Goal: Task Accomplishment & Management: Use online tool/utility

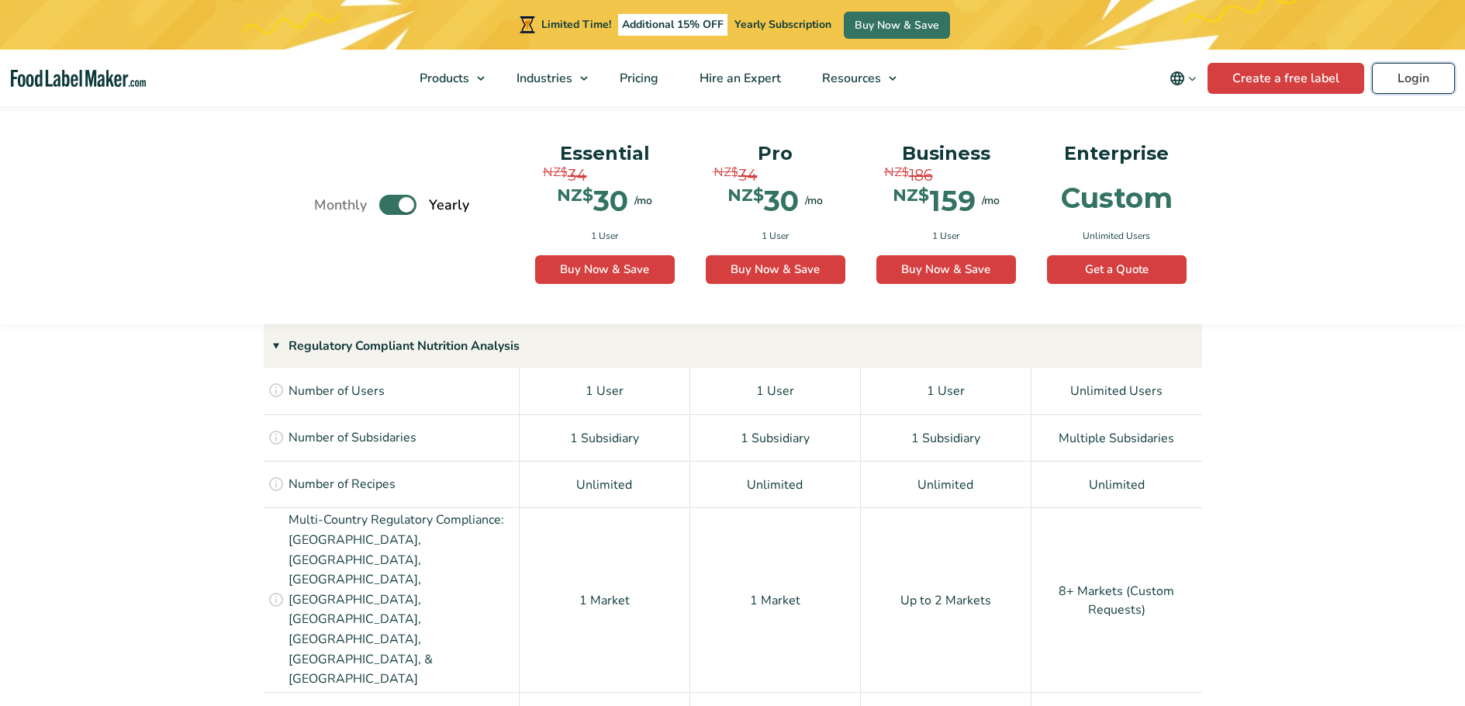
scroll to position [1066, 0]
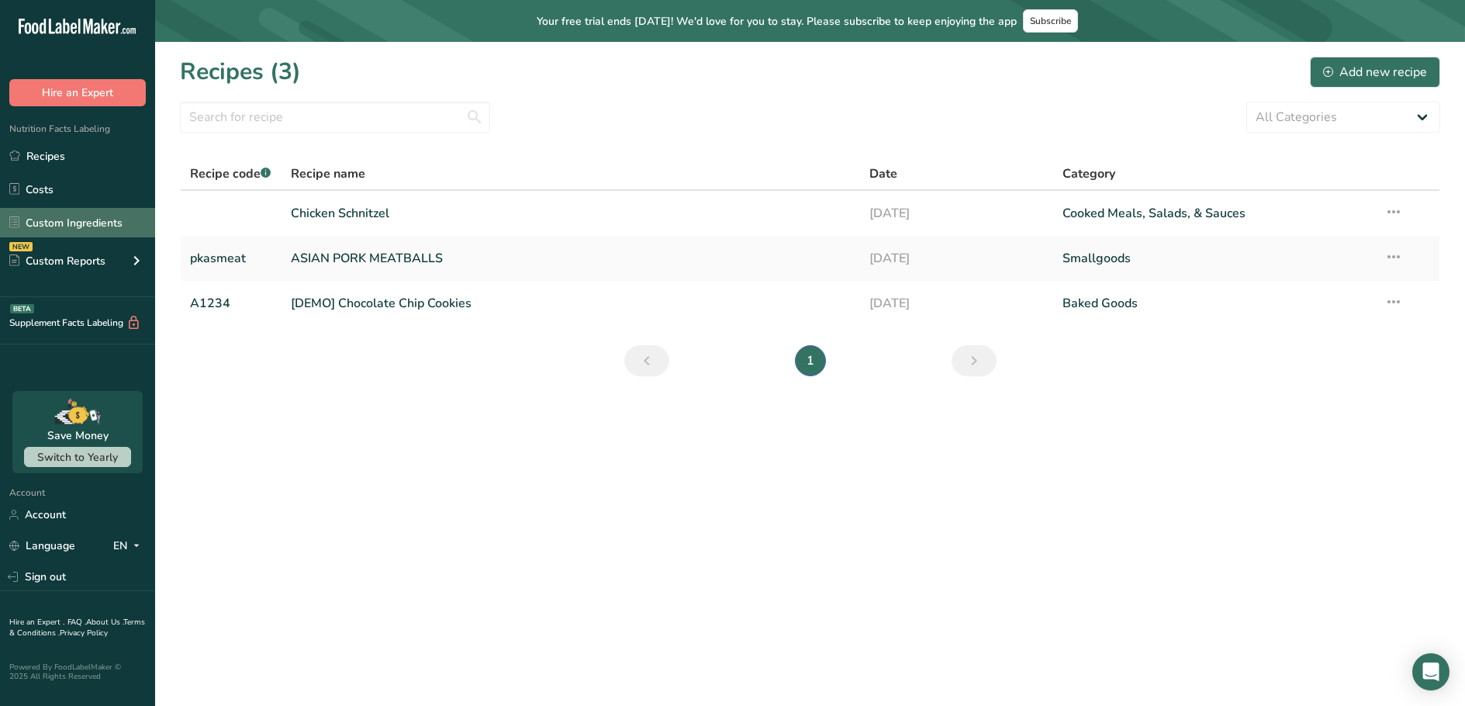
click at [85, 221] on link "Custom Ingredients" at bounding box center [77, 222] width 155 height 29
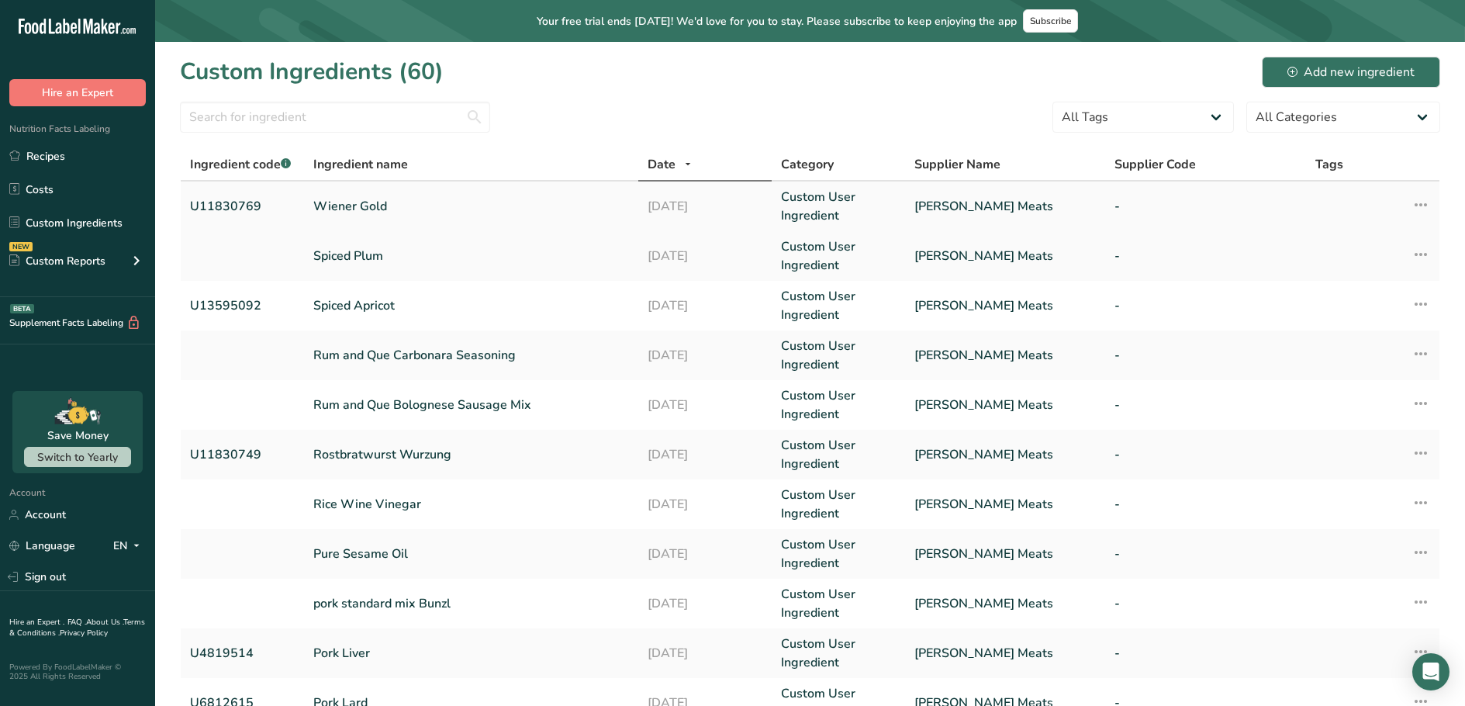
click at [447, 206] on link "Wiener Gold" at bounding box center [471, 206] width 316 height 19
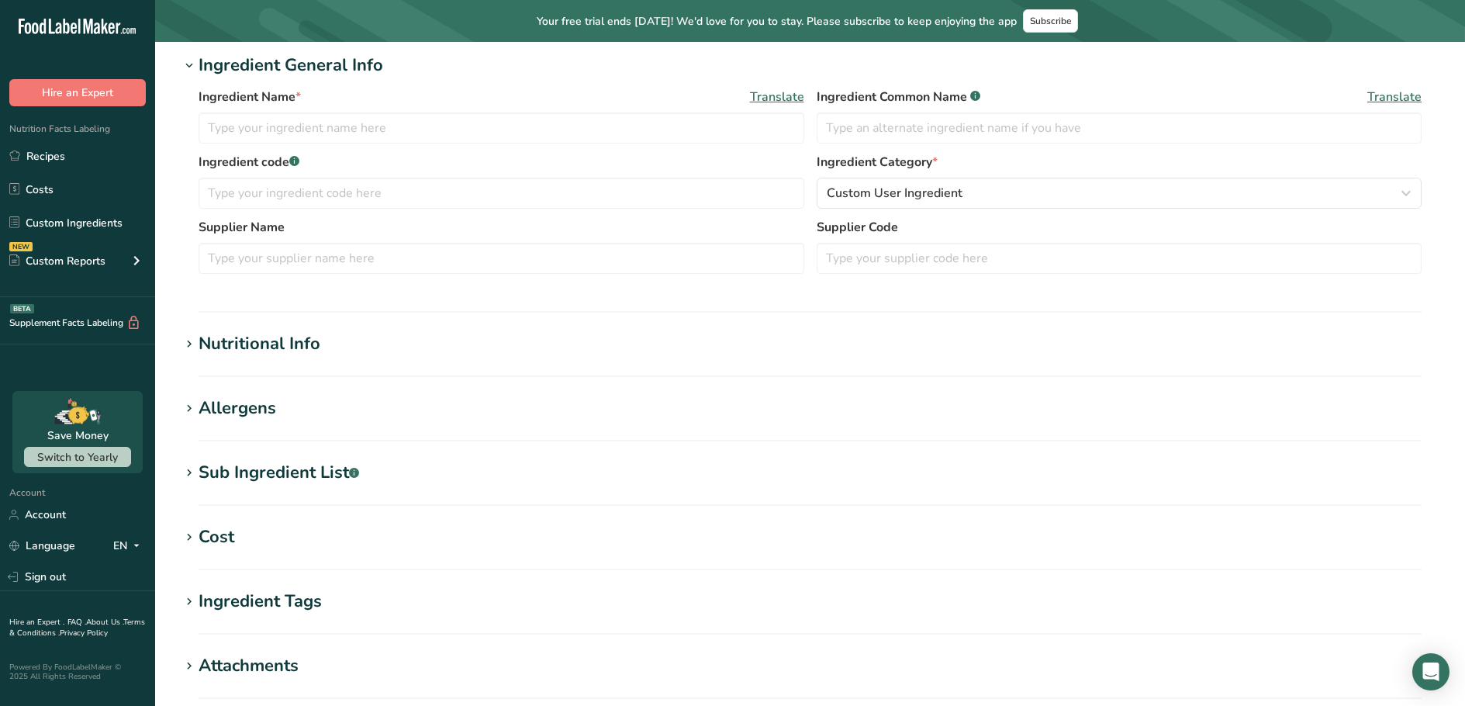
type input "Wiener Gold"
type input "U11830769"
type input "Peter Timbs Meats"
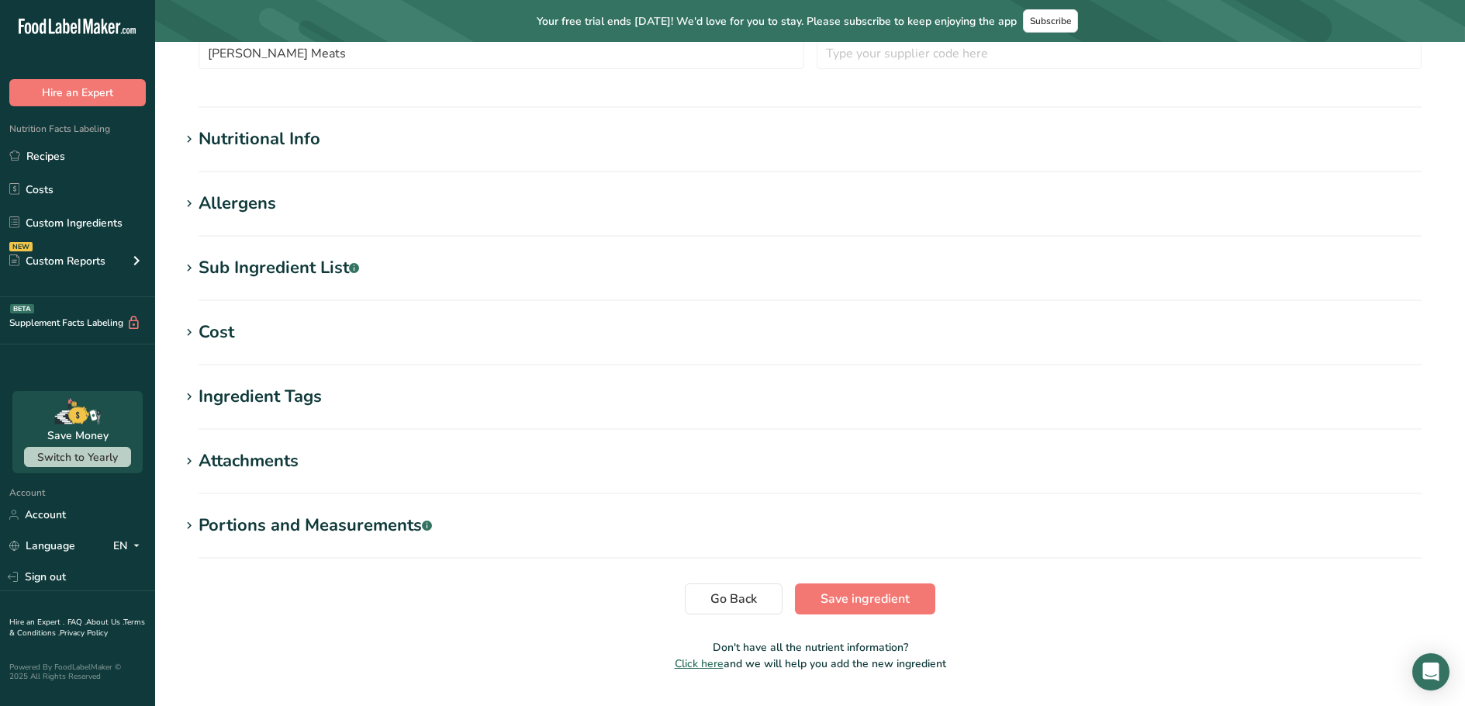
scroll to position [423, 0]
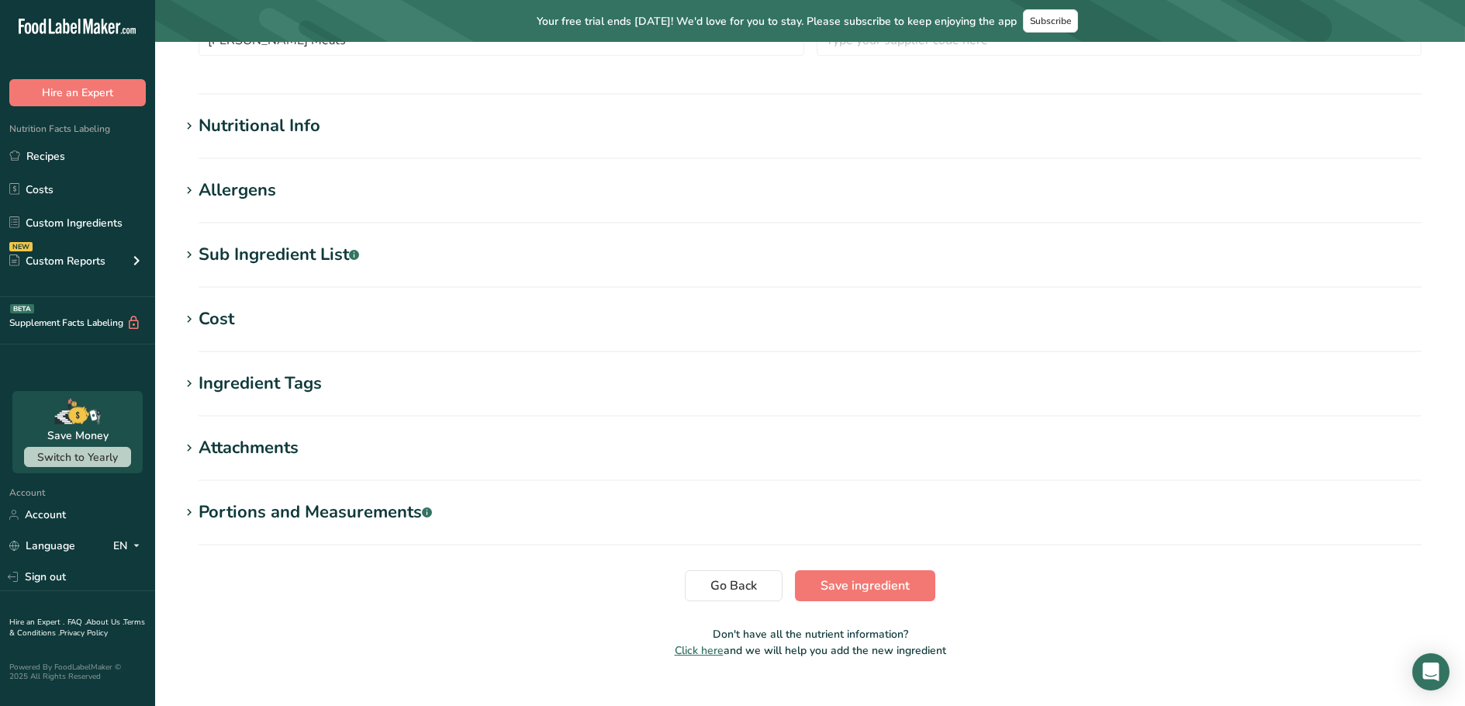
click at [258, 260] on div "Sub Ingredient List .a-a{fill:#347362;}.b-a{fill:#fff;}" at bounding box center [279, 255] width 161 height 26
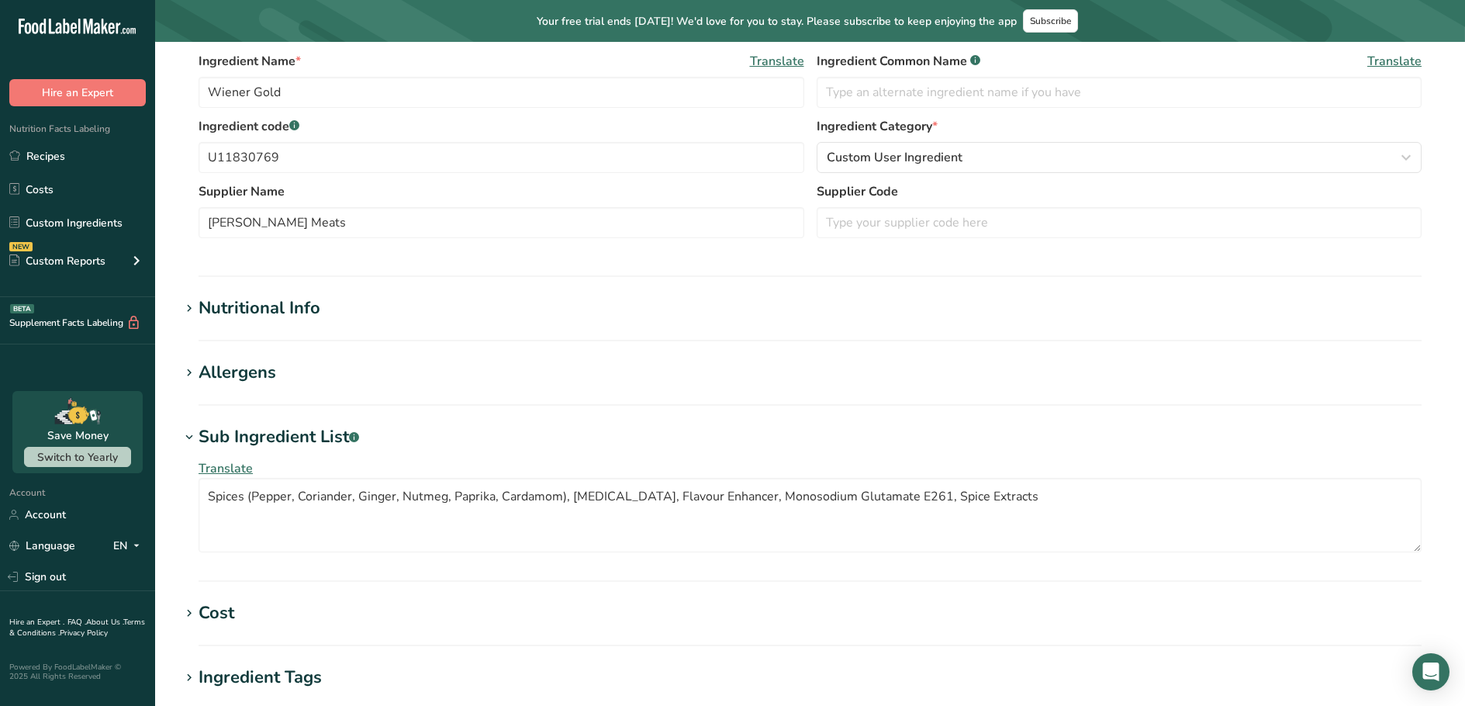
scroll to position [310, 0]
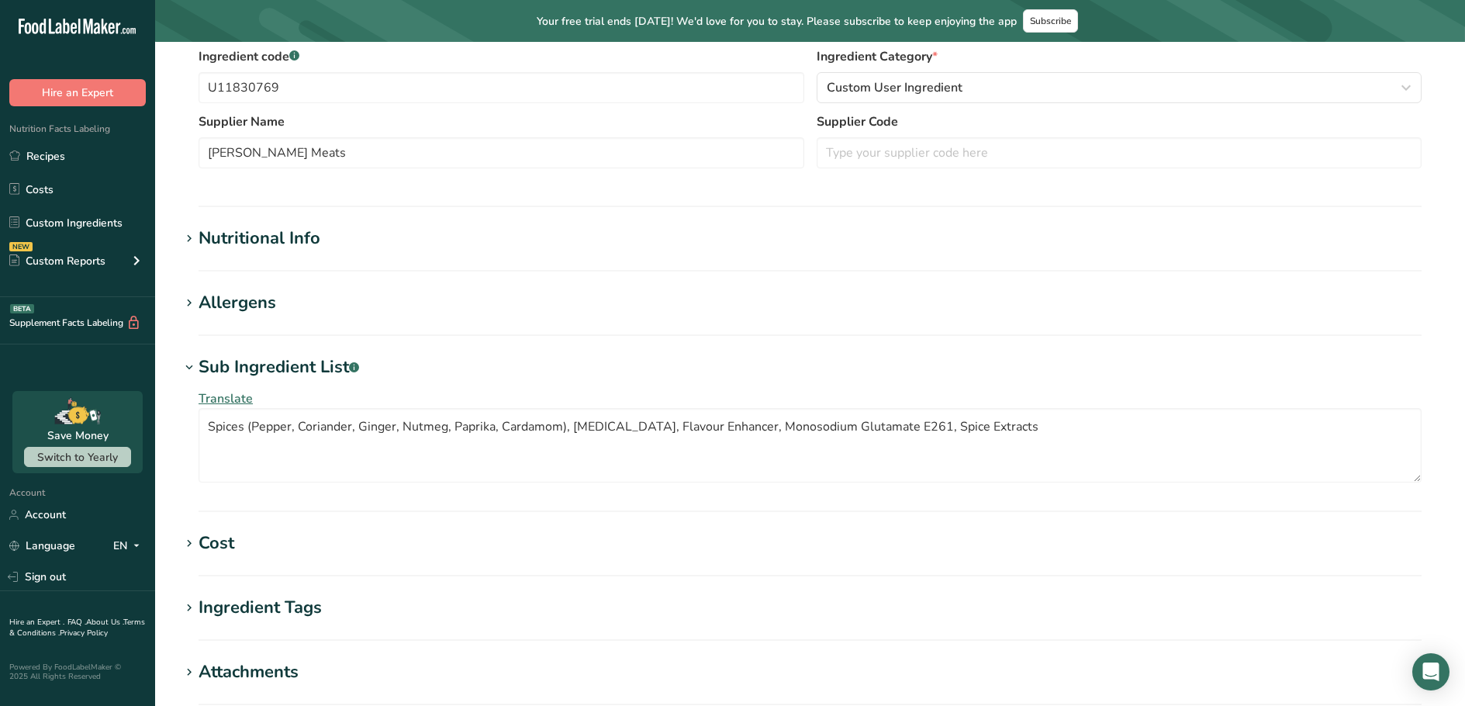
click at [277, 230] on div "Nutritional Info" at bounding box center [260, 239] width 122 height 26
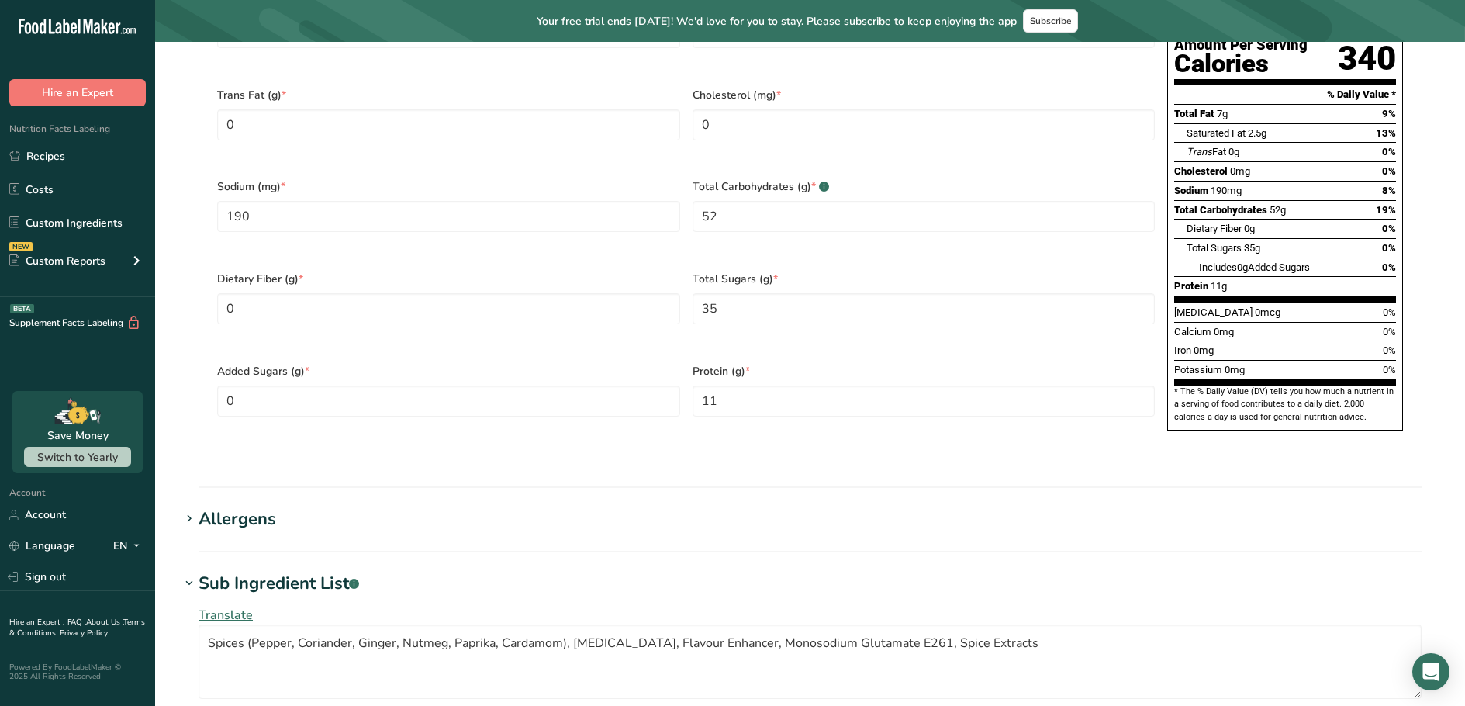
scroll to position [931, 0]
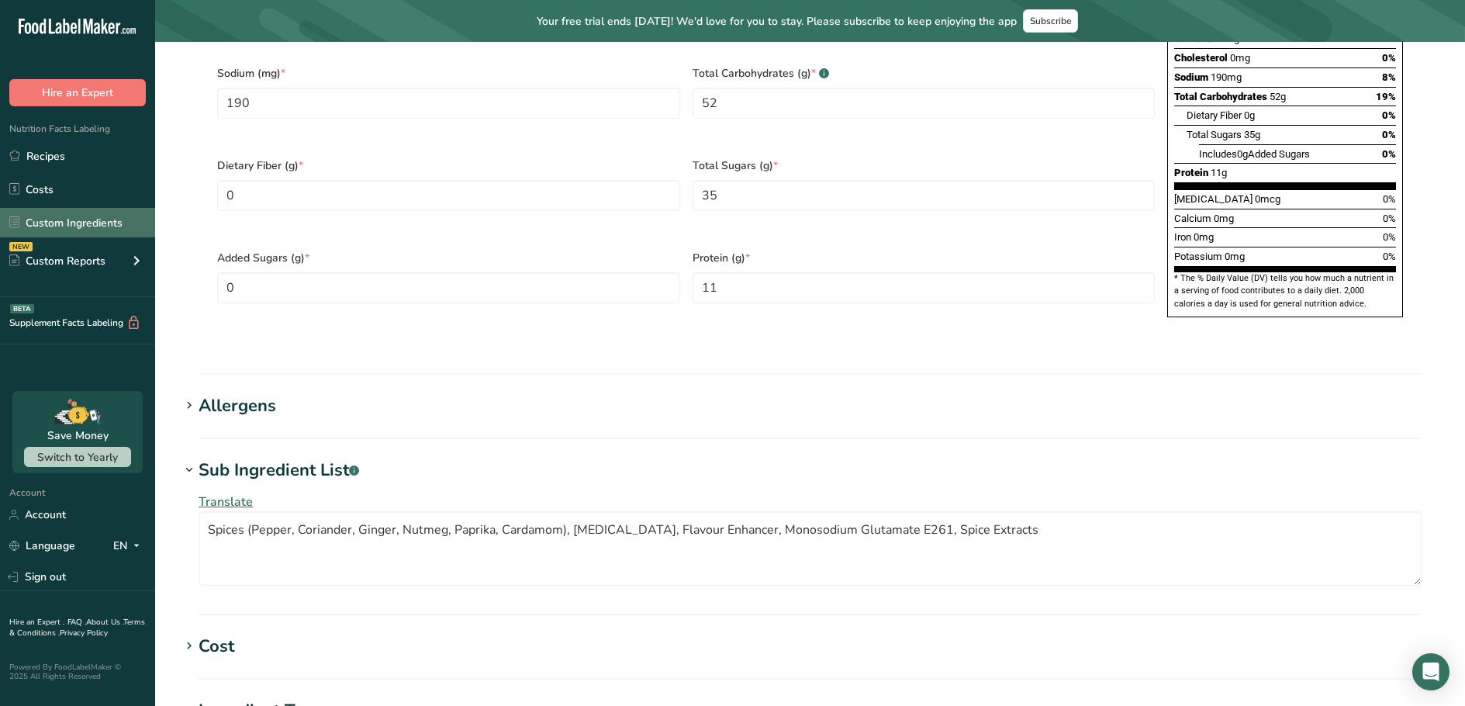
click at [99, 216] on link "Custom Ingredients" at bounding box center [77, 222] width 155 height 29
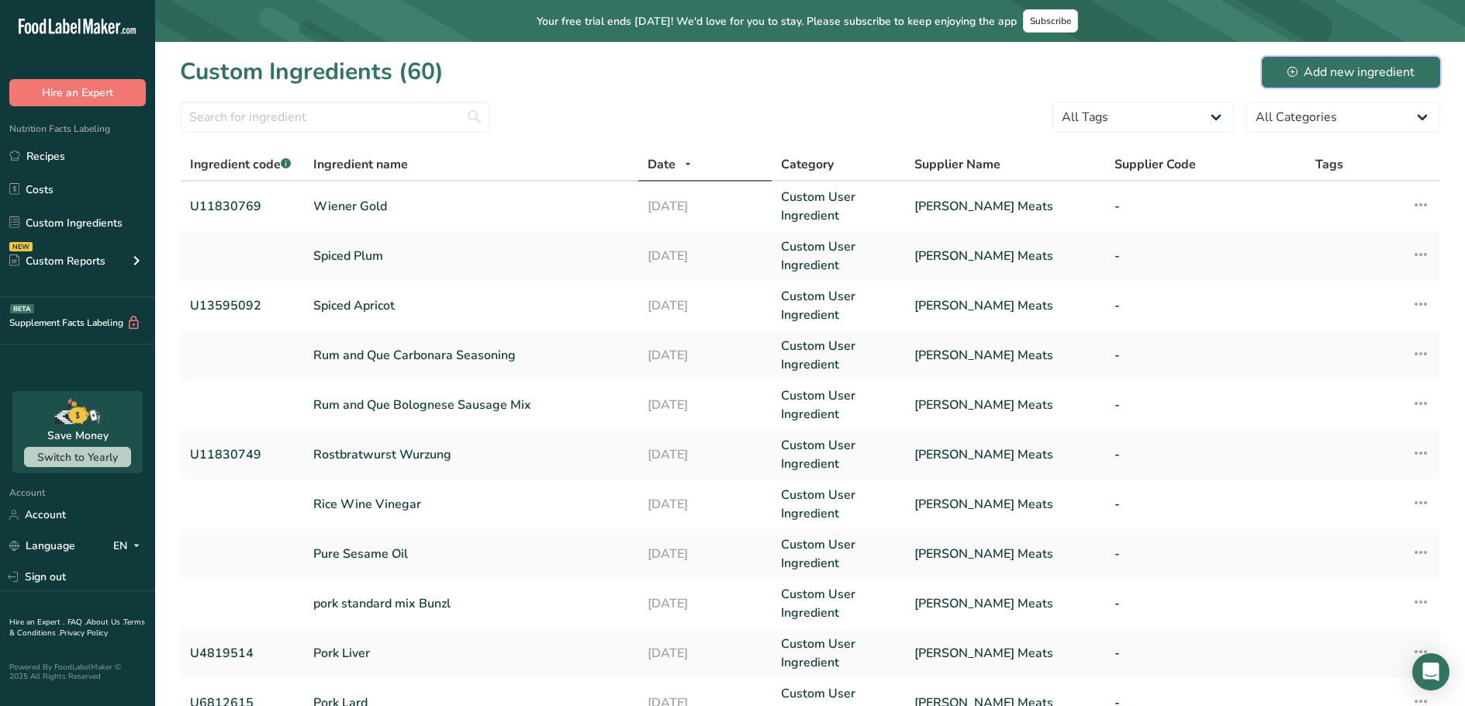
click at [1317, 74] on div "Add new ingredient" at bounding box center [1350, 72] width 127 height 19
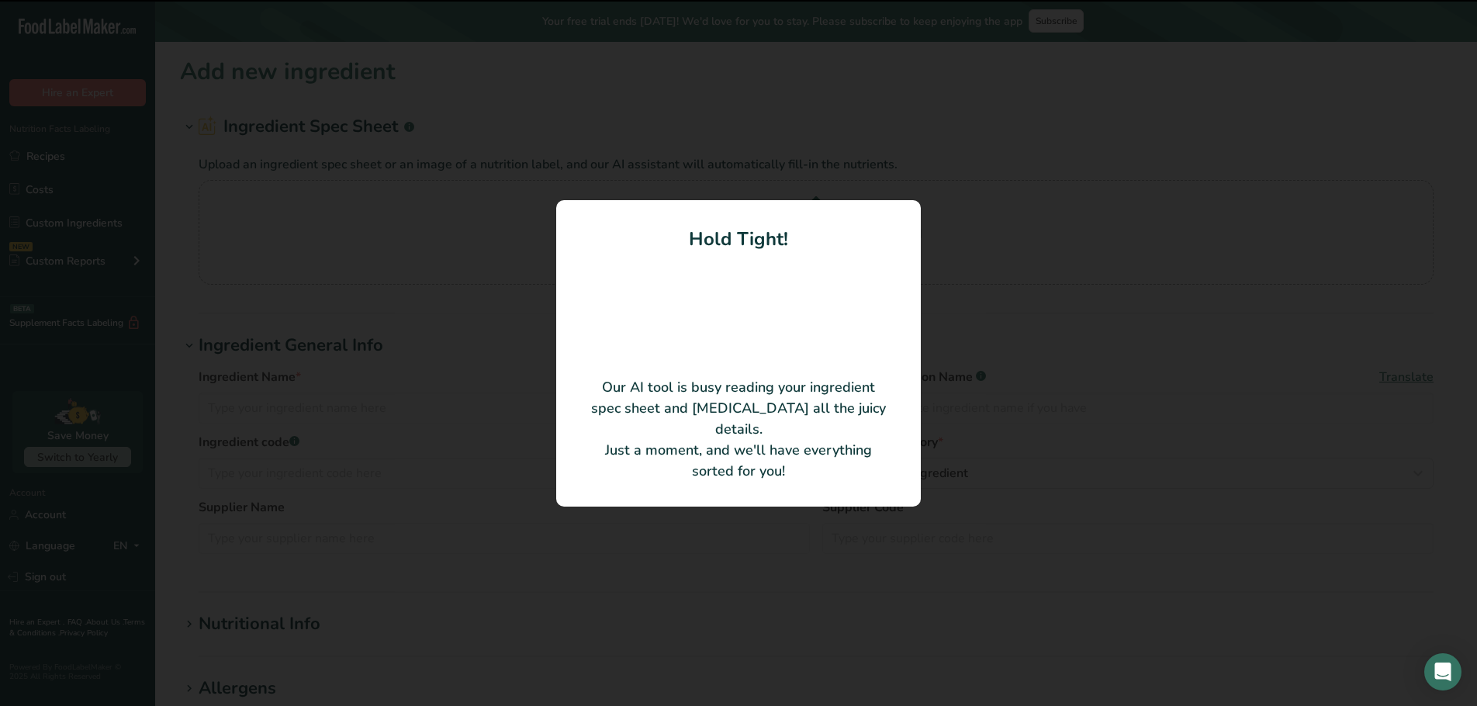
type input "Beef Bolognese Sausages"
type input "Peter Timbs Meats"
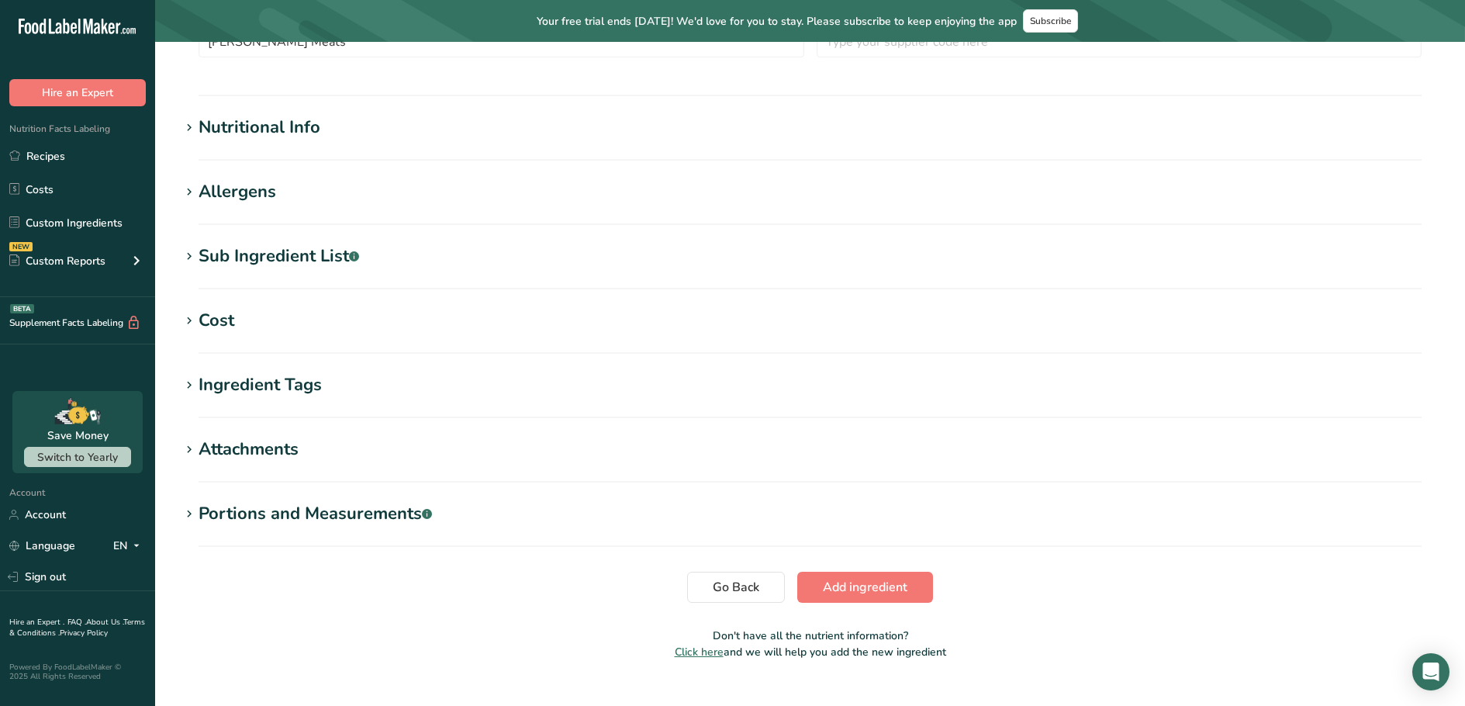
scroll to position [450, 0]
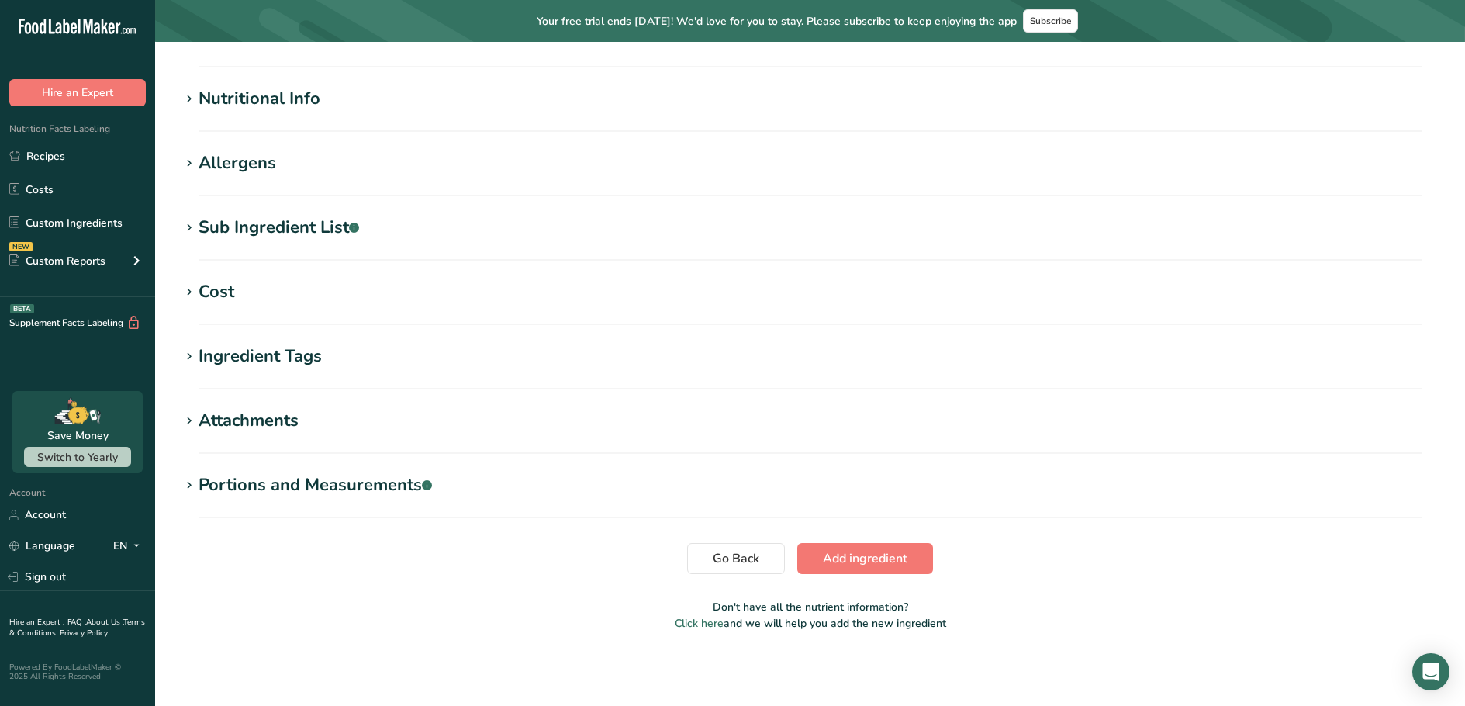
click at [241, 224] on div "Sub Ingredient List .a-a{fill:#347362;}.b-a{fill:#fff;}" at bounding box center [279, 228] width 161 height 26
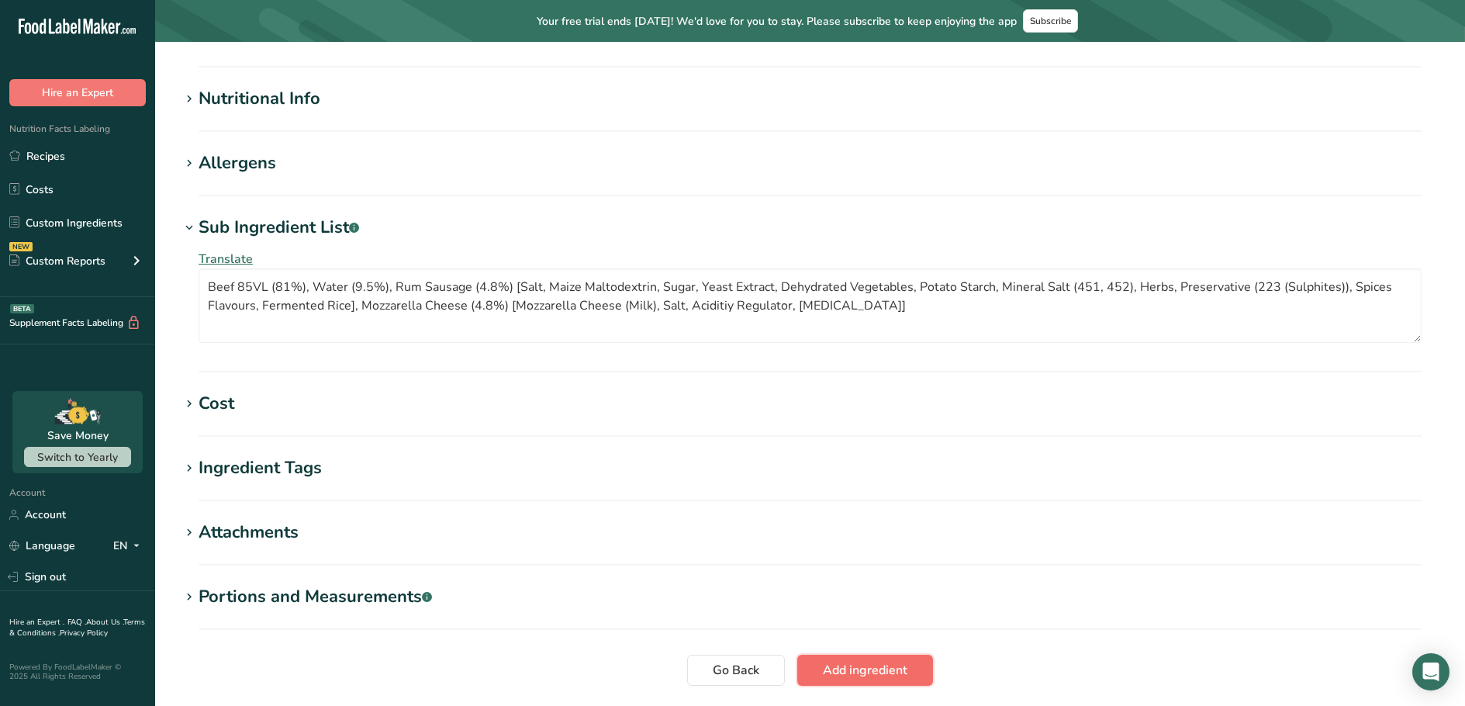
click at [840, 662] on span "Add ingredient" at bounding box center [865, 670] width 85 height 19
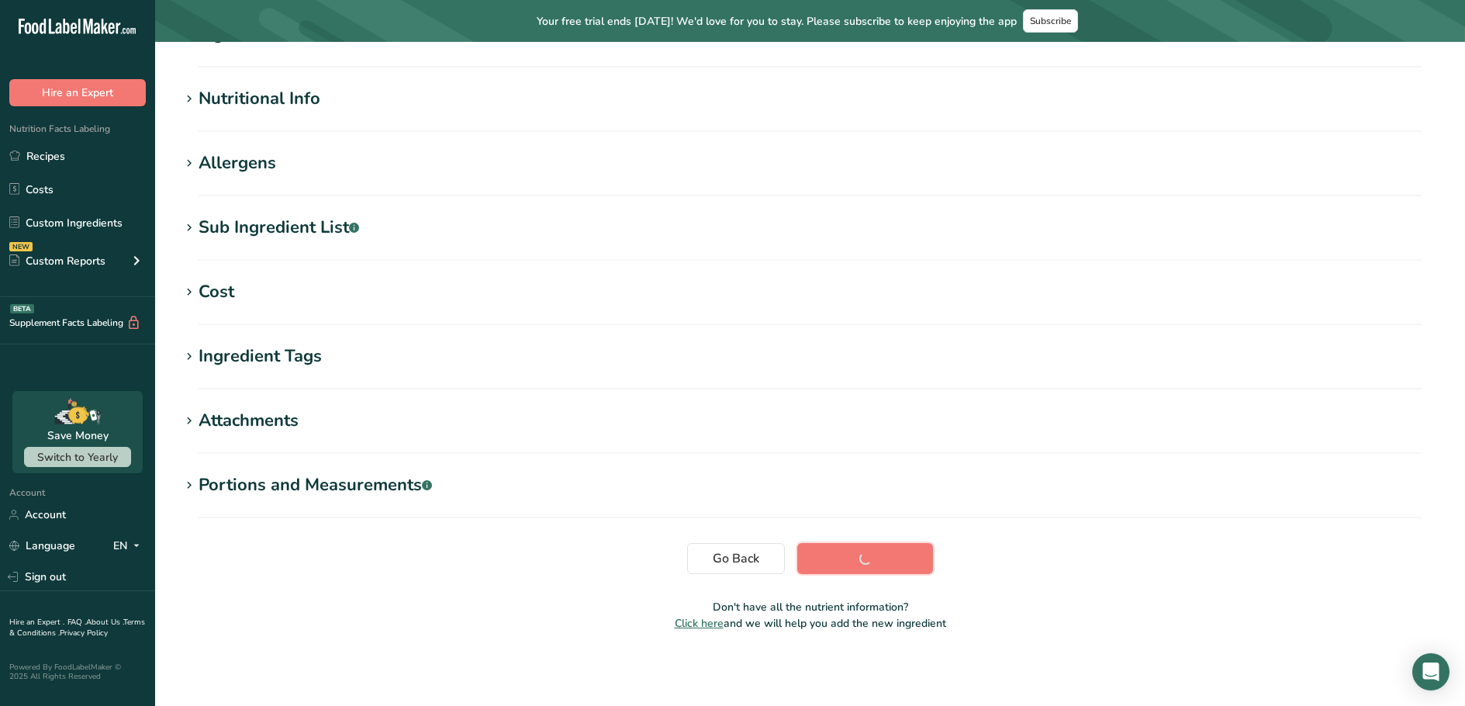
scroll to position [157, 0]
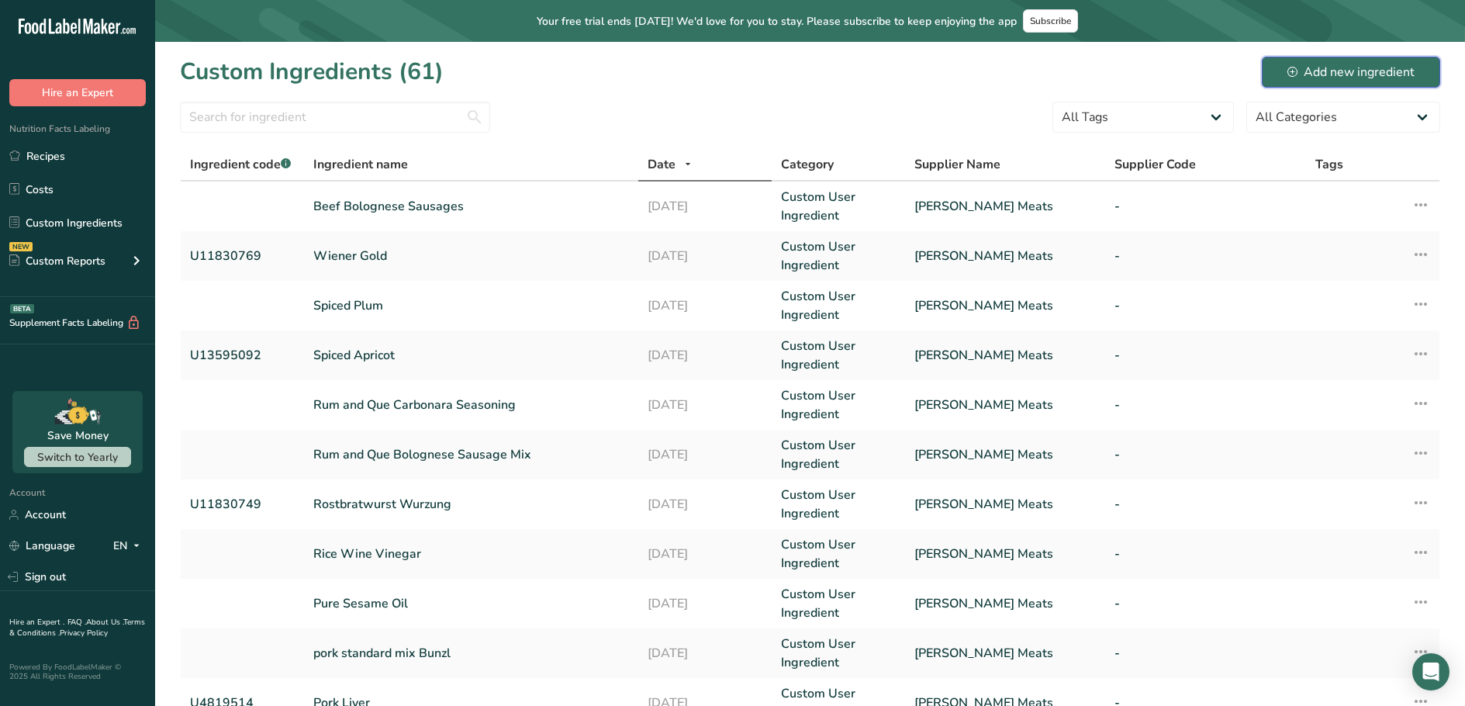
click at [1301, 76] on div "Add new ingredient" at bounding box center [1350, 72] width 127 height 19
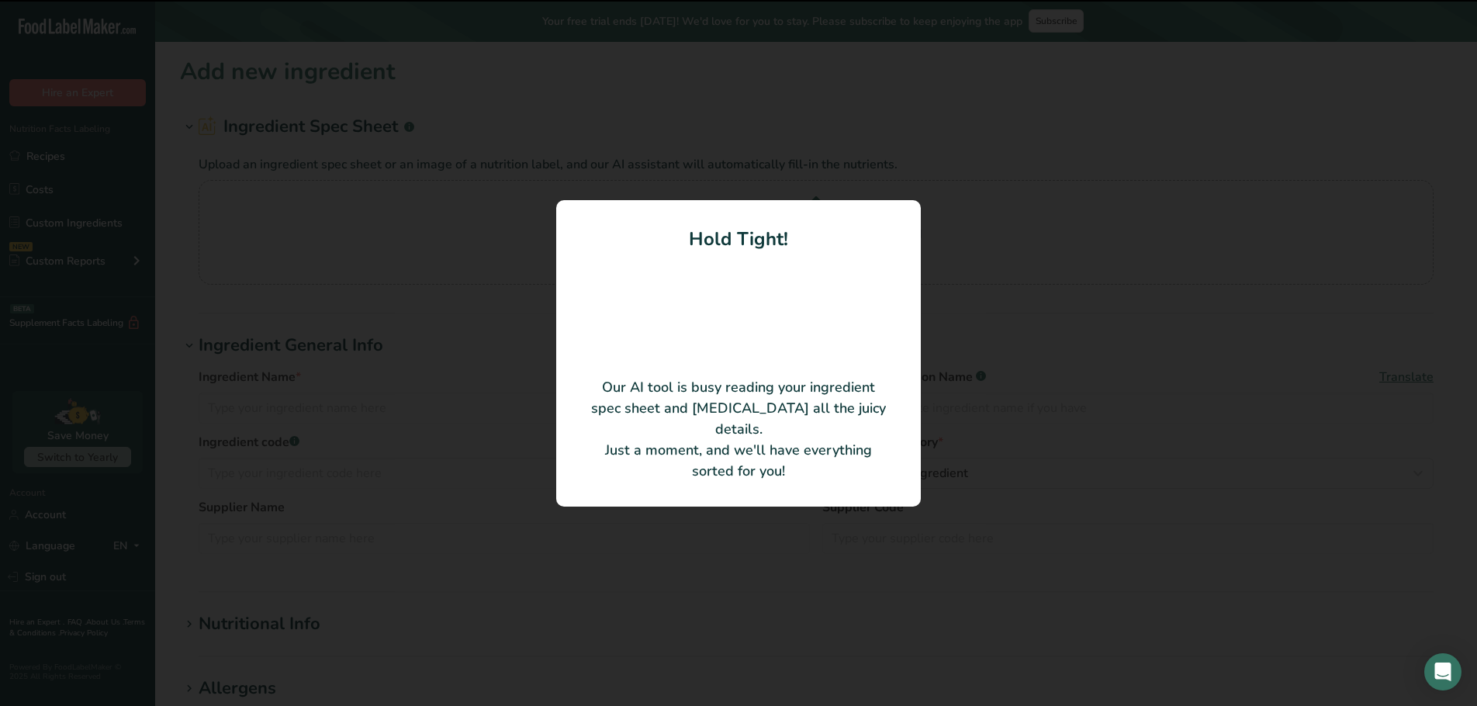
type input "Beef, Nacho and Cheese Sausages"
type input "U15506096"
type input "Peter Timbs Meats"
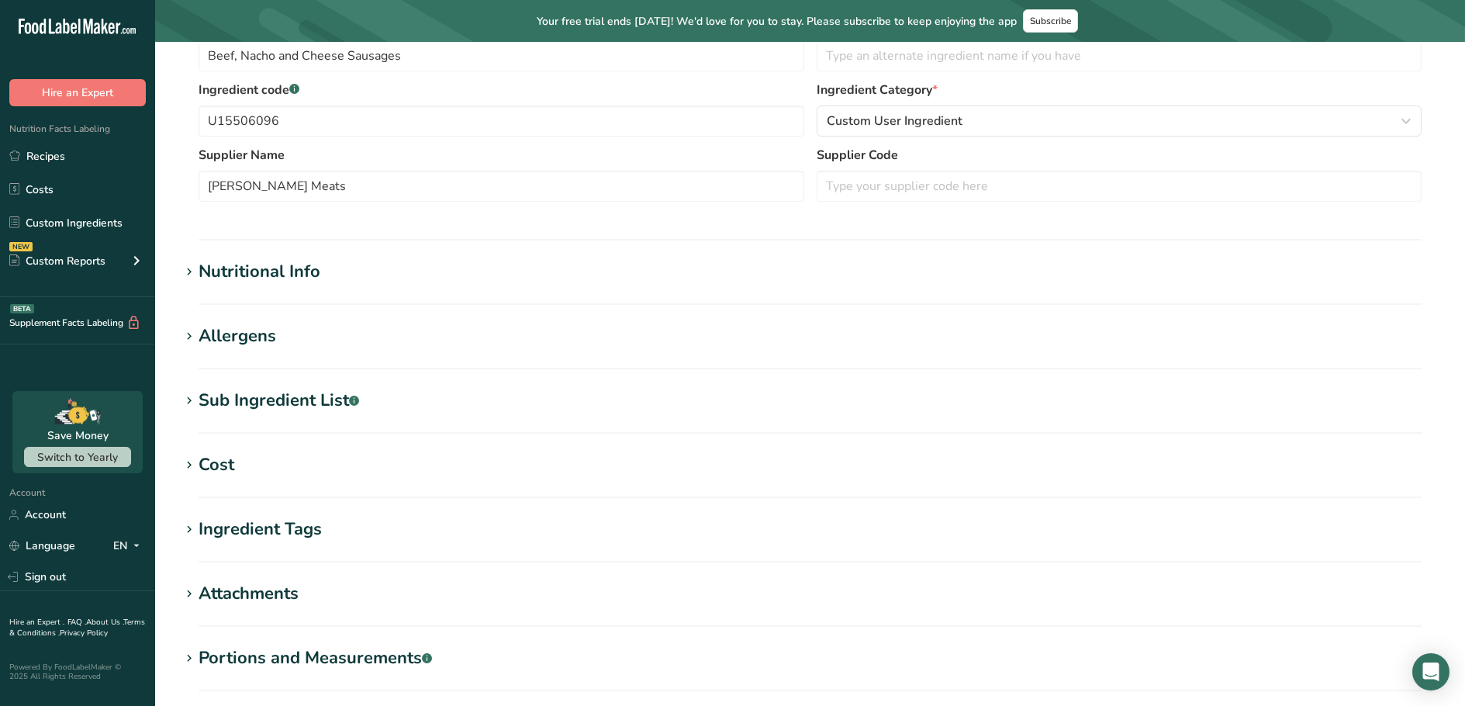
scroll to position [450, 0]
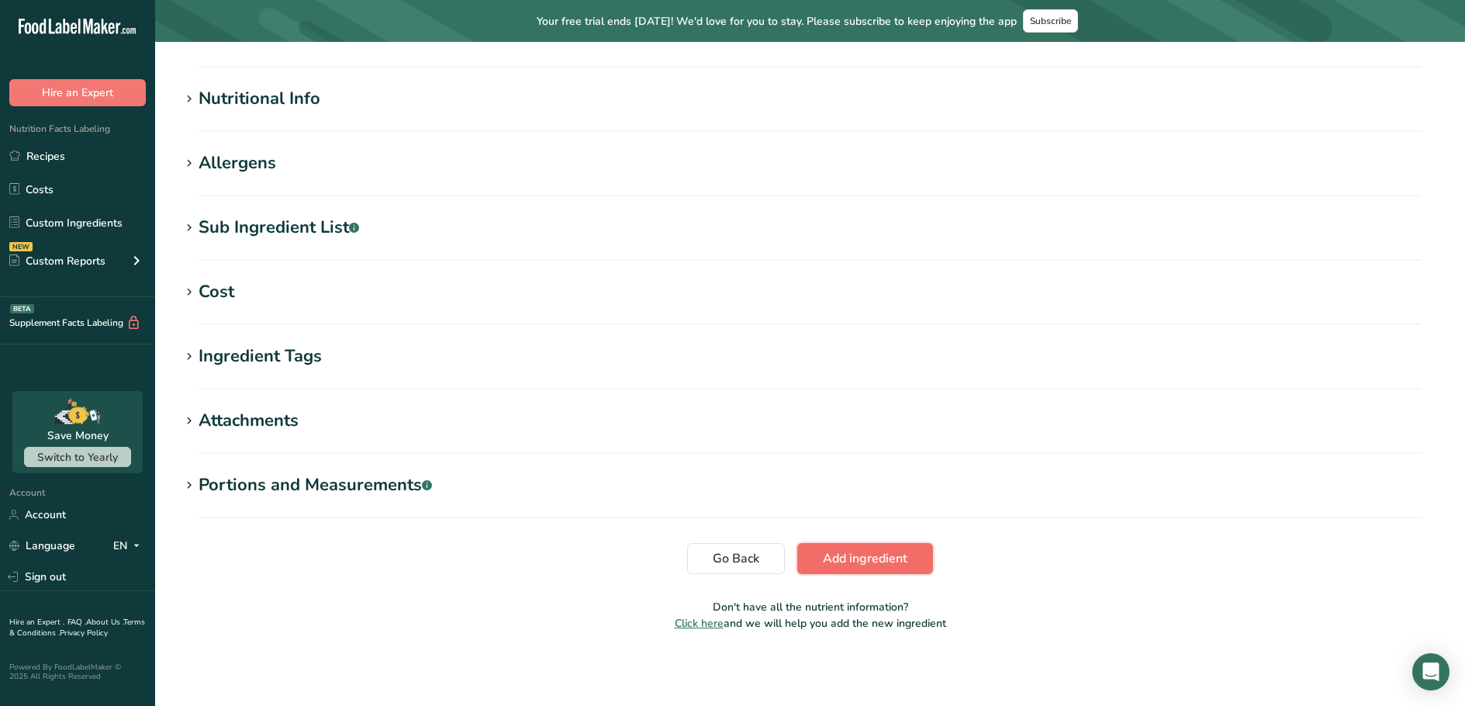
click at [834, 561] on span "Add ingredient" at bounding box center [865, 558] width 85 height 19
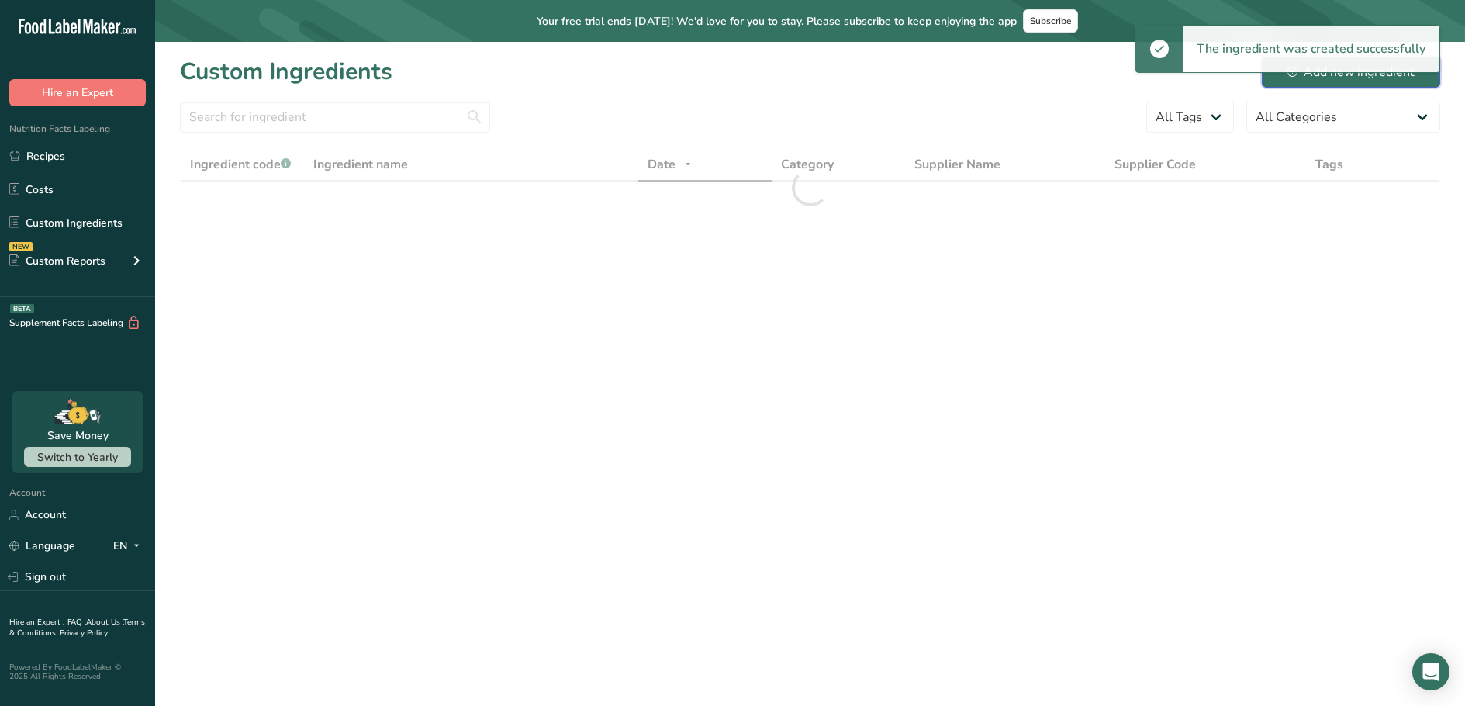
click at [1280, 75] on button "Add new ingredient" at bounding box center [1351, 72] width 178 height 31
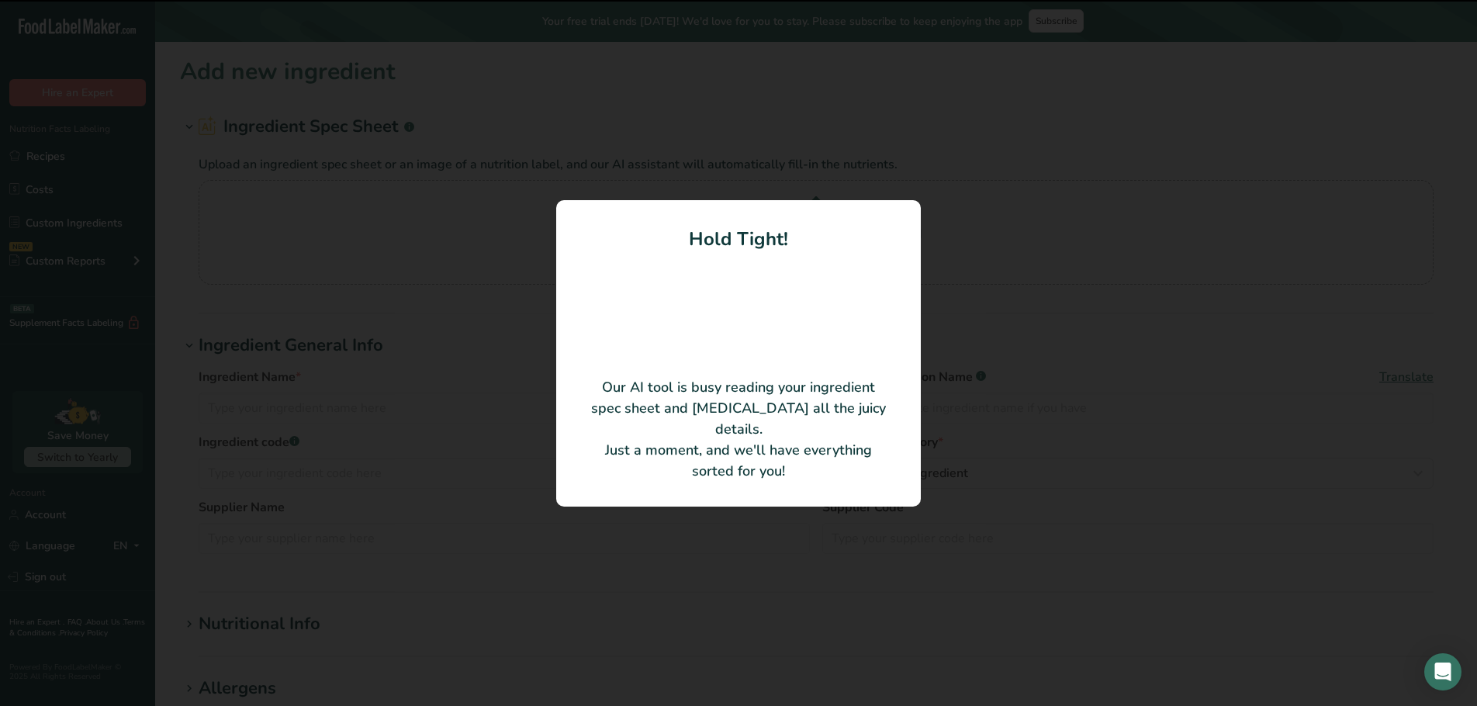
type input "Brutalities Sausage"
type input "U7334640"
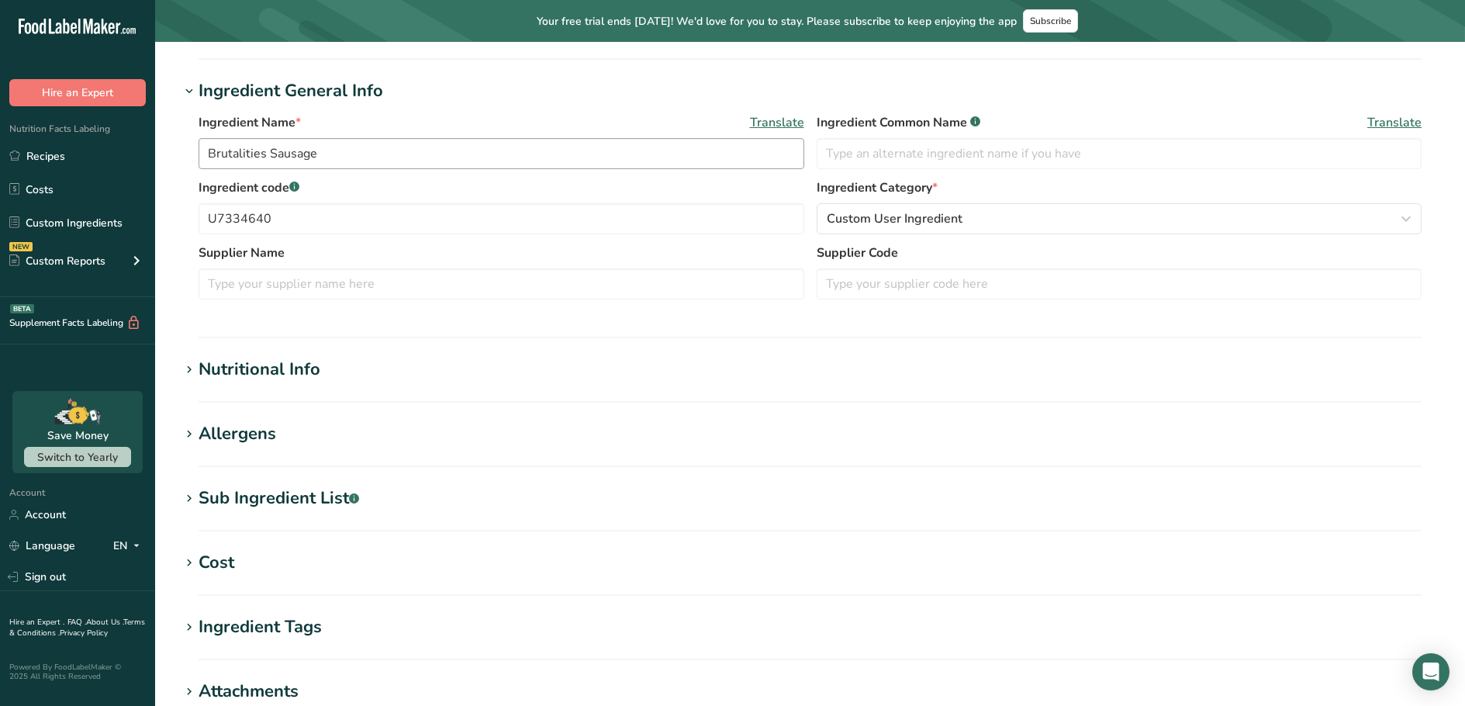
scroll to position [450, 0]
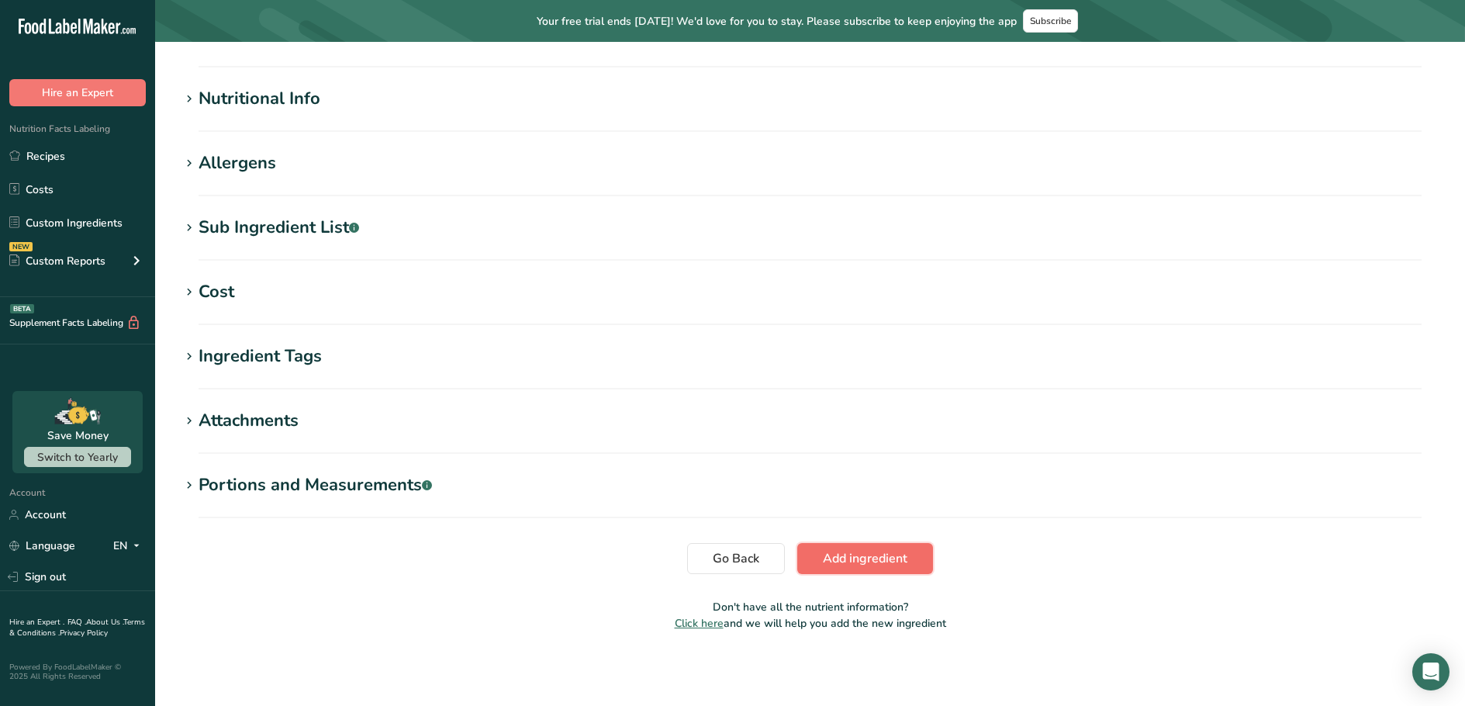
click at [846, 570] on button "Add ingredient" at bounding box center [865, 558] width 136 height 31
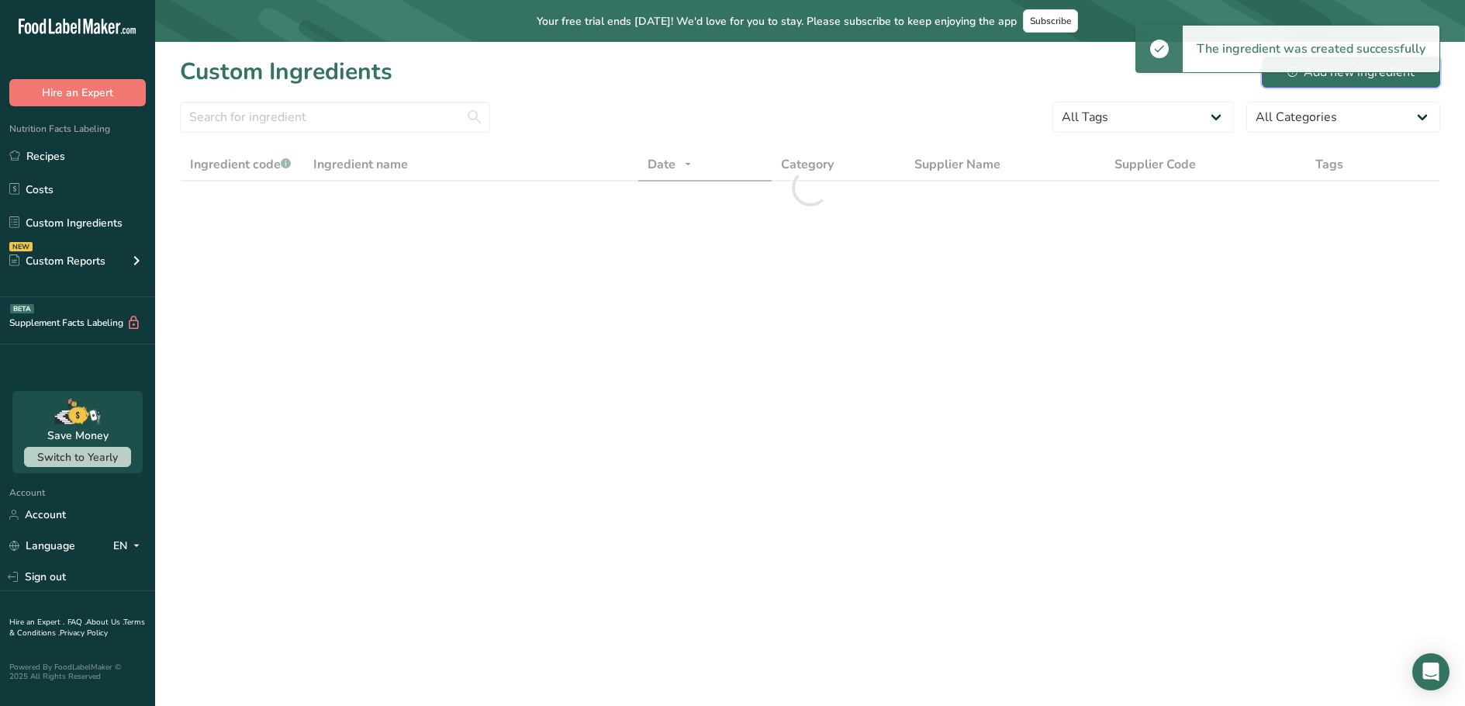
click at [1285, 80] on button "Add new ingredient" at bounding box center [1351, 72] width 178 height 31
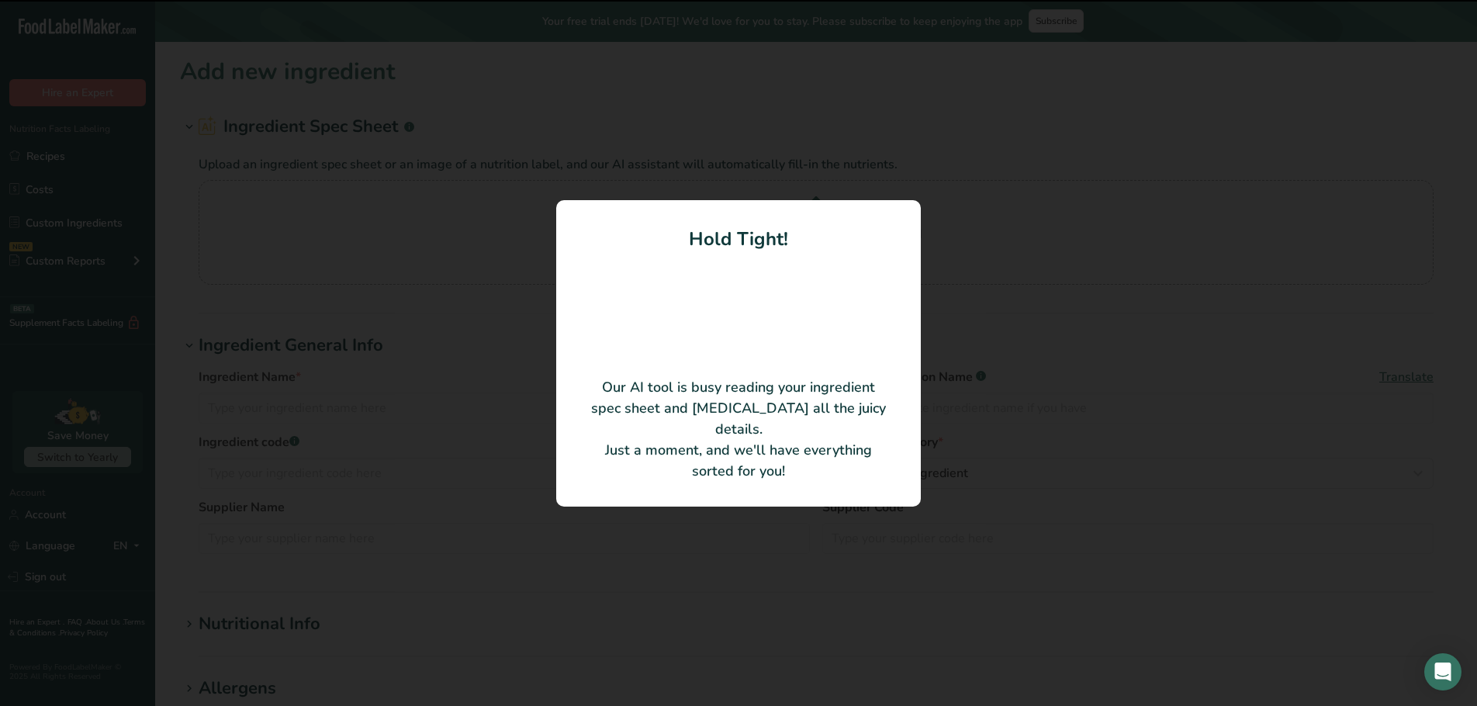
type input "Chicken Burrito"
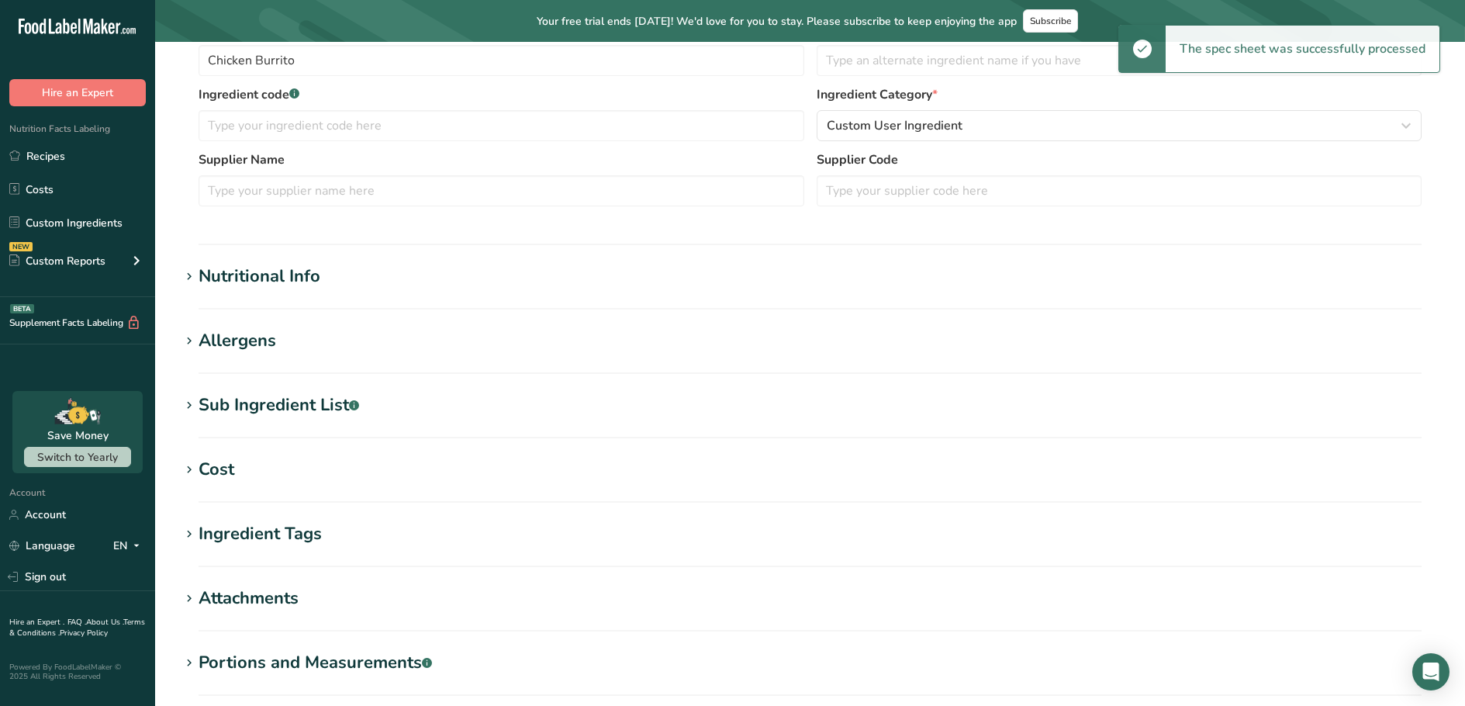
scroll to position [450, 0]
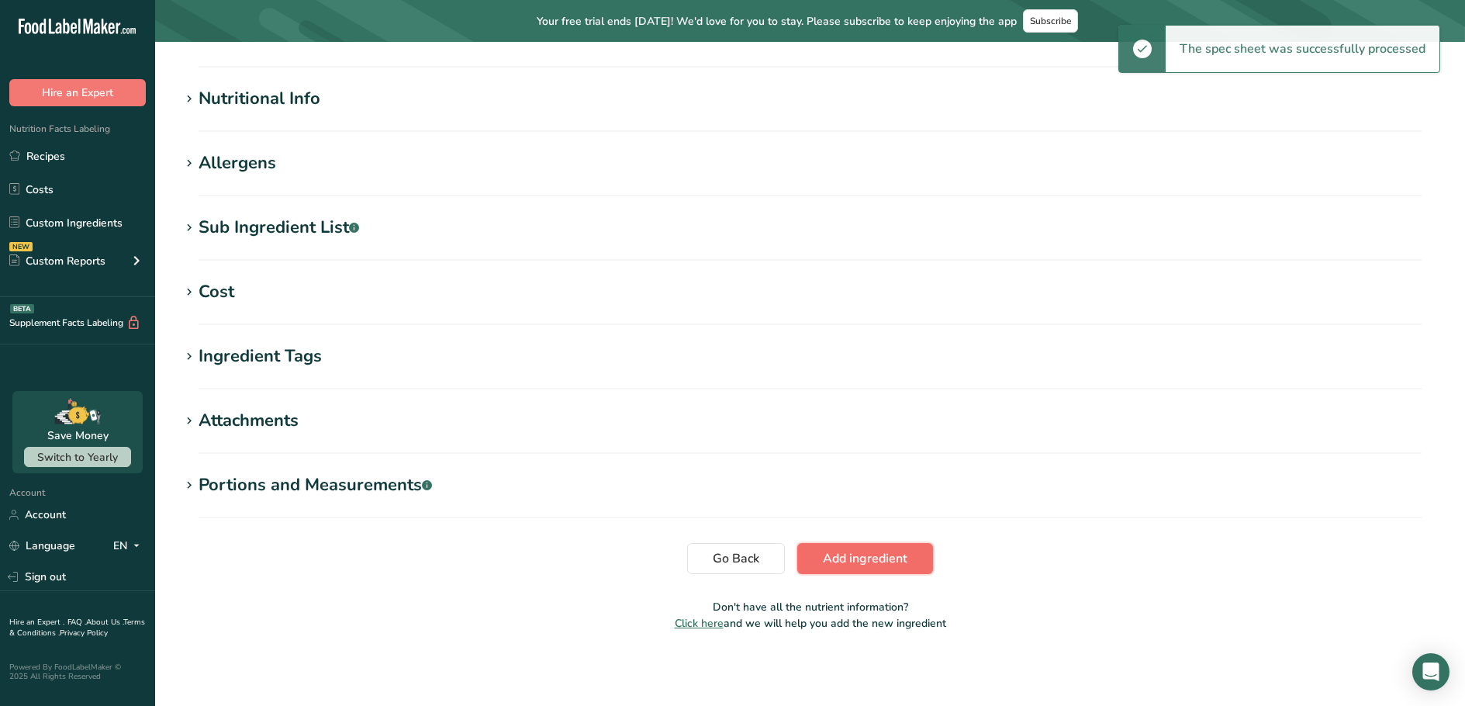
click at [883, 559] on span "Add ingredient" at bounding box center [865, 558] width 85 height 19
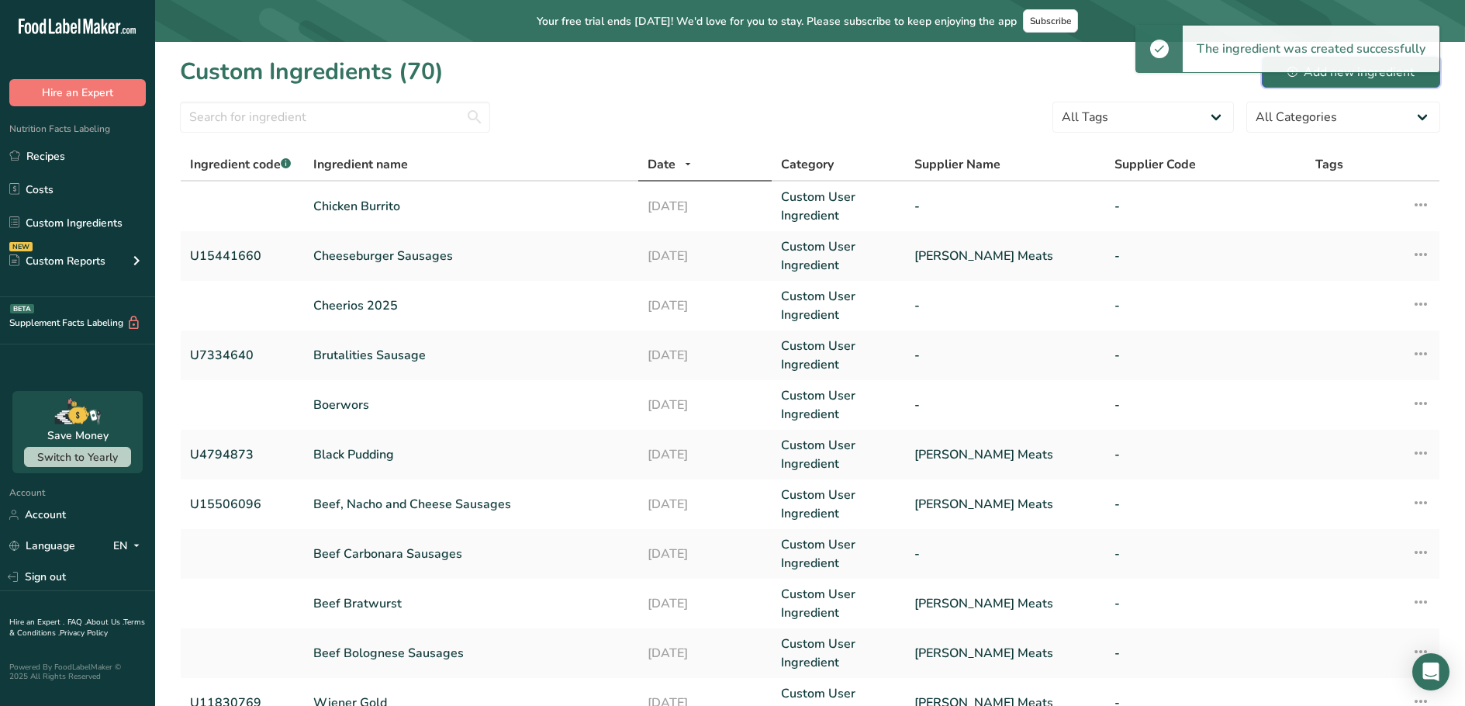
click at [1328, 79] on div "Add new ingredient" at bounding box center [1350, 72] width 127 height 19
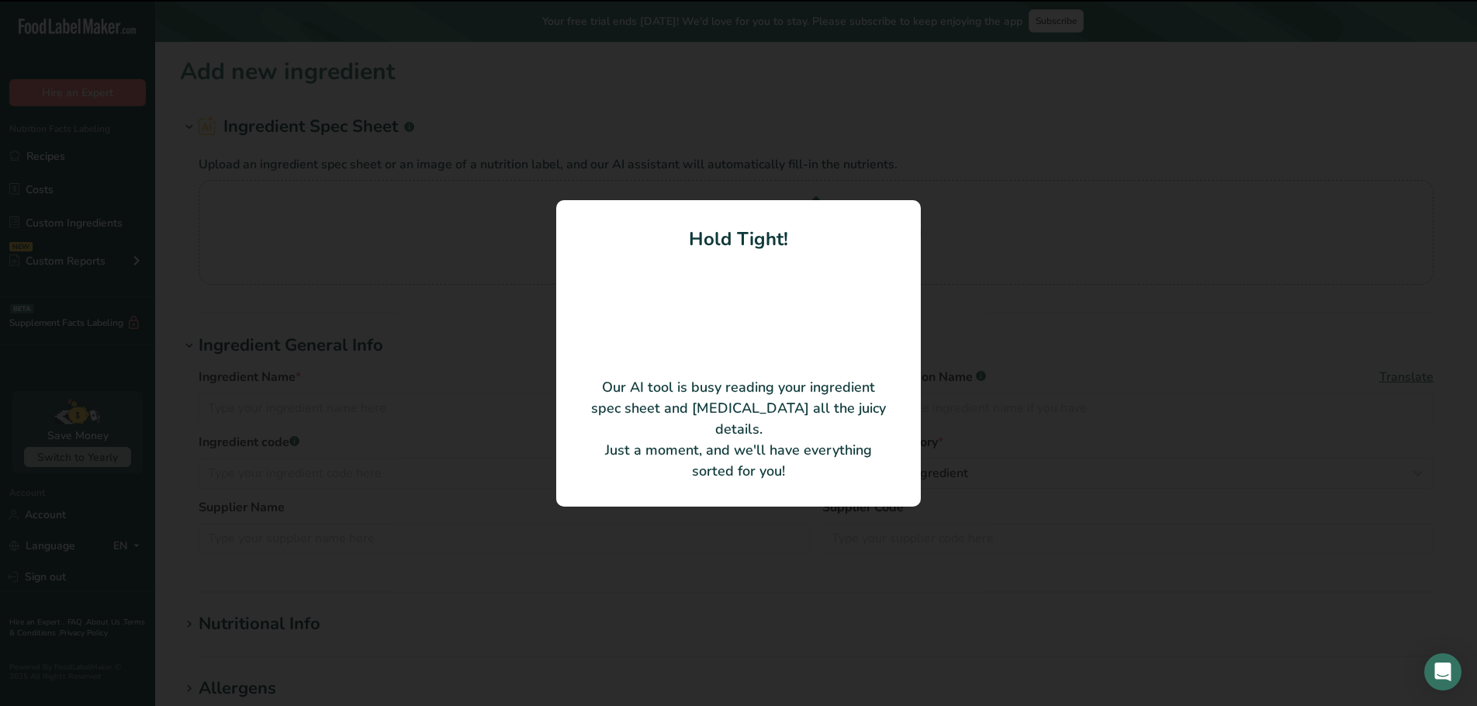
type input "Chicken Meatballs"
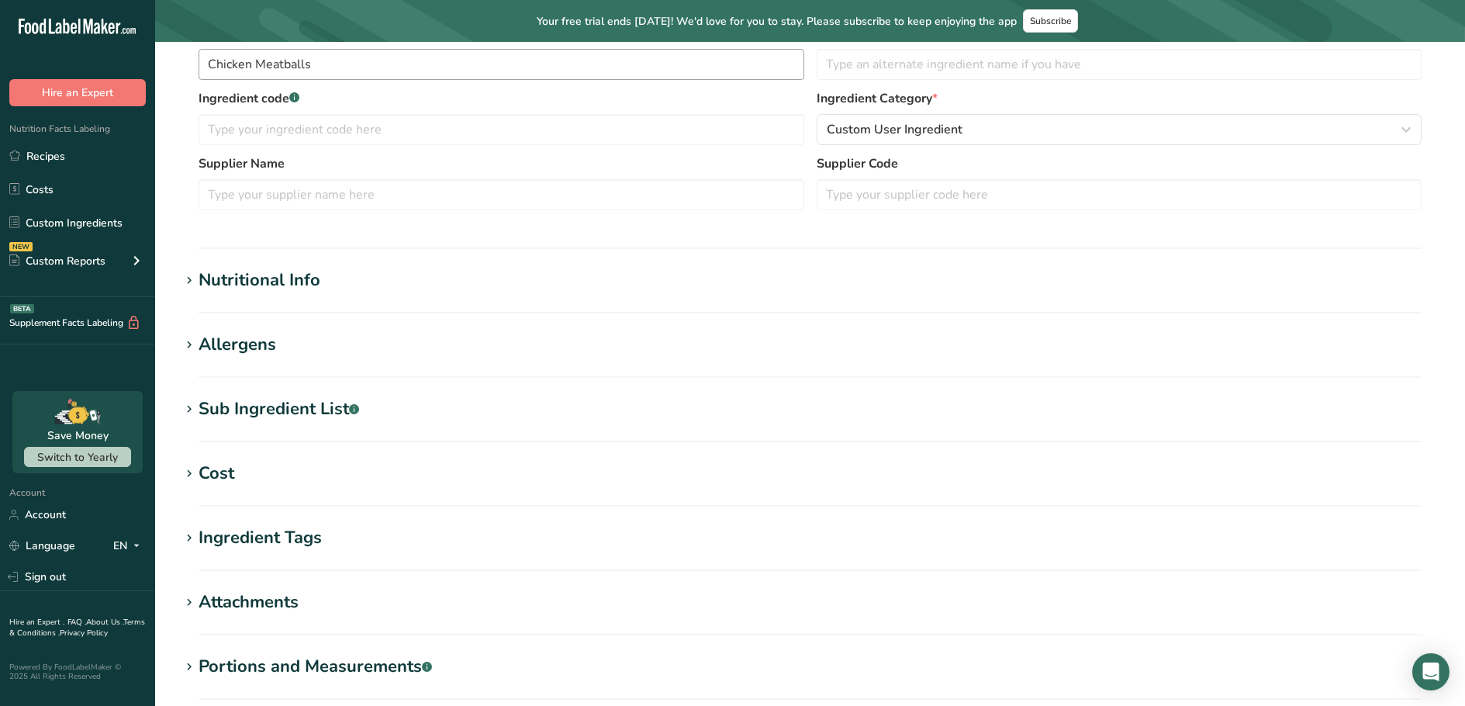
scroll to position [450, 0]
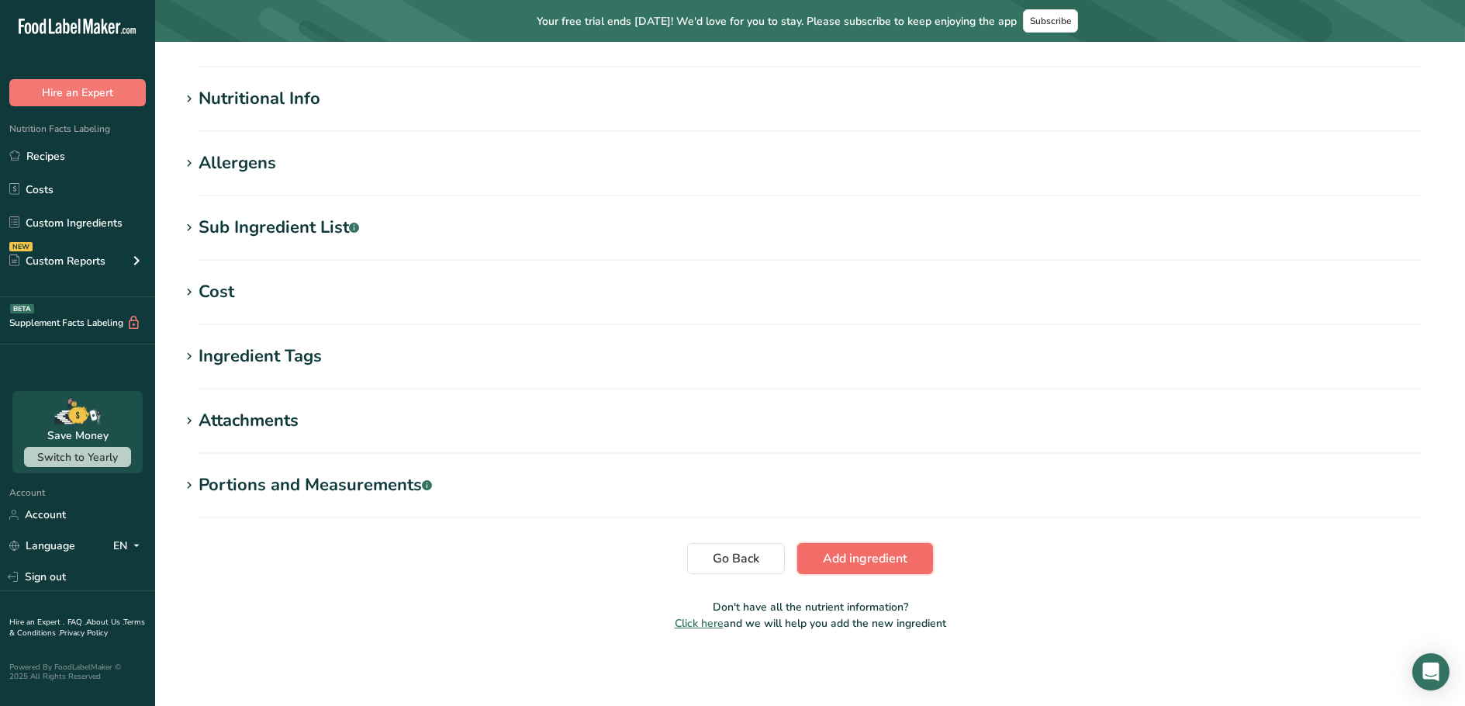
click at [865, 560] on span "Add ingredient" at bounding box center [865, 558] width 85 height 19
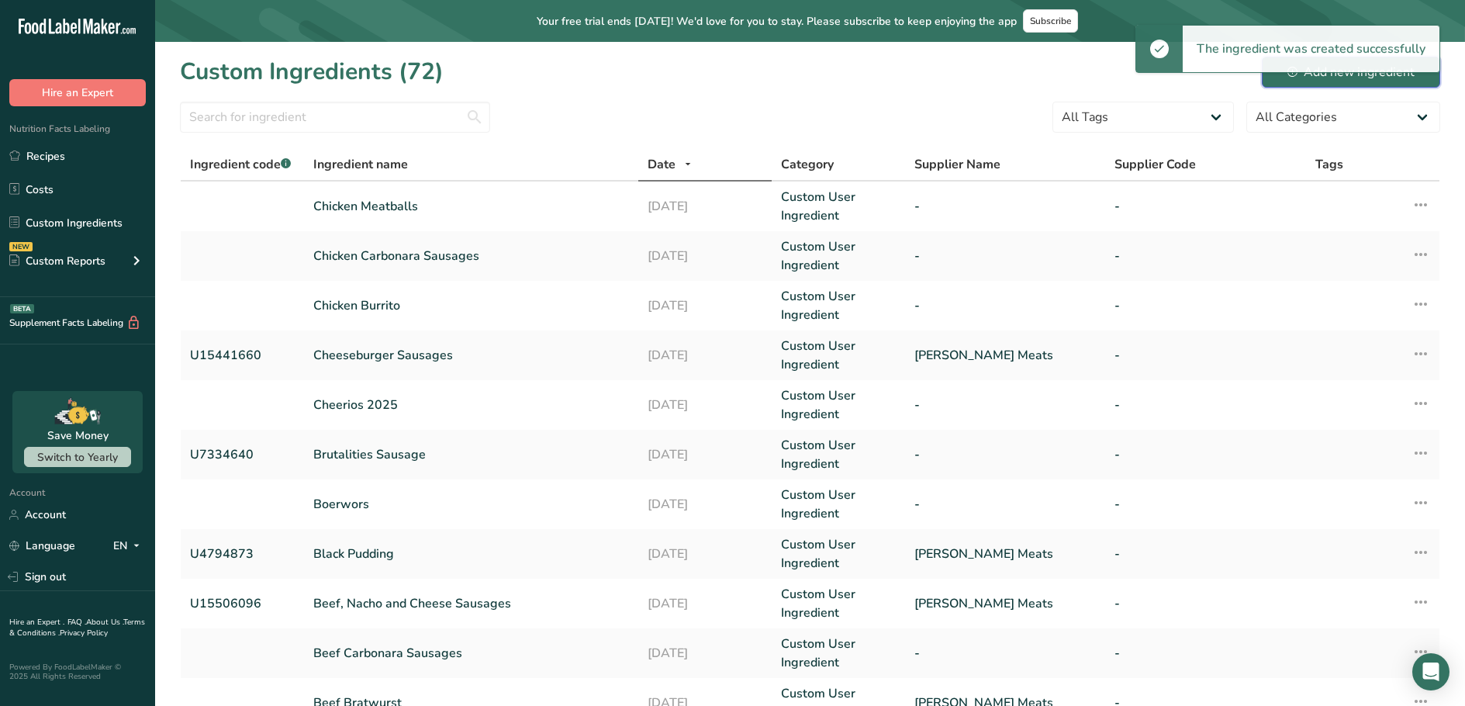
click at [1306, 73] on div "Add new ingredient" at bounding box center [1350, 72] width 127 height 19
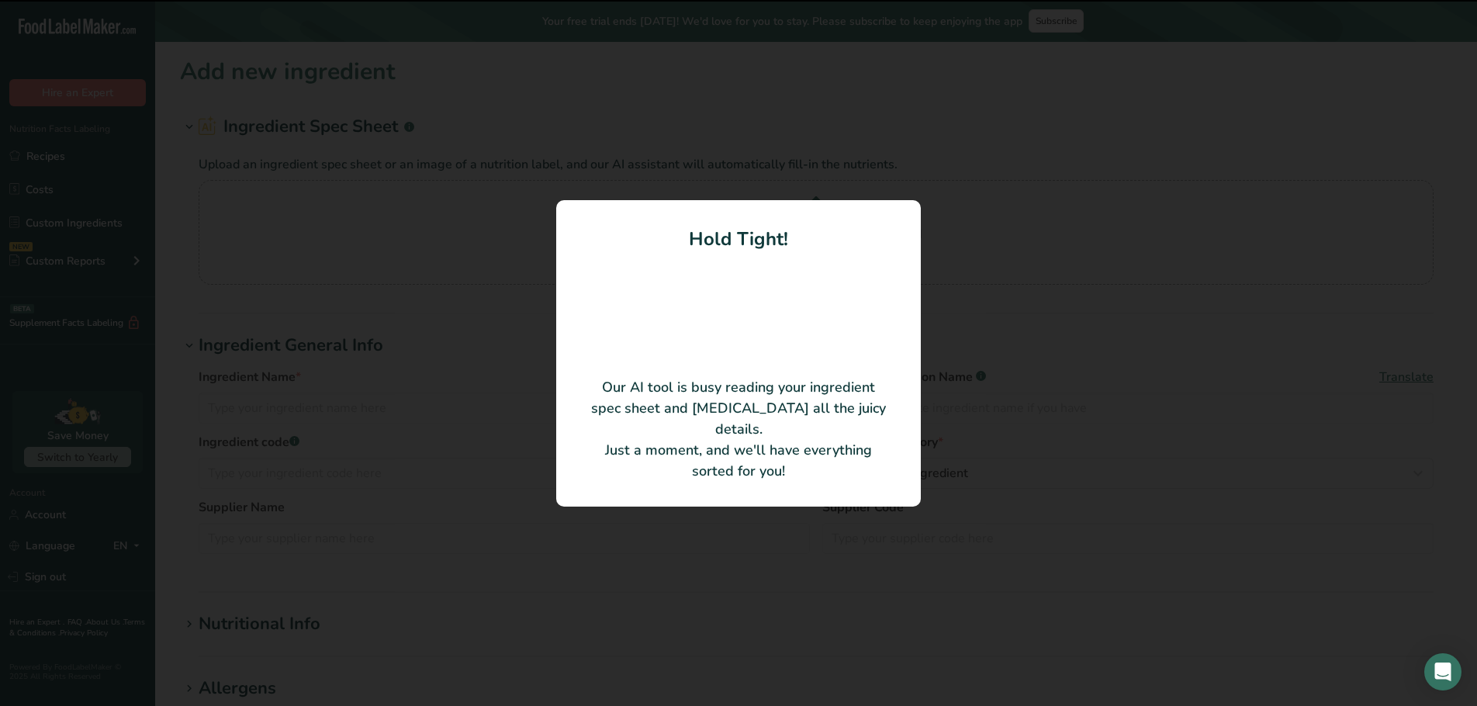
type input "Danish Bacon"
type input "[PERSON_NAME] Meats"
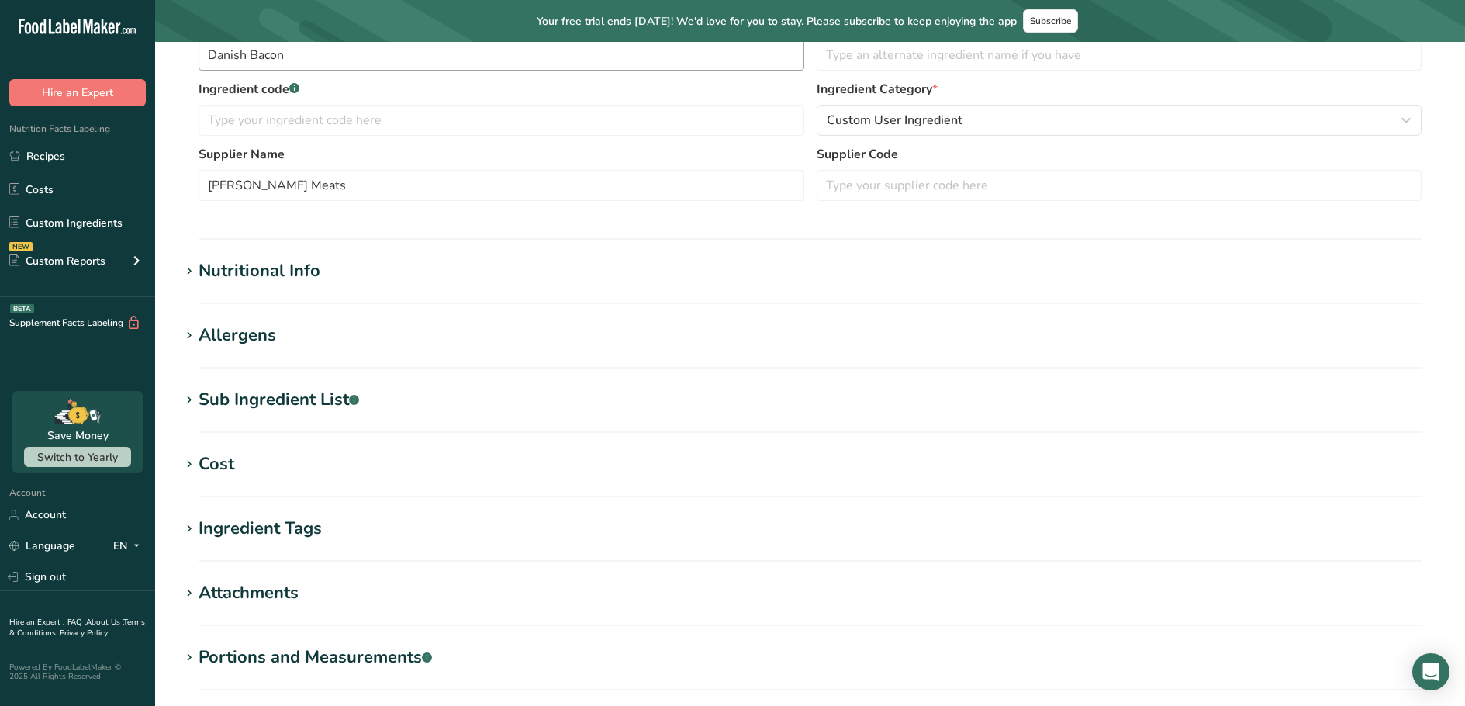
scroll to position [450, 0]
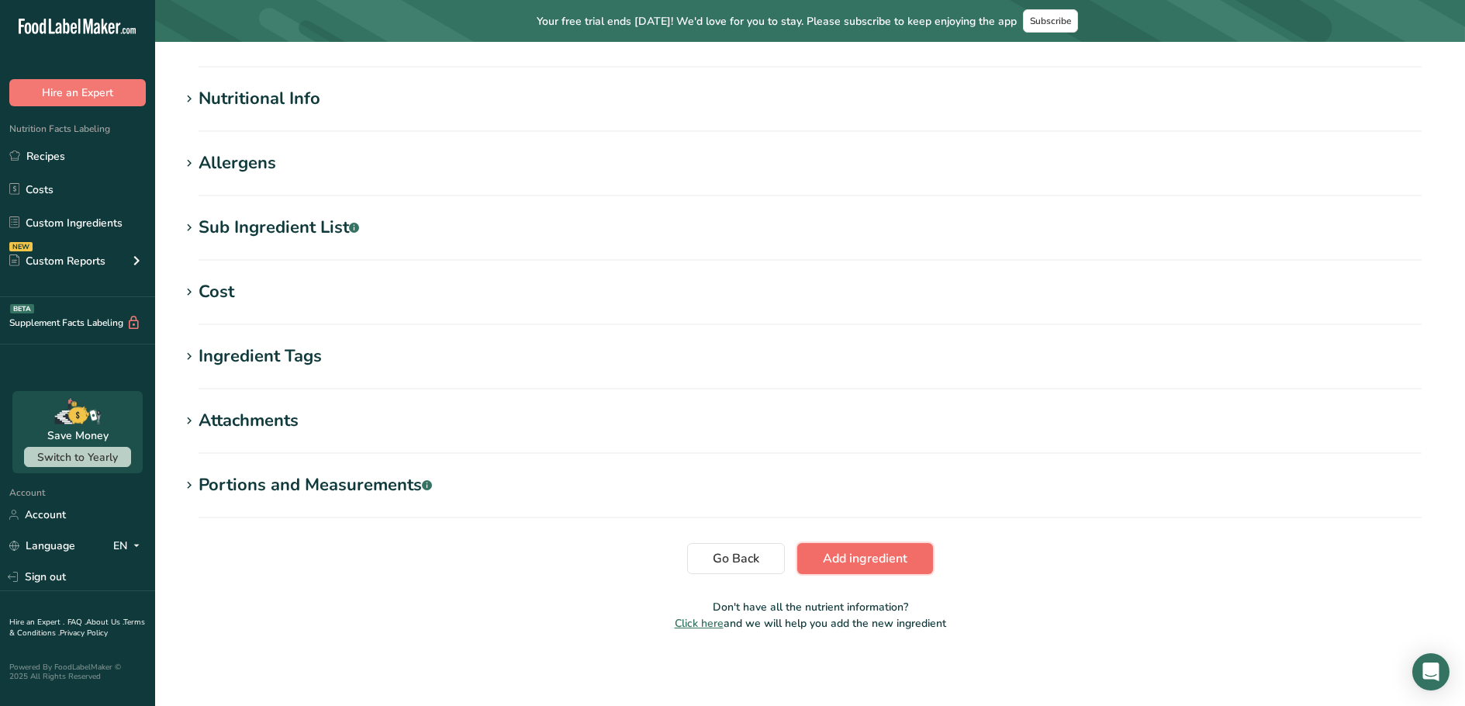
click at [844, 556] on span "Add ingredient" at bounding box center [865, 558] width 85 height 19
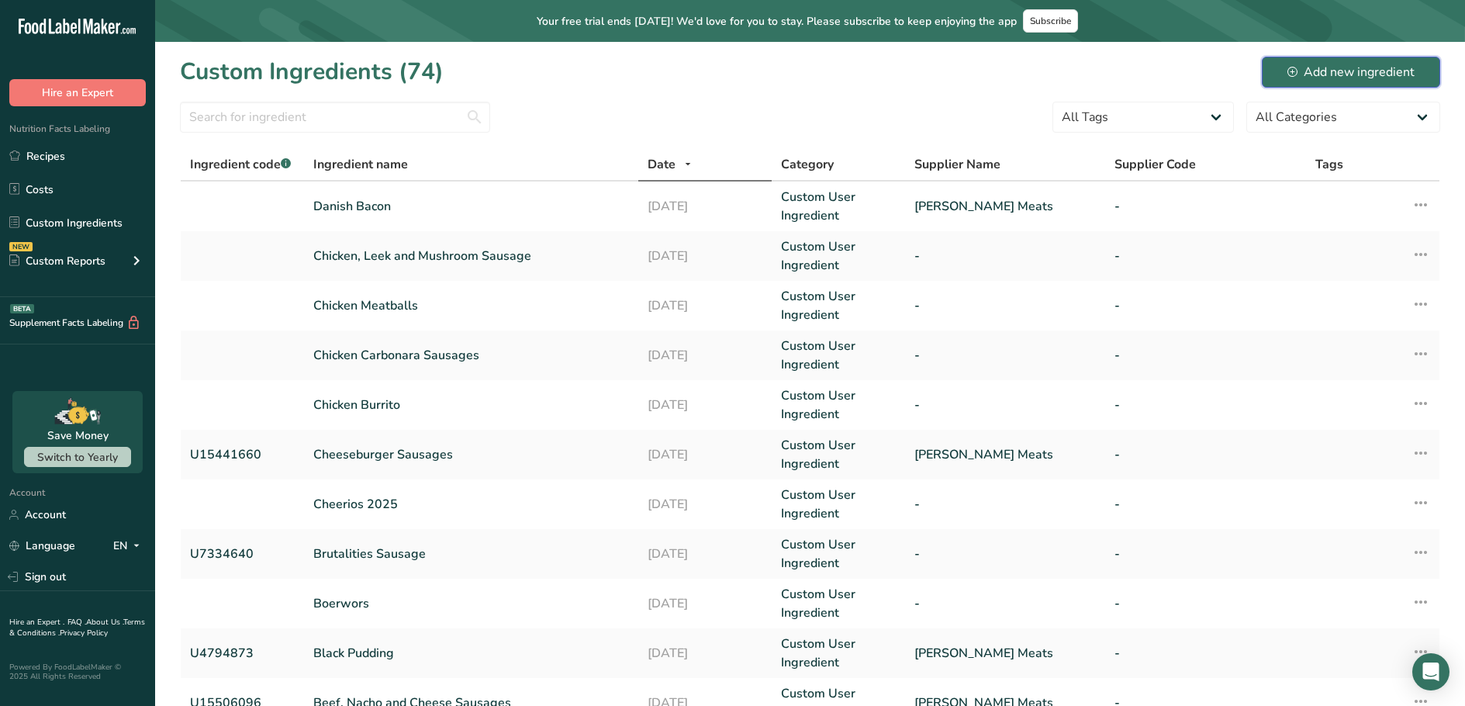
click at [1377, 78] on div "Add new ingredient" at bounding box center [1350, 72] width 127 height 19
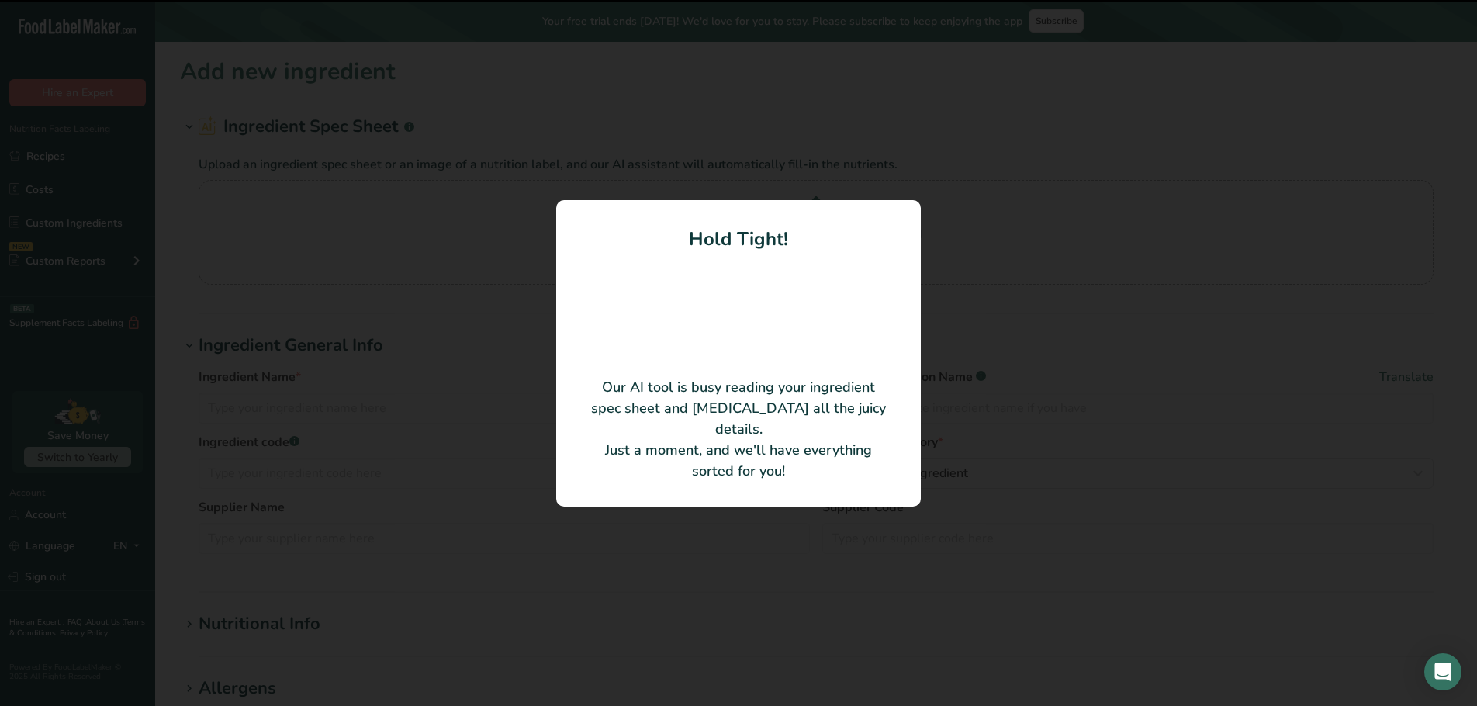
type input "FAT ITALIAN 2025"
type input "15358700"
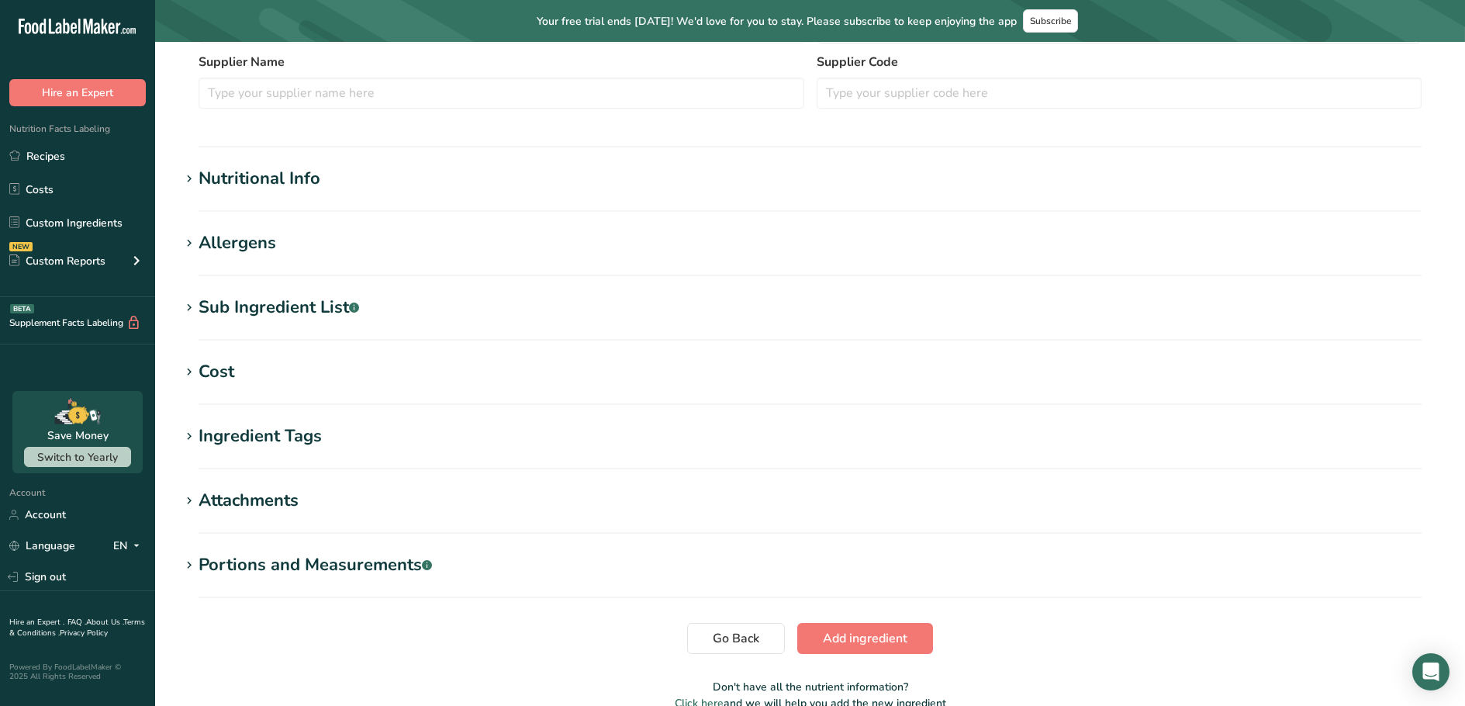
scroll to position [450, 0]
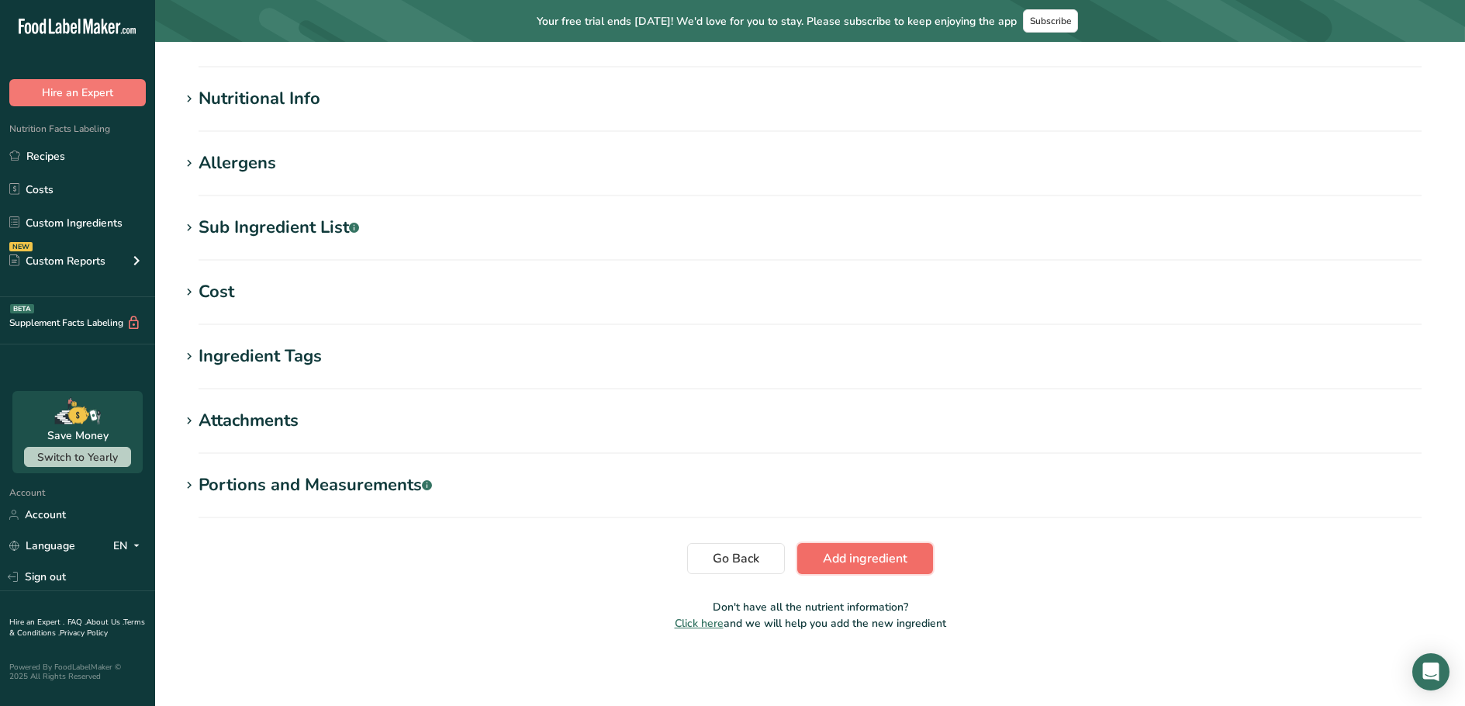
click at [899, 555] on span "Add ingredient" at bounding box center [865, 558] width 85 height 19
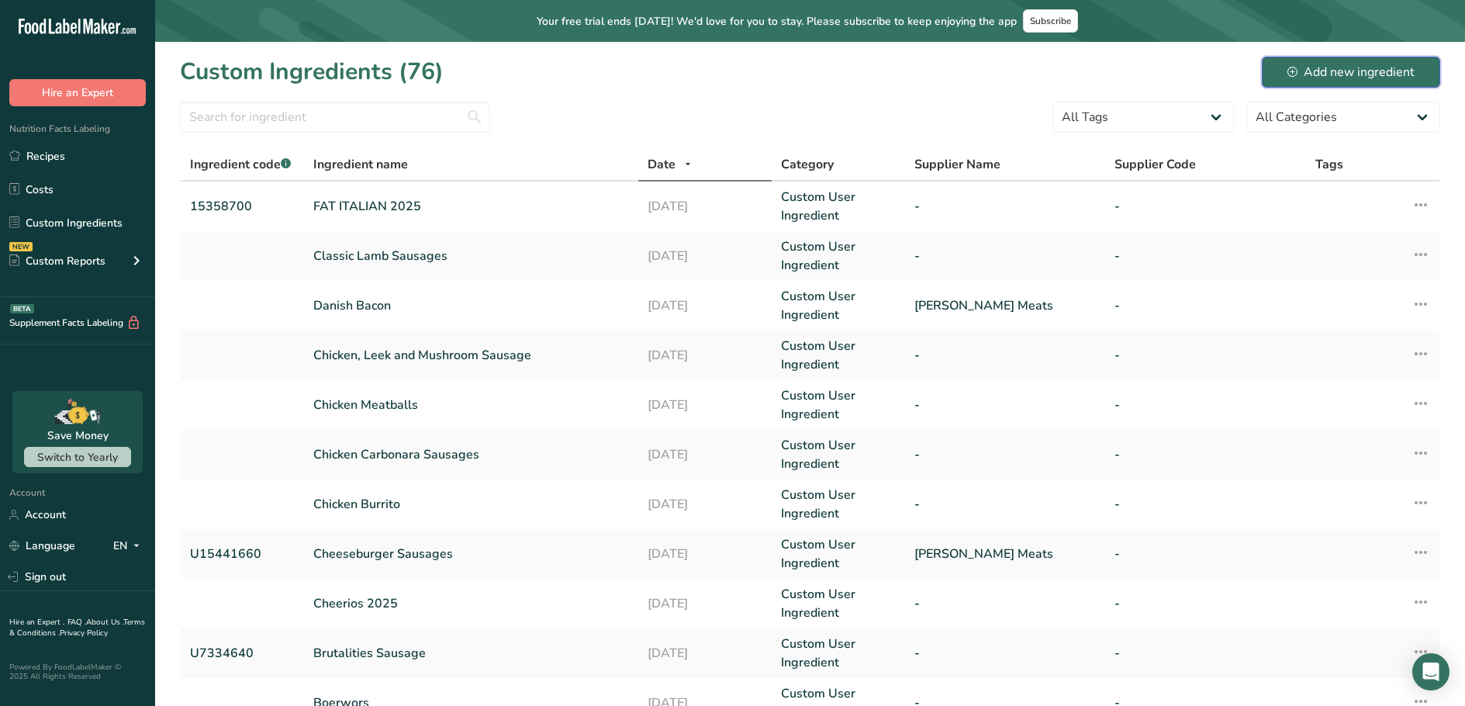
click at [1315, 60] on button "Add new ingredient" at bounding box center [1351, 72] width 178 height 31
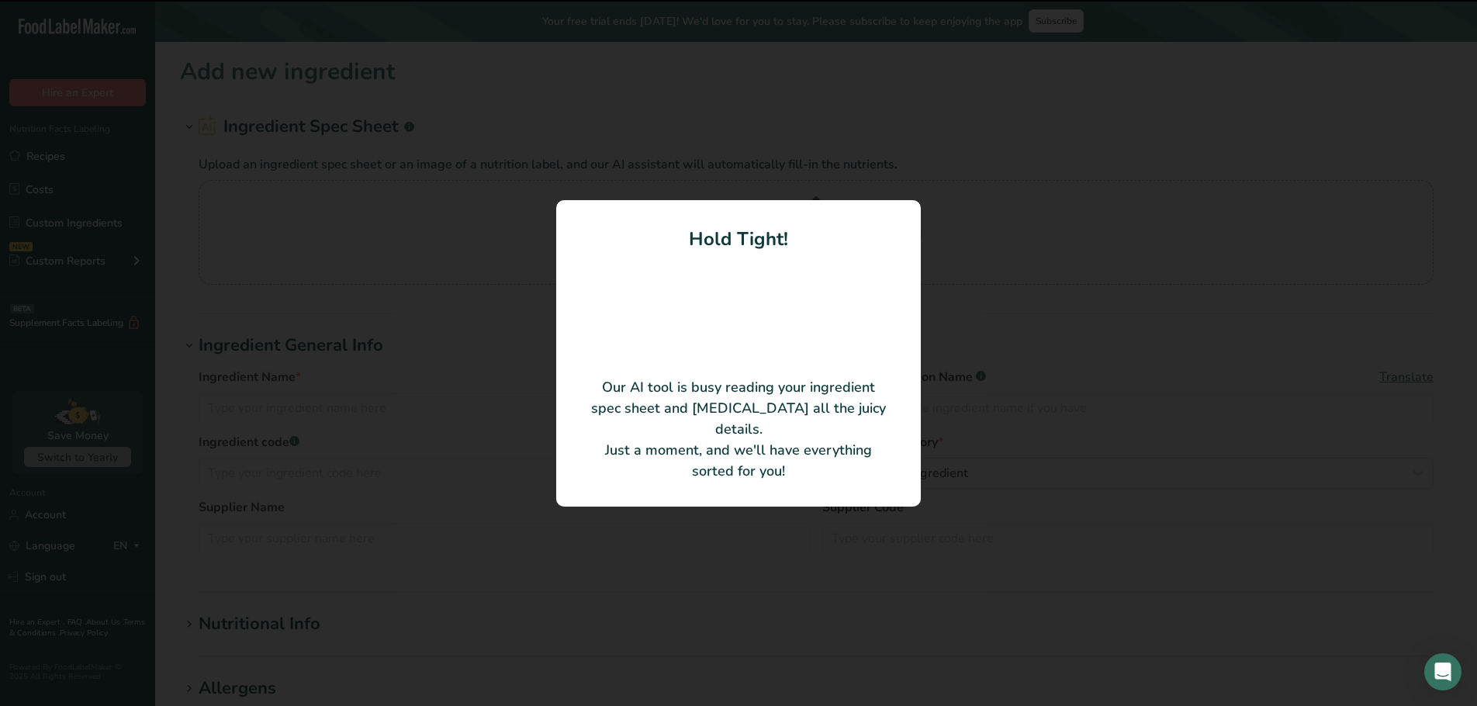
type input "Gluten Free Angus Patties"
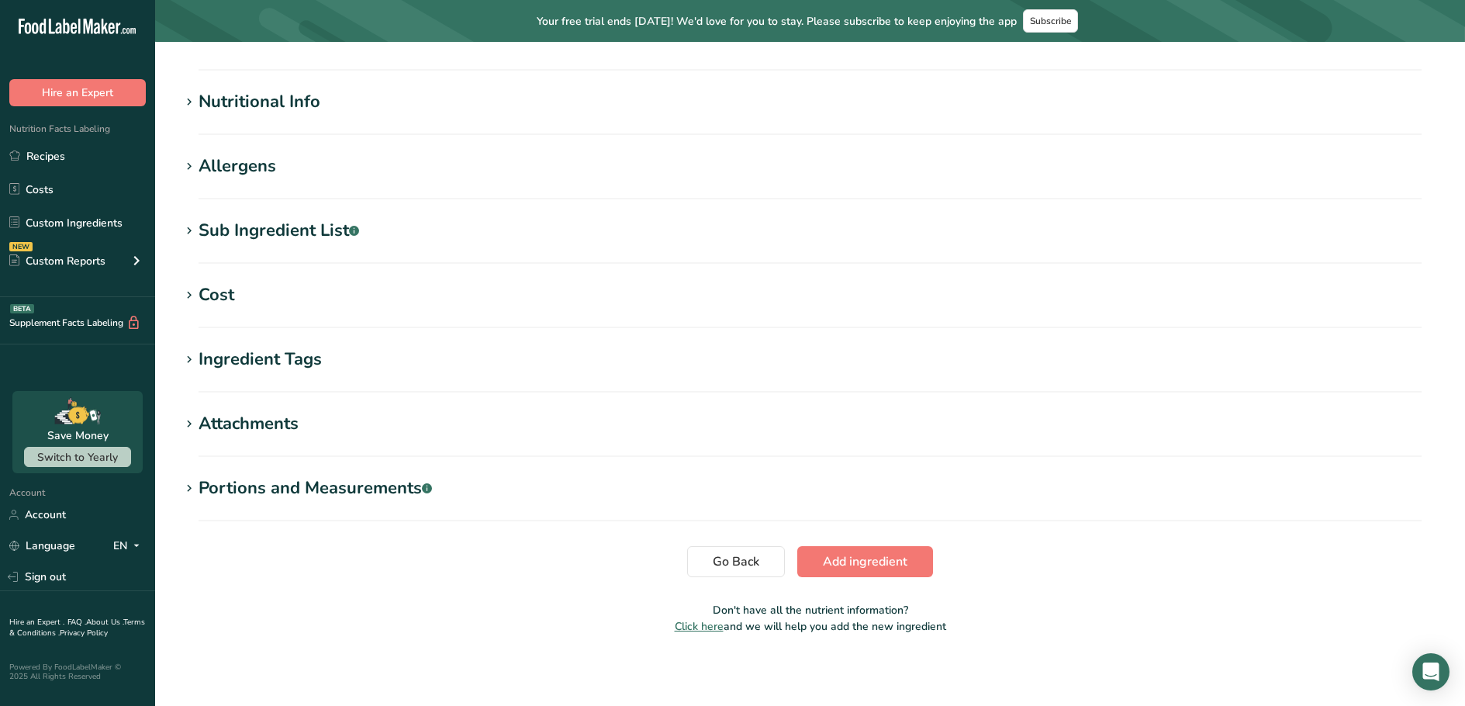
scroll to position [450, 0]
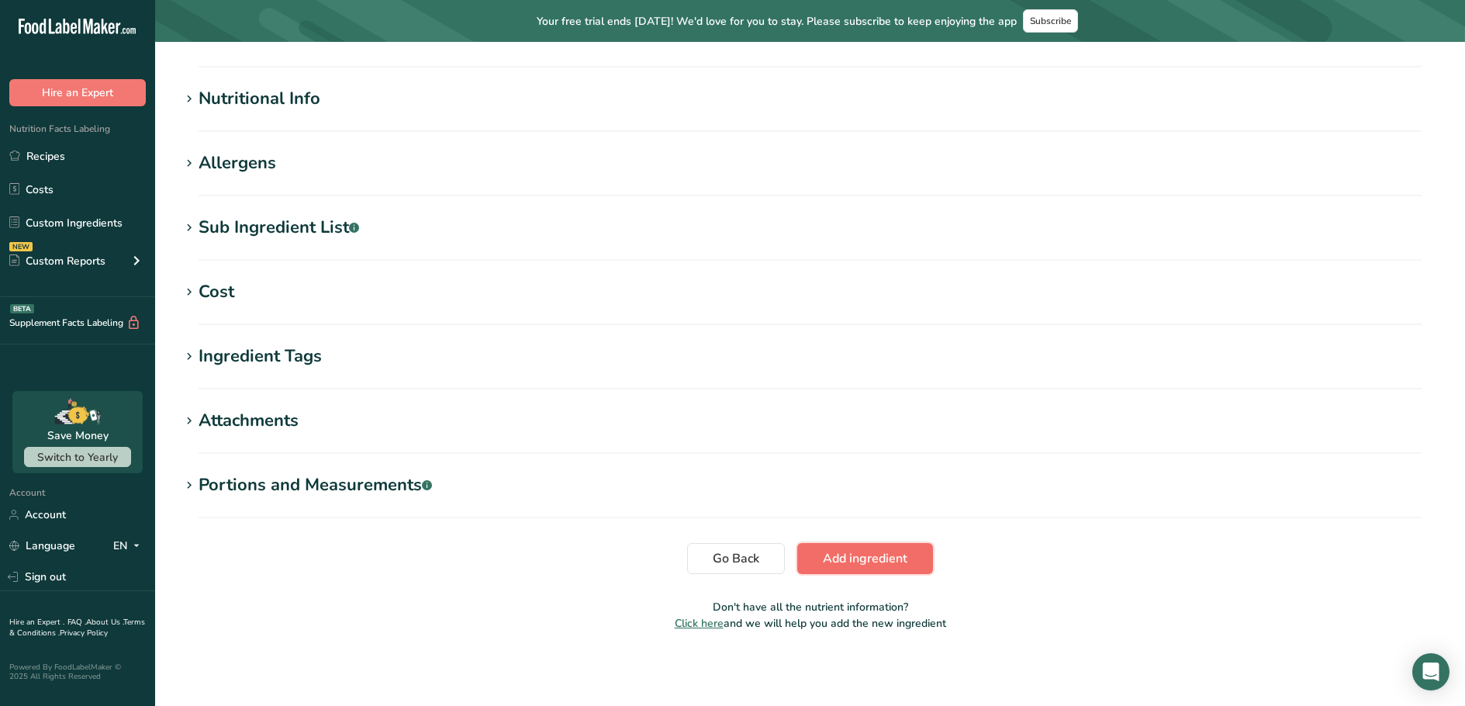
click at [839, 551] on span "Add ingredient" at bounding box center [865, 558] width 85 height 19
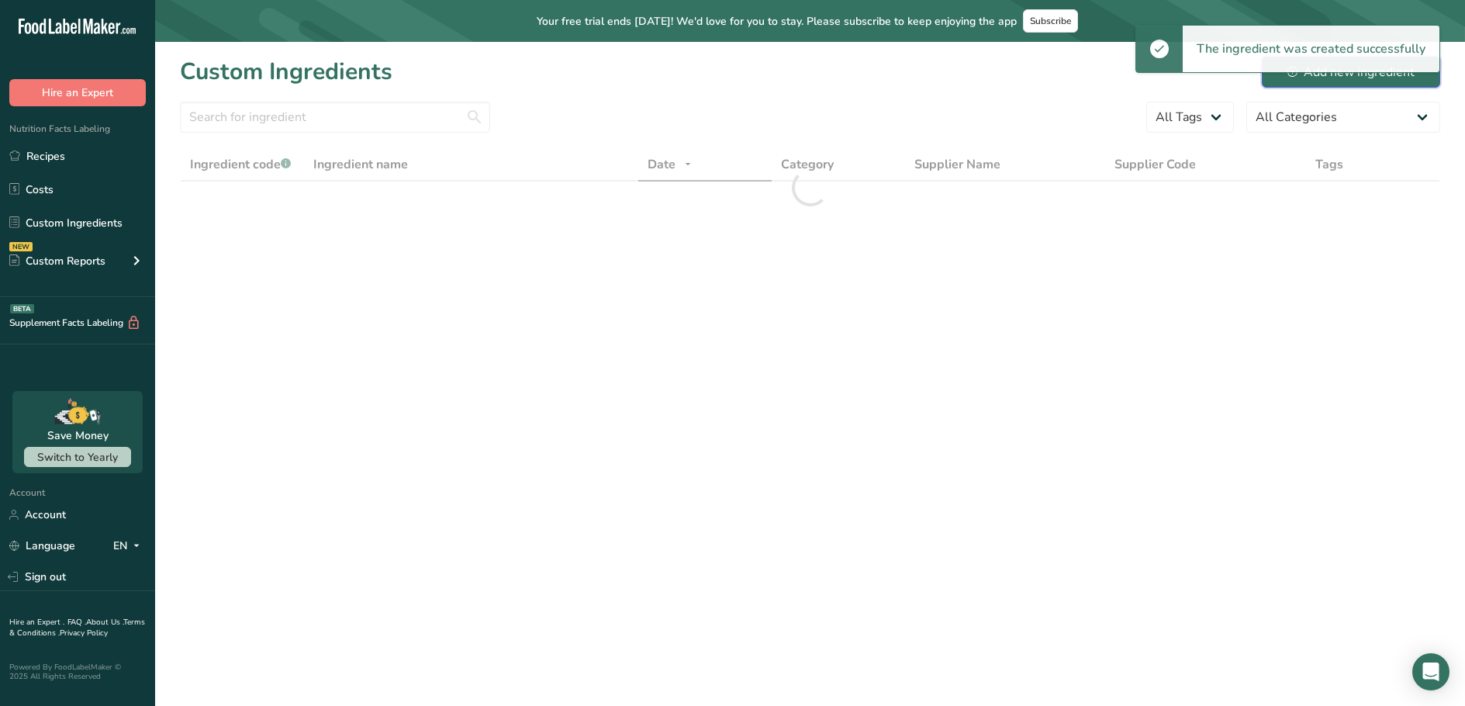
click at [1312, 82] on button "Add new ingredient" at bounding box center [1351, 72] width 178 height 31
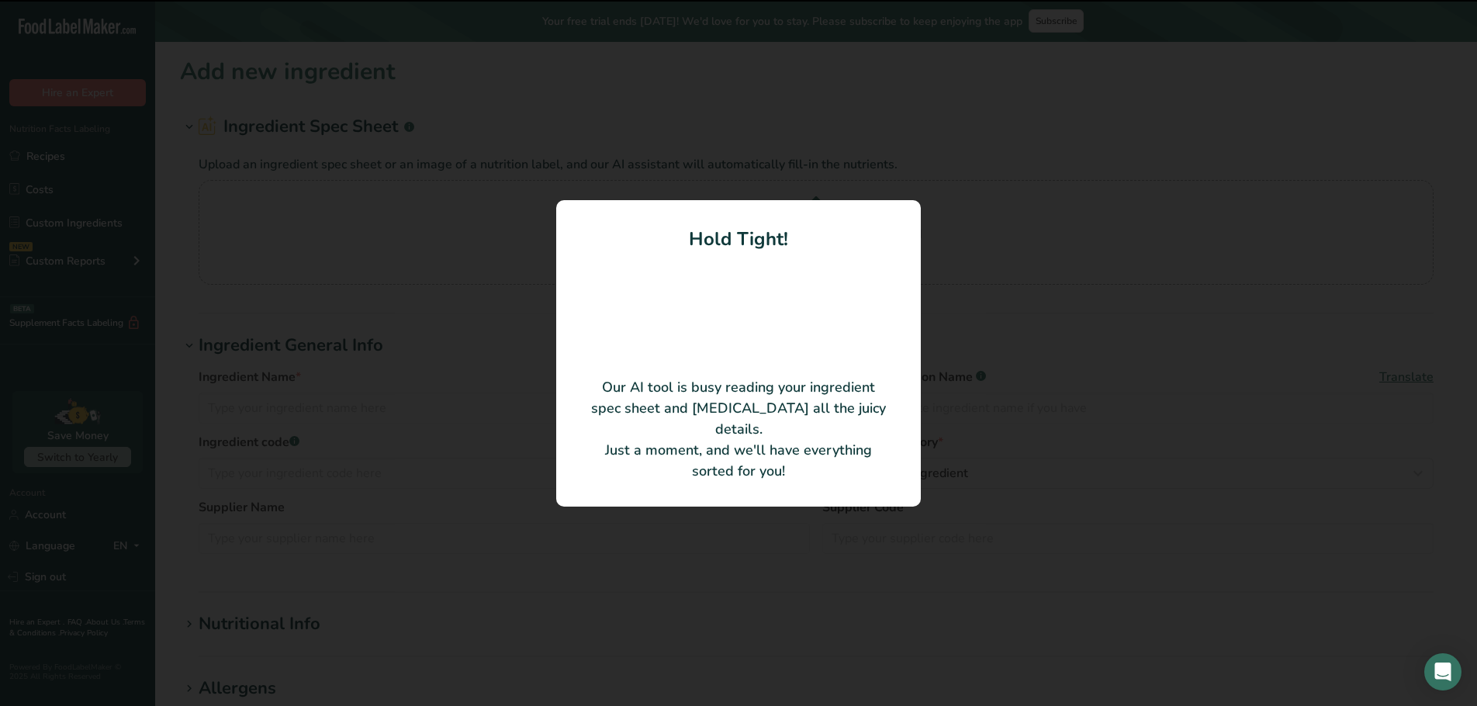
type input "Hot and Spicy Biersticks"
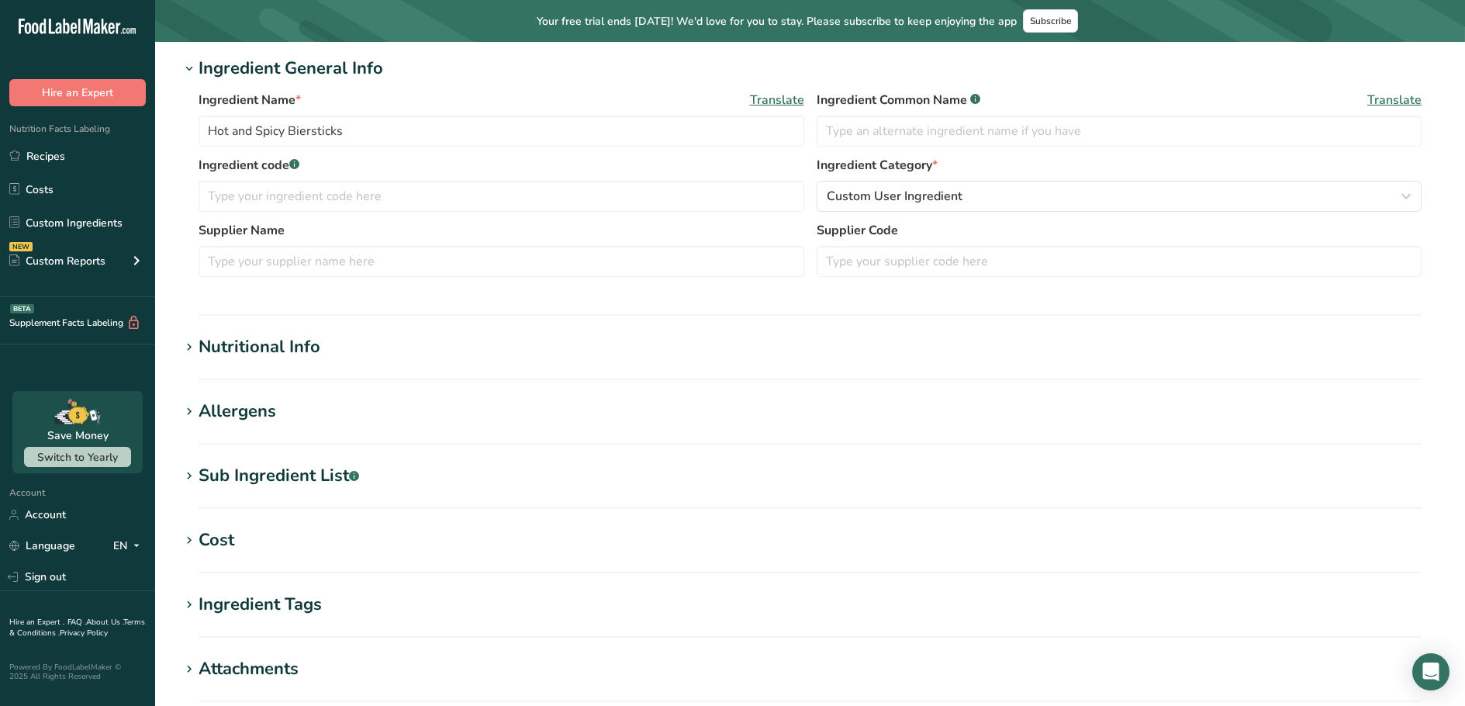
scroll to position [450, 0]
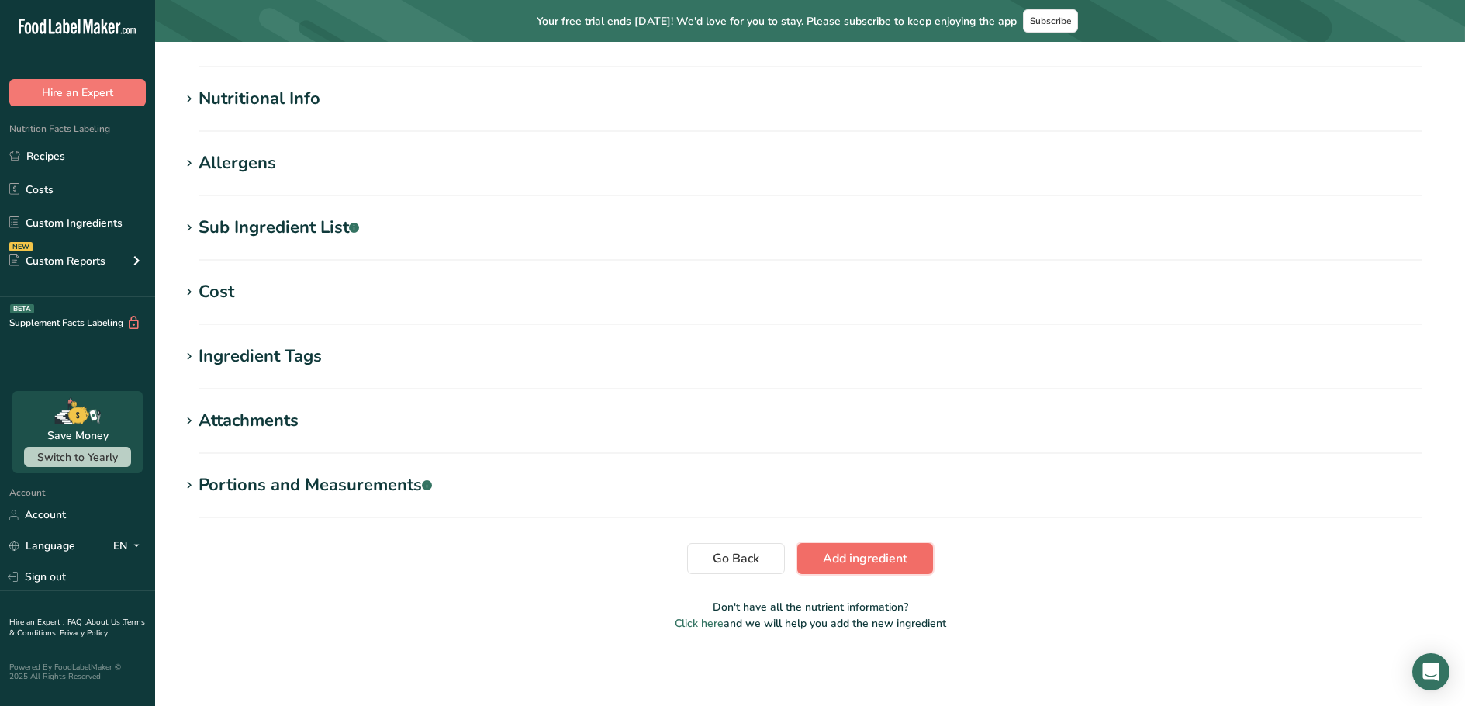
click at [812, 558] on button "Add ingredient" at bounding box center [865, 558] width 136 height 31
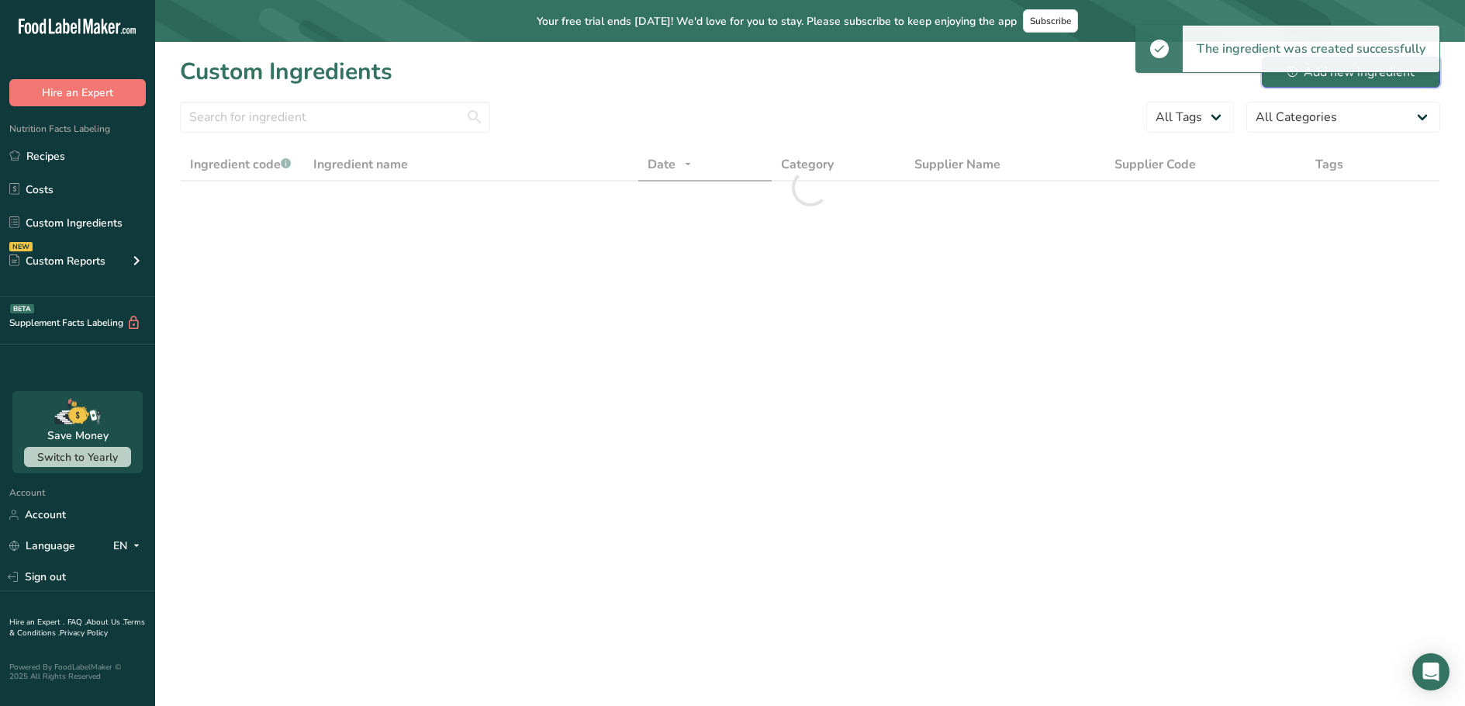
click at [1348, 82] on button "Add new ingredient" at bounding box center [1351, 72] width 178 height 31
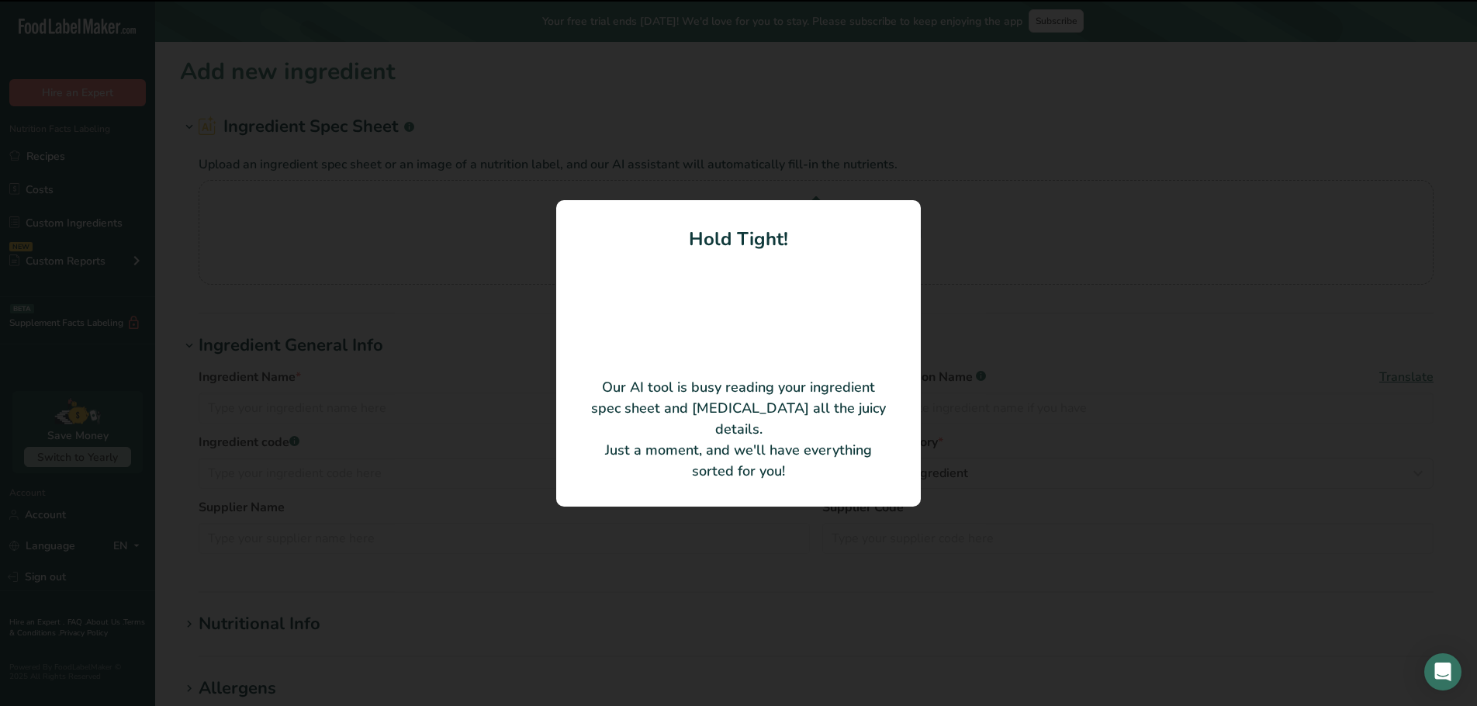
type input "Hot Pork 2025"
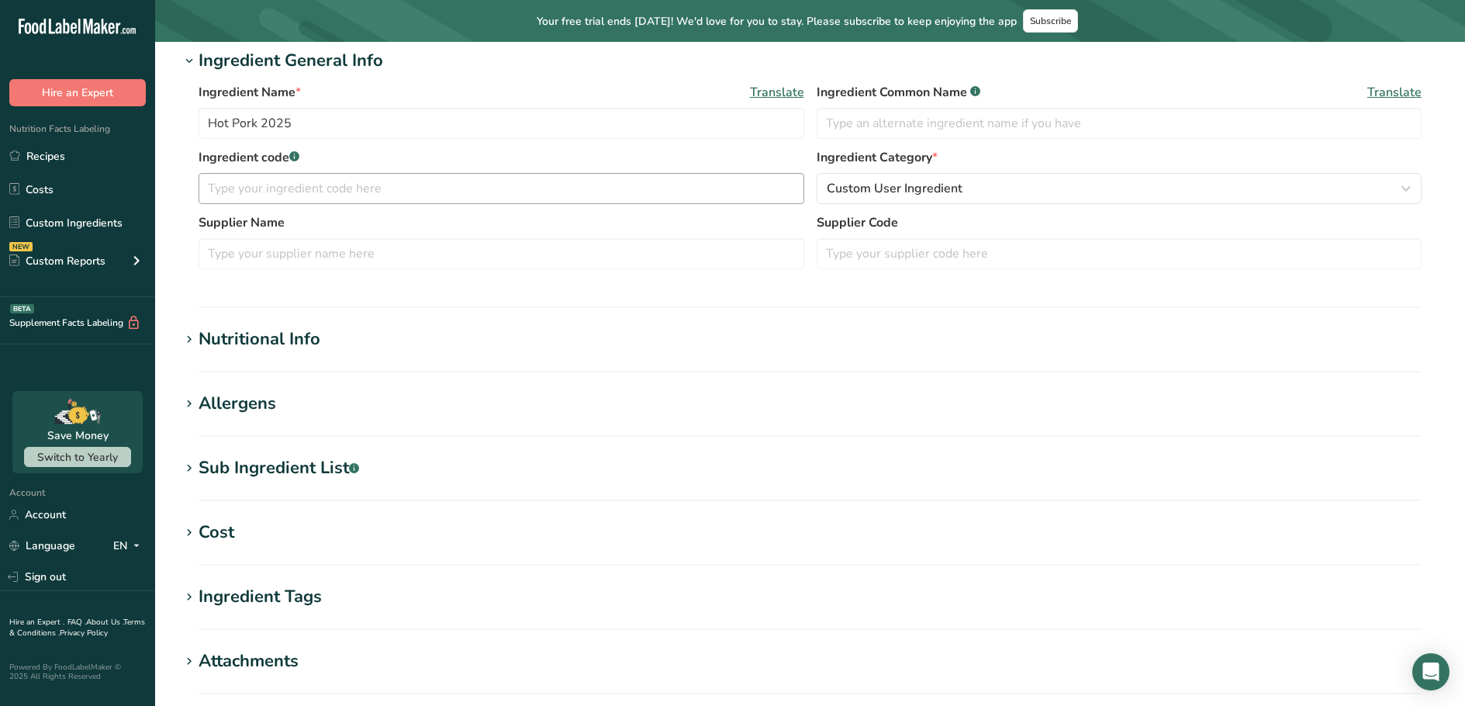
scroll to position [450, 0]
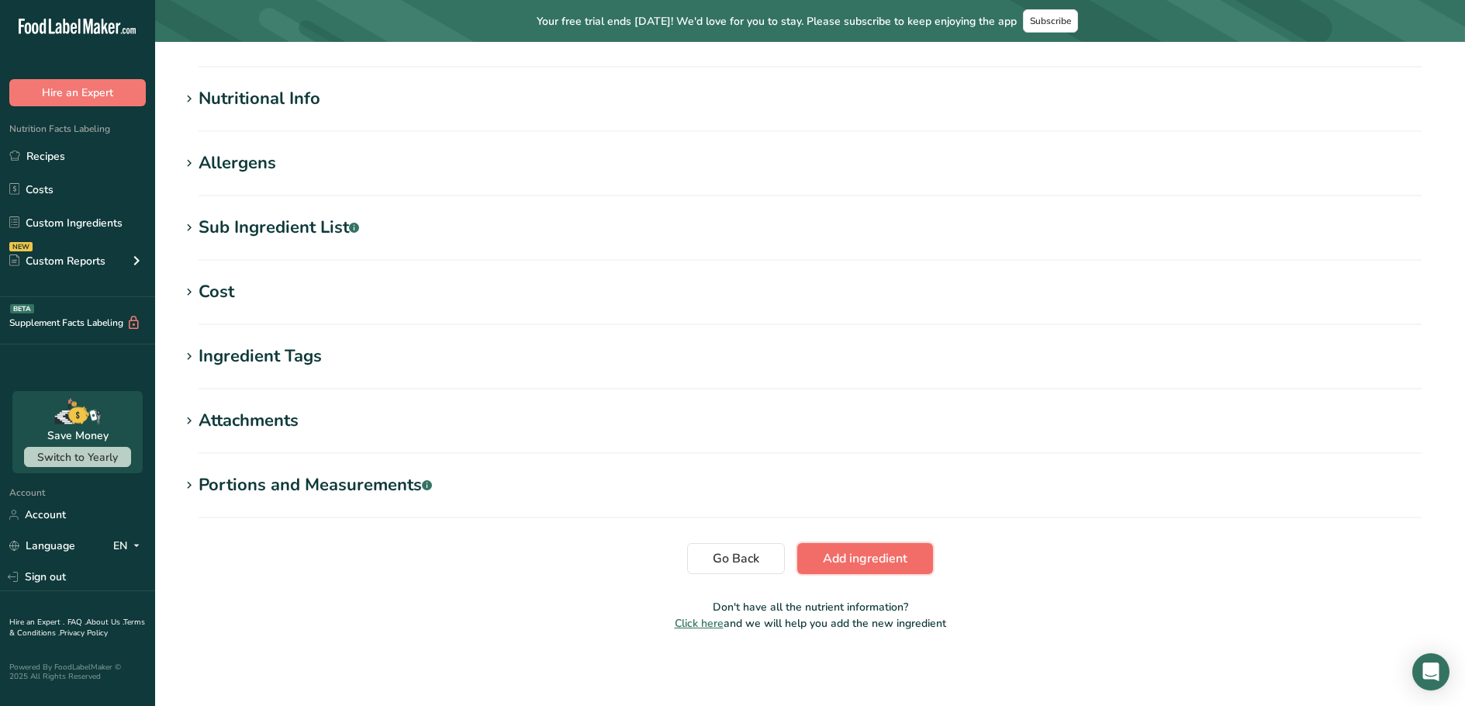
click at [838, 554] on span "Add ingredient" at bounding box center [865, 558] width 85 height 19
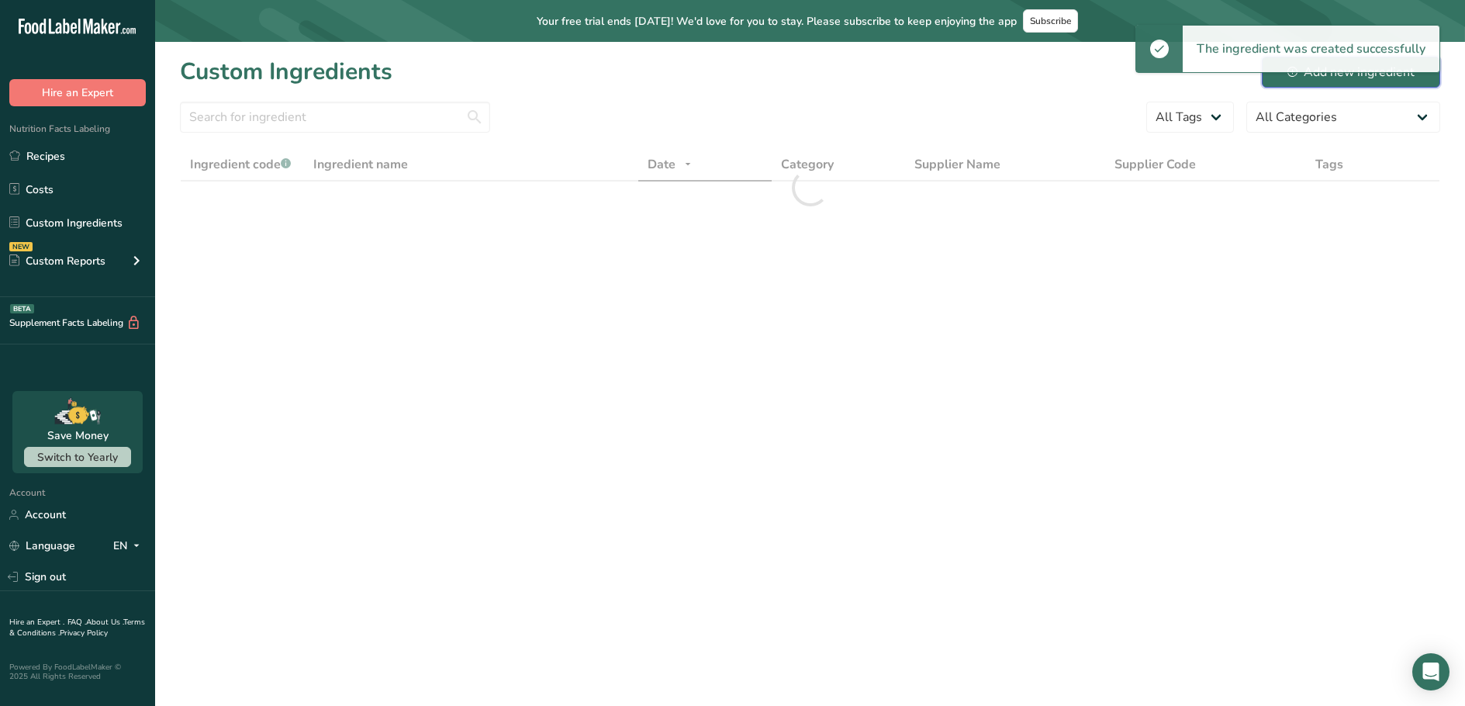
click at [1365, 81] on div "Add new ingredient" at bounding box center [1350, 72] width 127 height 19
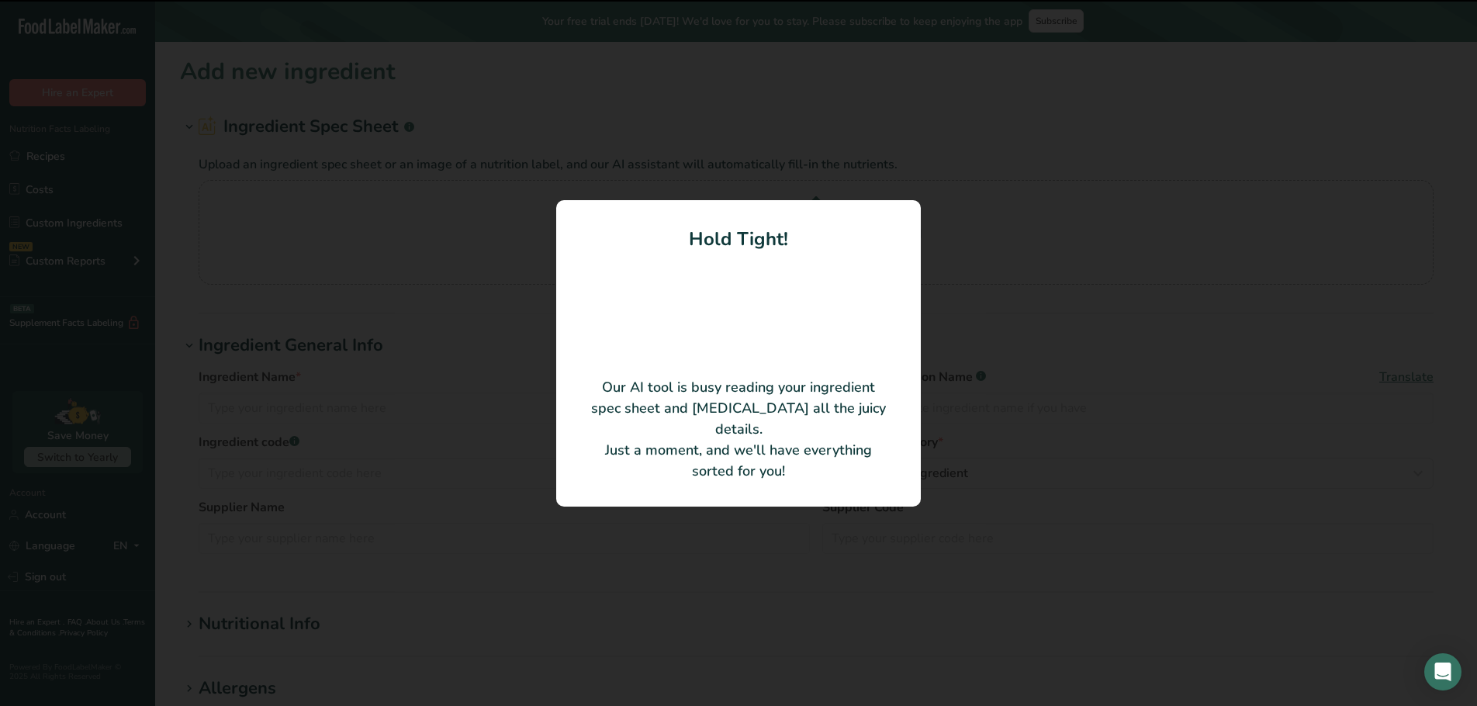
type input "Fat Italian"
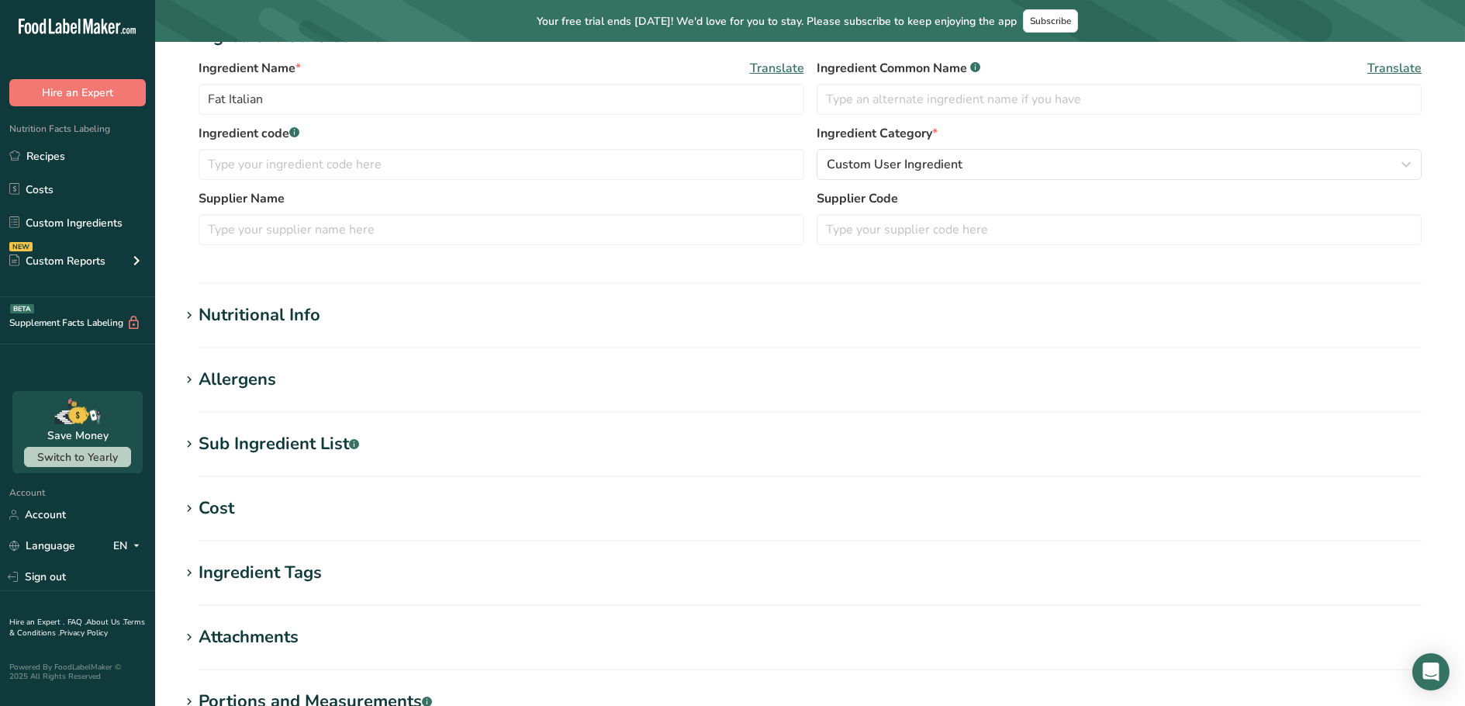
scroll to position [450, 0]
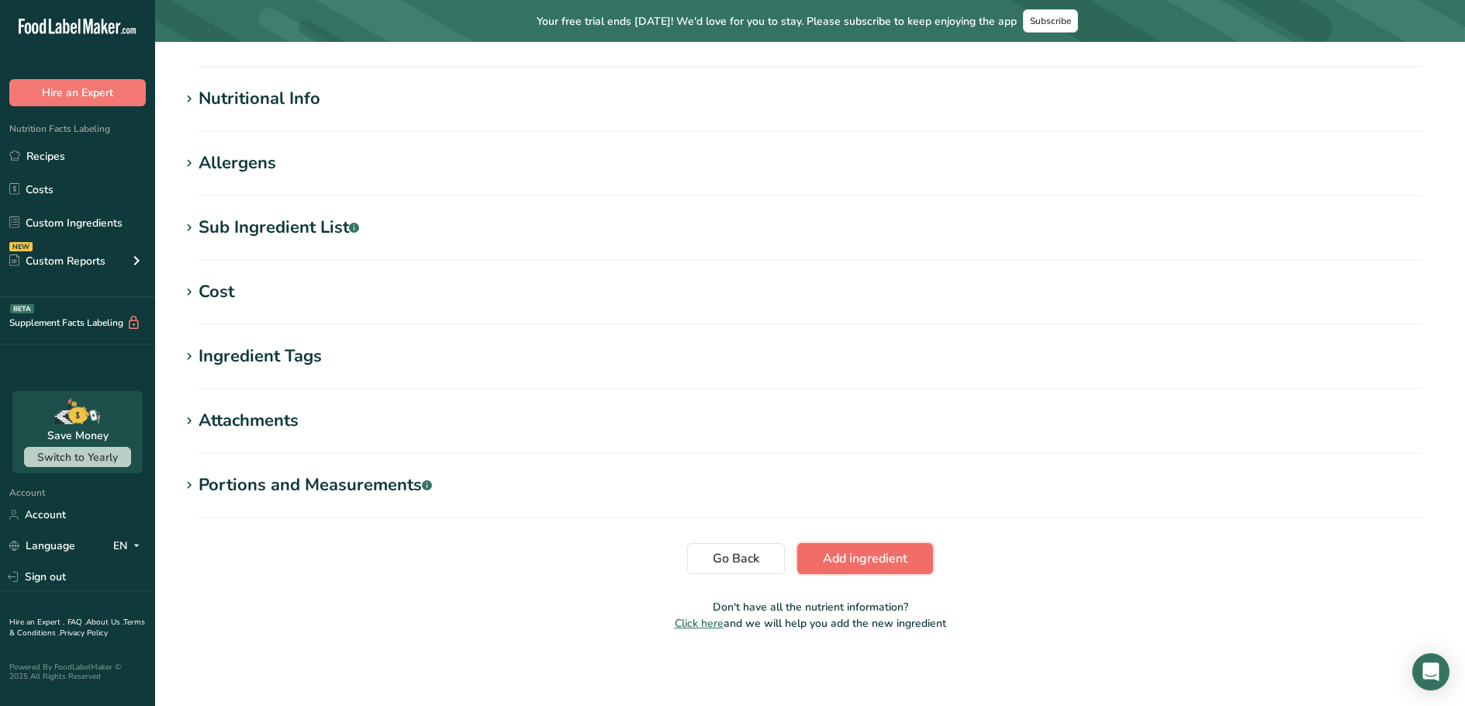
click at [837, 568] on button "Add ingredient" at bounding box center [865, 558] width 136 height 31
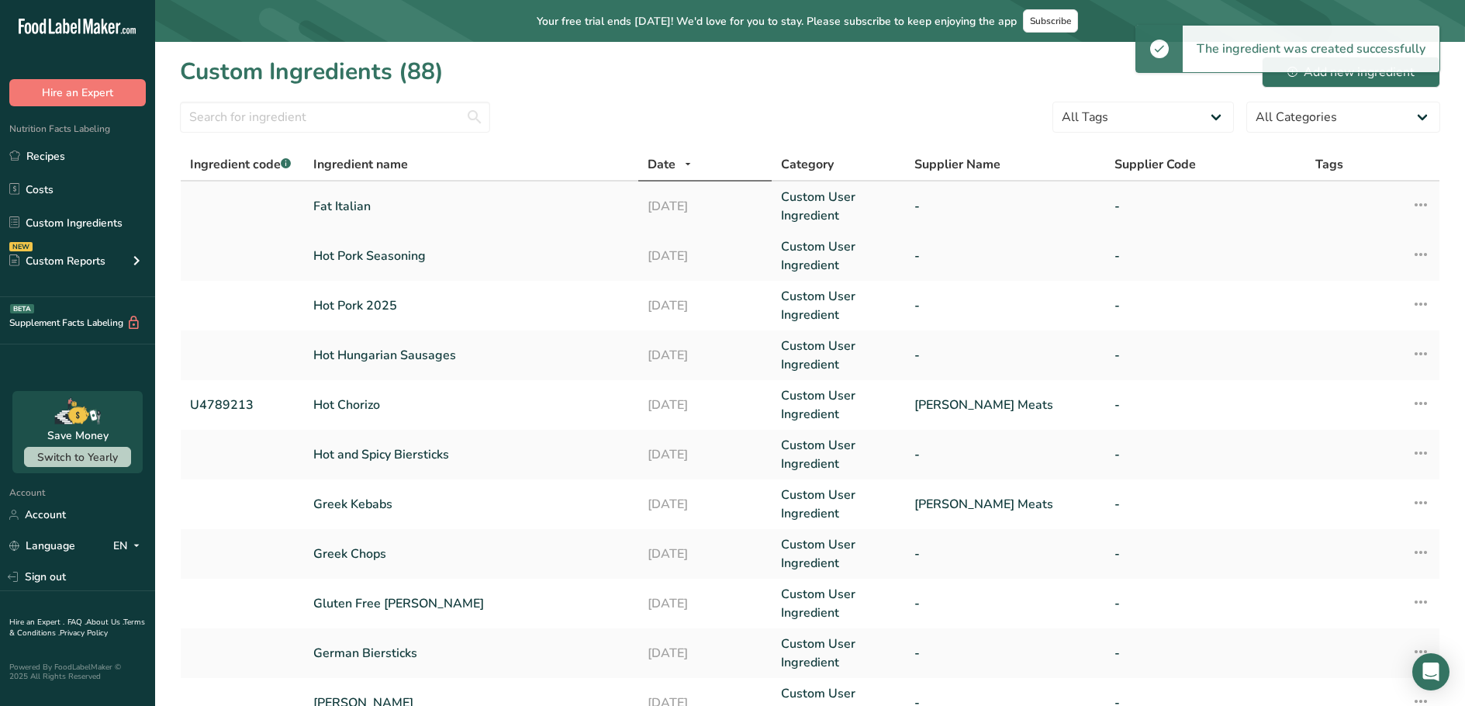
click at [345, 200] on link "Fat Italian" at bounding box center [471, 206] width 316 height 19
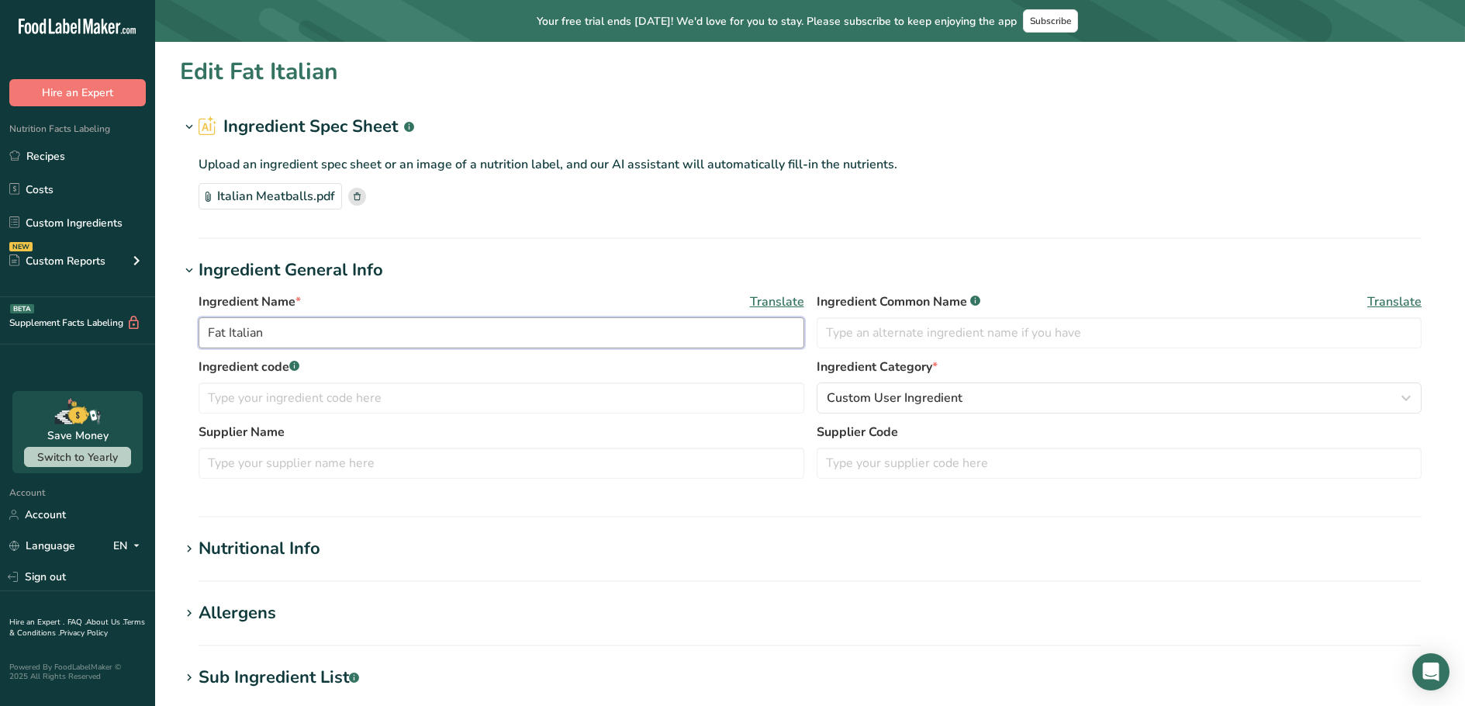
drag, startPoint x: 289, startPoint y: 337, endPoint x: 175, endPoint y: 325, distance: 113.8
click at [175, 325] on section "Edit Fat Italian Ingredient Spec Sheet .a-a{fill:#347362;}.b-a{fill:#fff;} Uplo…" at bounding box center [810, 574] width 1310 height 1064
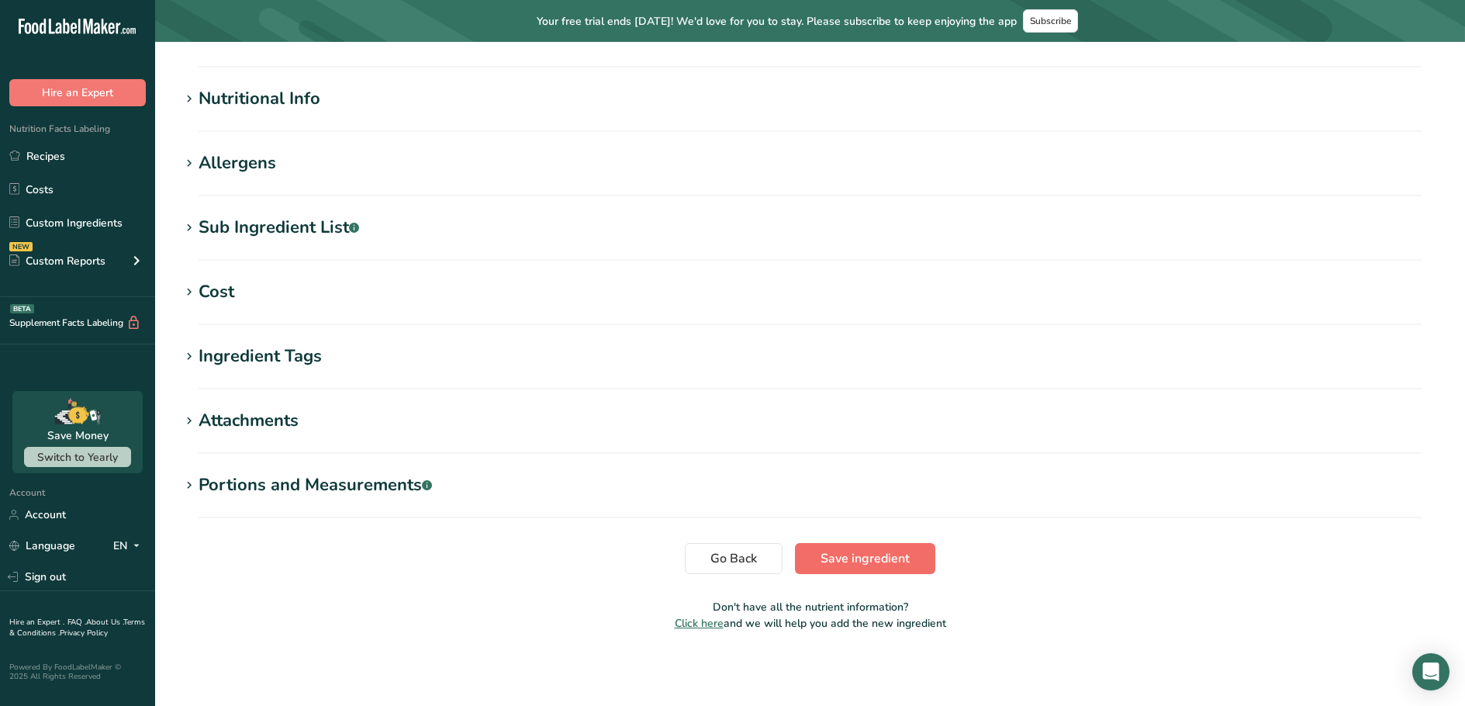
type input "Italian Meatballs"
click at [899, 558] on span "Save ingredient" at bounding box center [865, 558] width 89 height 19
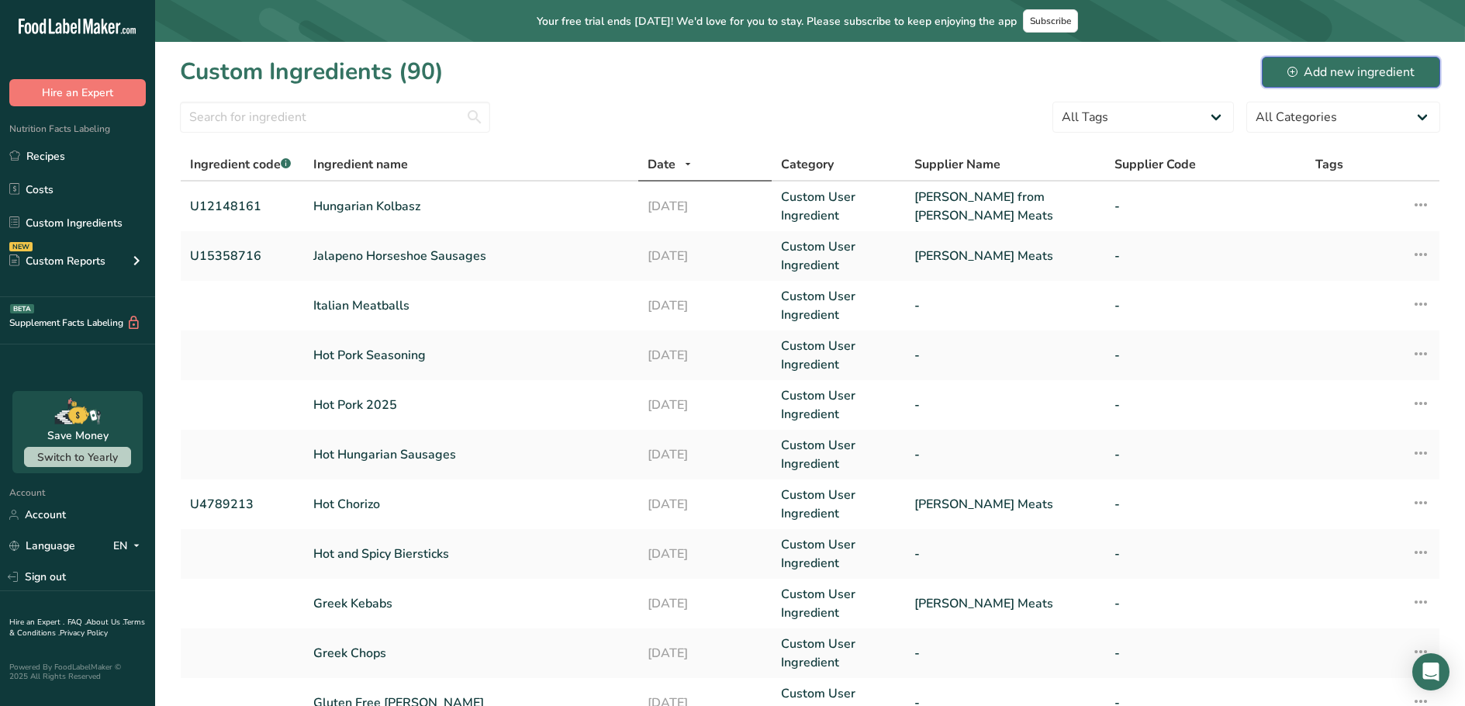
click at [1339, 69] on div "Add new ingredient" at bounding box center [1350, 72] width 127 height 19
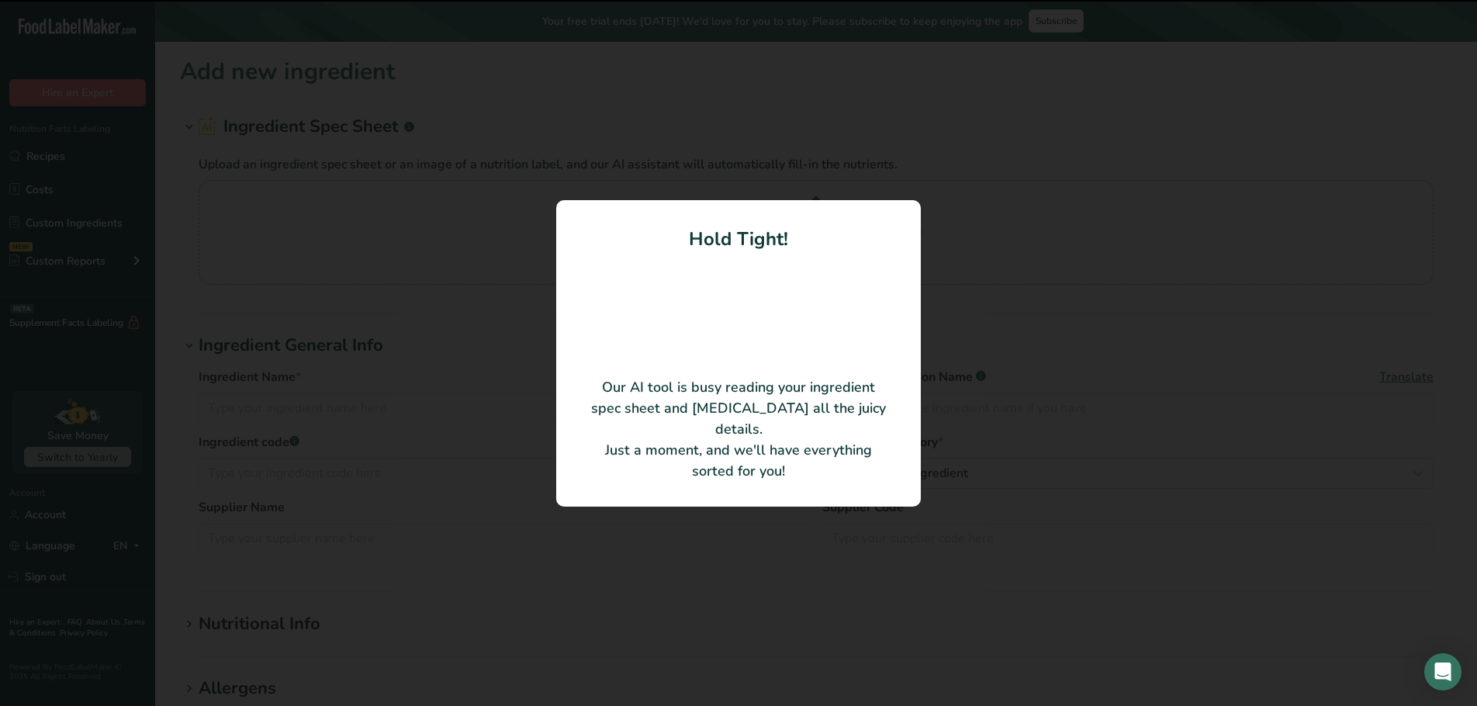
type input "Lamb, Mint and [PERSON_NAME] Sausages"
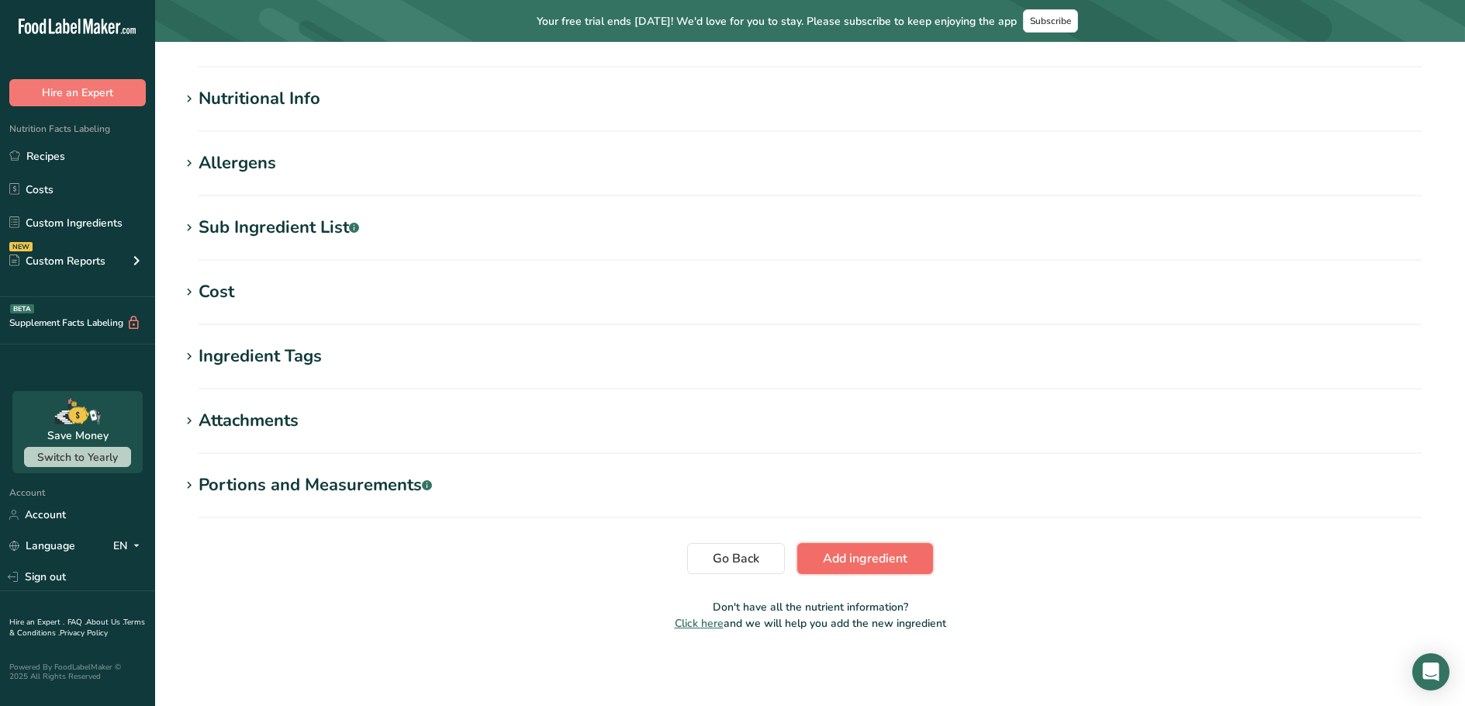
click at [839, 546] on button "Add ingredient" at bounding box center [865, 558] width 136 height 31
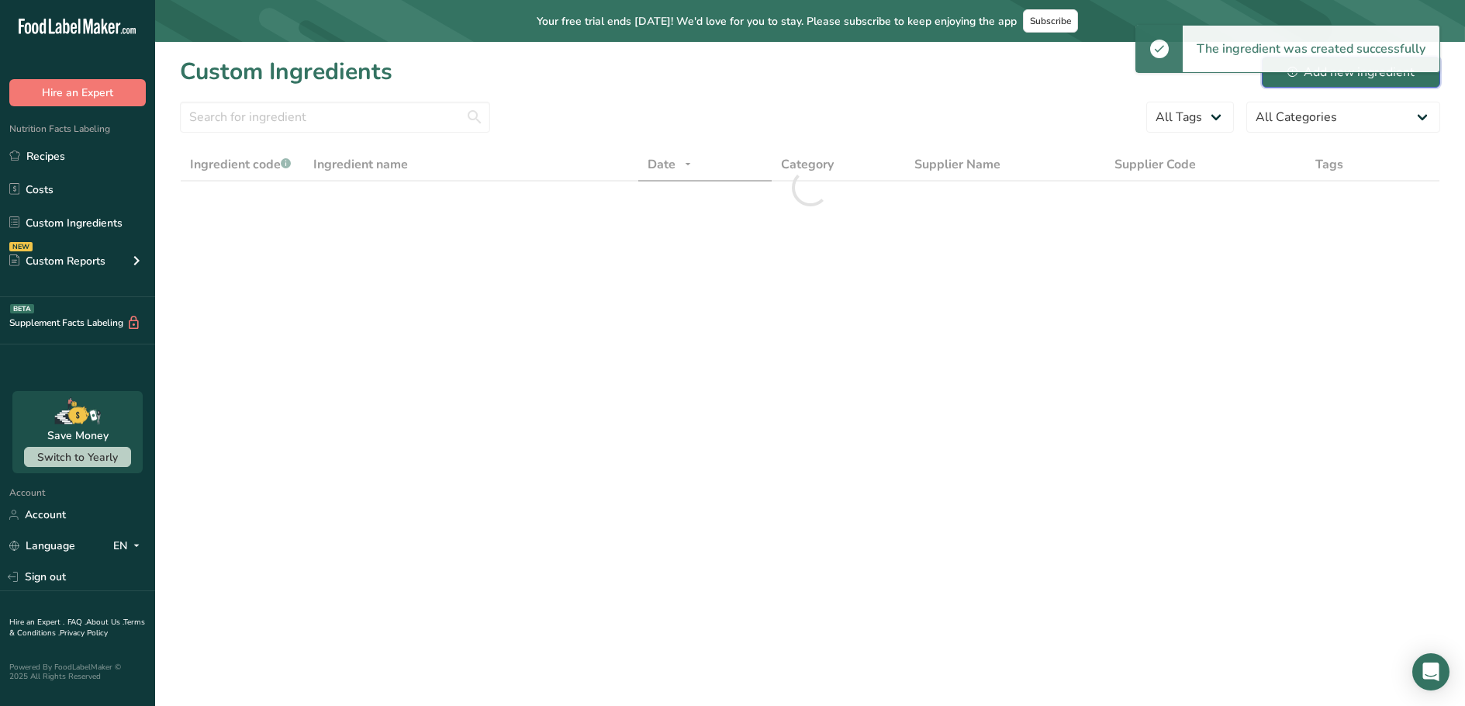
click at [1377, 82] on button "Add new ingredient" at bounding box center [1351, 72] width 178 height 31
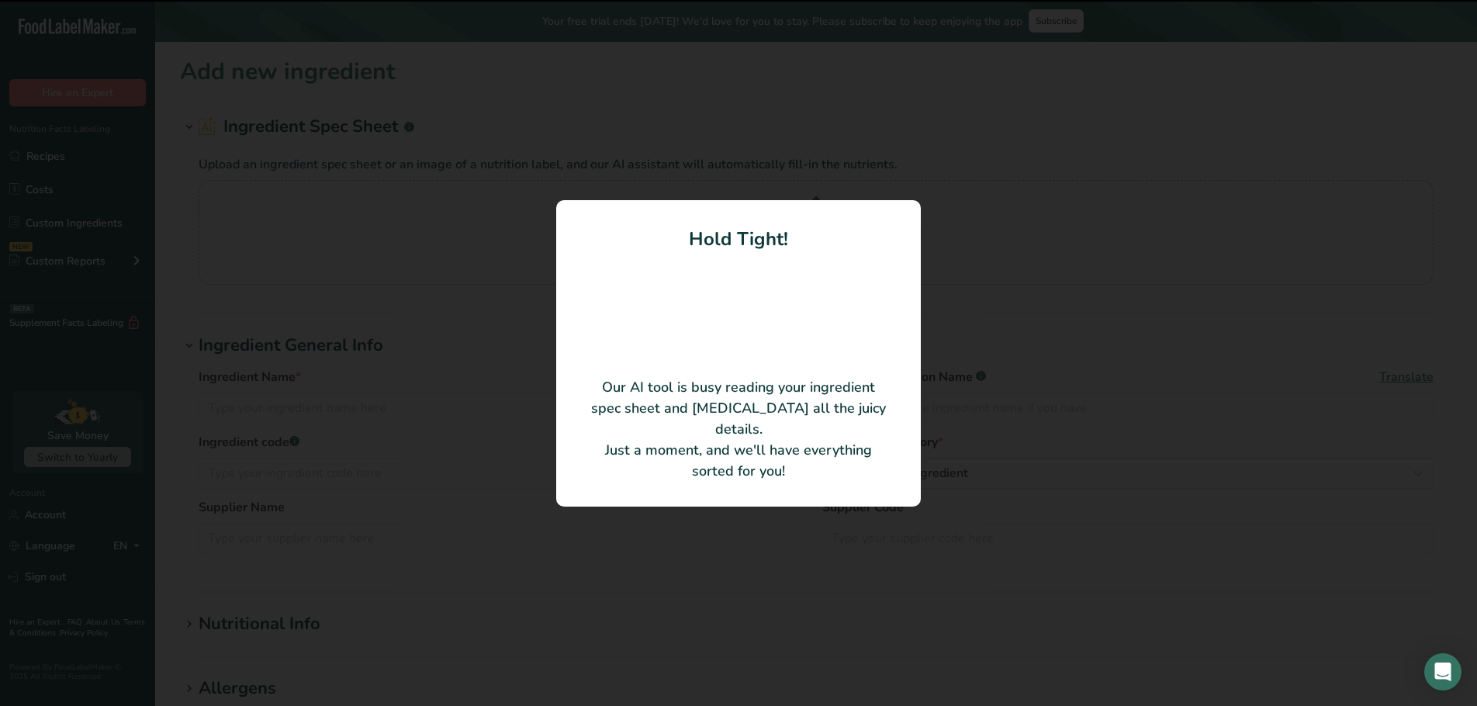
type input "Loukaniko"
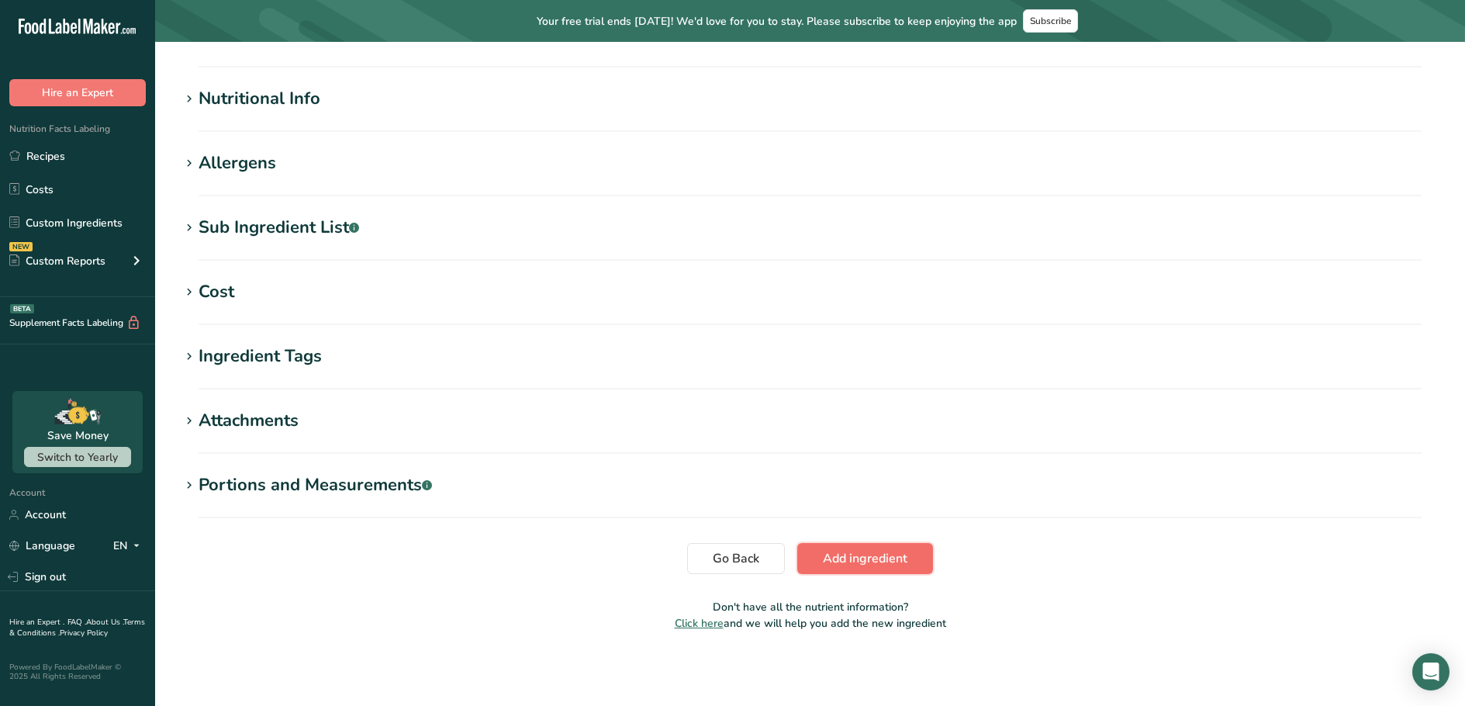
click at [892, 555] on span "Add ingredient" at bounding box center [865, 558] width 85 height 19
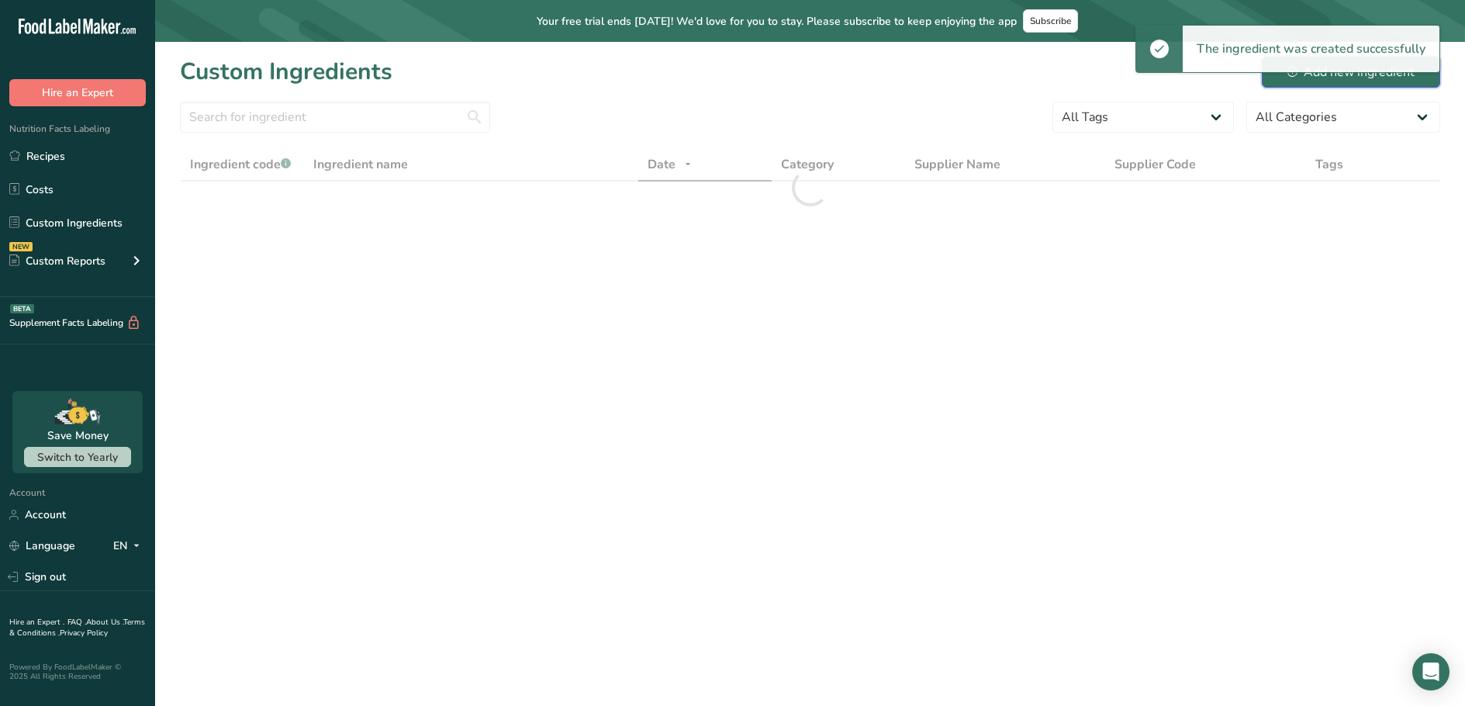
click at [1294, 81] on div "Add new ingredient" at bounding box center [1350, 72] width 127 height 19
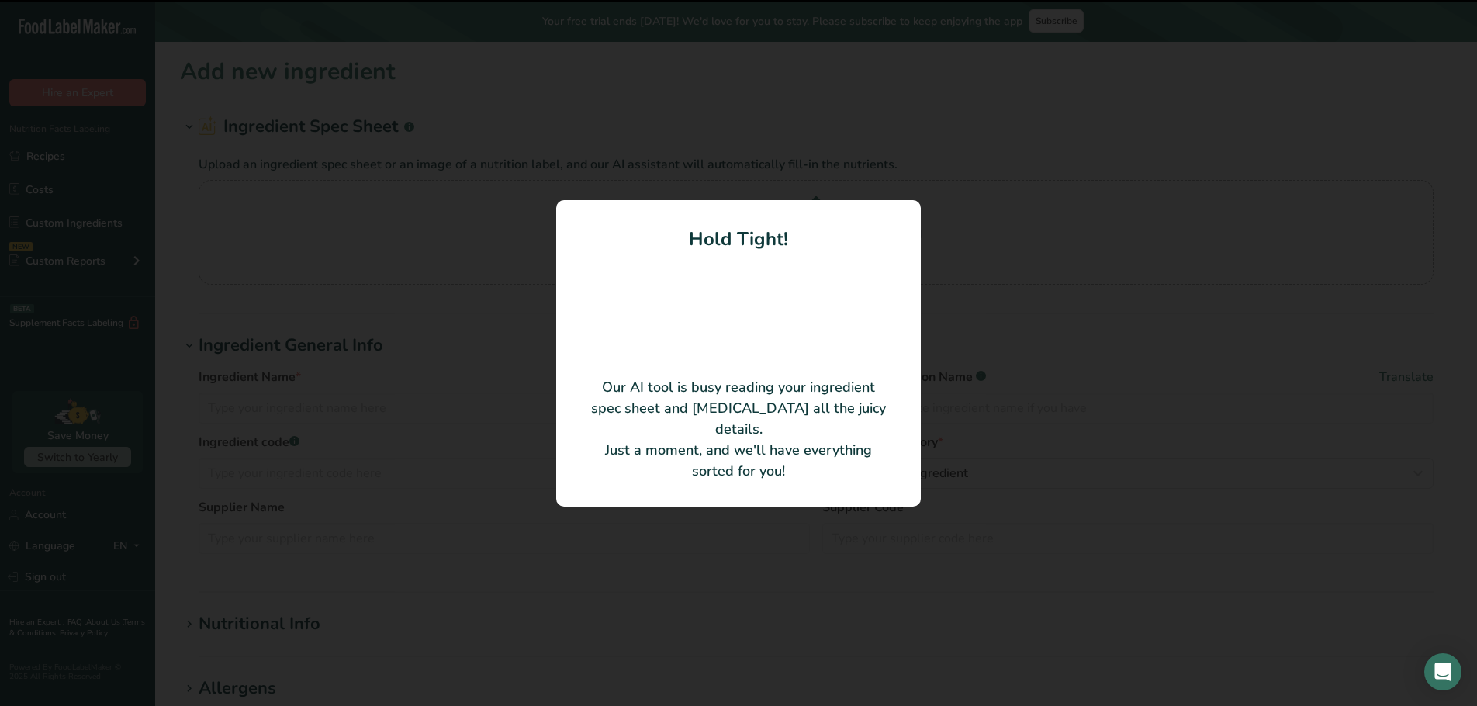
type input "Mild Chorizo 2025"
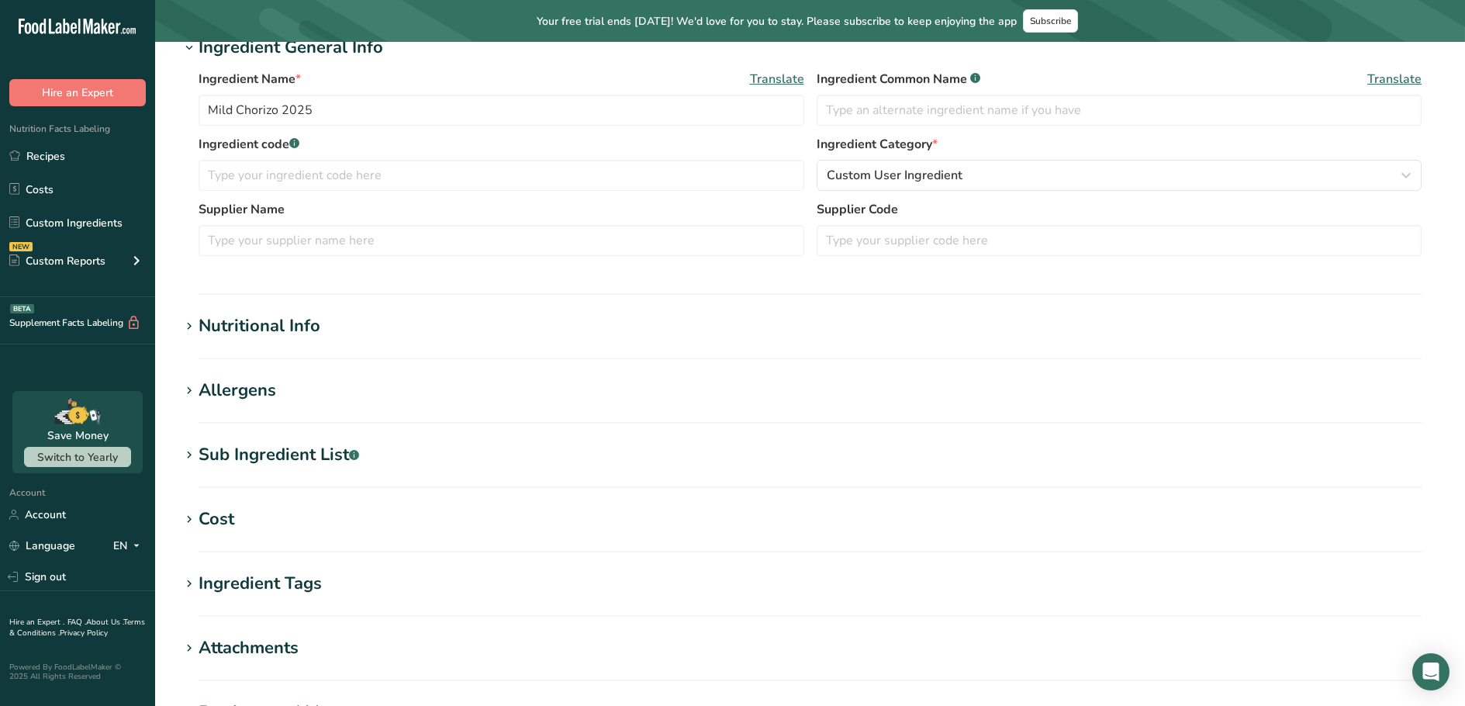
scroll to position [450, 0]
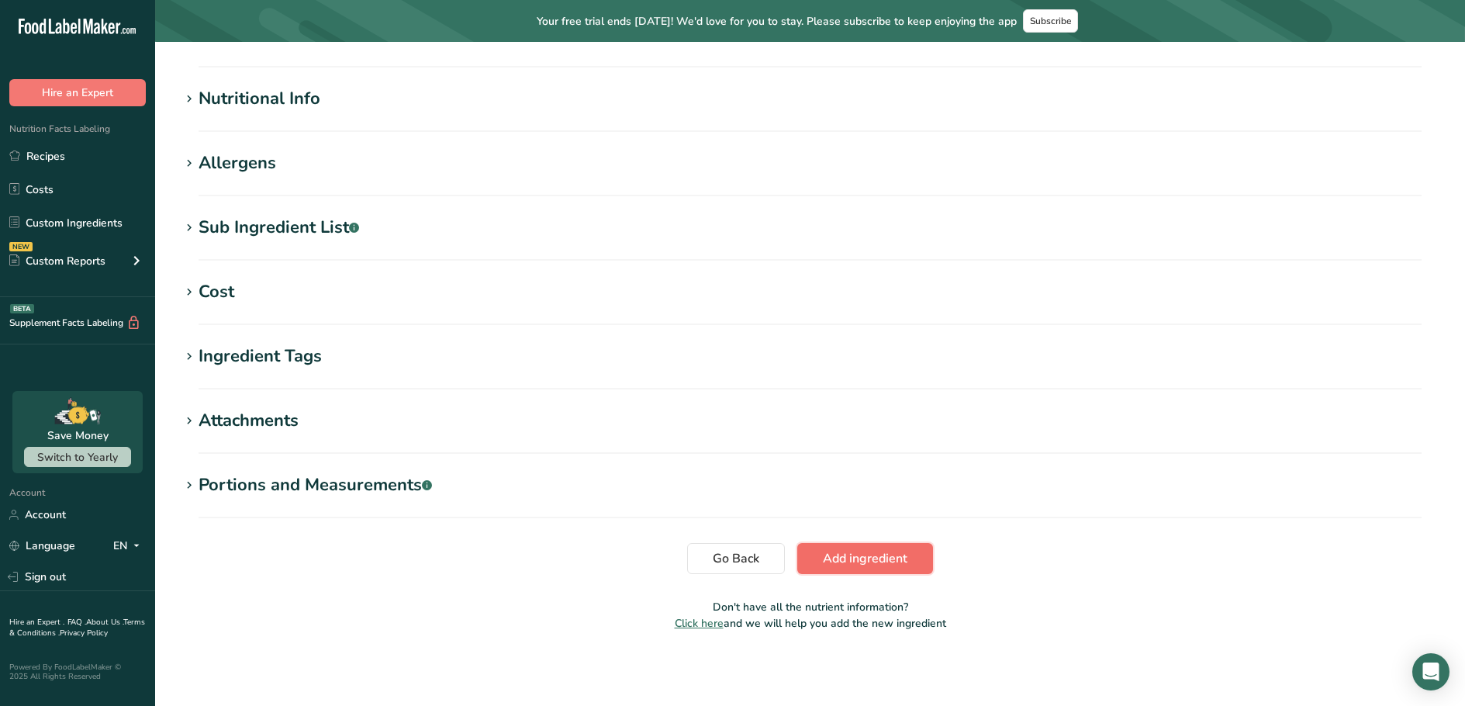
click at [859, 554] on span "Add ingredient" at bounding box center [865, 558] width 85 height 19
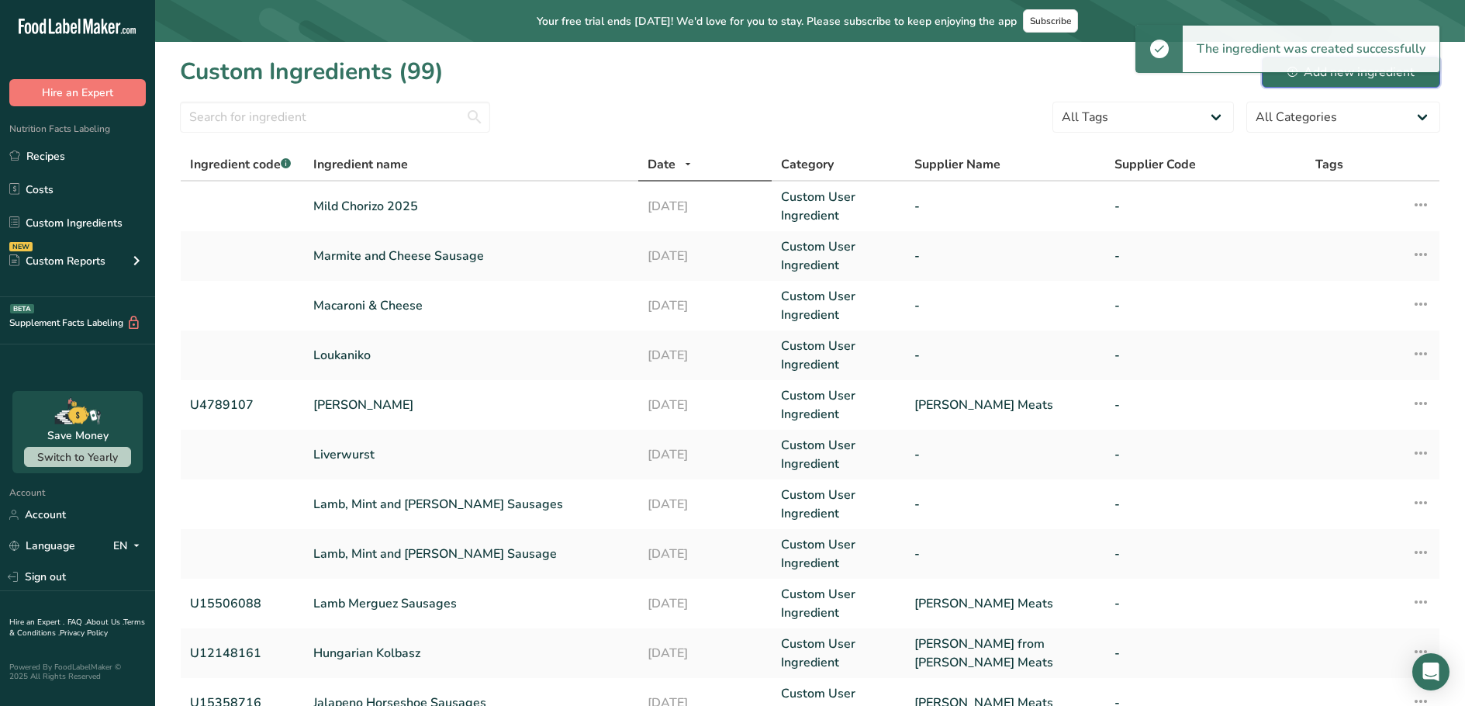
click at [1395, 76] on div "Add new ingredient" at bounding box center [1350, 72] width 127 height 19
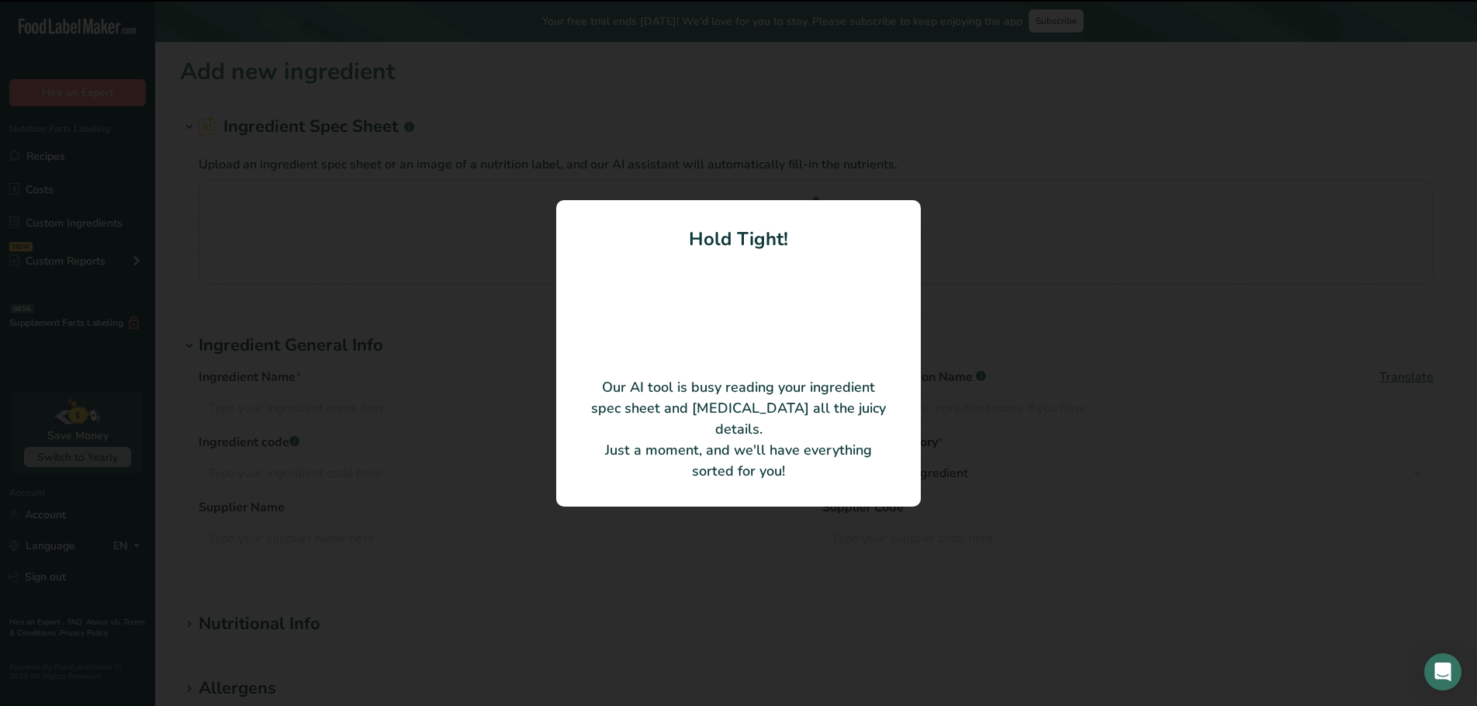
type input "Moroccan Lamb Patties"
type input "[PERSON_NAME] from [PERSON_NAME] Meats"
type input "U12043385"
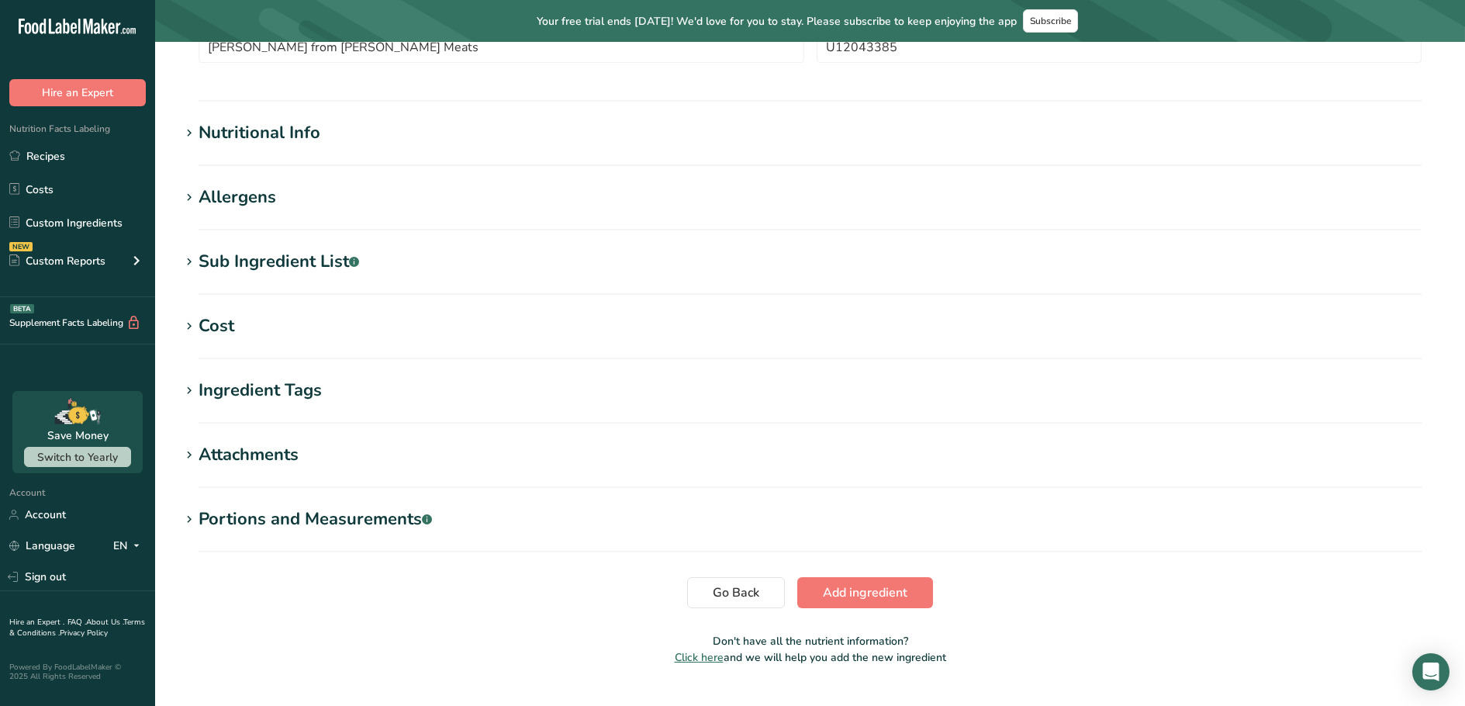
scroll to position [450, 0]
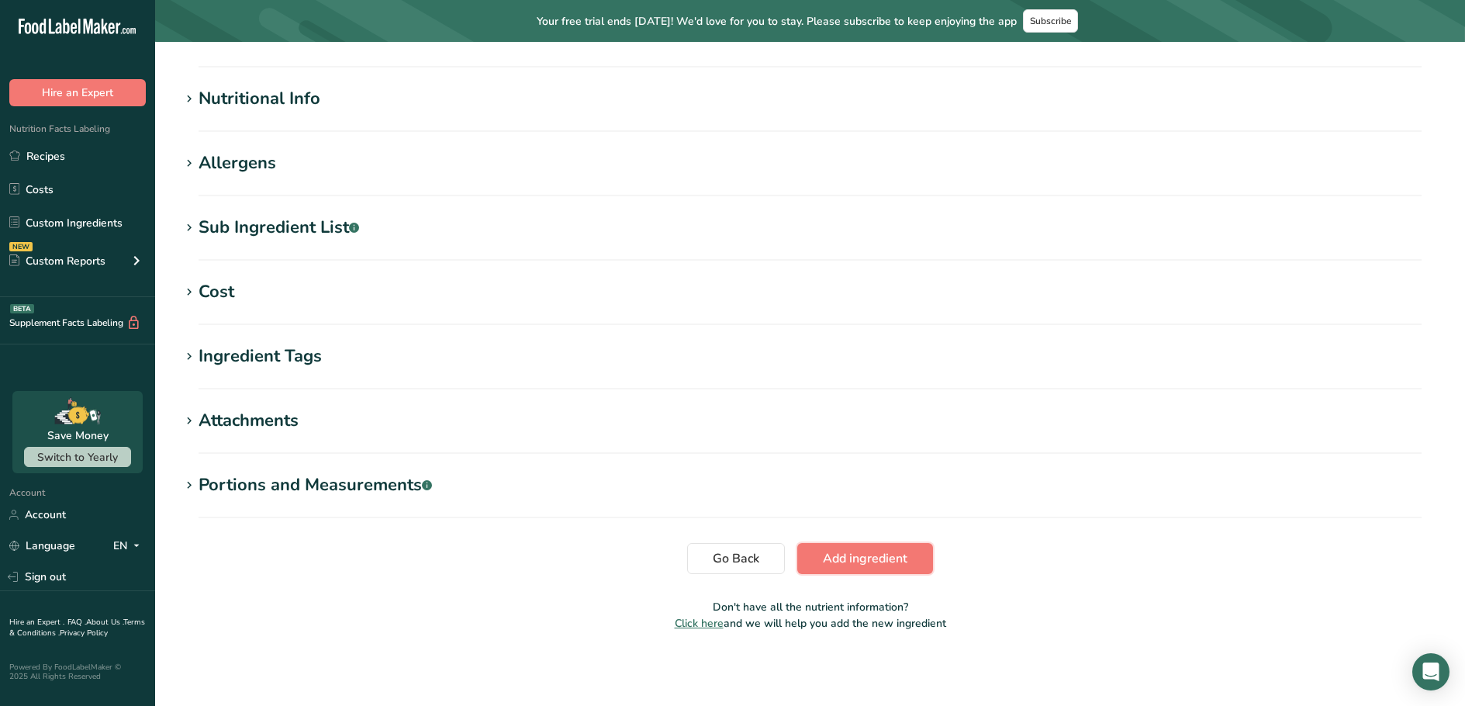
click at [840, 547] on button "Add ingredient" at bounding box center [865, 558] width 136 height 31
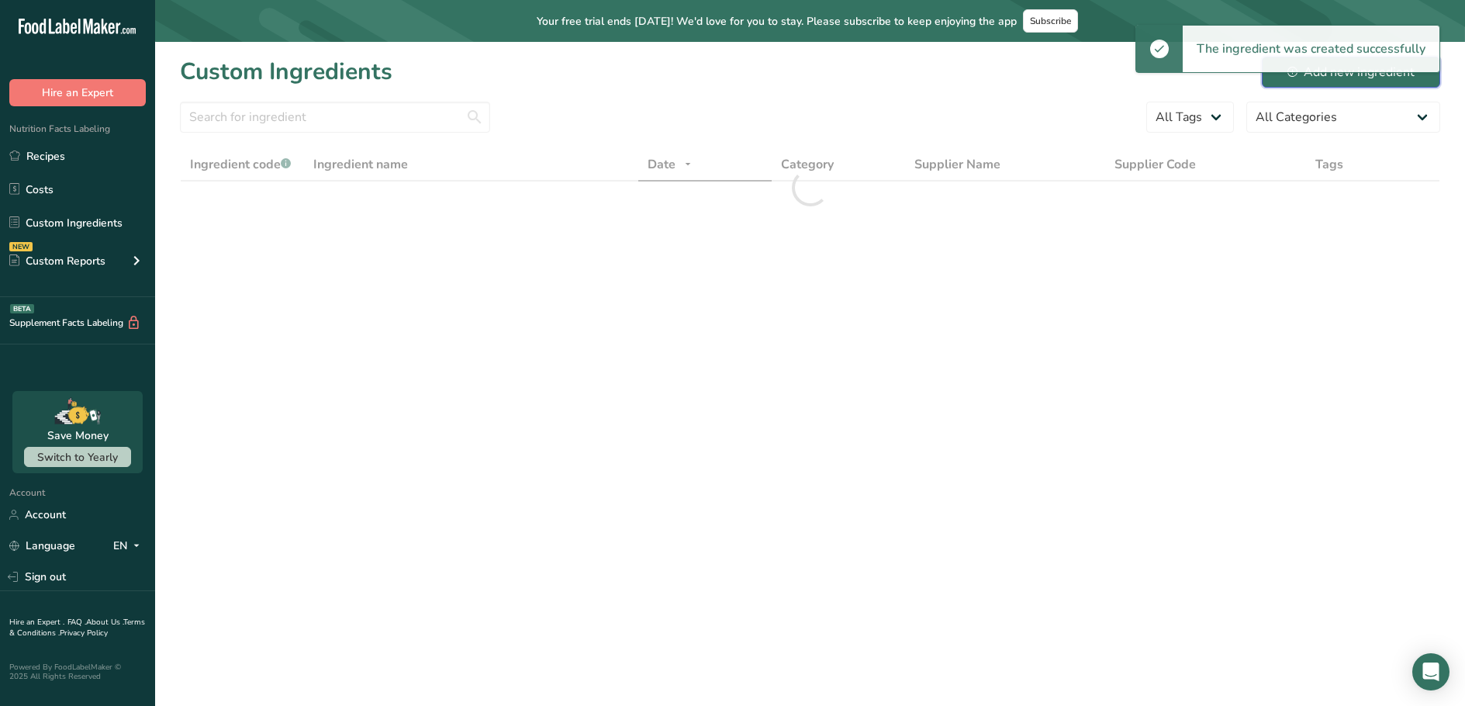
click at [1351, 82] on button "Add new ingredient" at bounding box center [1351, 72] width 178 height 31
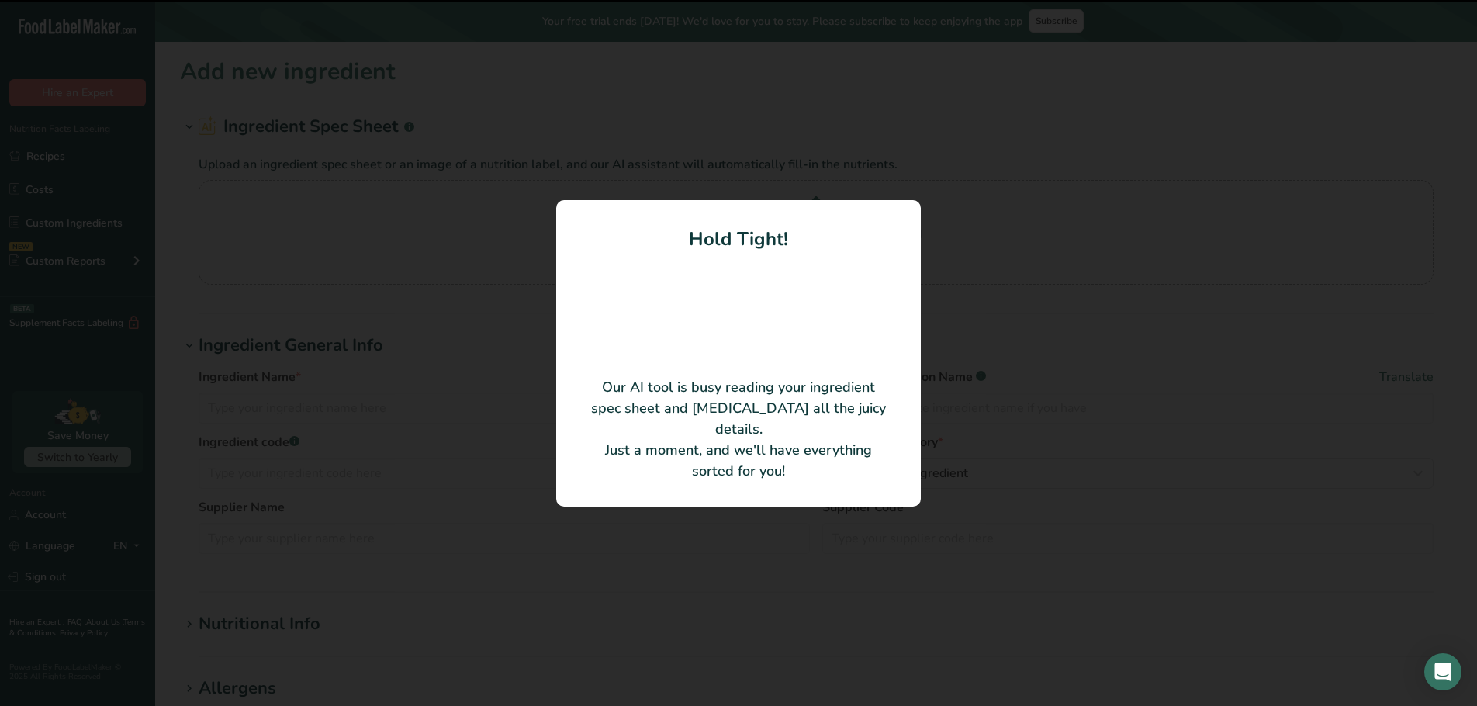
type input "Pastrami"
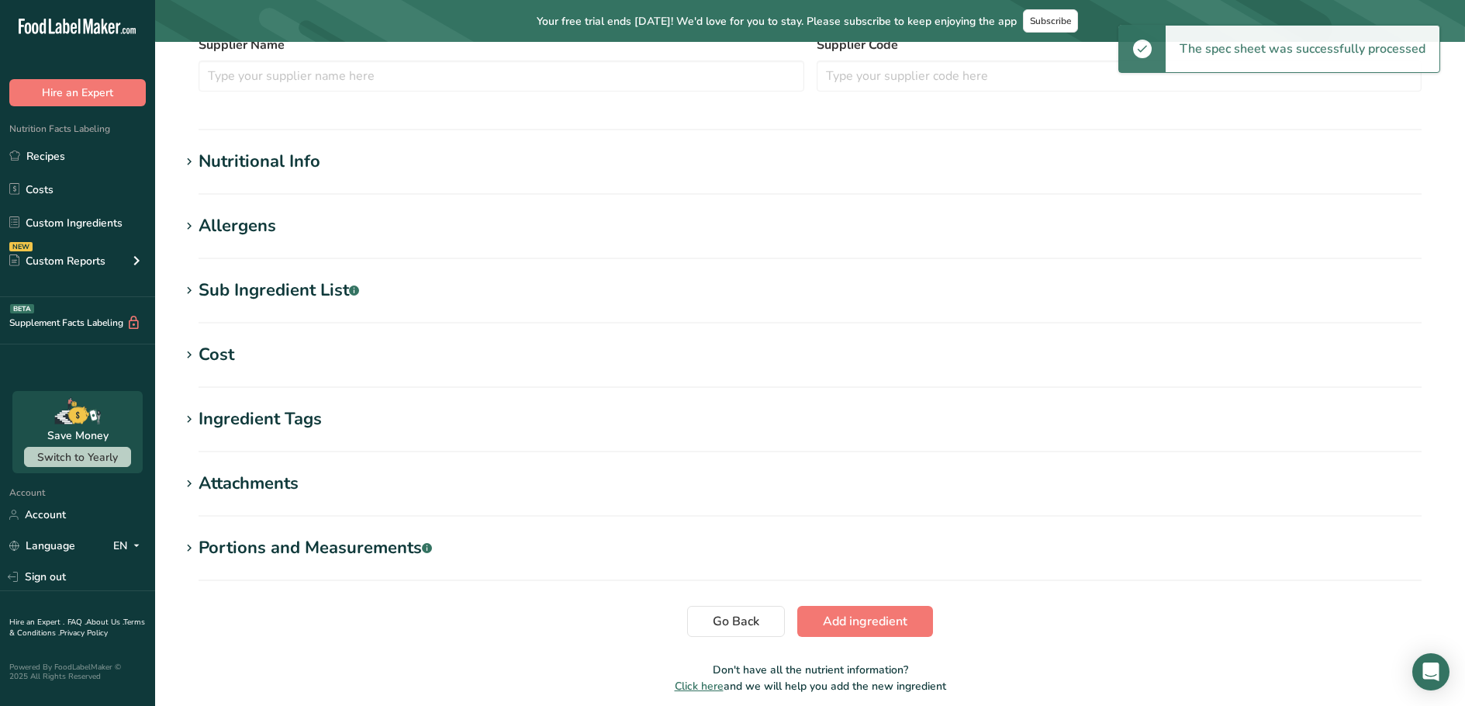
scroll to position [388, 0]
click at [829, 621] on span "Add ingredient" at bounding box center [865, 620] width 85 height 19
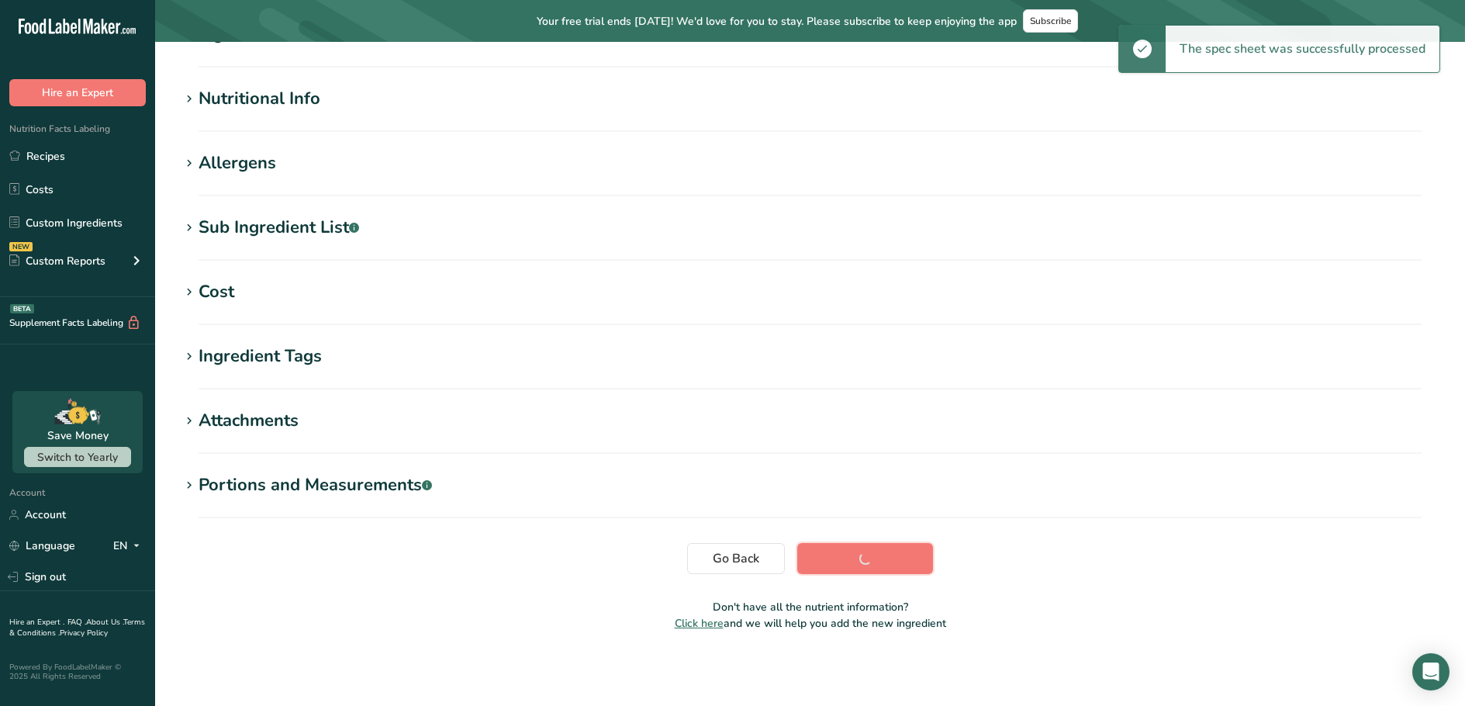
scroll to position [157, 0]
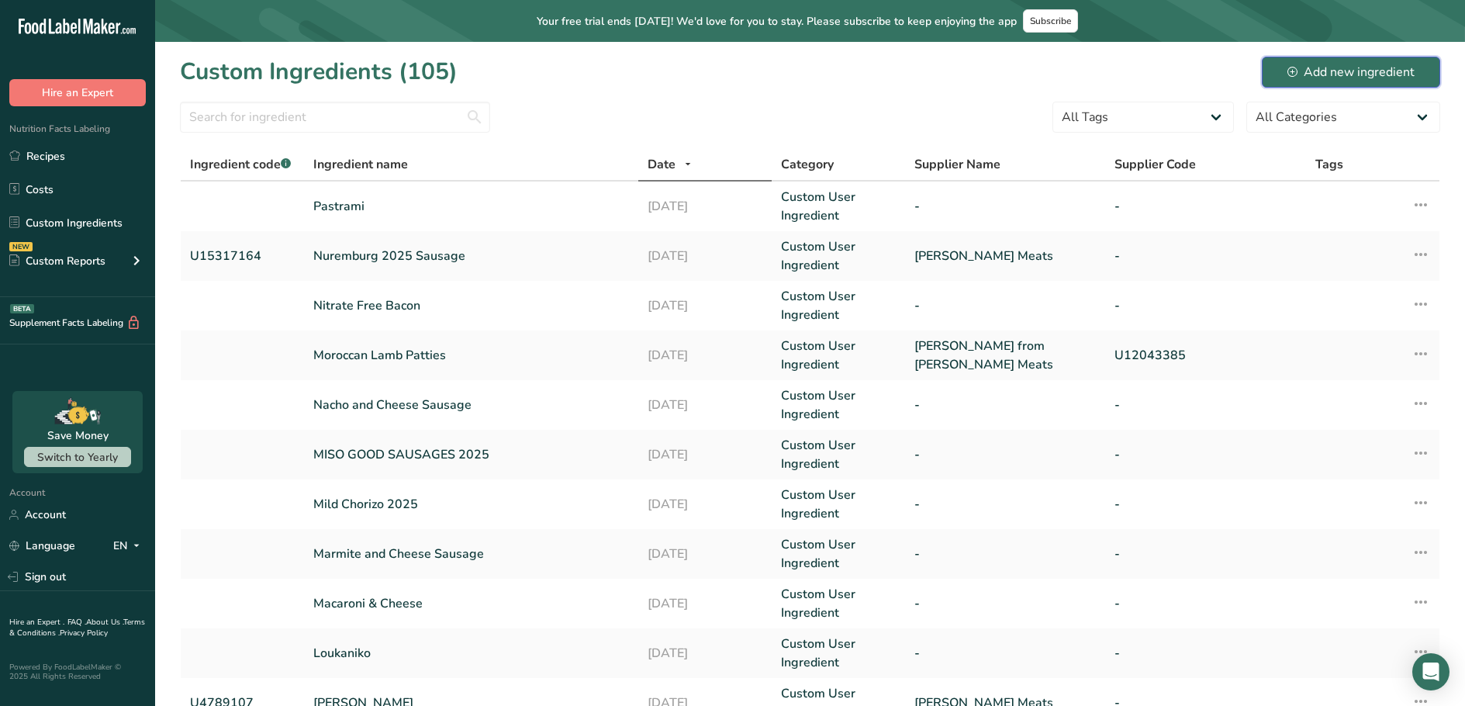
click at [1329, 63] on div "Add new ingredient" at bounding box center [1350, 72] width 127 height 19
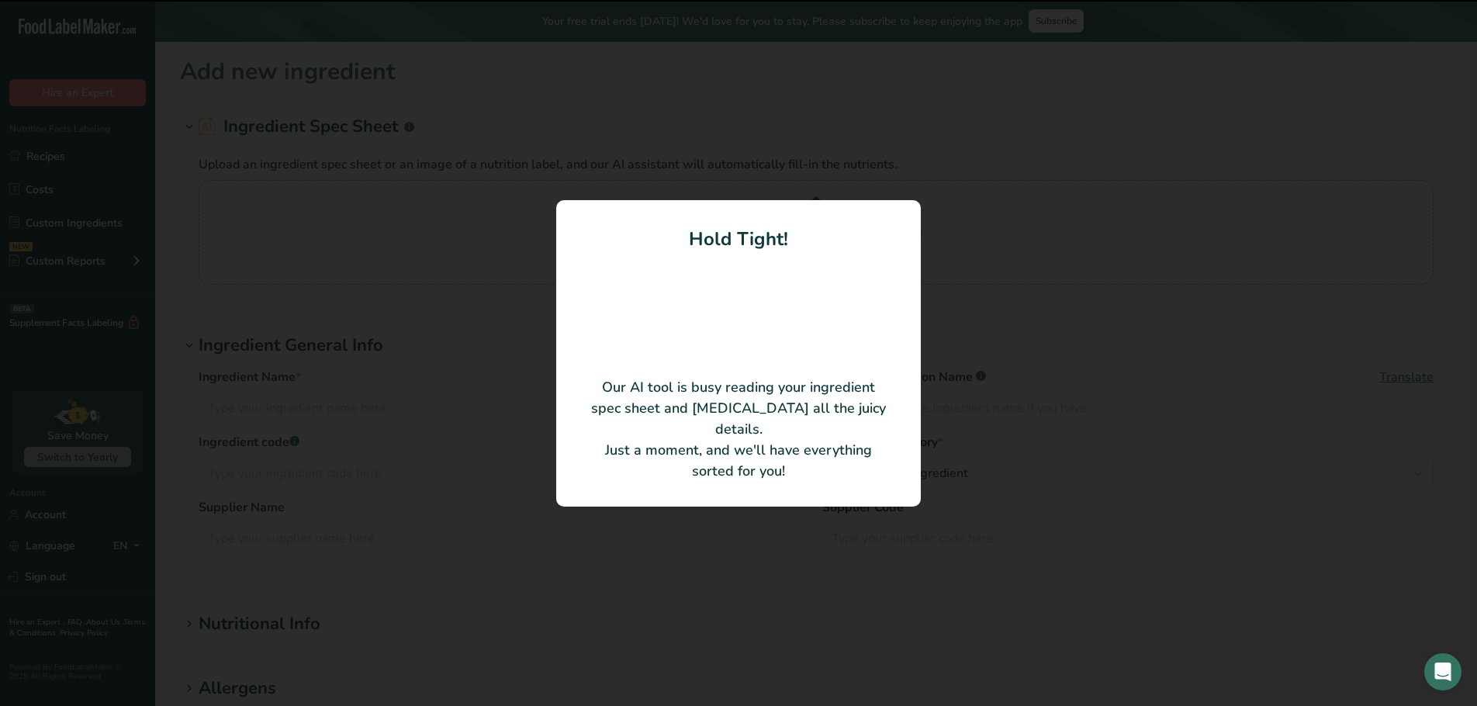
type input "Pork & Fennel Mince"
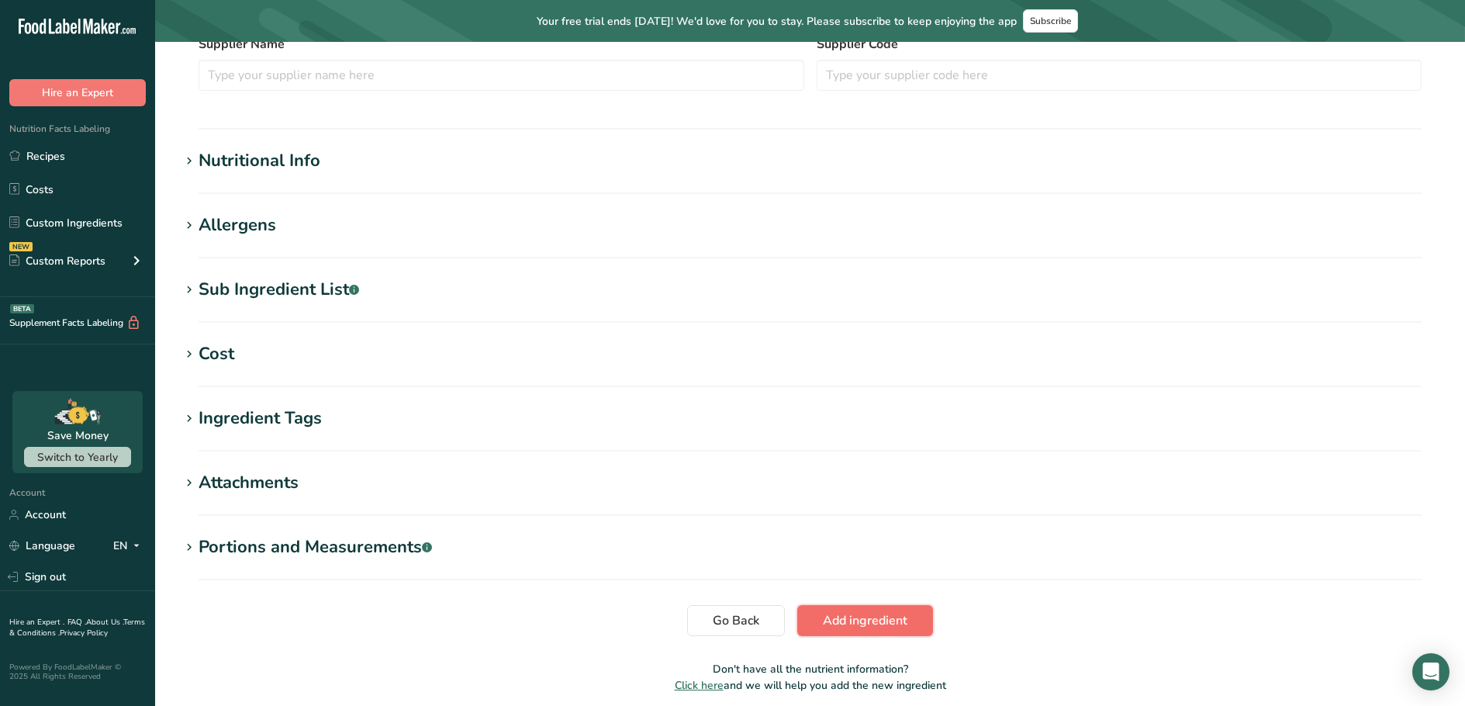
click at [865, 618] on span "Add ingredient" at bounding box center [865, 620] width 85 height 19
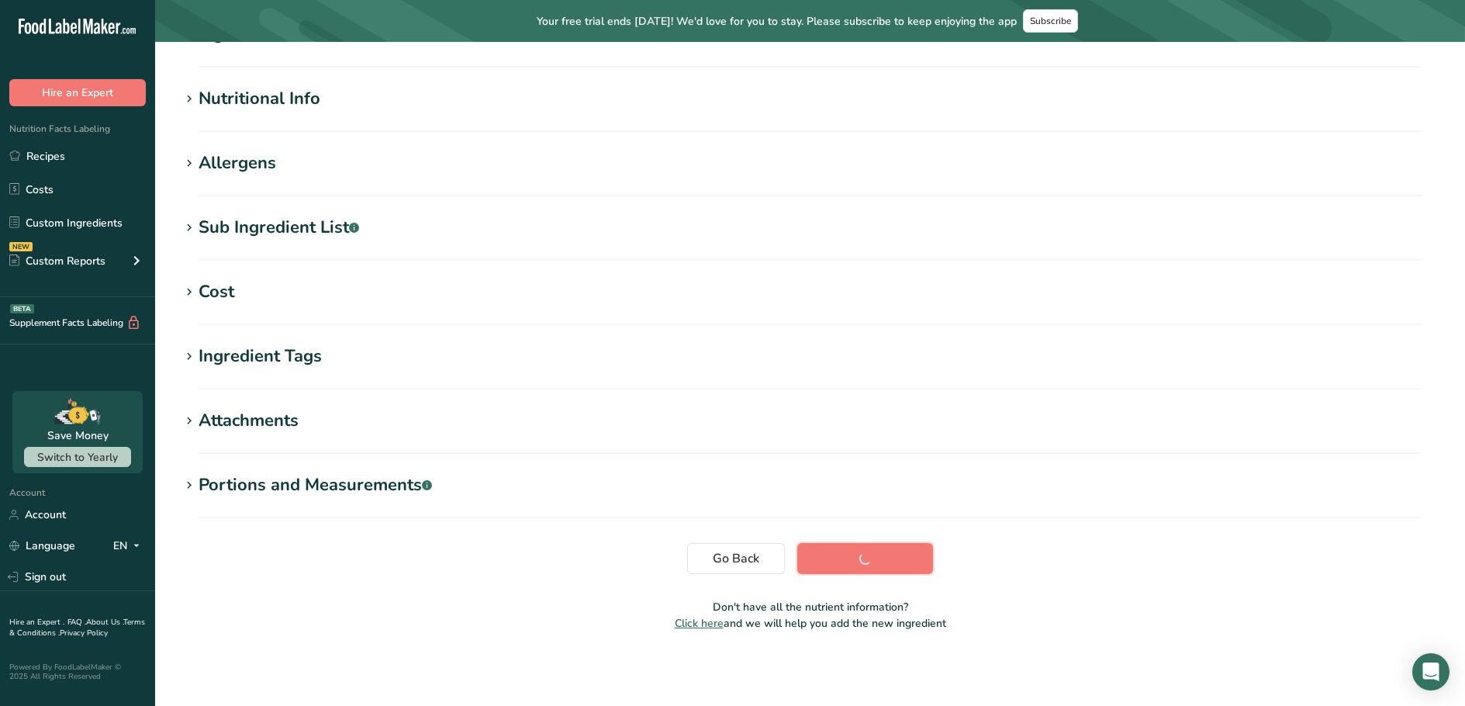
scroll to position [157, 0]
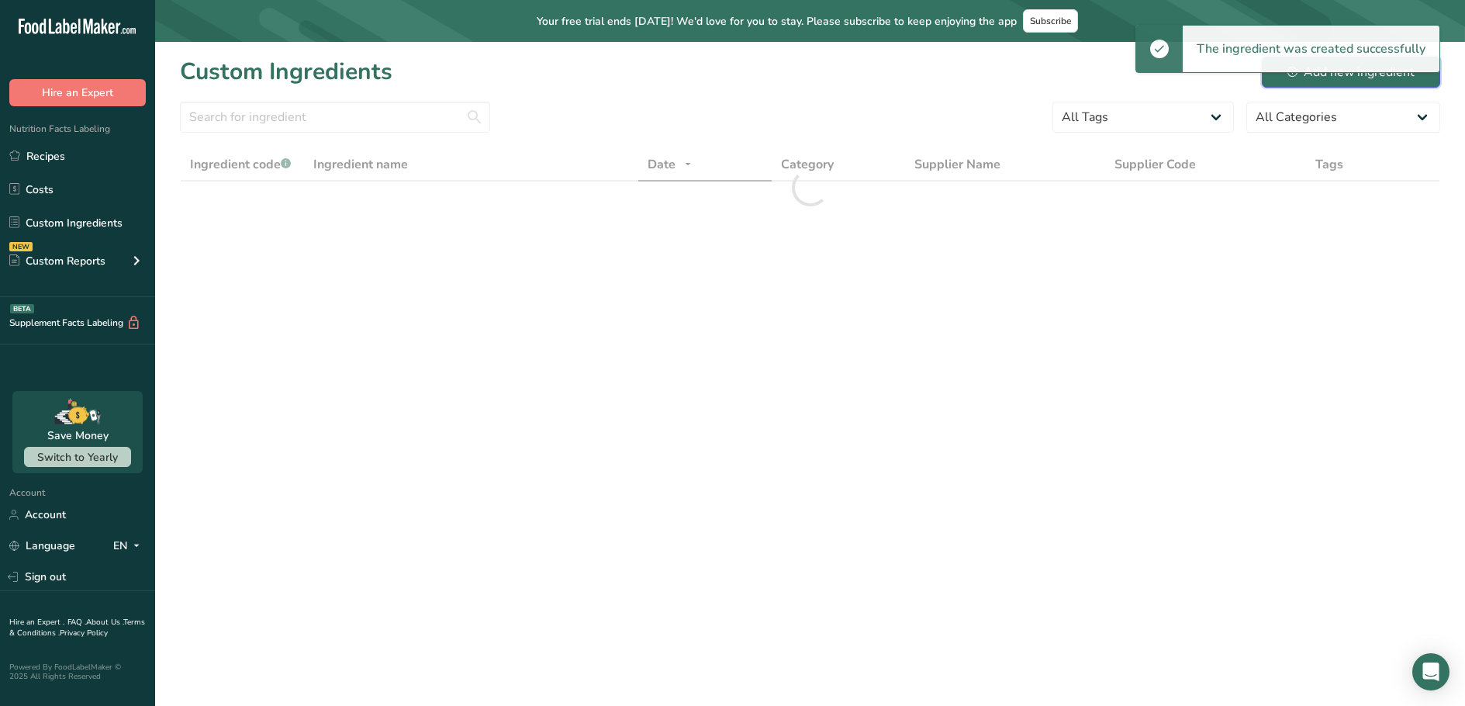
click at [1390, 81] on button "Add new ingredient" at bounding box center [1351, 72] width 178 height 31
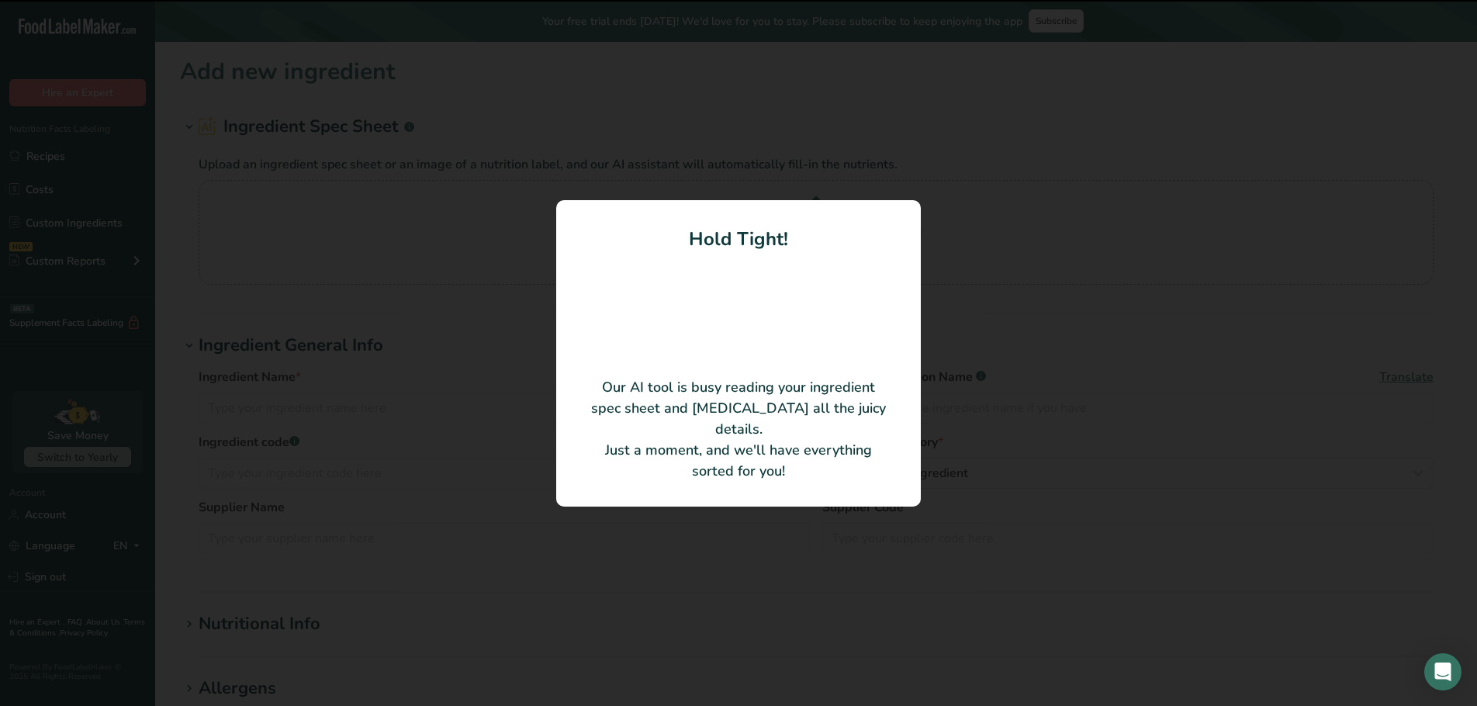
type input "Pork, Apple & Fennel Sausages"
type input "U9193445"
type input "[PERSON_NAME] Meats"
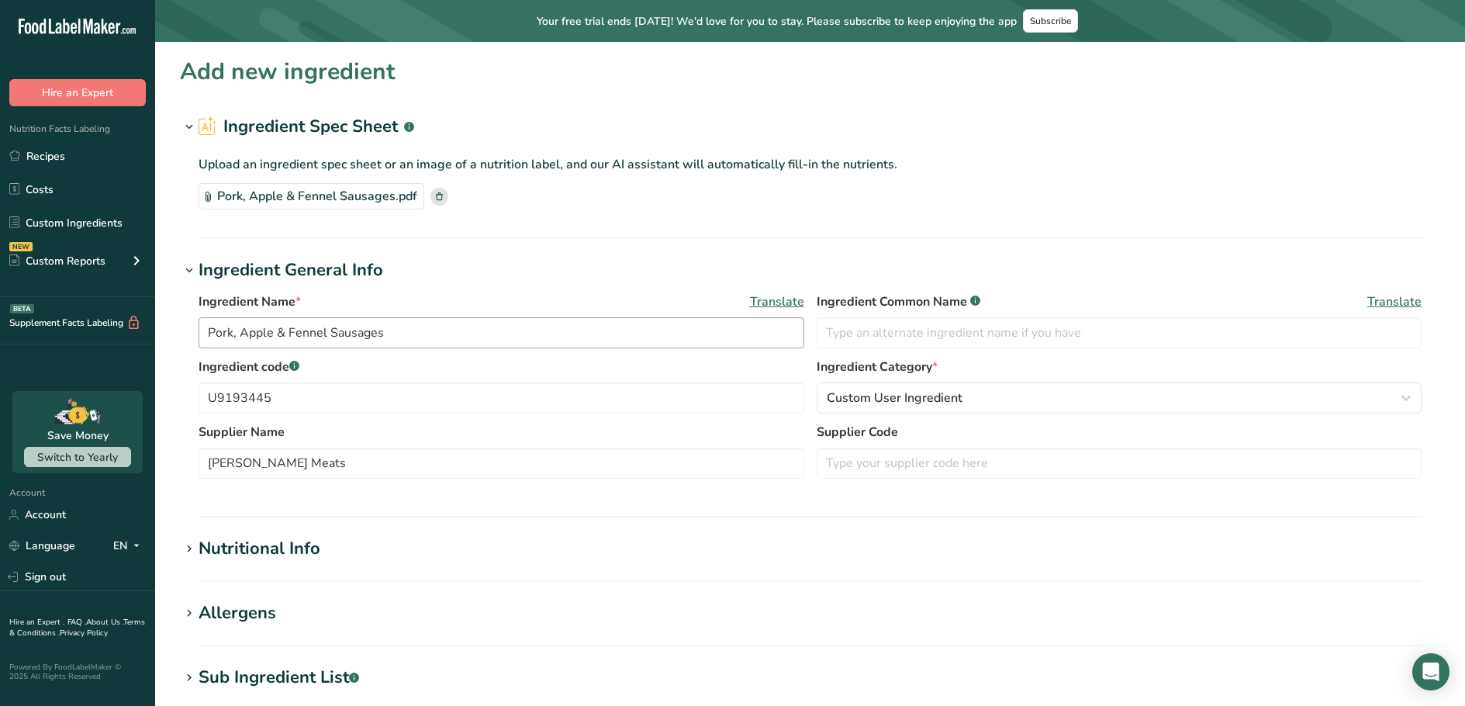
scroll to position [450, 0]
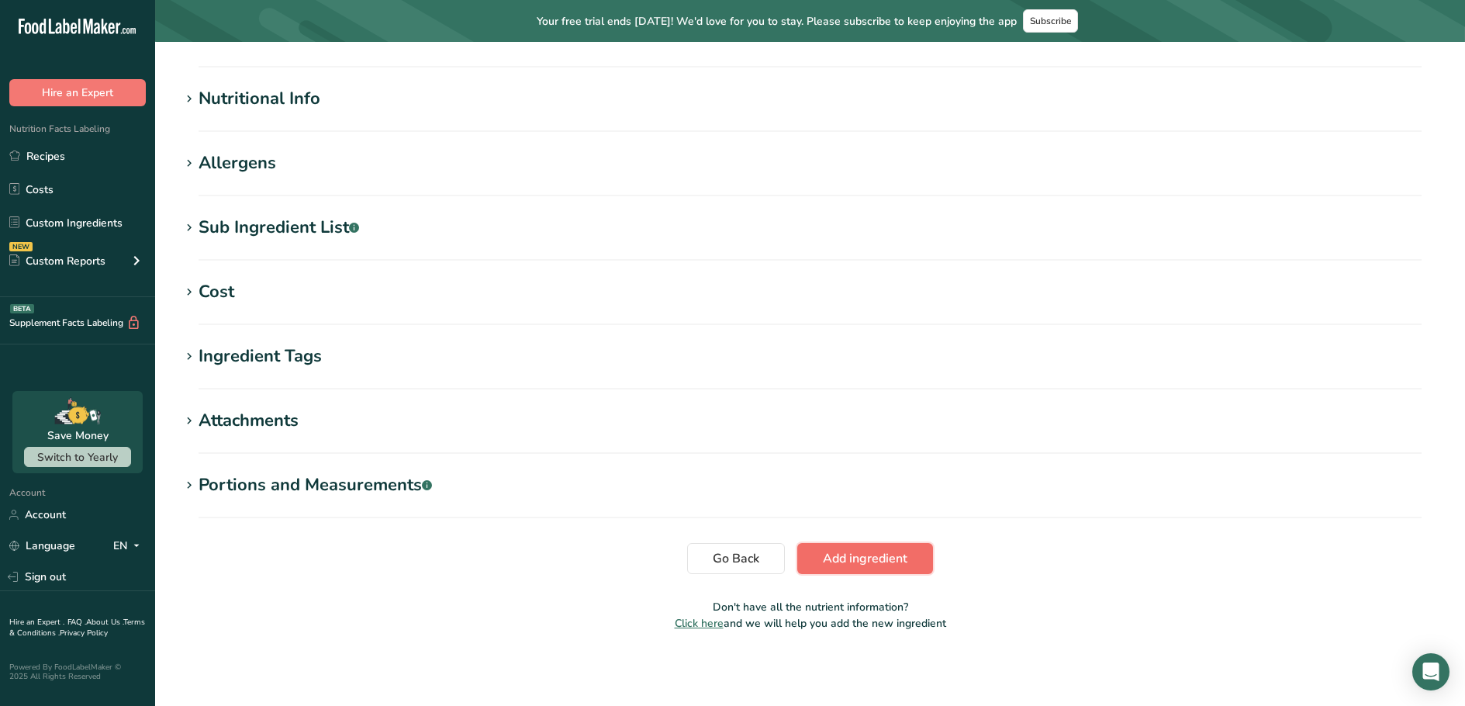
click at [826, 551] on span "Add ingredient" at bounding box center [865, 558] width 85 height 19
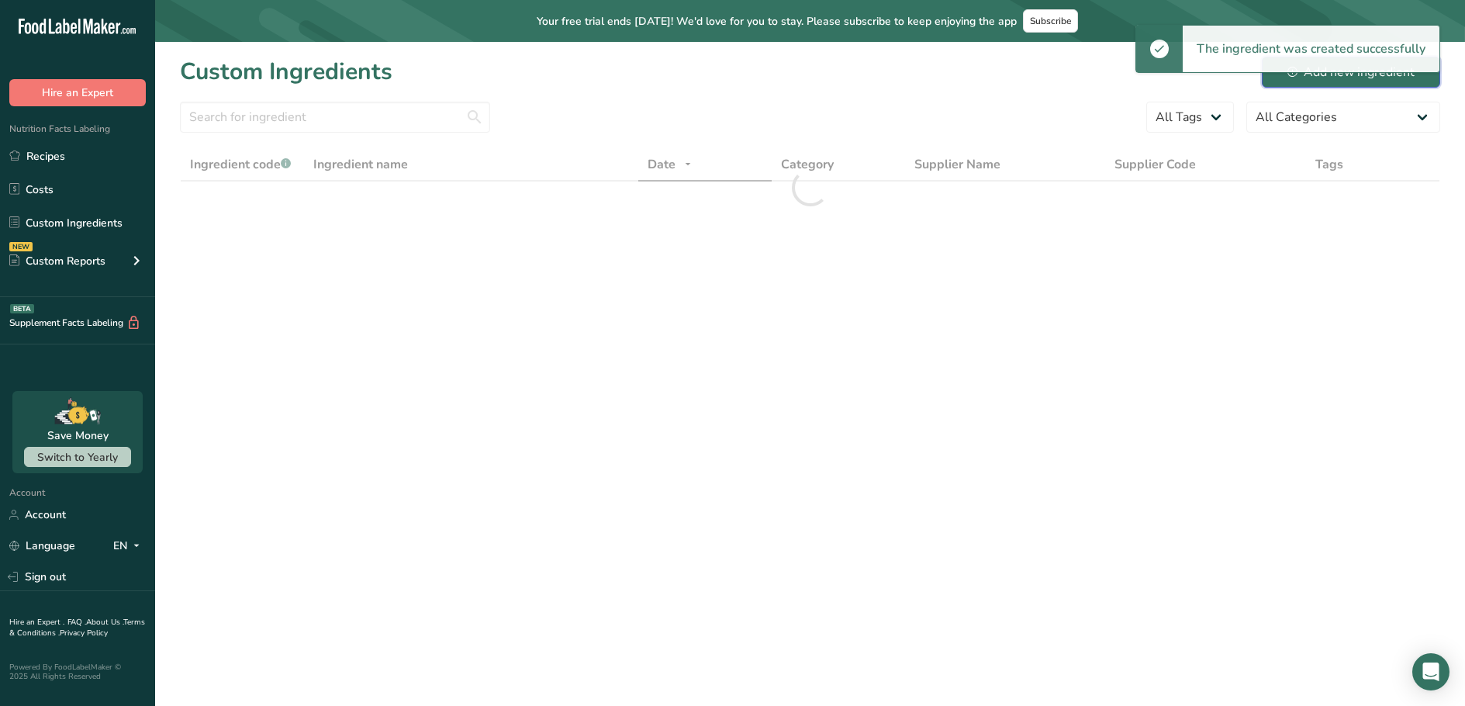
click at [1400, 76] on div "Add new ingredient" at bounding box center [1350, 72] width 127 height 19
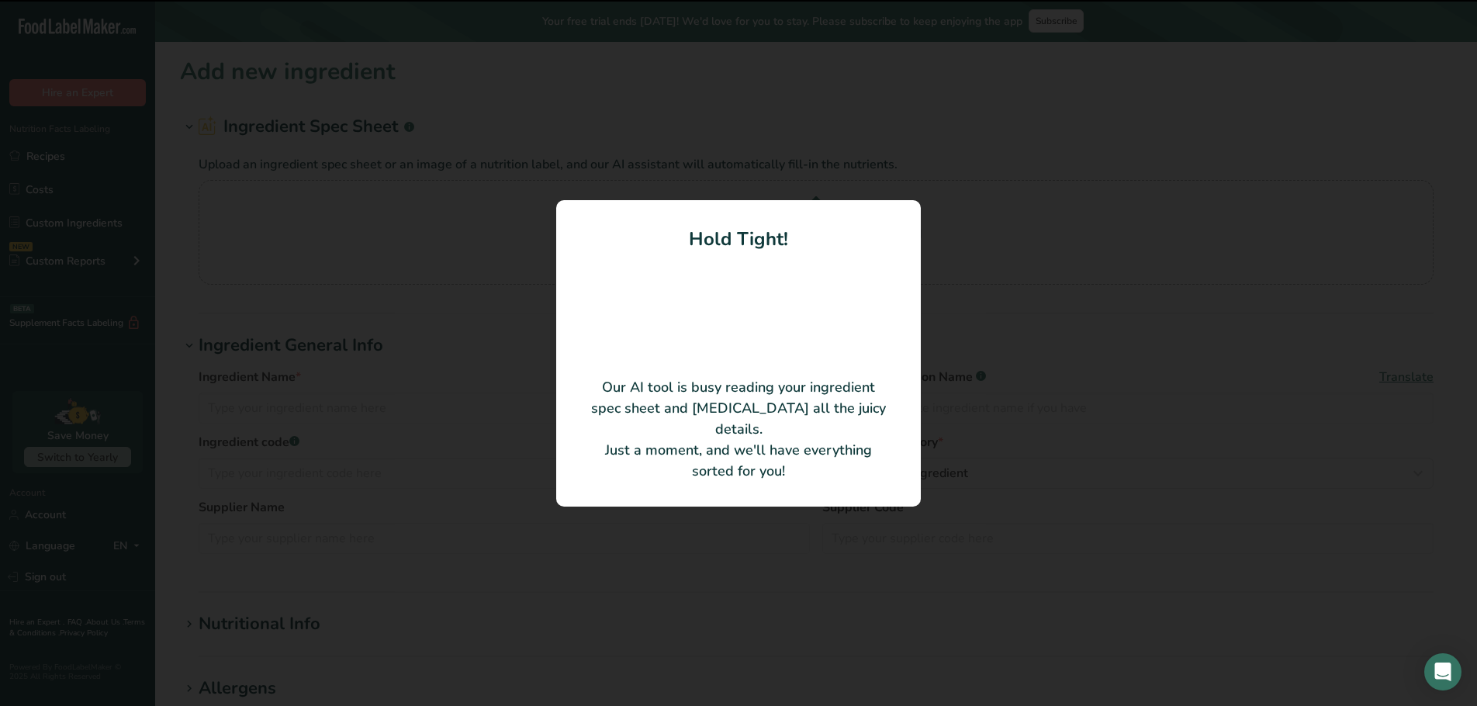
type input "Precooked Beef Sausages"
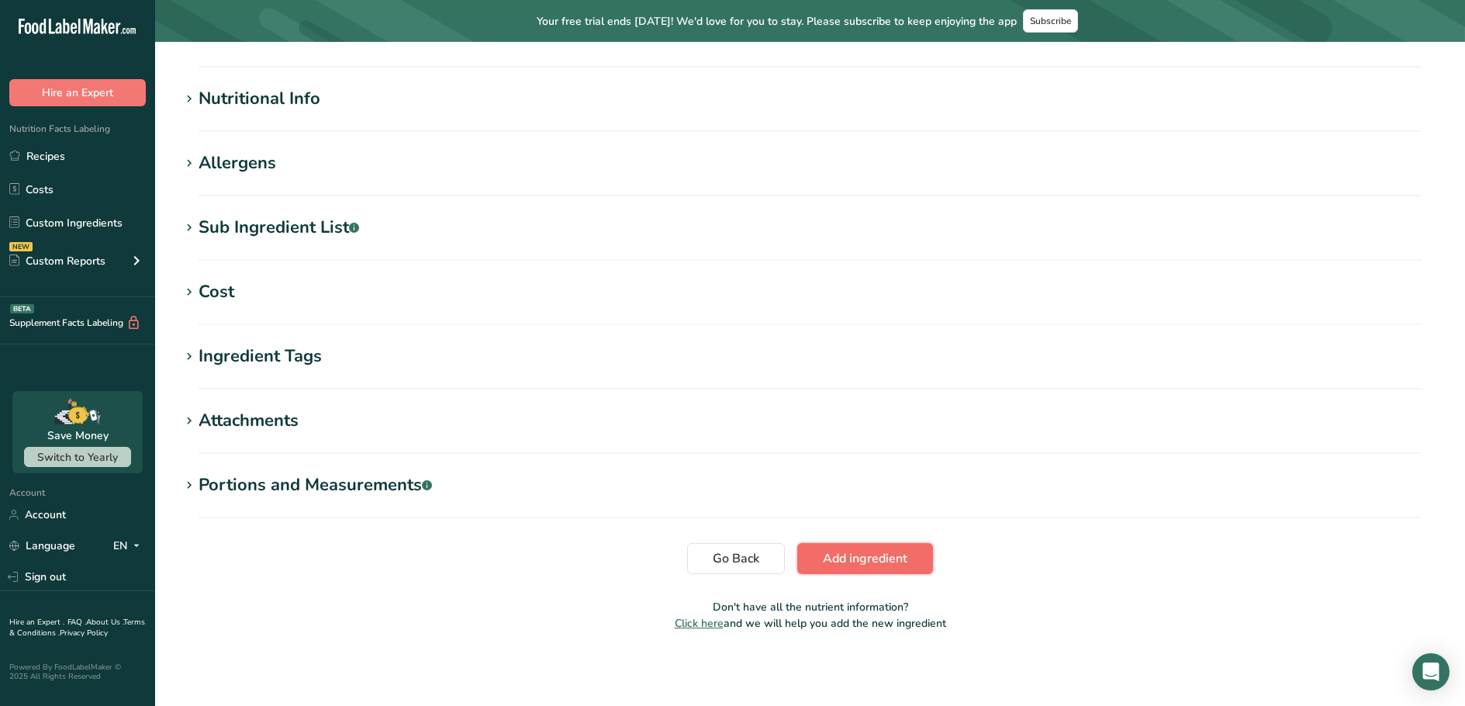
click at [885, 559] on span "Add ingredient" at bounding box center [865, 558] width 85 height 19
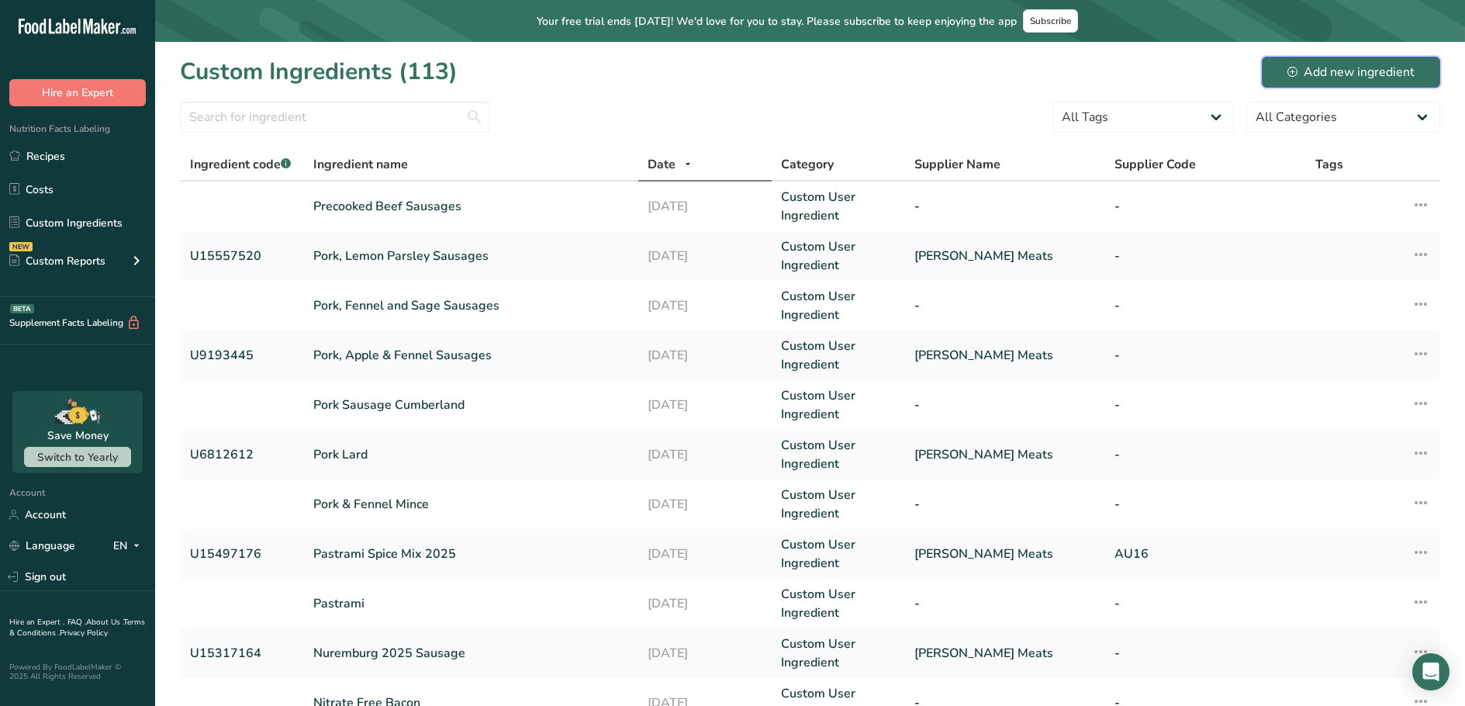
click at [1334, 64] on div "Add new ingredient" at bounding box center [1350, 72] width 127 height 19
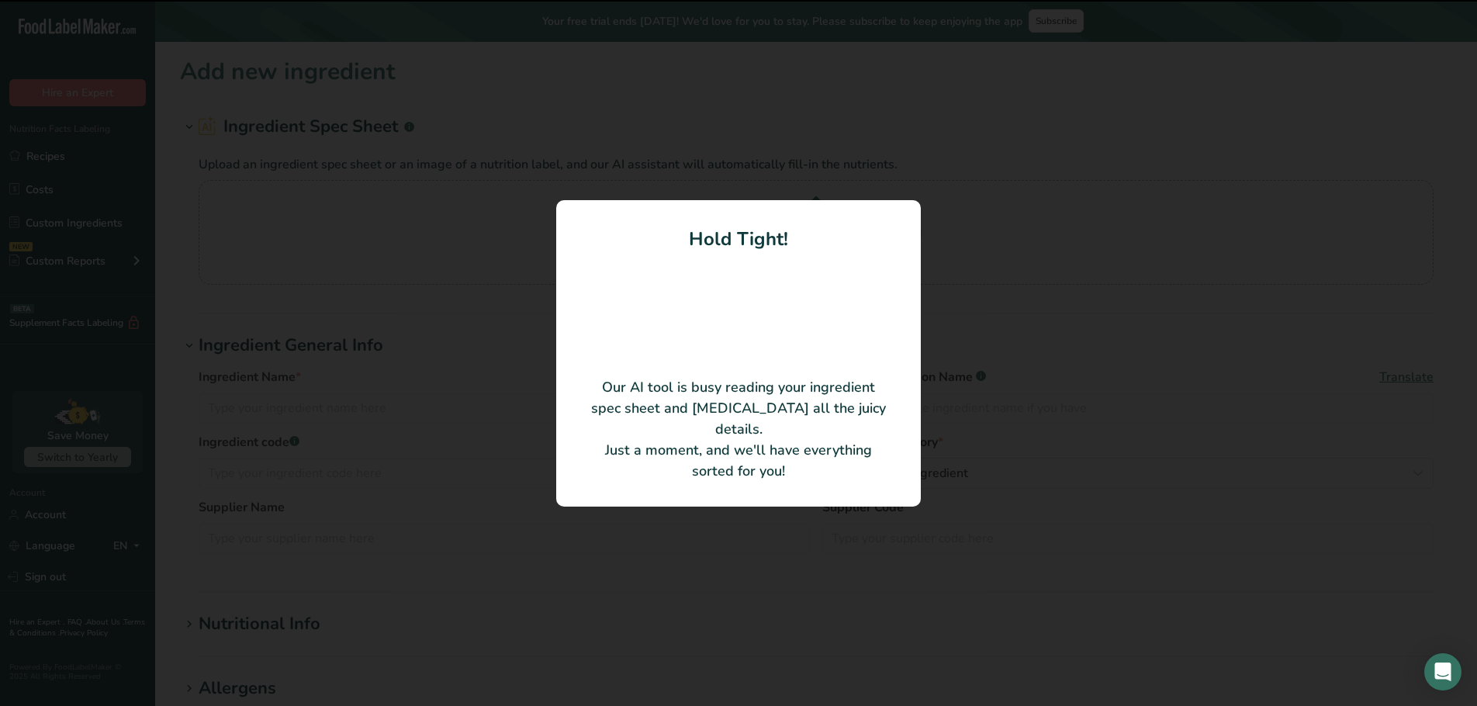
type input "Scottish Lorne"
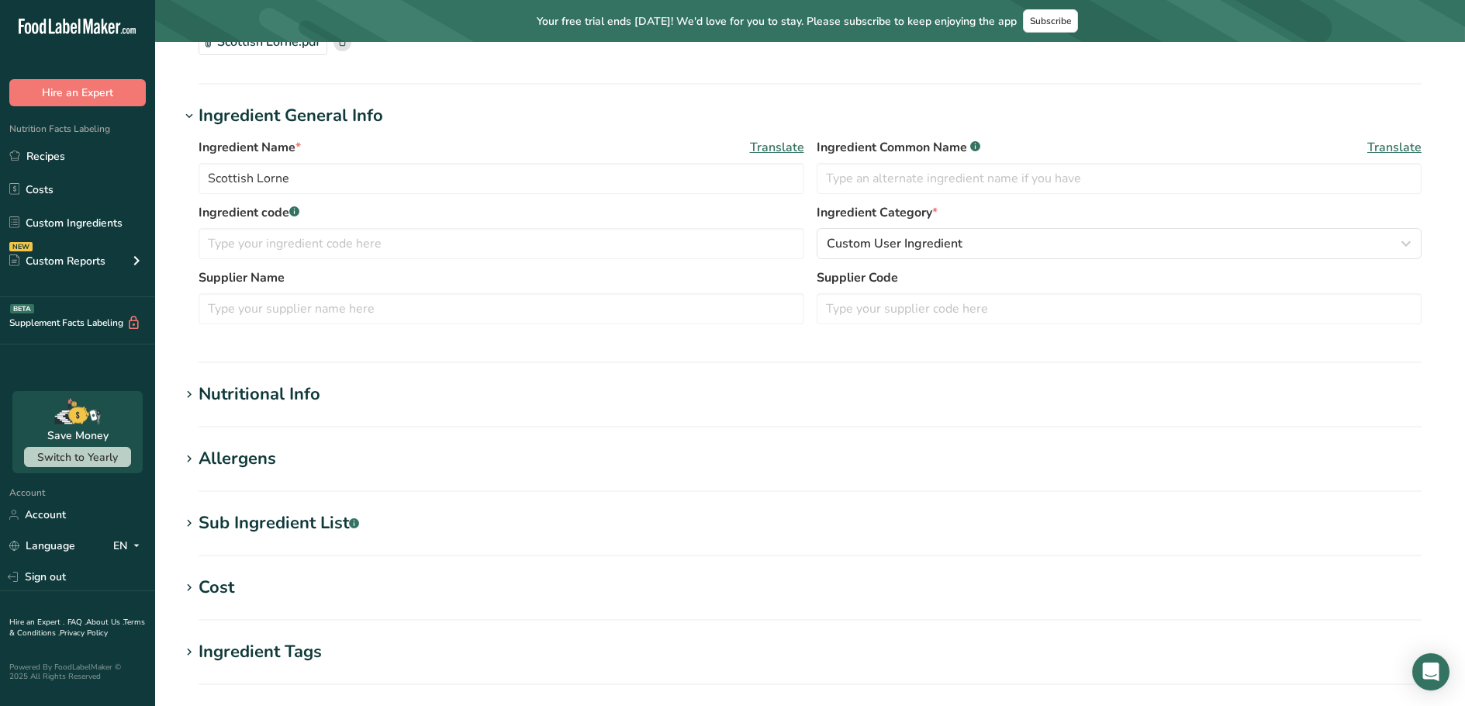
scroll to position [388, 0]
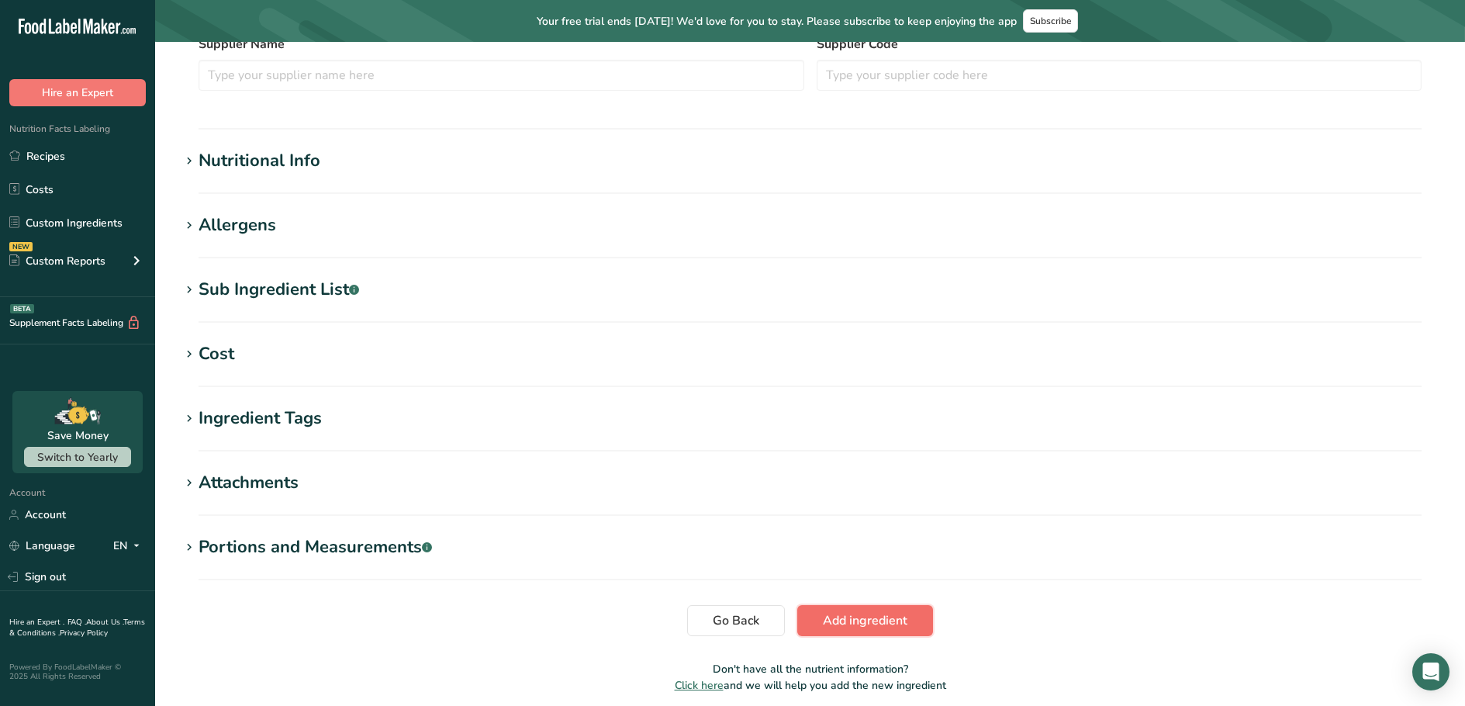
click at [887, 621] on span "Add ingredient" at bounding box center [865, 620] width 85 height 19
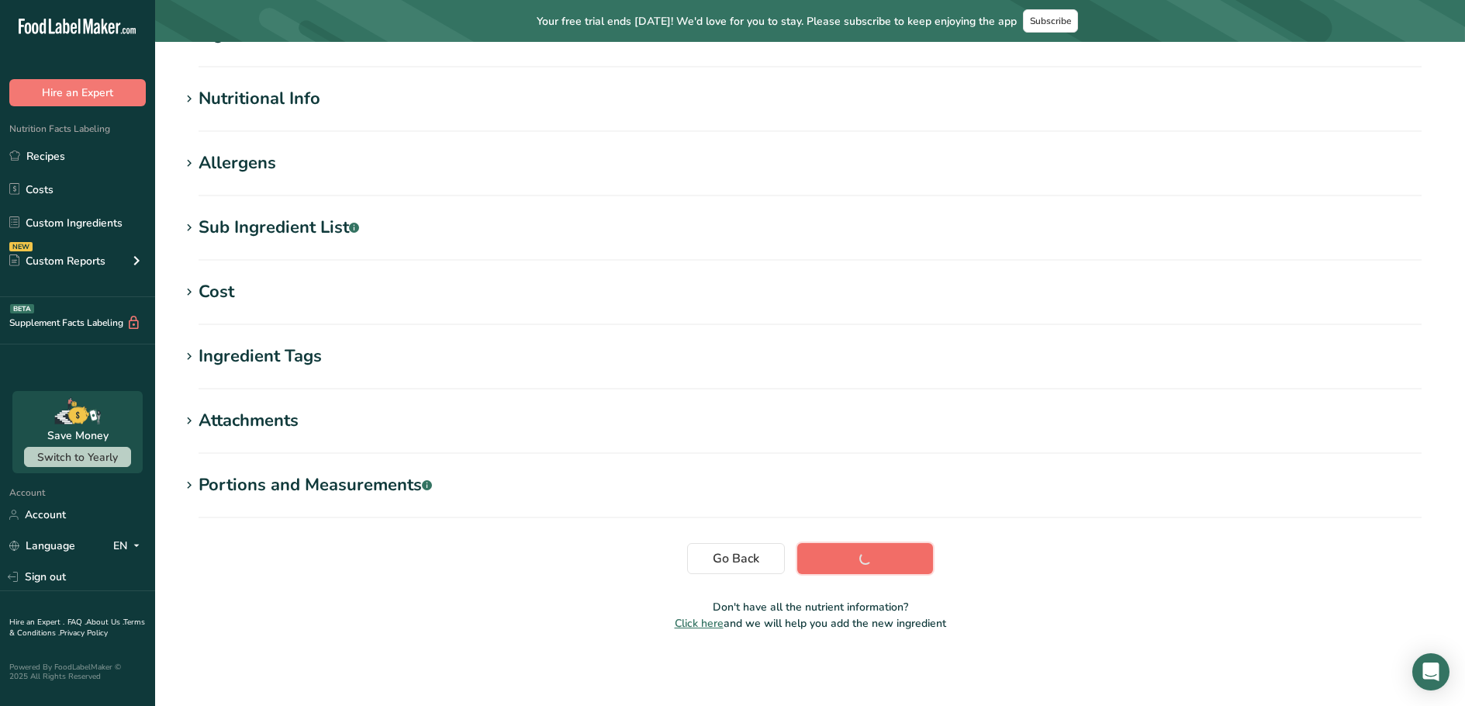
scroll to position [157, 0]
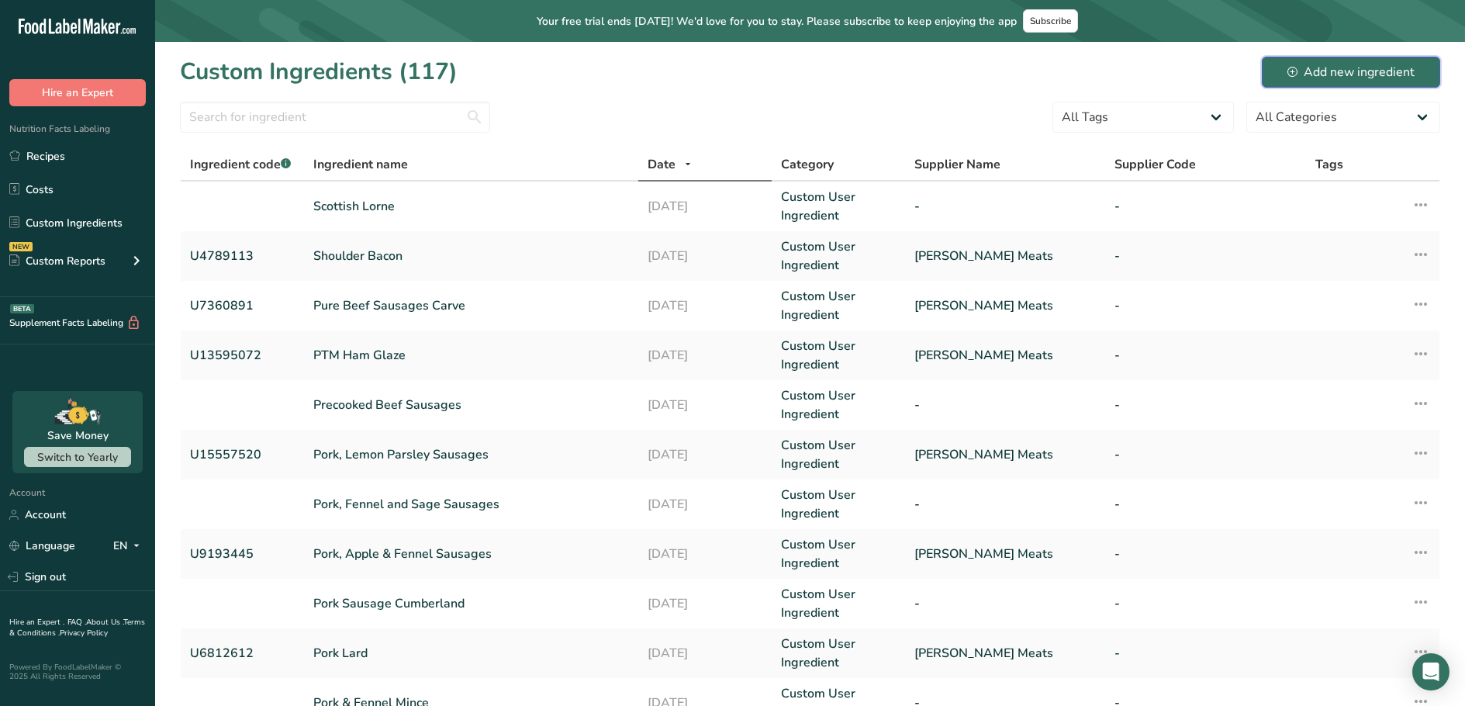
drag, startPoint x: 1416, startPoint y: 80, endPoint x: 1138, endPoint y: 36, distance: 281.1
click at [1416, 80] on button "Add new ingredient" at bounding box center [1351, 72] width 178 height 31
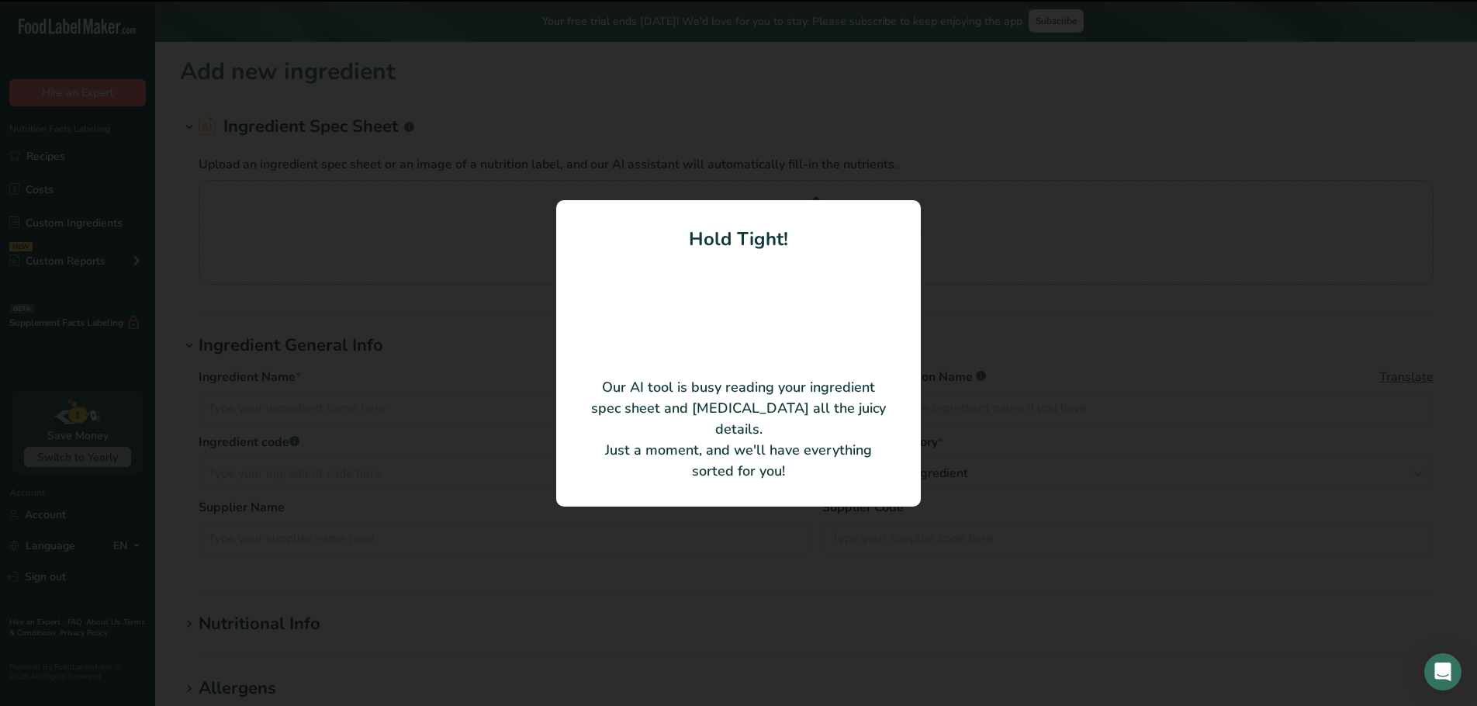
type input "Spanish Thins 2025"
type input "U15317220"
type input "[PERSON_NAME] Meats"
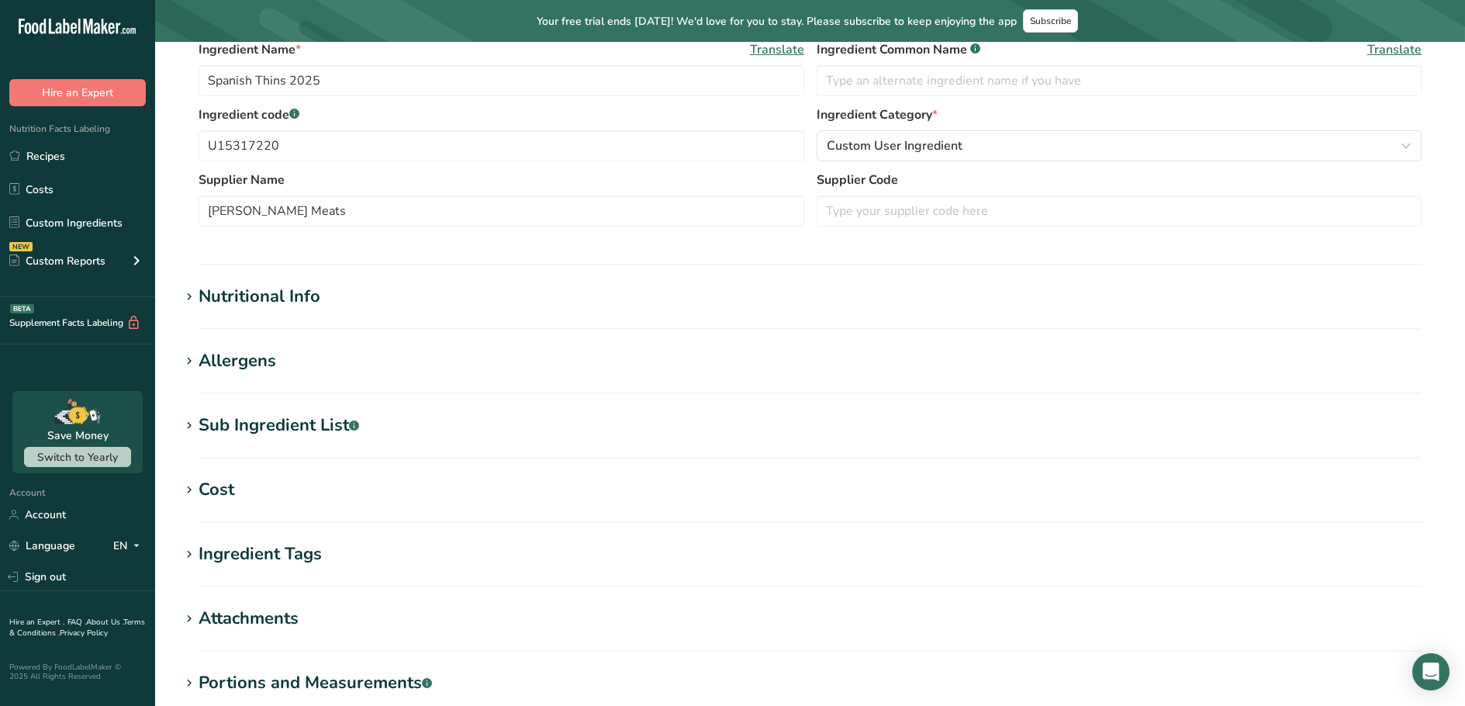
scroll to position [450, 0]
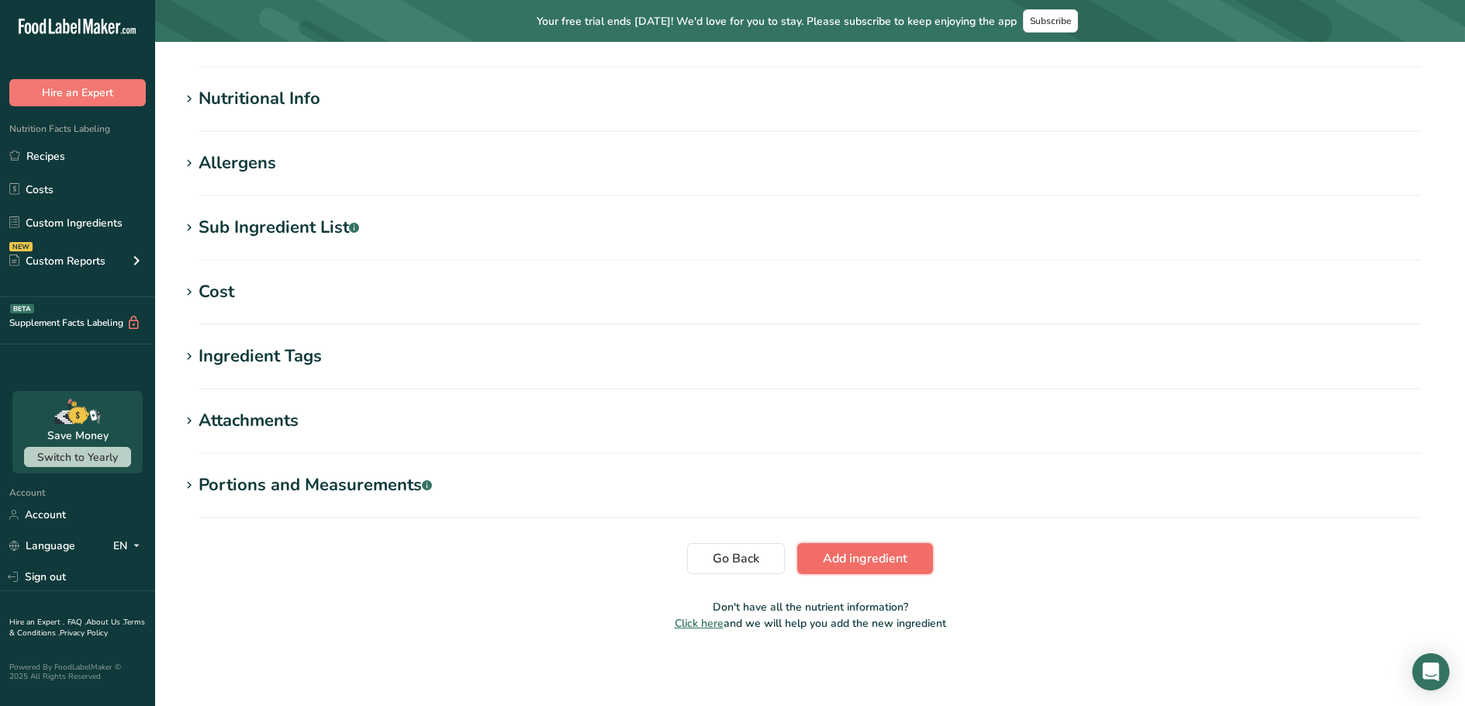
click at [863, 567] on span "Add ingredient" at bounding box center [865, 558] width 85 height 19
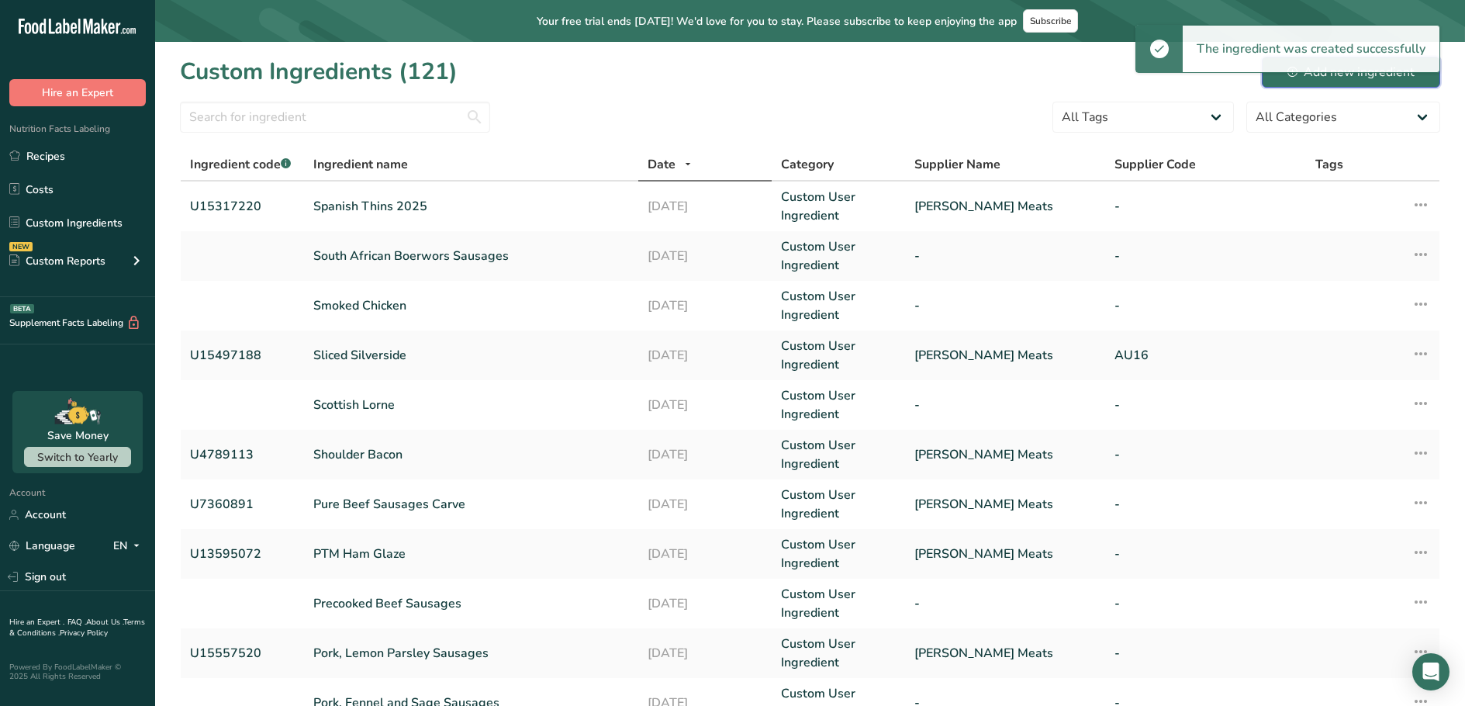
click at [1291, 77] on icon at bounding box center [1292, 72] width 10 height 10
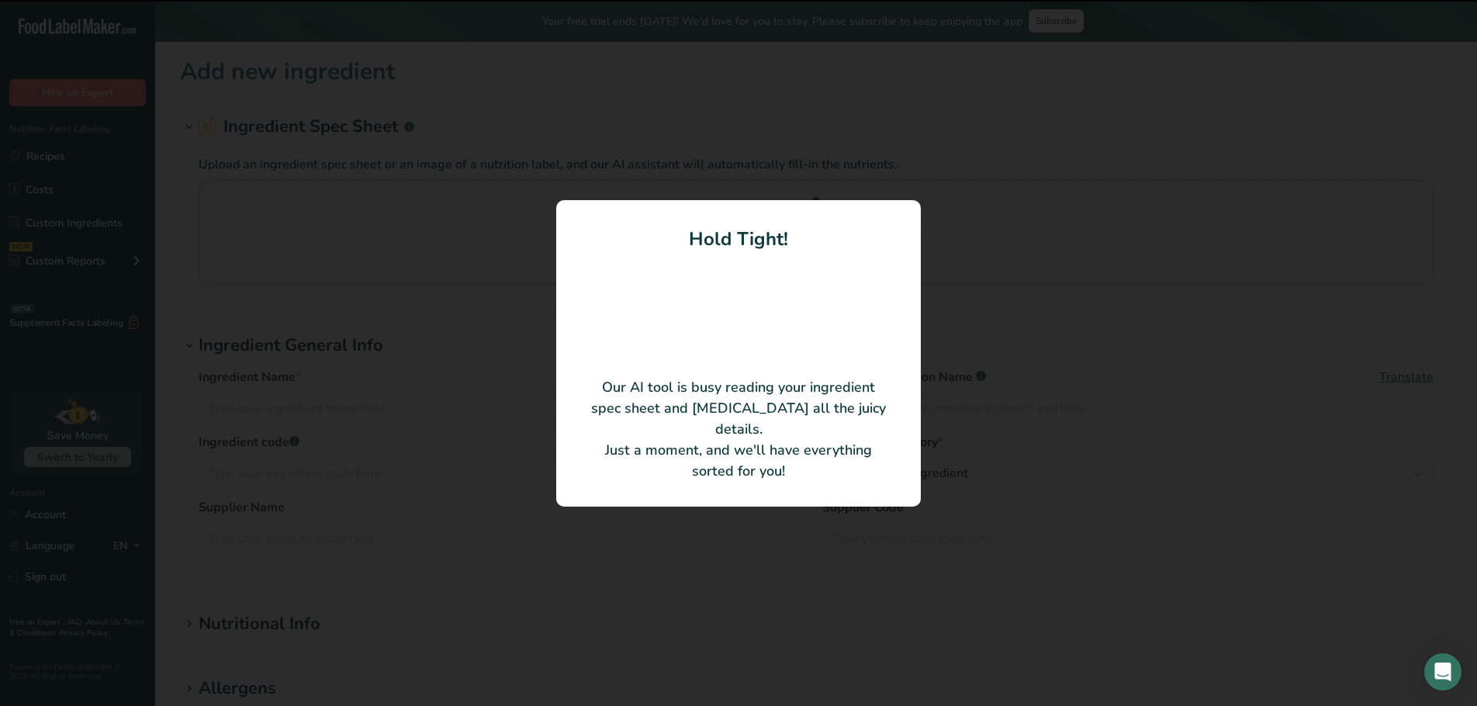
type input "The Rim Reapers"
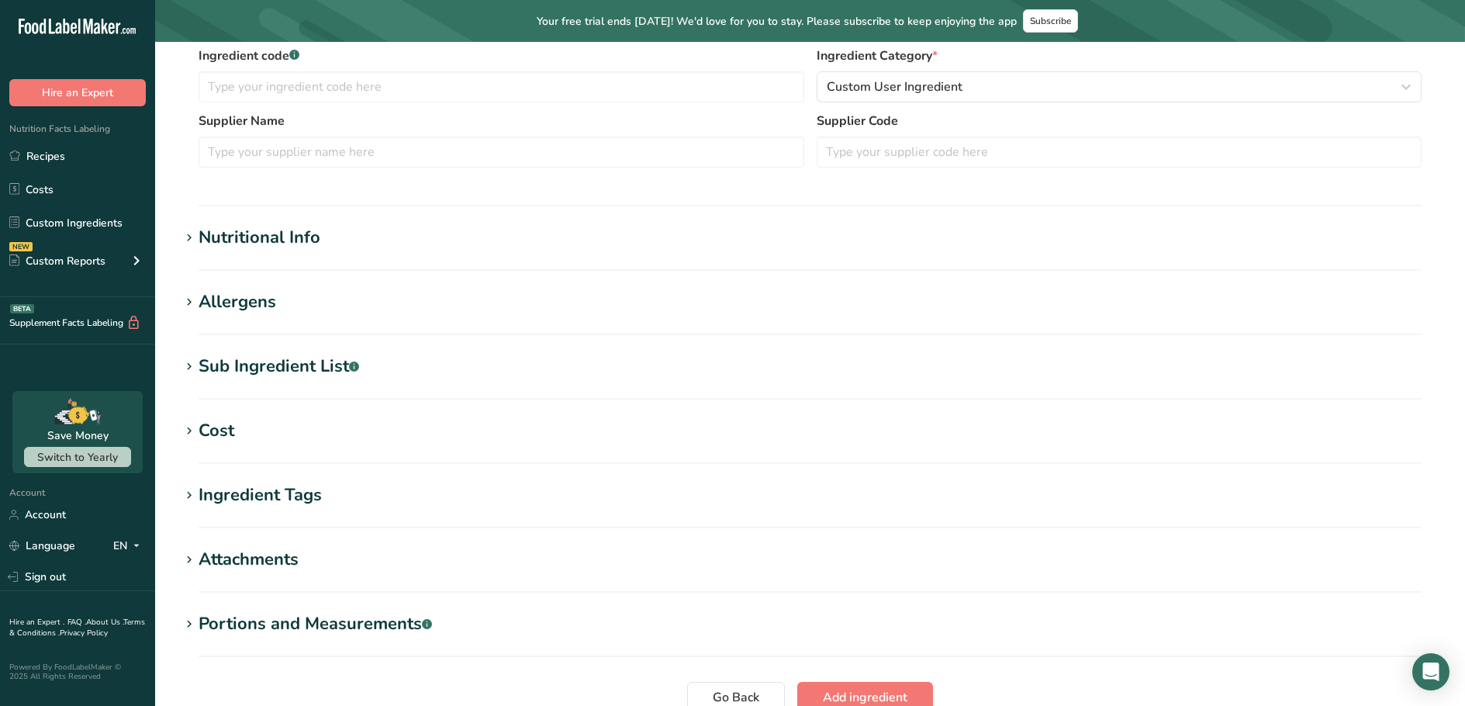
scroll to position [450, 0]
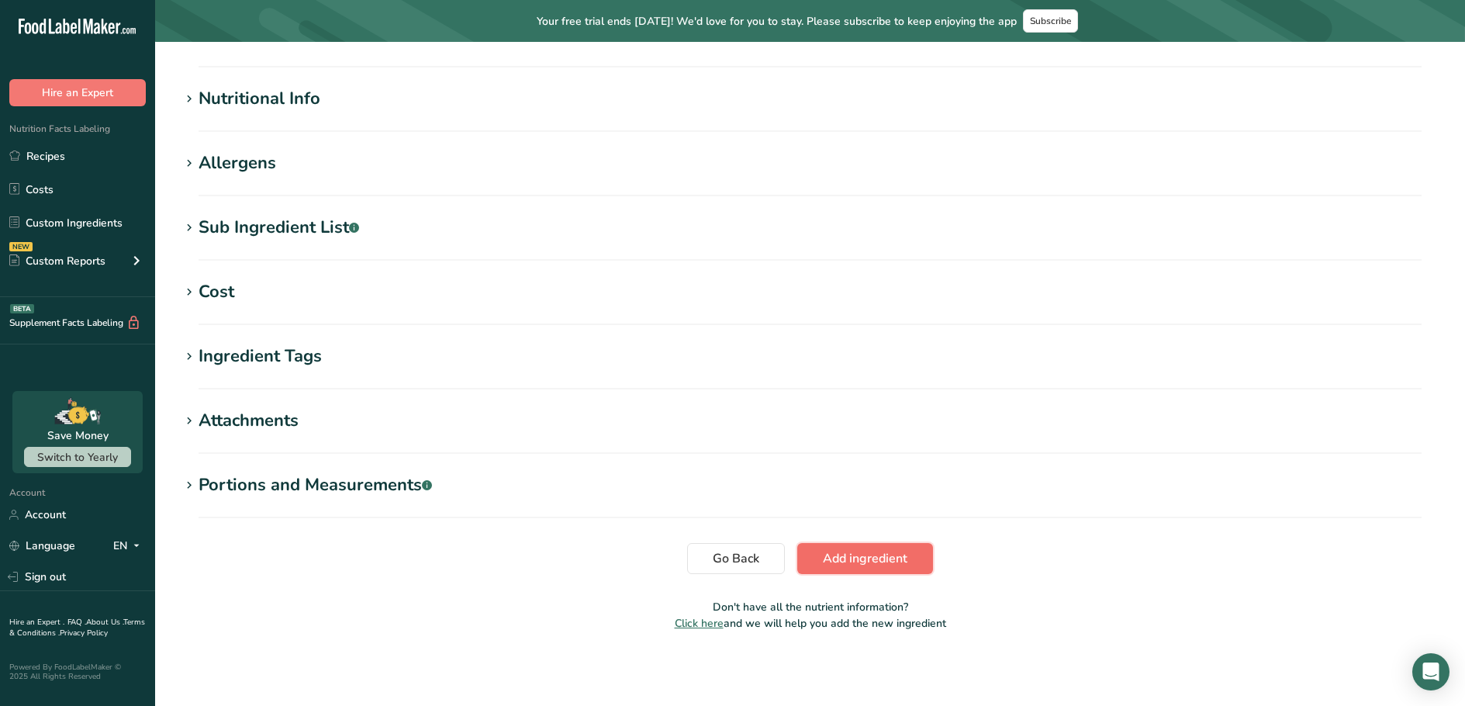
click at [852, 548] on button "Add ingredient" at bounding box center [865, 558] width 136 height 31
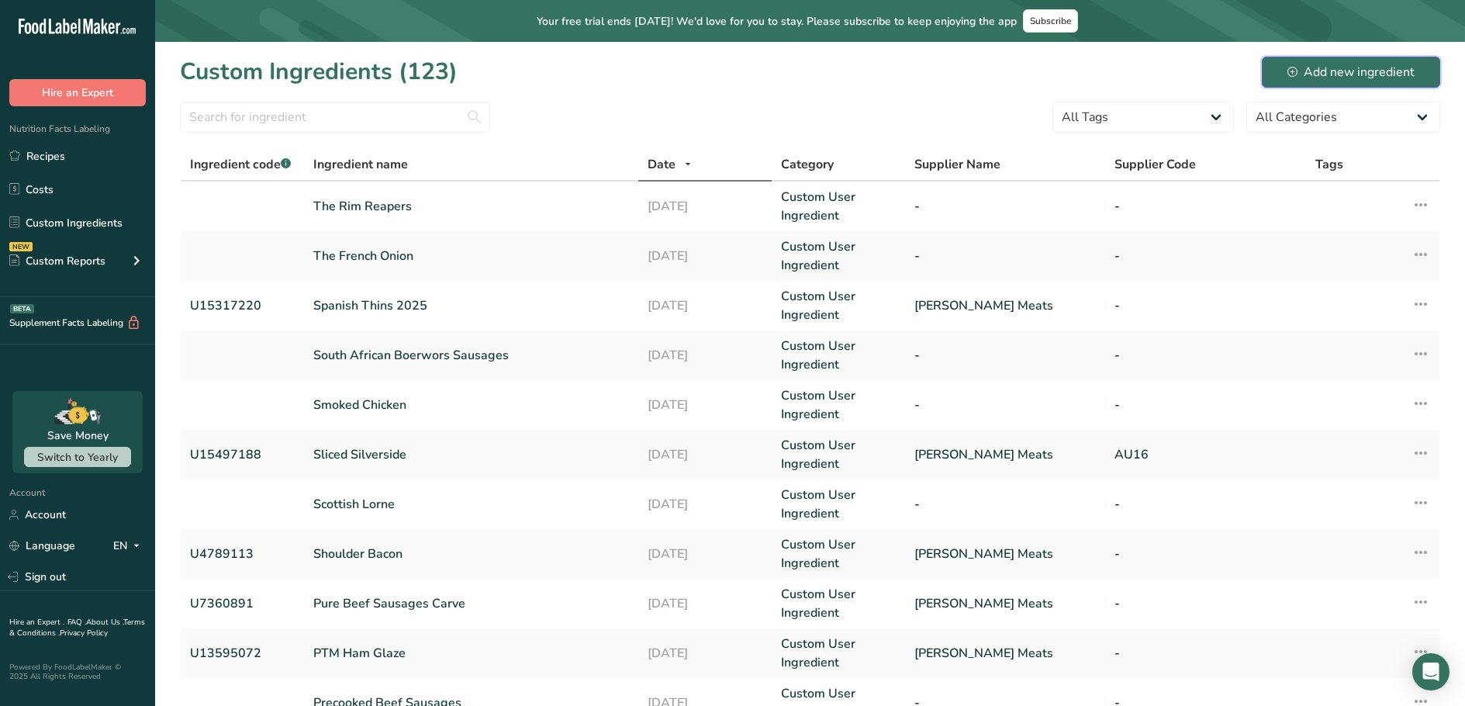
click at [1300, 69] on div "Add new ingredient" at bounding box center [1350, 72] width 127 height 19
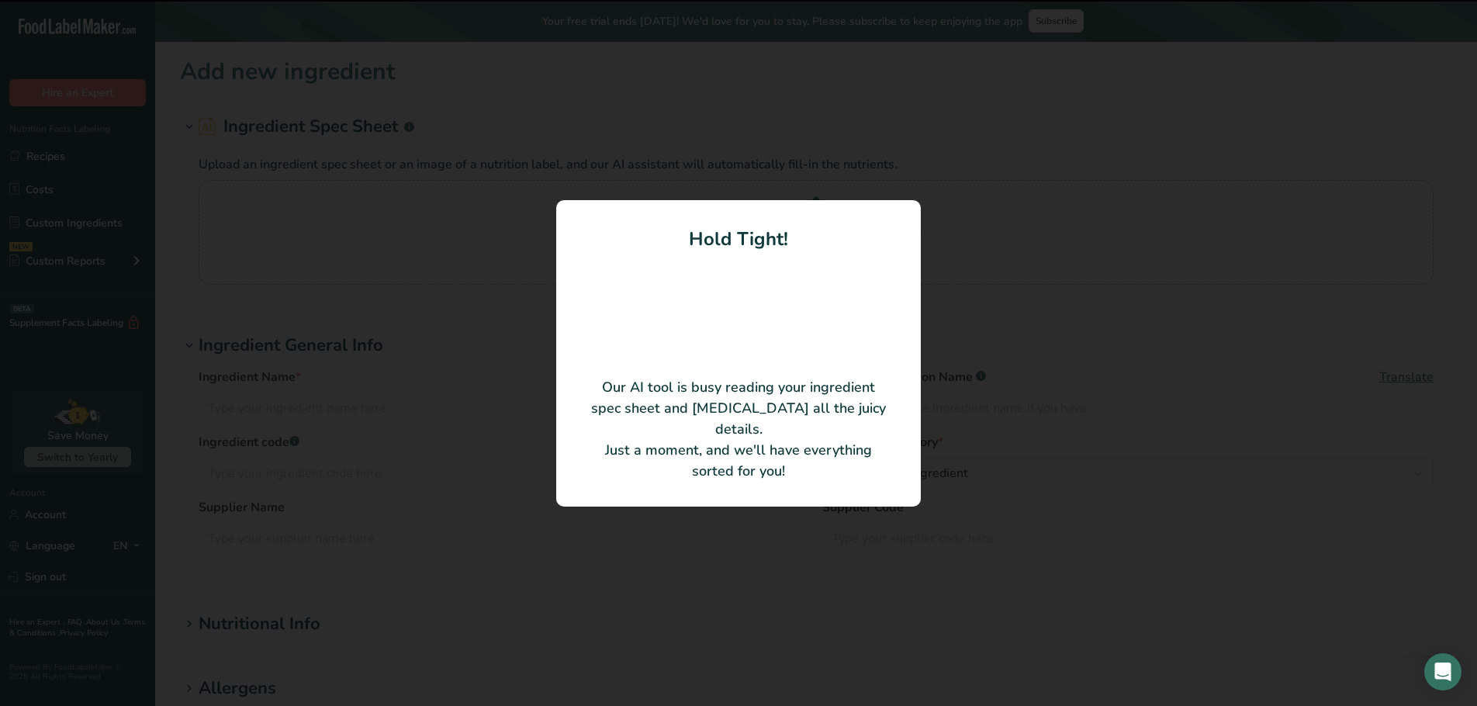
type input "[PERSON_NAME]"
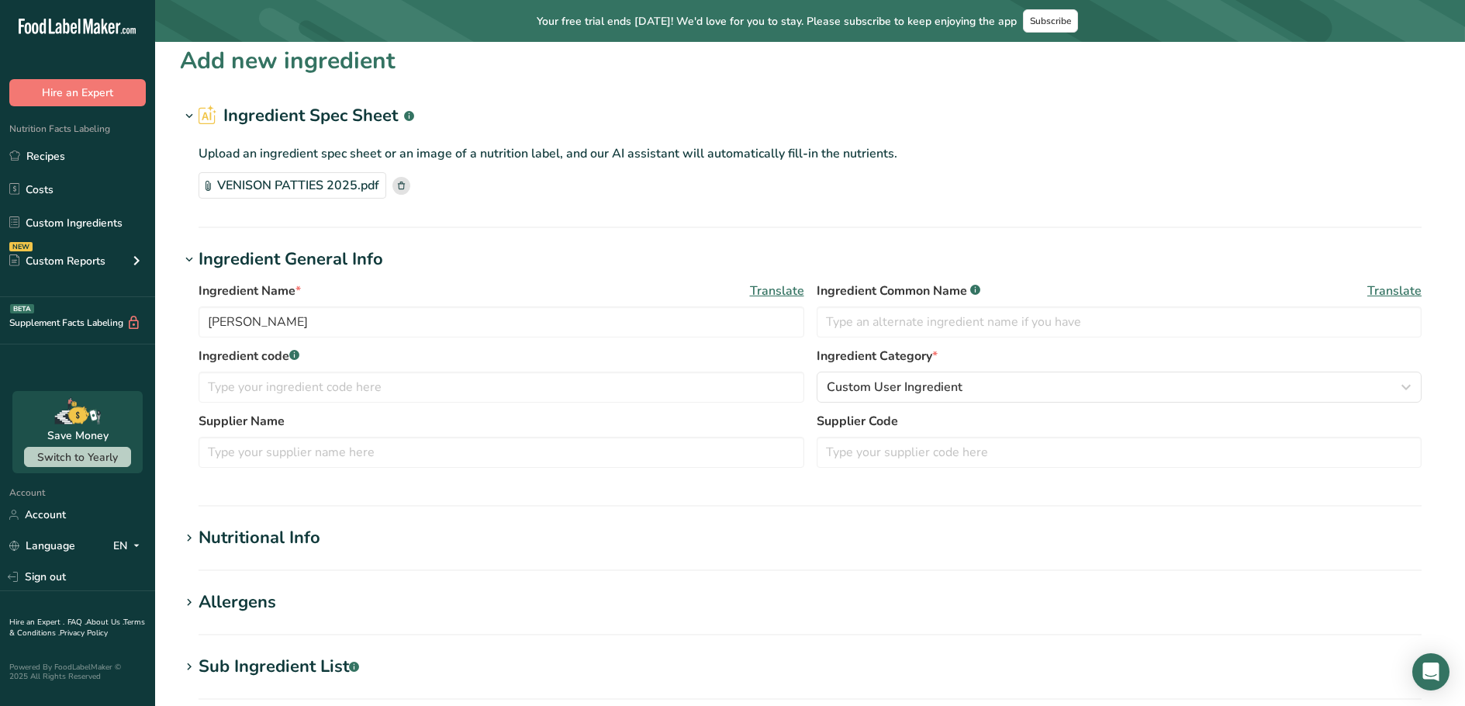
scroll to position [388, 0]
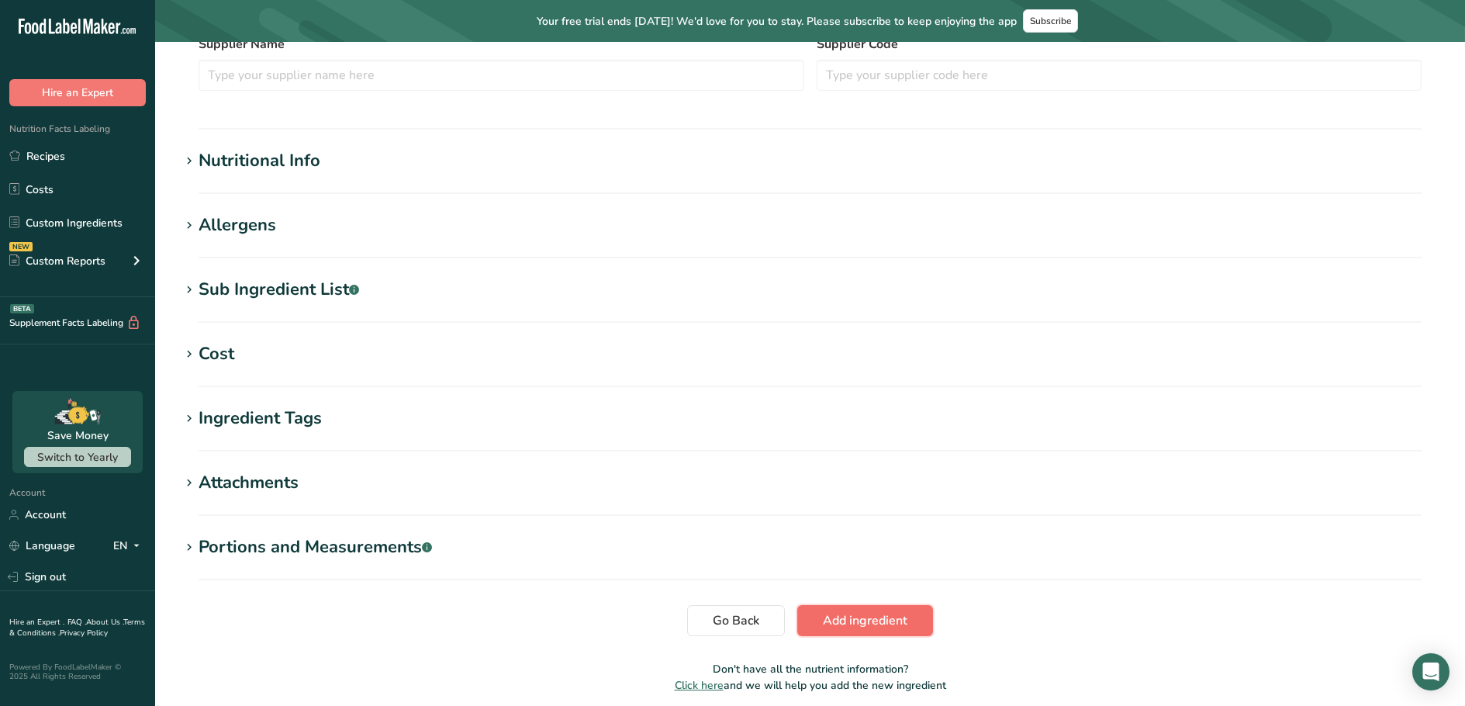
click at [882, 634] on button "Add ingredient" at bounding box center [865, 620] width 136 height 31
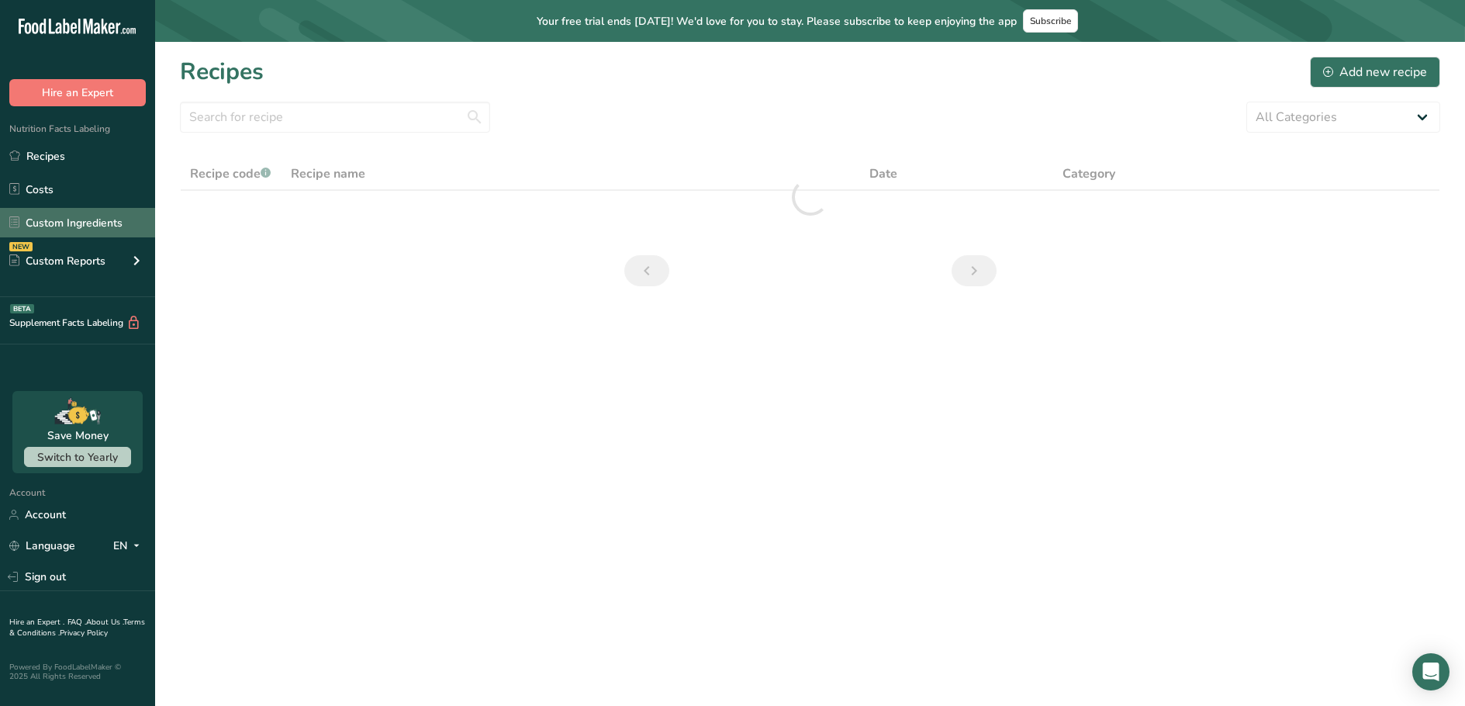
click at [55, 211] on link "Custom Ingredients" at bounding box center [77, 222] width 155 height 29
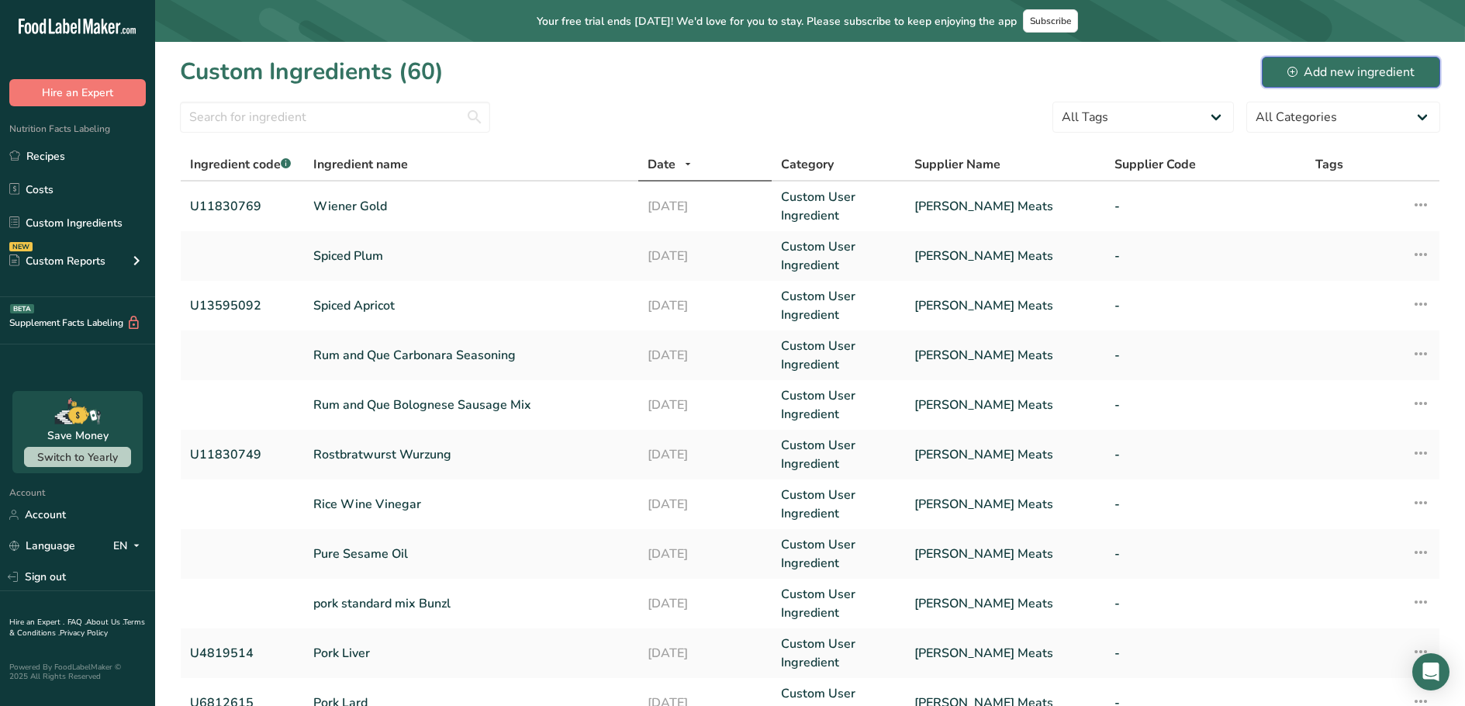
click at [1322, 76] on div "Add new ingredient" at bounding box center [1350, 72] width 127 height 19
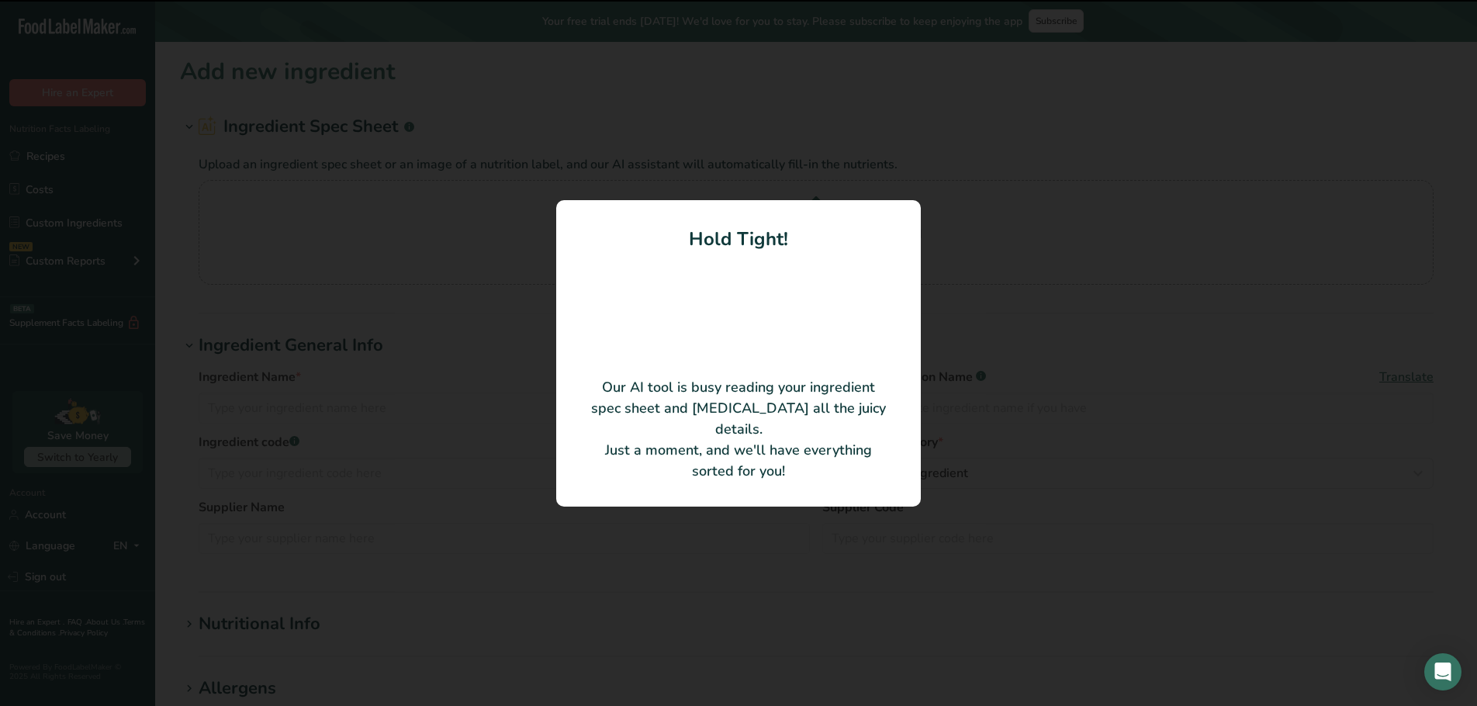
type input "Beef Bratwurst"
type input "[PERSON_NAME] Meats"
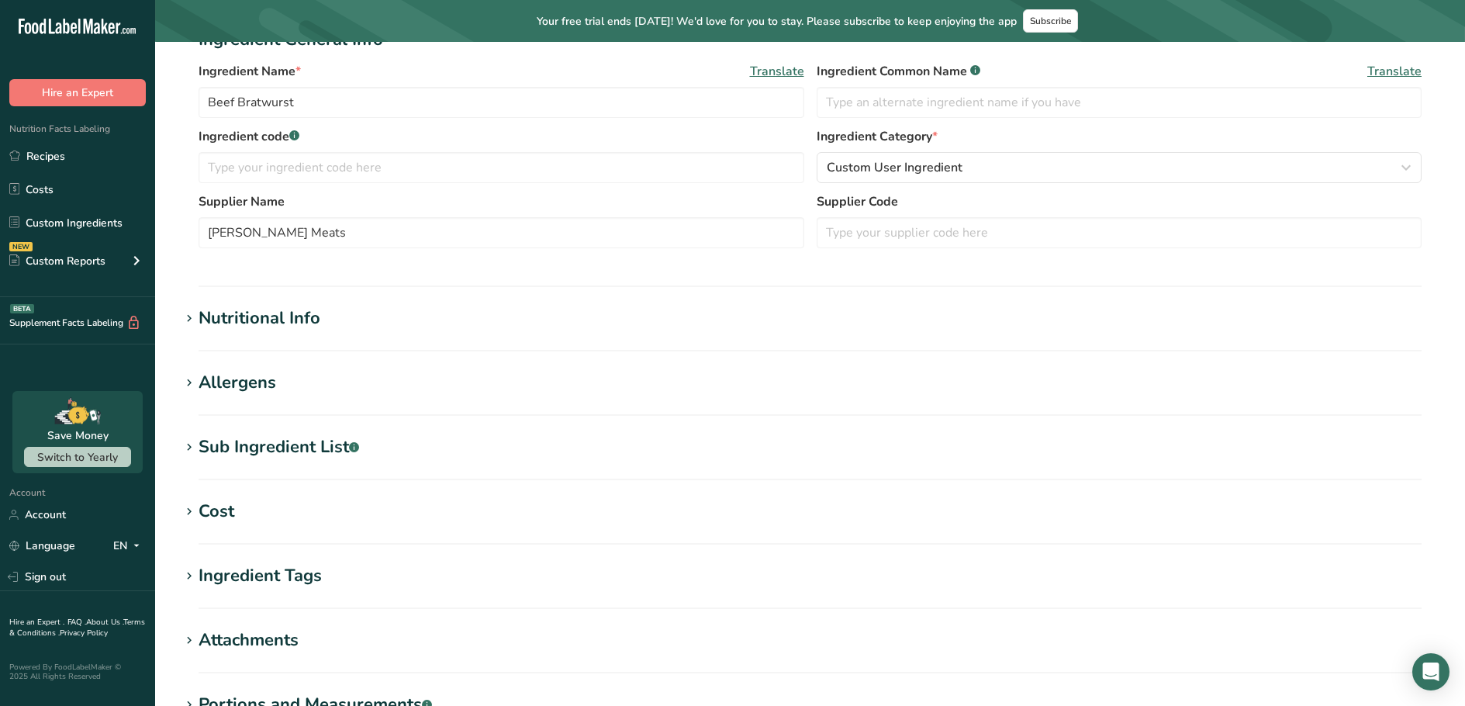
scroll to position [450, 0]
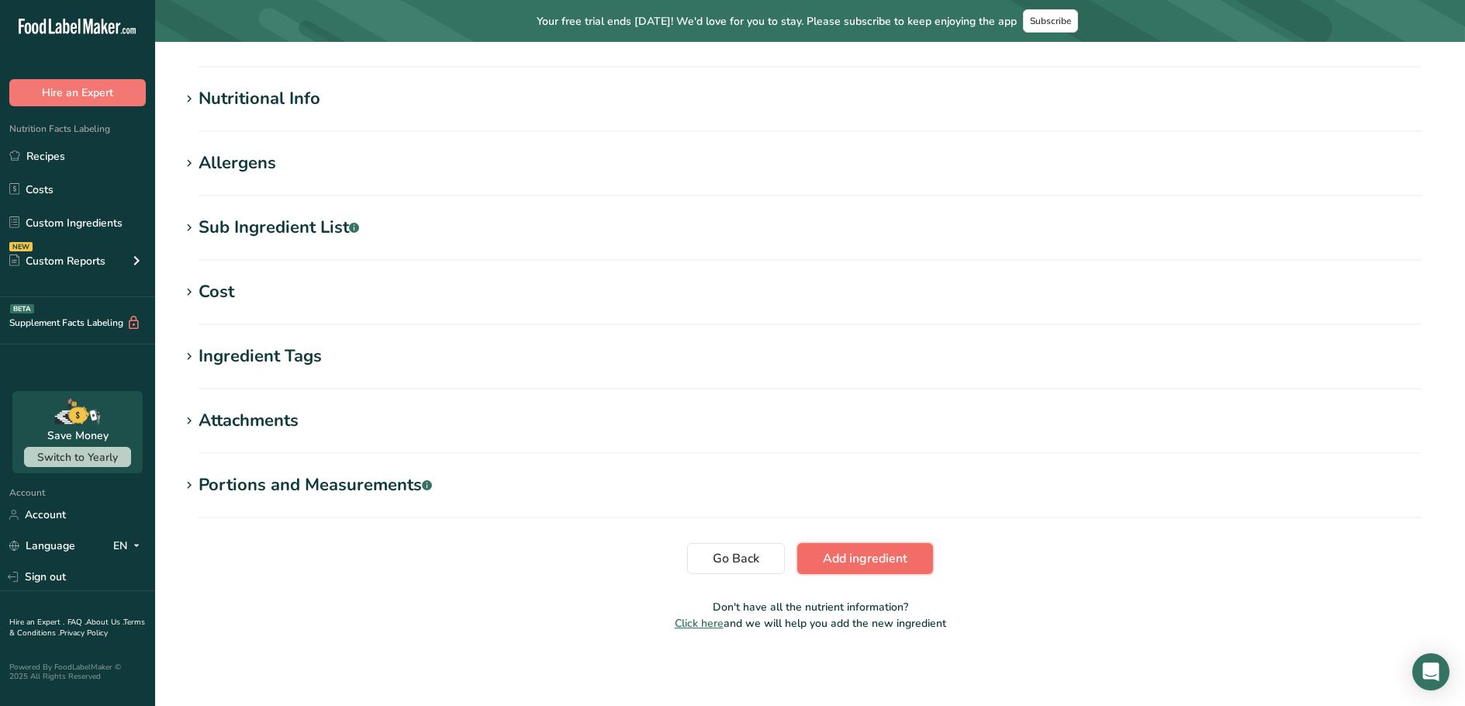
click at [883, 569] on button "Add ingredient" at bounding box center [865, 558] width 136 height 31
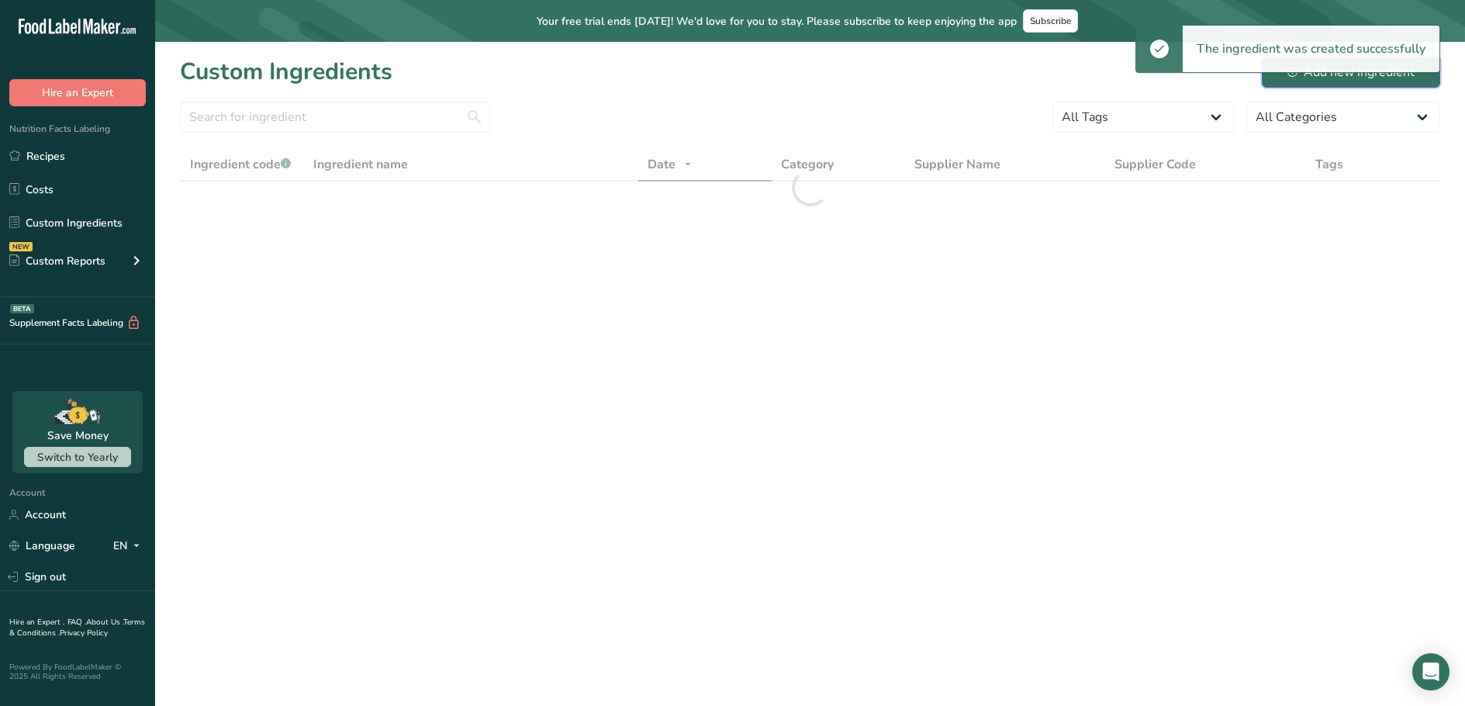
click at [1401, 73] on div "Add new ingredient" at bounding box center [1350, 72] width 127 height 19
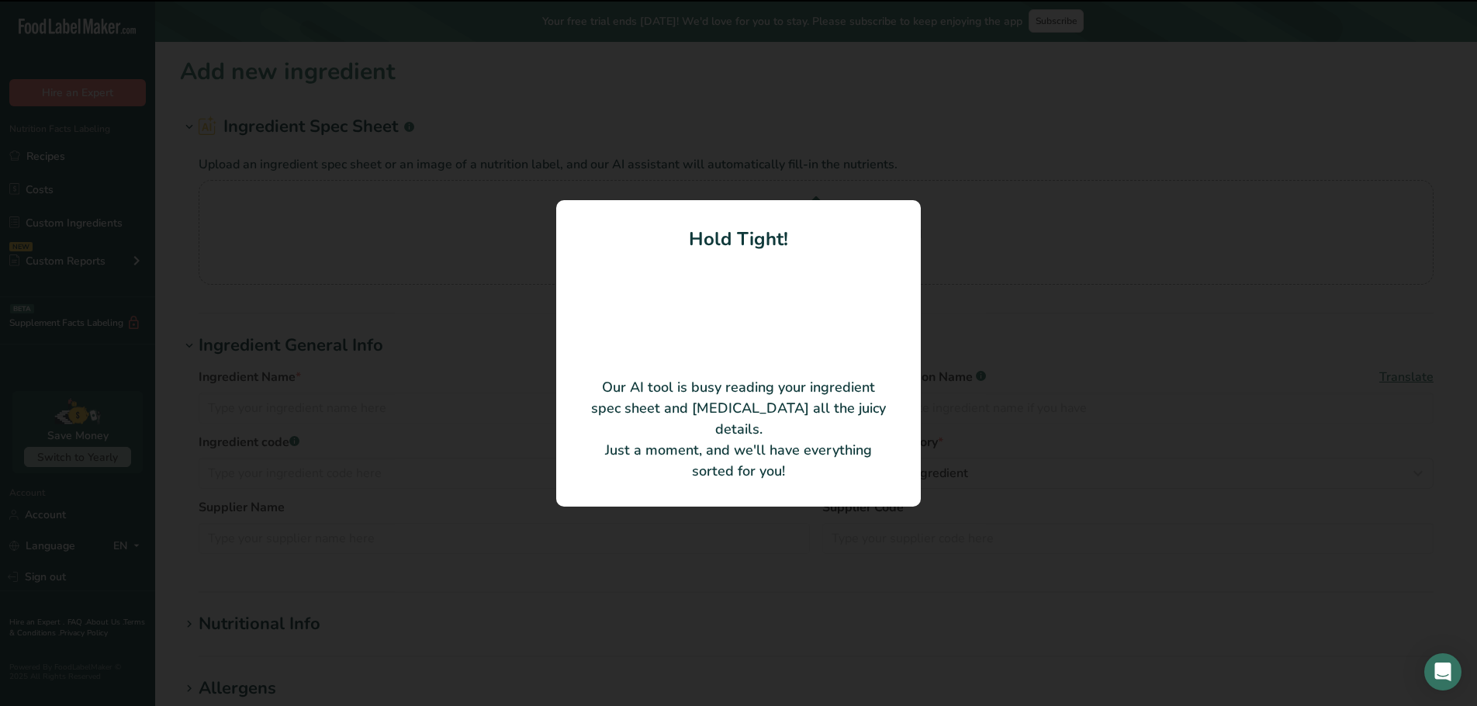
type input "Black Pudding"
type input "U4794873"
type input "[PERSON_NAME] Meats"
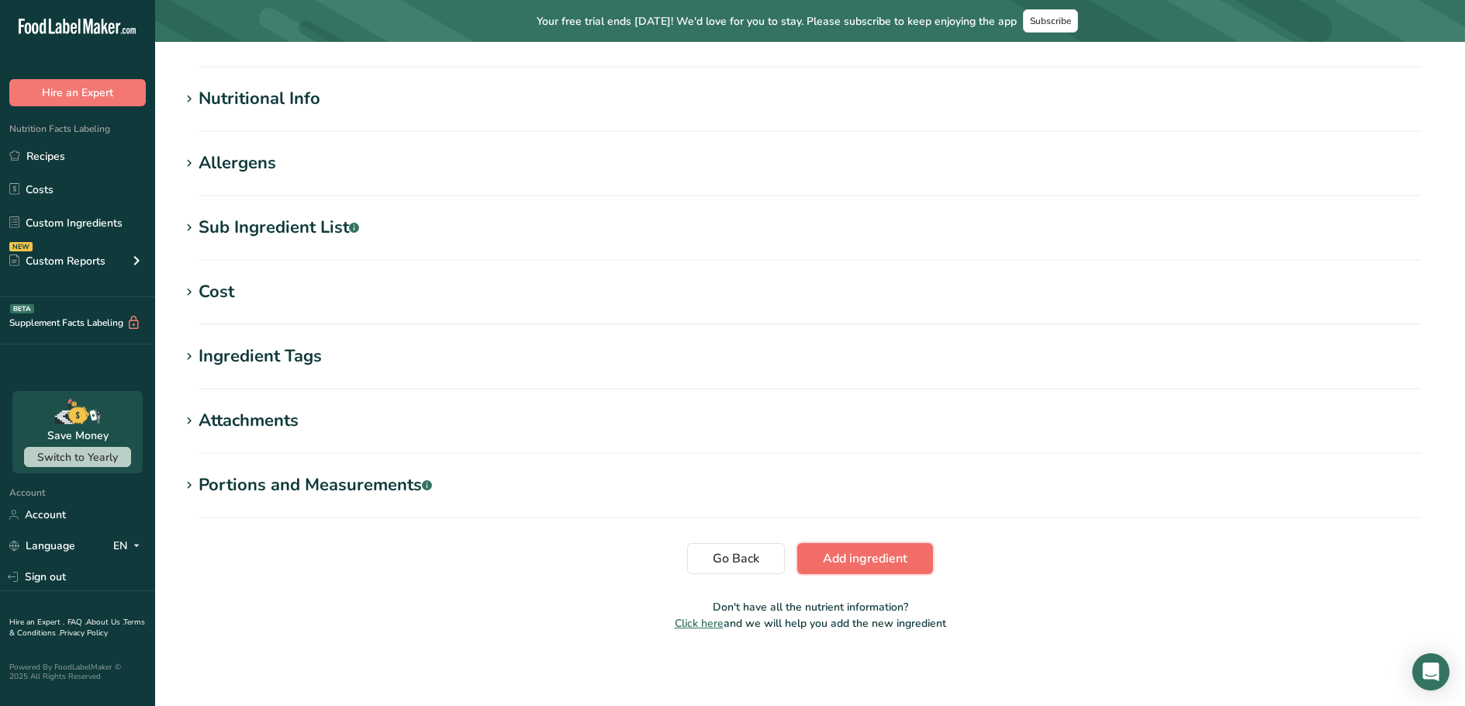
click at [887, 556] on span "Add ingredient" at bounding box center [865, 558] width 85 height 19
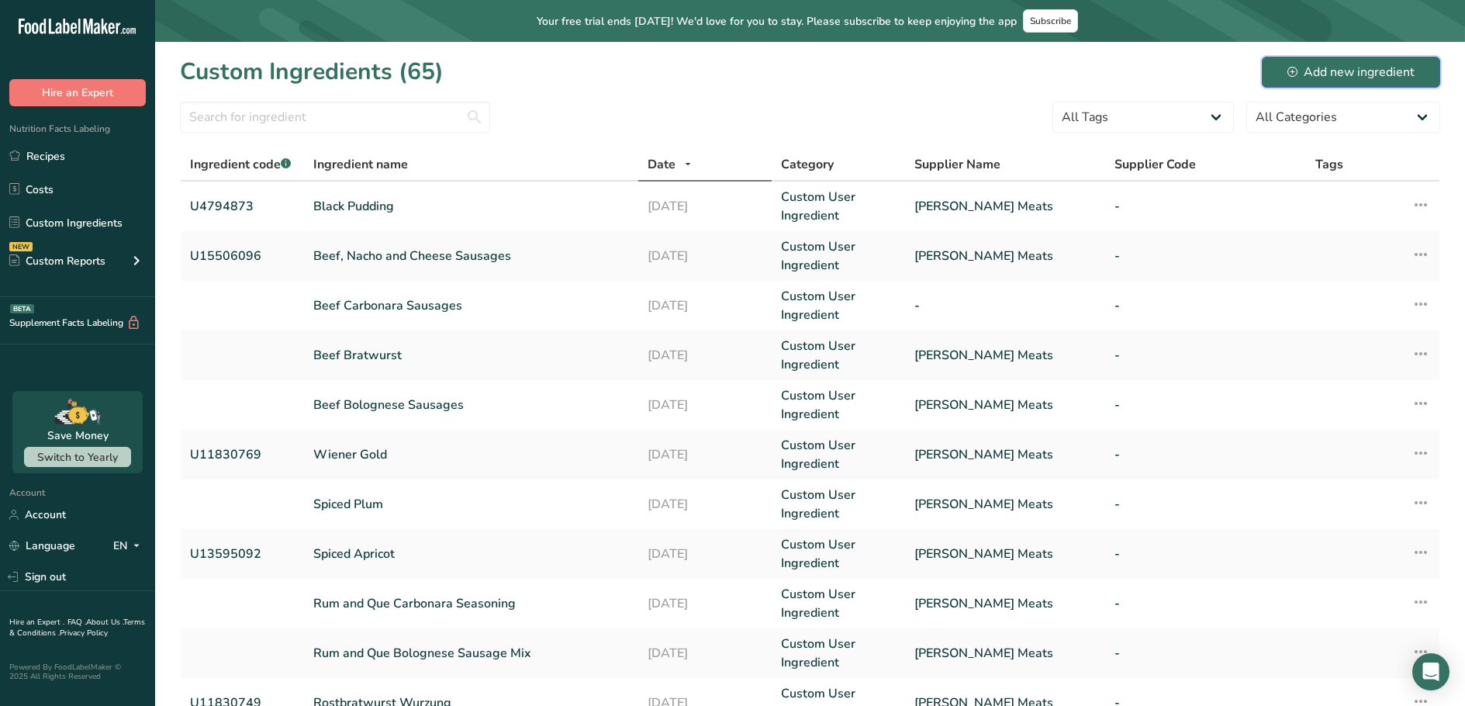
drag, startPoint x: 1363, startPoint y: 60, endPoint x: 1135, endPoint y: 6, distance: 234.4
click at [1363, 60] on button "Add new ingredient" at bounding box center [1351, 72] width 178 height 31
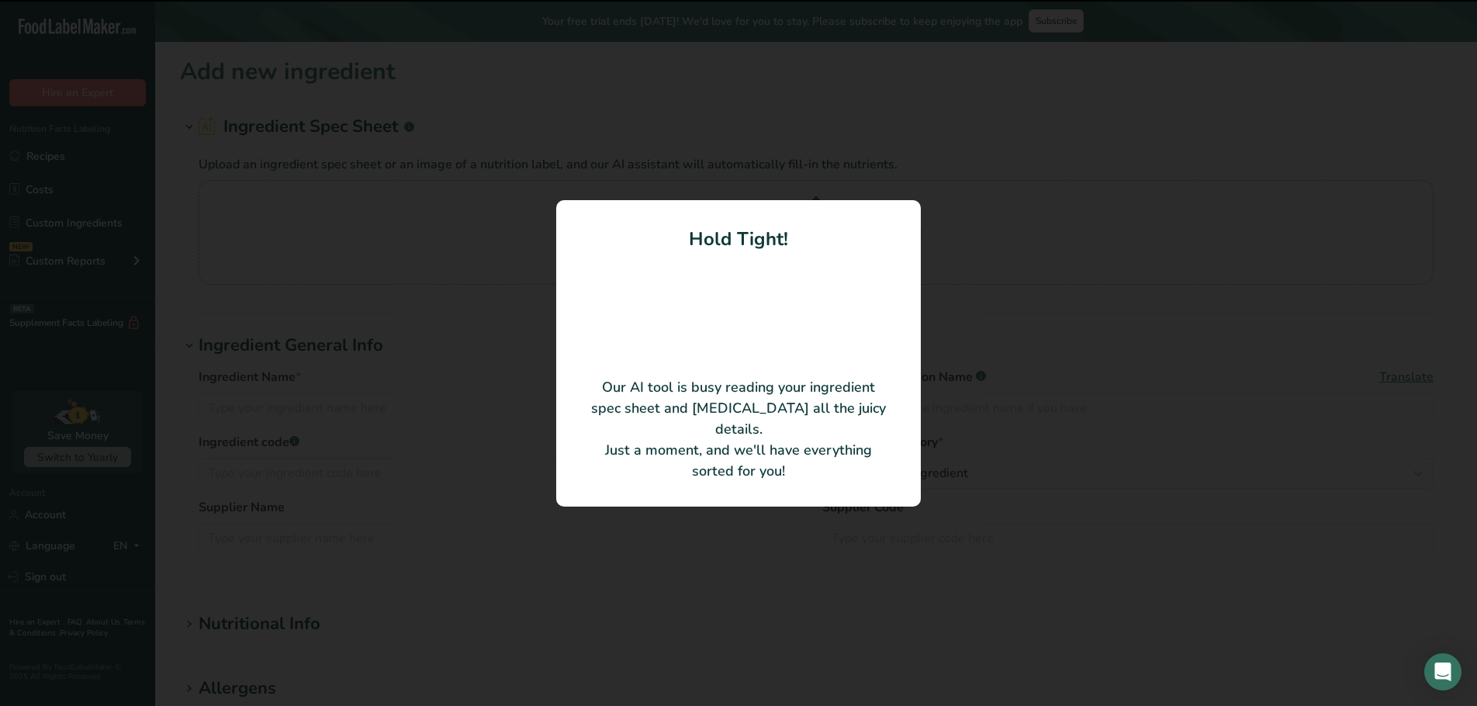
type input "Cheerios 2025"
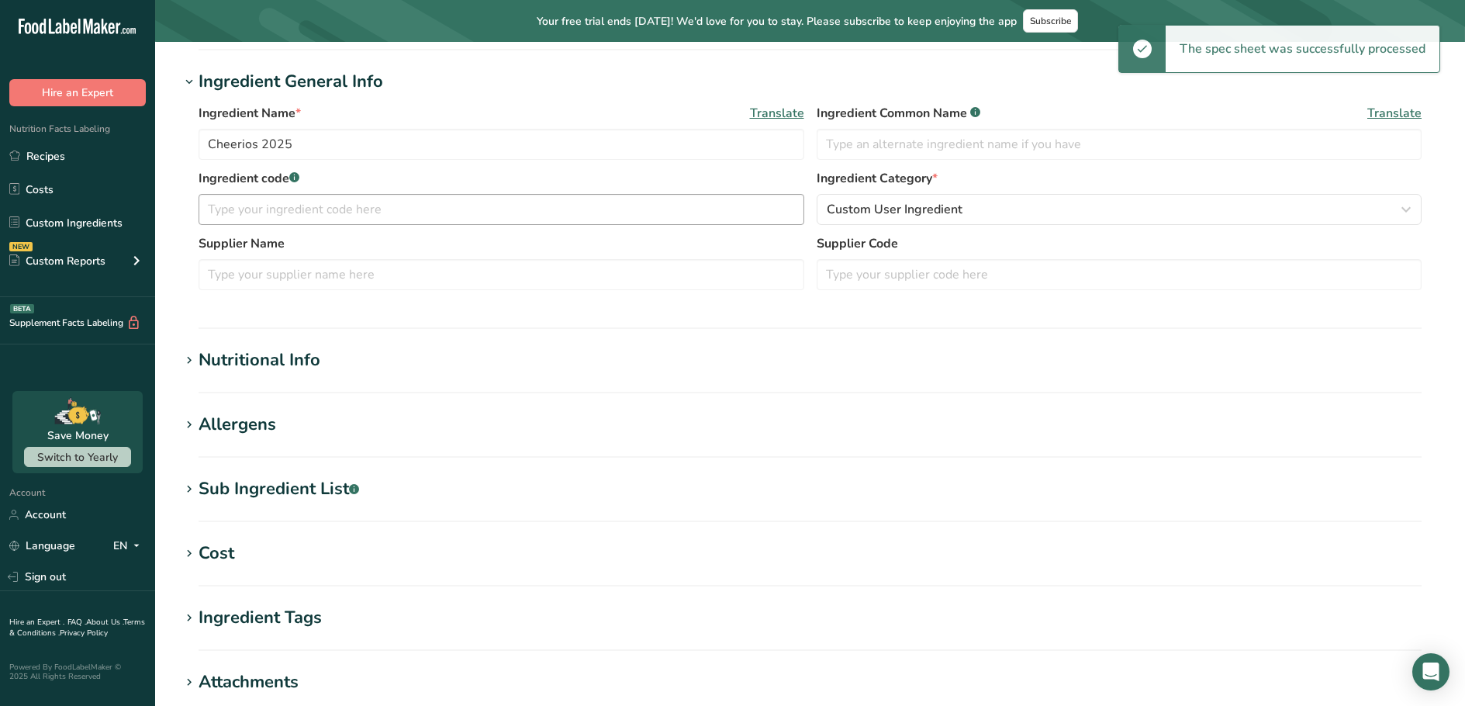
scroll to position [450, 0]
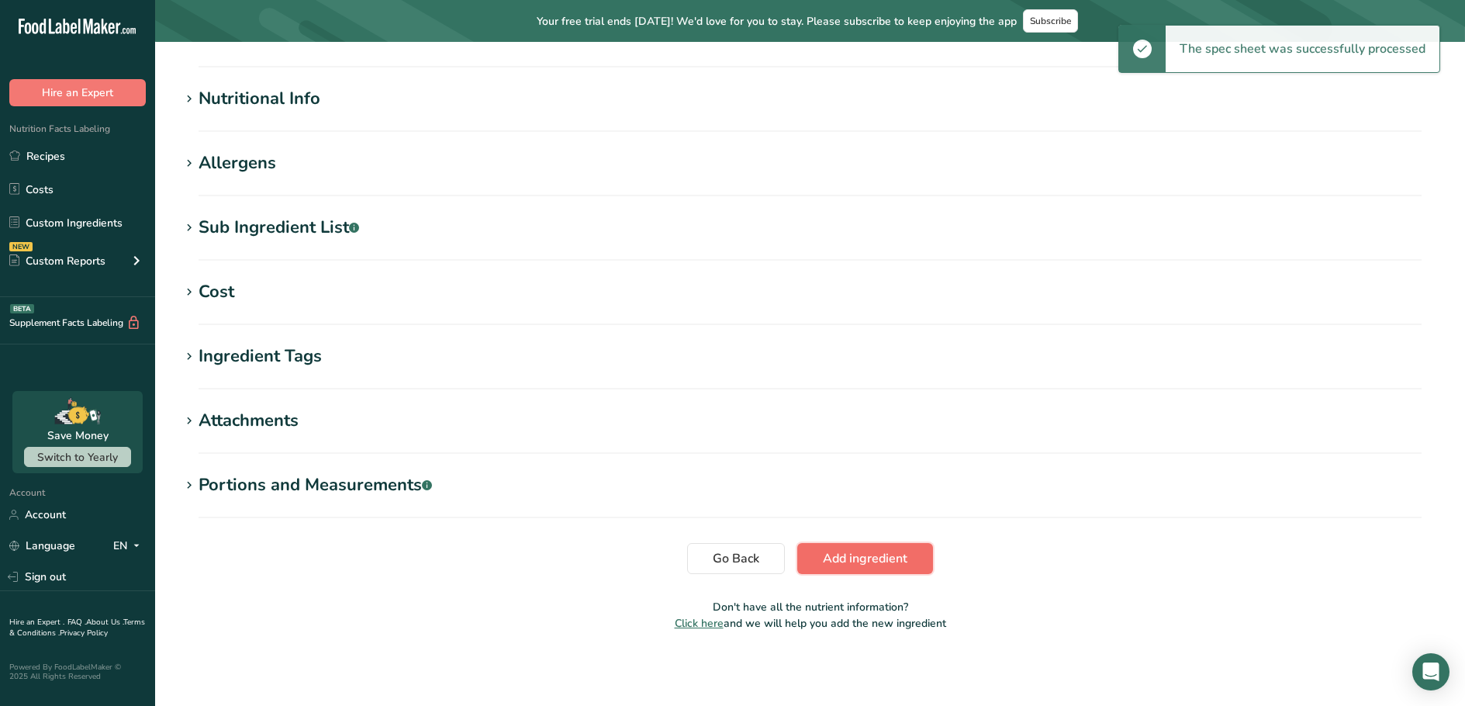
click at [891, 563] on span "Add ingredient" at bounding box center [865, 558] width 85 height 19
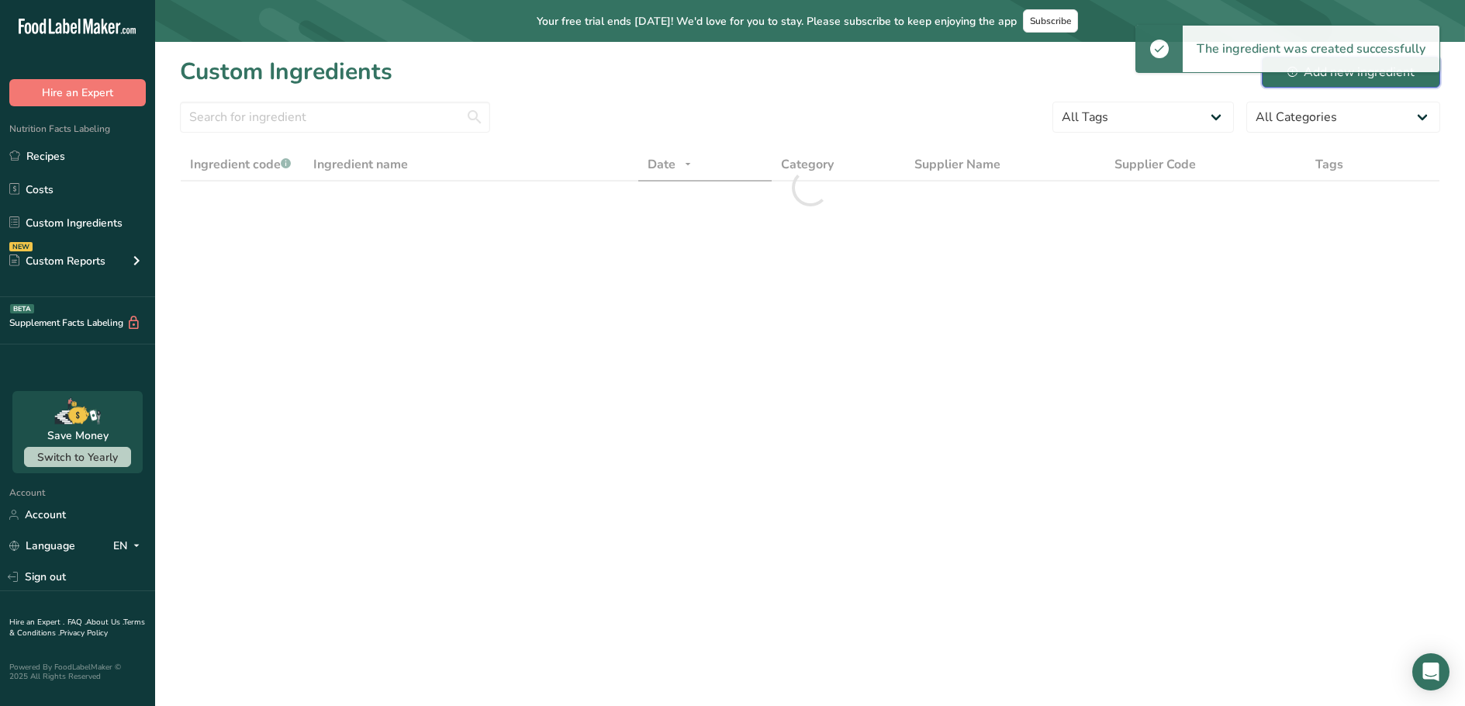
click at [1293, 80] on div "Add new ingredient" at bounding box center [1350, 72] width 127 height 19
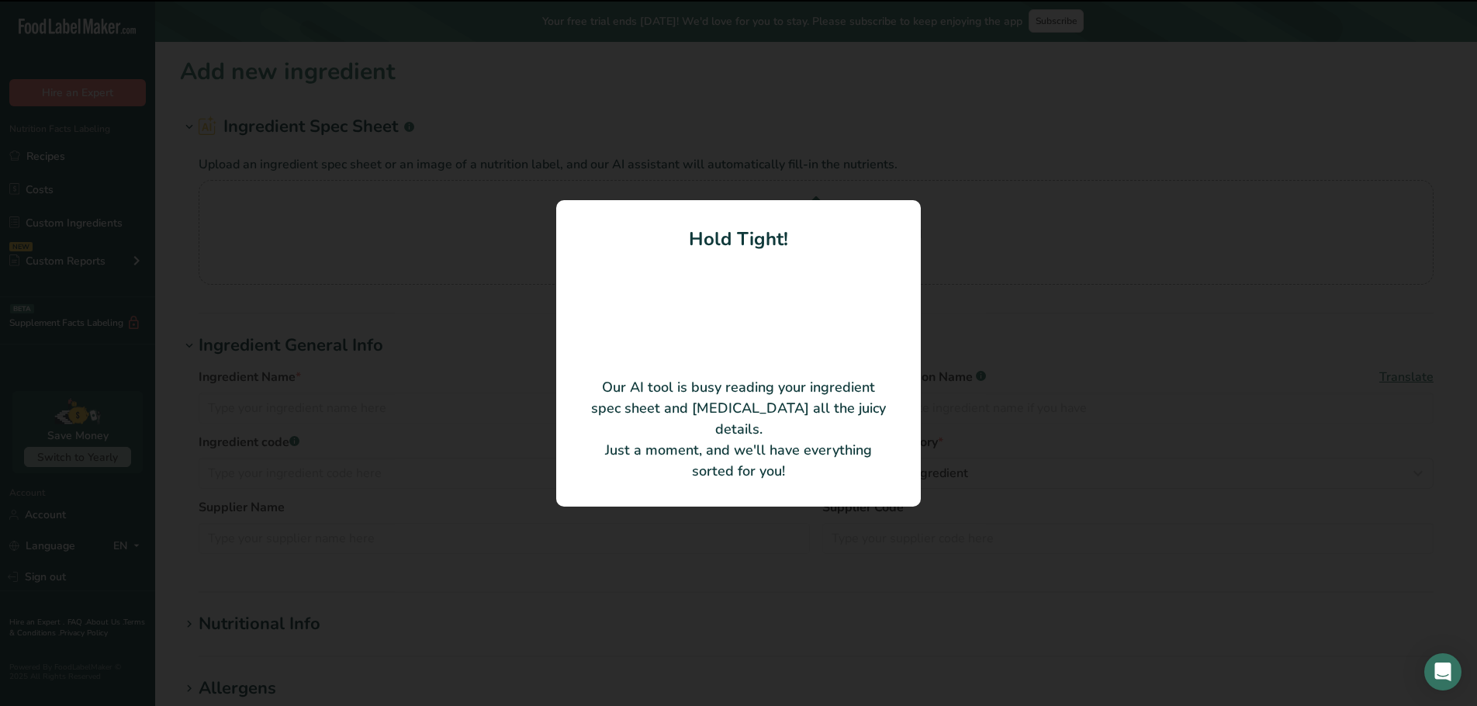
type input "Chicken Carbonara Sausages"
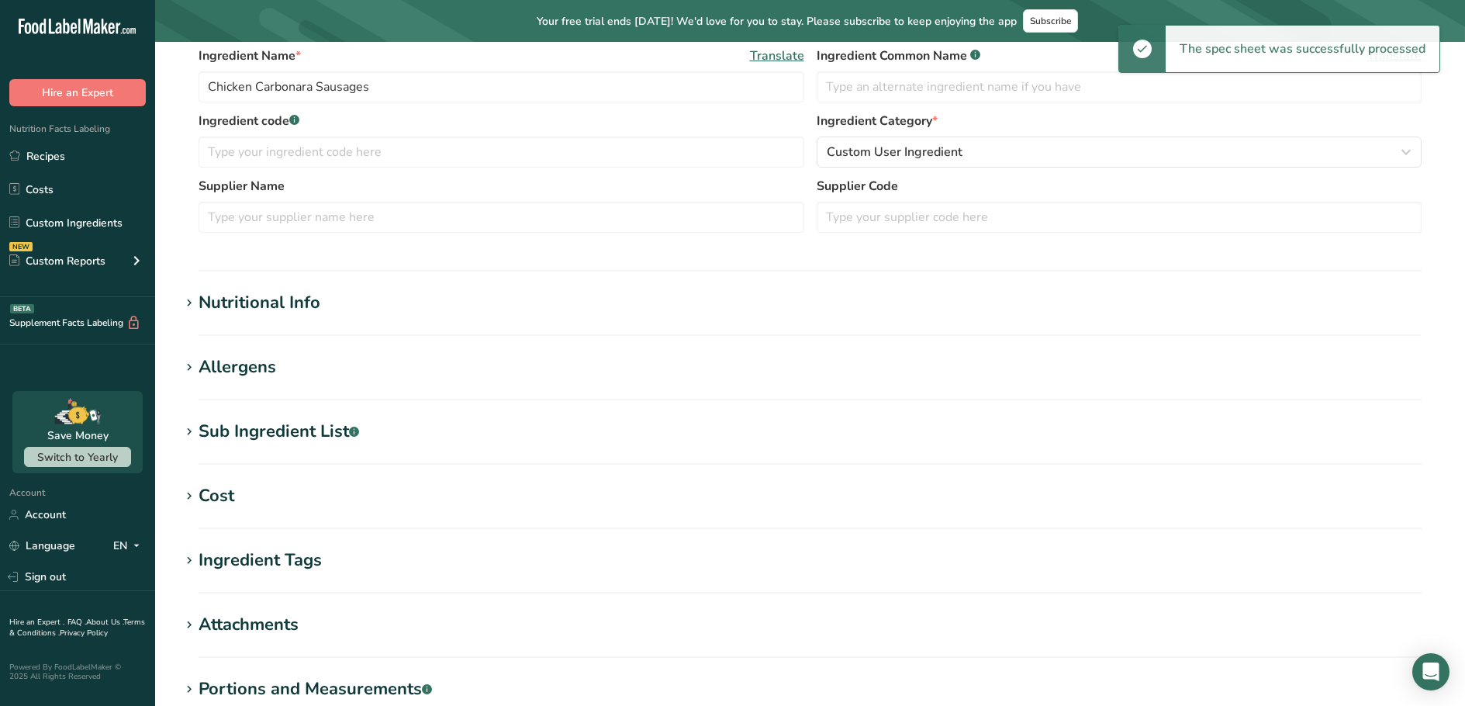
scroll to position [450, 0]
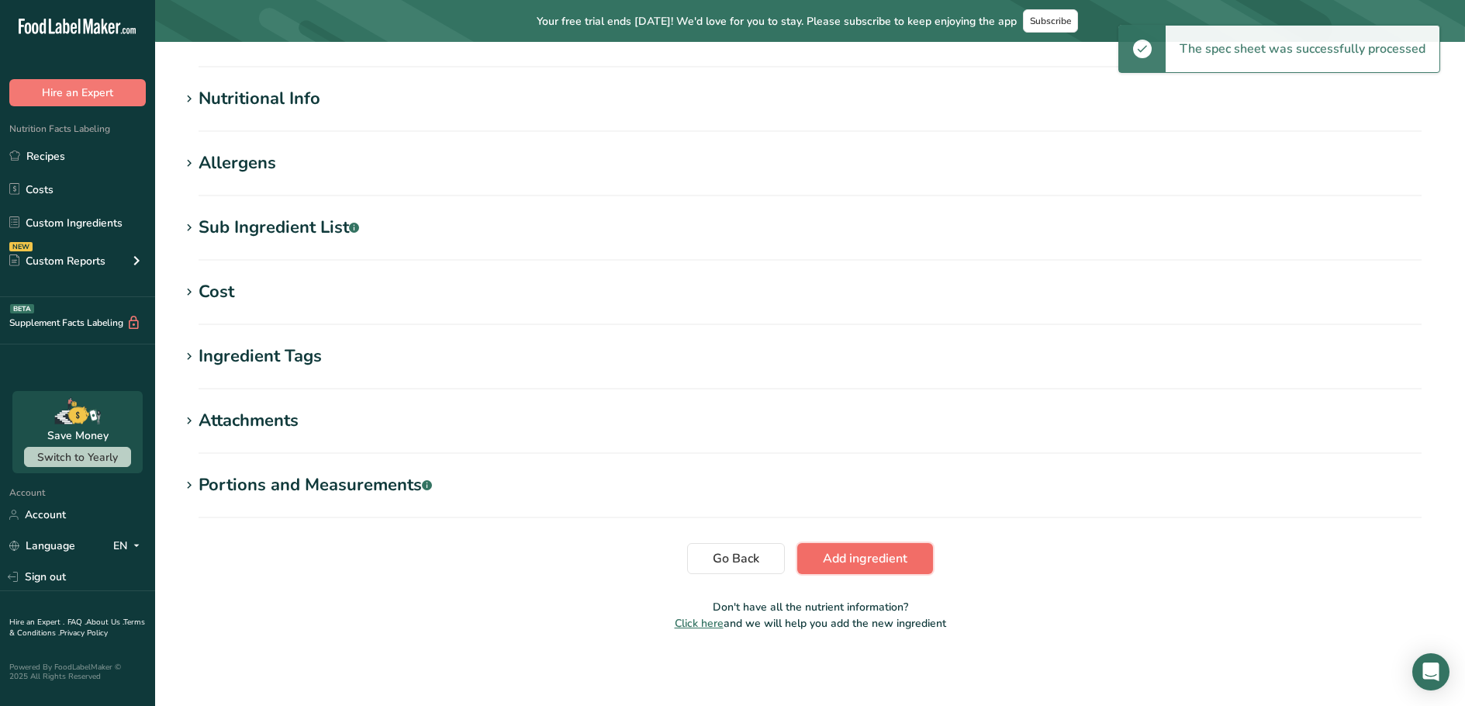
click at [833, 573] on button "Add ingredient" at bounding box center [865, 558] width 136 height 31
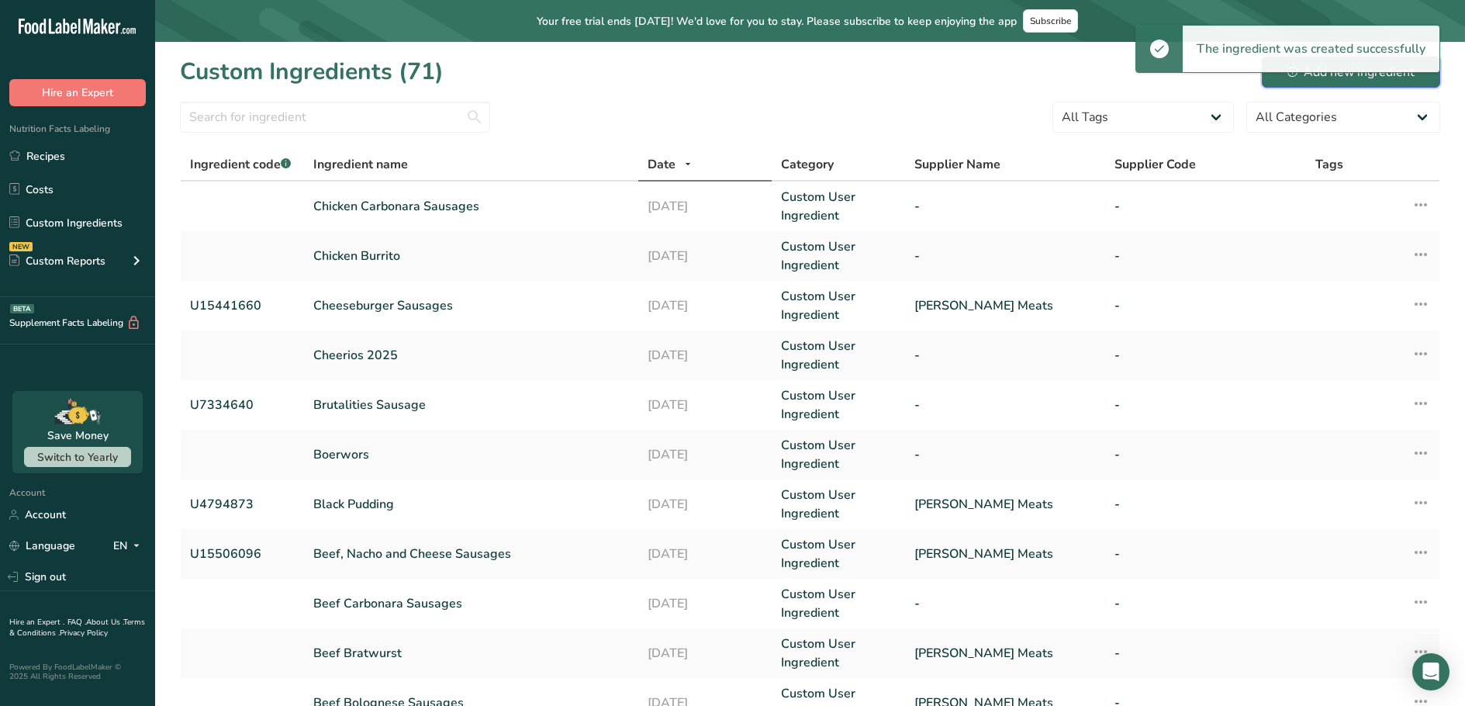
click at [1325, 77] on div "Add new ingredient" at bounding box center [1350, 72] width 127 height 19
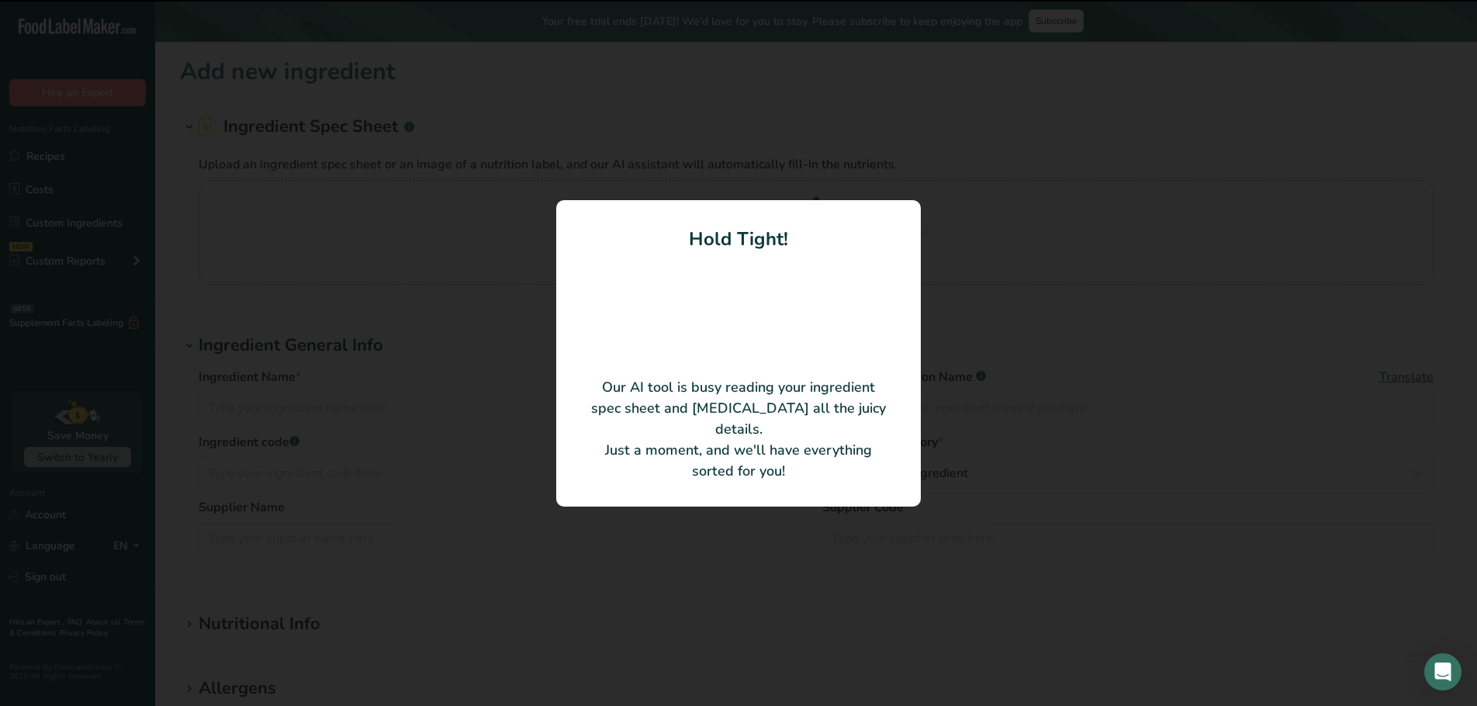
type input "Chicken, Leek and Mushroom Sausage"
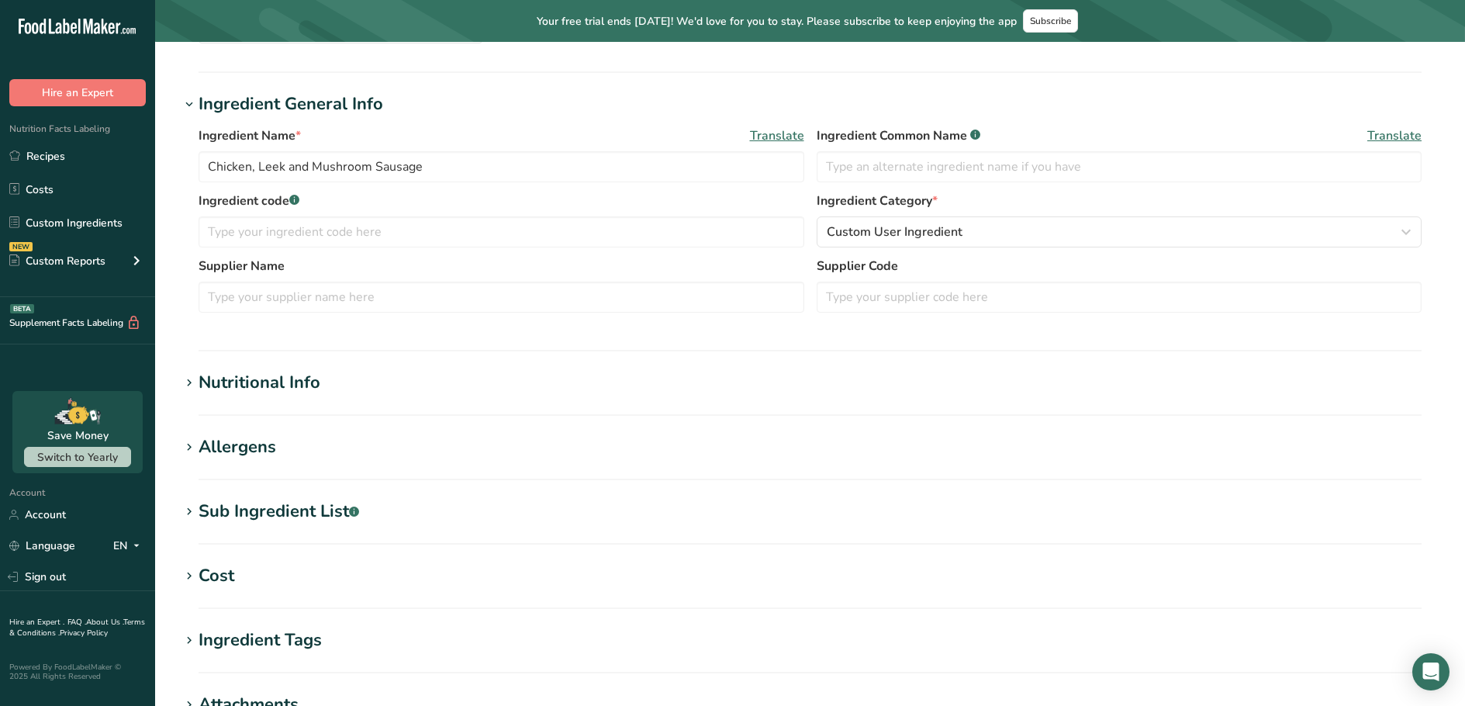
scroll to position [450, 0]
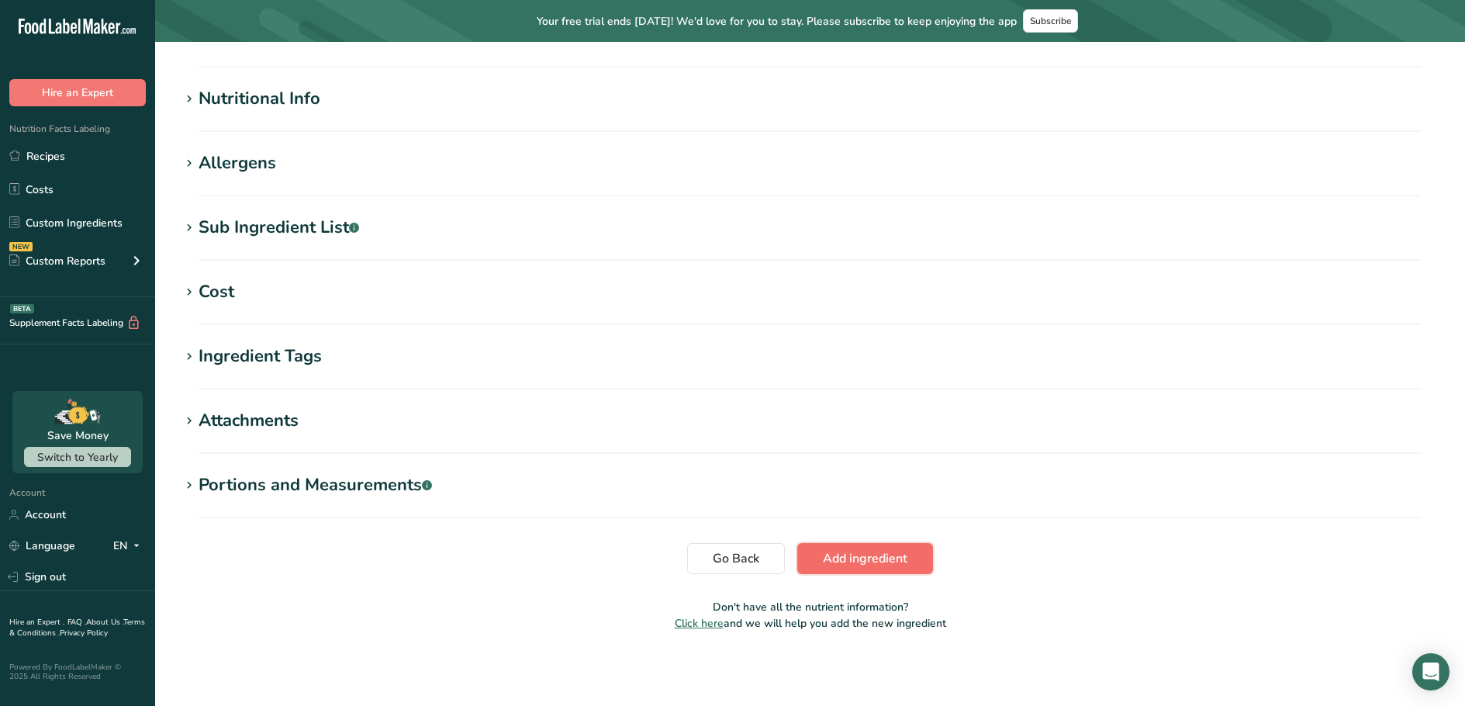
click at [834, 559] on span "Add ingredient" at bounding box center [865, 558] width 85 height 19
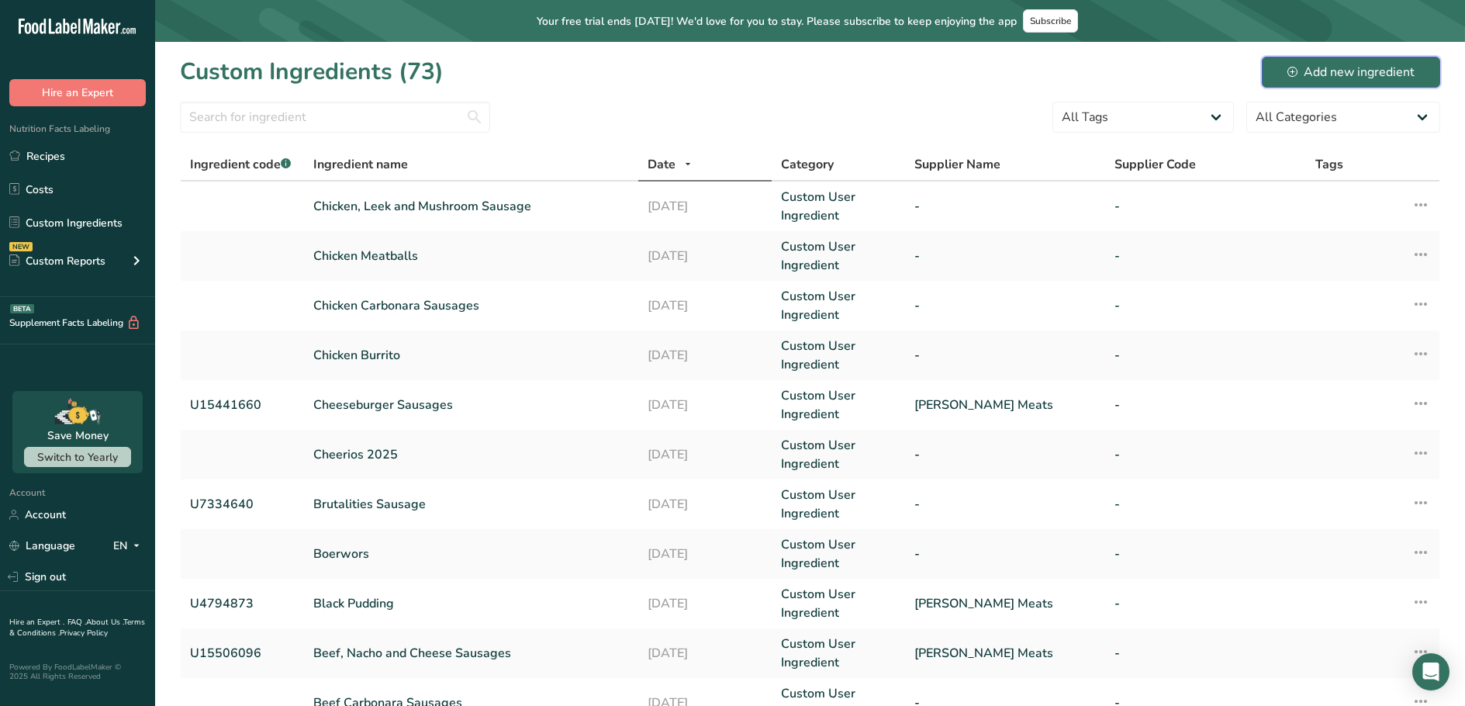
click at [1314, 67] on div "Add new ingredient" at bounding box center [1350, 72] width 127 height 19
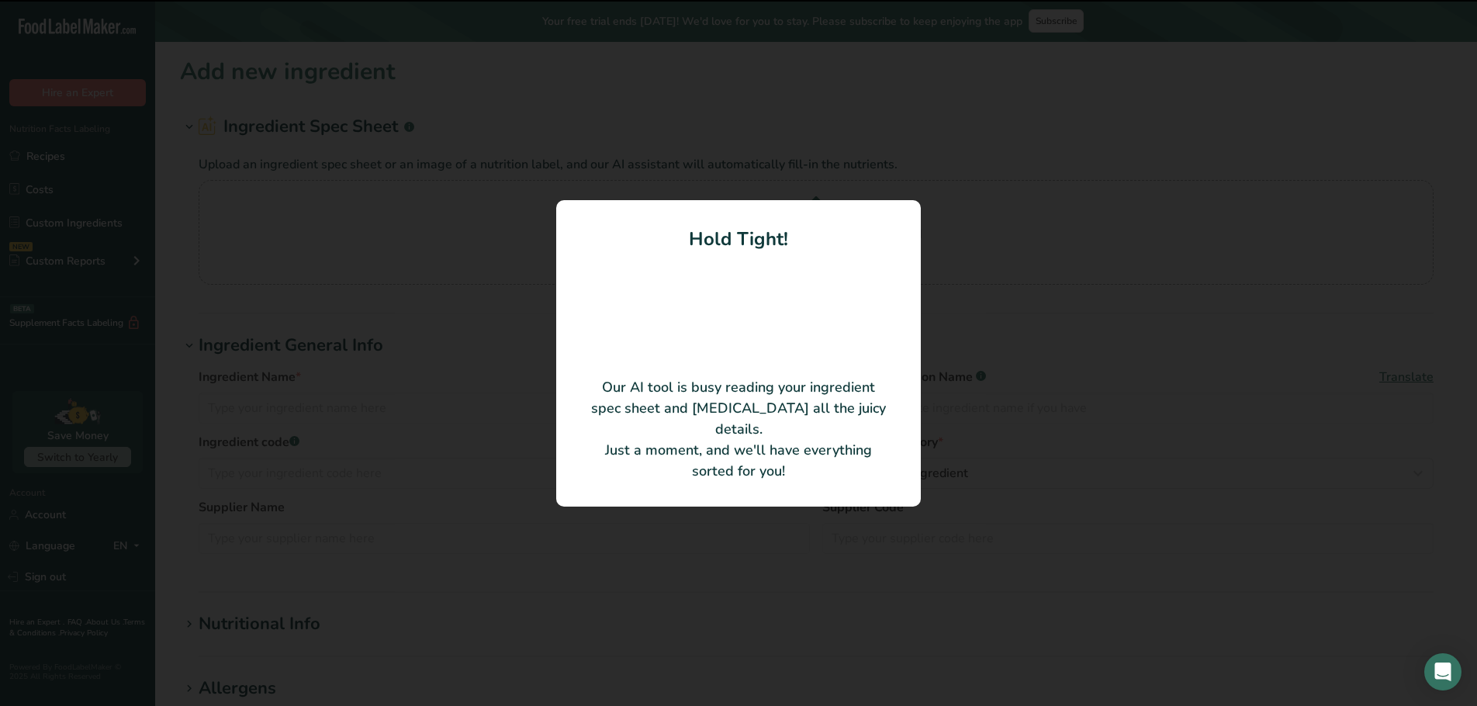
type input "Garlic Biersticks"
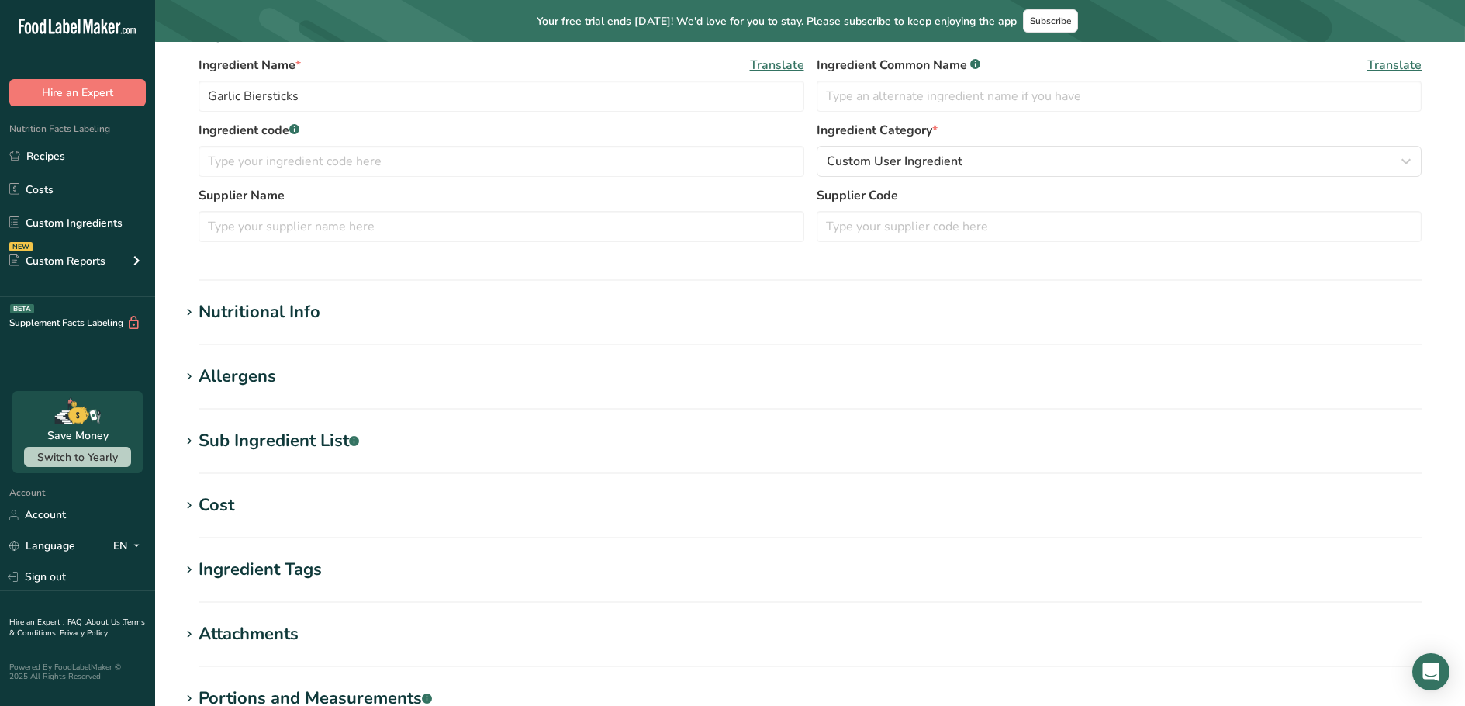
scroll to position [450, 0]
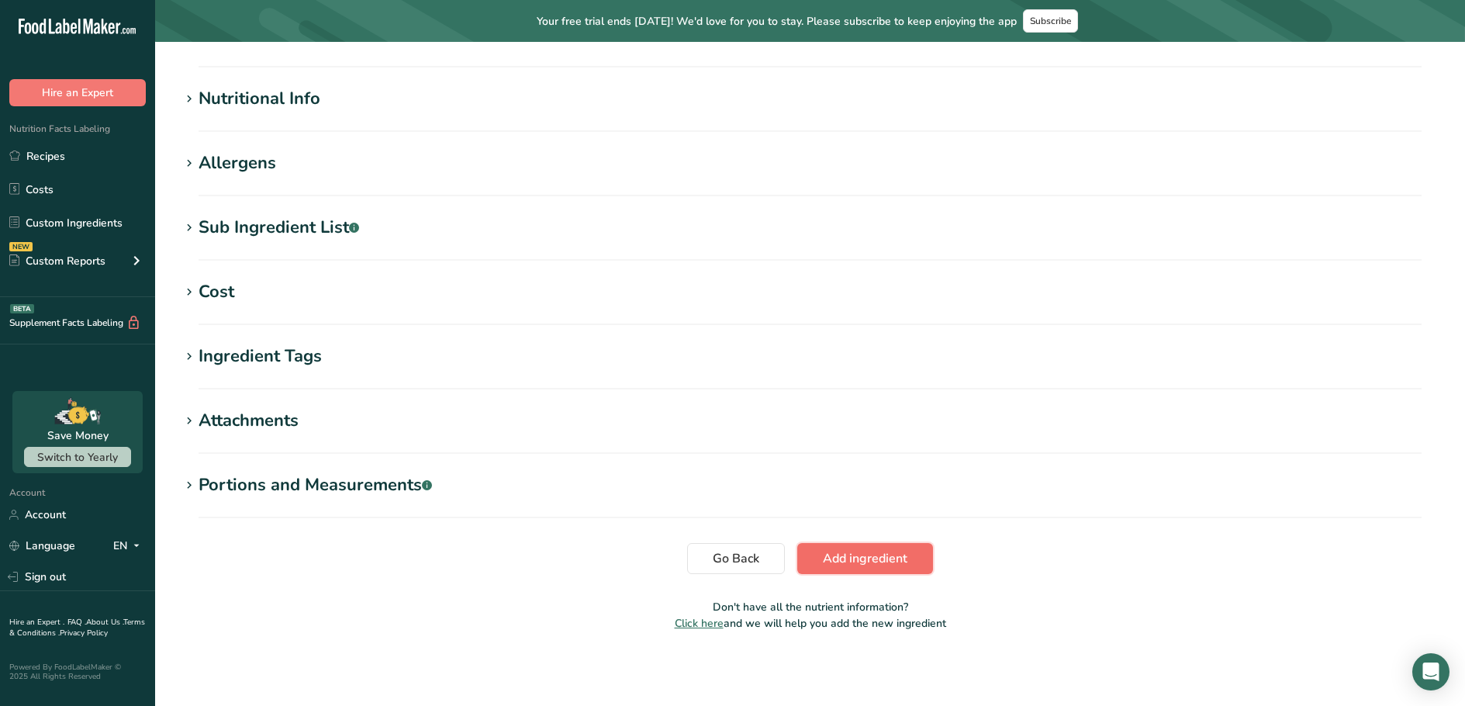
click at [893, 551] on span "Add ingredient" at bounding box center [865, 558] width 85 height 19
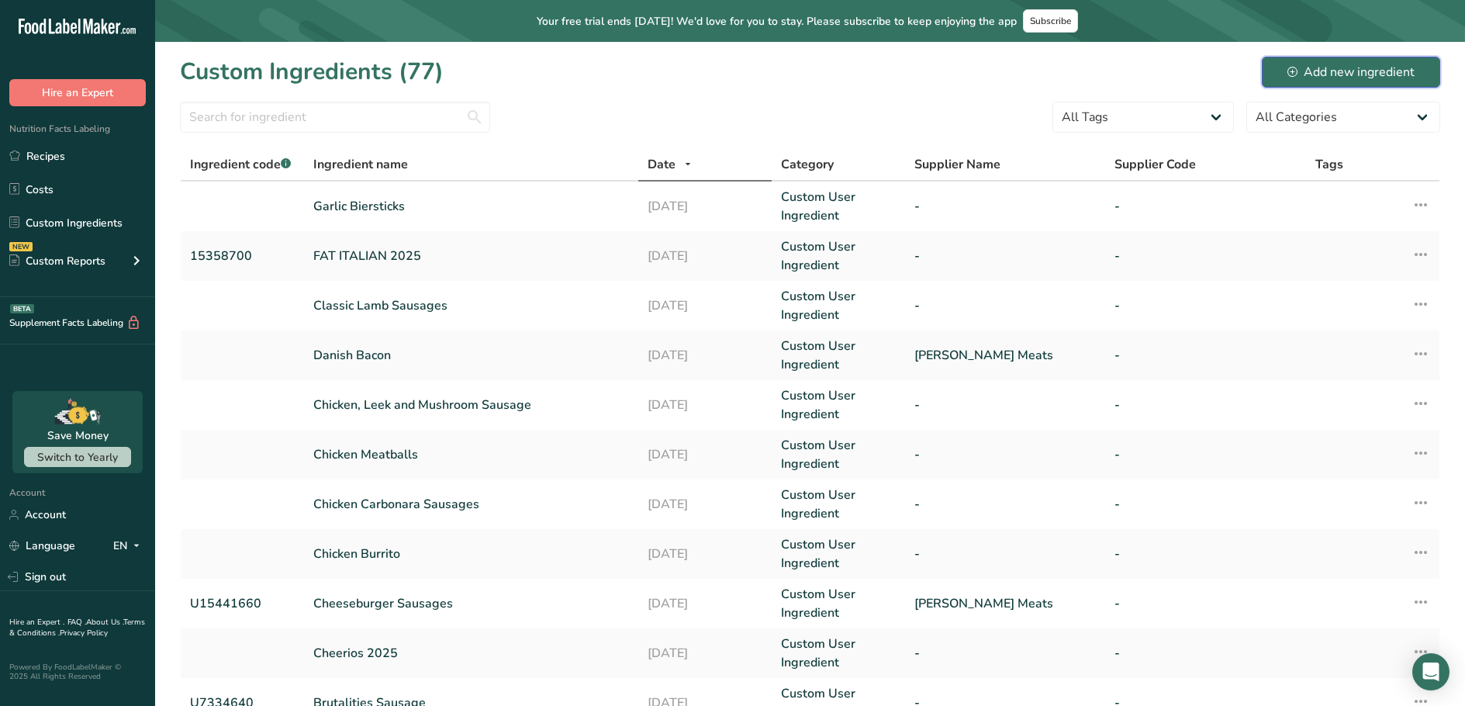
drag, startPoint x: 1356, startPoint y: 72, endPoint x: 994, endPoint y: 6, distance: 368.1
click at [1356, 73] on div "Add new ingredient" at bounding box center [1350, 72] width 127 height 19
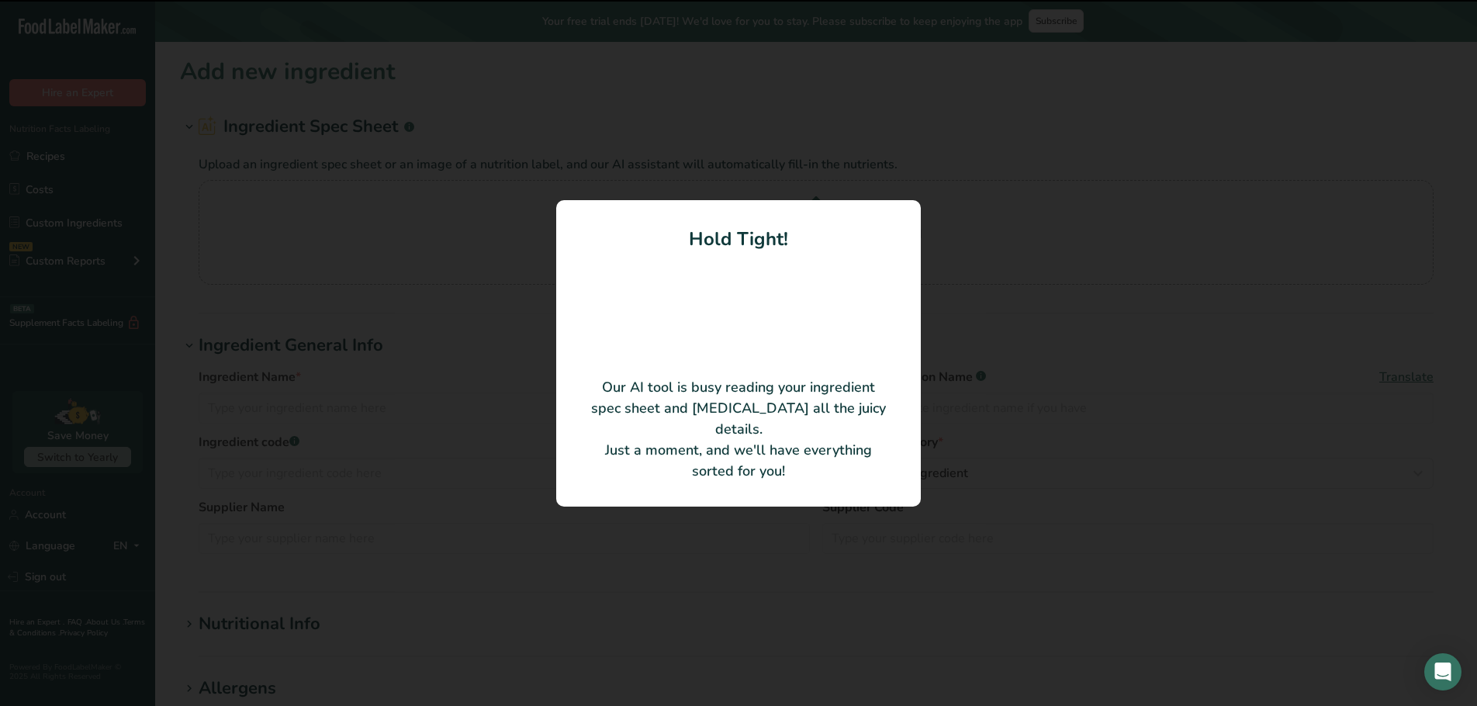
type input "Greek Chops"
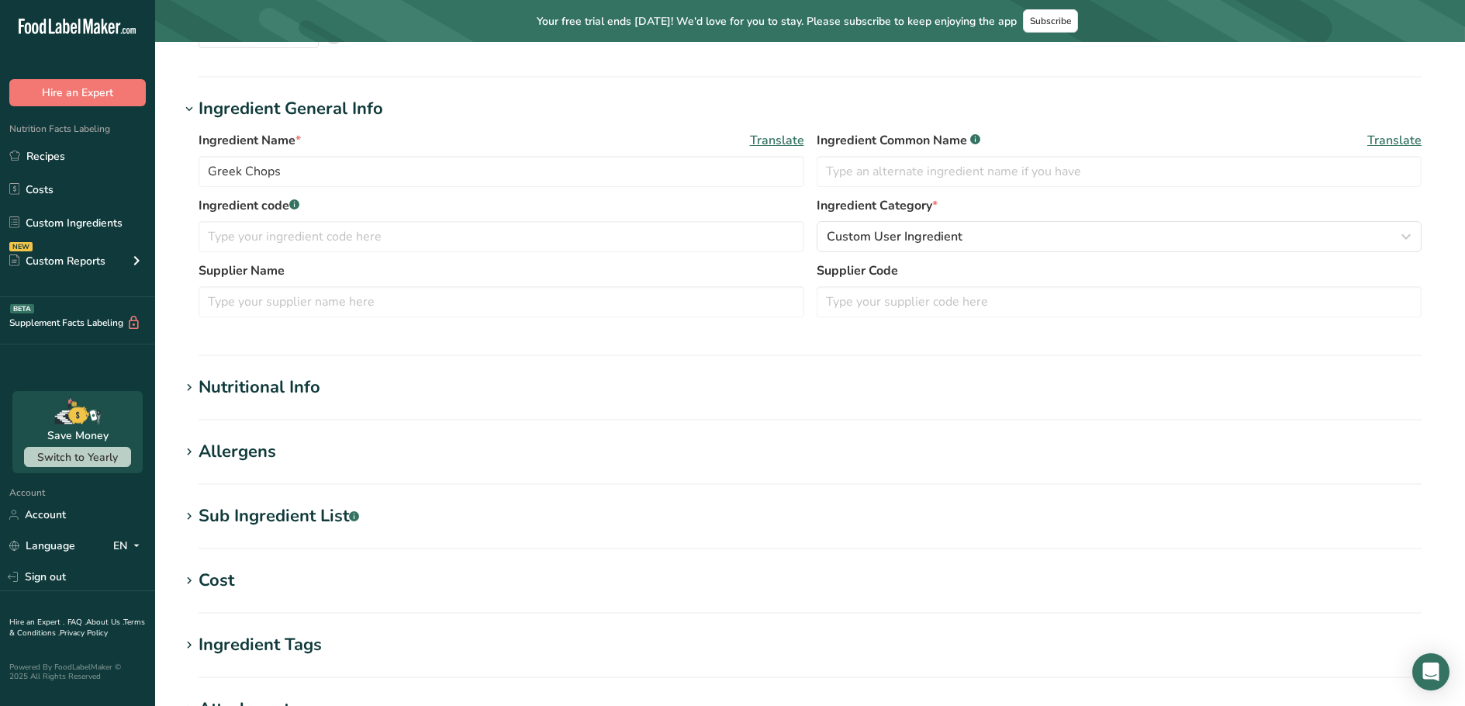
scroll to position [388, 0]
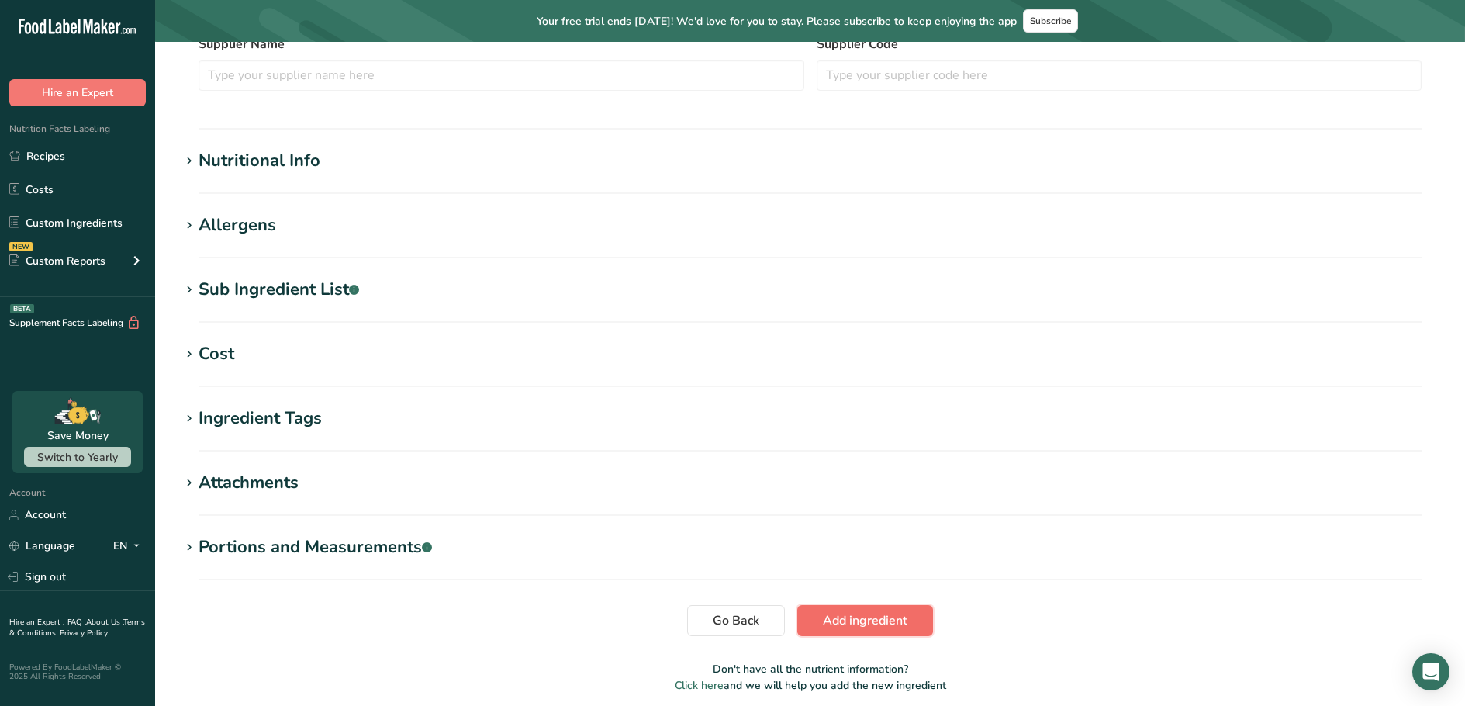
click at [897, 611] on span "Add ingredient" at bounding box center [865, 620] width 85 height 19
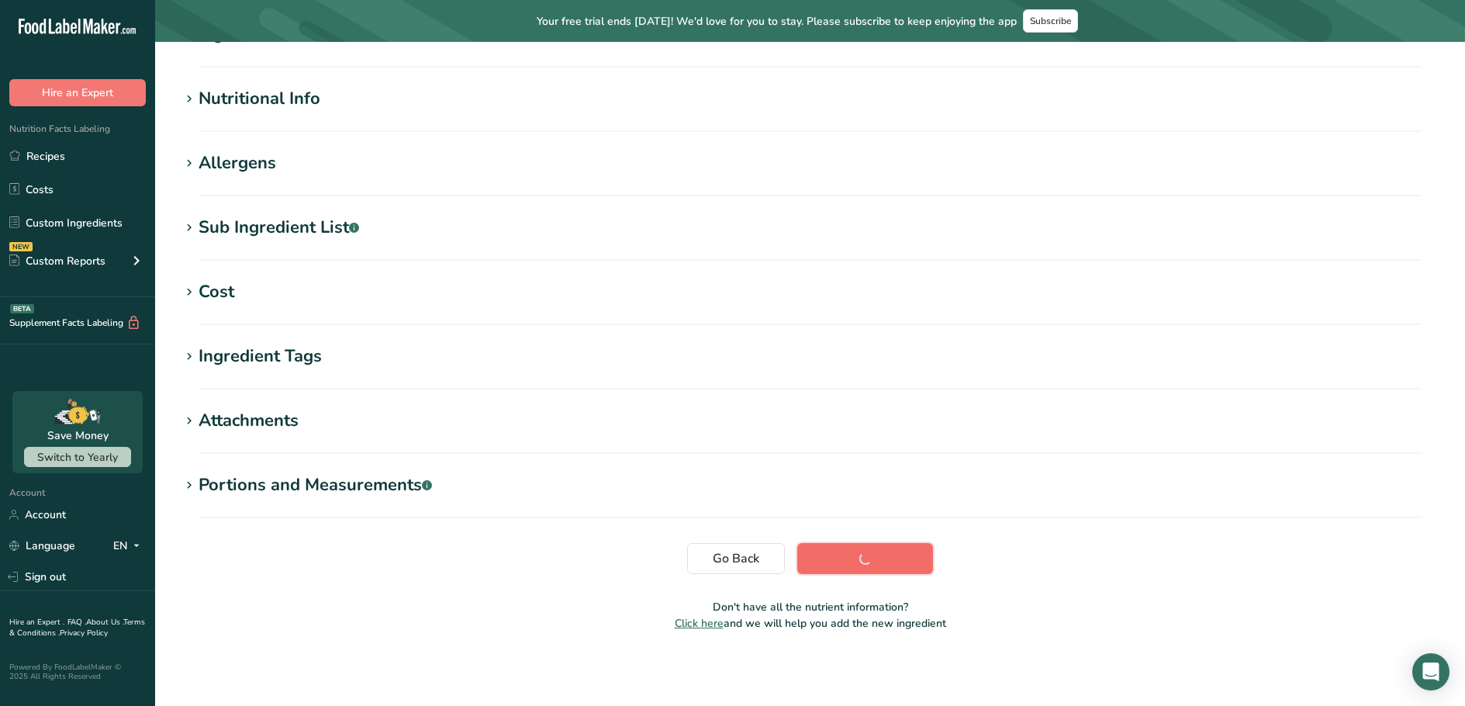
scroll to position [157, 0]
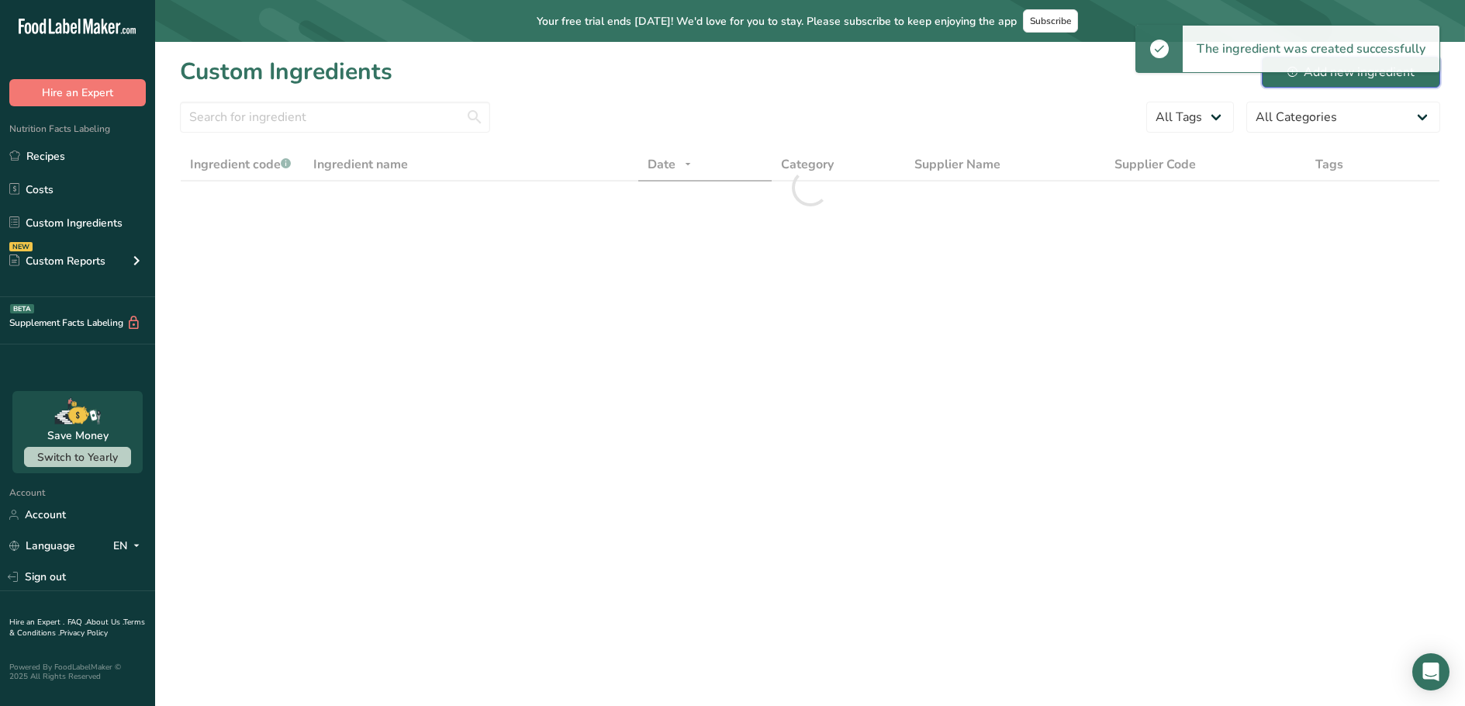
click at [1377, 78] on div "Add new ingredient" at bounding box center [1350, 72] width 127 height 19
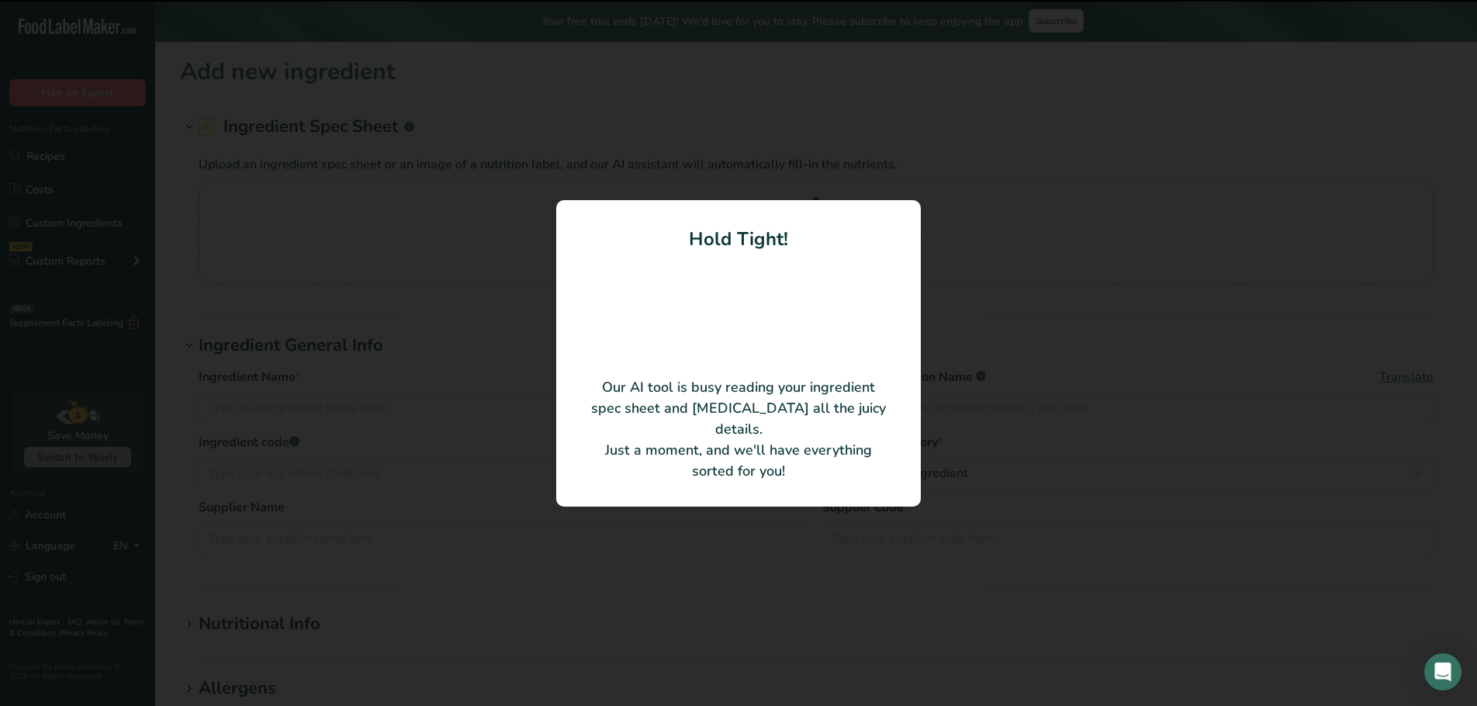
type input "Hot Chorizo"
type input "U4789213"
type input "[PERSON_NAME] Meats"
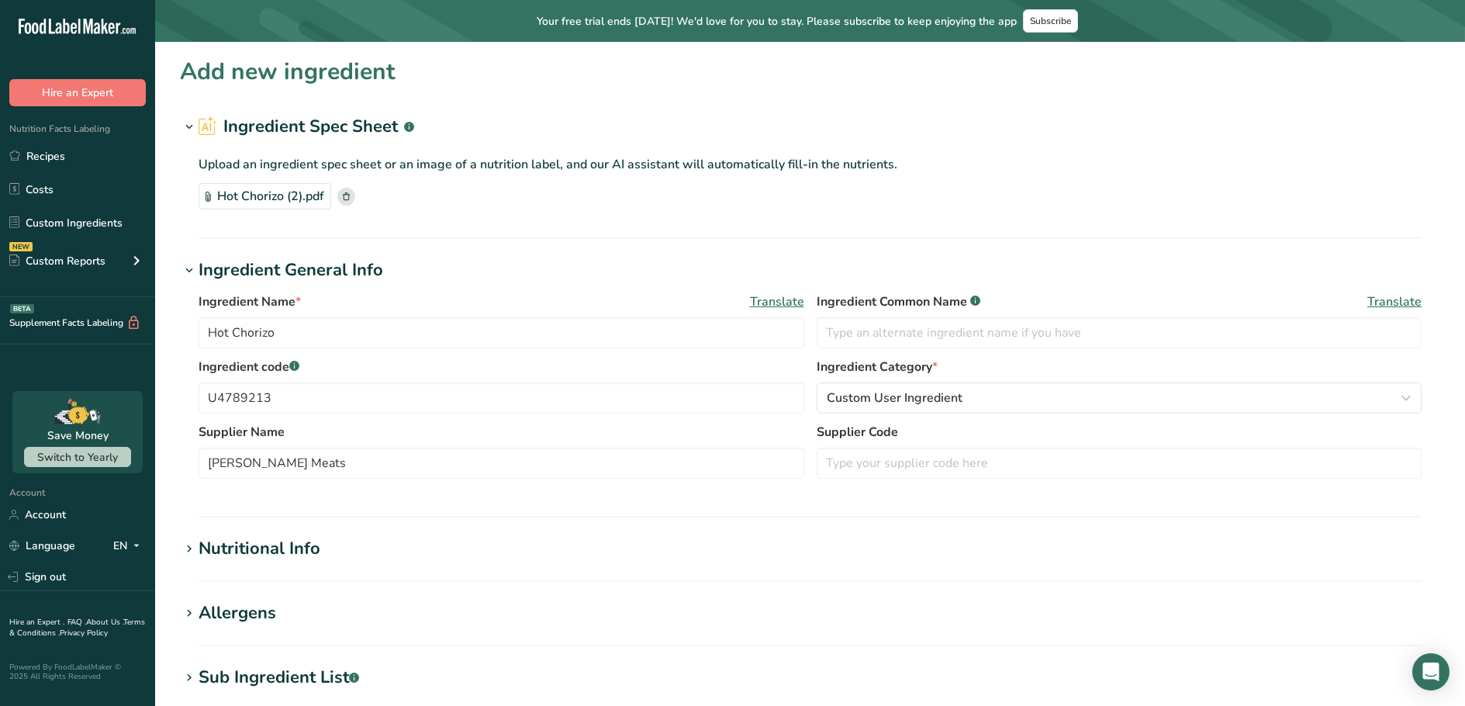
scroll to position [388, 0]
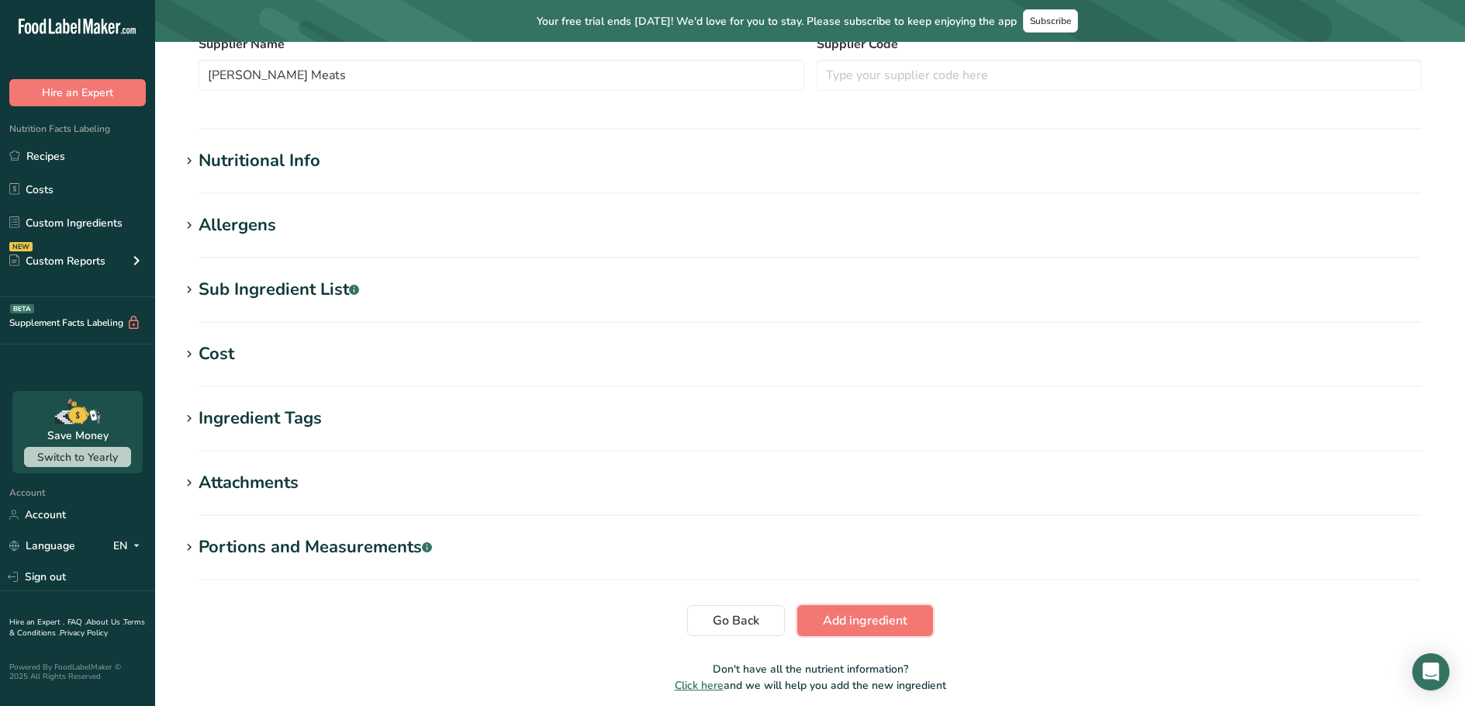
click at [860, 619] on span "Add ingredient" at bounding box center [865, 620] width 85 height 19
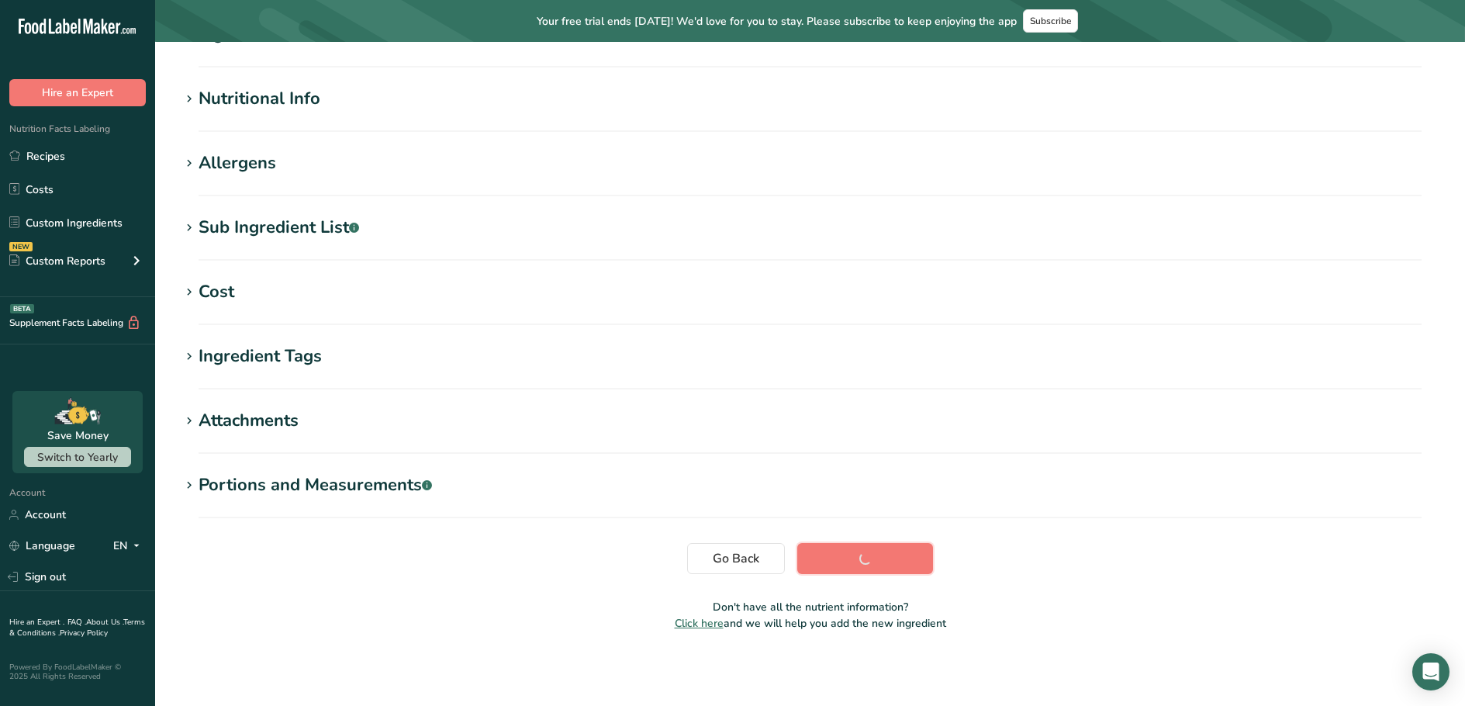
scroll to position [157, 0]
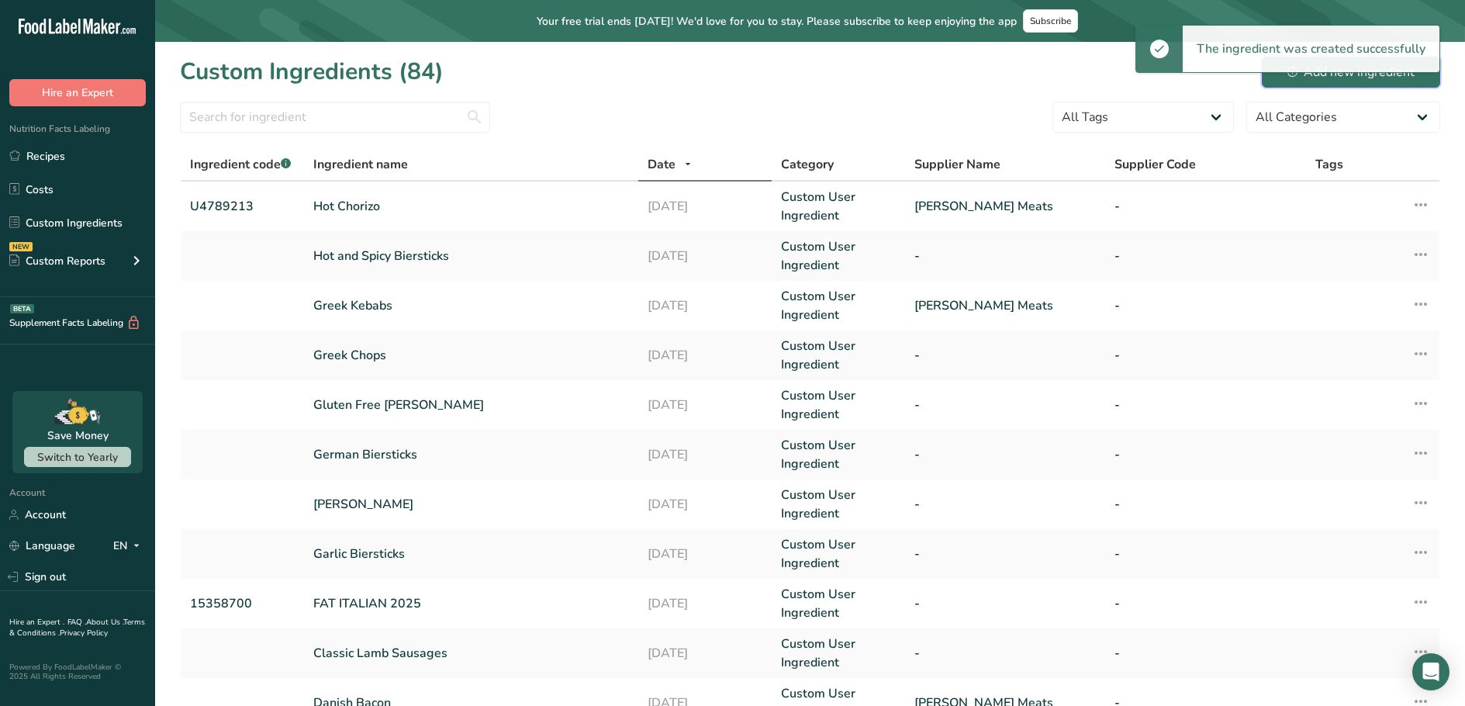
click at [1289, 76] on icon at bounding box center [1292, 72] width 10 height 10
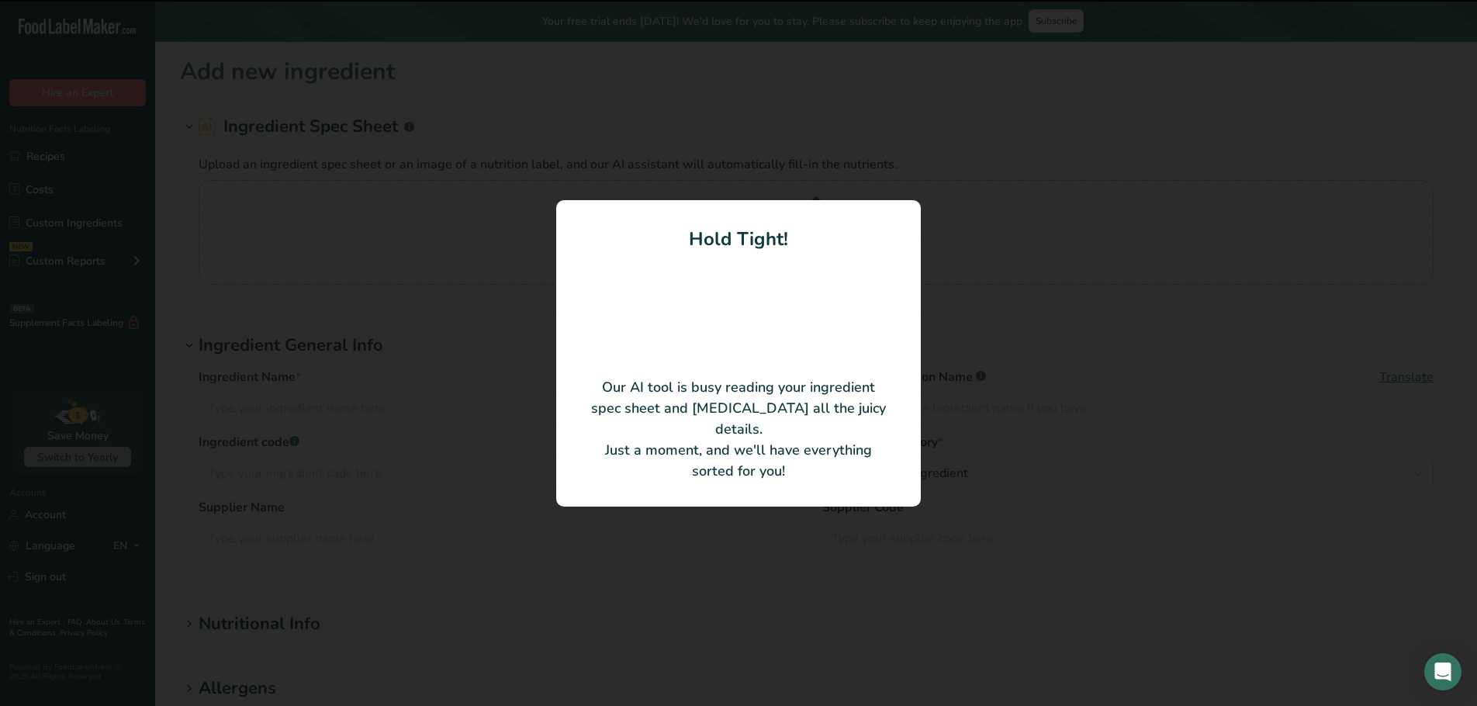
type input "Hot Pork Seasoning"
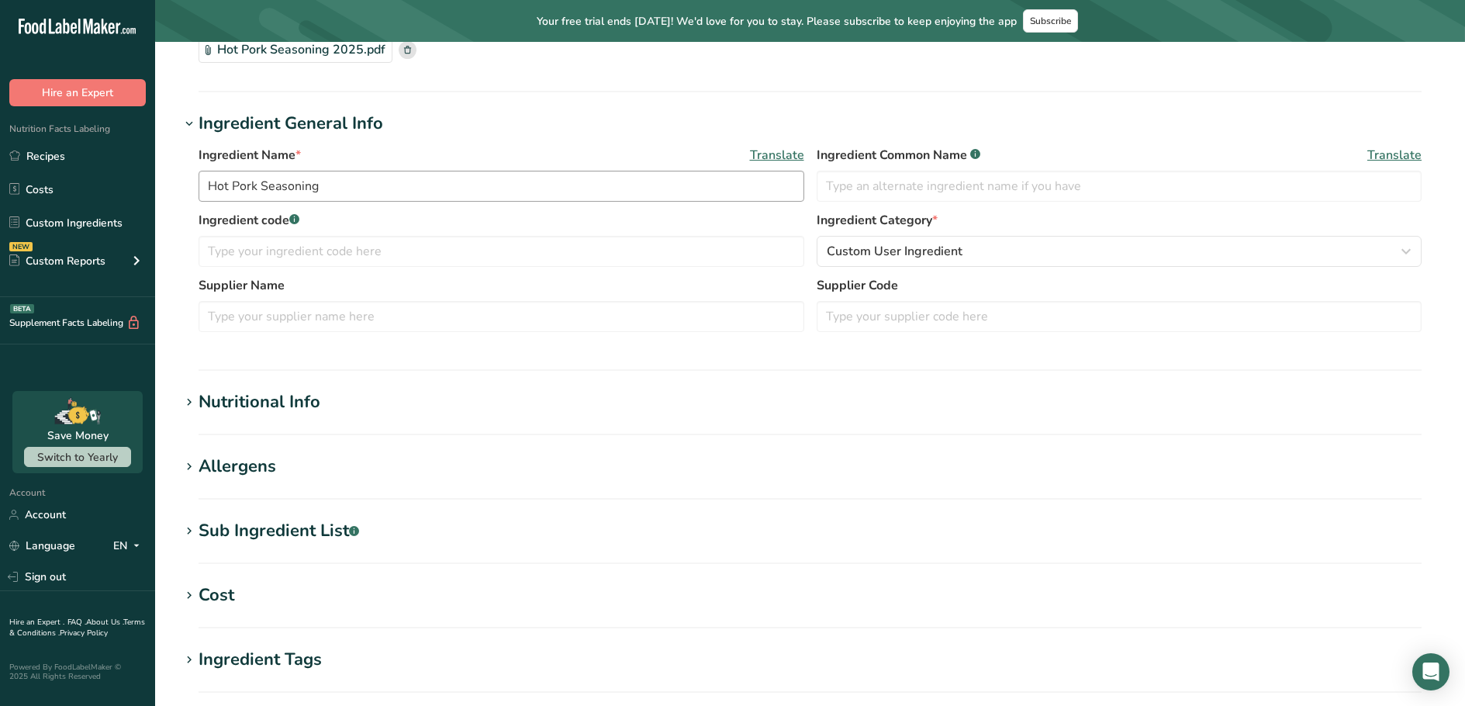
scroll to position [450, 0]
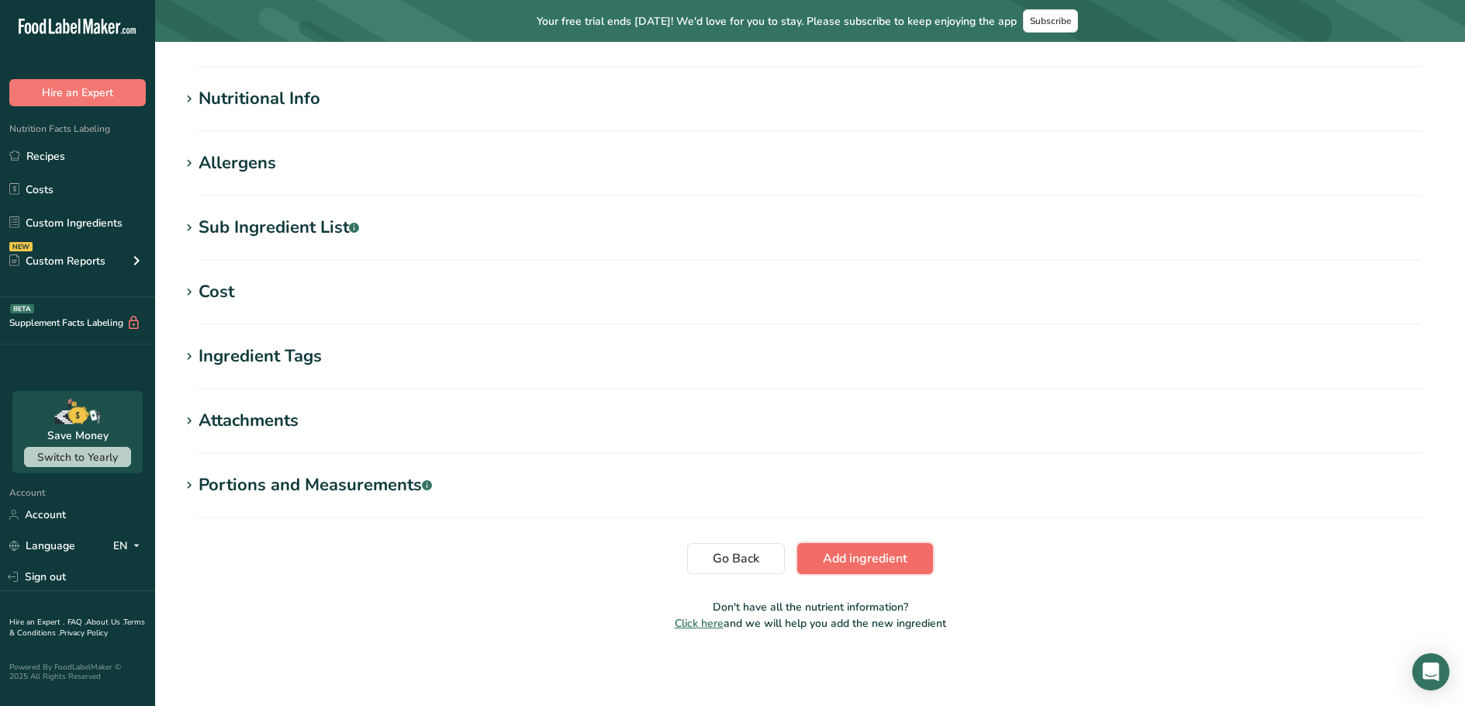
click at [878, 554] on span "Add ingredient" at bounding box center [865, 558] width 85 height 19
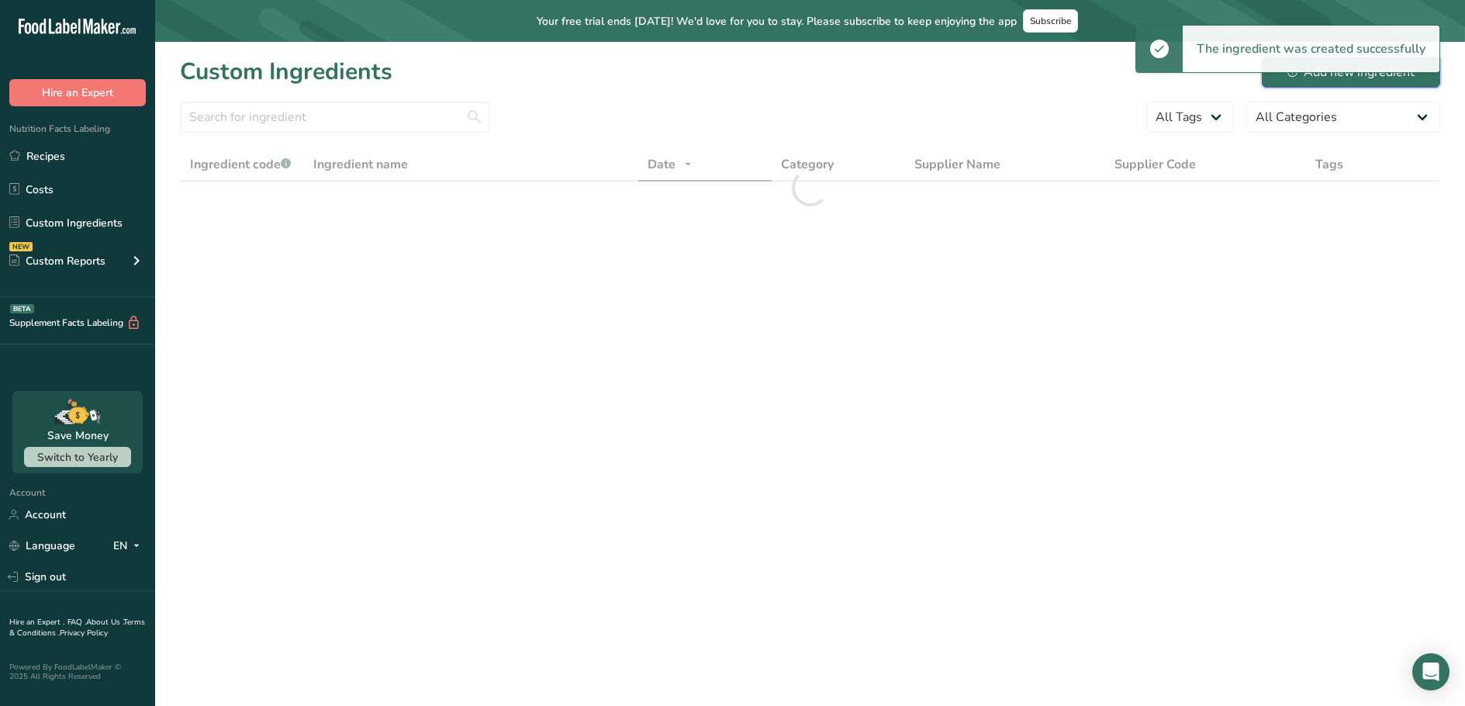
click at [1365, 79] on div "Add new ingredient" at bounding box center [1350, 72] width 127 height 19
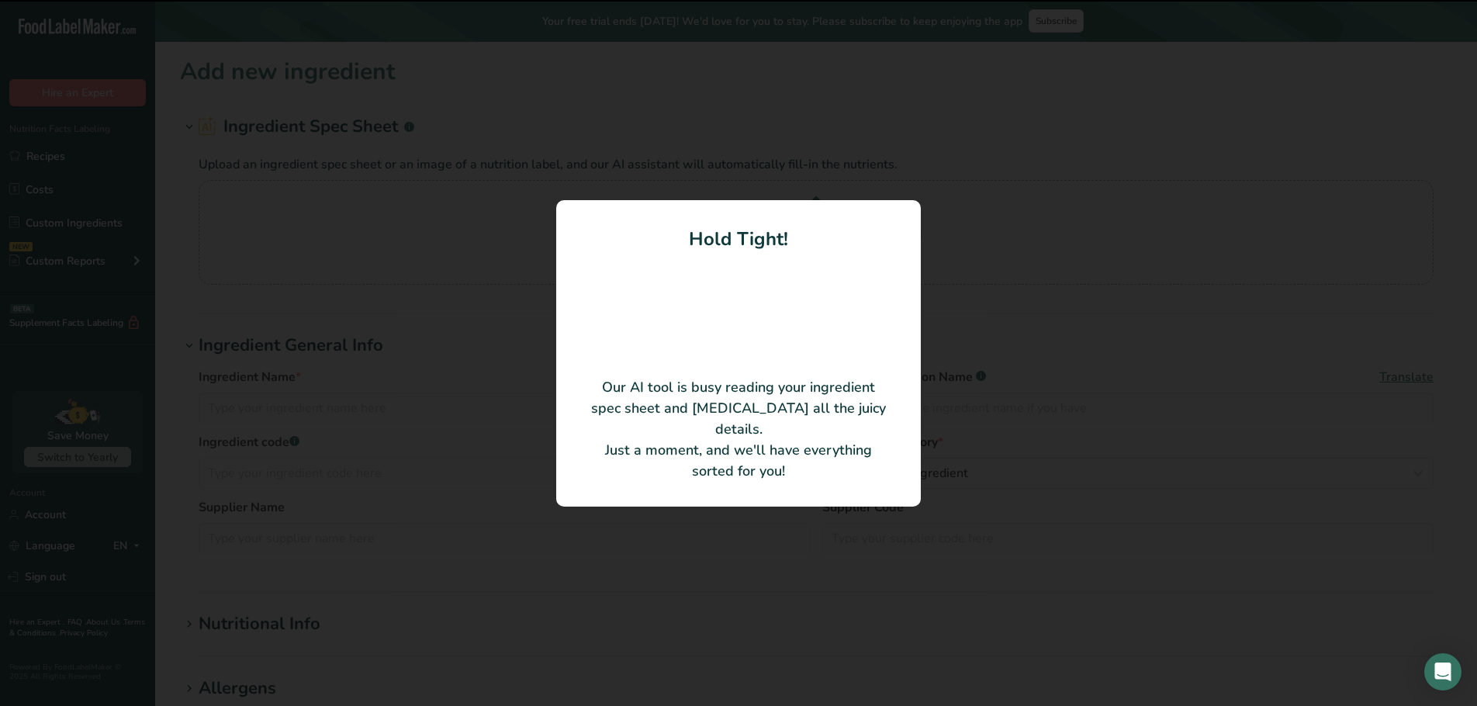
type input "Jalapeno Horseshoe Sausages"
type input "U15358716"
type input "[PERSON_NAME] Meats"
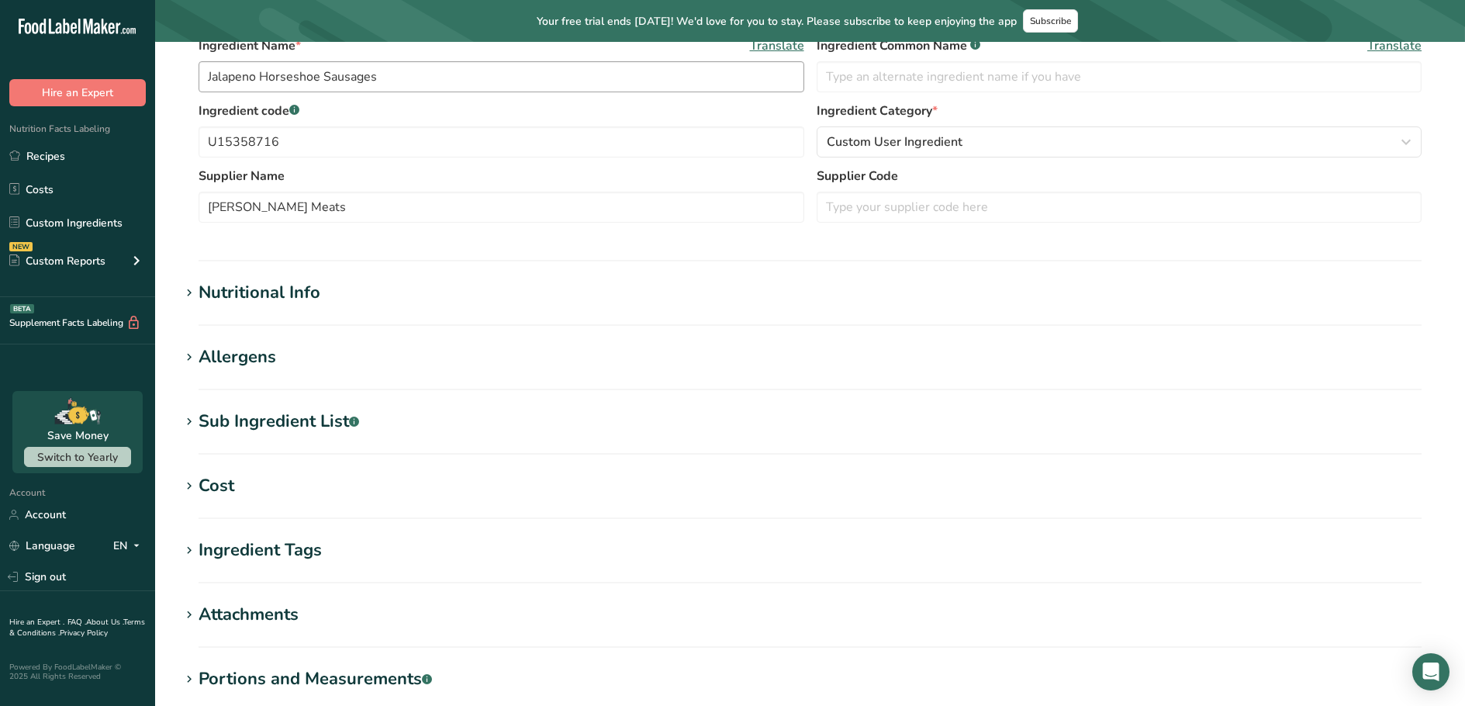
scroll to position [450, 0]
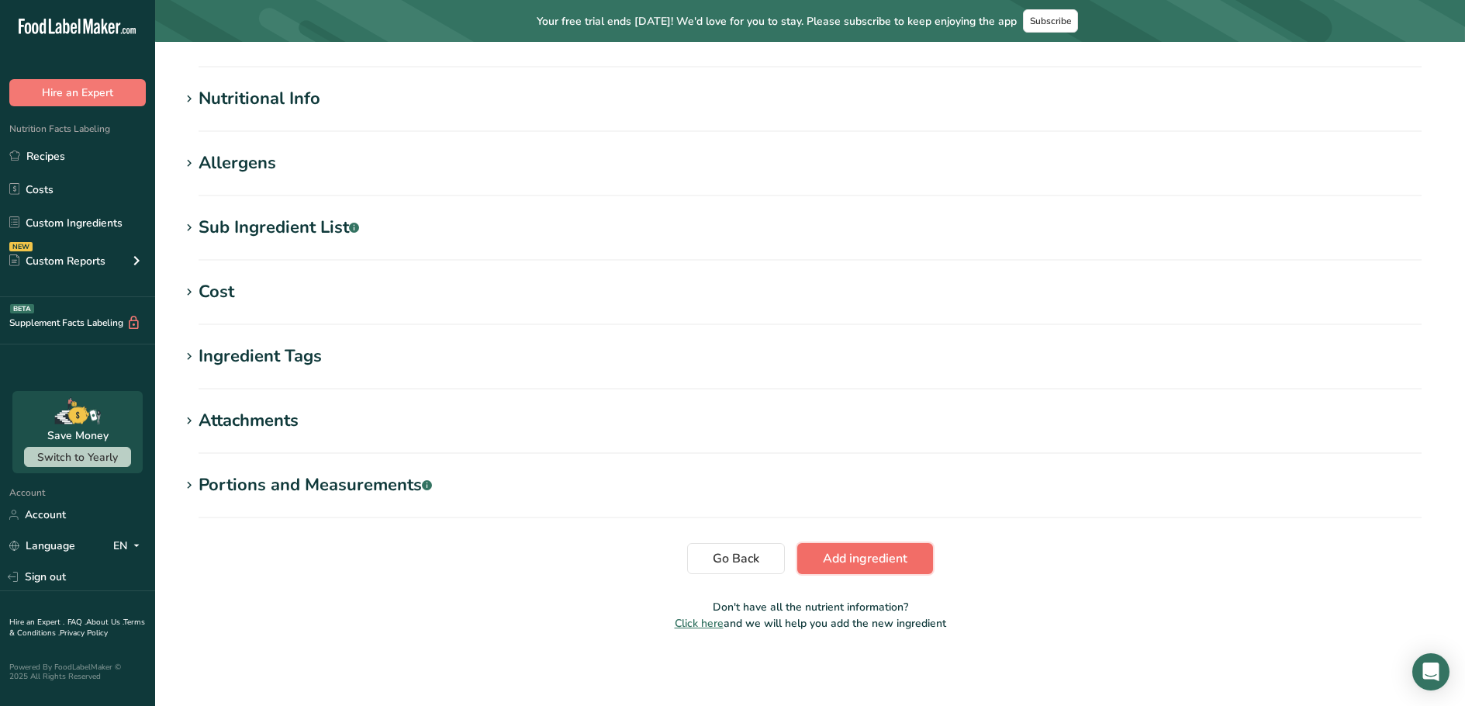
click at [884, 566] on span "Add ingredient" at bounding box center [865, 558] width 85 height 19
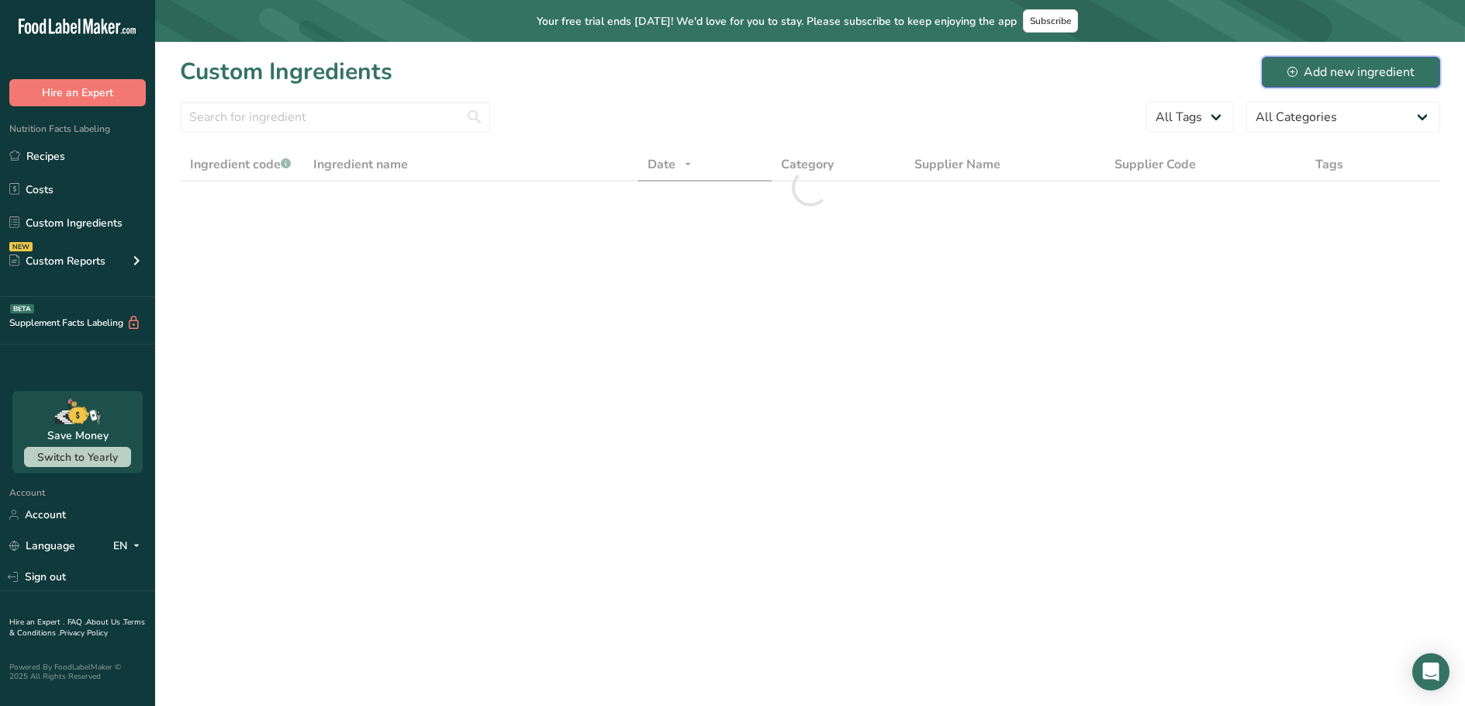
click at [1323, 73] on div "Add new ingredient" at bounding box center [1350, 72] width 127 height 19
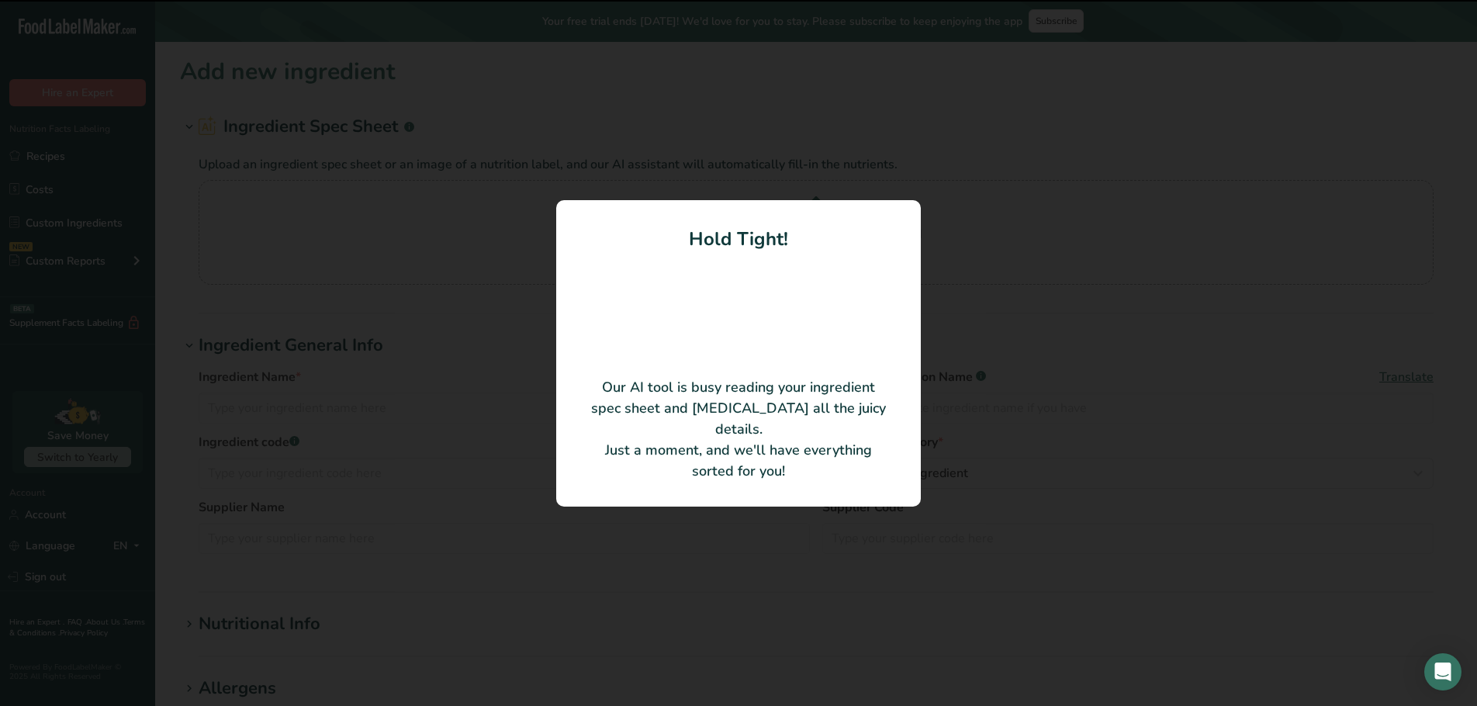
type input "Lamb Merguez Sausages"
type input "U15506088"
type input "[PERSON_NAME] Meats"
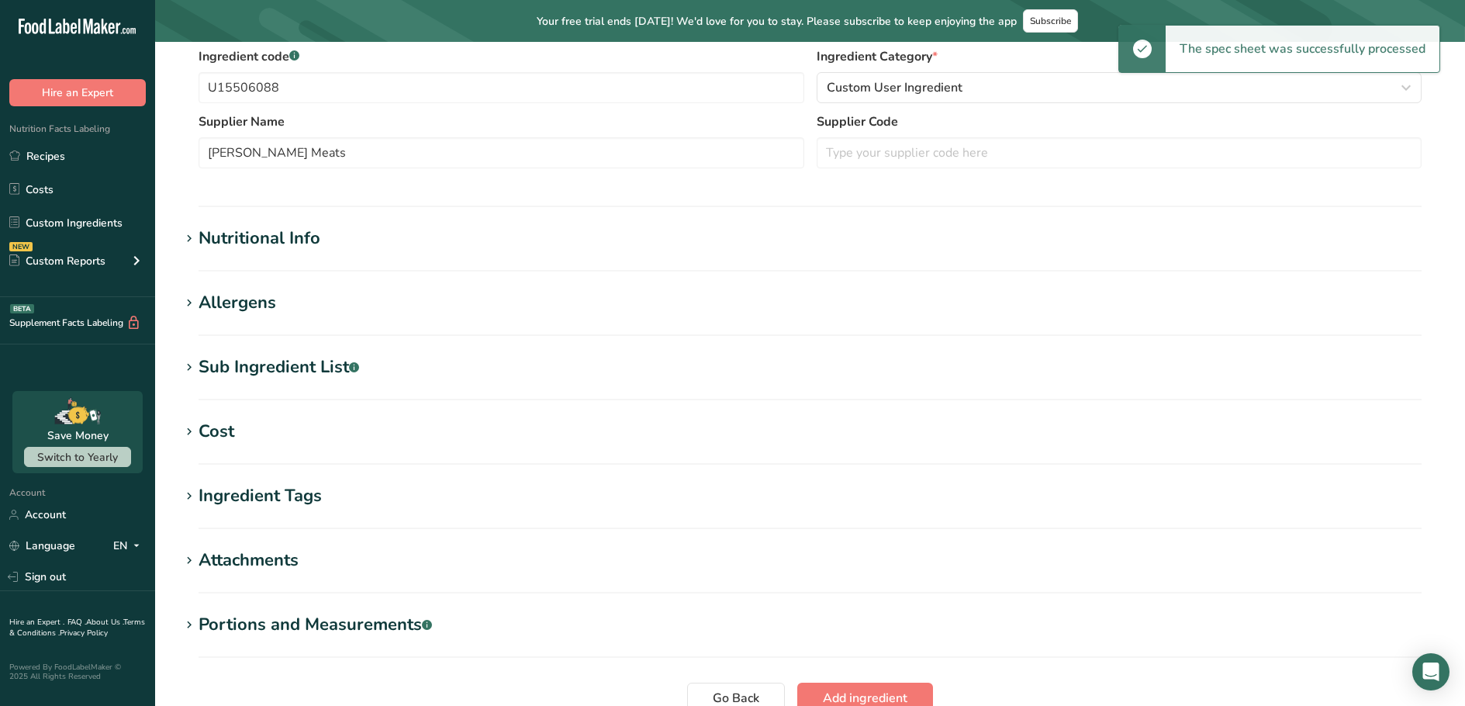
scroll to position [450, 0]
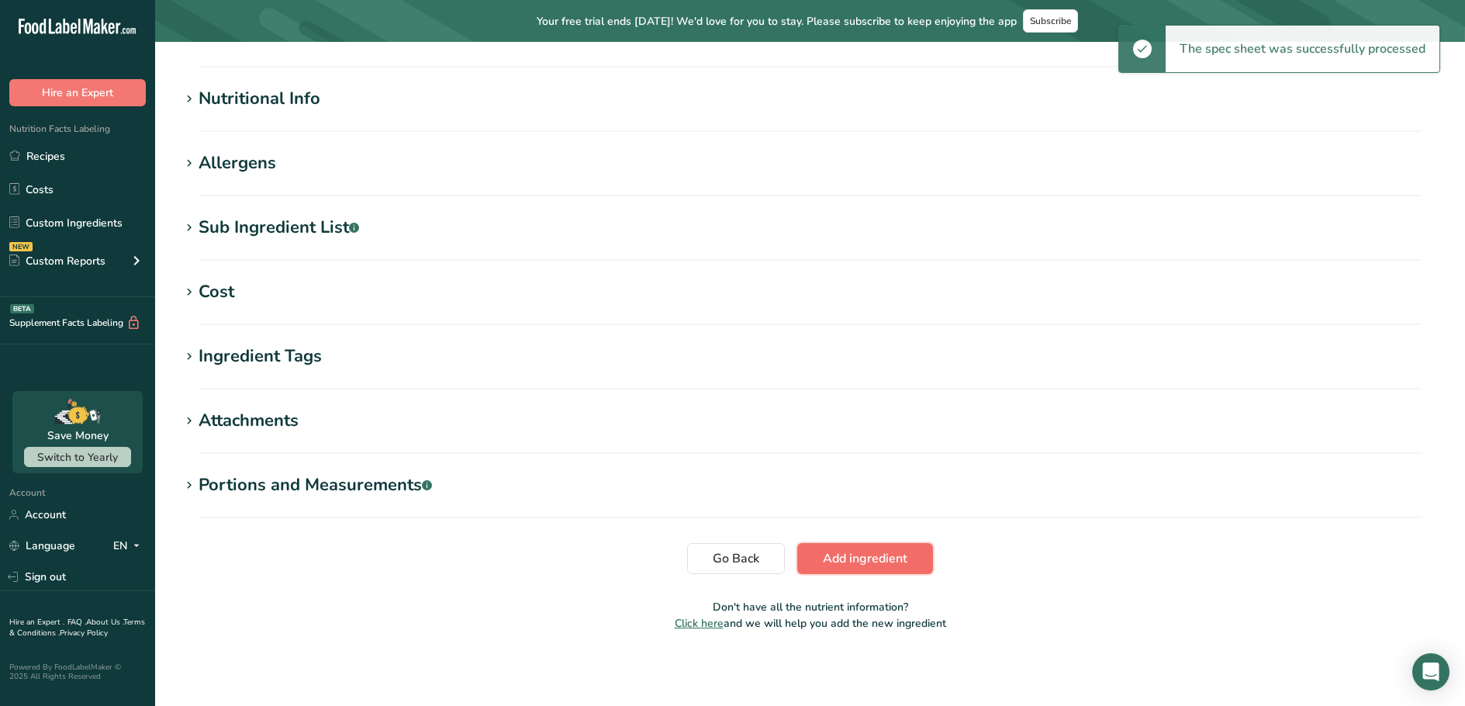
click at [897, 556] on span "Add ingredient" at bounding box center [865, 558] width 85 height 19
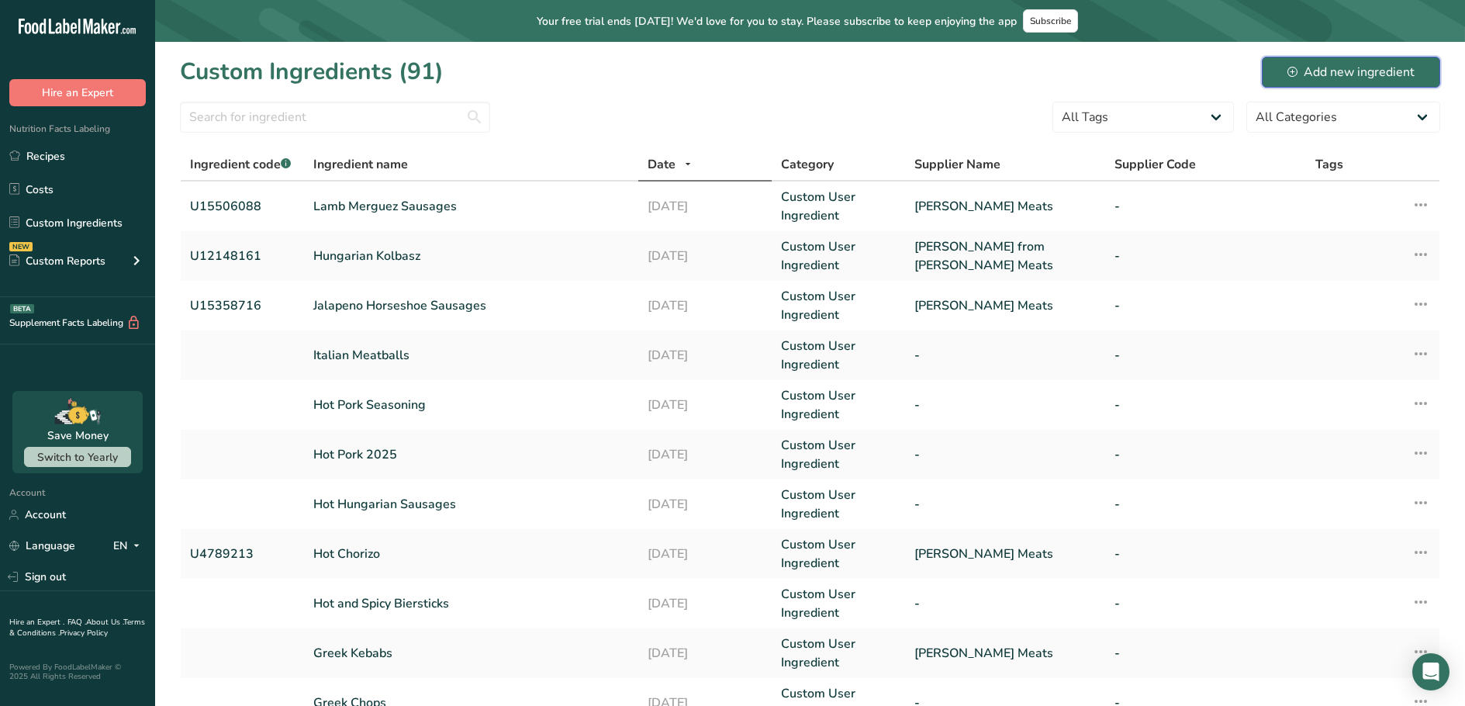
click at [1332, 80] on div "Add new ingredient" at bounding box center [1350, 72] width 127 height 19
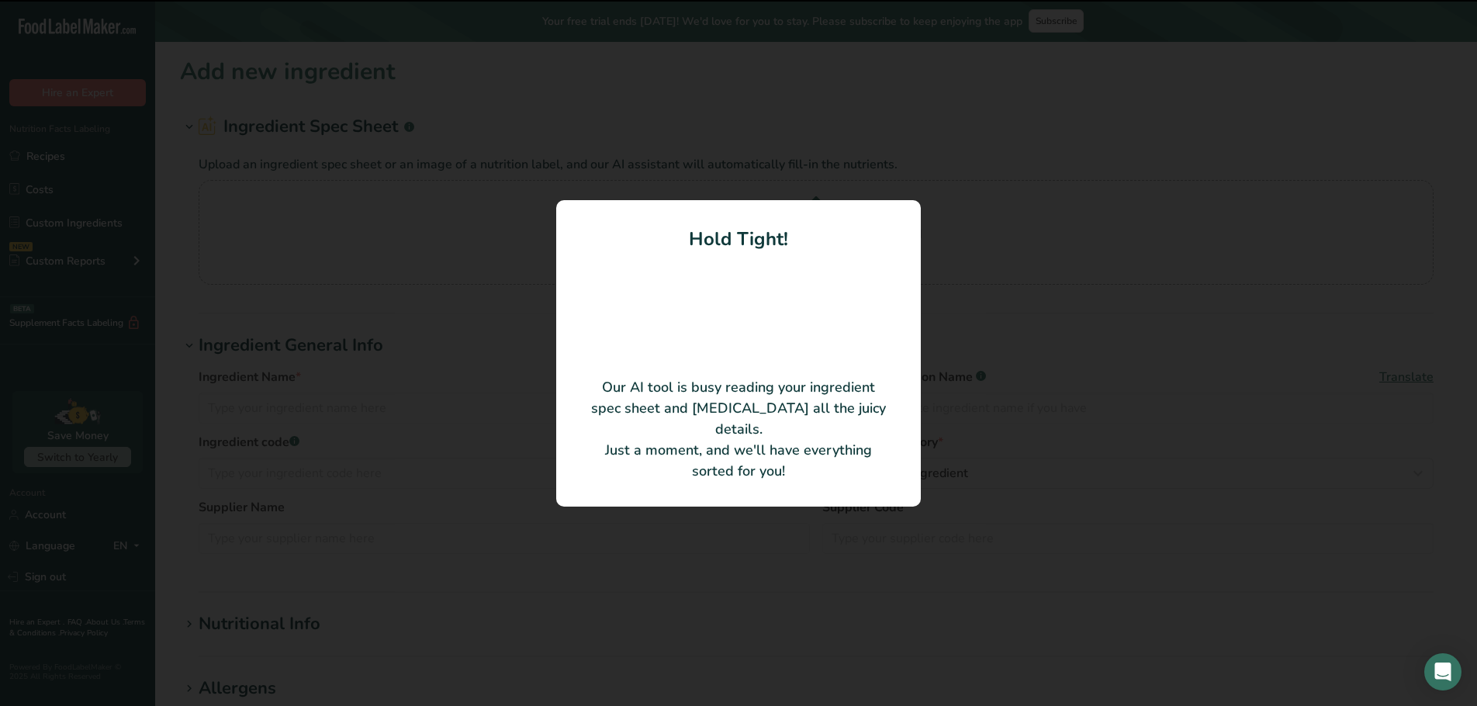
type input "Liverwurst"
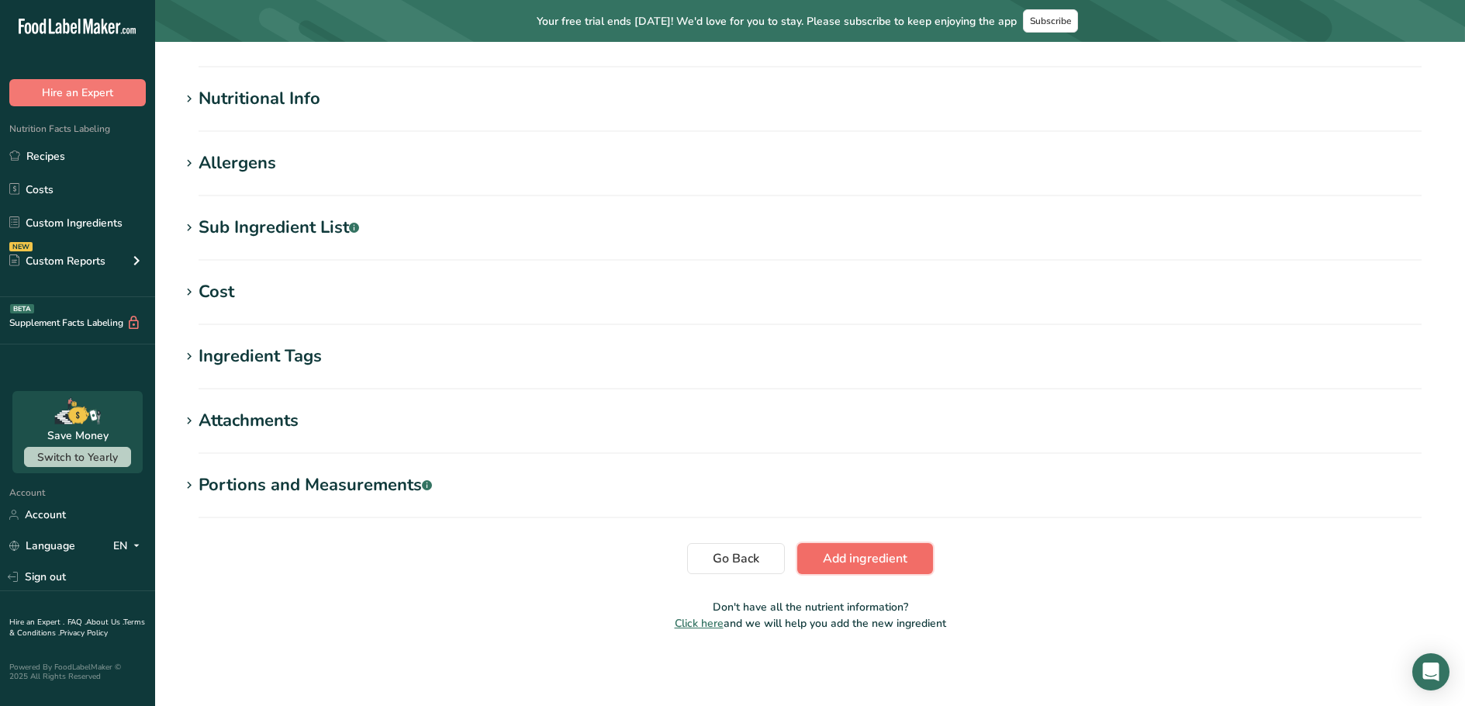
click at [833, 554] on span "Add ingredient" at bounding box center [865, 558] width 85 height 19
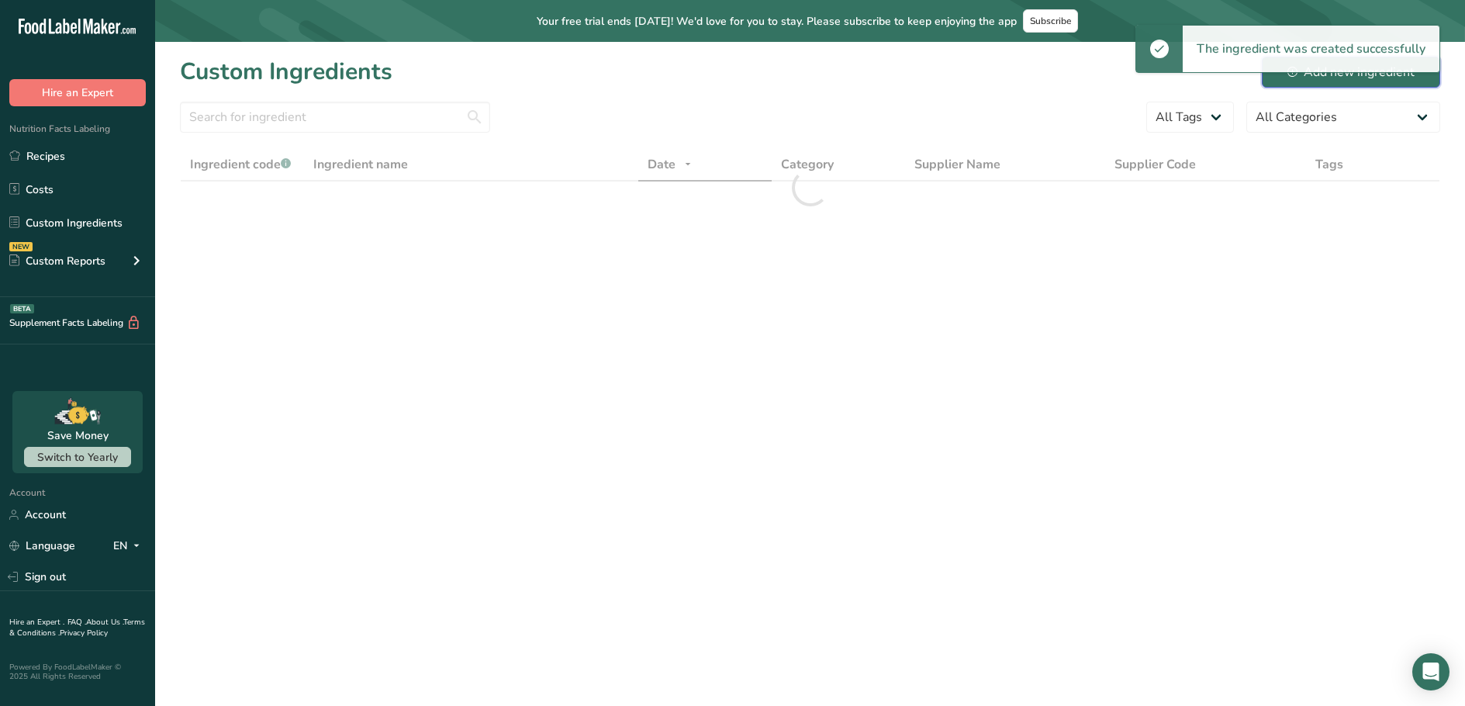
click at [1389, 78] on div "Add new ingredient" at bounding box center [1350, 72] width 127 height 19
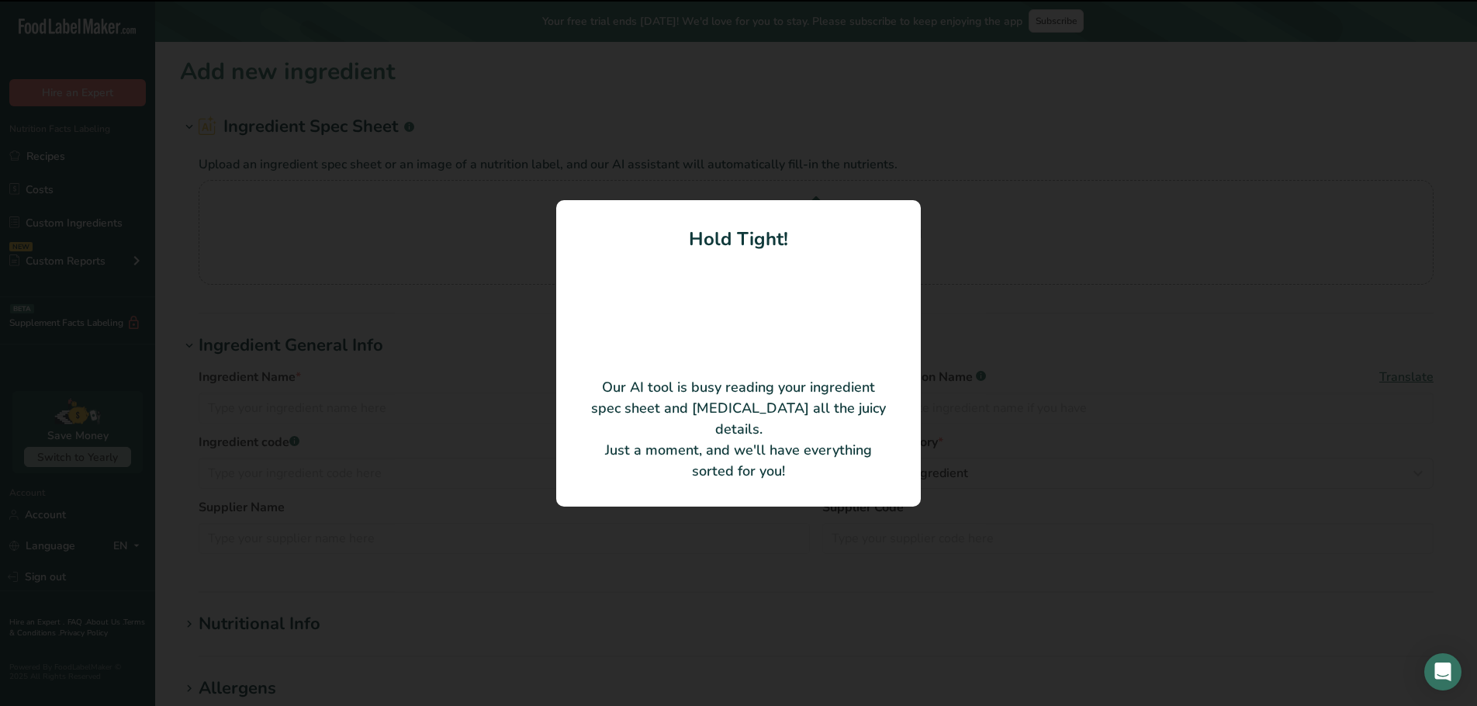
type input "Macaroni & Cheese"
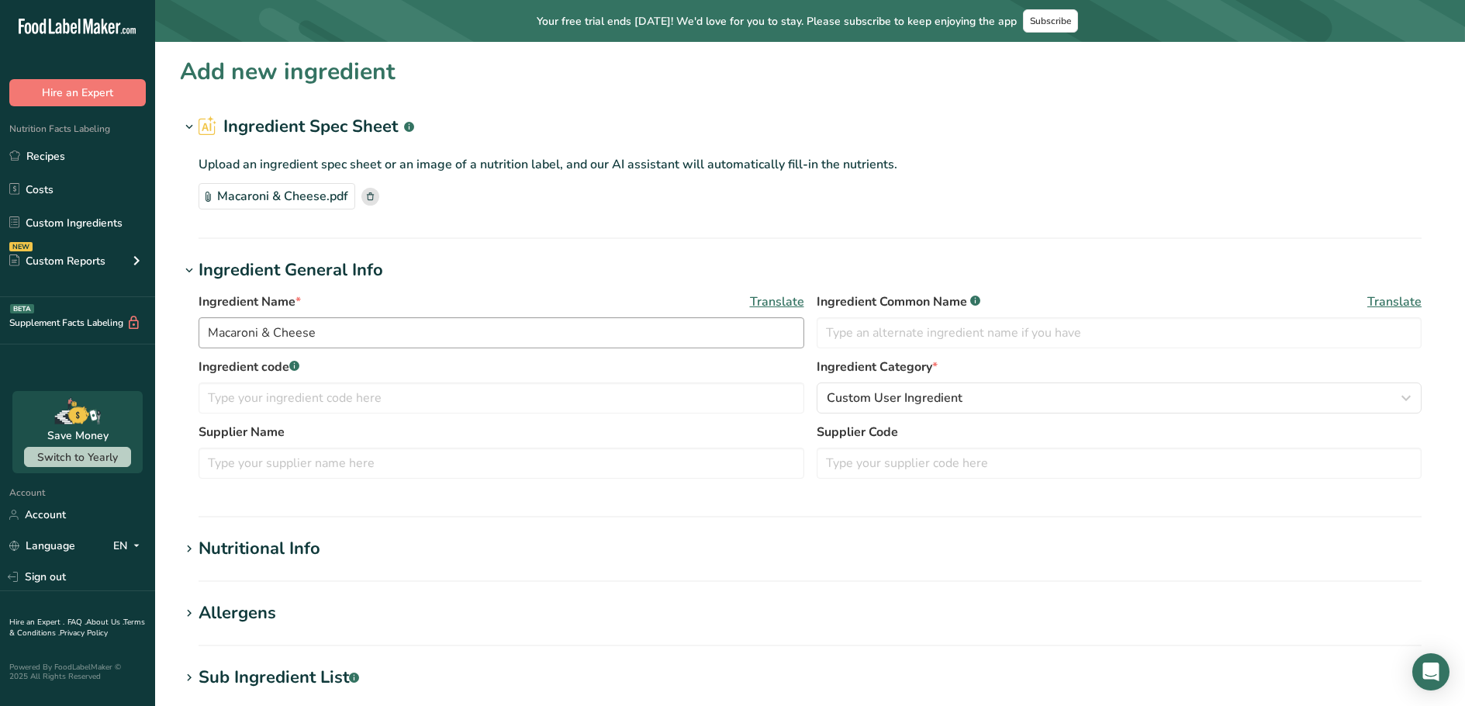
scroll to position [388, 0]
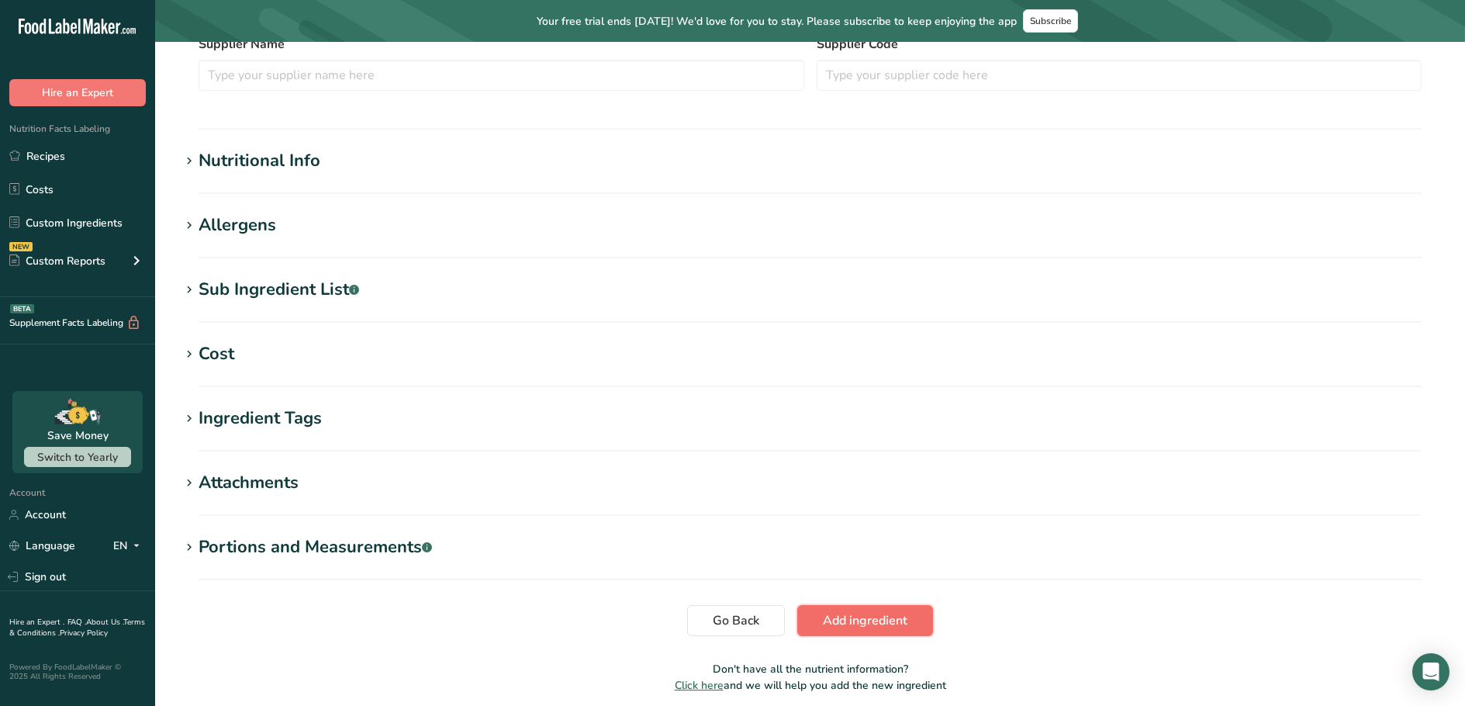
click at [817, 617] on button "Add ingredient" at bounding box center [865, 620] width 136 height 31
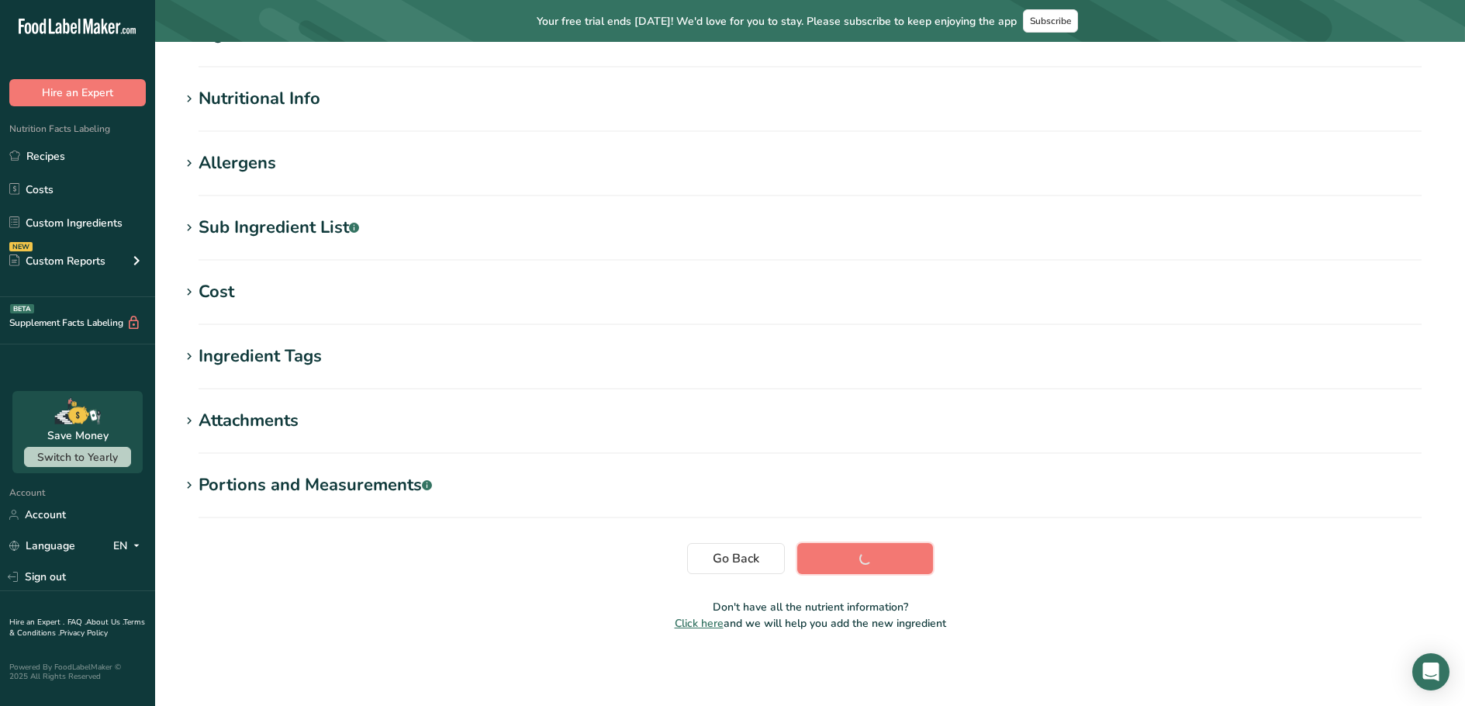
scroll to position [157, 0]
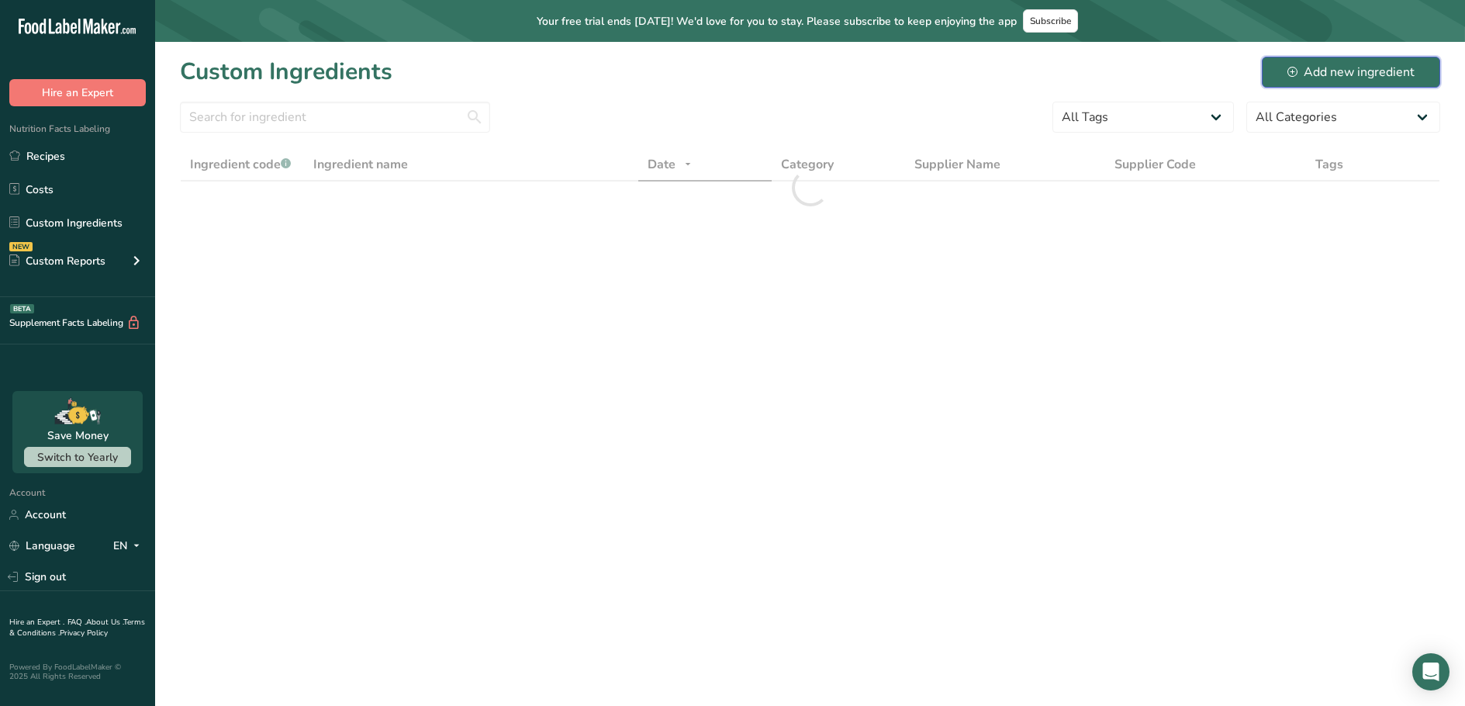
click at [1335, 74] on div "Add new ingredient" at bounding box center [1350, 72] width 127 height 19
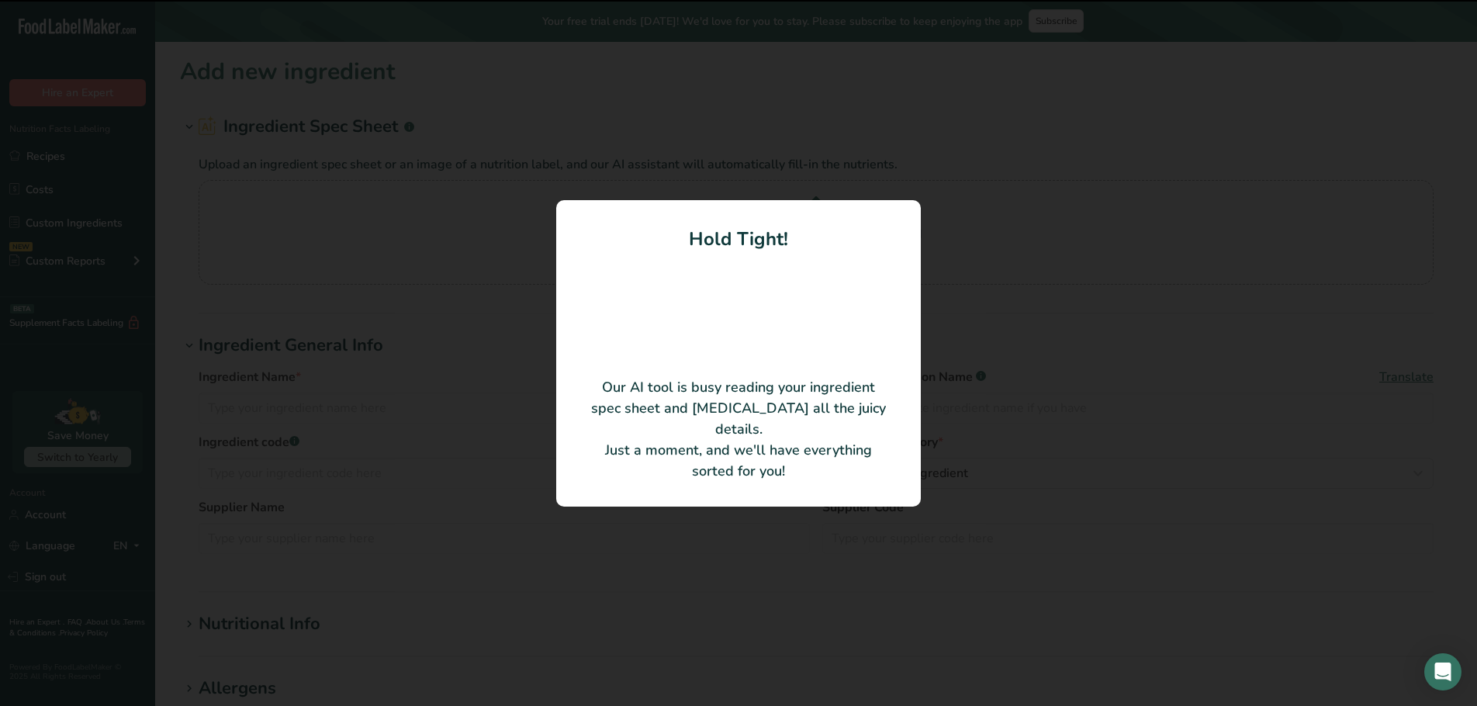
type input "MISO GOOD SAUSAGES 2025"
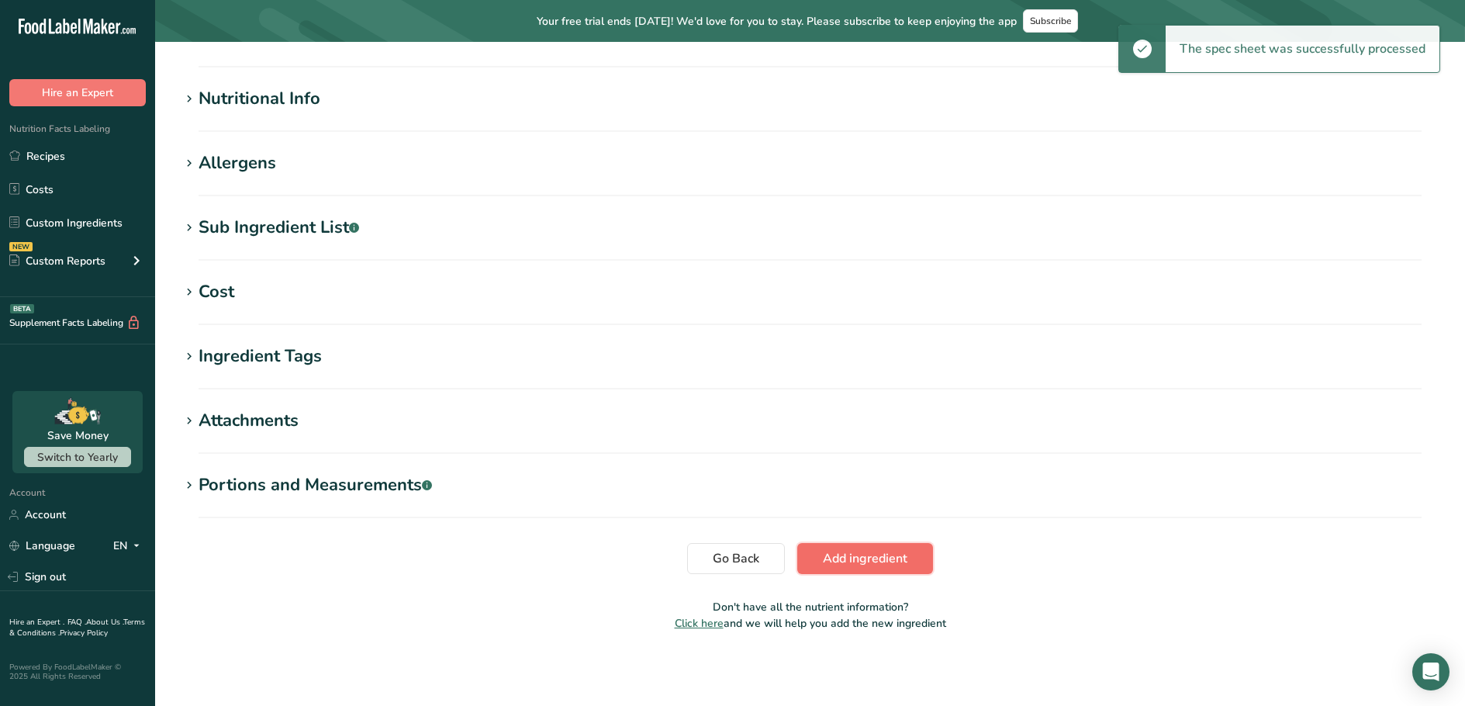
click at [834, 554] on span "Add ingredient" at bounding box center [865, 558] width 85 height 19
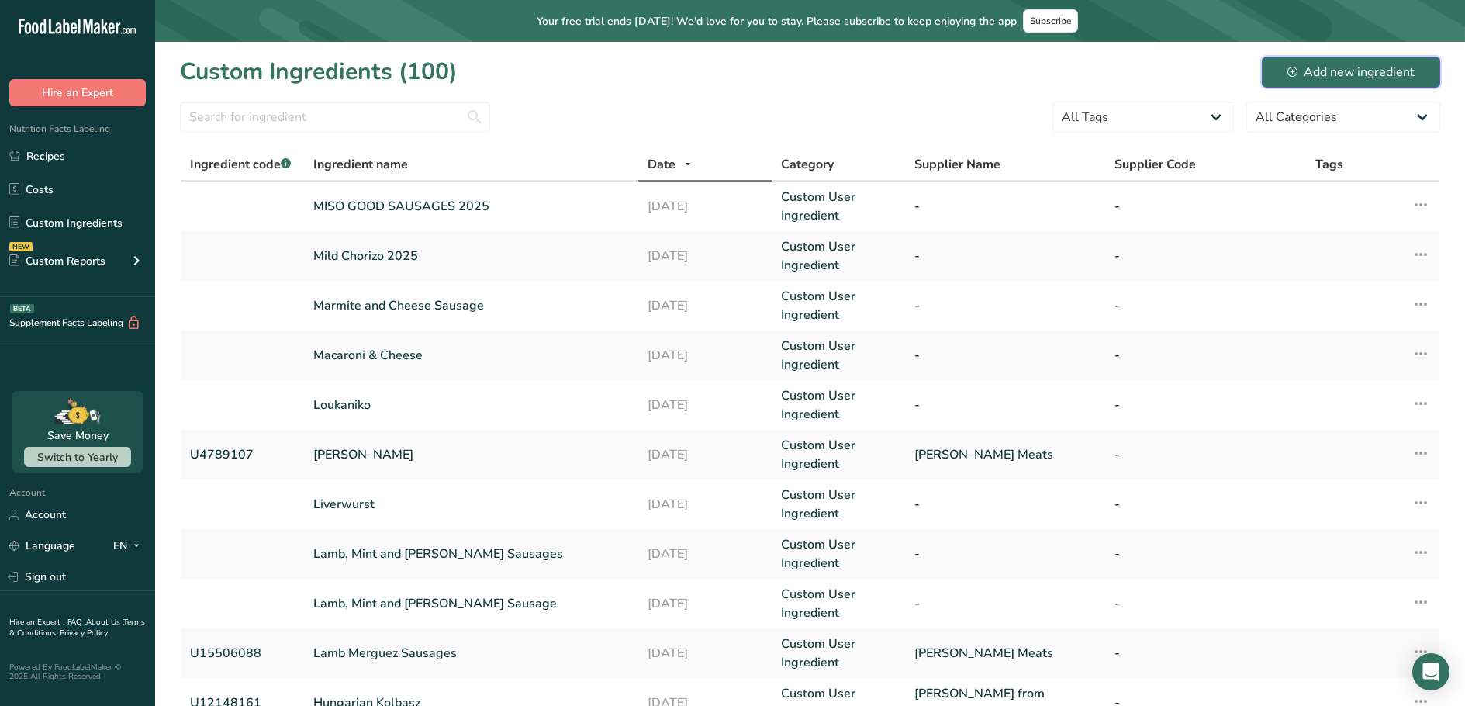
click at [1314, 77] on div "Add new ingredient" at bounding box center [1350, 72] width 127 height 19
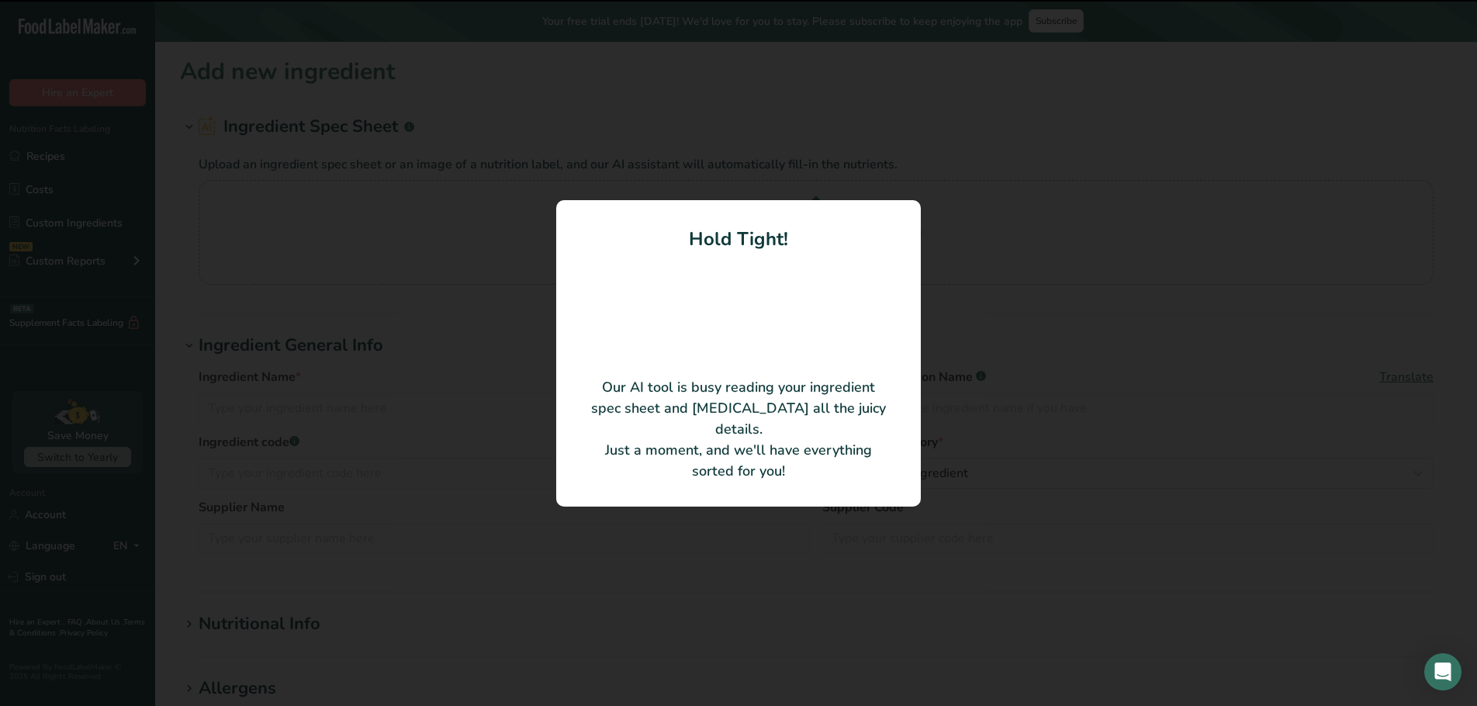
type input "Nitrate Free Bacon"
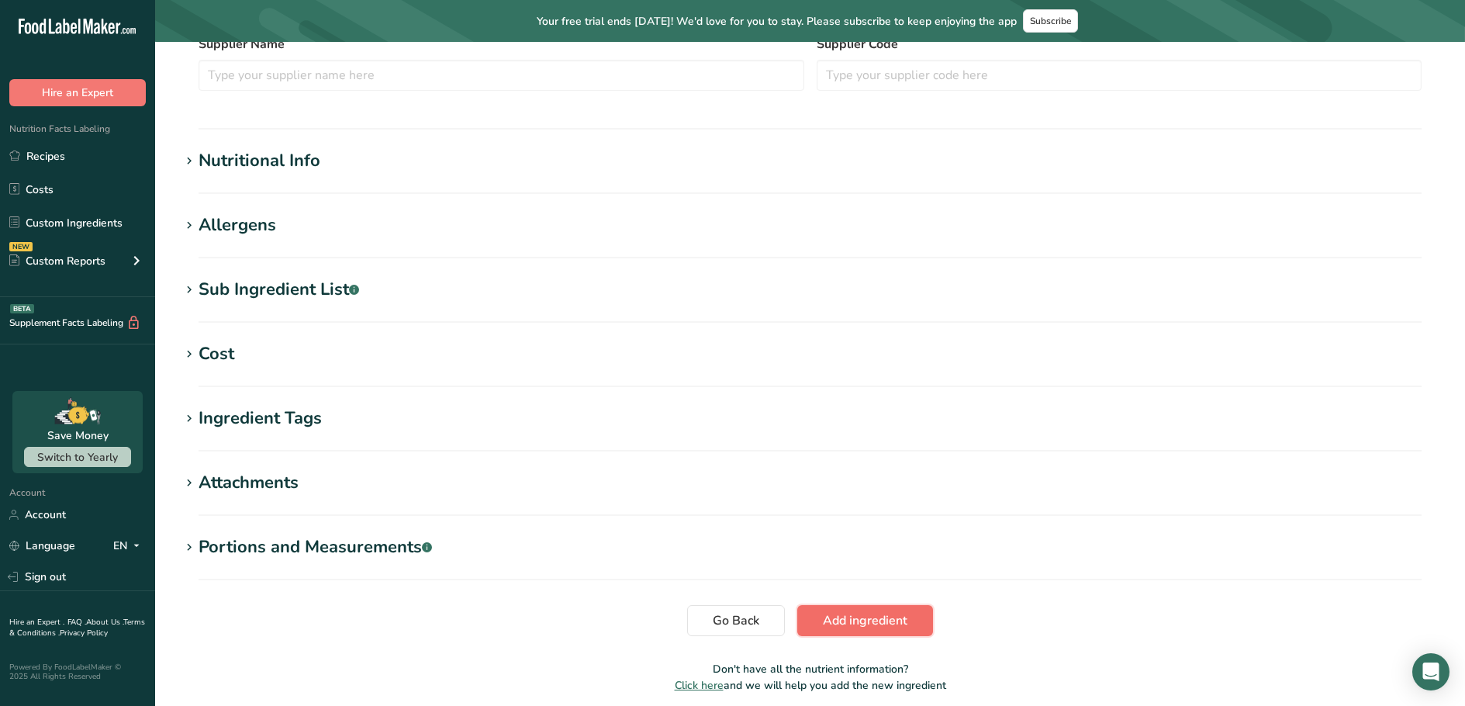
click at [924, 625] on button "Add ingredient" at bounding box center [865, 620] width 136 height 31
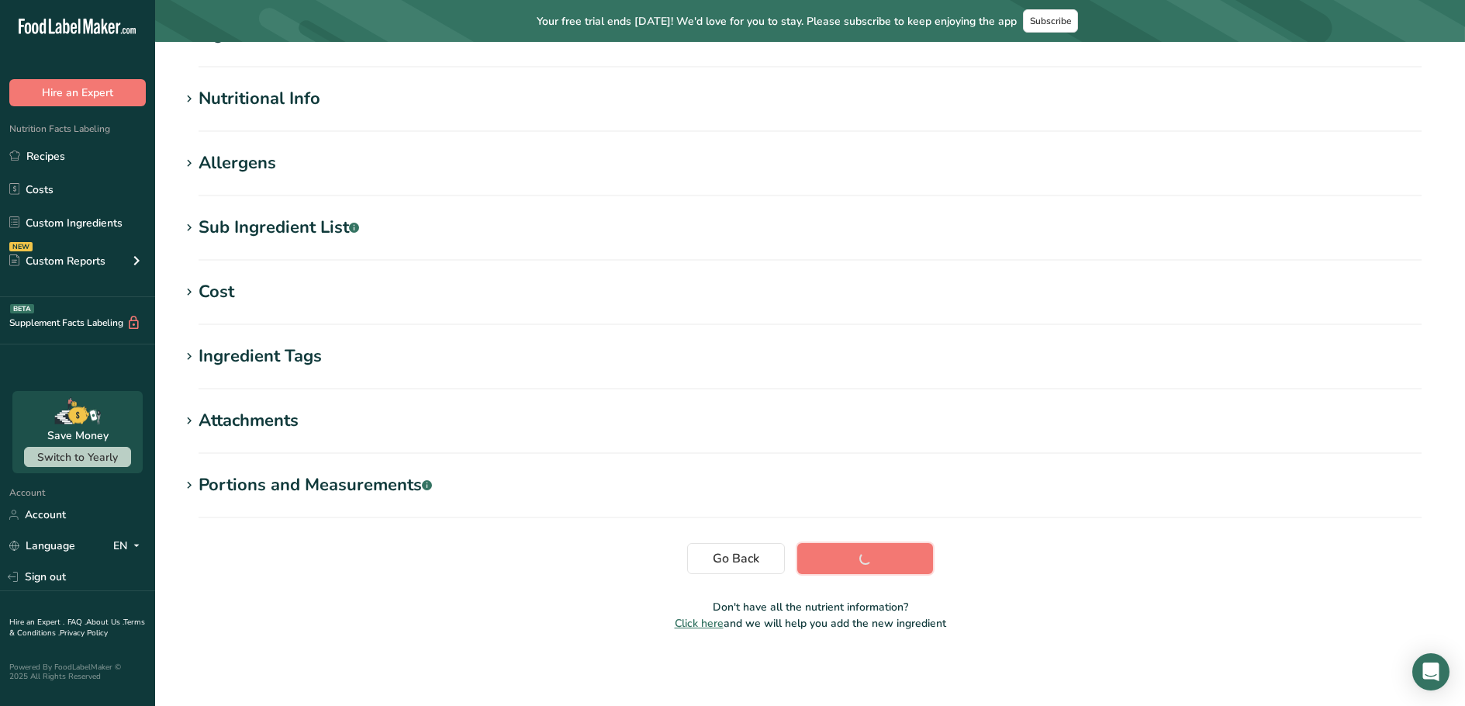
scroll to position [157, 0]
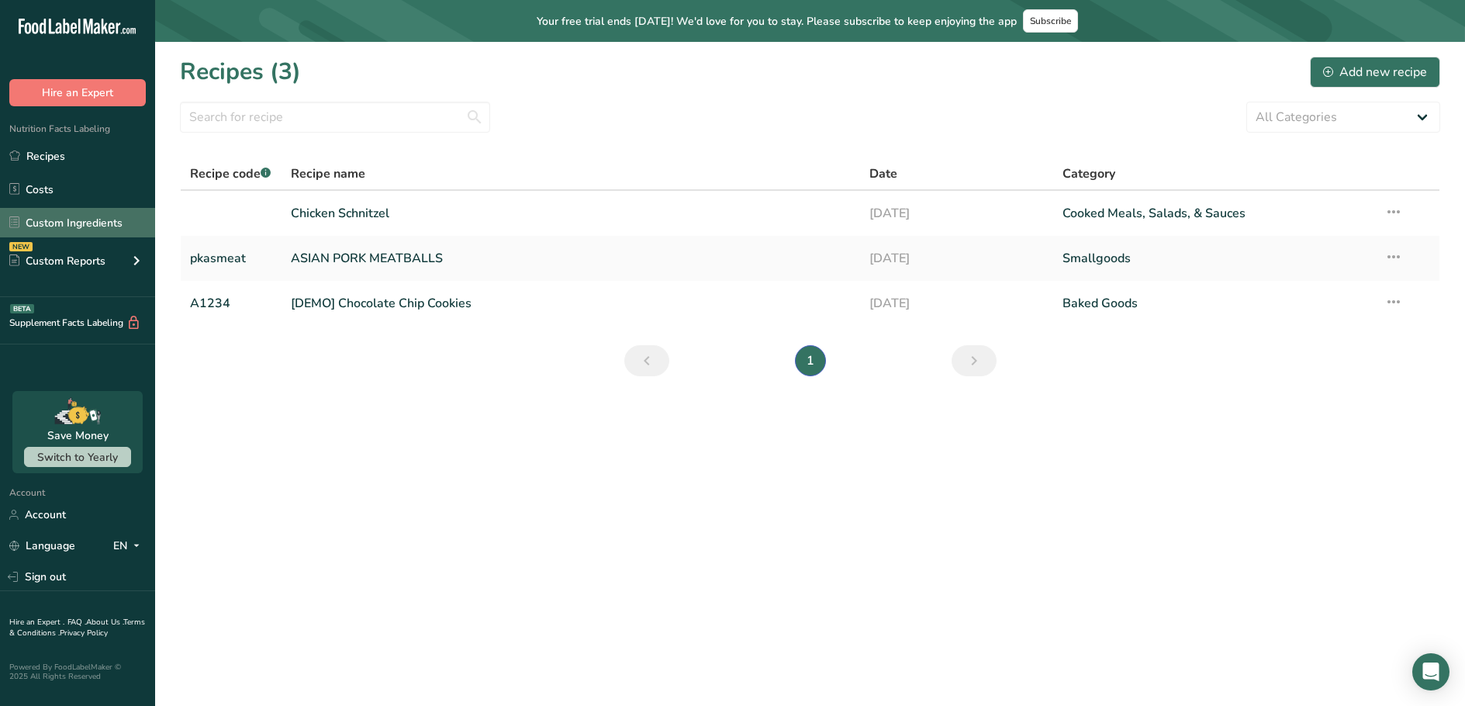
click at [71, 214] on link "Custom Ingredients" at bounding box center [77, 222] width 155 height 29
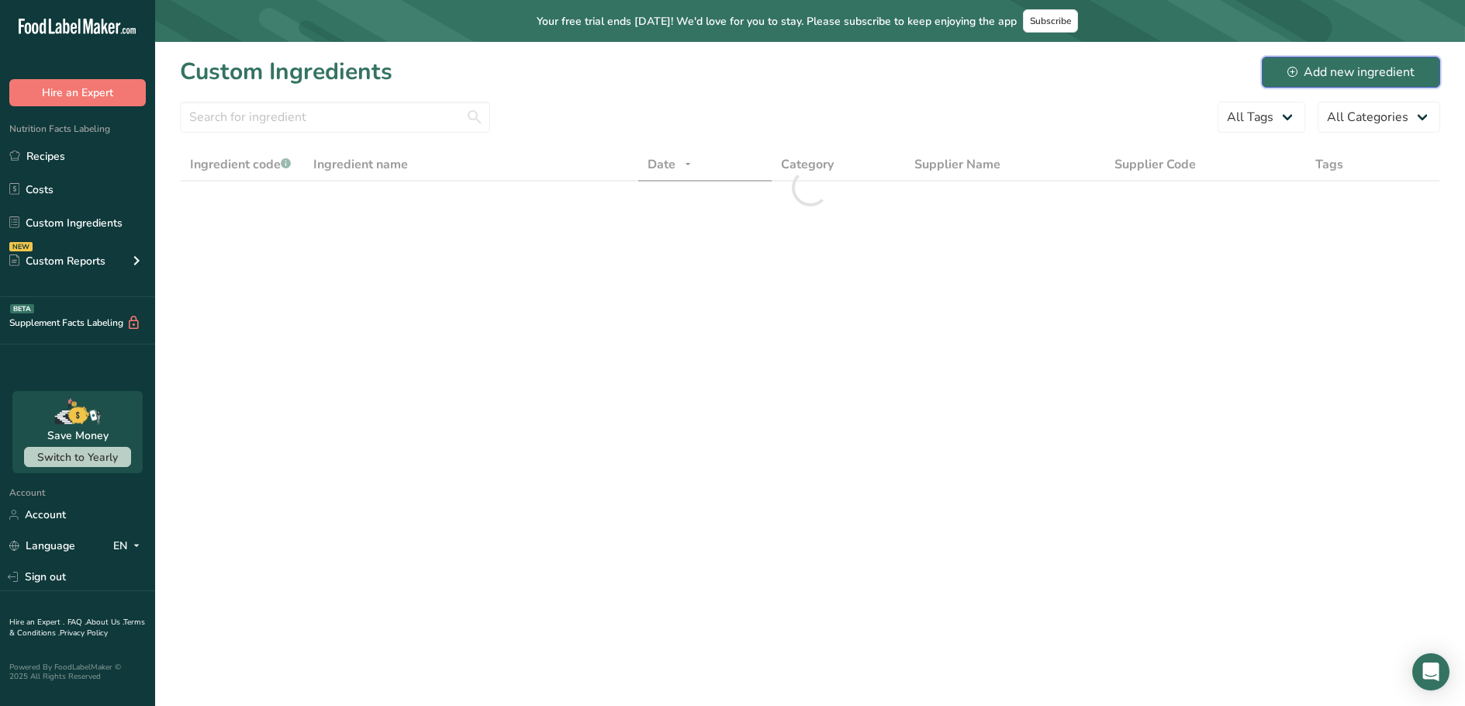
click at [1341, 66] on div "Add new ingredient" at bounding box center [1350, 72] width 127 height 19
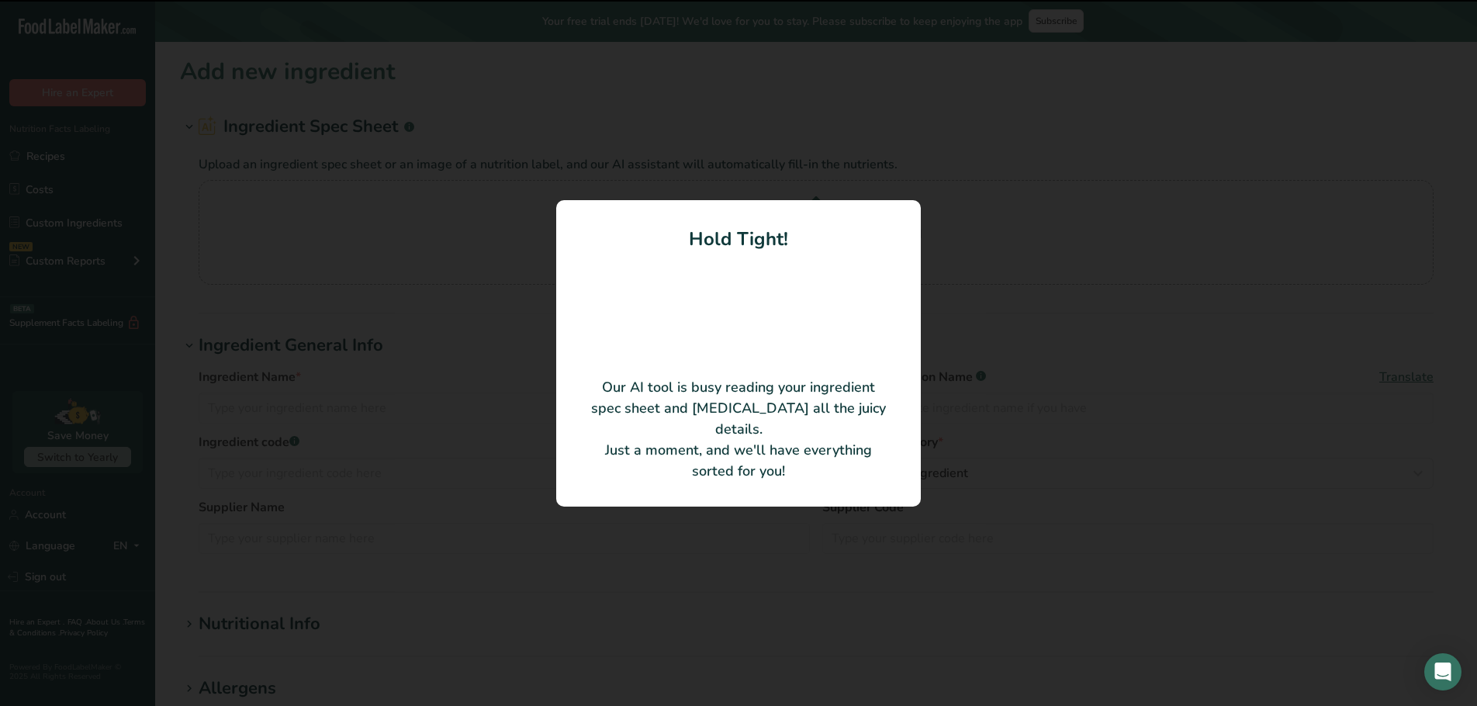
type input "Beef Carbonara Sausages"
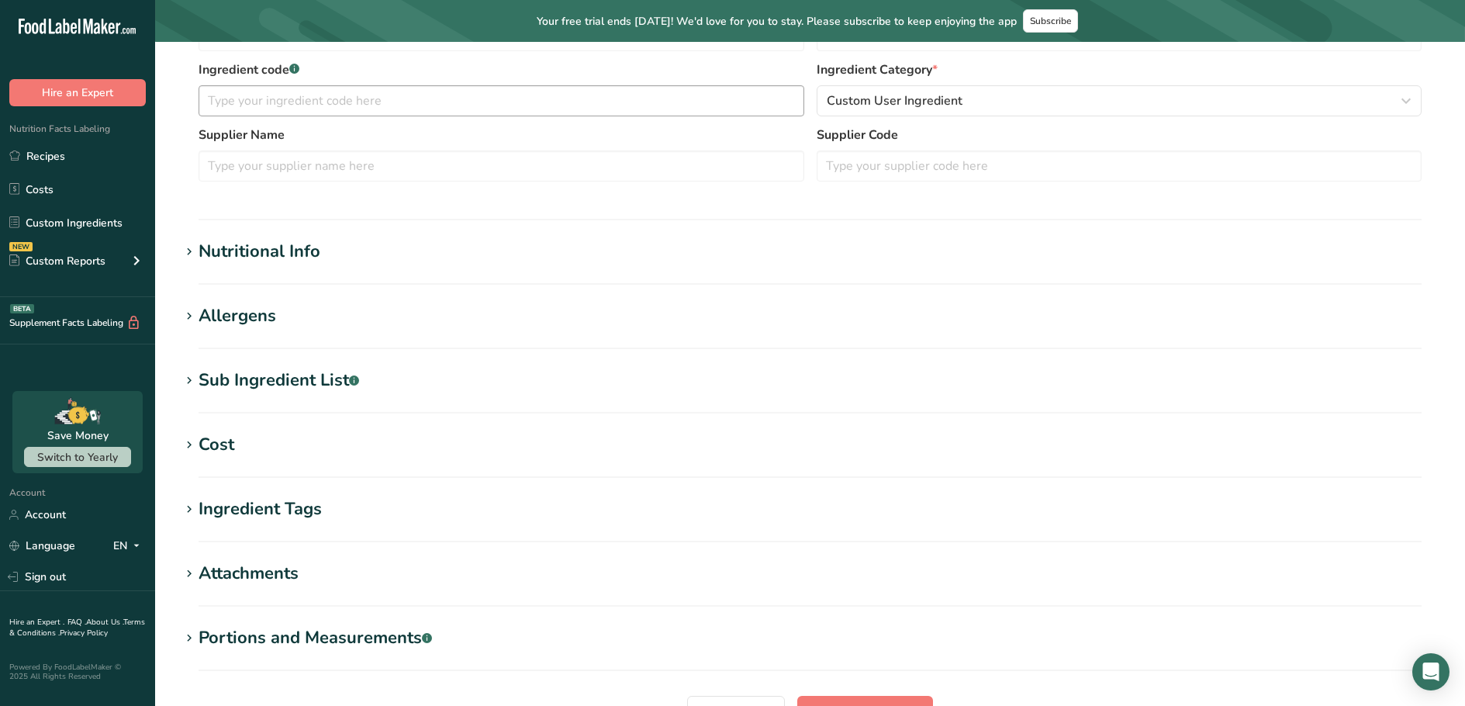
scroll to position [450, 0]
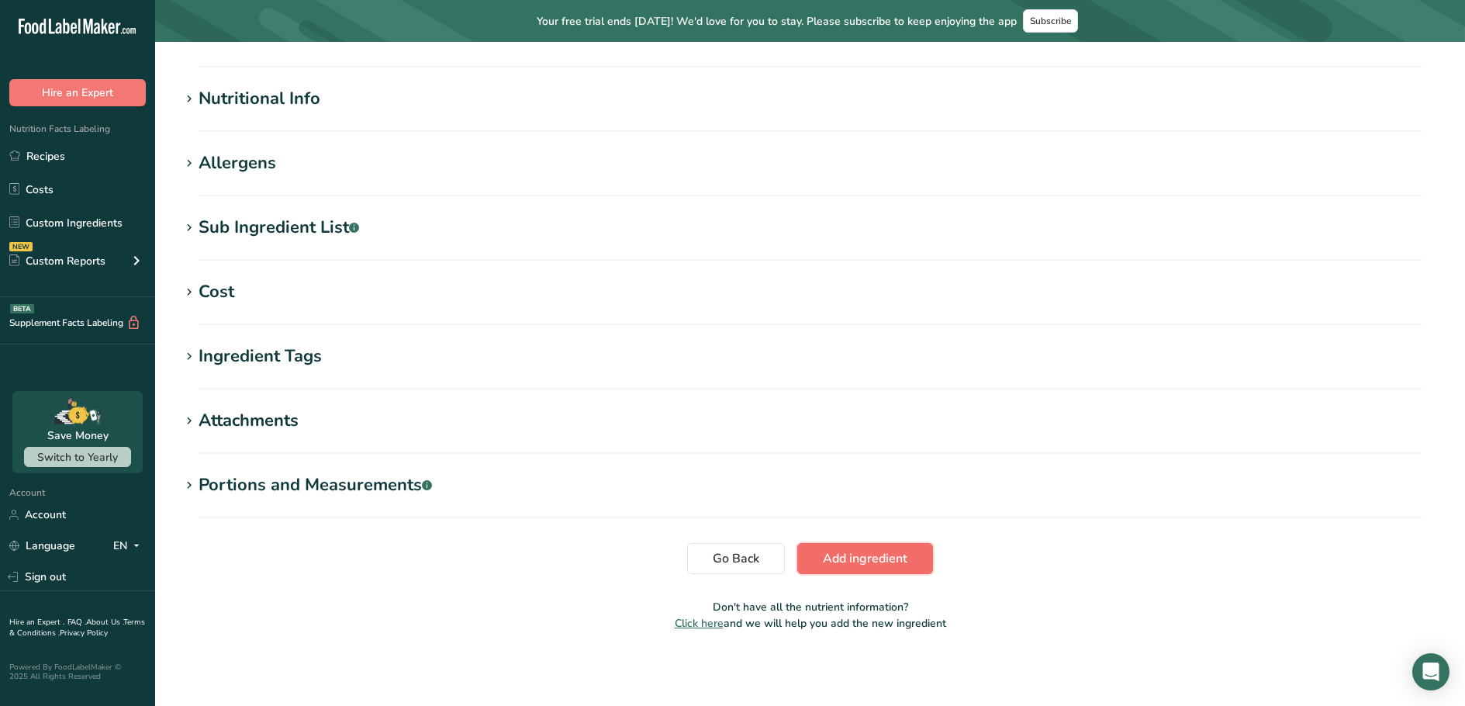
click at [871, 564] on span "Add ingredient" at bounding box center [865, 558] width 85 height 19
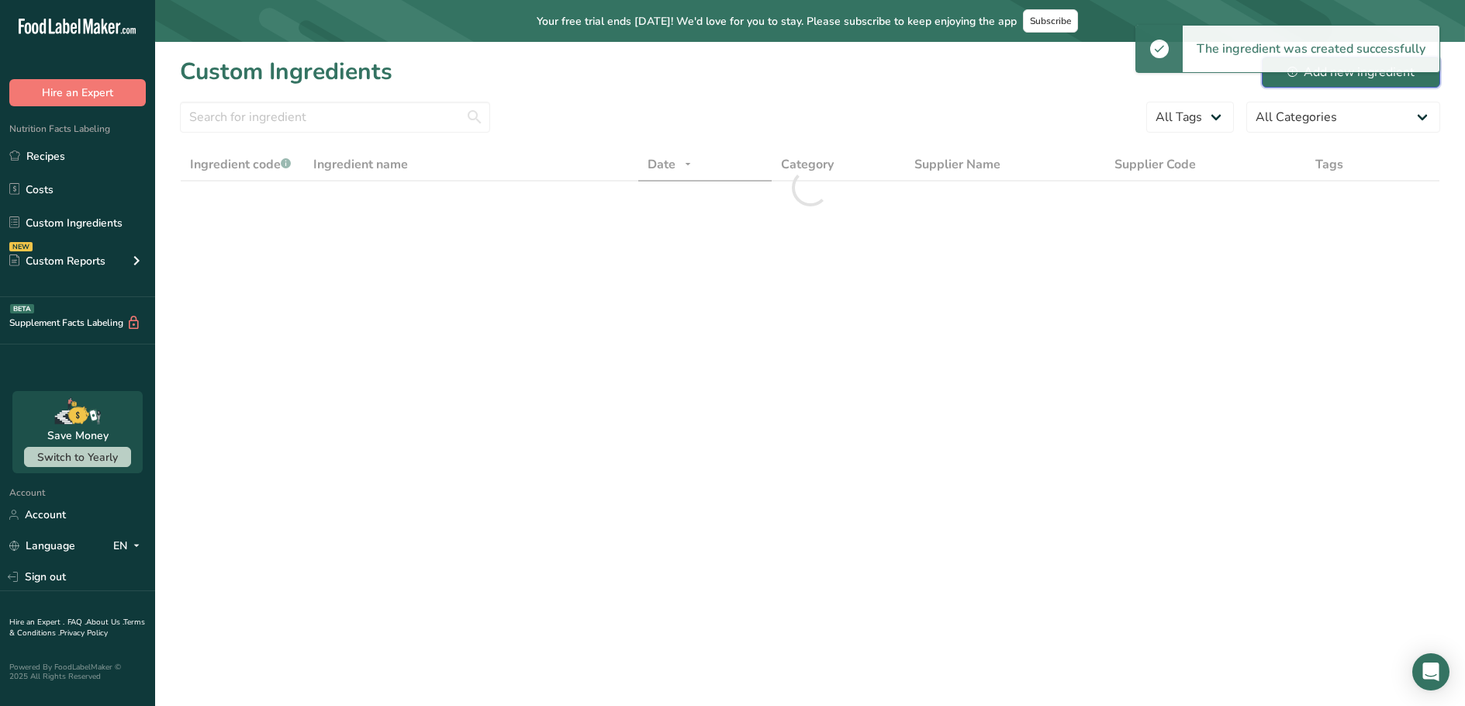
click at [1288, 78] on div "Add new ingredient" at bounding box center [1350, 72] width 127 height 19
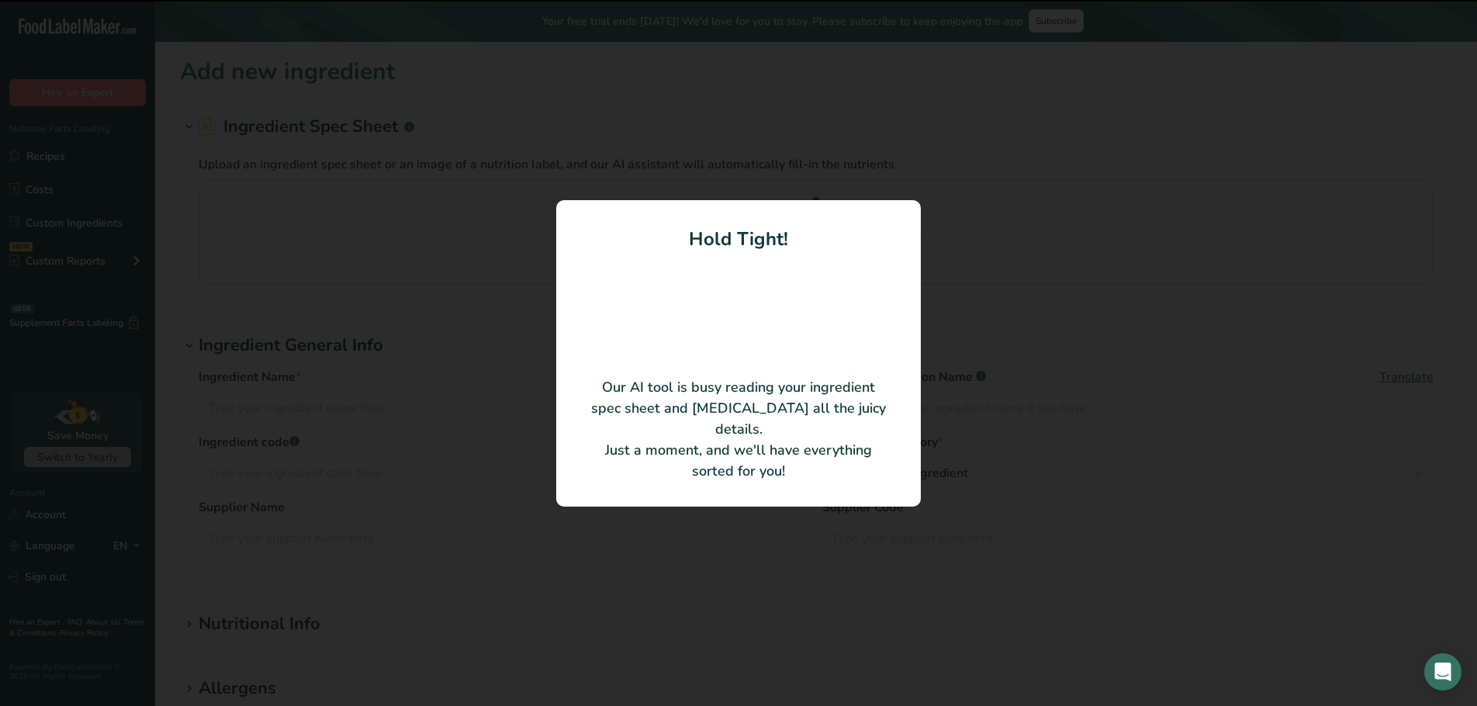
type input "Boerwors"
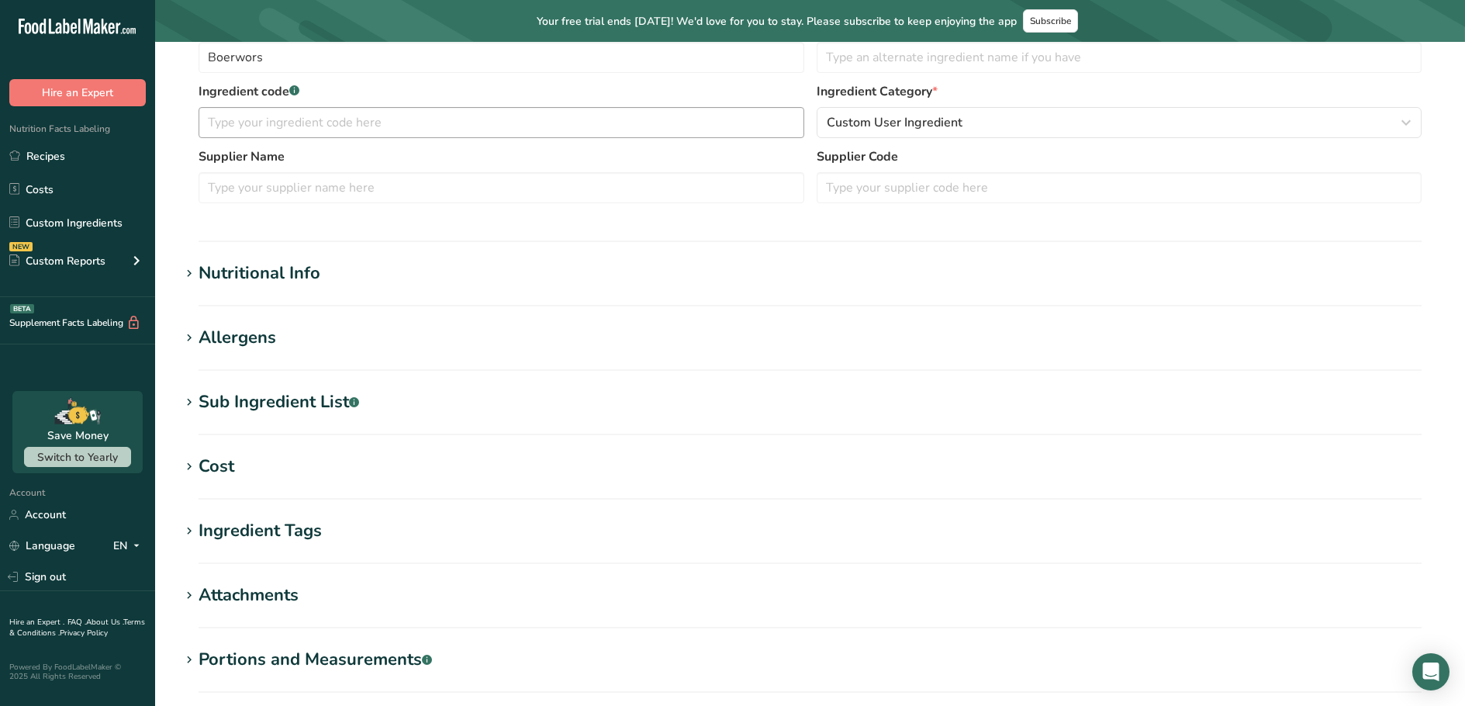
scroll to position [450, 0]
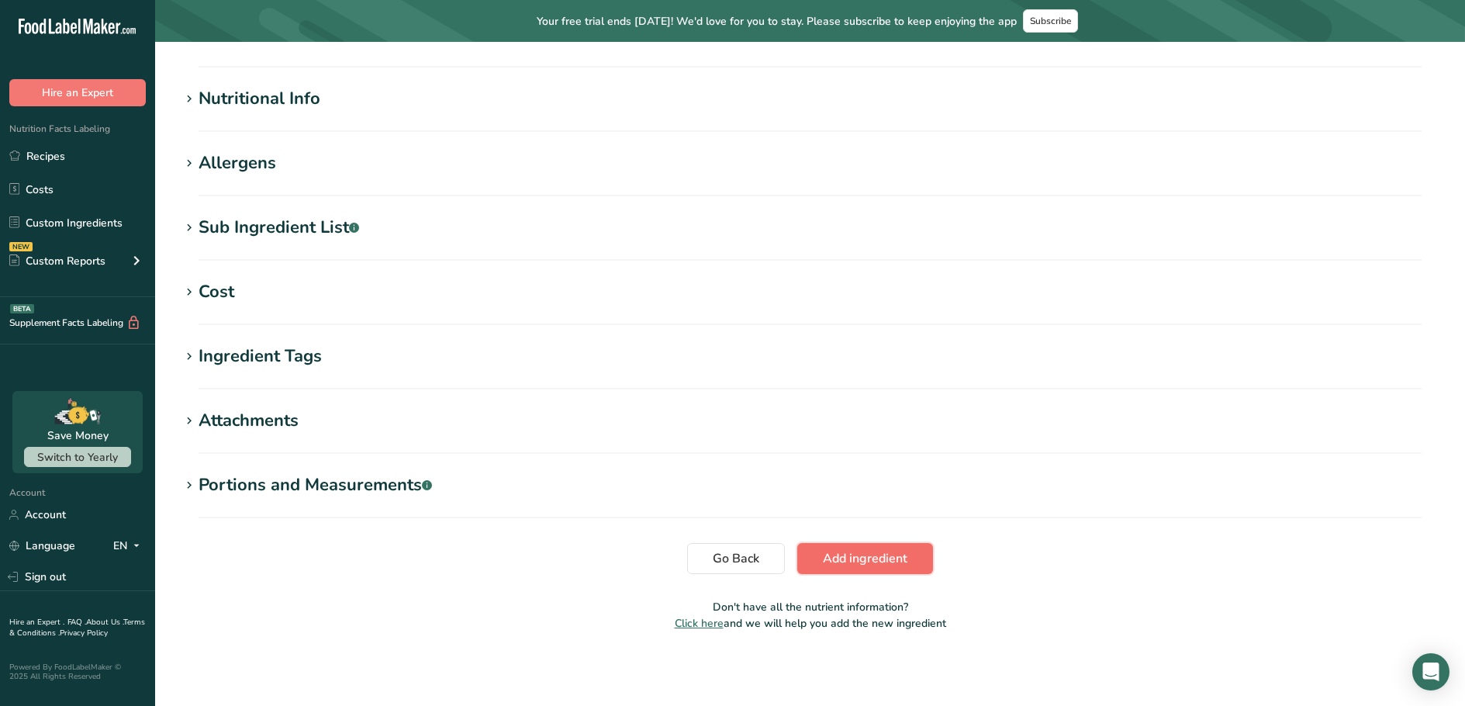
click at [860, 559] on span "Add ingredient" at bounding box center [865, 558] width 85 height 19
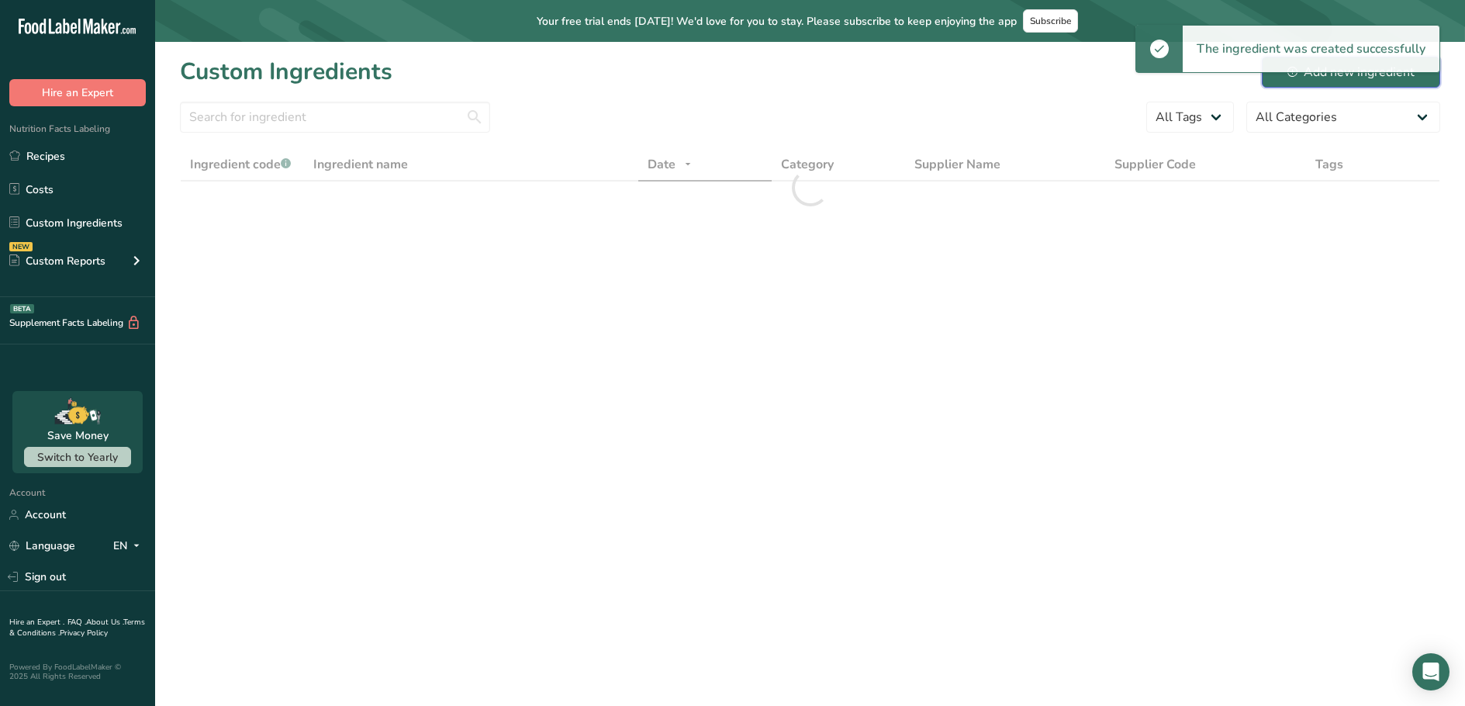
click at [1301, 79] on div "Add new ingredient" at bounding box center [1350, 72] width 127 height 19
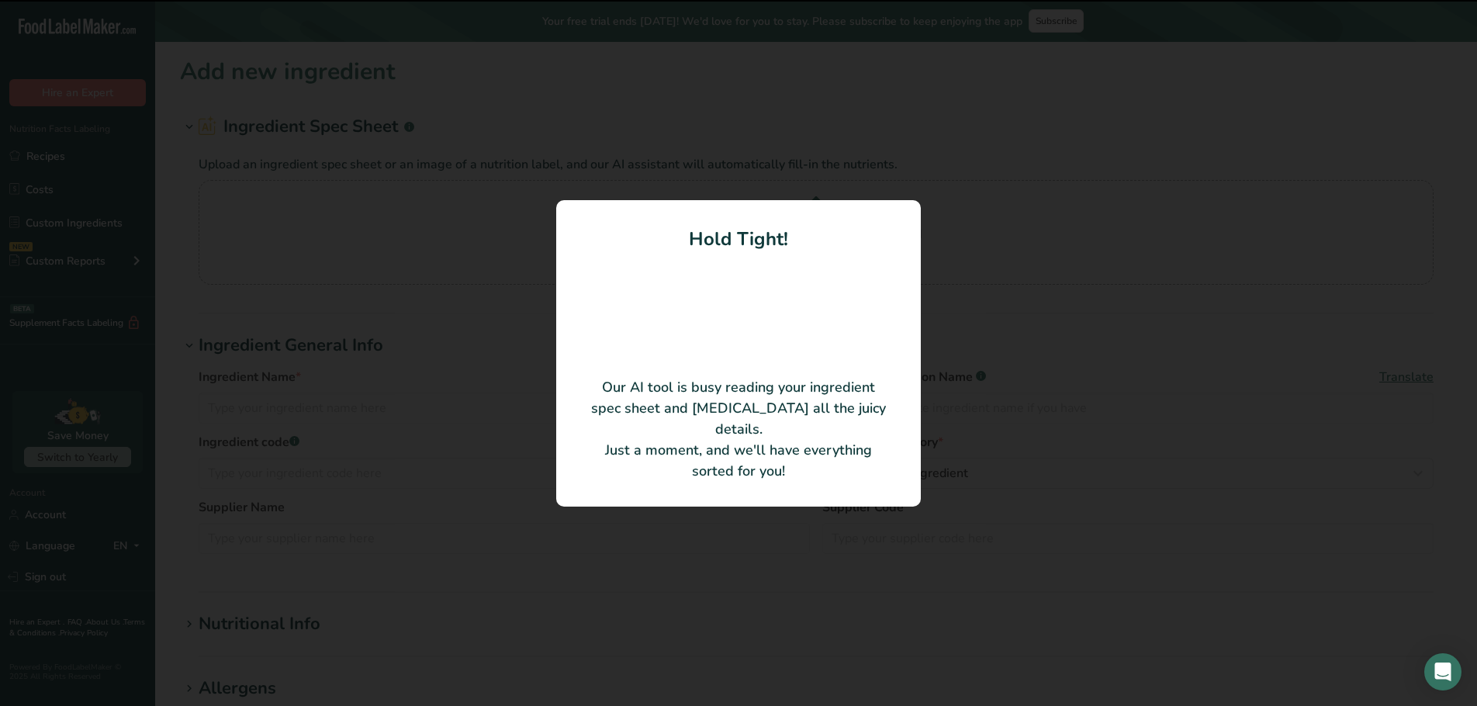
type input "Cheeseburger Sausages"
type input "U15441660"
type input "Peter Timbs Meats"
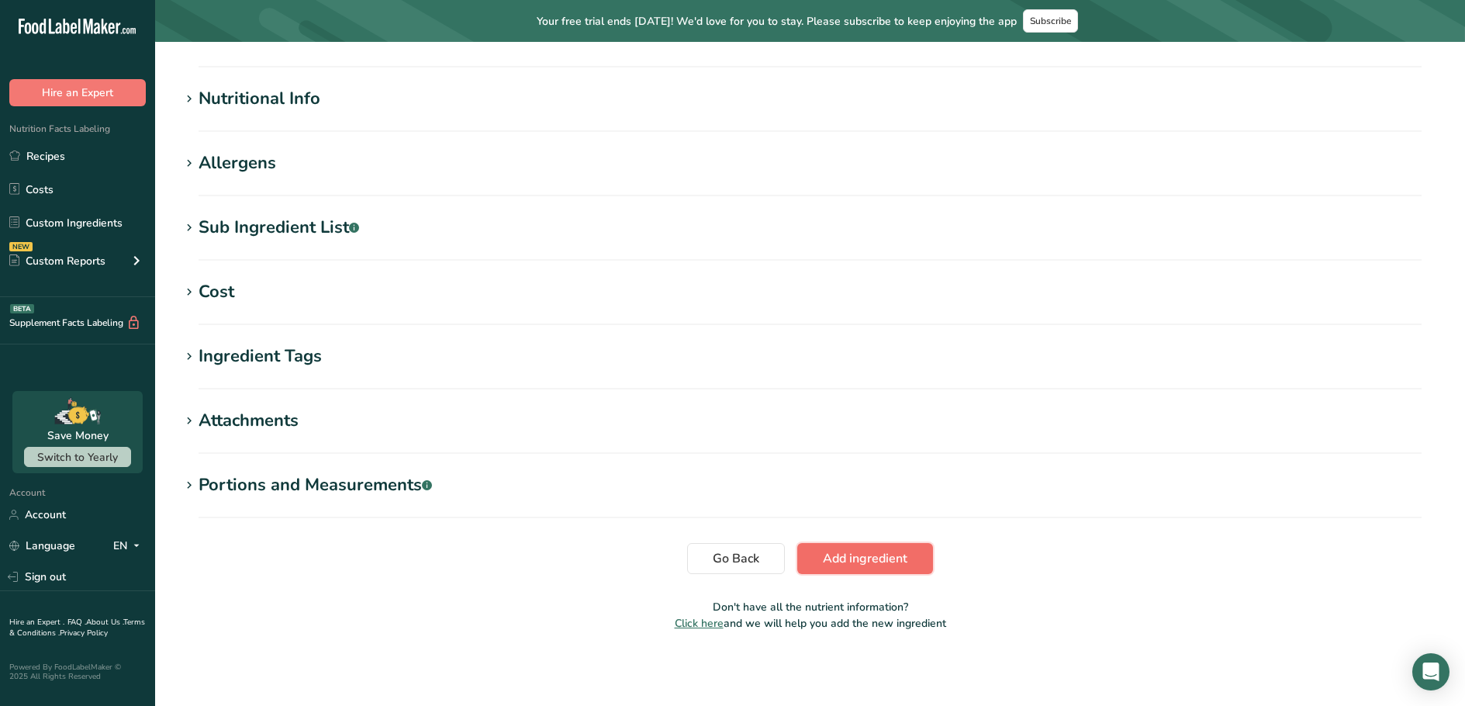
click at [888, 562] on span "Add ingredient" at bounding box center [865, 558] width 85 height 19
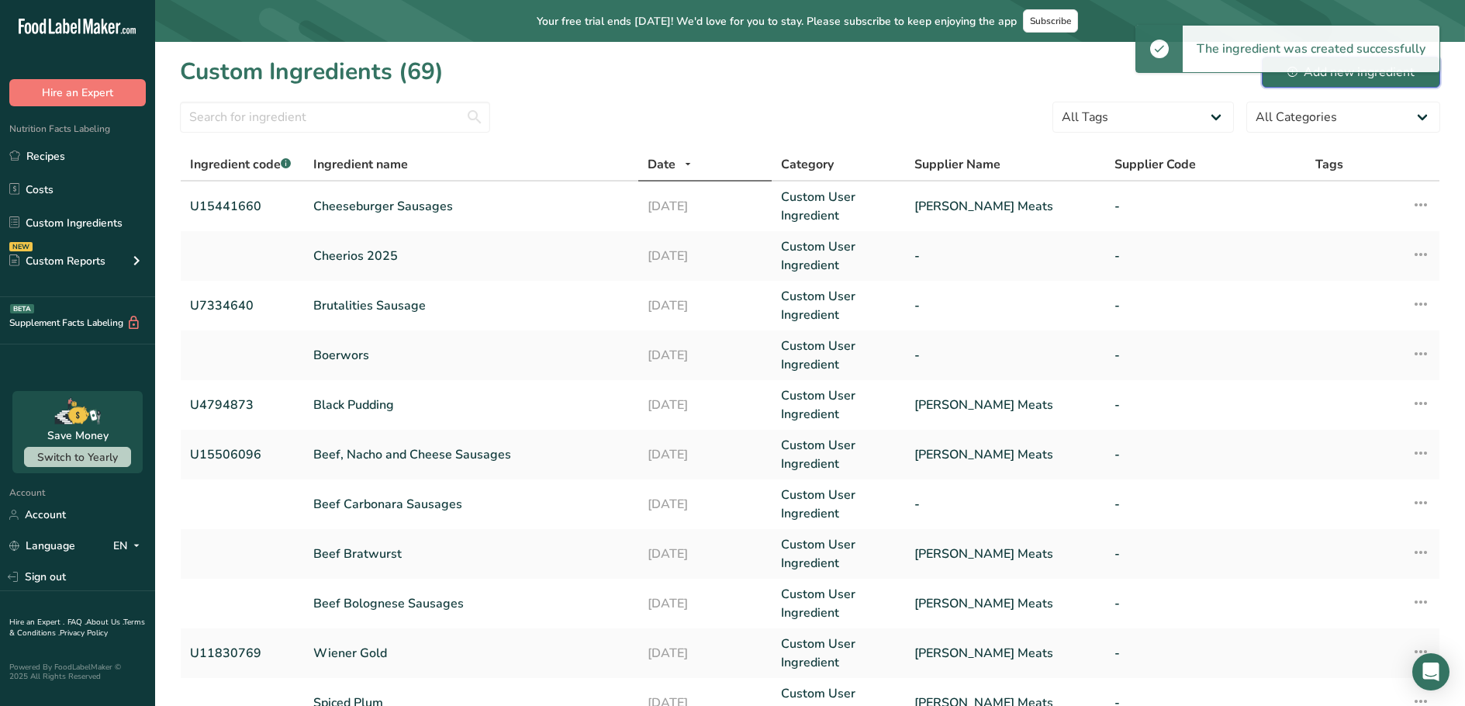
click at [1309, 84] on button "Add new ingredient" at bounding box center [1351, 72] width 178 height 31
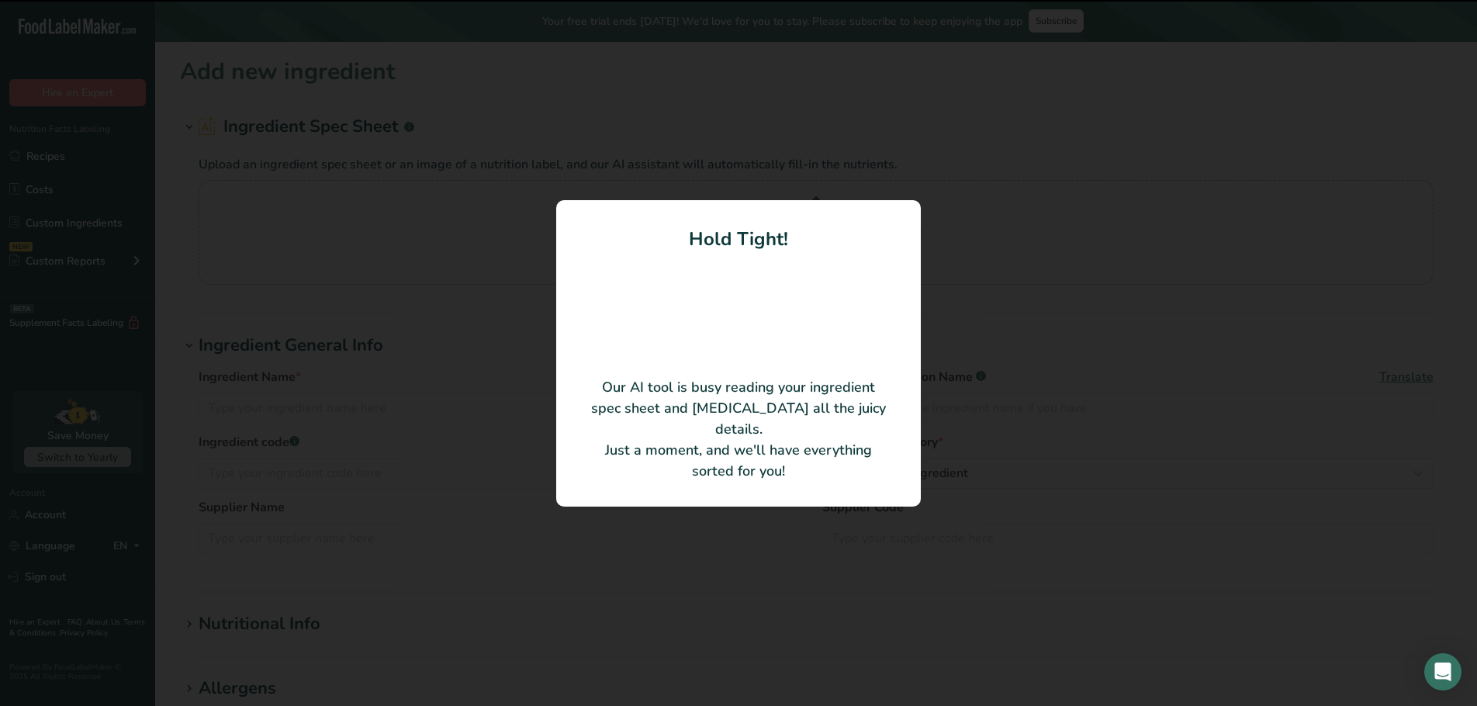
type input "Chicken herb and fennel sausages"
type input "Classic Lamb Sausages"
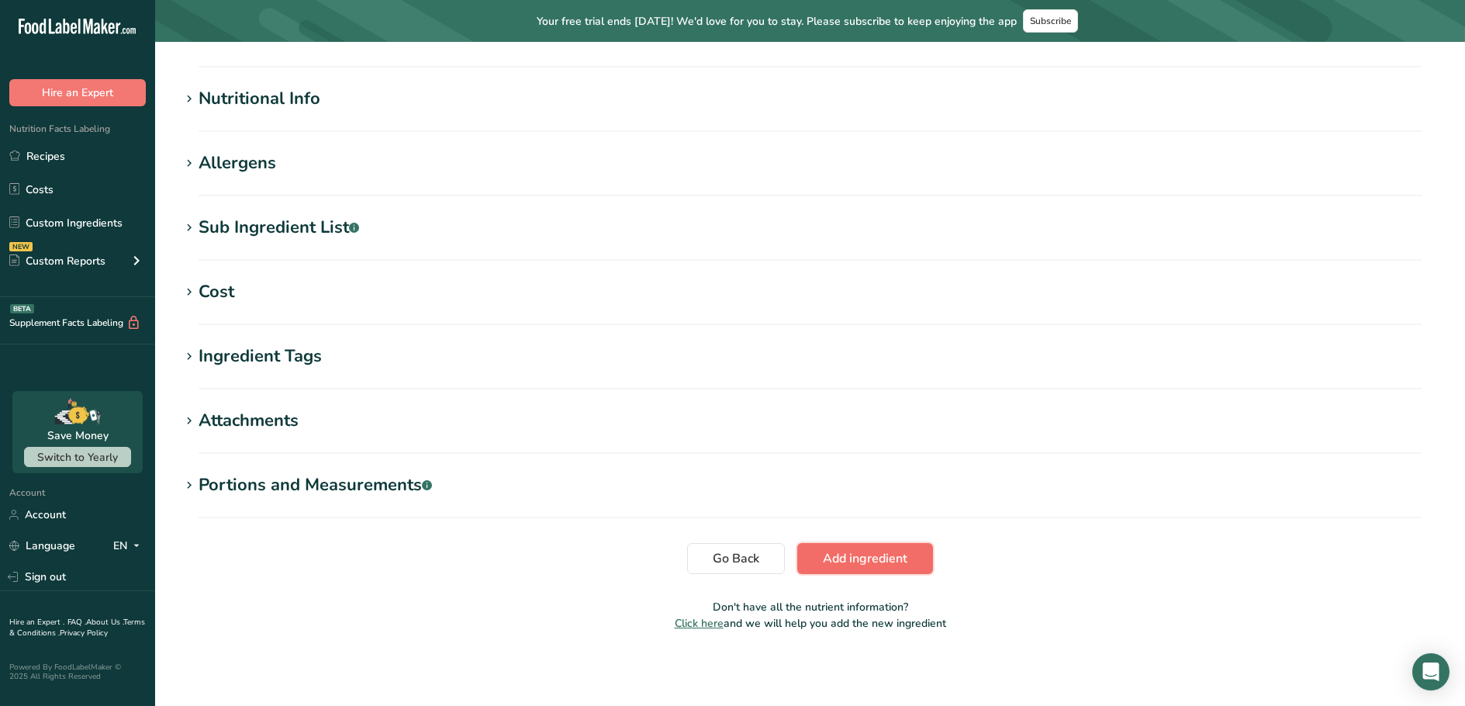
click at [900, 555] on span "Add ingredient" at bounding box center [865, 558] width 85 height 19
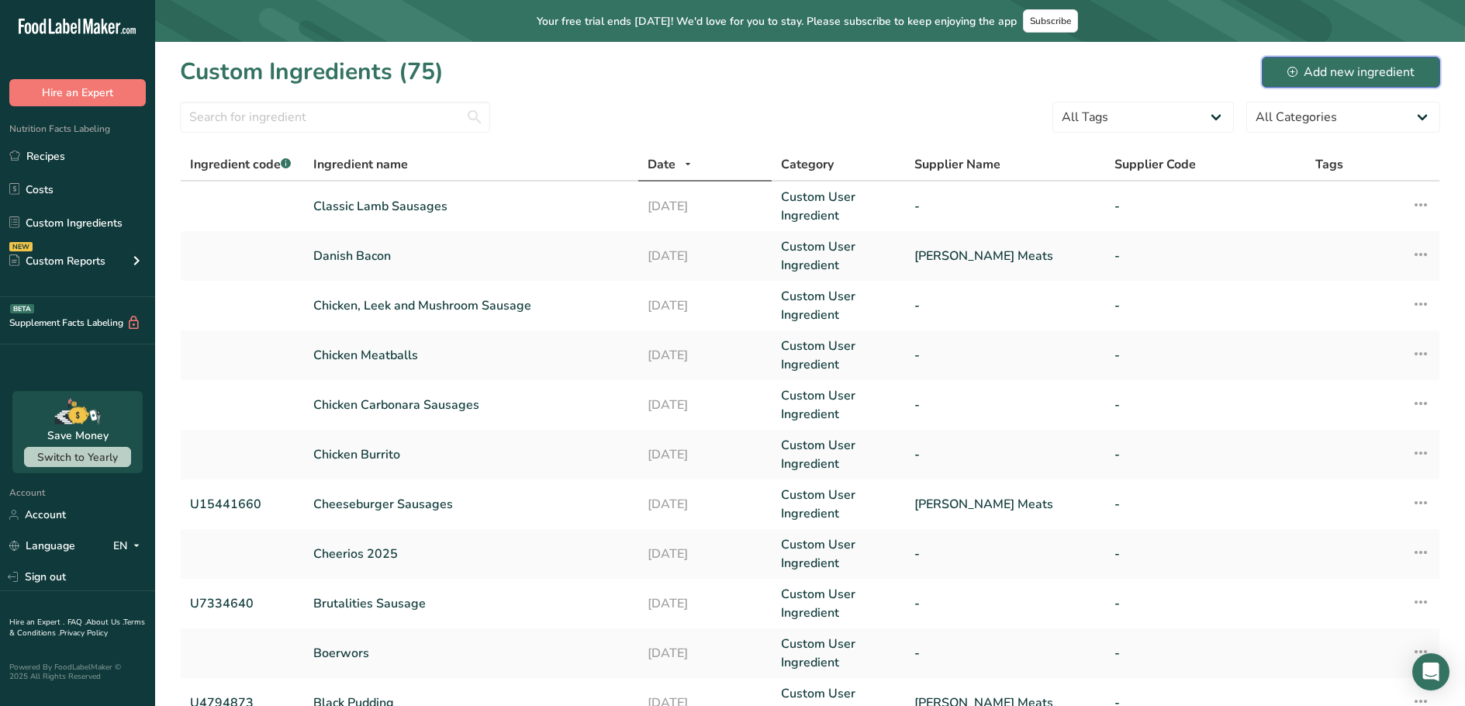
click at [1349, 68] on div "Add new ingredient" at bounding box center [1350, 72] width 127 height 19
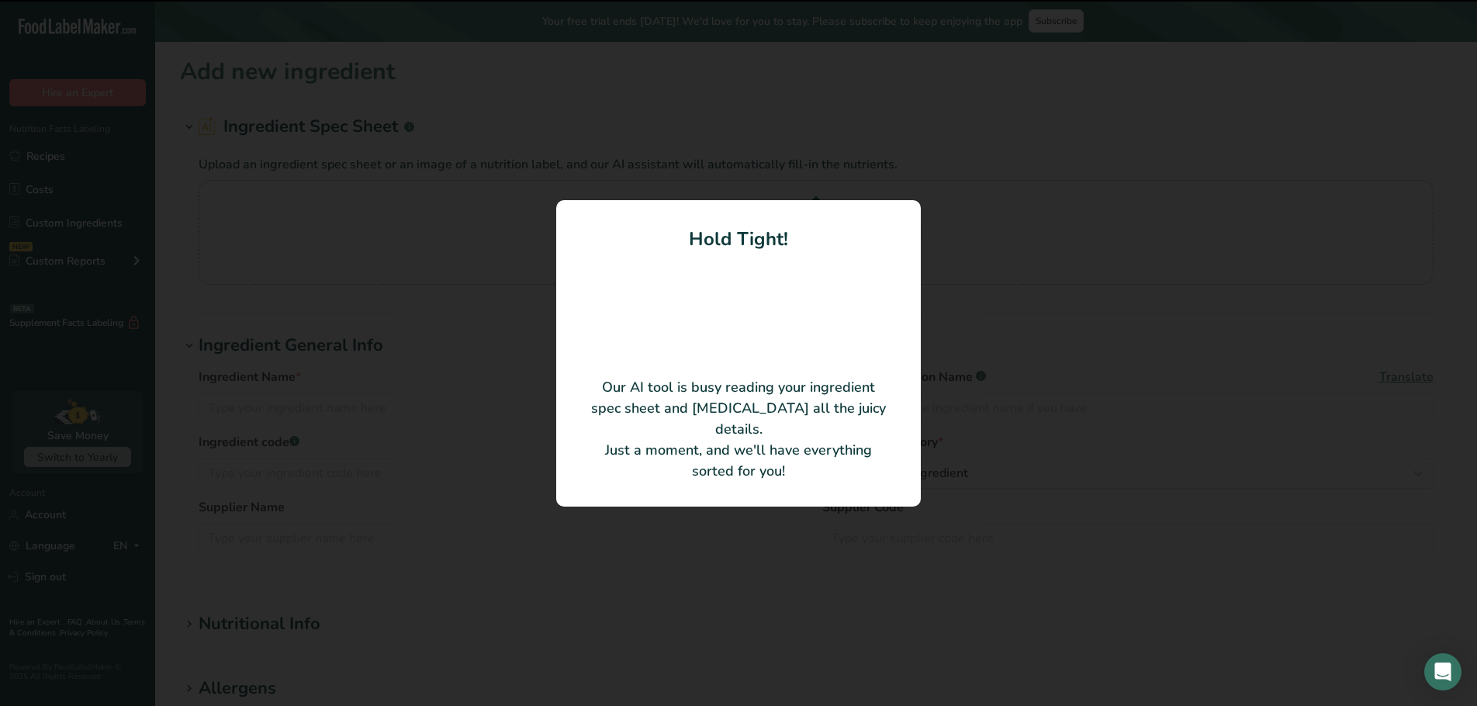
type input "Pork"
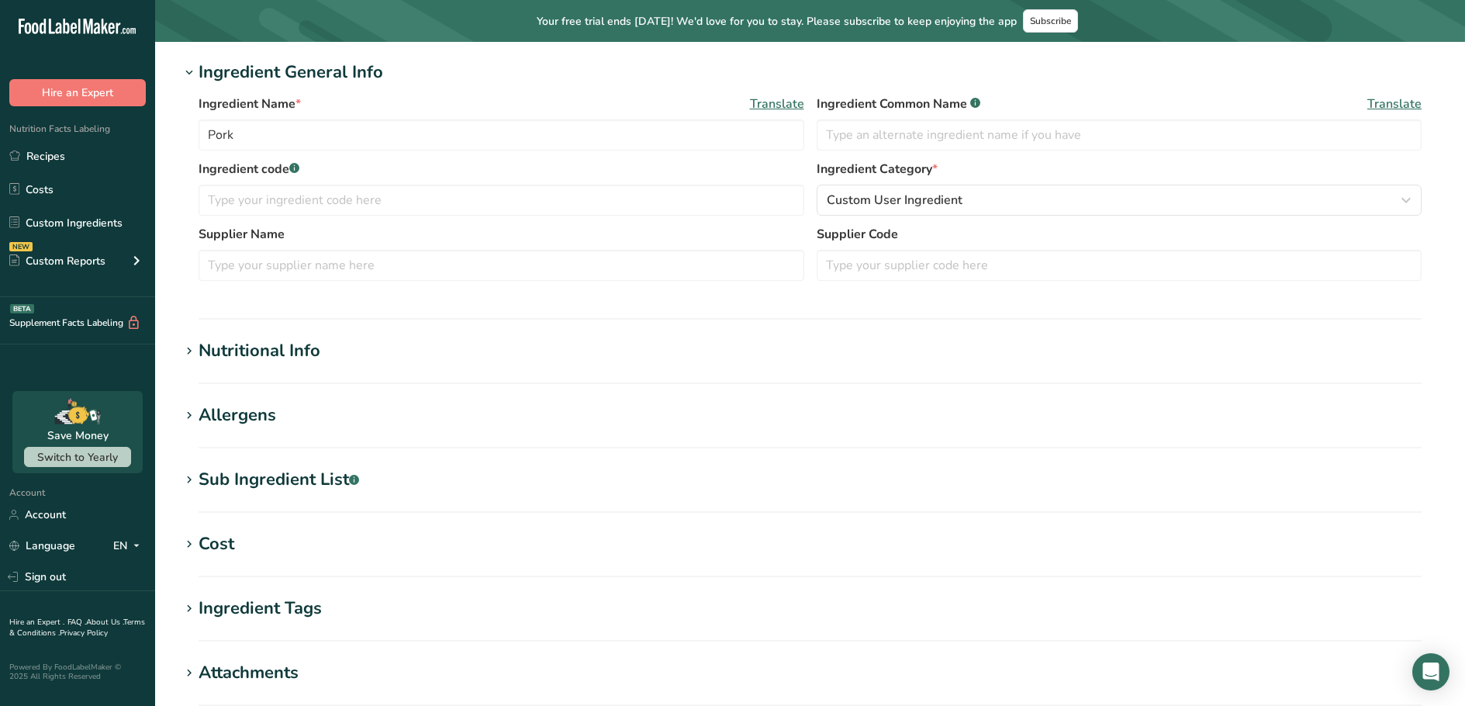
scroll to position [450, 0]
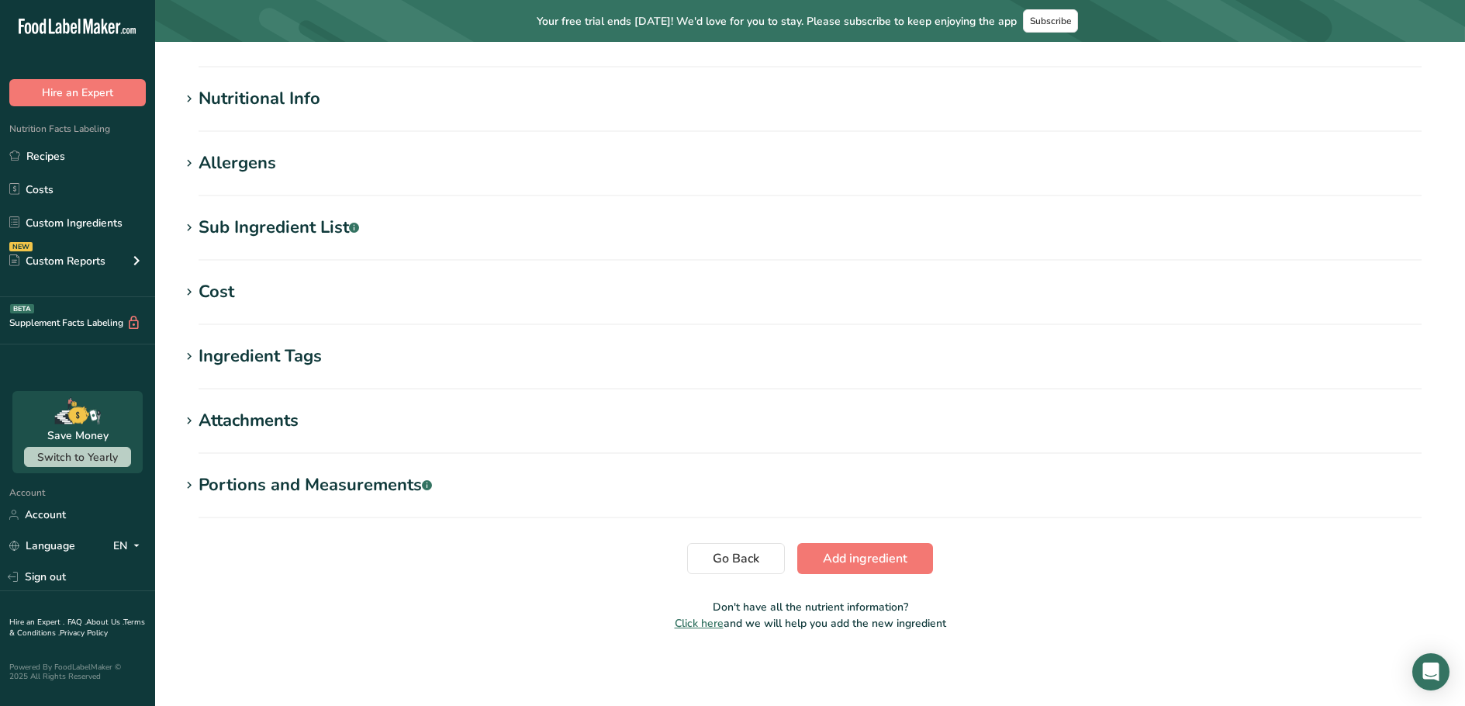
click at [284, 371] on section "Ingredient Tags Add tags Standard Tags Custom Tags Source of Antioxidants Prebi…" at bounding box center [810, 367] width 1260 height 46
click at [281, 358] on div "Ingredient Tags" at bounding box center [260, 357] width 123 height 26
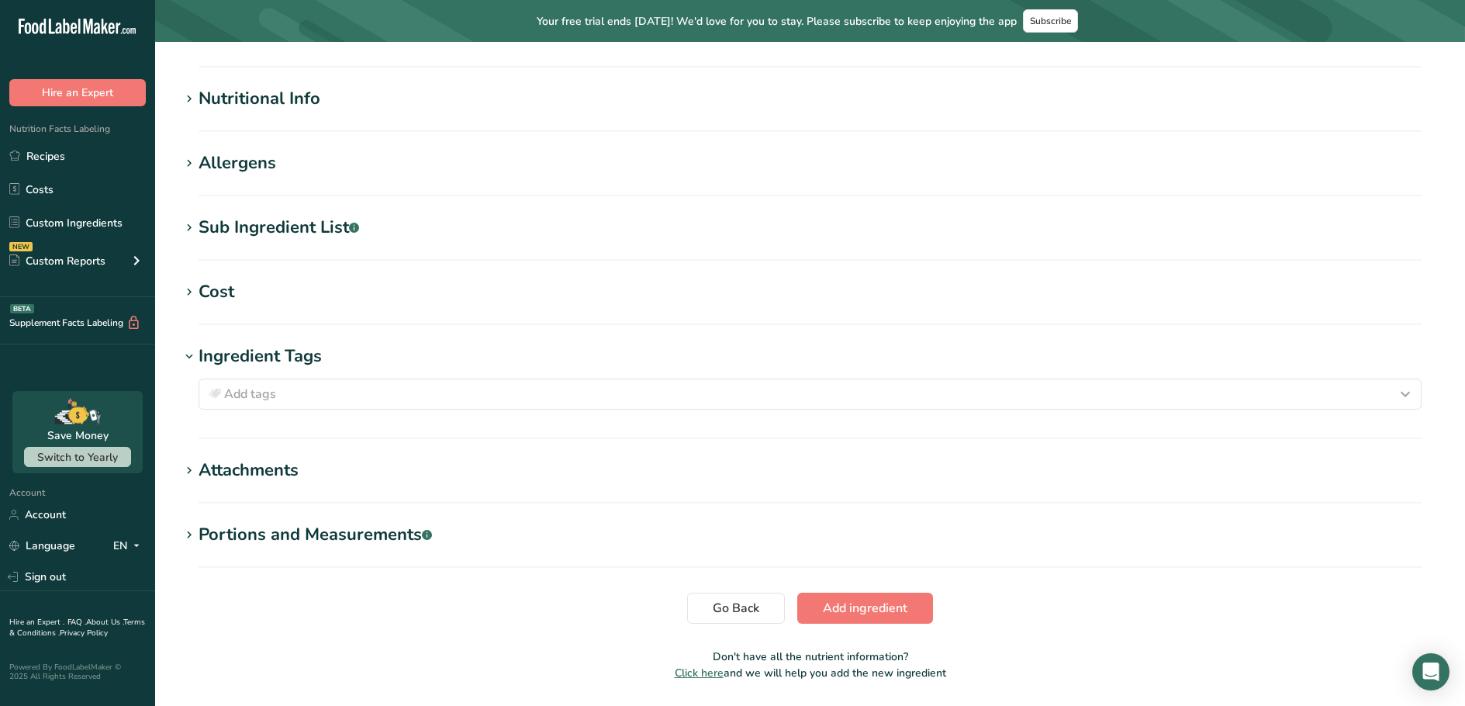
click at [262, 236] on div "Sub Ingredient List .a-a{fill:#347362;}.b-a{fill:#fff;}" at bounding box center [279, 228] width 161 height 26
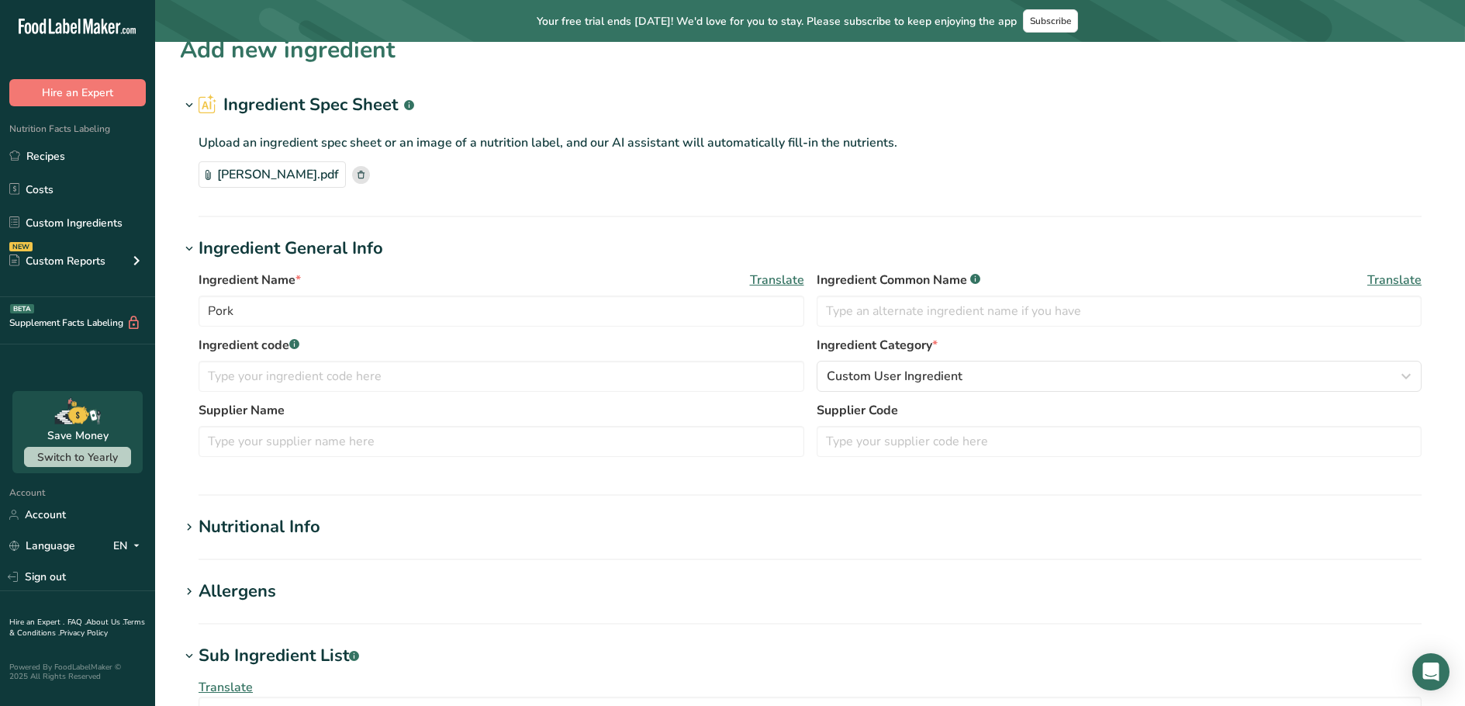
scroll to position [0, 0]
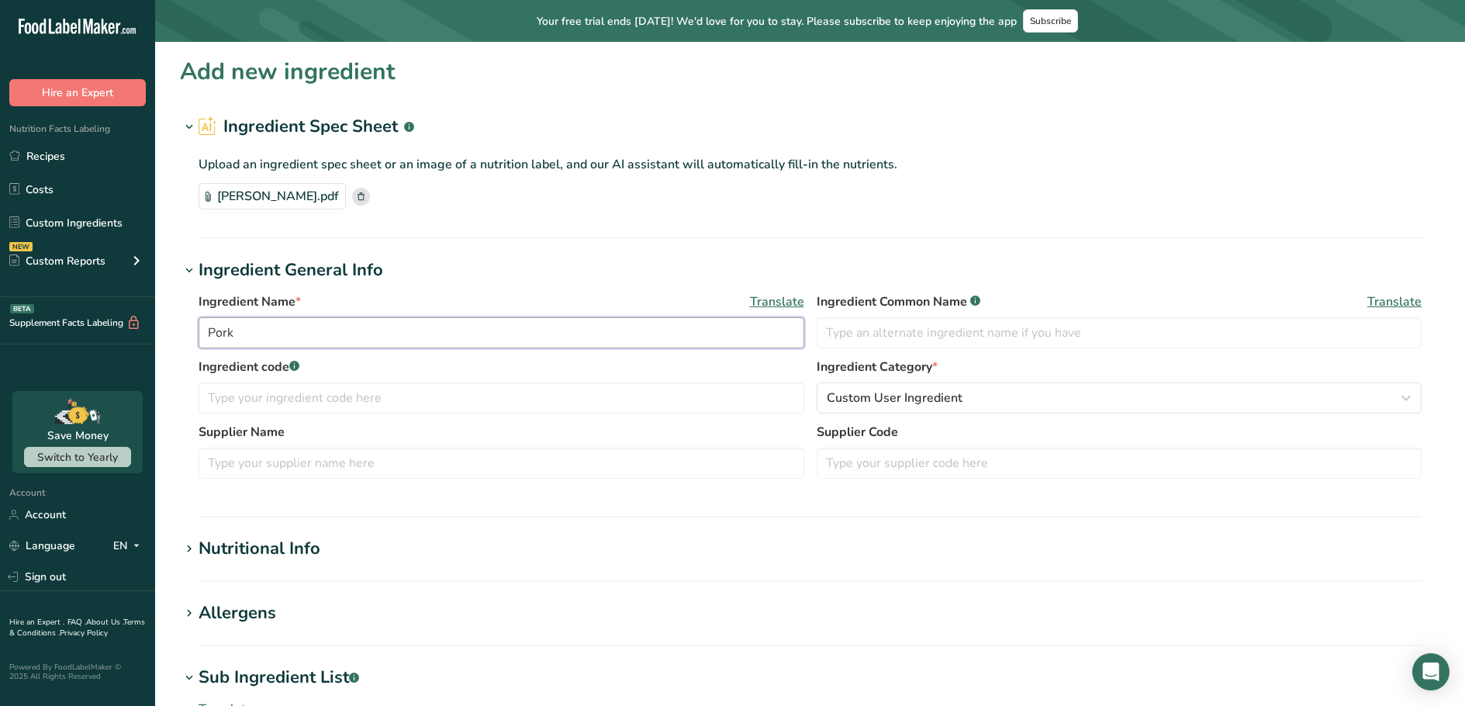
drag, startPoint x: 285, startPoint y: 334, endPoint x: 206, endPoint y: 341, distance: 80.2
click at [206, 341] on input "Pork" at bounding box center [502, 332] width 606 height 31
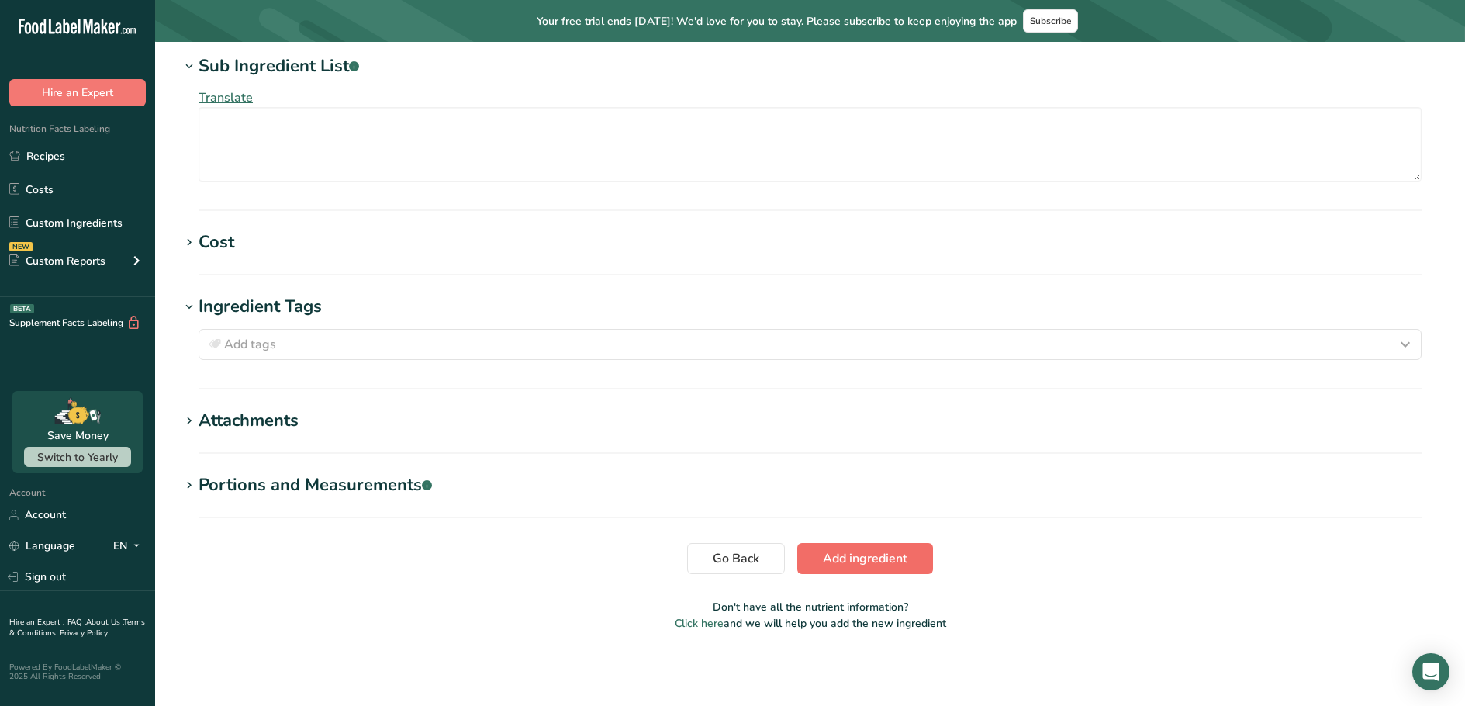
type input "Garlic Salami"
click at [880, 551] on span "Add ingredient" at bounding box center [865, 558] width 85 height 19
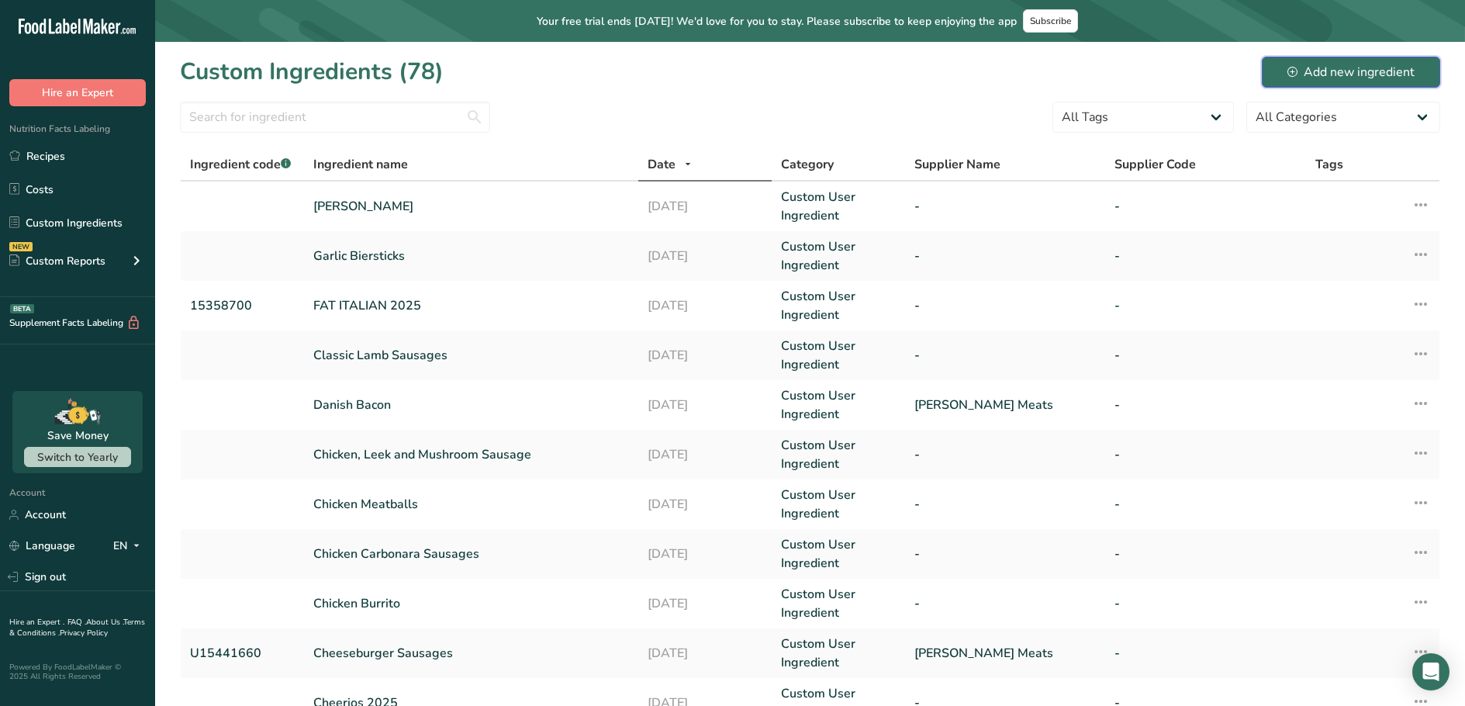
click at [1349, 78] on div "Add new ingredient" at bounding box center [1350, 72] width 127 height 19
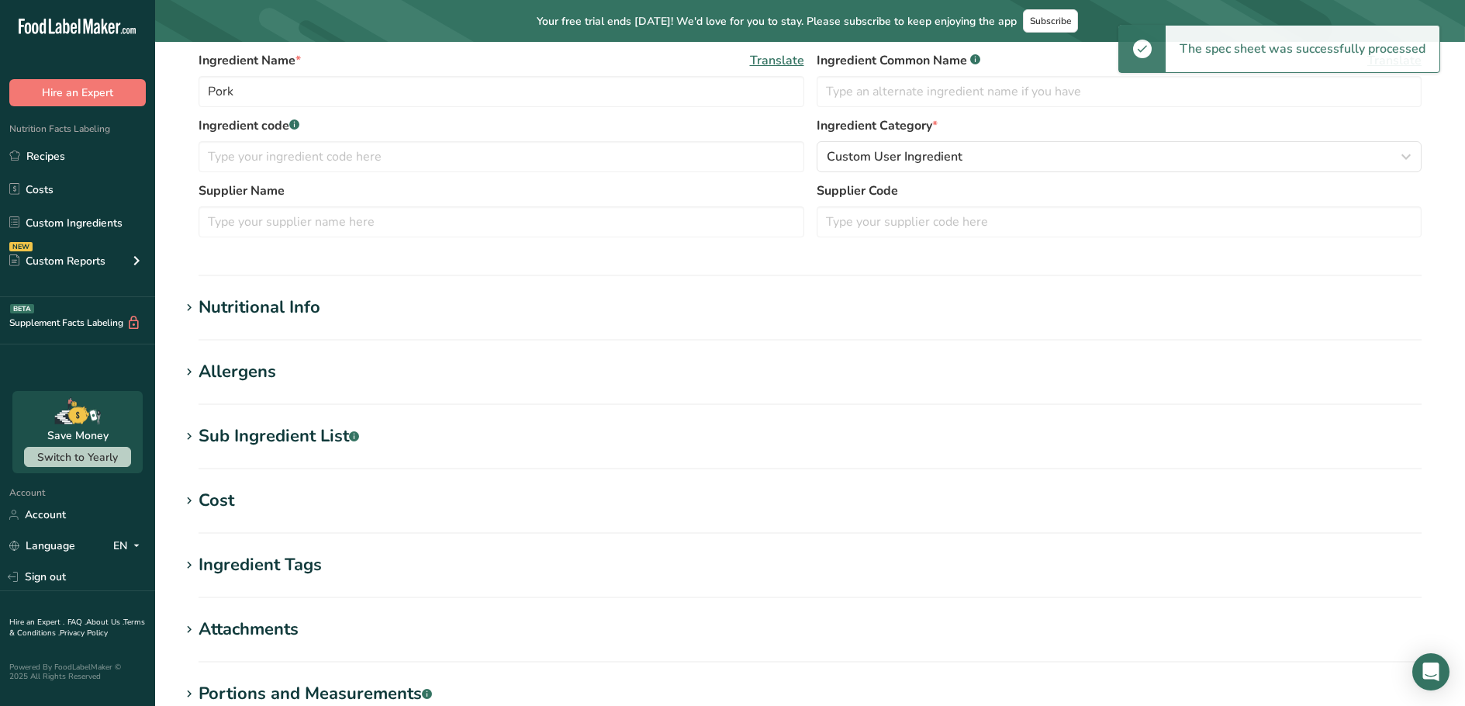
scroll to position [78, 0]
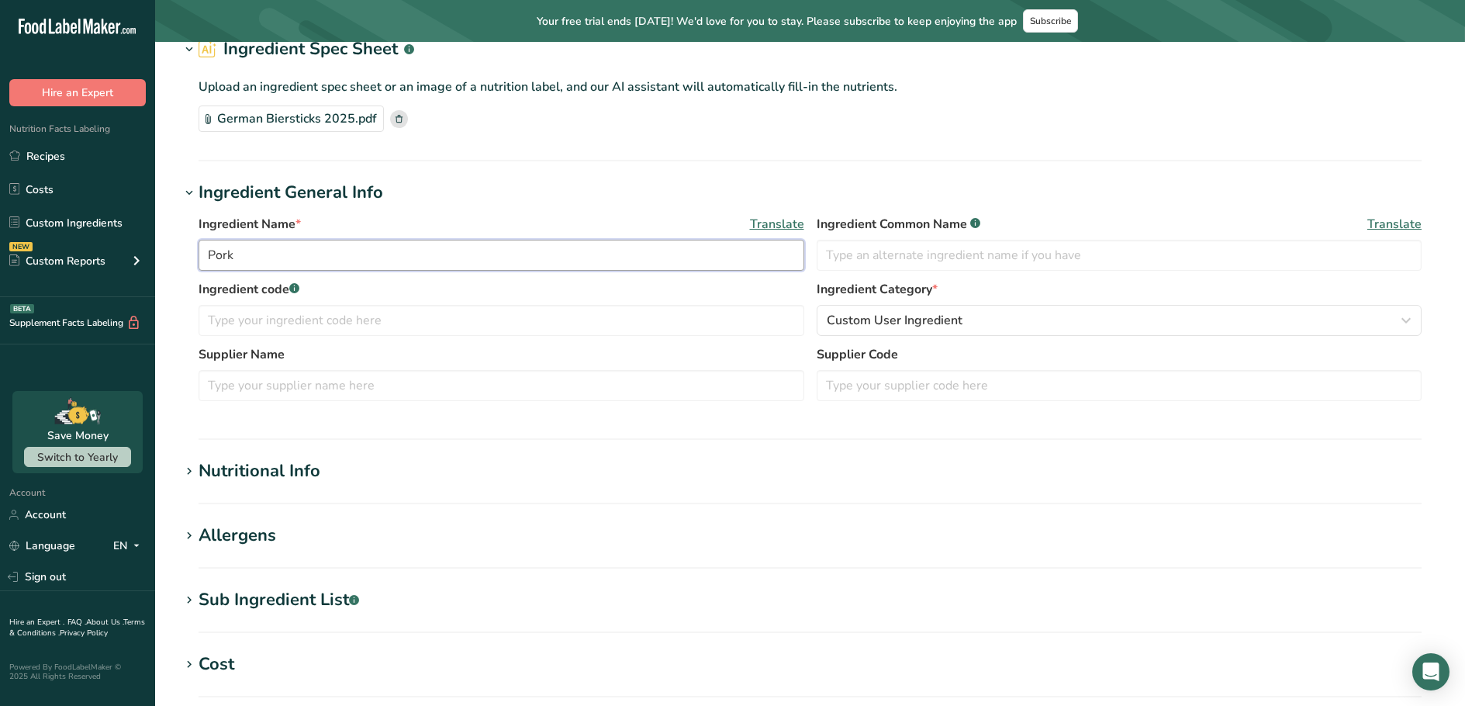
drag, startPoint x: 250, startPoint y: 261, endPoint x: 202, endPoint y: 251, distance: 49.0
click at [202, 251] on input "Pork" at bounding box center [502, 255] width 606 height 31
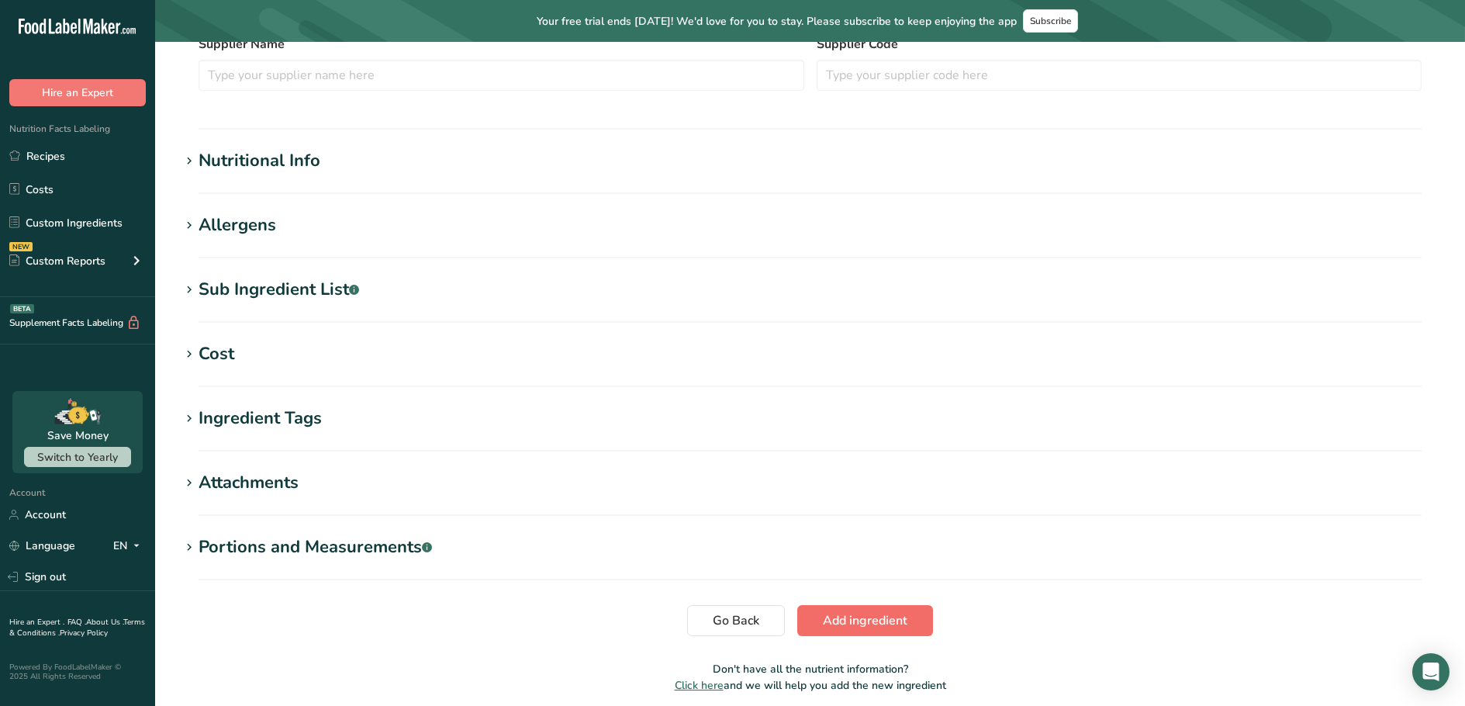
type input "German Biersticks"
click at [825, 613] on span "Add ingredient" at bounding box center [865, 620] width 85 height 19
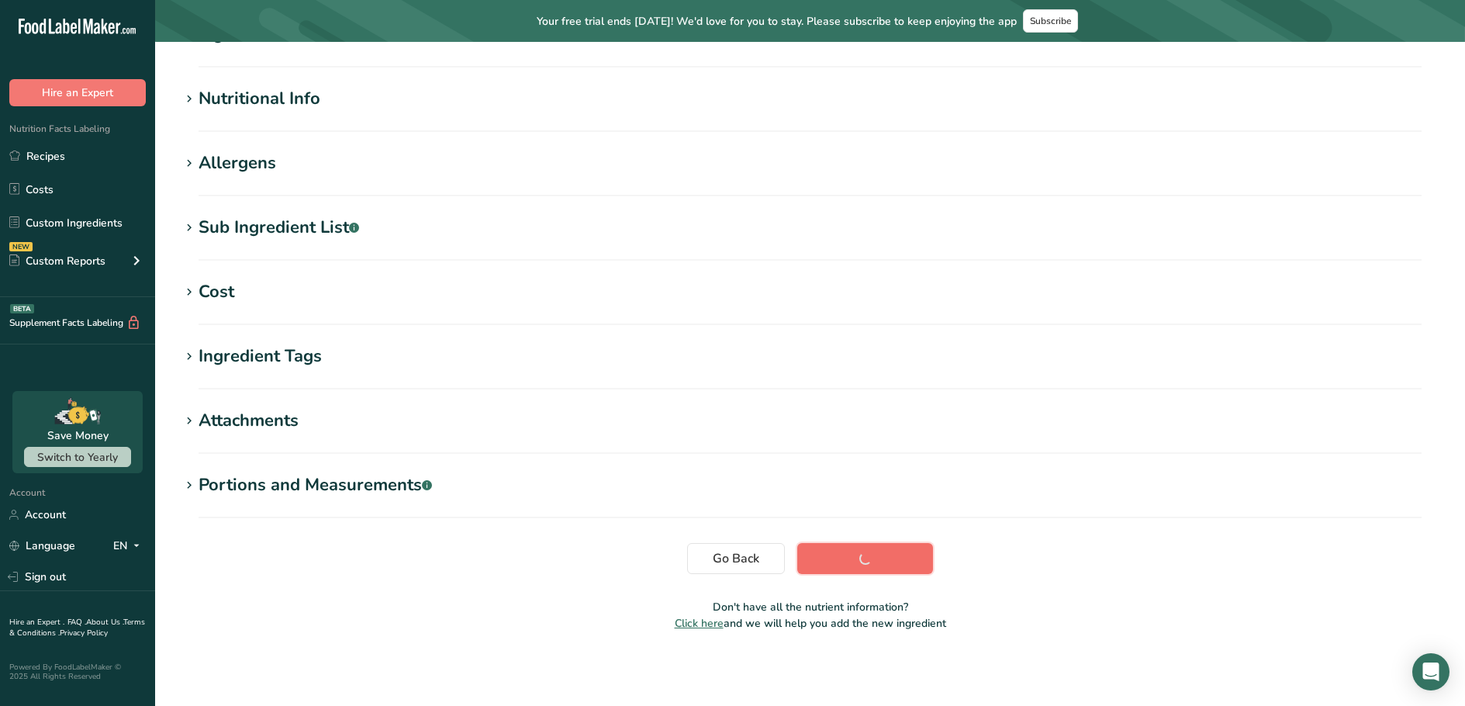
scroll to position [157, 0]
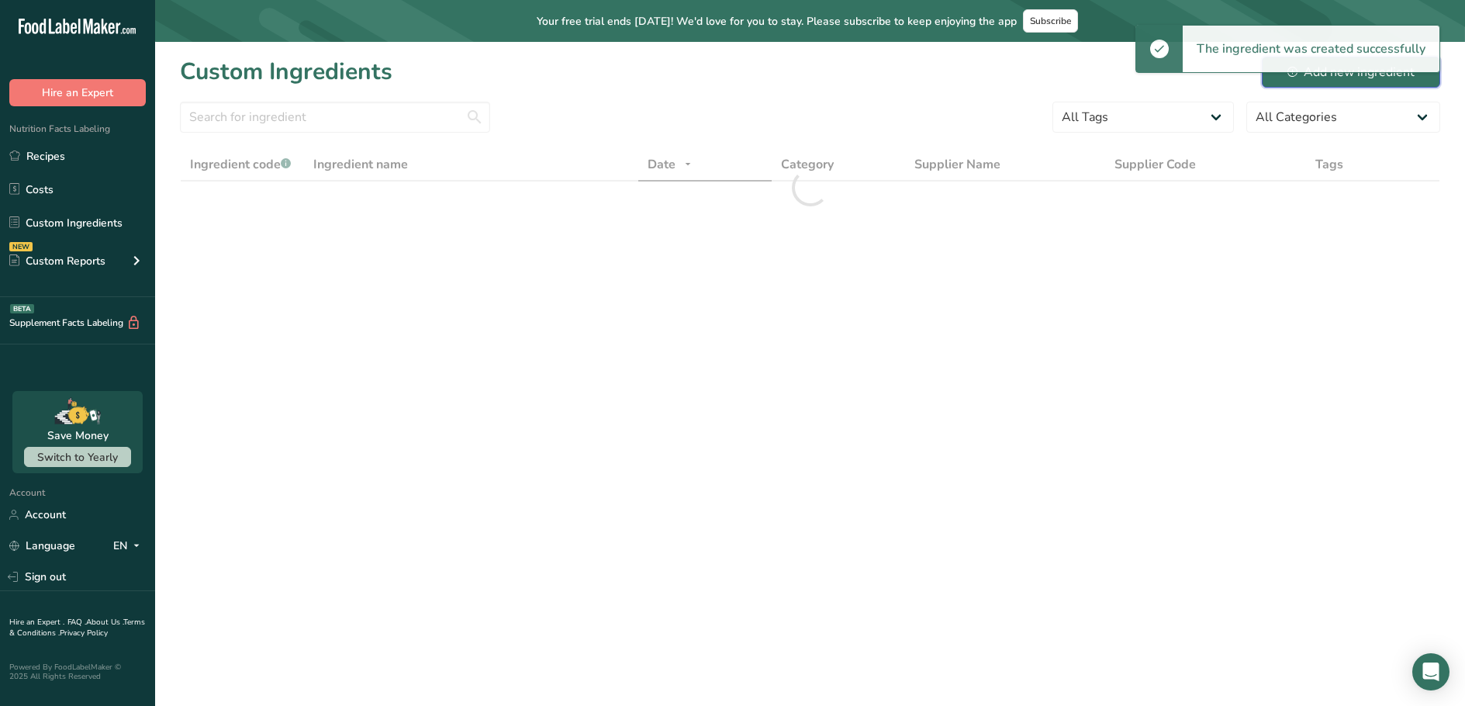
click at [1291, 74] on icon at bounding box center [1292, 72] width 10 height 10
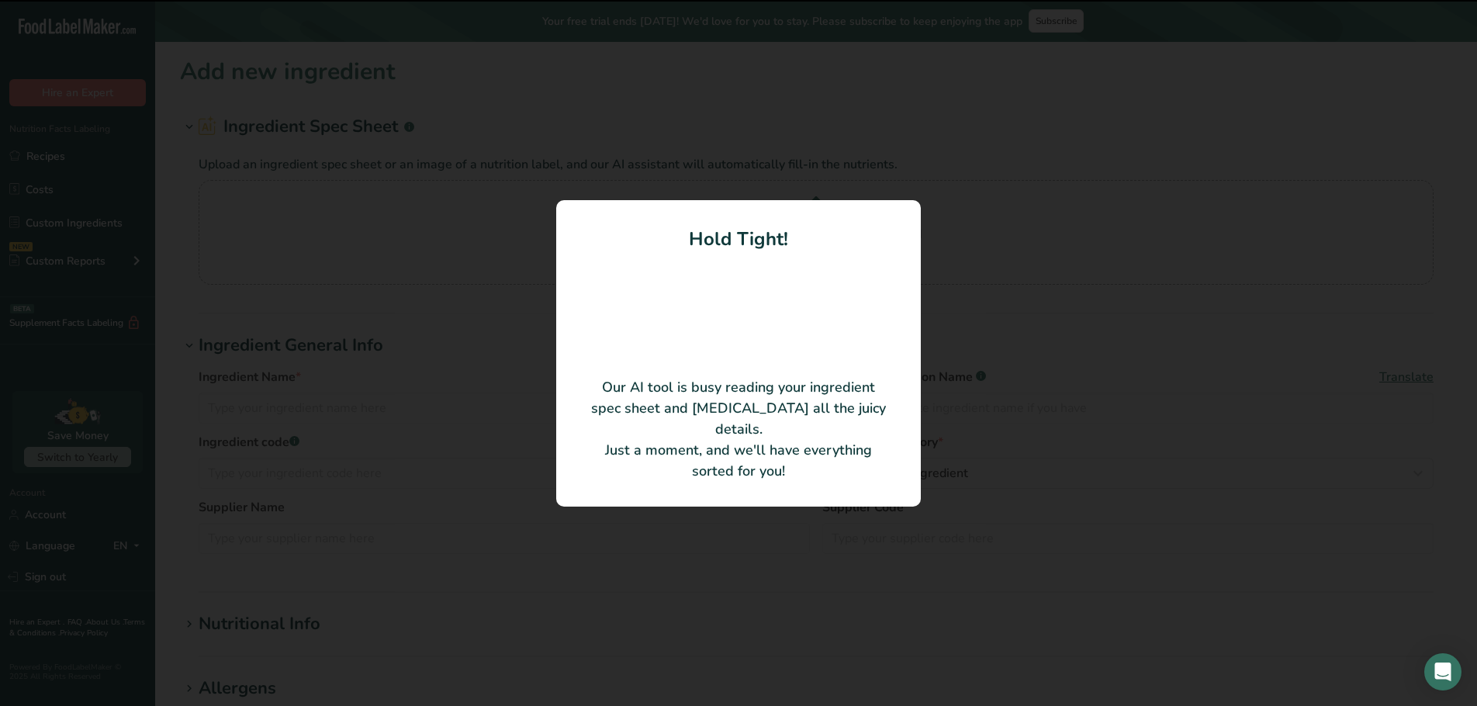
type input "Greek Kebabs"
type input "[PERSON_NAME] Meats"
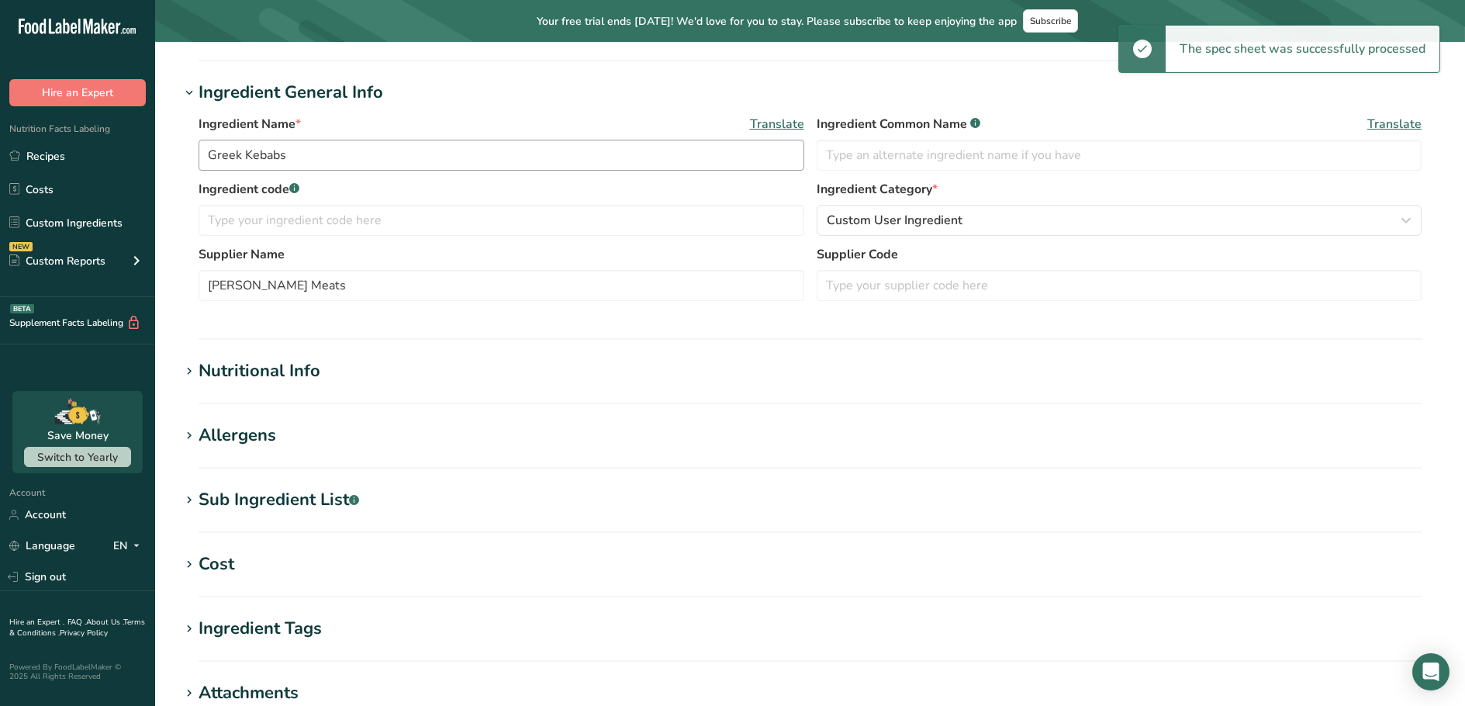
scroll to position [388, 0]
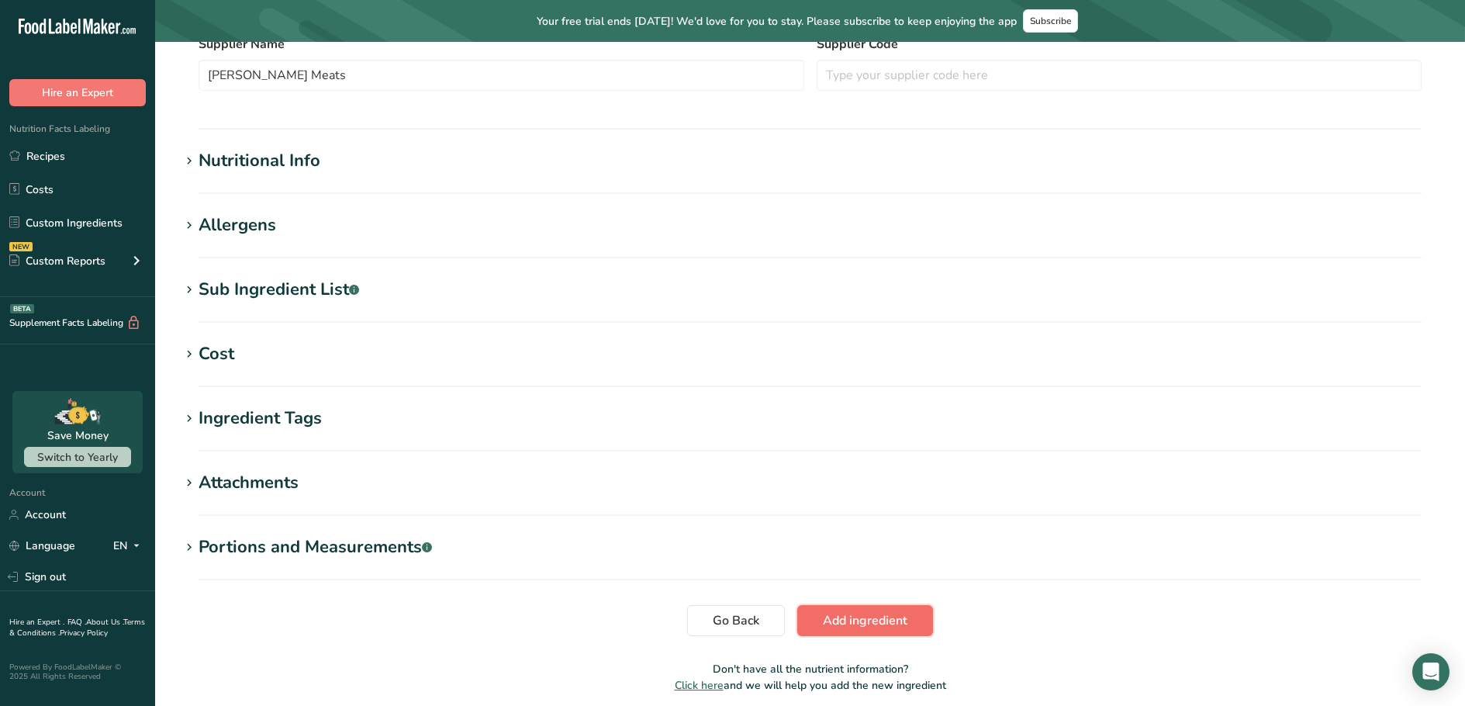
click at [841, 610] on button "Add ingredient" at bounding box center [865, 620] width 136 height 31
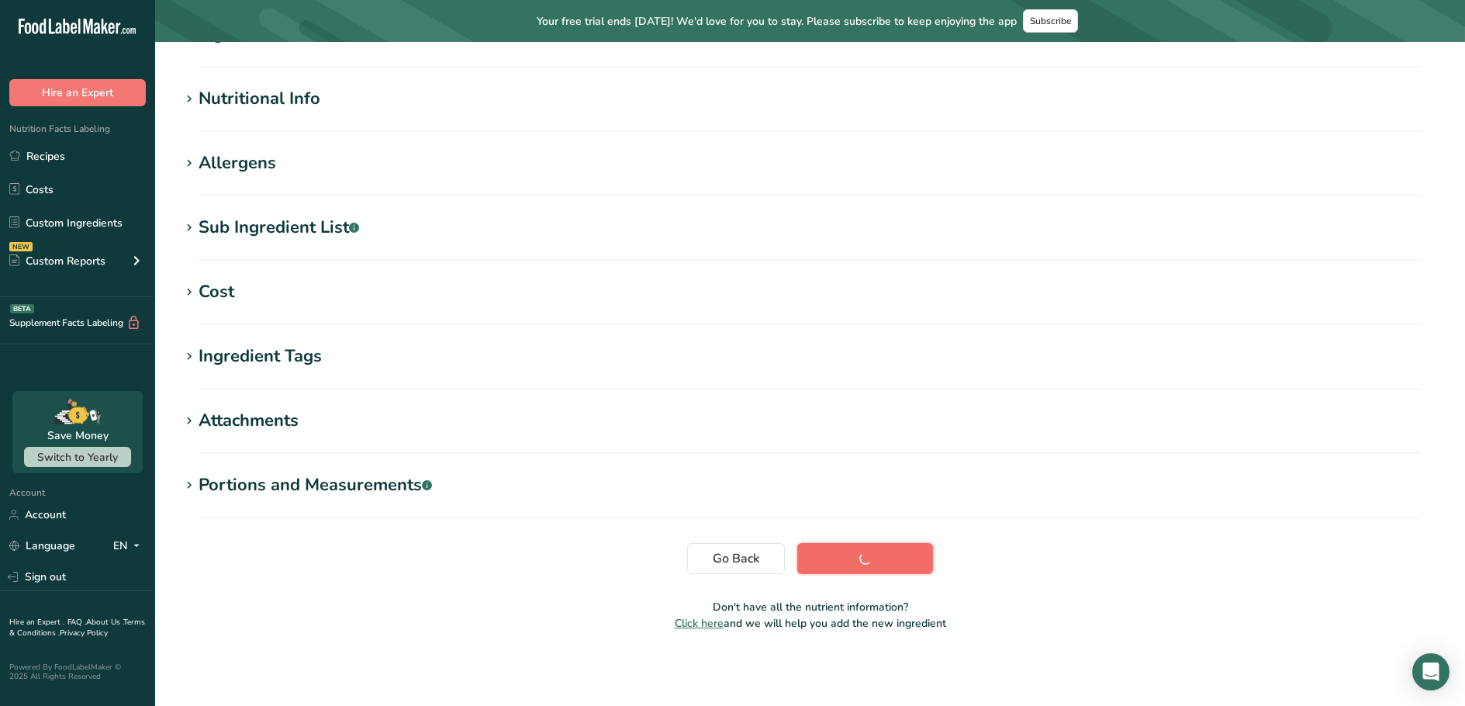
scroll to position [157, 0]
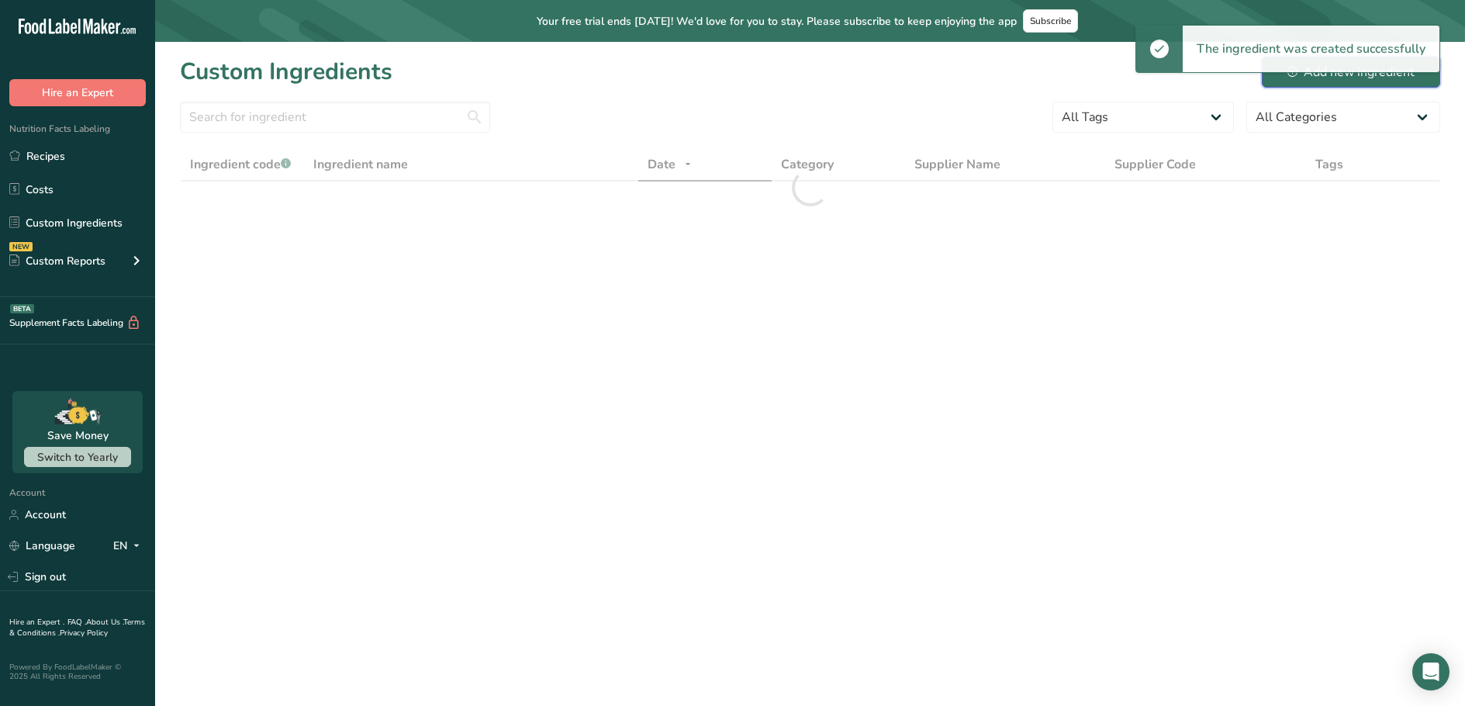
click at [1331, 79] on div "Add new ingredient" at bounding box center [1350, 72] width 127 height 19
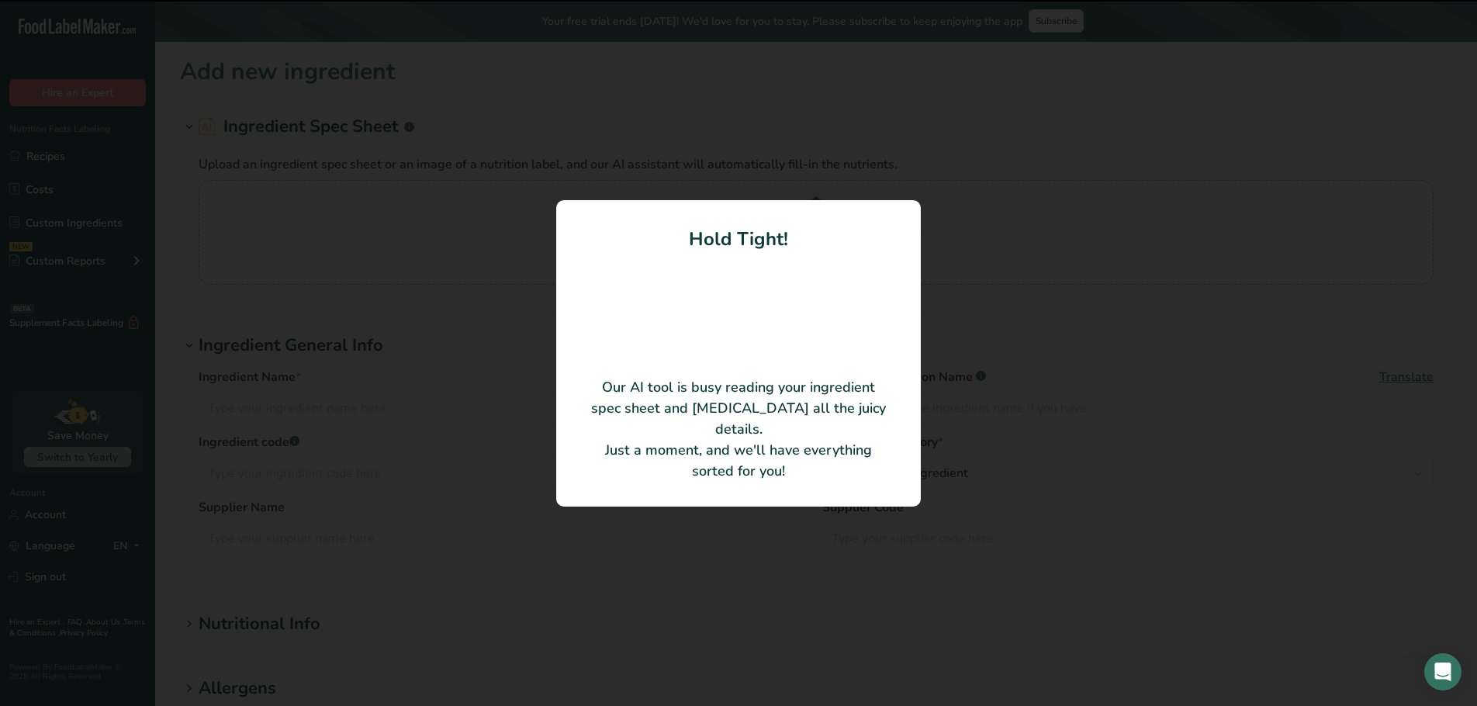
type input "Hot Hungarian Sausages"
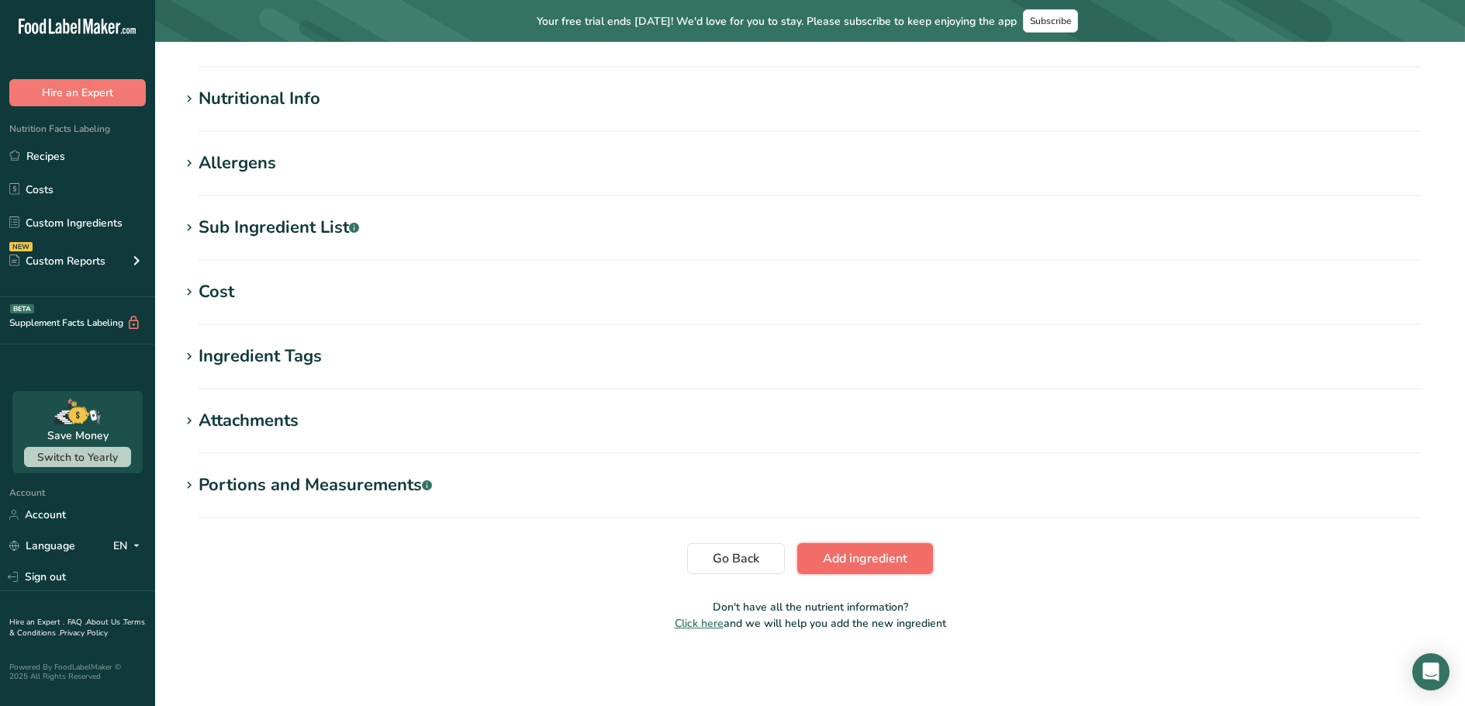
click at [827, 556] on span "Add ingredient" at bounding box center [865, 558] width 85 height 19
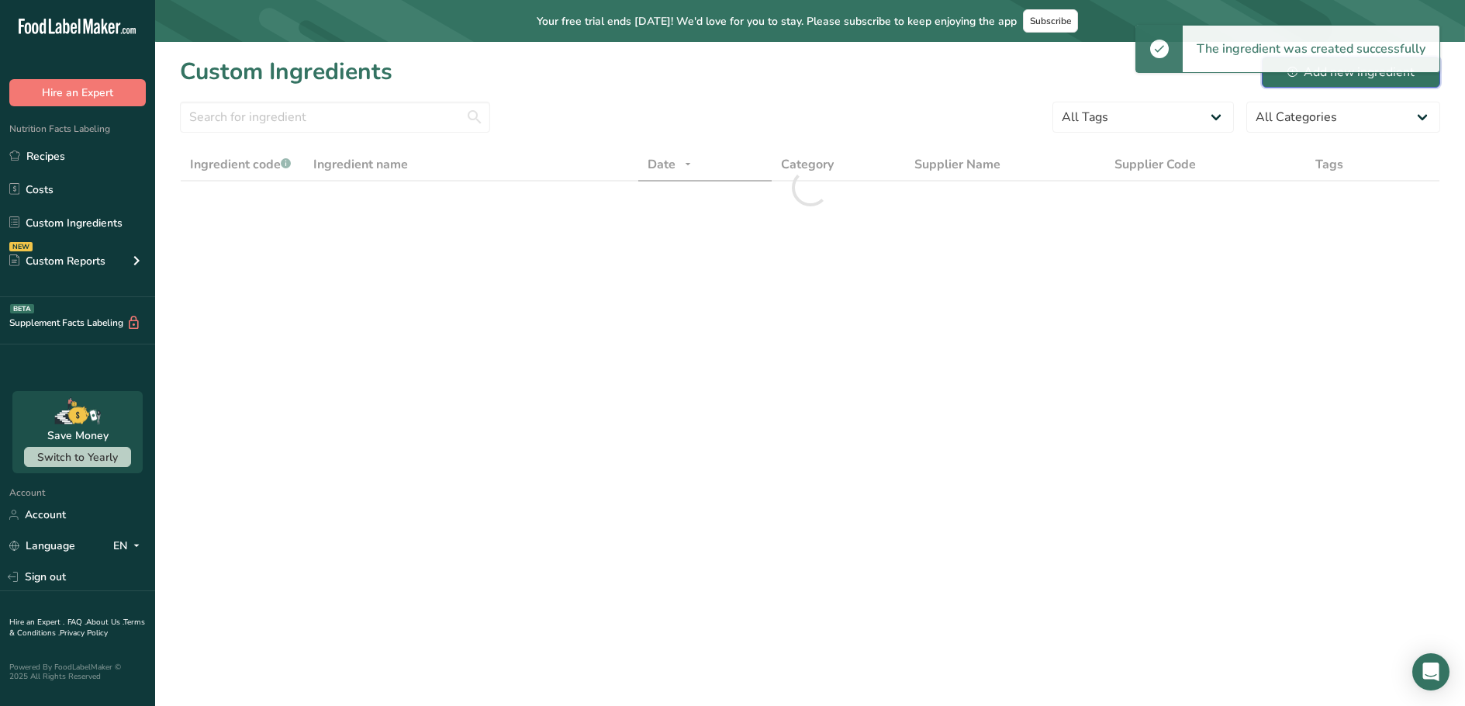
click at [1384, 76] on div "Add new ingredient" at bounding box center [1350, 72] width 127 height 19
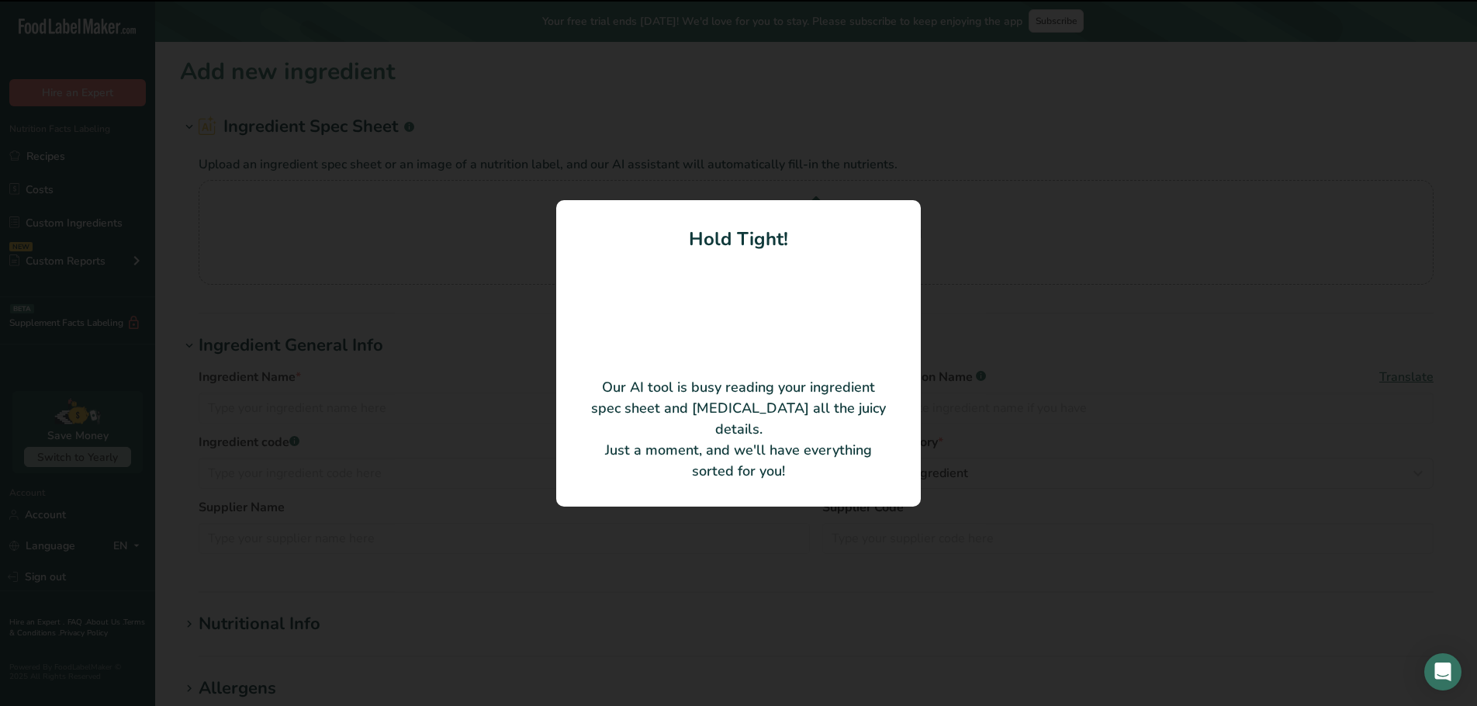
type input "Hungarian Kolbasz"
type input "U12148161"
type input "[PERSON_NAME] from [PERSON_NAME] Meats"
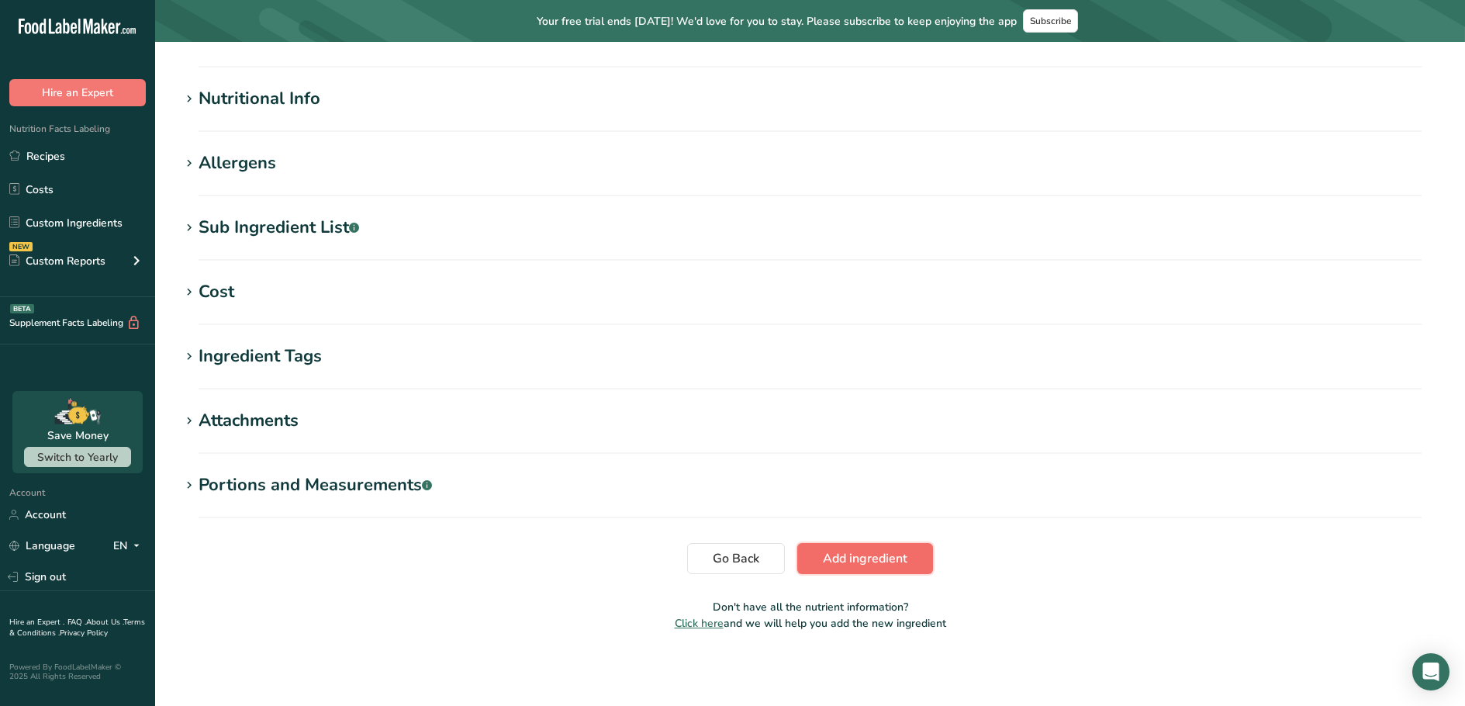
click at [837, 553] on span "Add ingredient" at bounding box center [865, 558] width 85 height 19
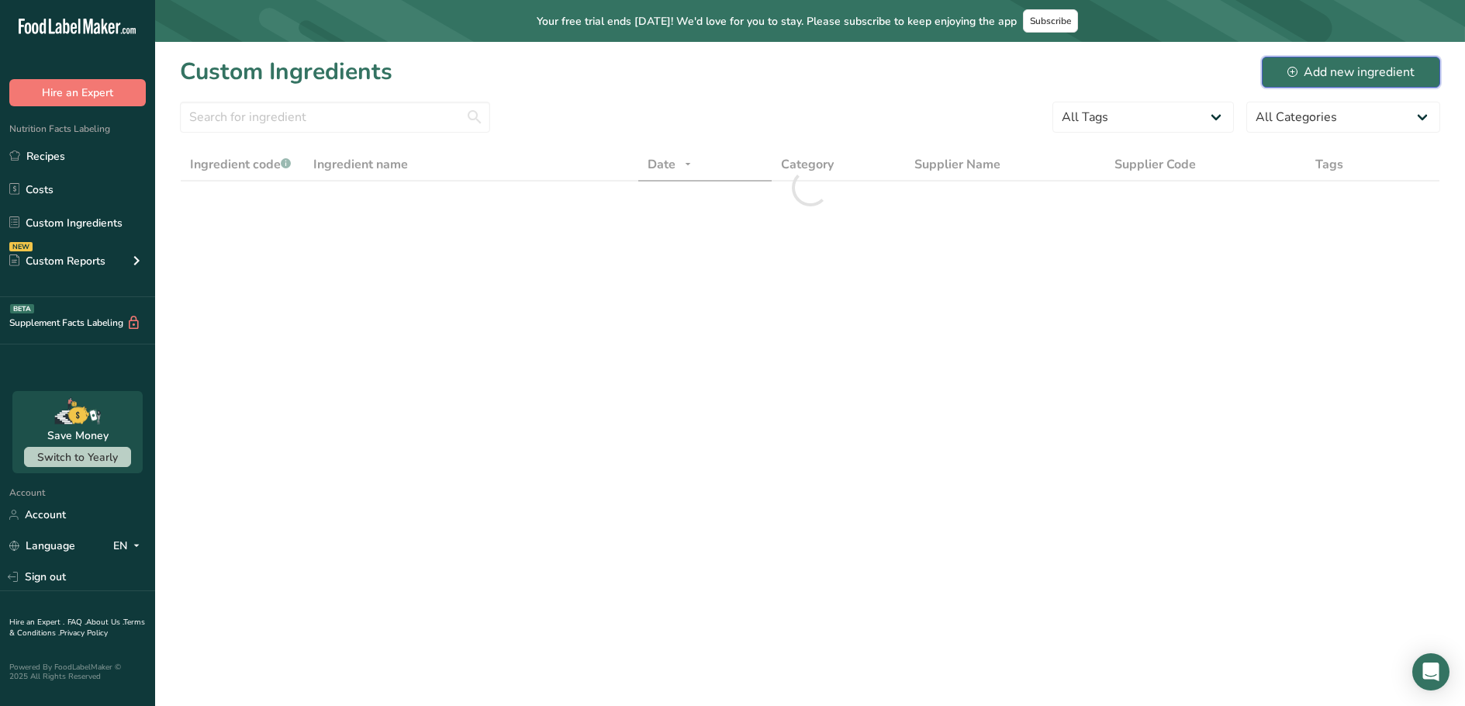
click at [1327, 79] on div "Add new ingredient" at bounding box center [1350, 72] width 127 height 19
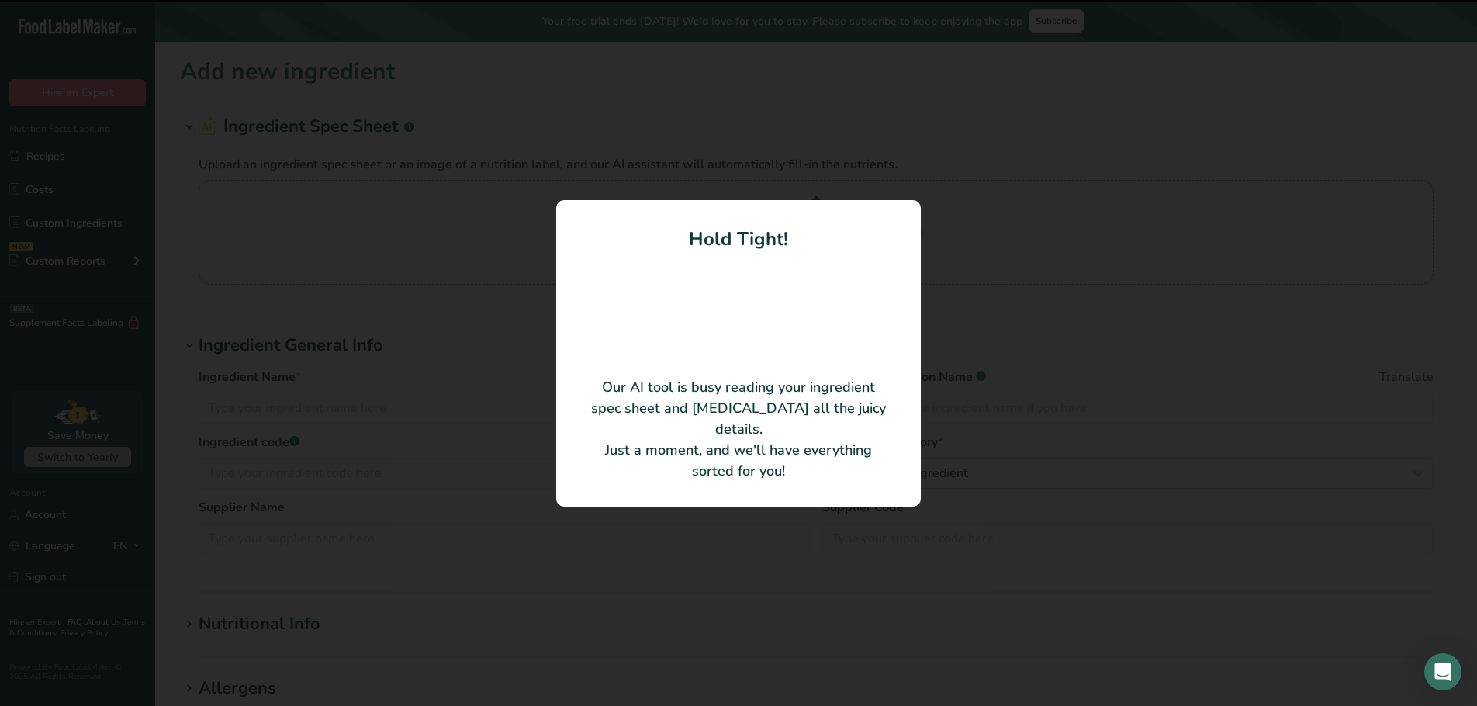
type input "Lamb, Mint and [PERSON_NAME] Sausage"
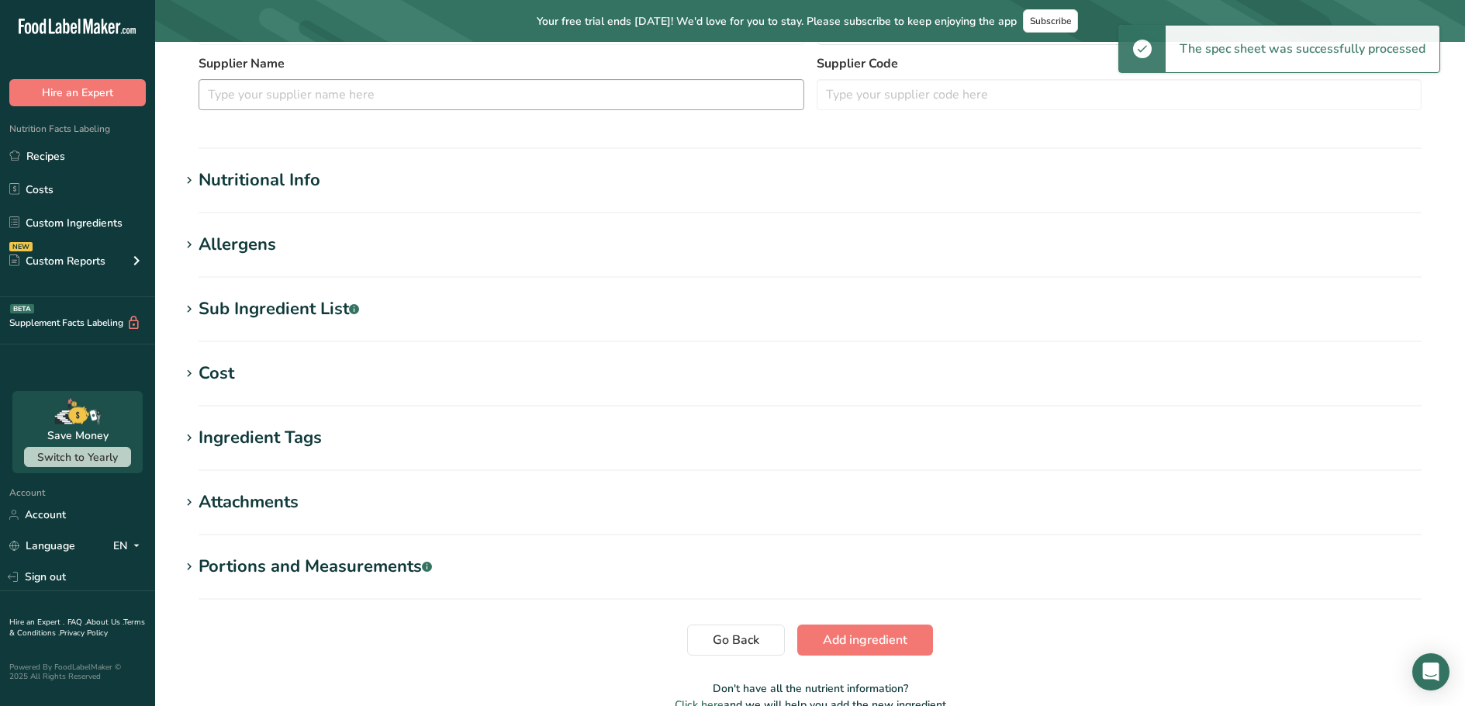
scroll to position [450, 0]
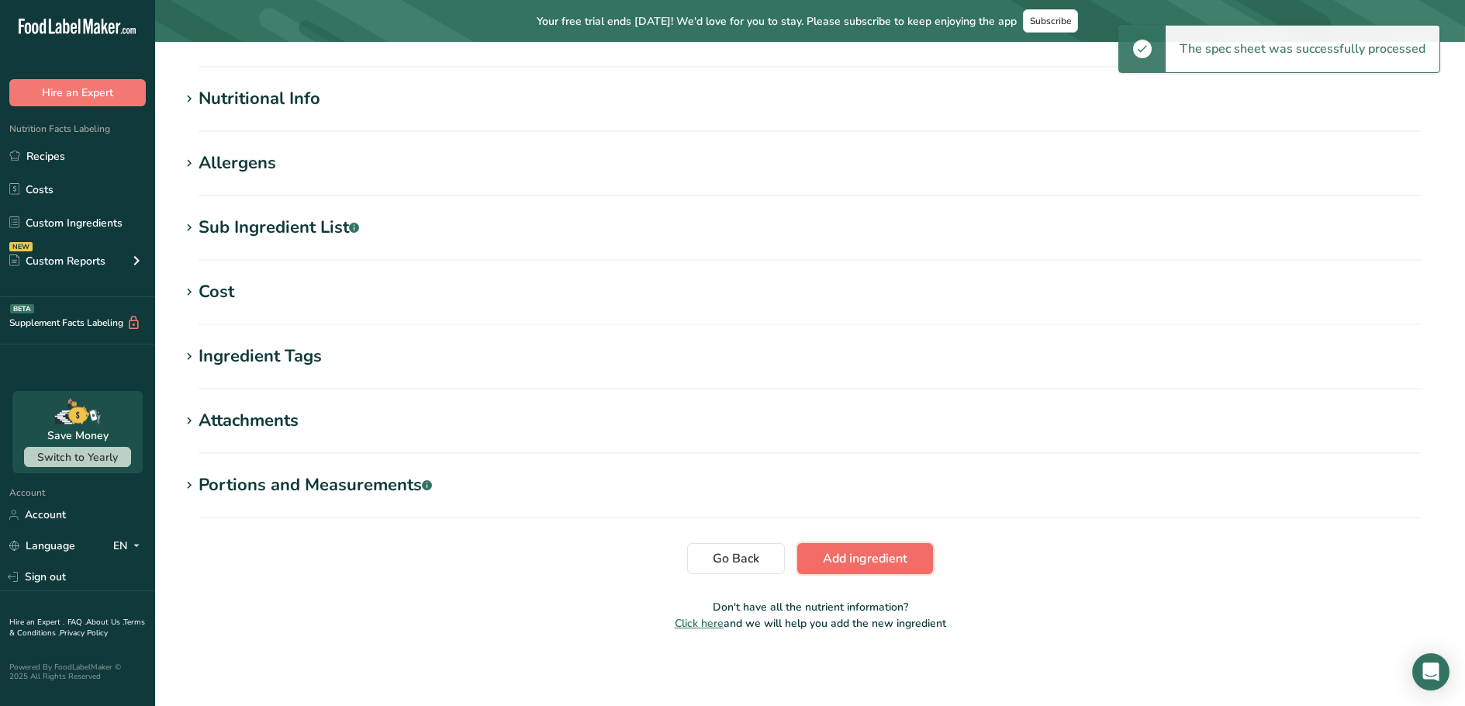
click at [883, 553] on span "Add ingredient" at bounding box center [865, 558] width 85 height 19
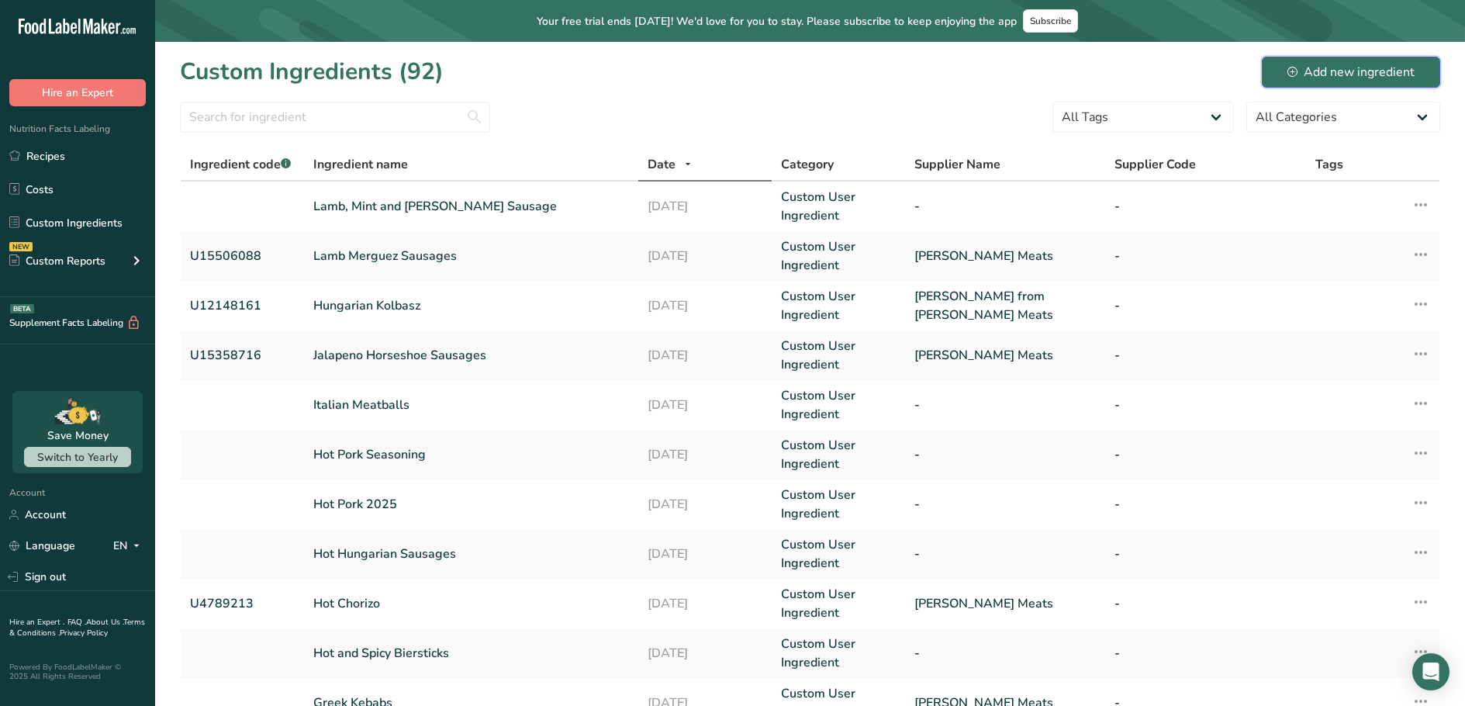
click at [1339, 72] on div "Add new ingredient" at bounding box center [1350, 72] width 127 height 19
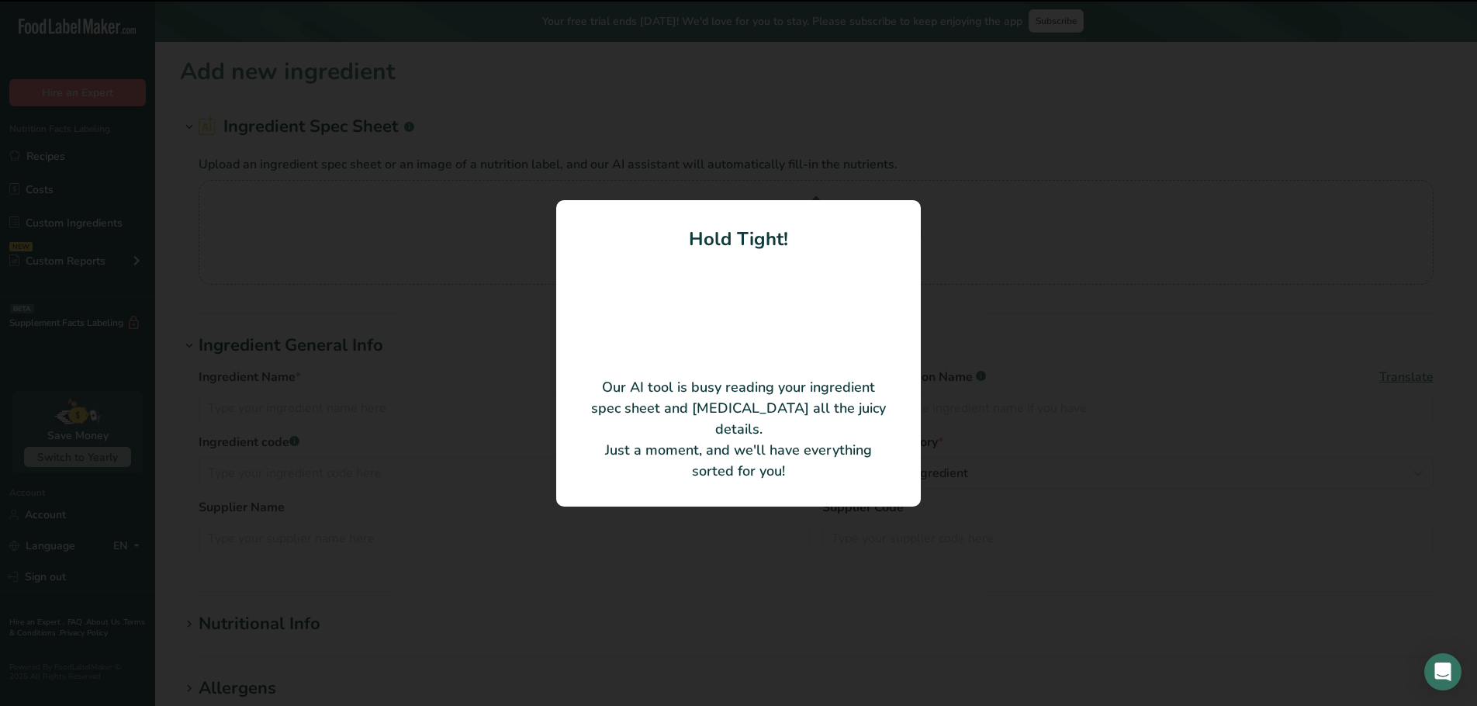
type input "[PERSON_NAME]"
type input "U4789107"
type input "[PERSON_NAME] Meats"
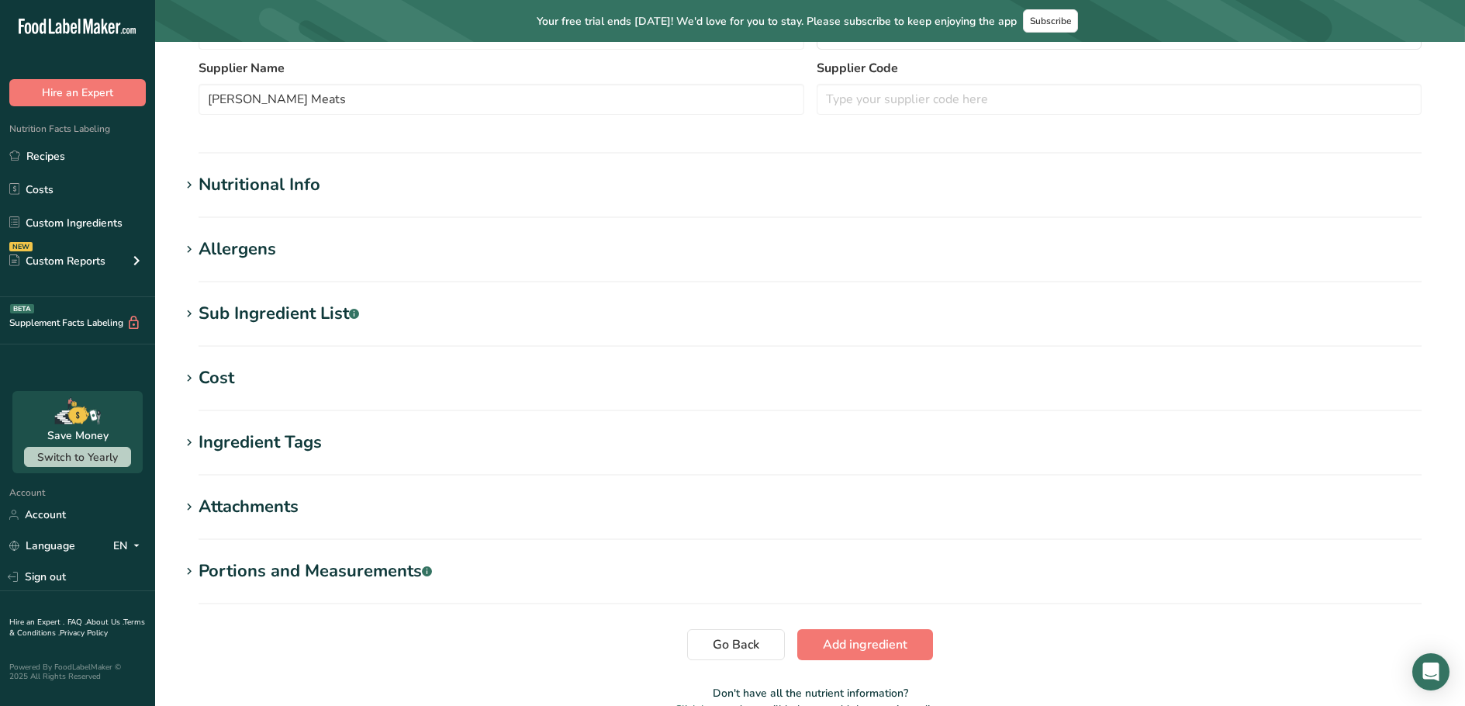
scroll to position [450, 0]
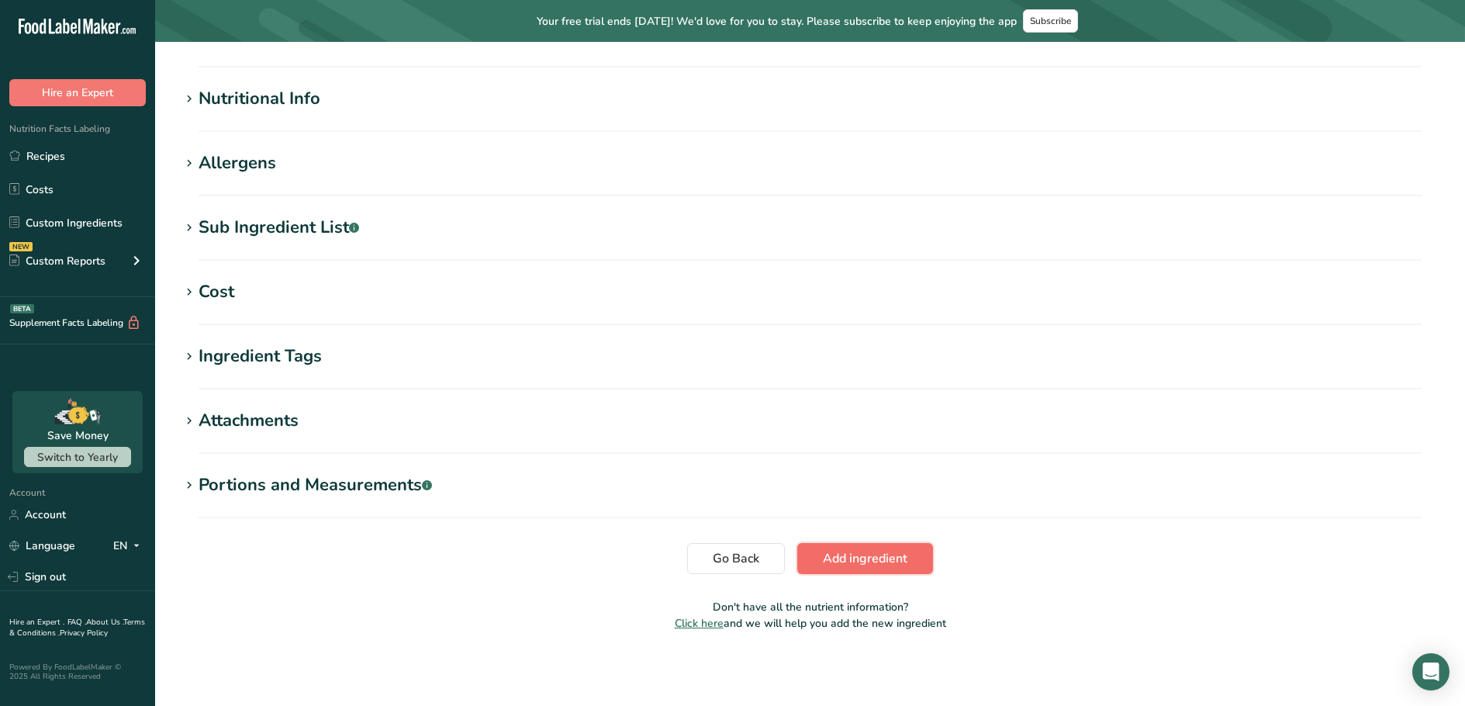
click at [846, 554] on span "Add ingredient" at bounding box center [865, 558] width 85 height 19
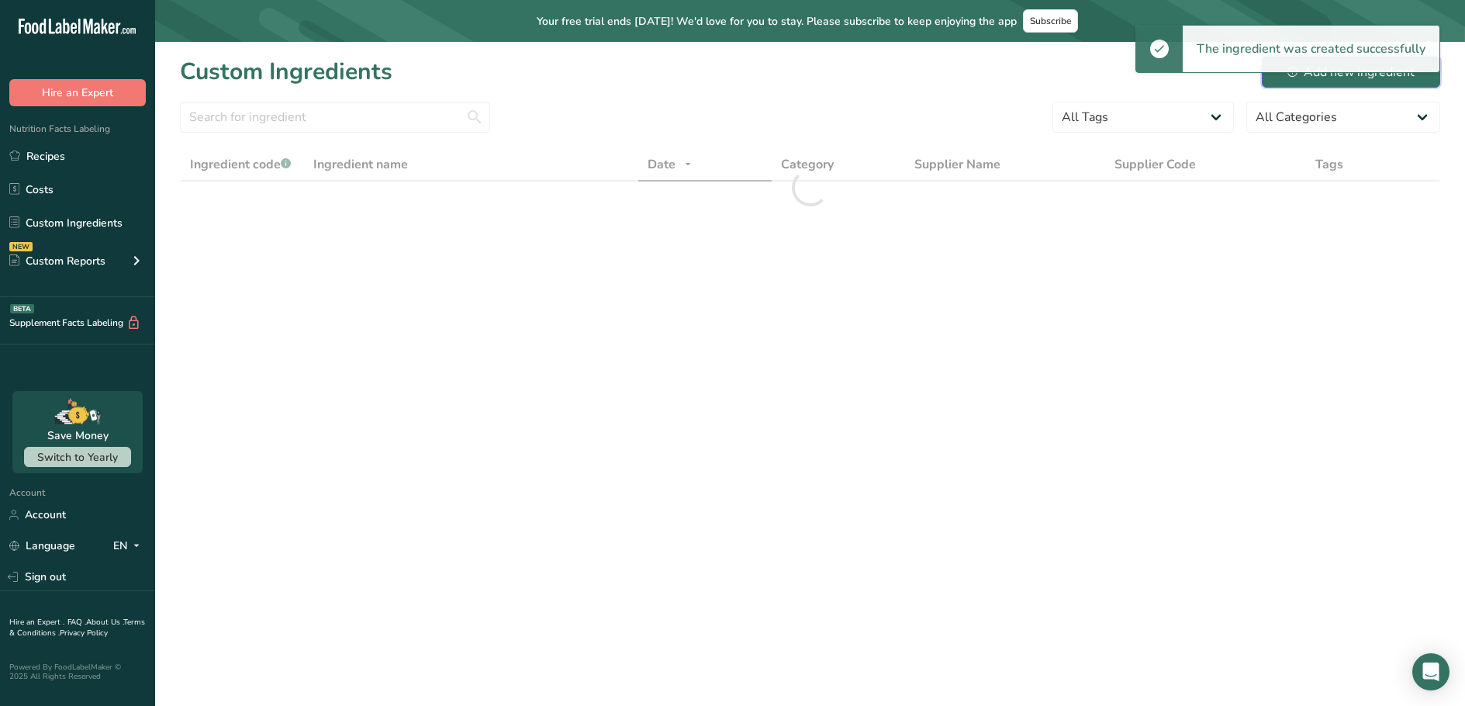
click at [1345, 74] on div "Add new ingredient" at bounding box center [1350, 72] width 127 height 19
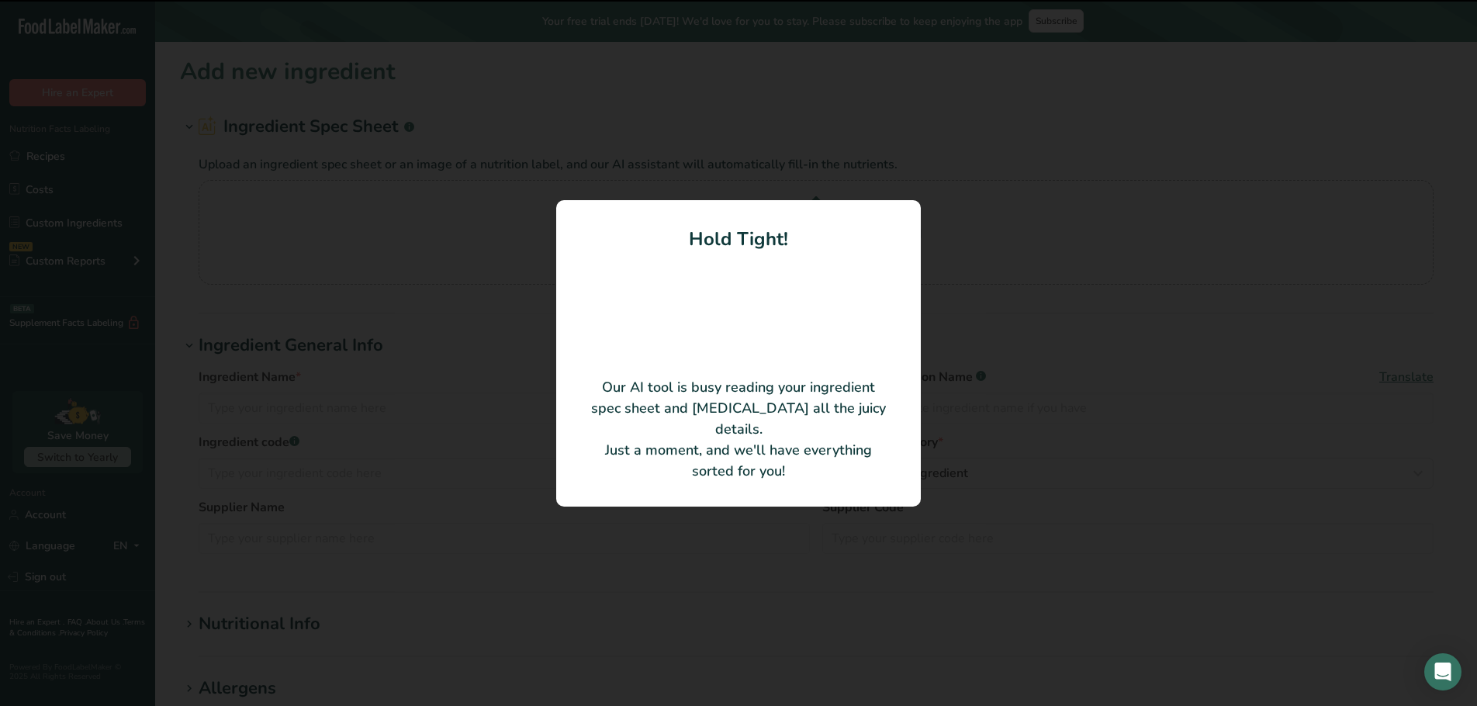
type input "Marmite and Cheese Sausage"
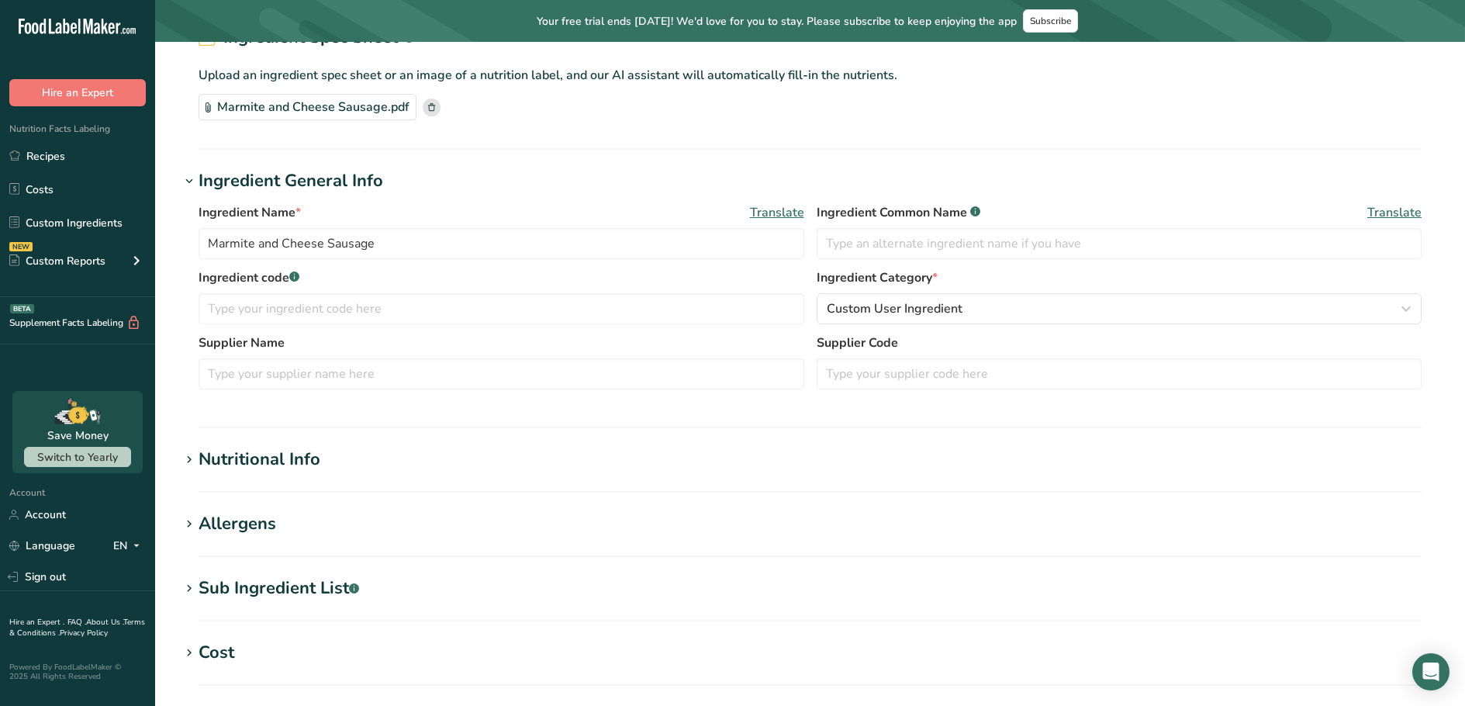
scroll to position [388, 0]
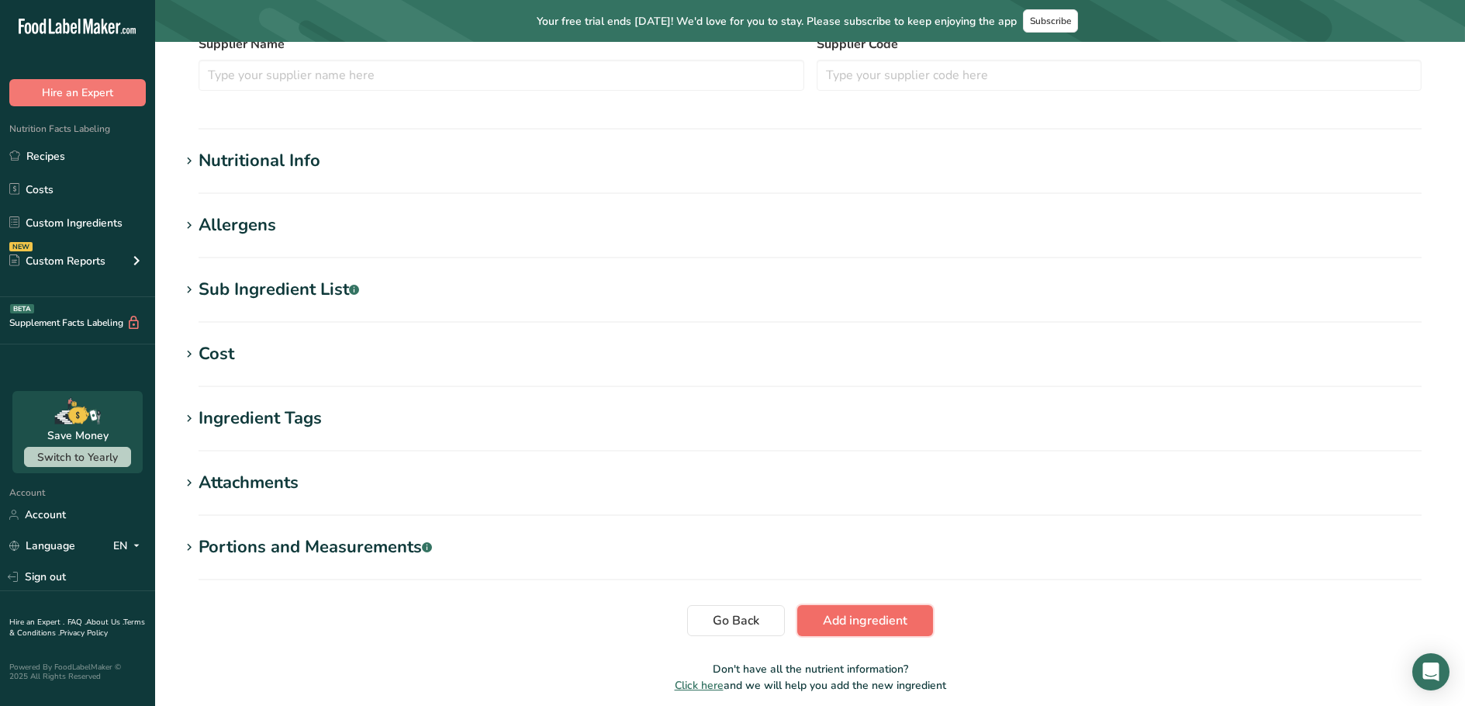
click at [852, 619] on span "Add ingredient" at bounding box center [865, 620] width 85 height 19
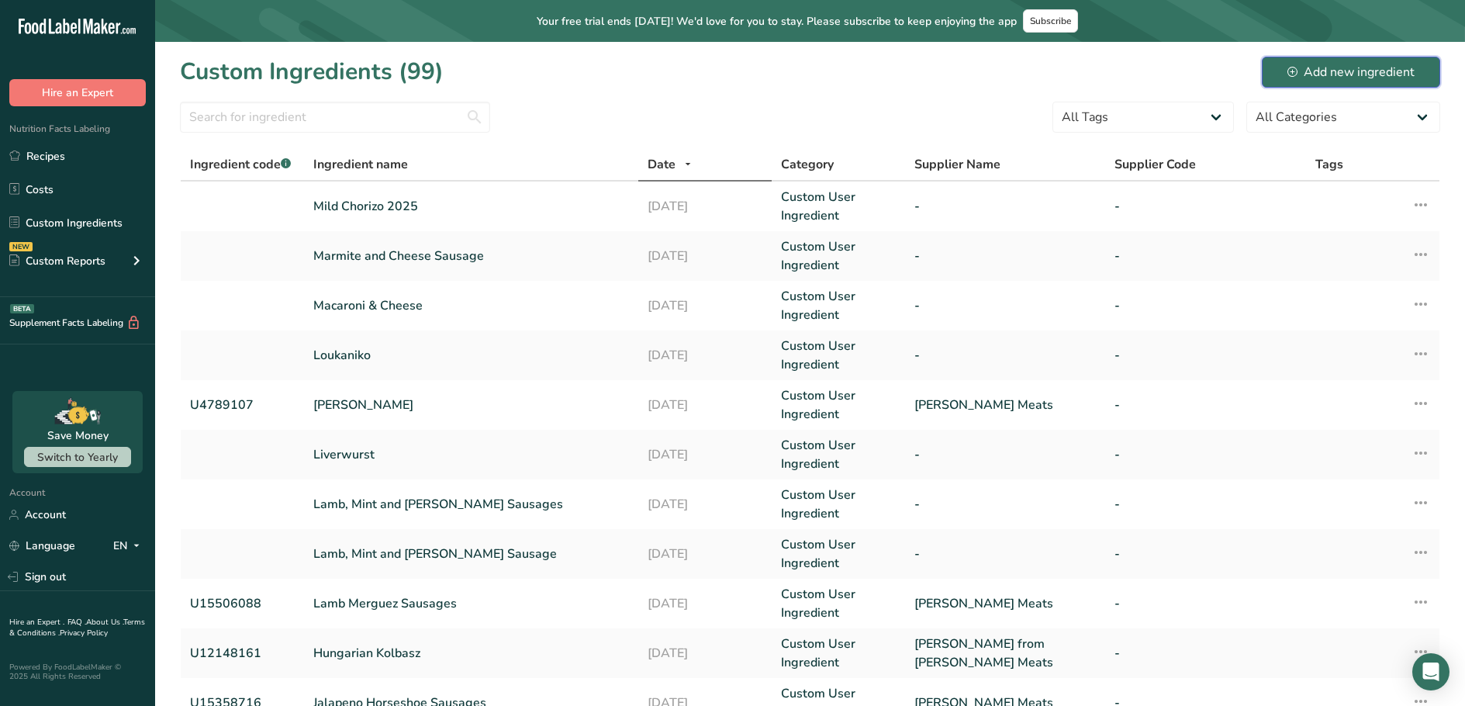
click at [1302, 72] on div "Add new ingredient" at bounding box center [1350, 72] width 127 height 19
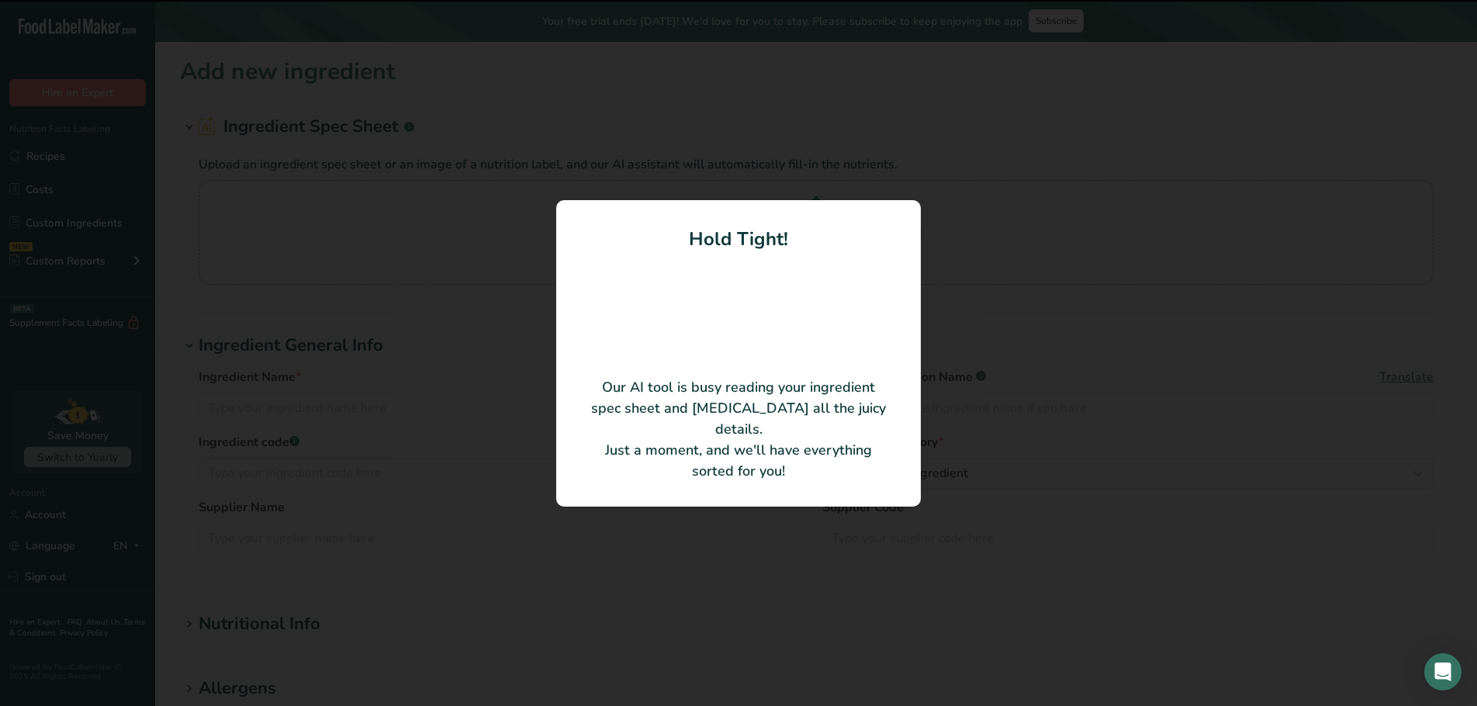
type input "Nacho and Cheese Sausage"
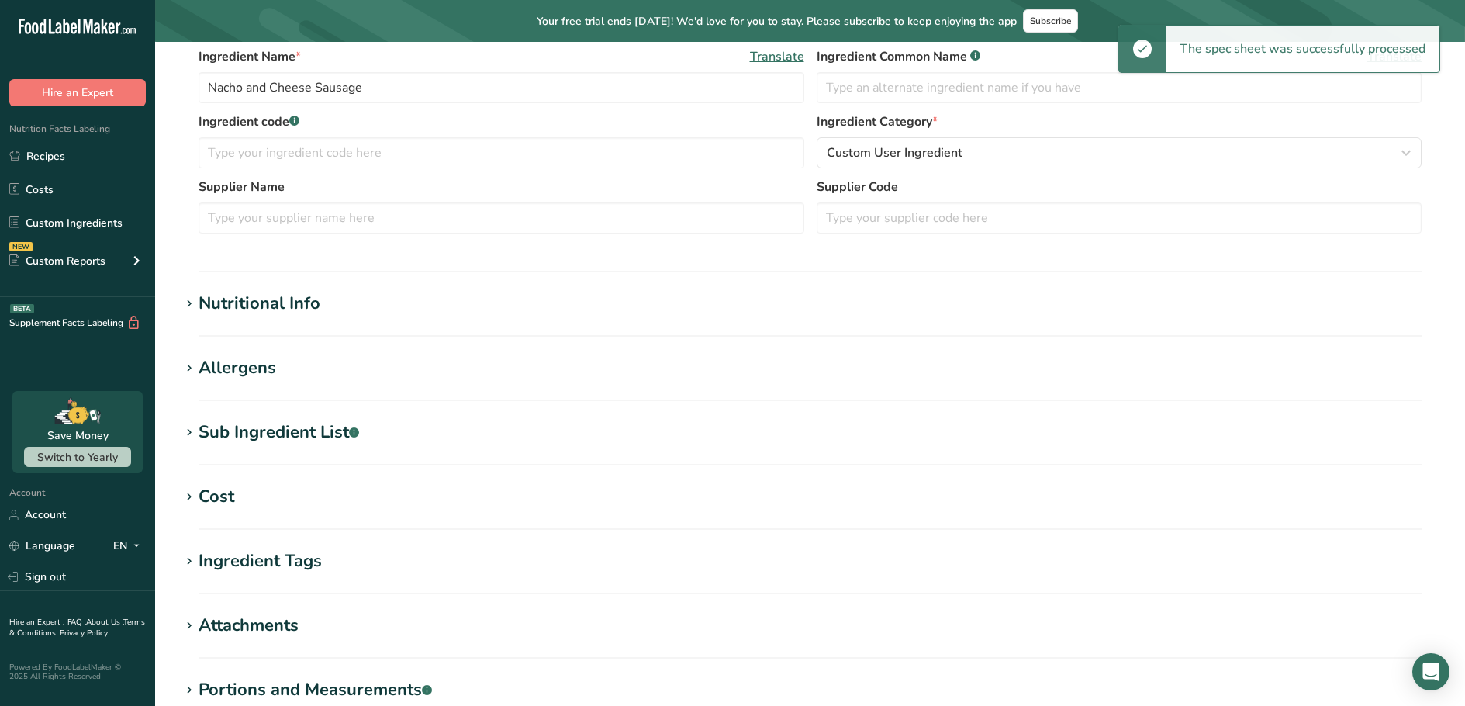
scroll to position [388, 0]
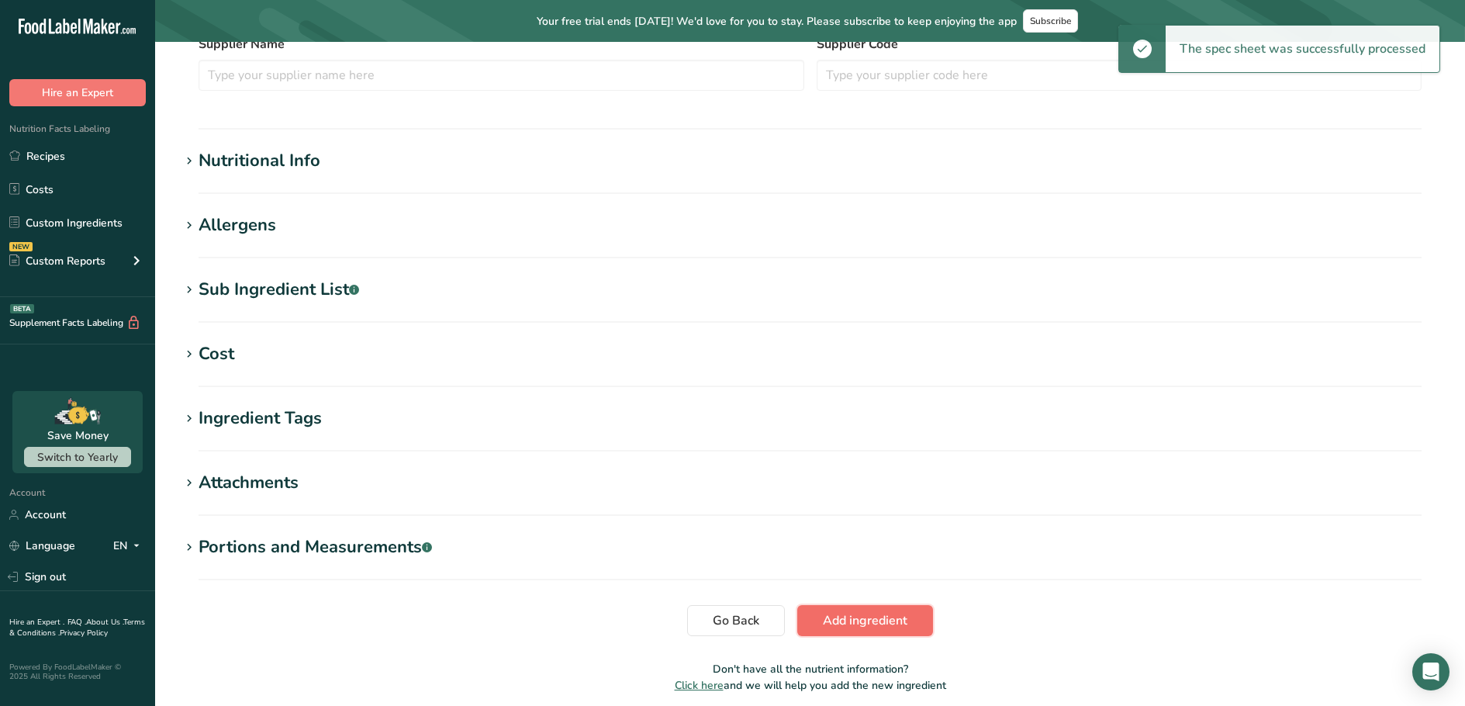
click at [831, 624] on span "Add ingredient" at bounding box center [865, 620] width 85 height 19
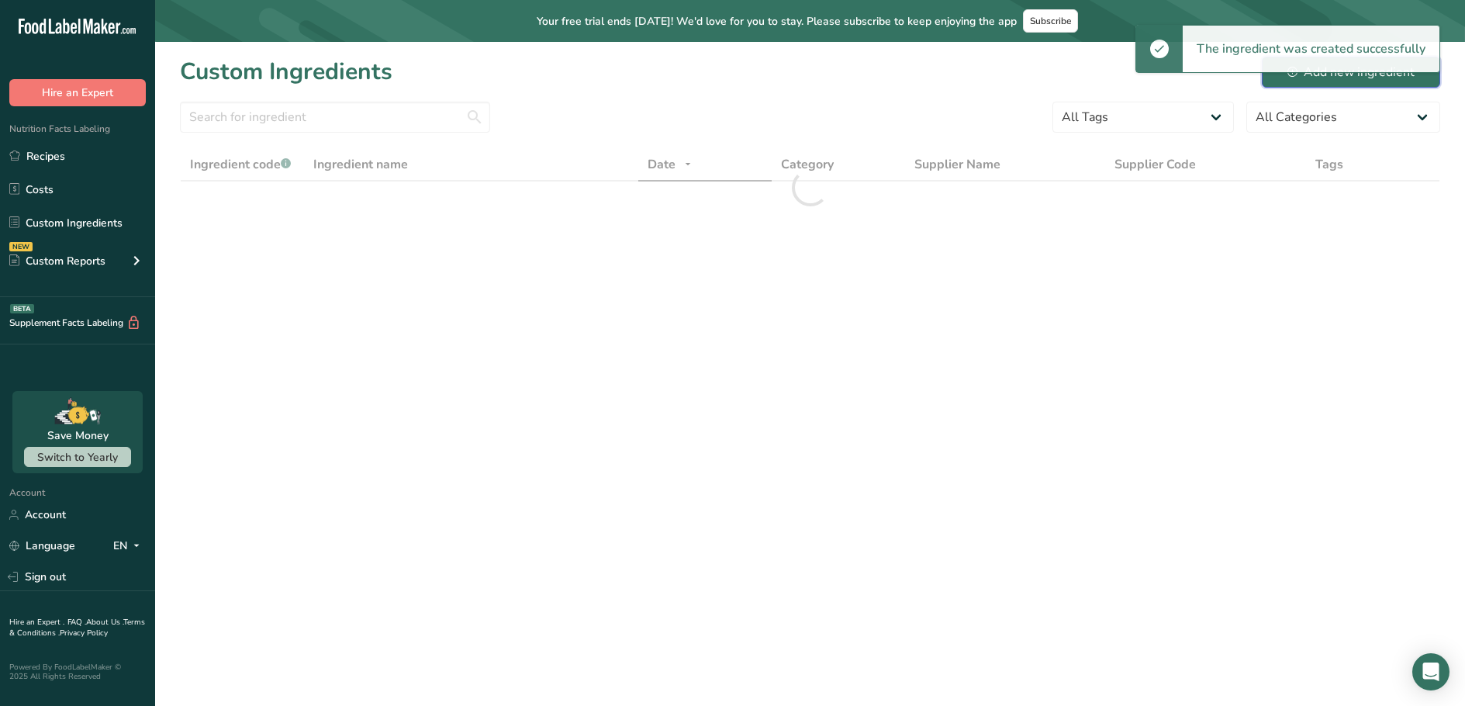
click at [1290, 80] on div "Add new ingredient" at bounding box center [1350, 72] width 127 height 19
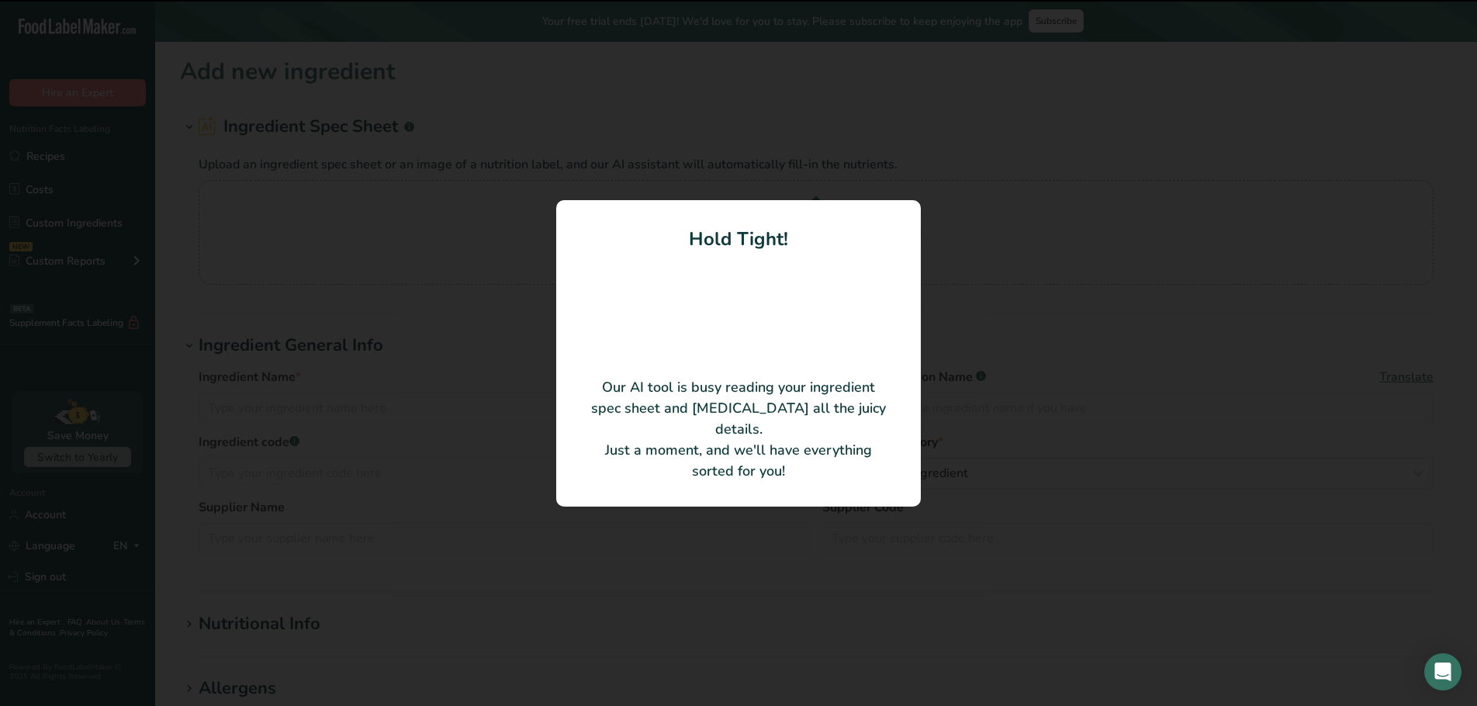
type input "Nuremburg 2025 Sausage"
type input "U15317164"
type input "[PERSON_NAME] Meats"
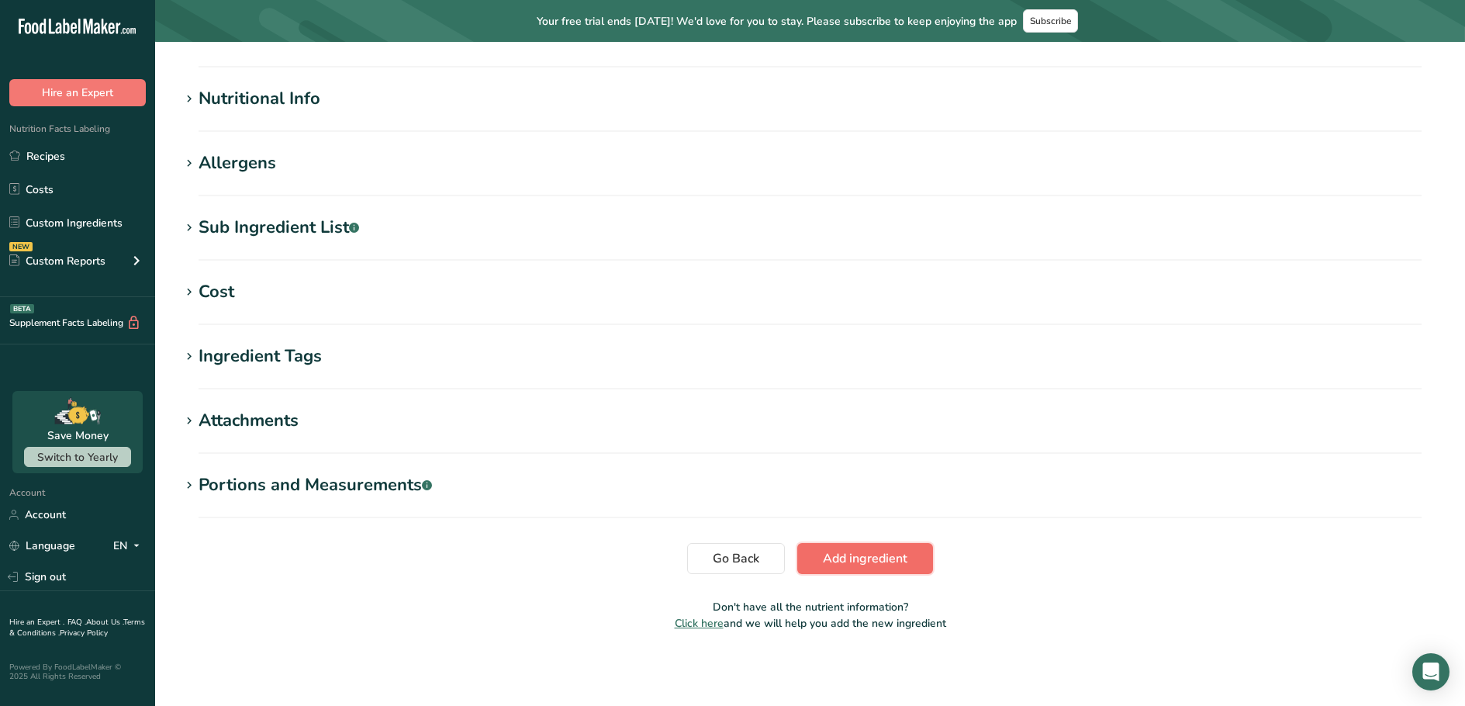
click at [897, 565] on span "Add ingredient" at bounding box center [865, 558] width 85 height 19
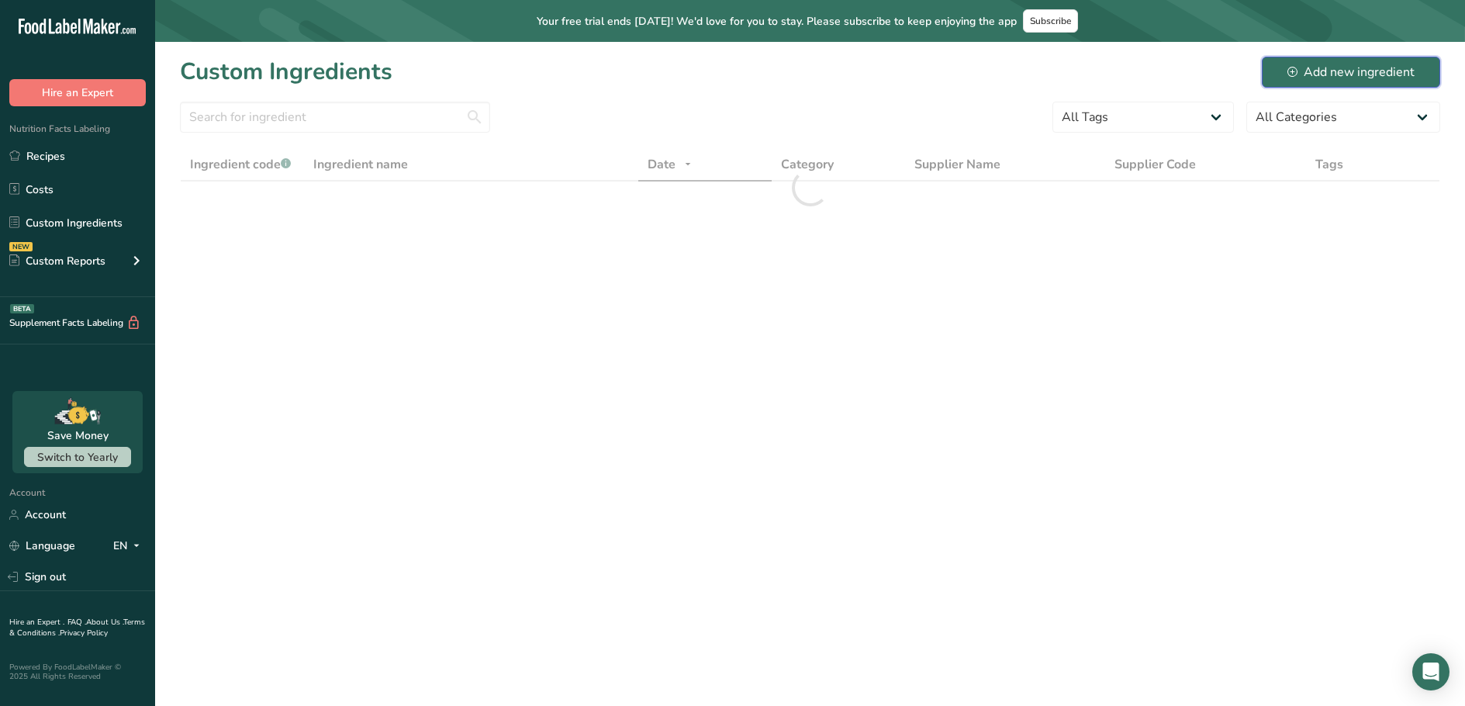
click at [1342, 75] on div "Add new ingredient" at bounding box center [1350, 72] width 127 height 19
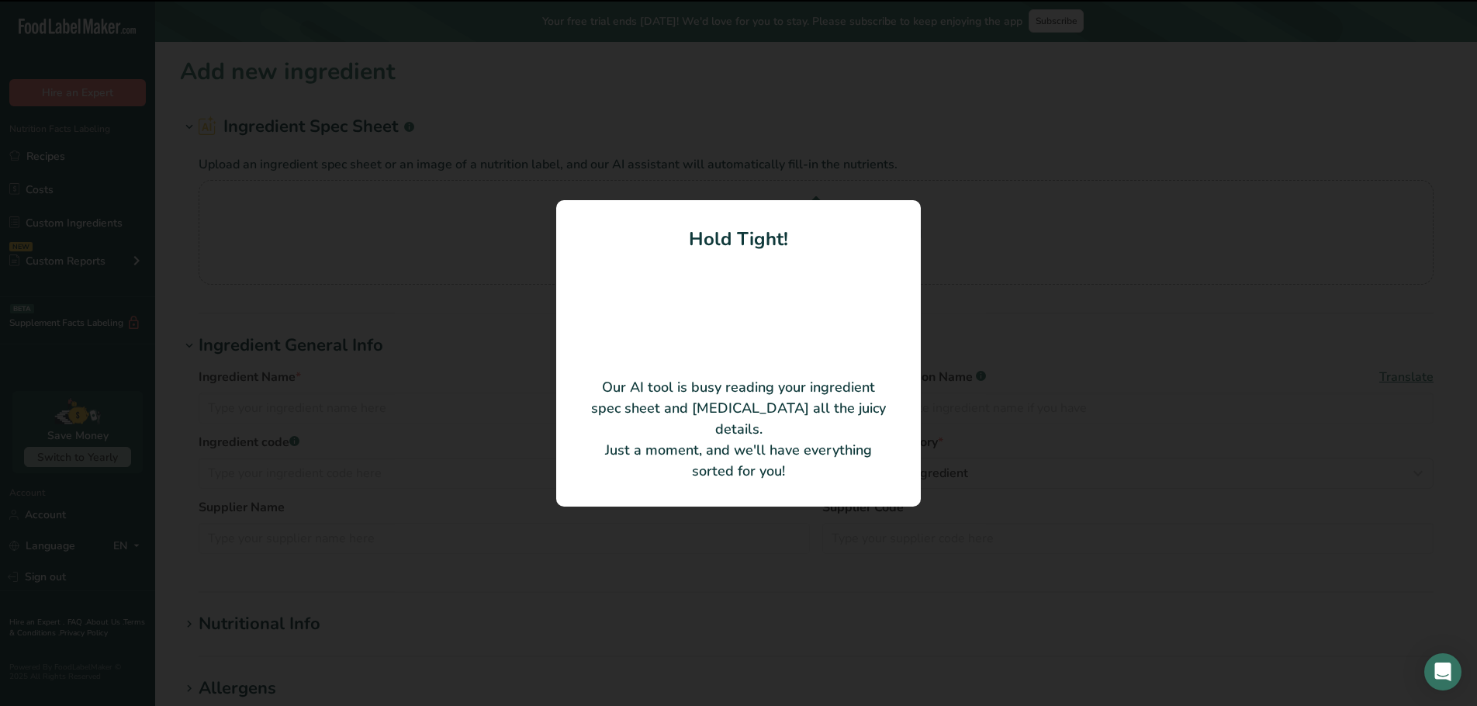
type input "Pastrami Spice Mix 2025"
type input "U15497176"
type input "[PERSON_NAME] Meats"
type input "AU16"
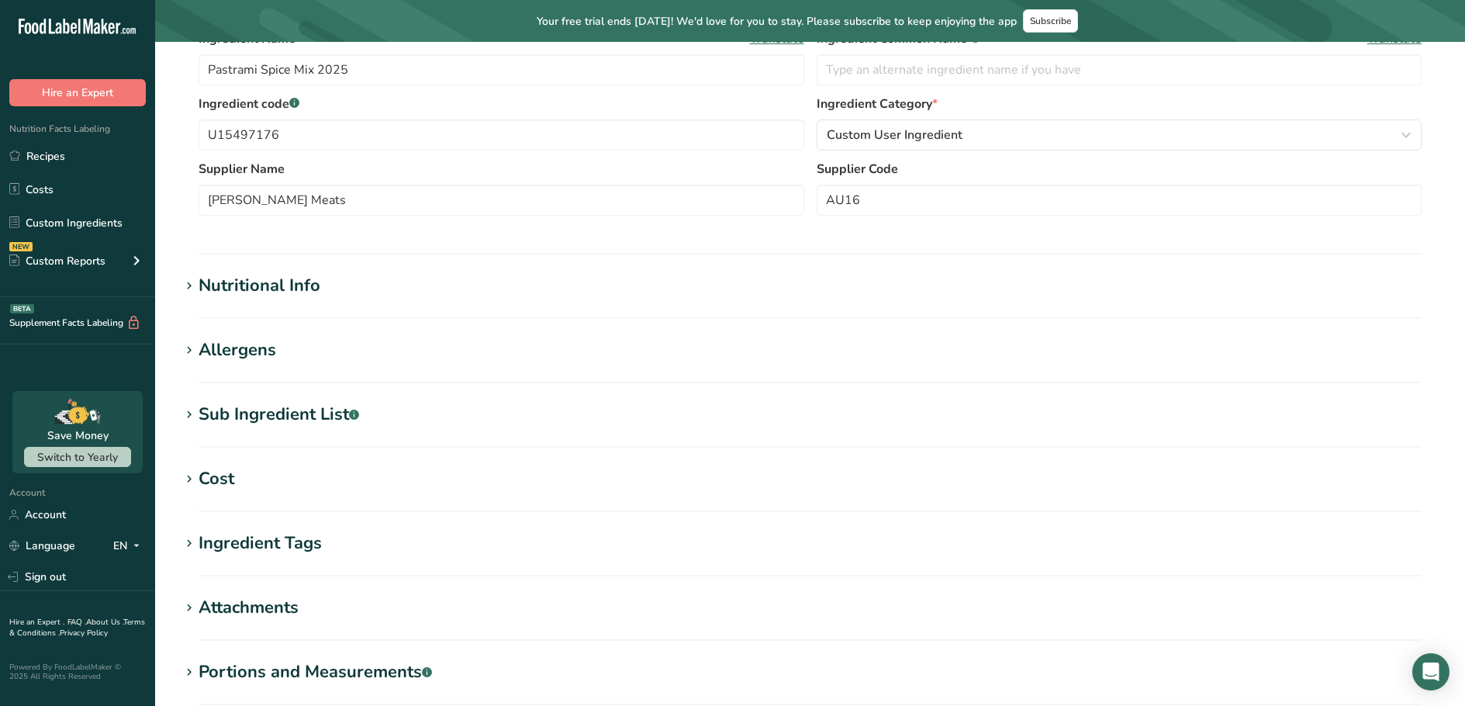
scroll to position [450, 0]
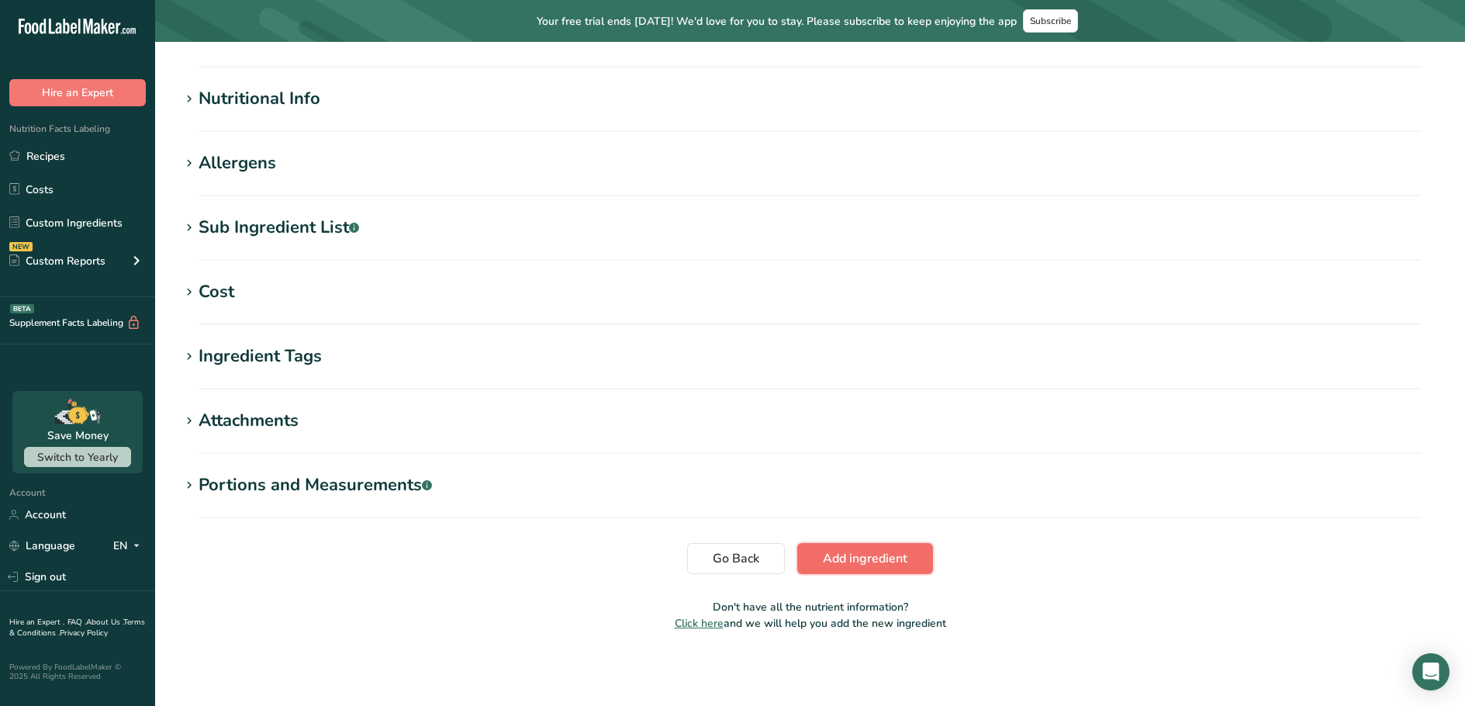
click at [822, 550] on button "Add ingredient" at bounding box center [865, 558] width 136 height 31
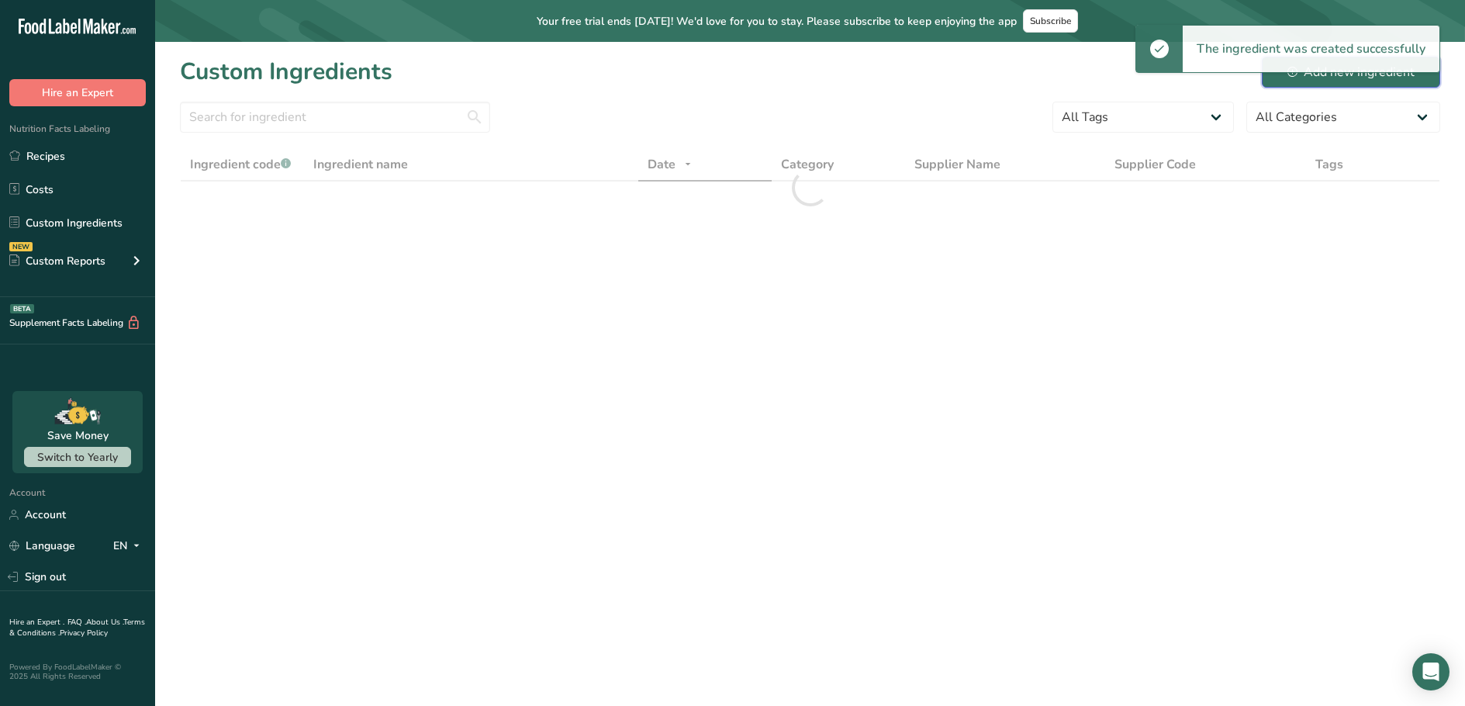
click at [1325, 75] on div "Add new ingredient" at bounding box center [1350, 72] width 127 height 19
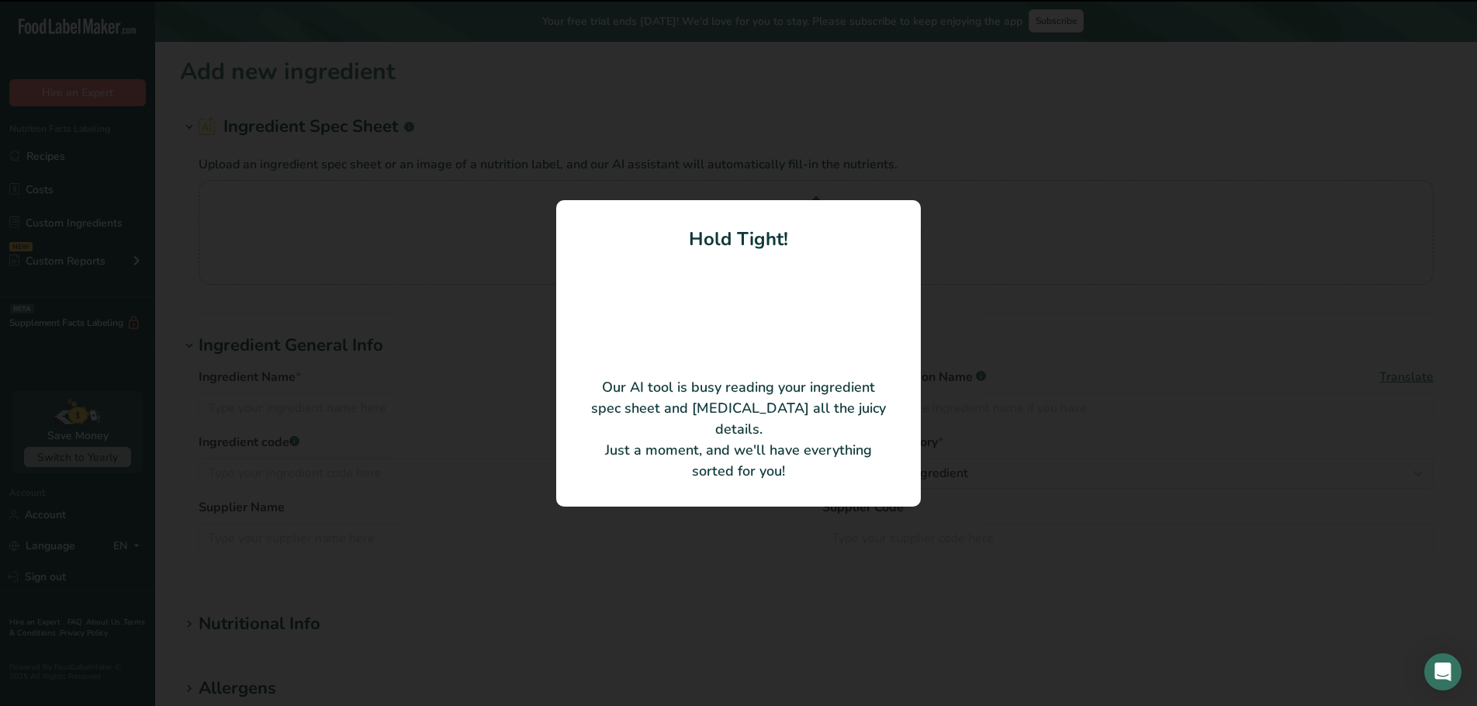
type input "Pork Sausage Cumberland"
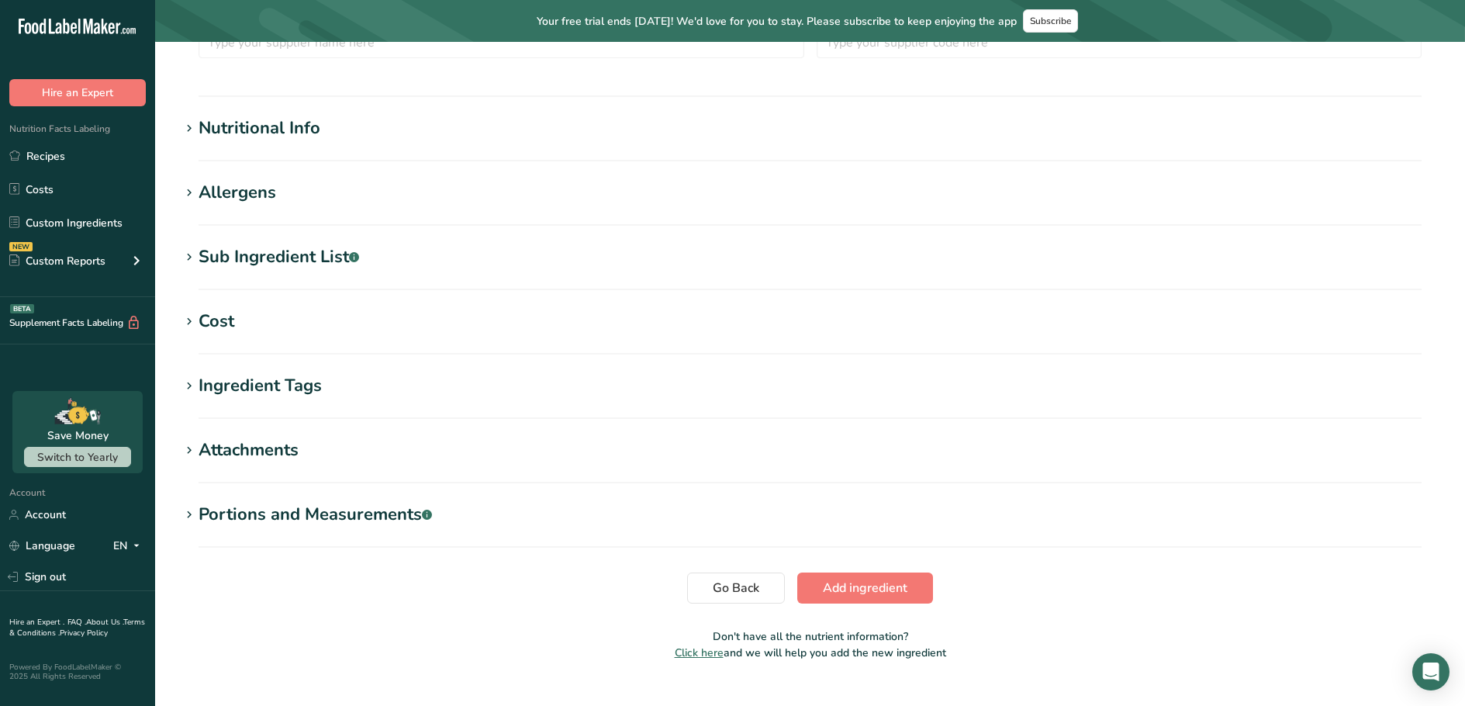
scroll to position [450, 0]
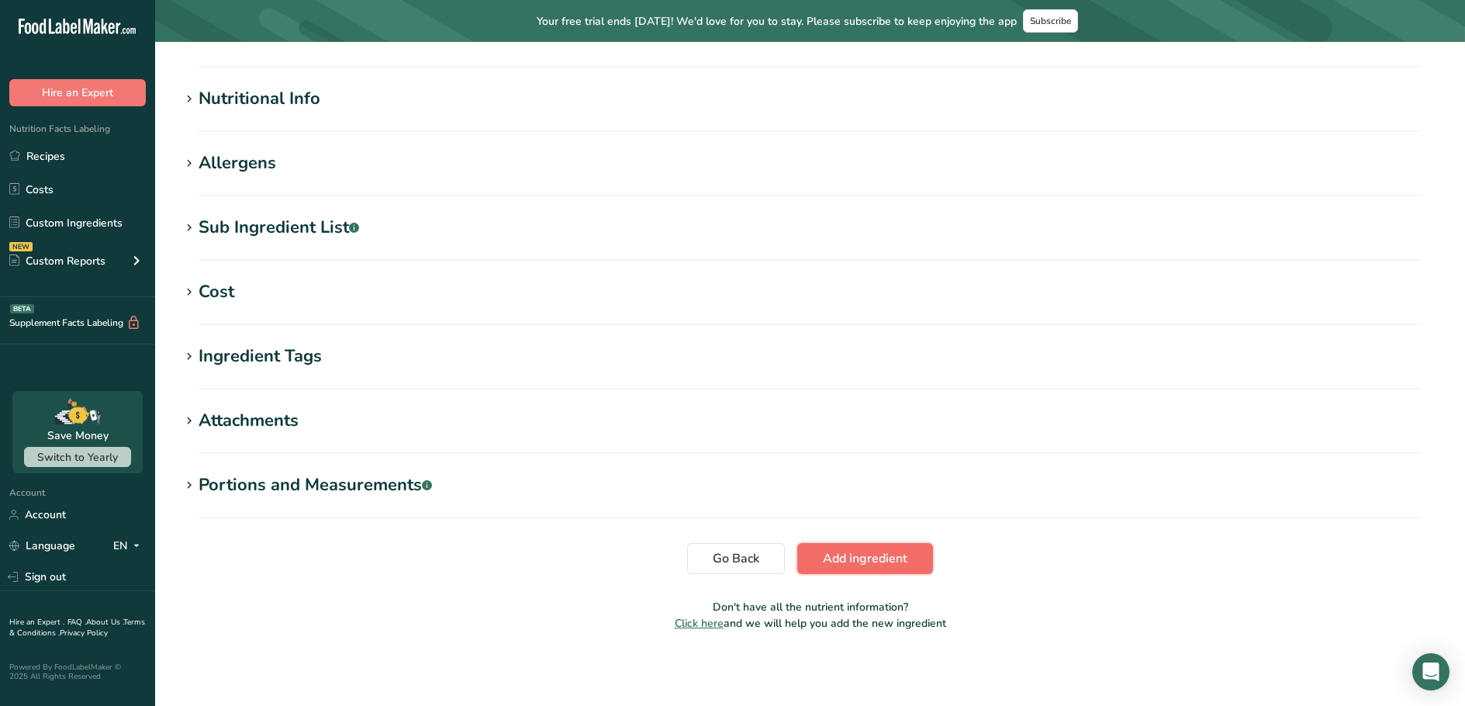
click at [807, 566] on button "Add ingredient" at bounding box center [865, 558] width 136 height 31
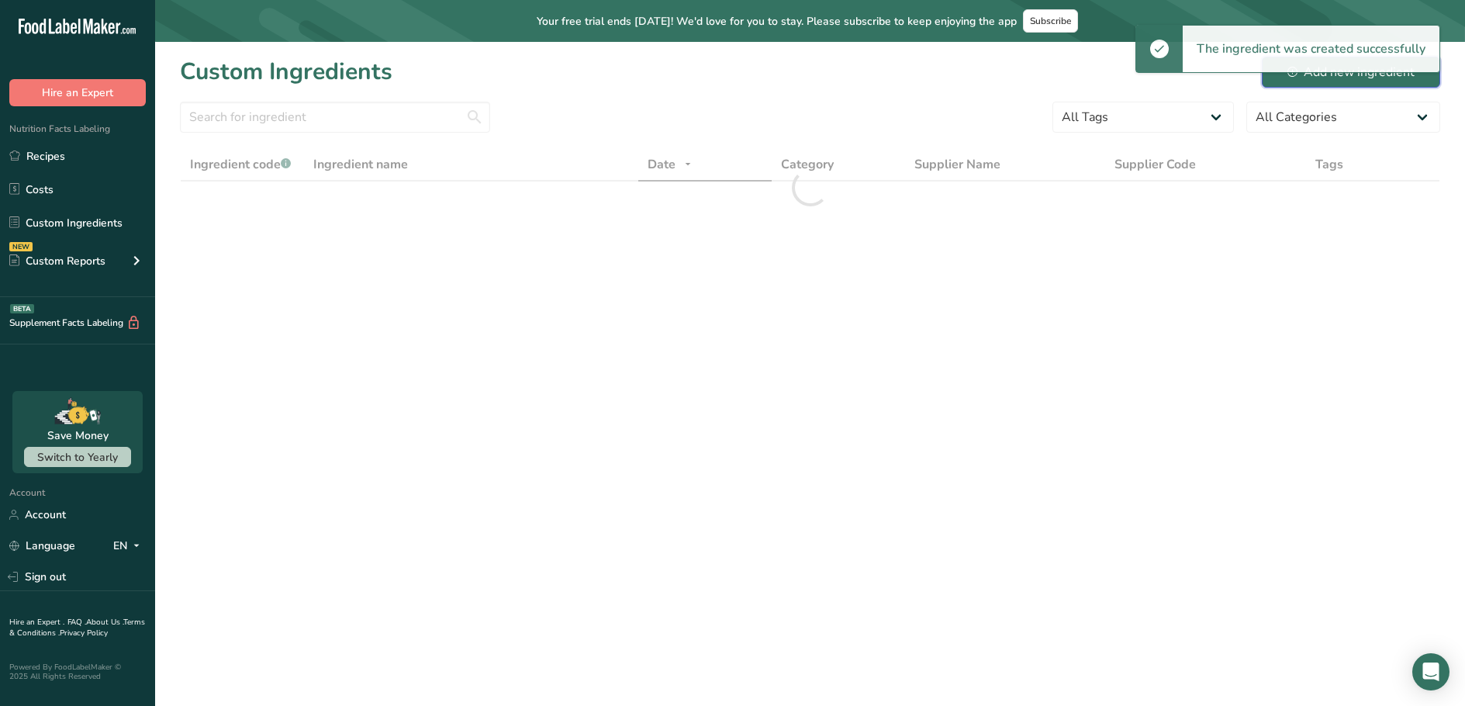
click at [1331, 78] on div "Add new ingredient" at bounding box center [1350, 72] width 127 height 19
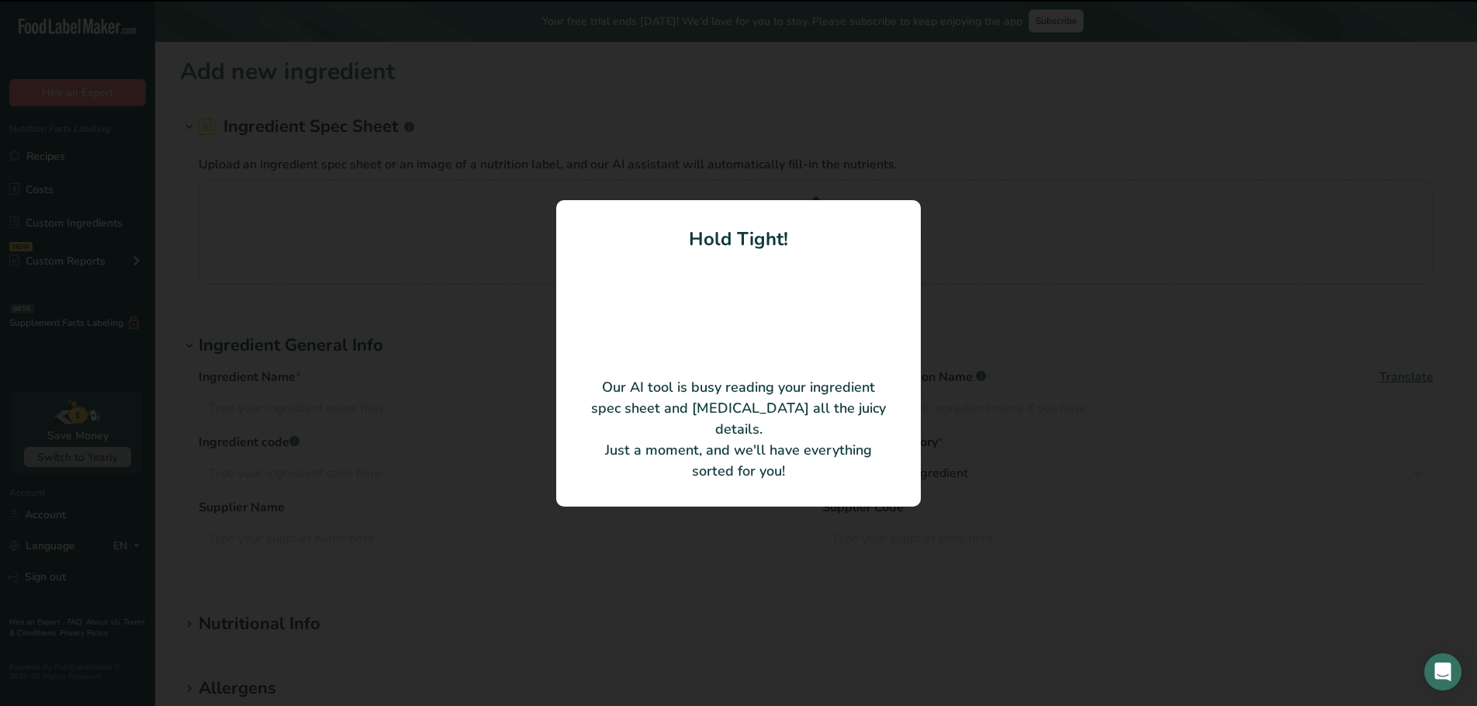
type input "Pork, Lemon Parsley Sausages"
type input "U15557520"
type input "[PERSON_NAME] Meats"
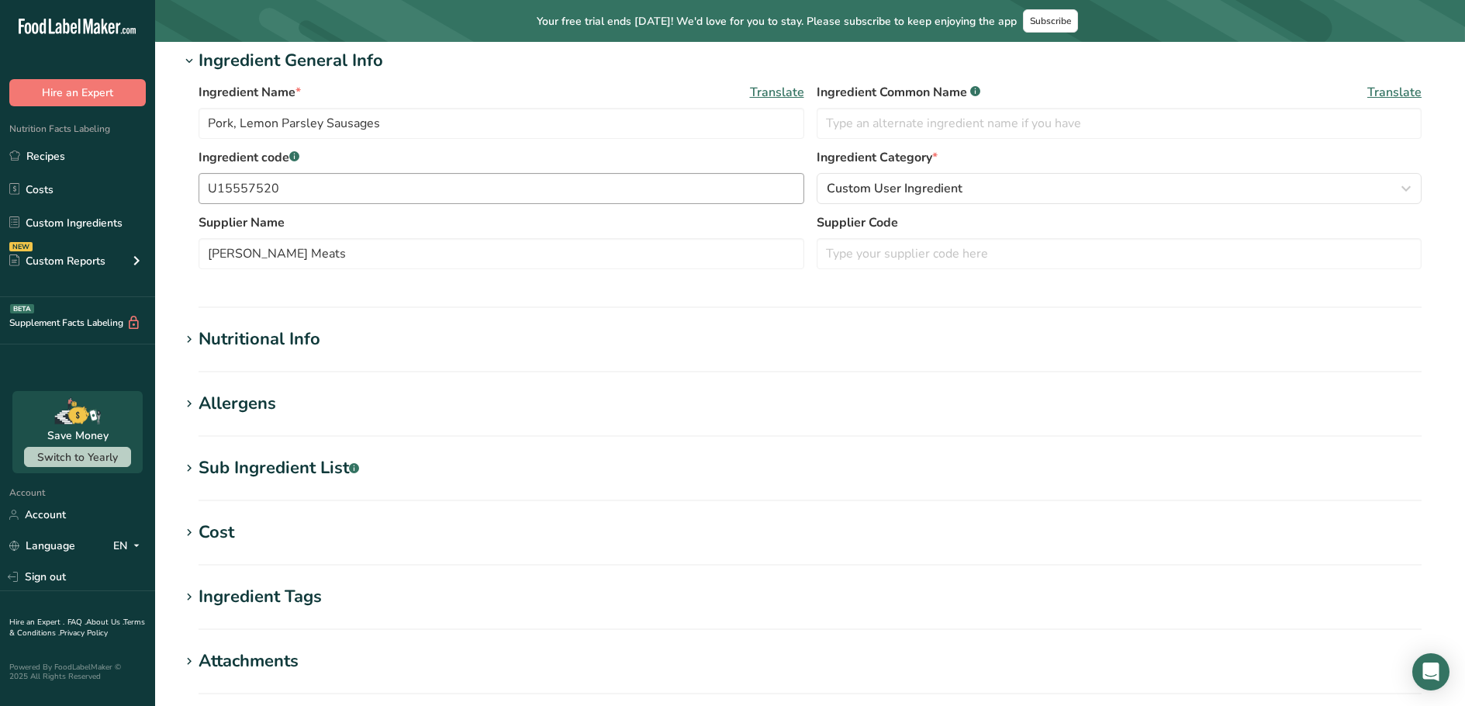
scroll to position [450, 0]
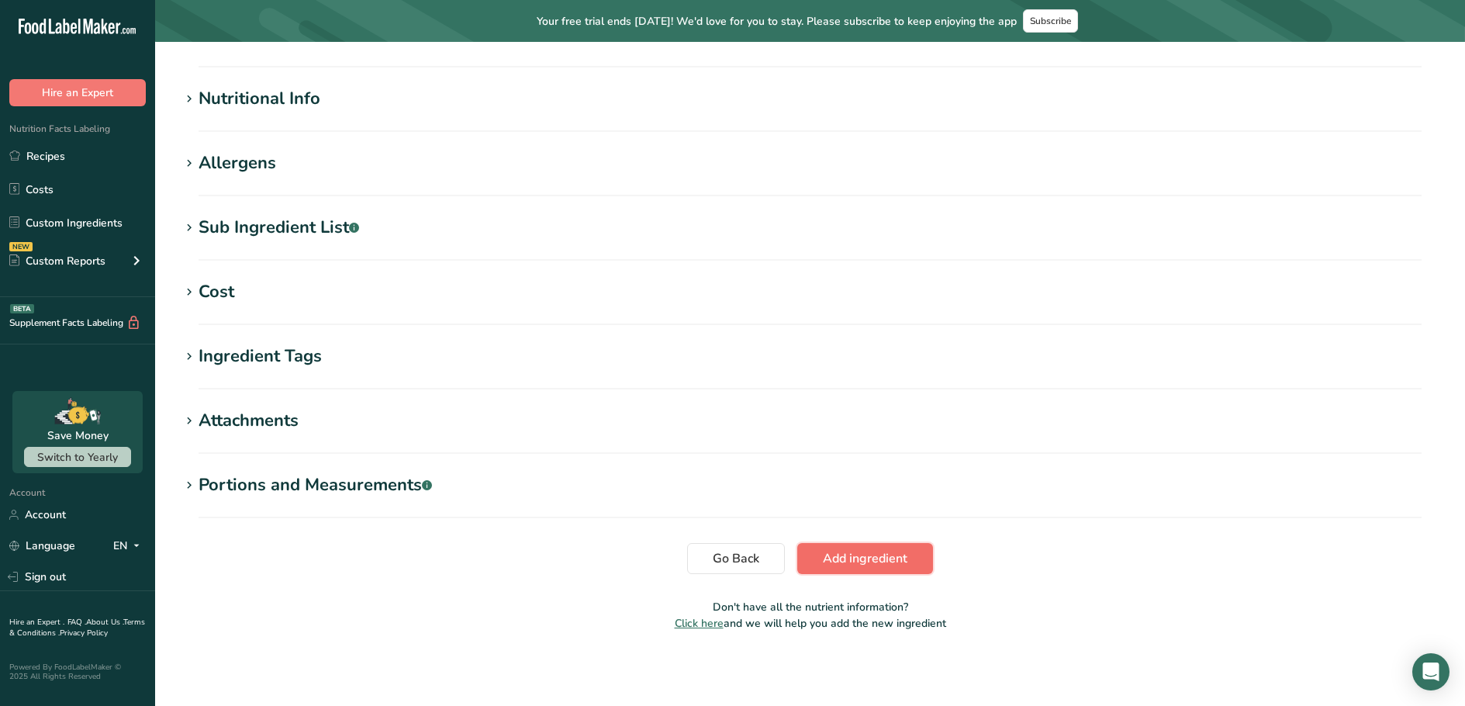
click at [821, 553] on button "Add ingredient" at bounding box center [865, 558] width 136 height 31
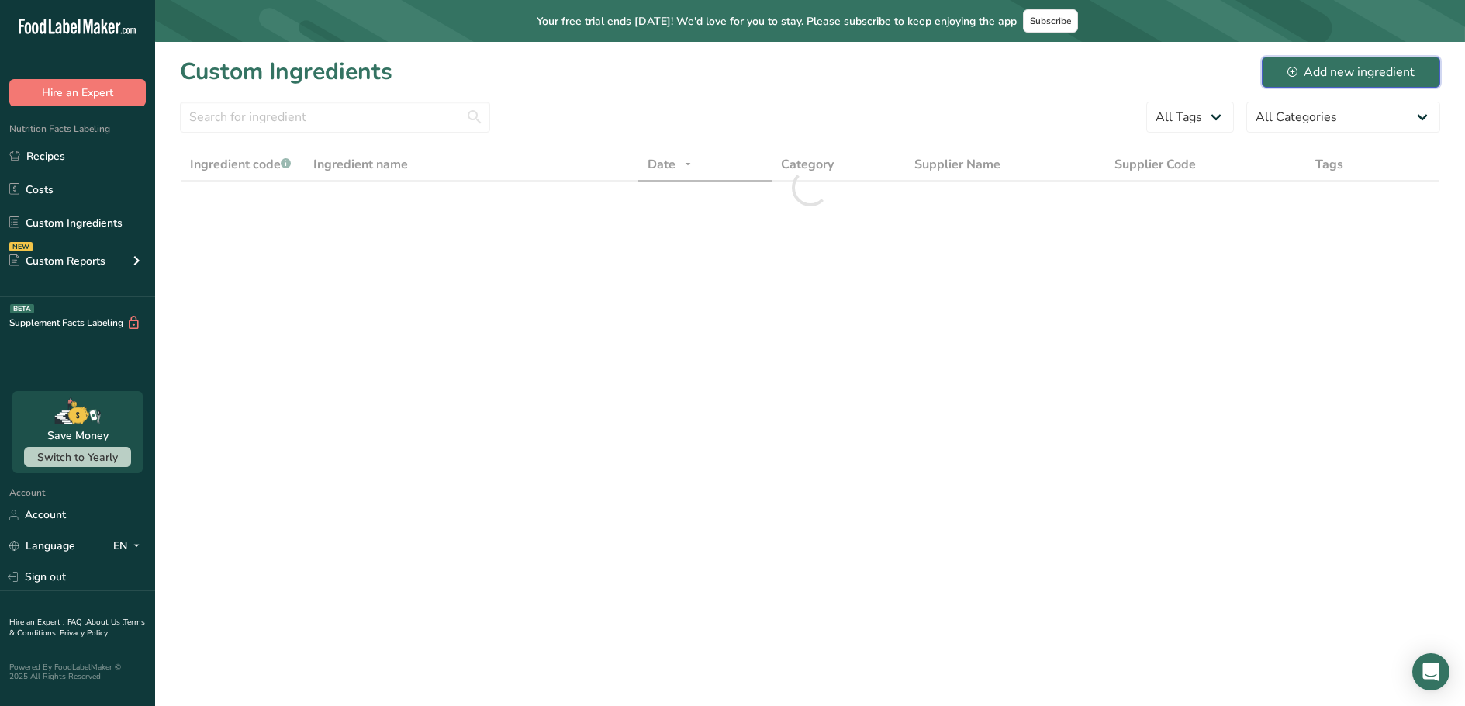
click at [1374, 64] on div "Add new ingredient" at bounding box center [1350, 72] width 127 height 19
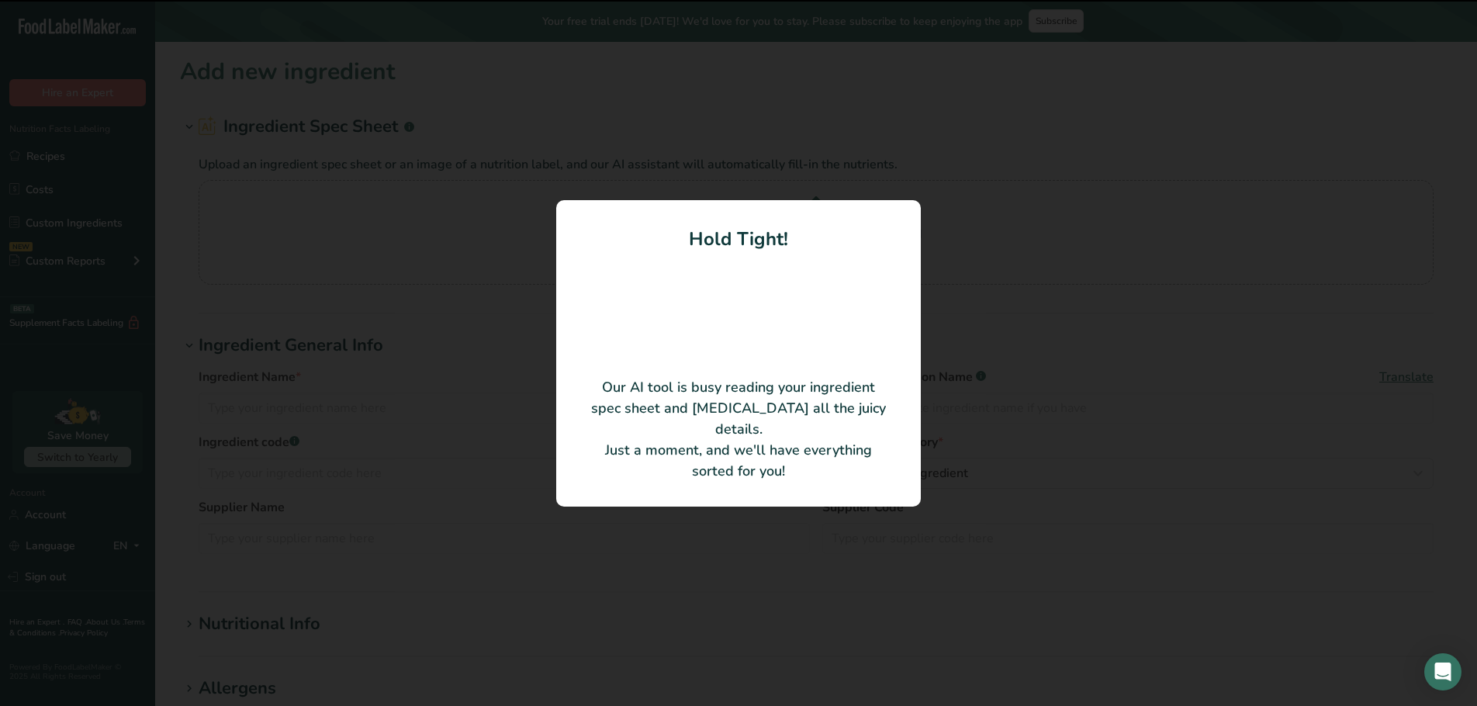
type input "Pure Beef Sausages Carve"
type input "U7360891"
type input "[PERSON_NAME] Meats"
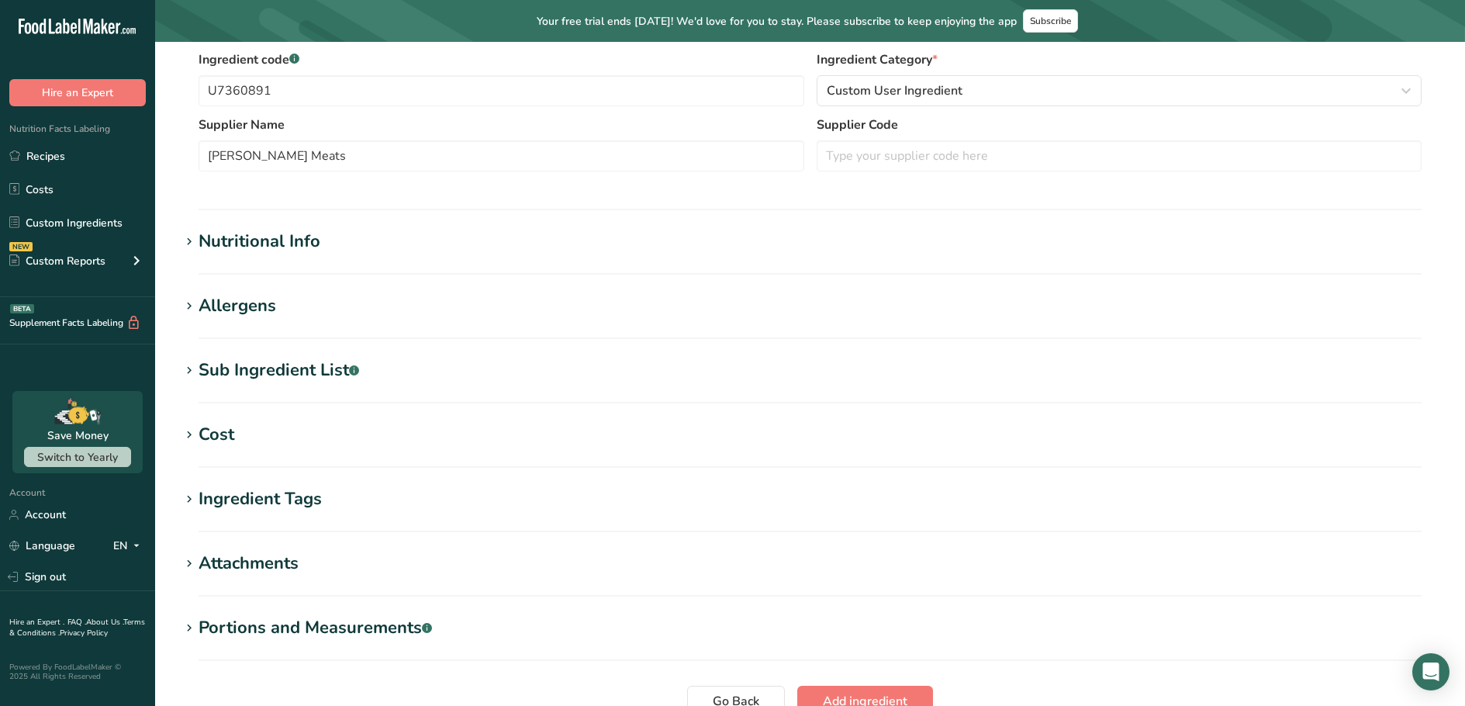
scroll to position [450, 0]
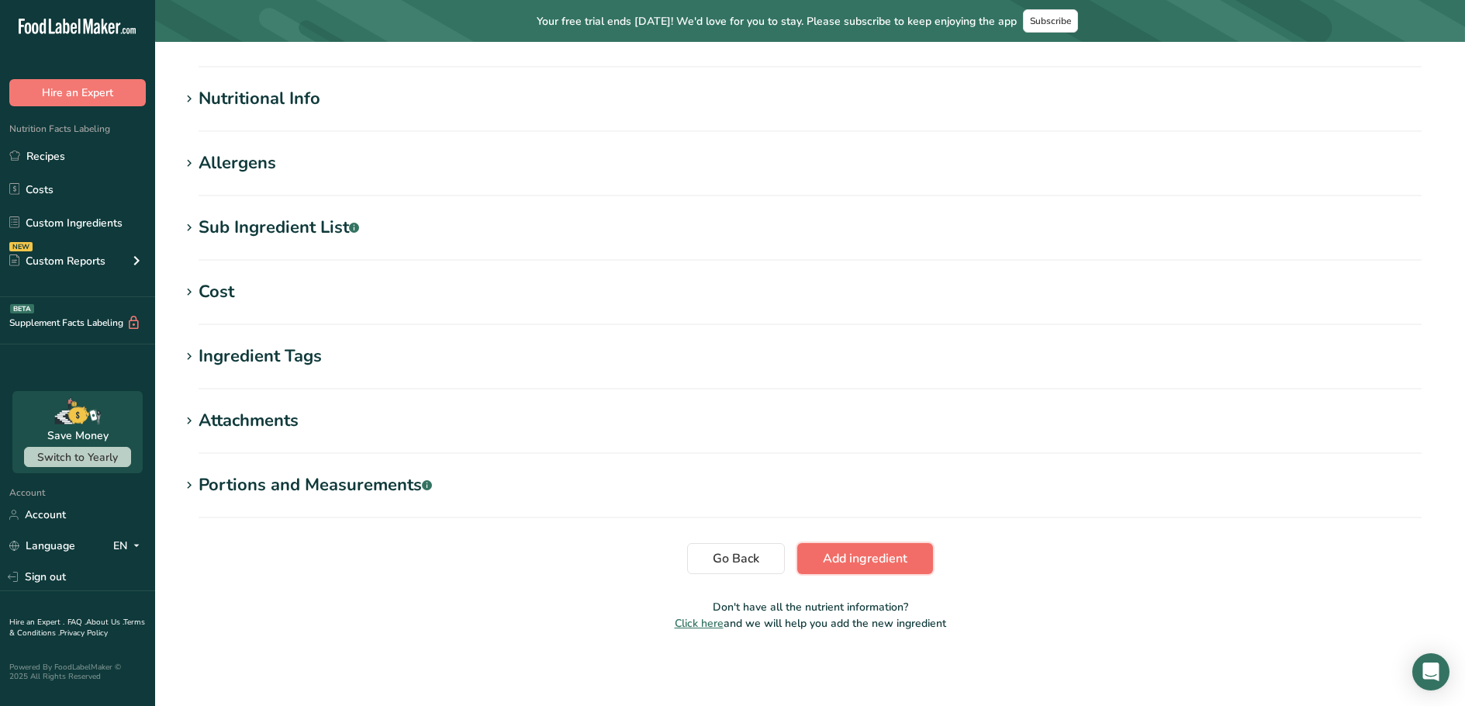
click at [885, 547] on button "Add ingredient" at bounding box center [865, 558] width 136 height 31
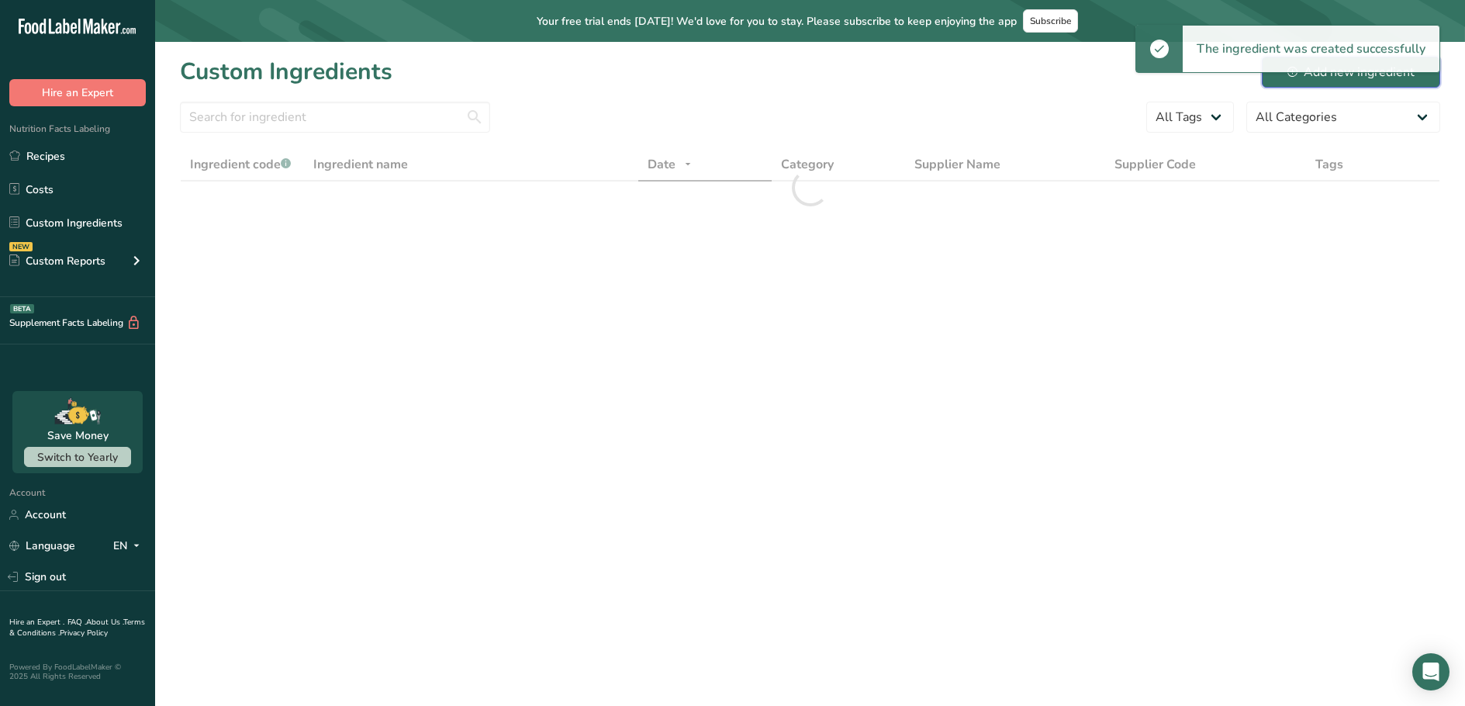
click at [1396, 77] on div "Add new ingredient" at bounding box center [1350, 72] width 127 height 19
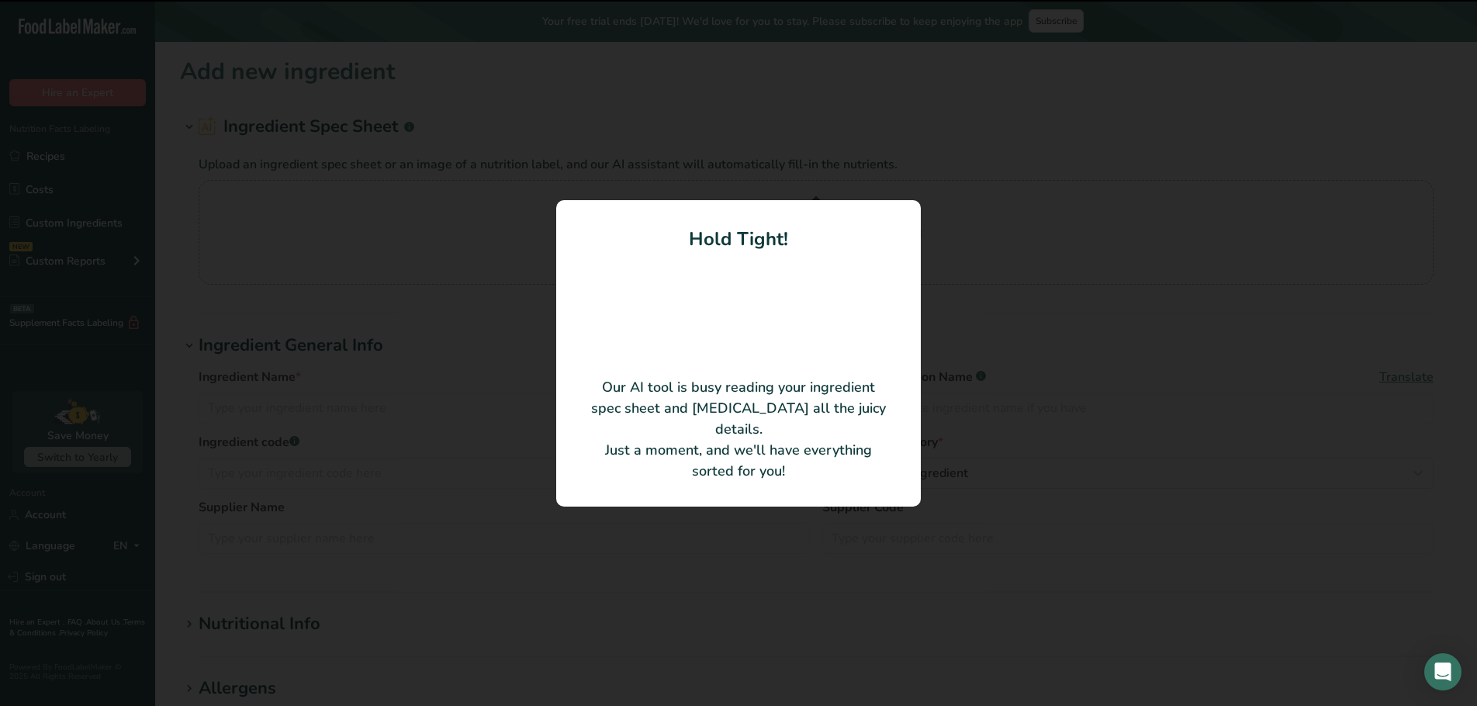
type input "Sliced Silverside"
type input "U15497188"
type input "[PERSON_NAME] Meats"
type input "AU16"
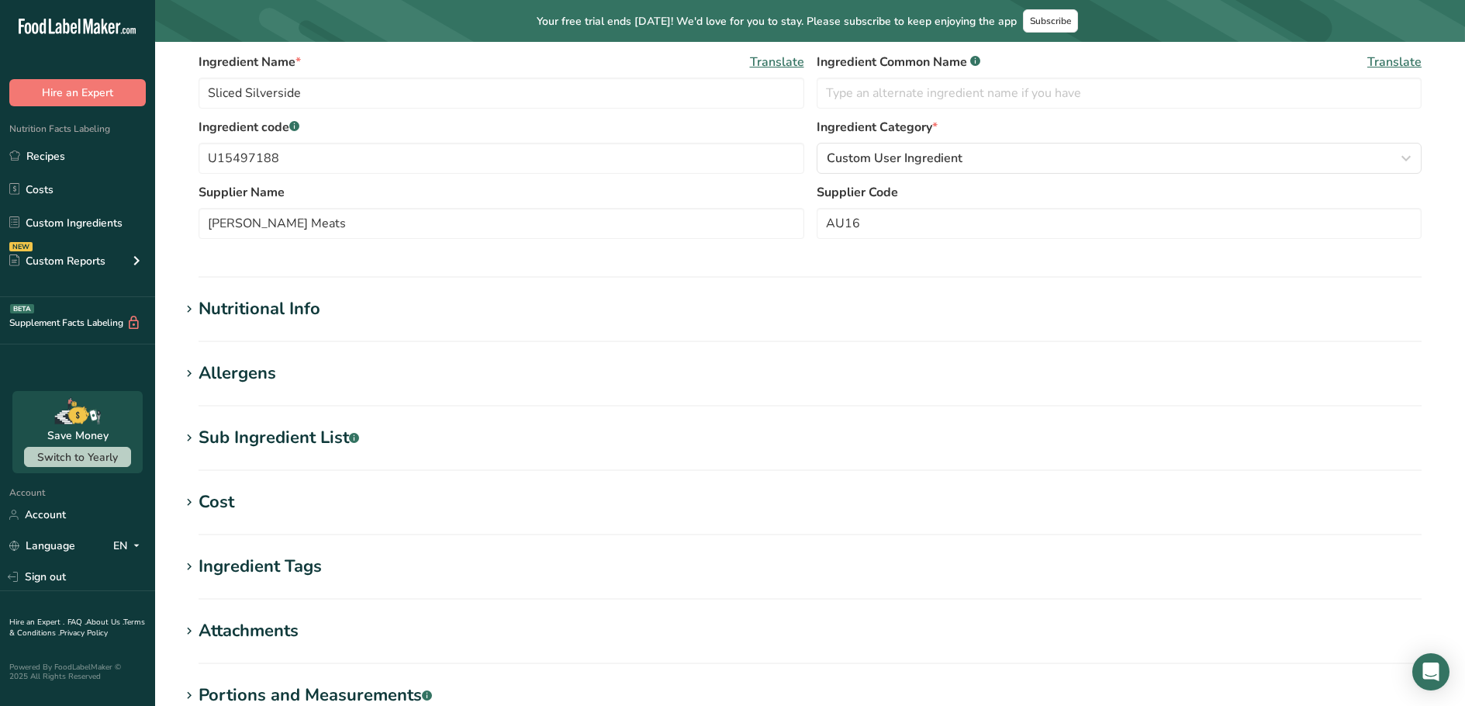
scroll to position [388, 0]
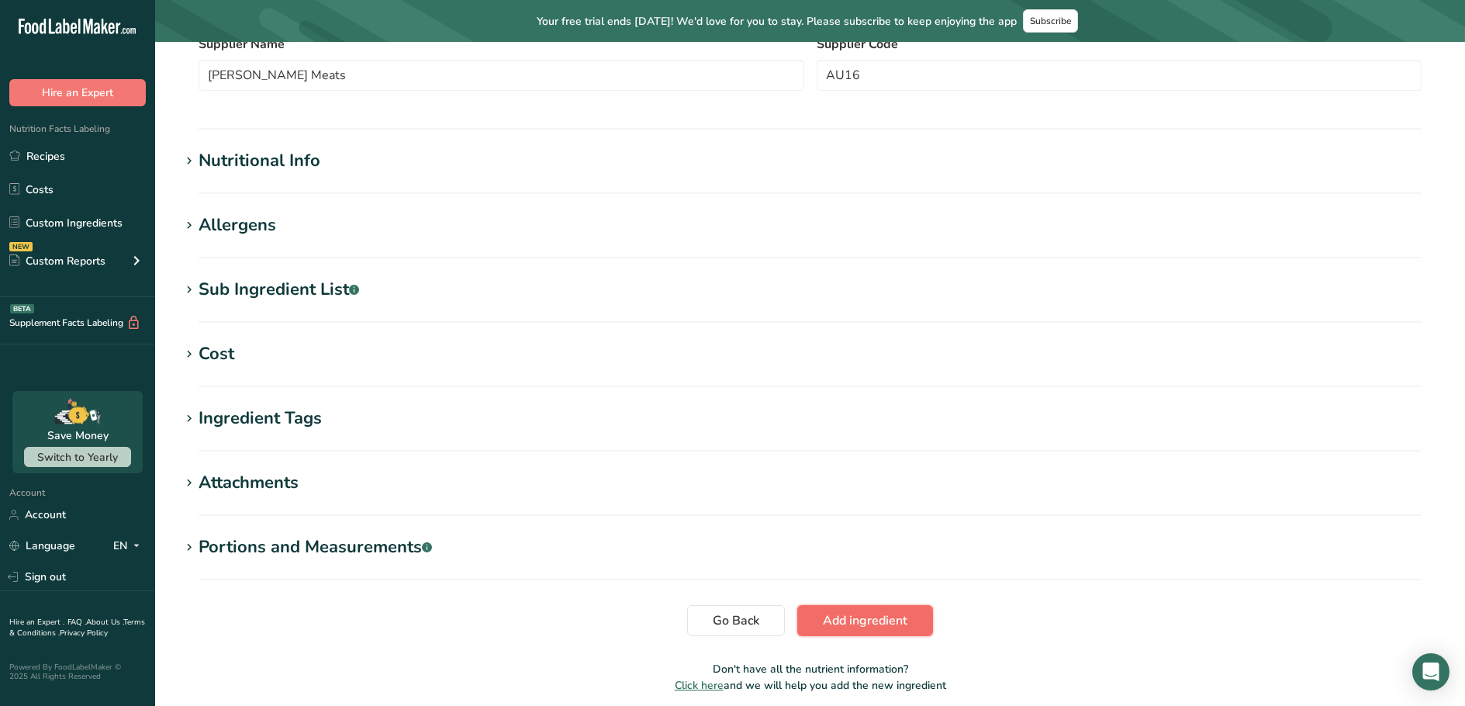
click at [868, 631] on button "Add ingredient" at bounding box center [865, 620] width 136 height 31
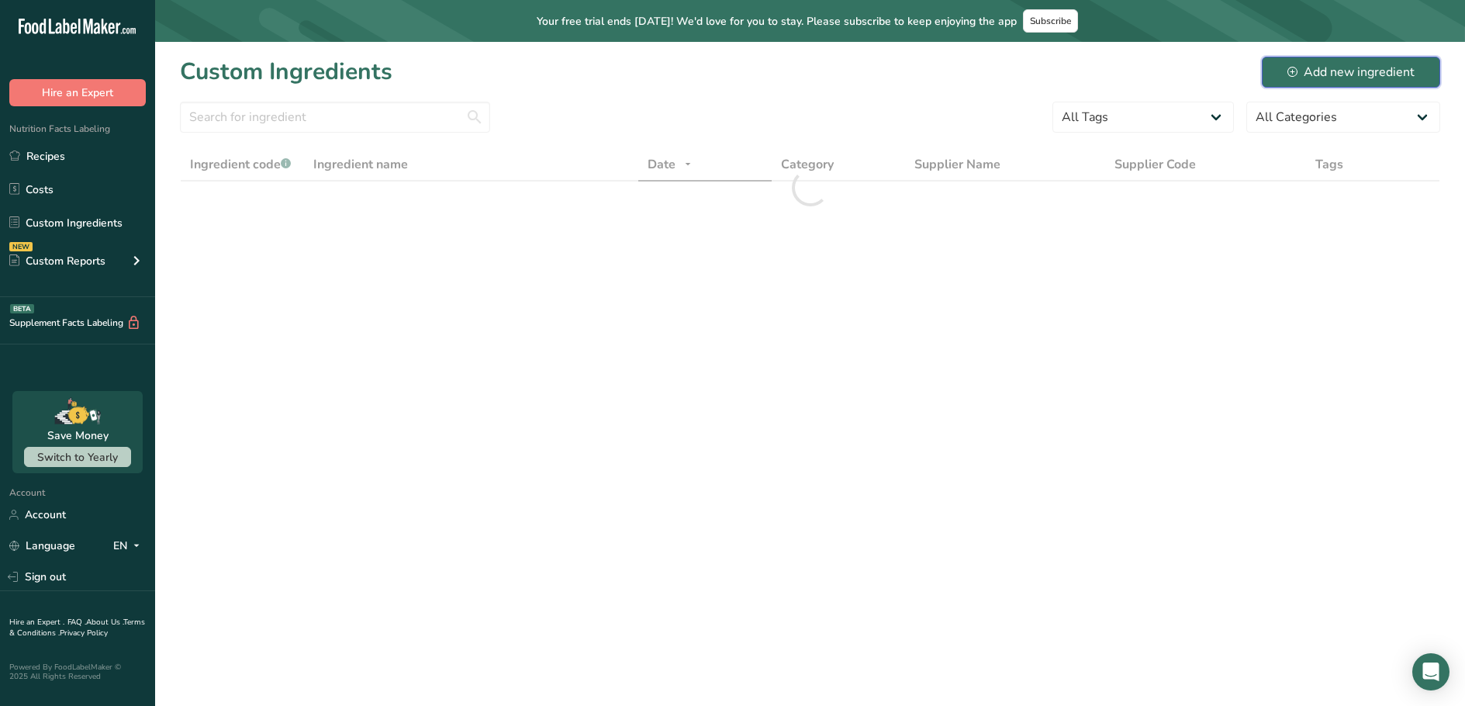
click at [1340, 79] on div "Add new ingredient" at bounding box center [1350, 72] width 127 height 19
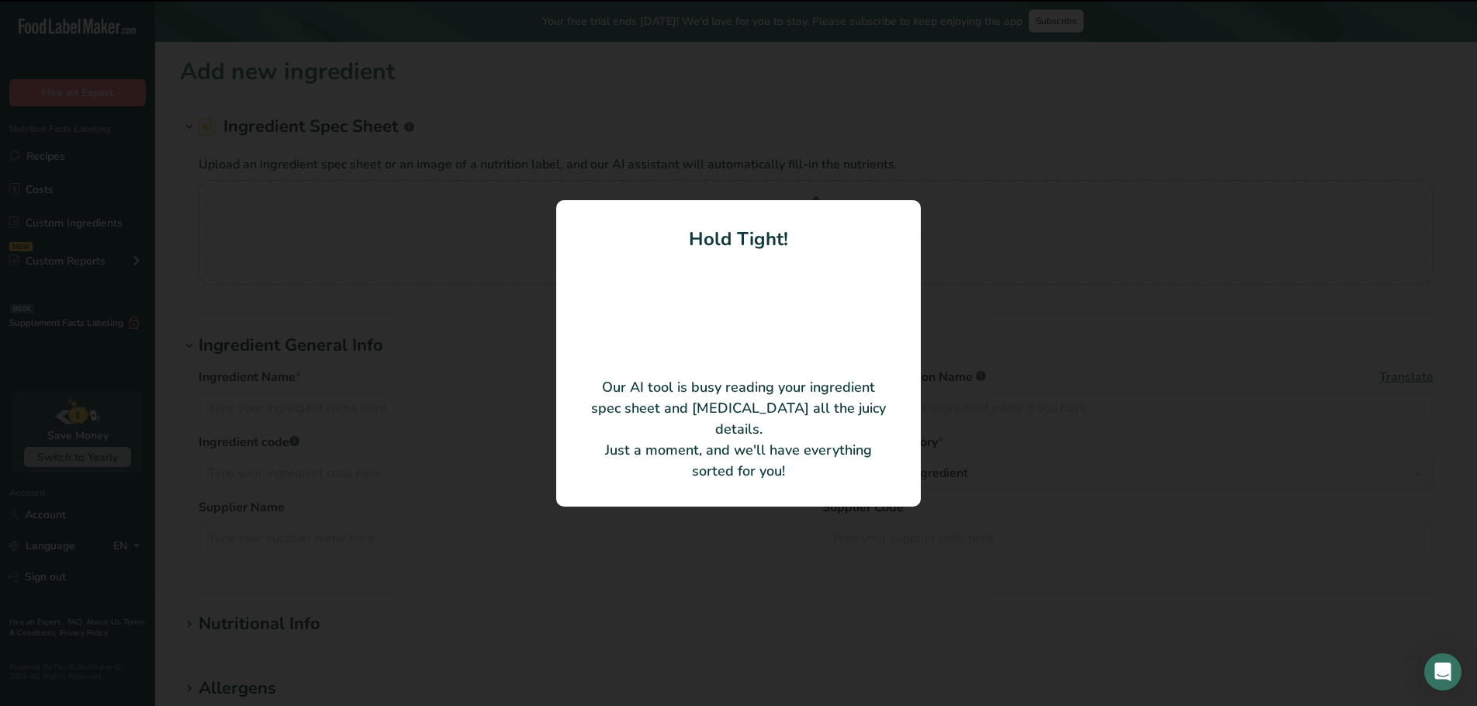
type input "Smoked Chicken"
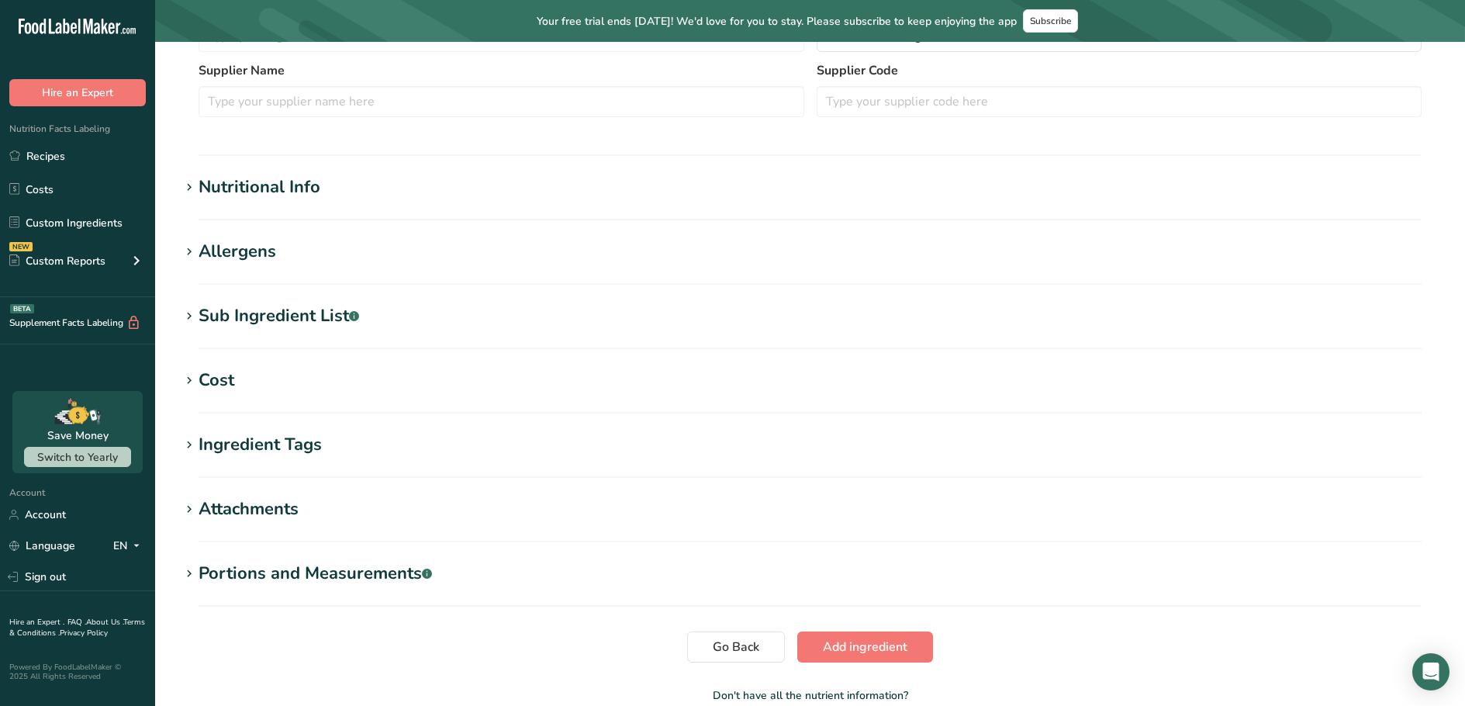
scroll to position [388, 0]
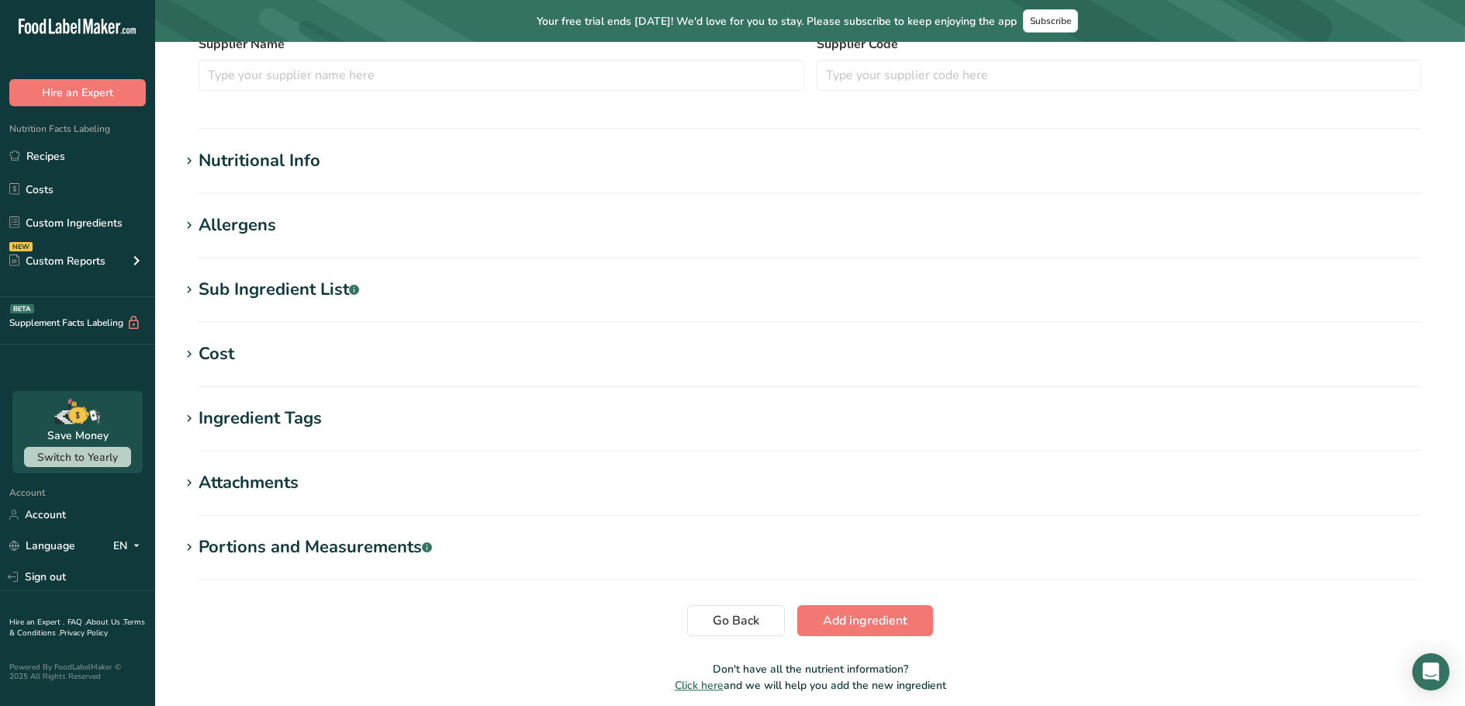
click at [914, 602] on section "Add new ingredient Ingredient Spec Sheet .a-a{fill:#347362;}.b-a{fill:#fff;} Up…" at bounding box center [810, 186] width 1310 height 1064
click at [916, 605] on button "Add ingredient" at bounding box center [865, 620] width 136 height 31
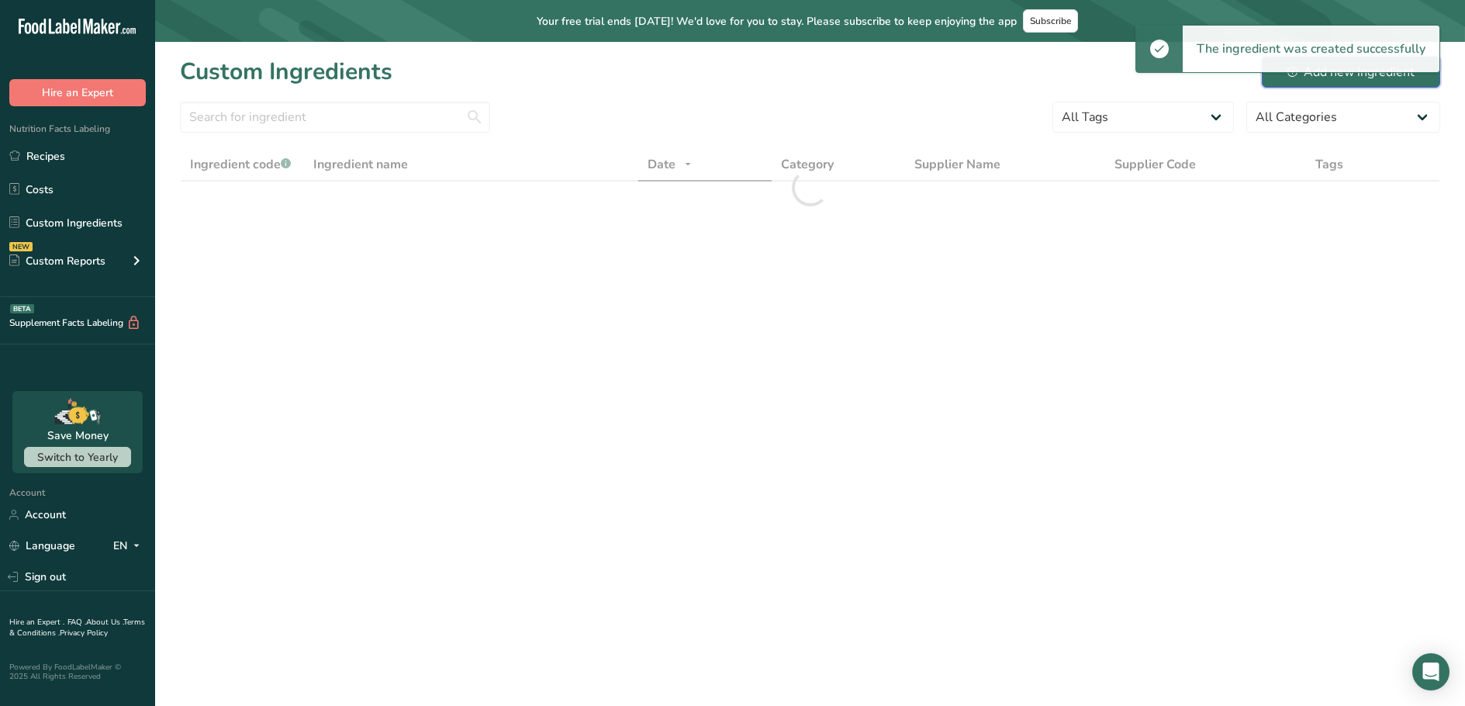
click at [1371, 81] on div "Add new ingredient" at bounding box center [1350, 72] width 127 height 19
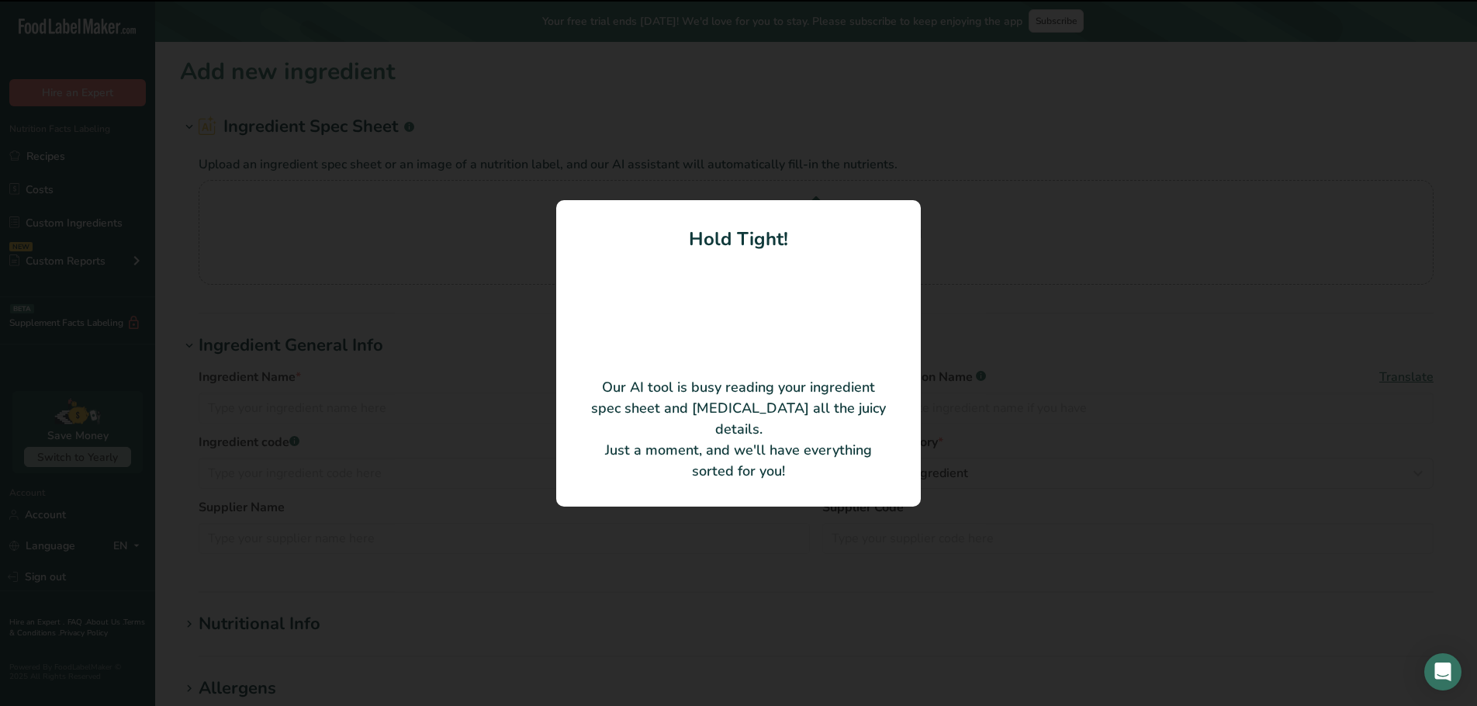
type input "Beef 85VL"
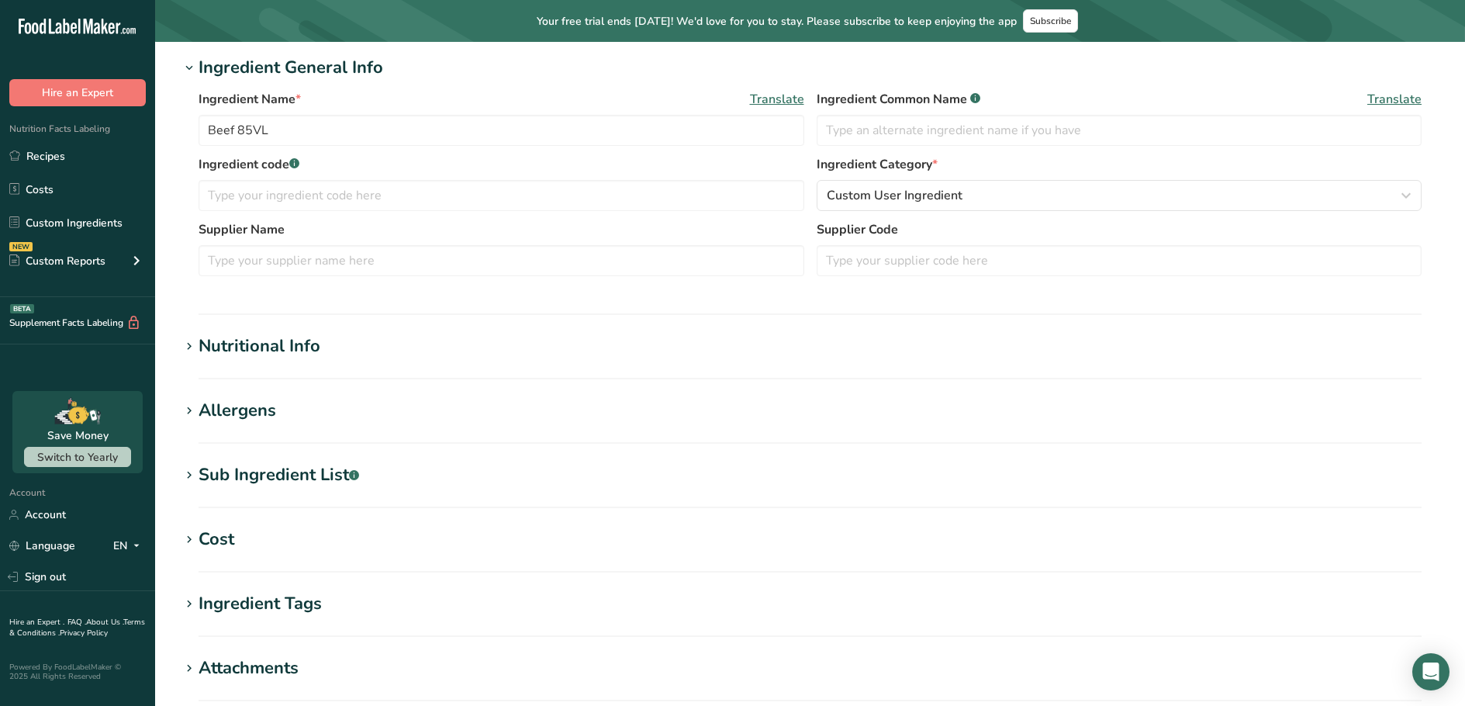
scroll to position [388, 0]
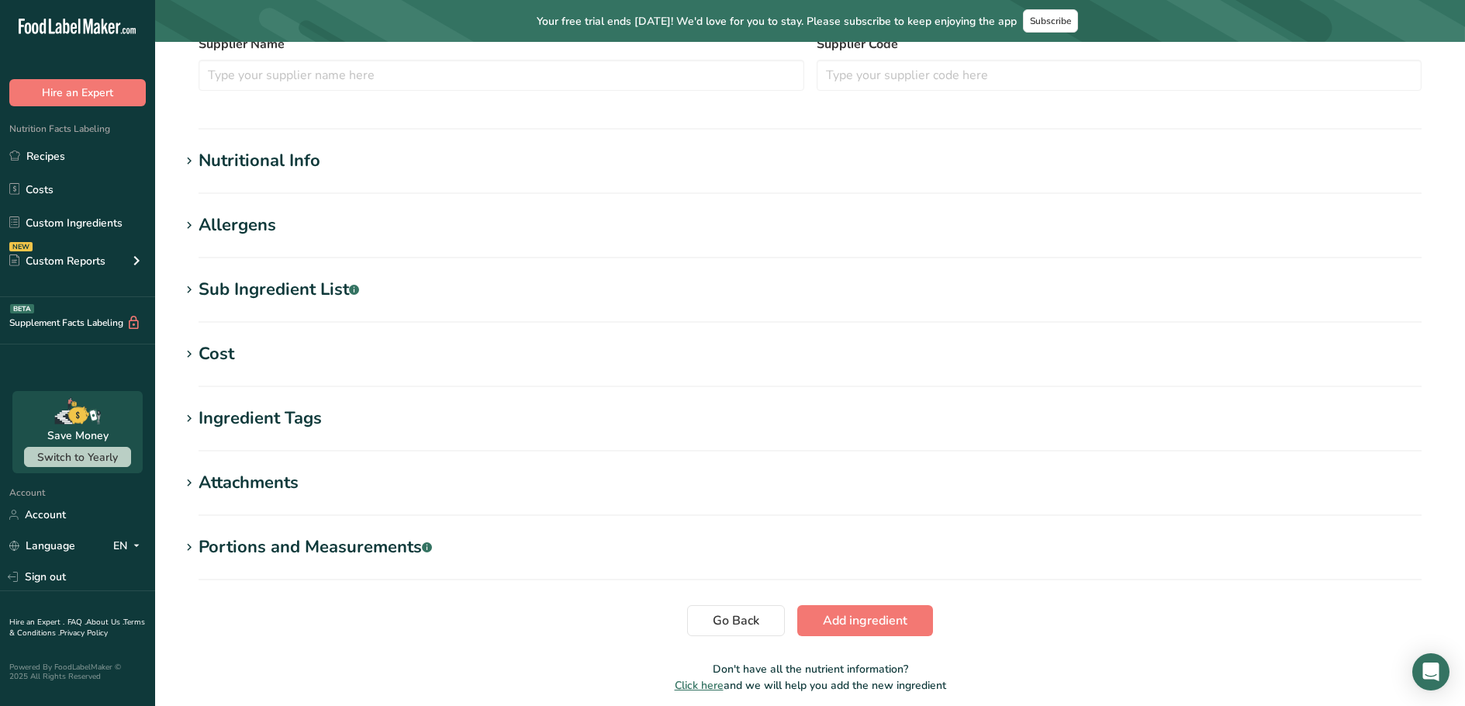
click at [302, 289] on div "Sub Ingredient List .a-a{fill:#347362;}.b-a{fill:#fff;}" at bounding box center [279, 290] width 161 height 26
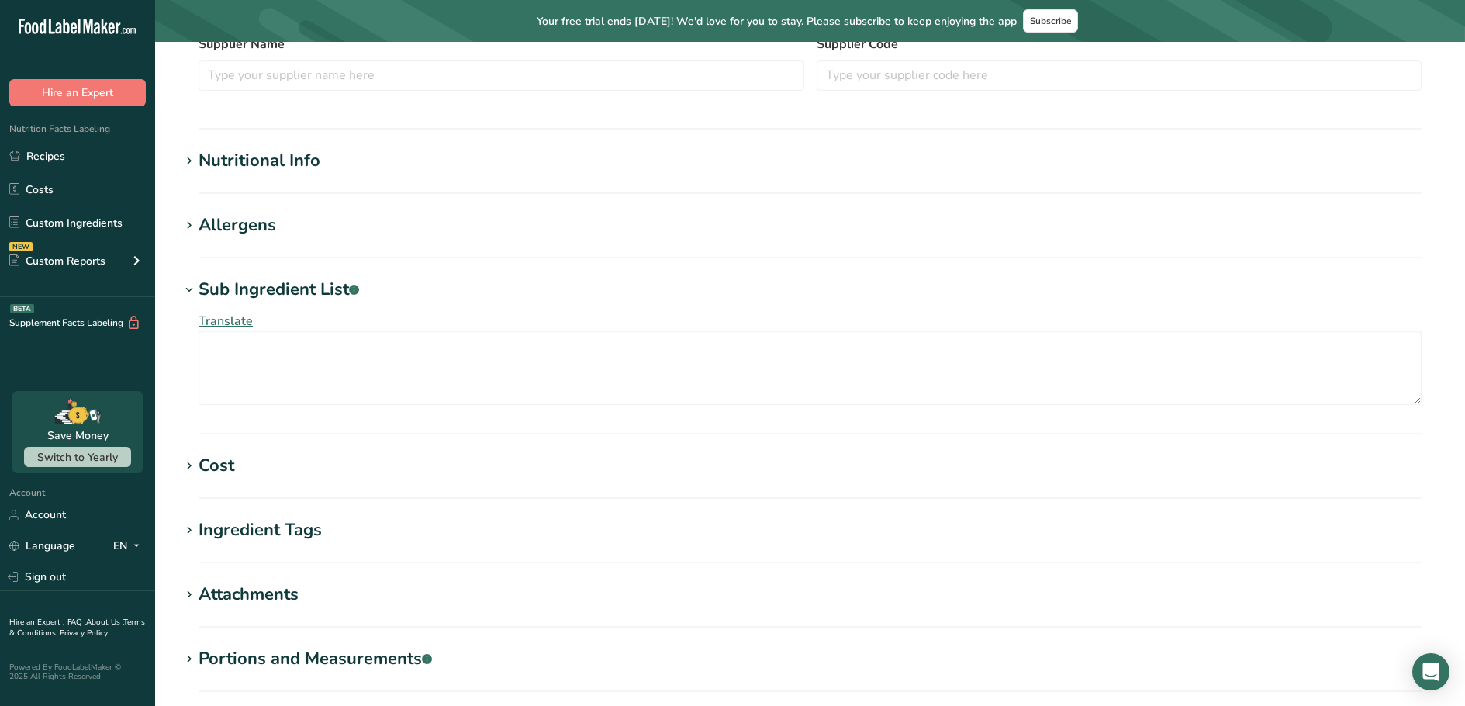
click at [289, 243] on section "Allergens Add any known allergens associated with your ingredient Soy Tree Nuts…" at bounding box center [810, 235] width 1260 height 46
click at [282, 223] on h1 "Allergens" at bounding box center [810, 225] width 1260 height 26
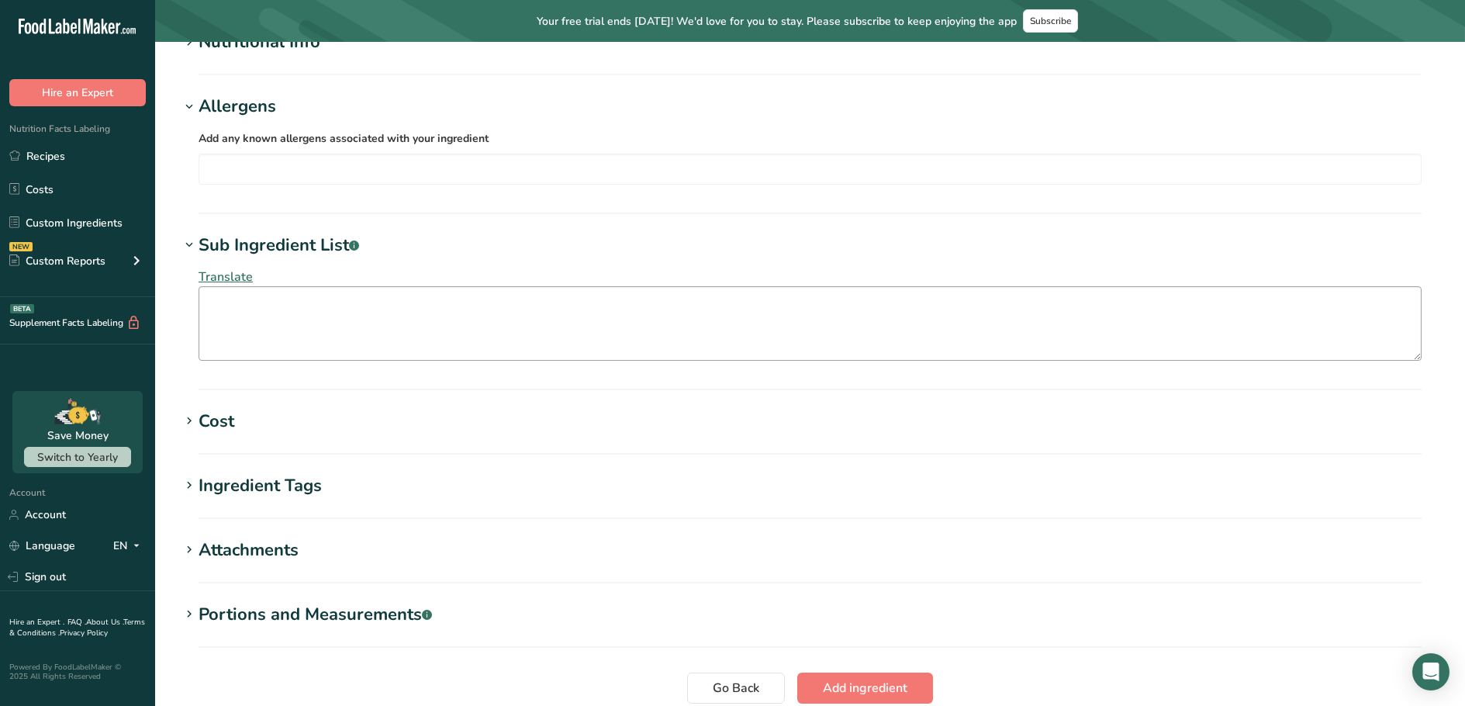
scroll to position [636, 0]
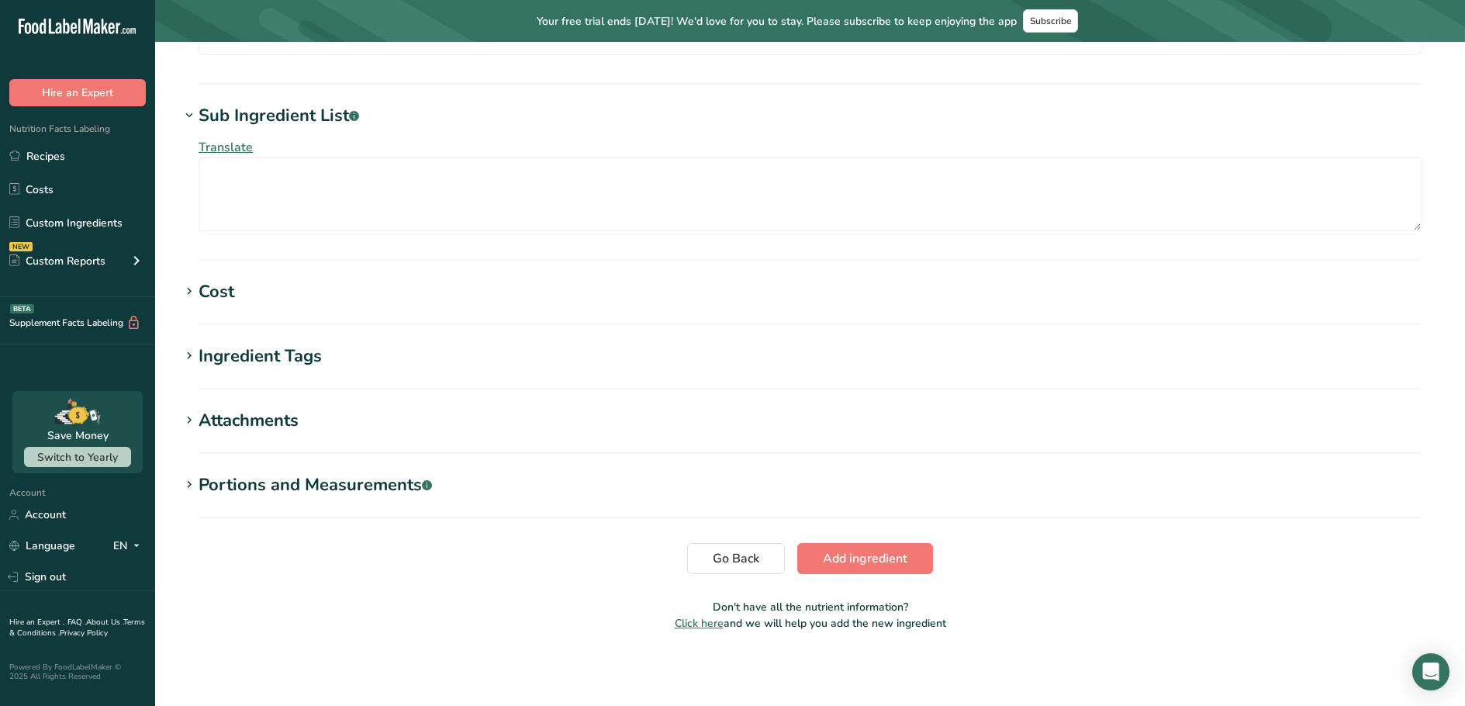
click at [245, 365] on div "Ingredient Tags" at bounding box center [260, 357] width 123 height 26
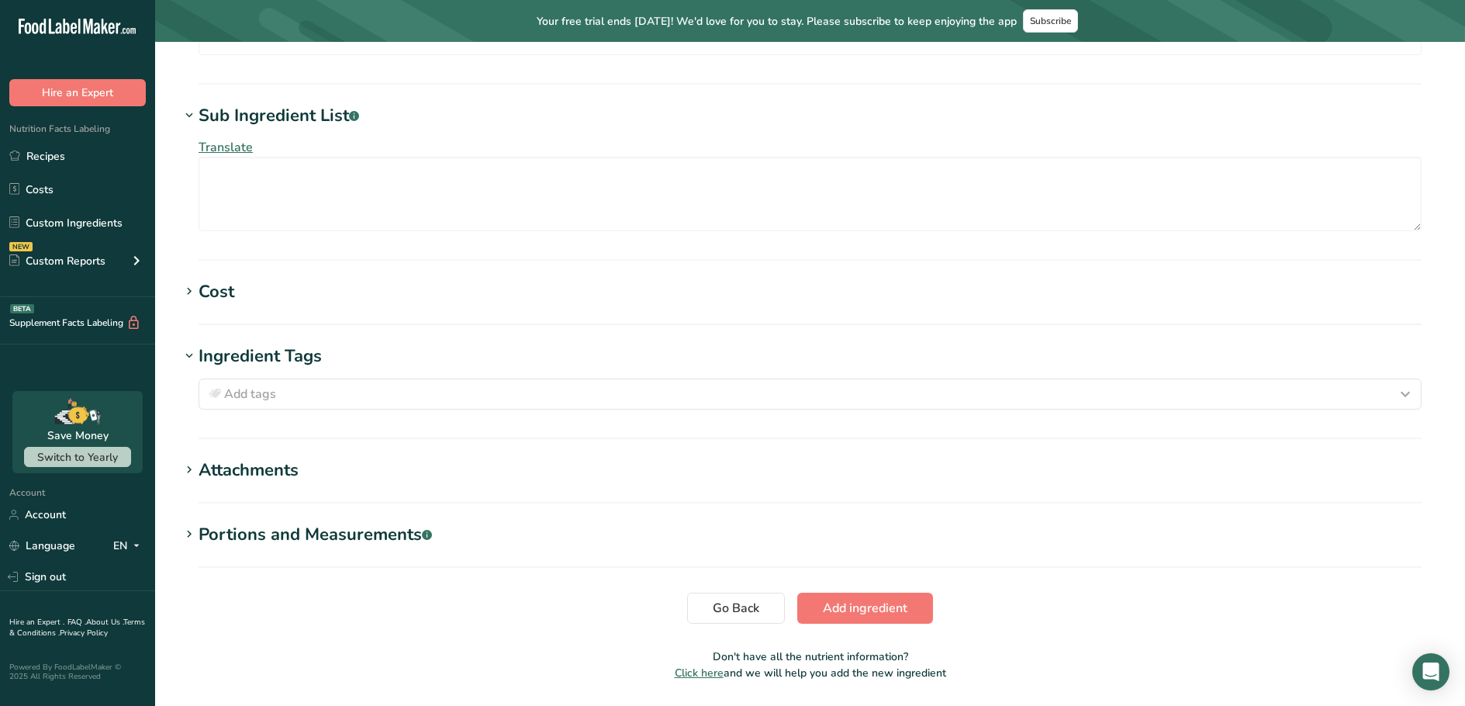
scroll to position [686, 0]
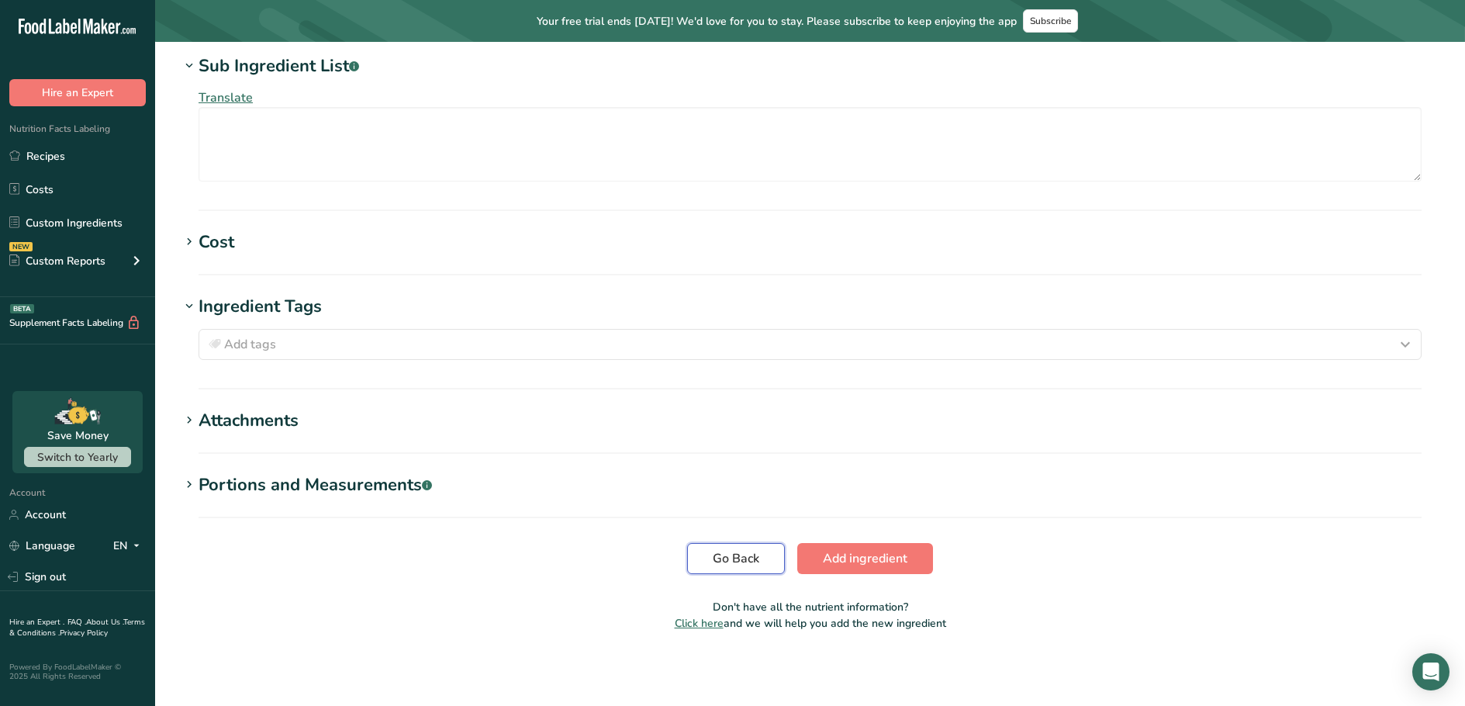
click at [778, 562] on button "Go Back" at bounding box center [736, 558] width 98 height 31
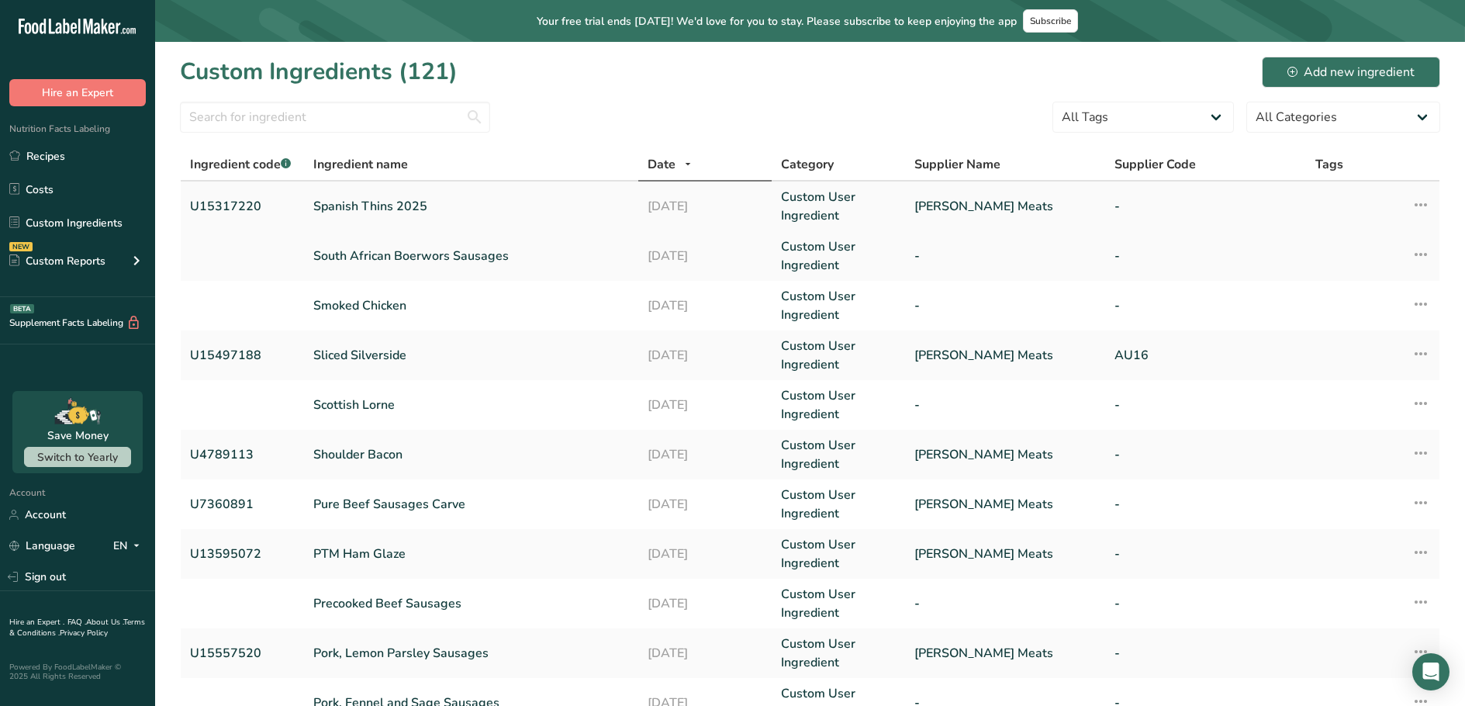
click at [320, 200] on link "Spanish Thins 2025" at bounding box center [471, 206] width 316 height 19
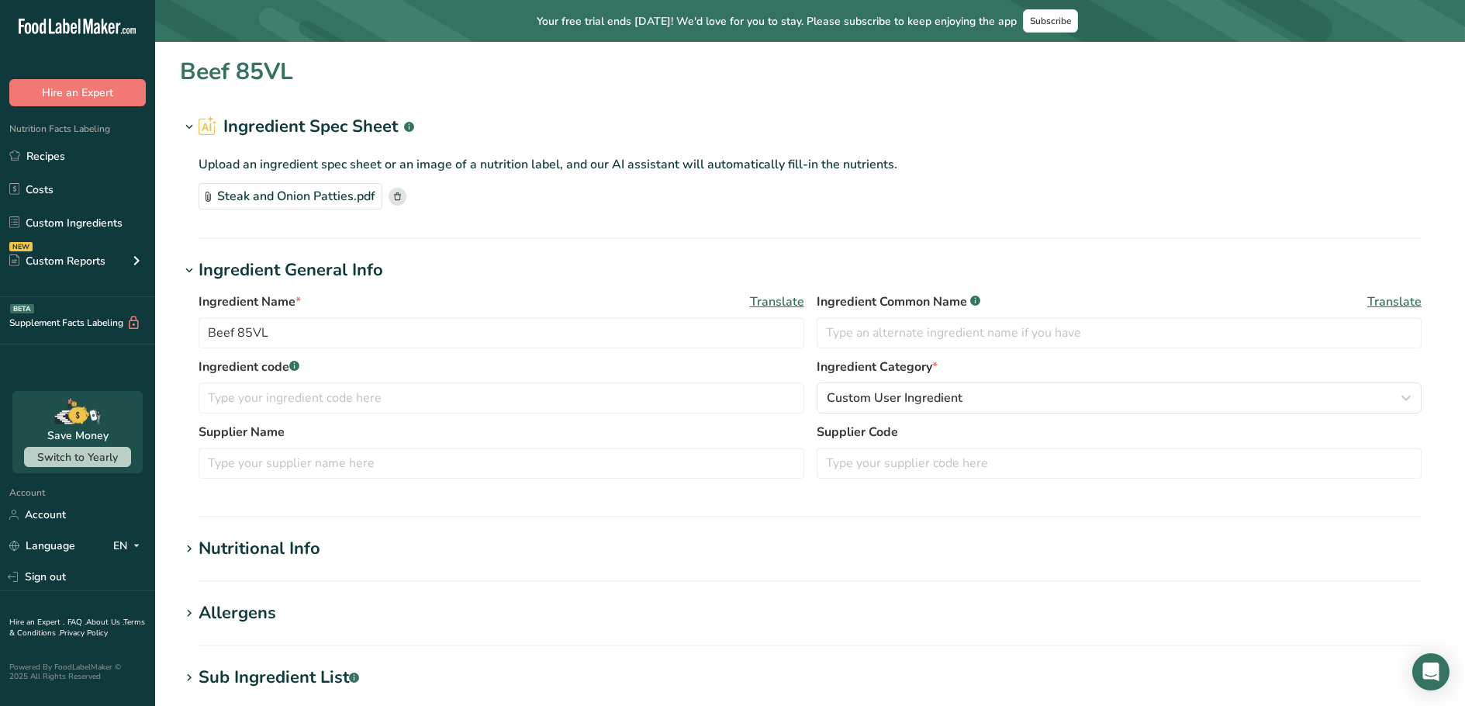
type input "Spanish Thins 2025"
type input "U15317220"
type input "[PERSON_NAME] Meats"
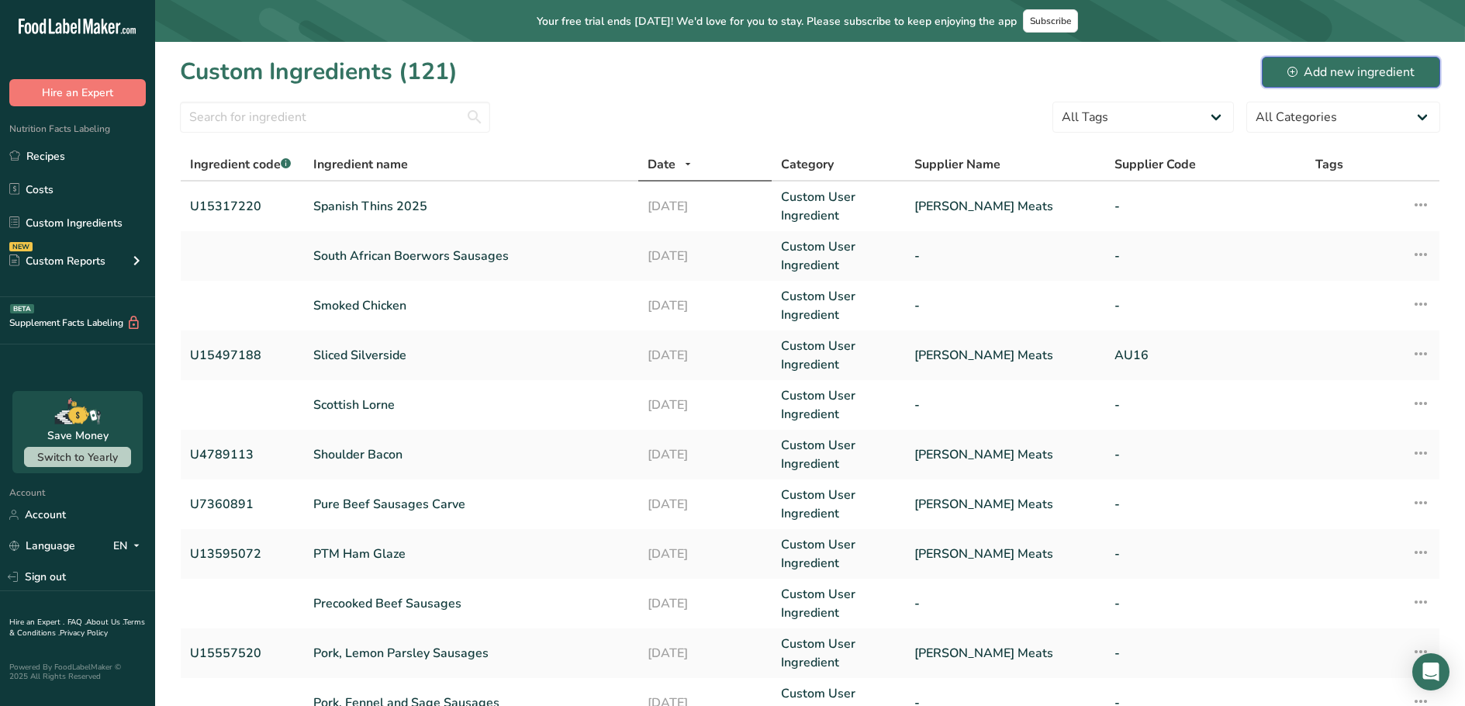
click at [1318, 66] on div "Add new ingredient" at bounding box center [1350, 72] width 127 height 19
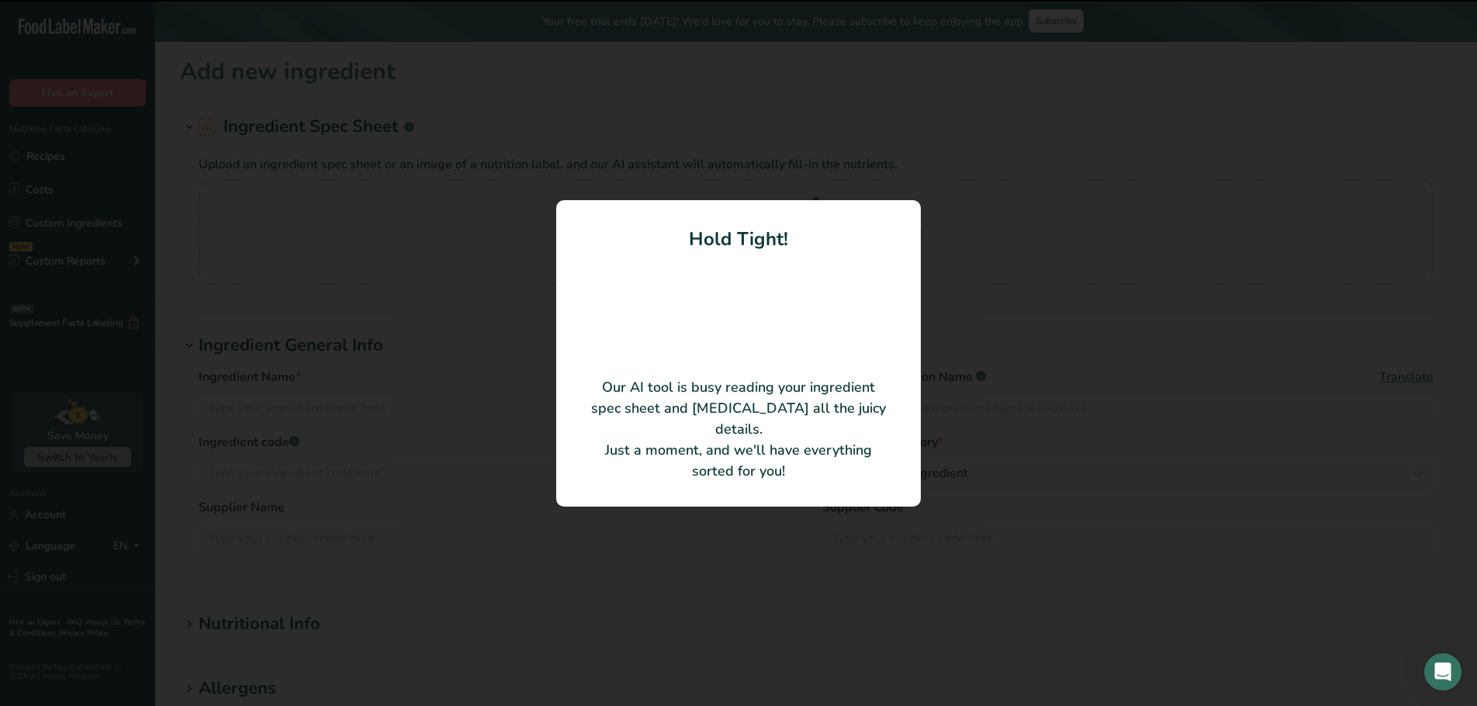
type input "Venison & Fennel Sausages"
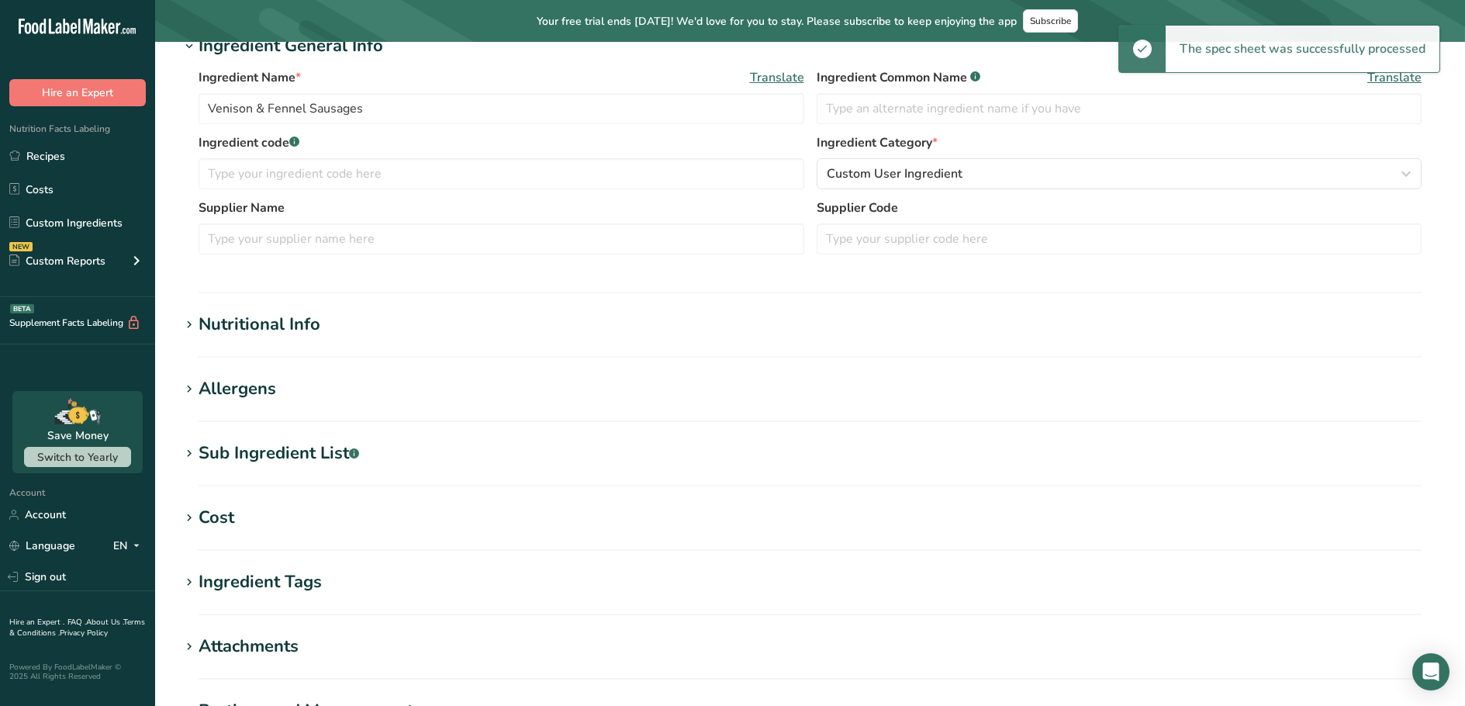
scroll to position [450, 0]
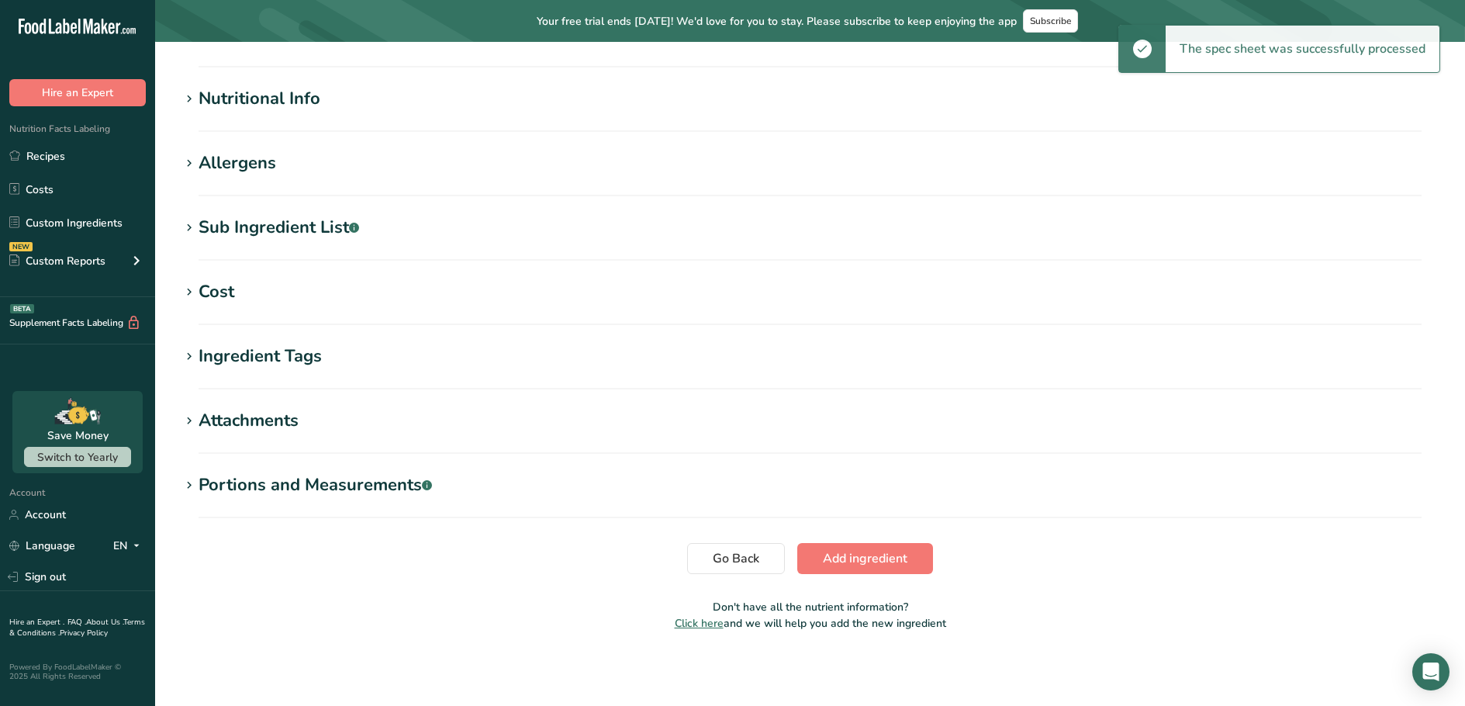
click at [852, 541] on section "Add new ingredient Ingredient Spec Sheet .a-a{fill:#347362;}.b-a{fill:#fff;} Up…" at bounding box center [810, 124] width 1310 height 1064
click at [852, 554] on span "Add ingredient" at bounding box center [865, 558] width 85 height 19
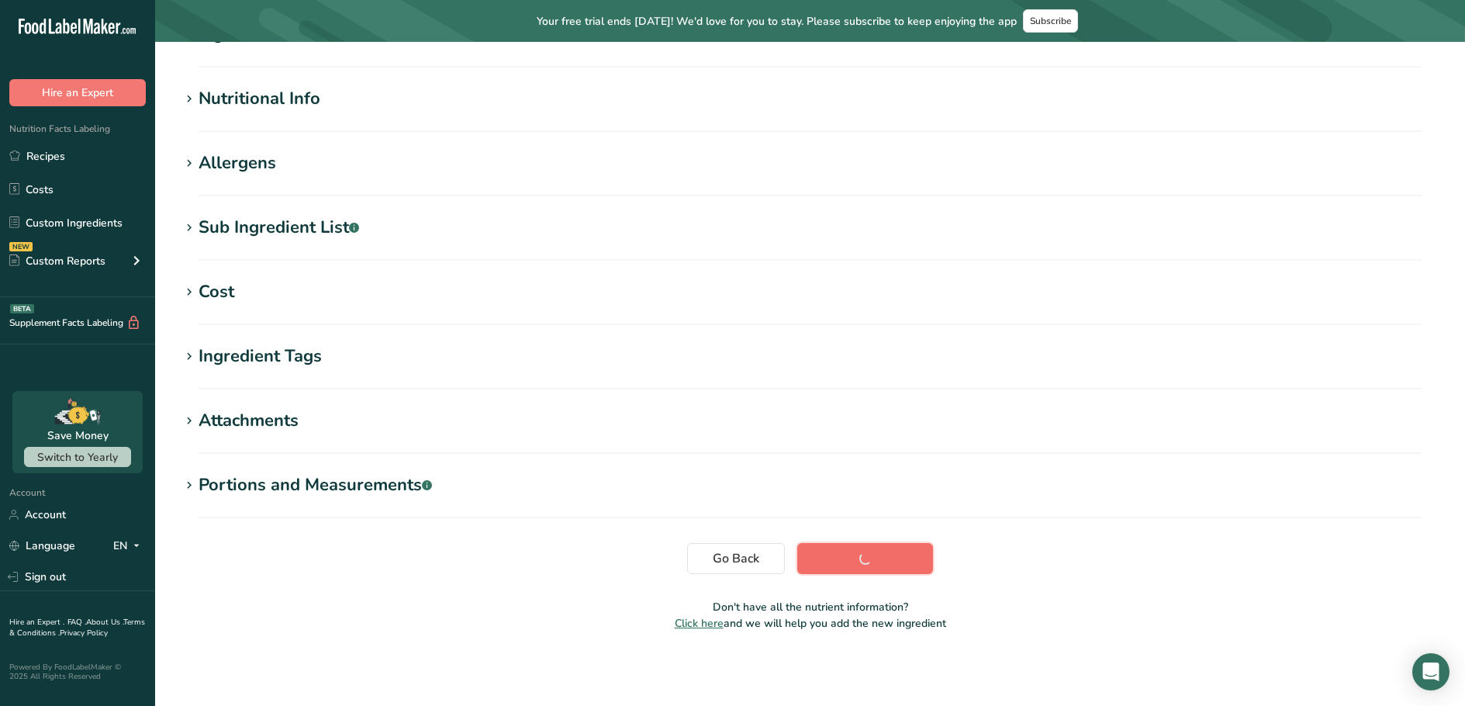
scroll to position [157, 0]
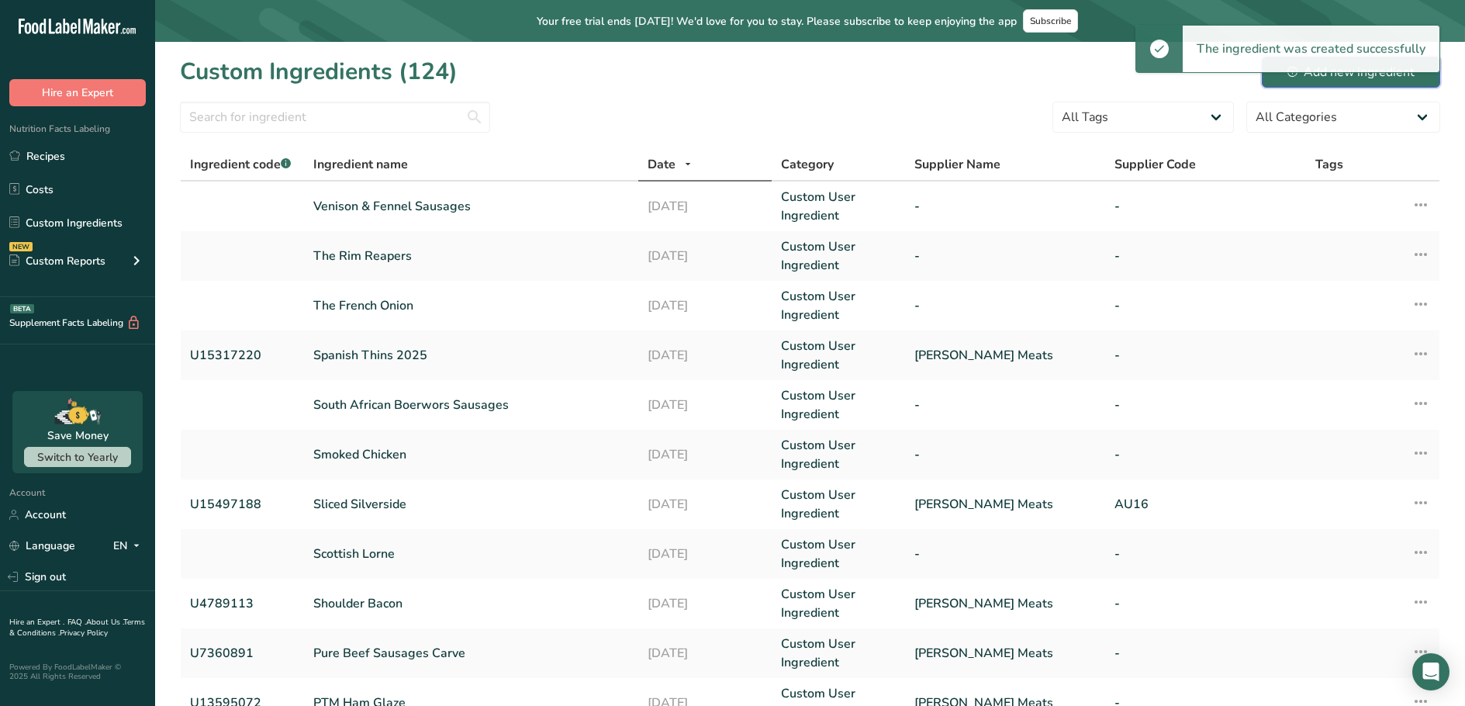
click at [1328, 81] on button "Add new ingredient" at bounding box center [1351, 72] width 178 height 31
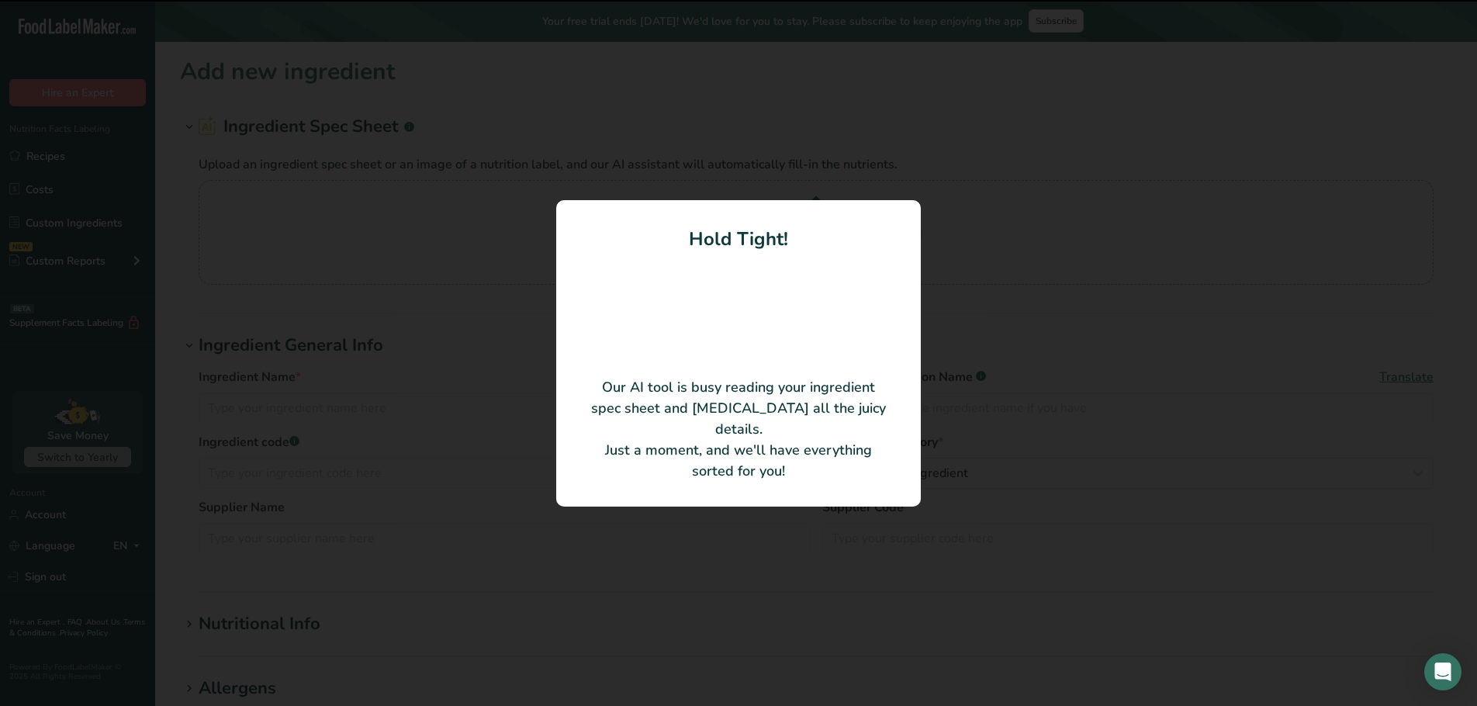
type input "Weisswurst 2025"
type input "U15497276"
type input "[PERSON_NAME] Meats"
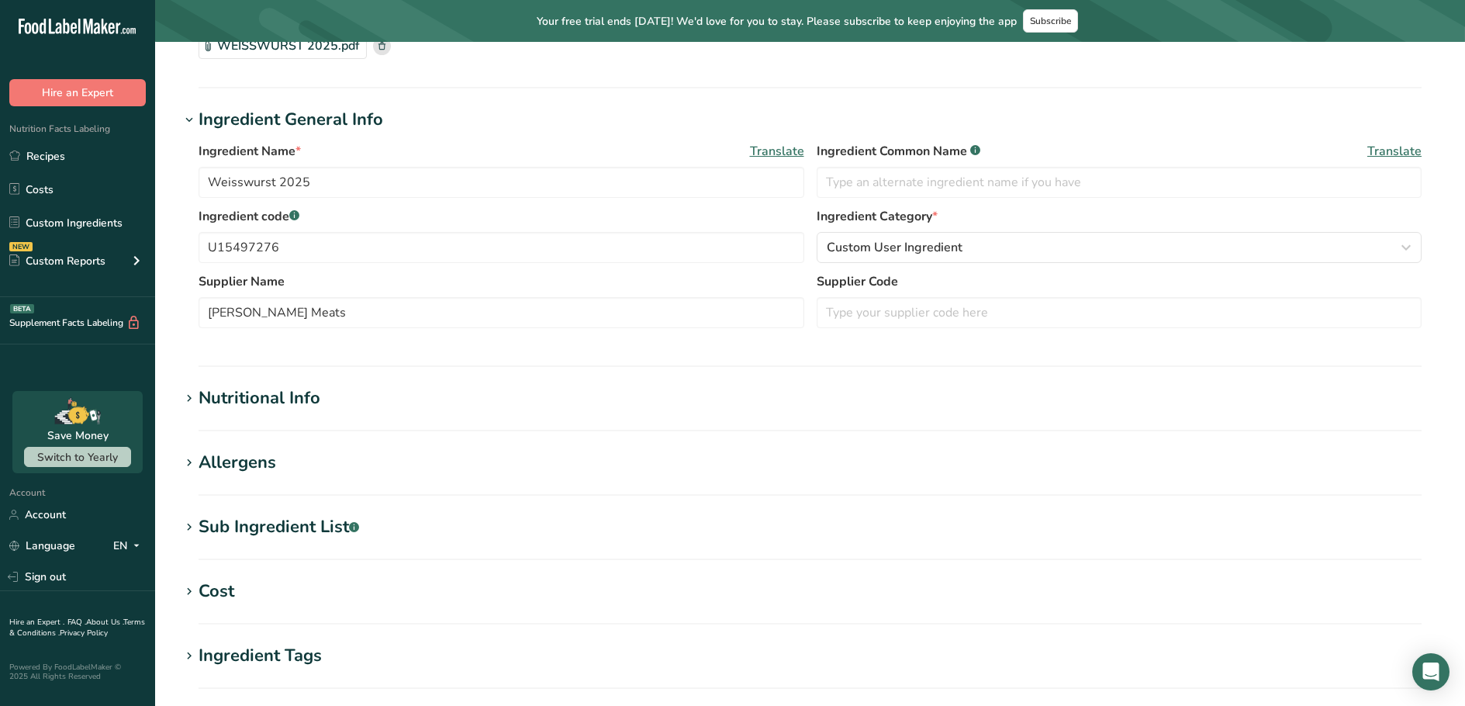
scroll to position [310, 0]
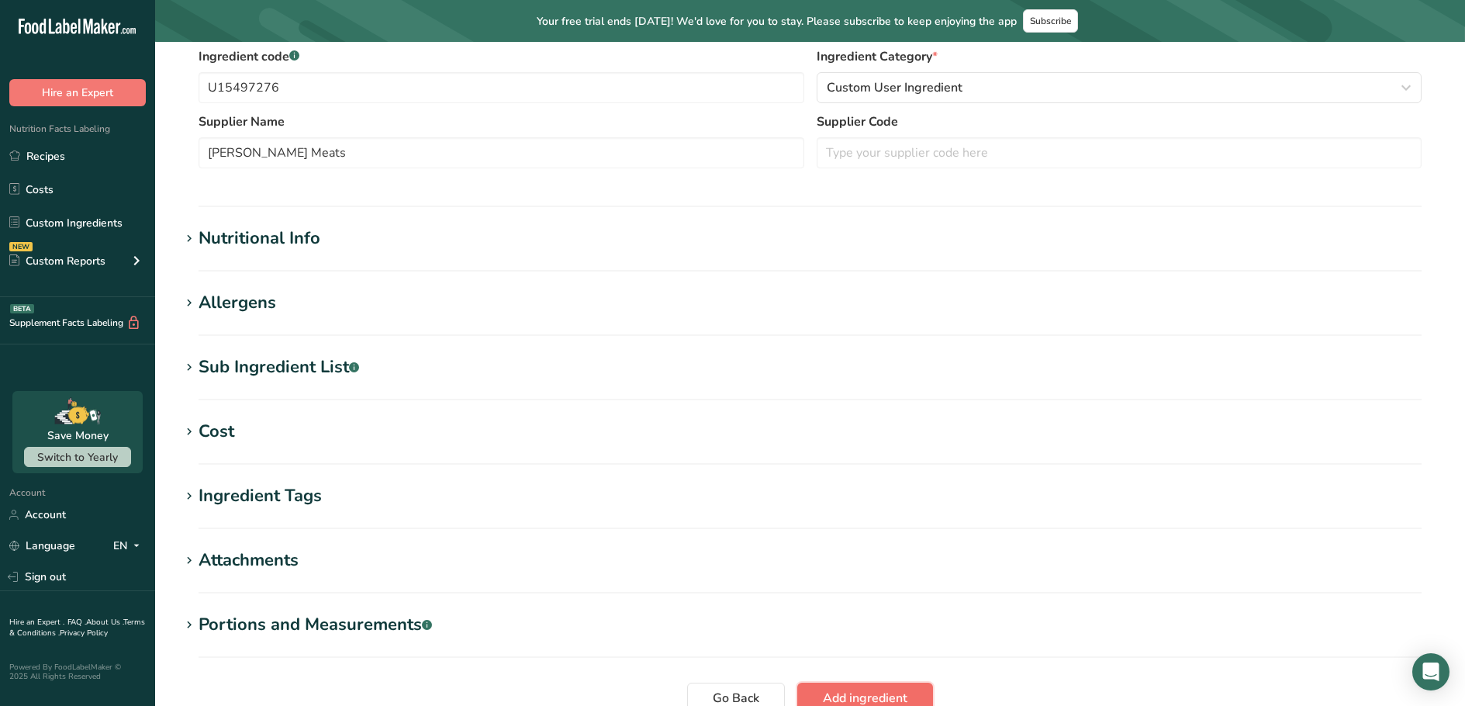
click at [828, 688] on button "Add ingredient" at bounding box center [865, 697] width 136 height 31
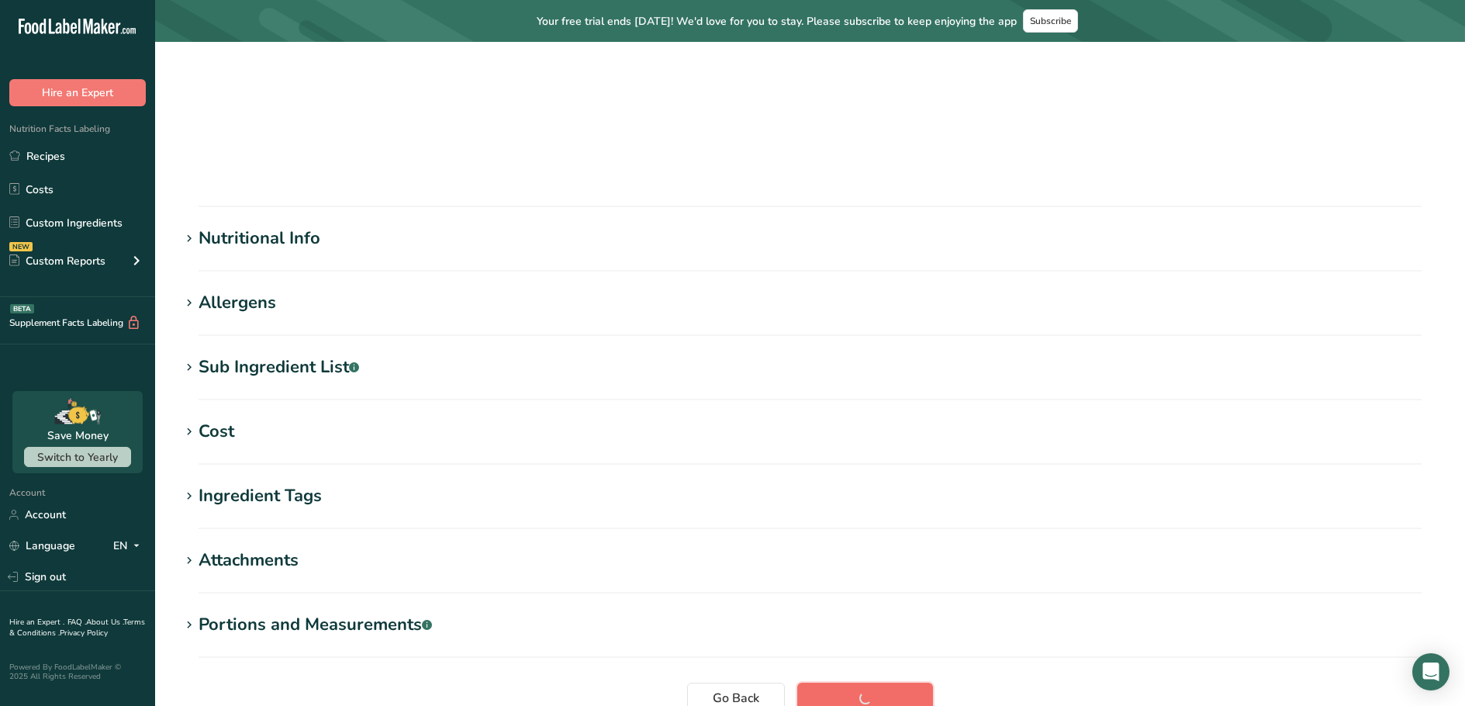
scroll to position [157, 0]
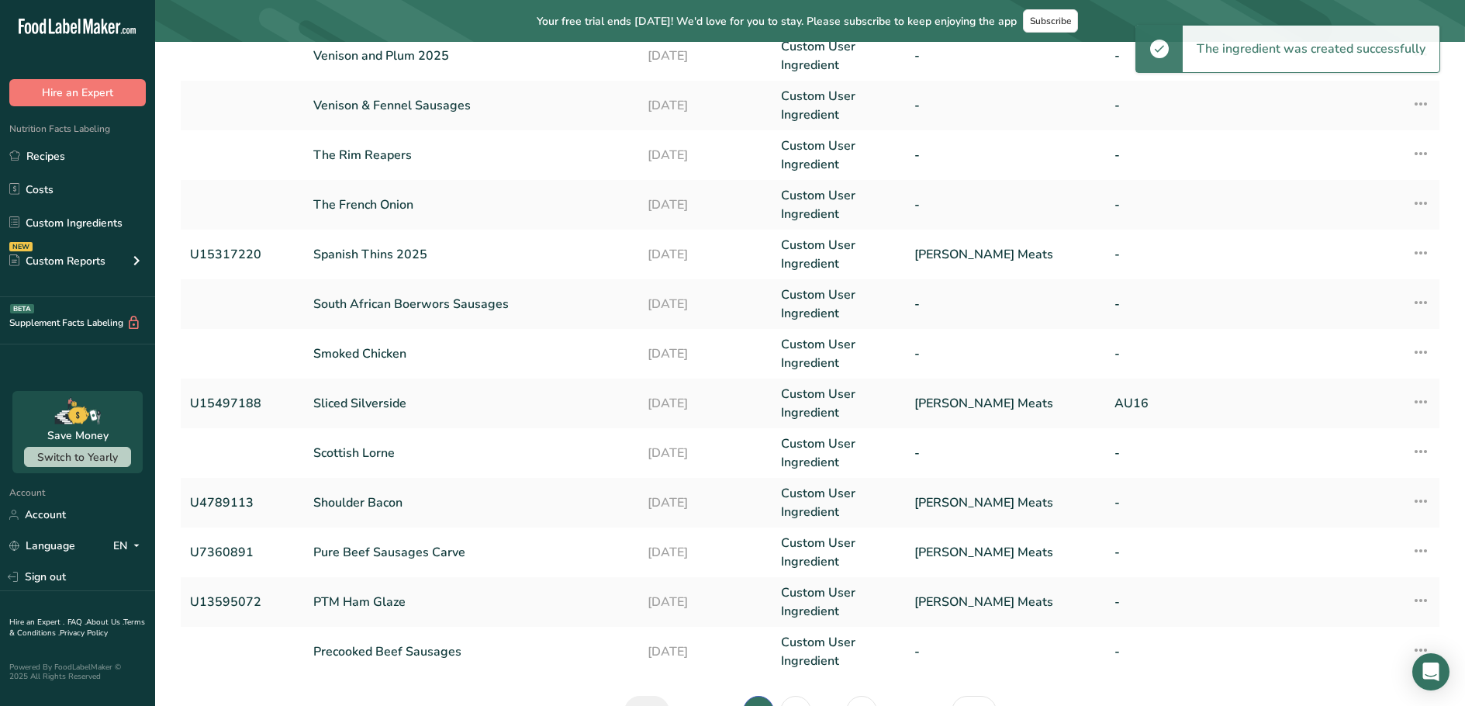
scroll to position [345, 0]
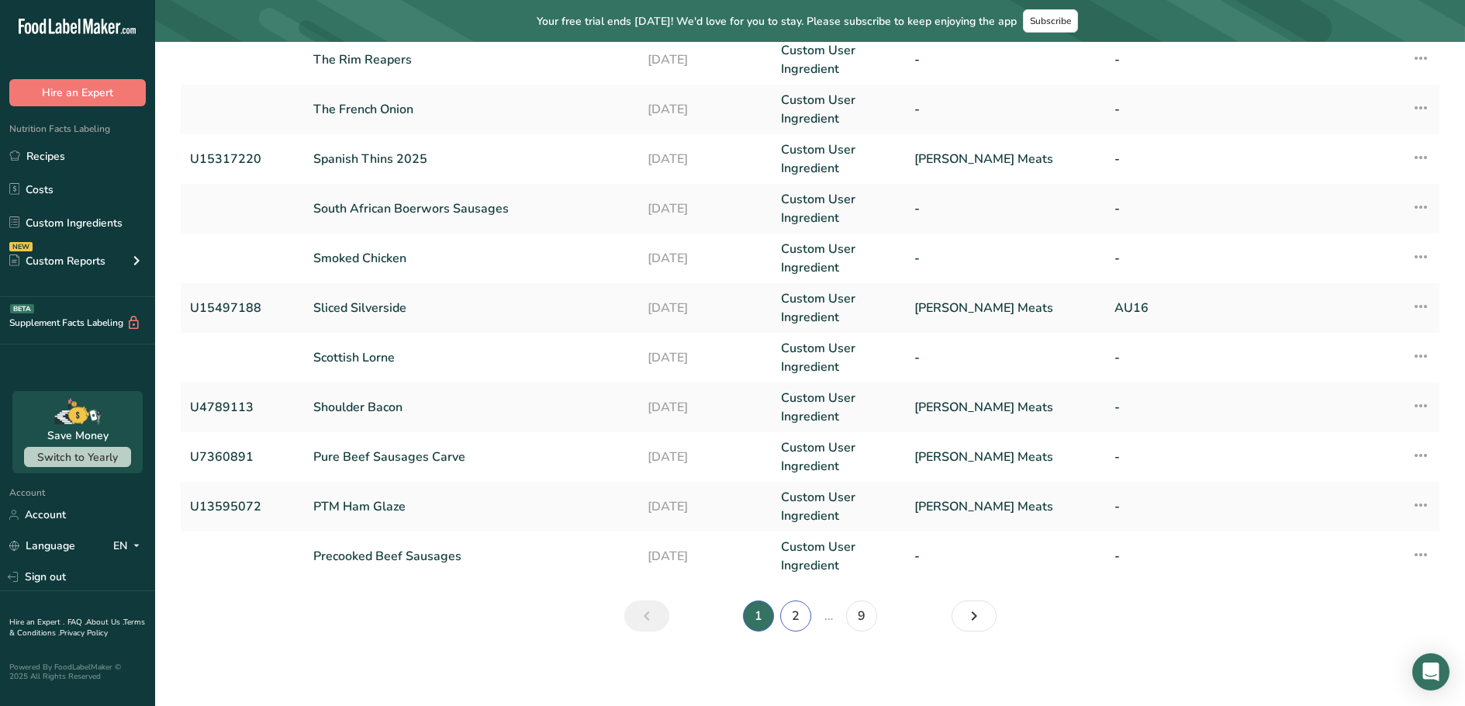
click at [791, 610] on link "2" at bounding box center [795, 615] width 31 height 31
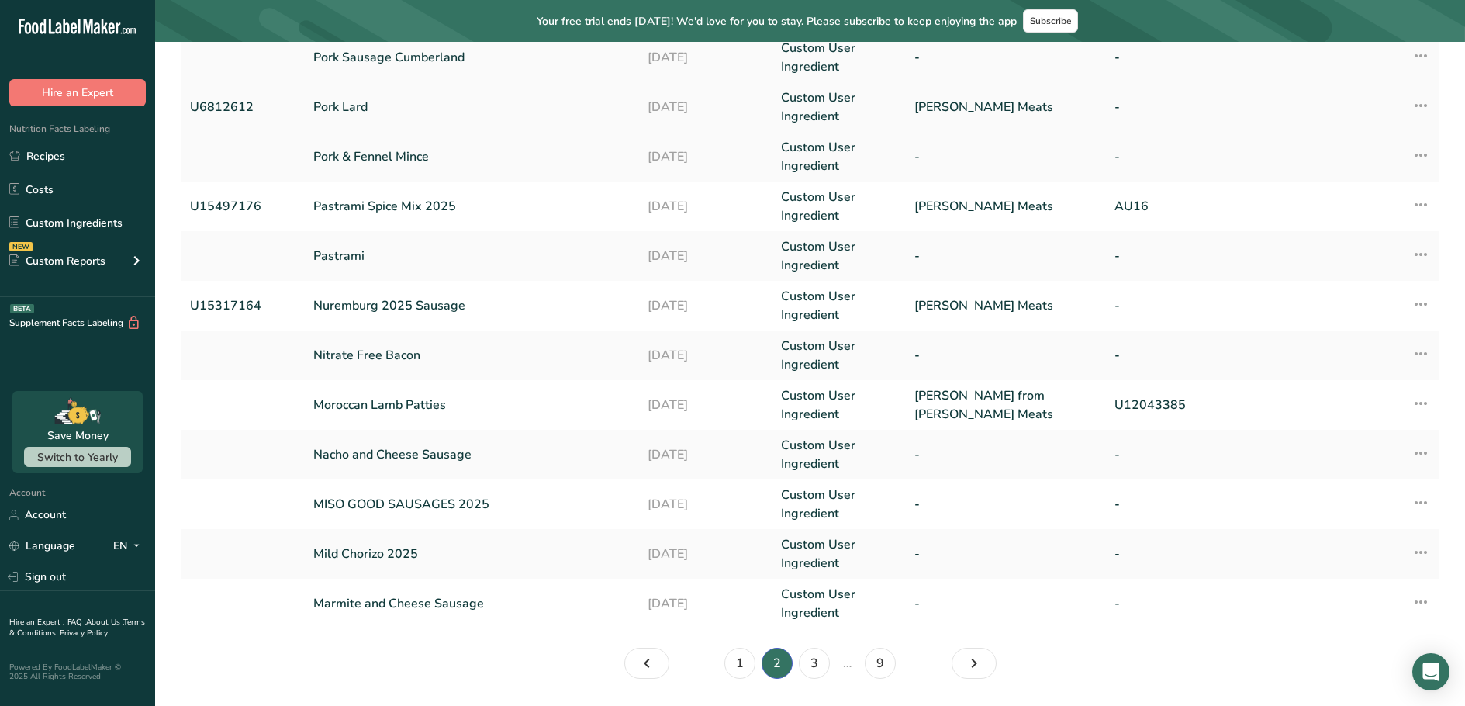
scroll to position [310, 0]
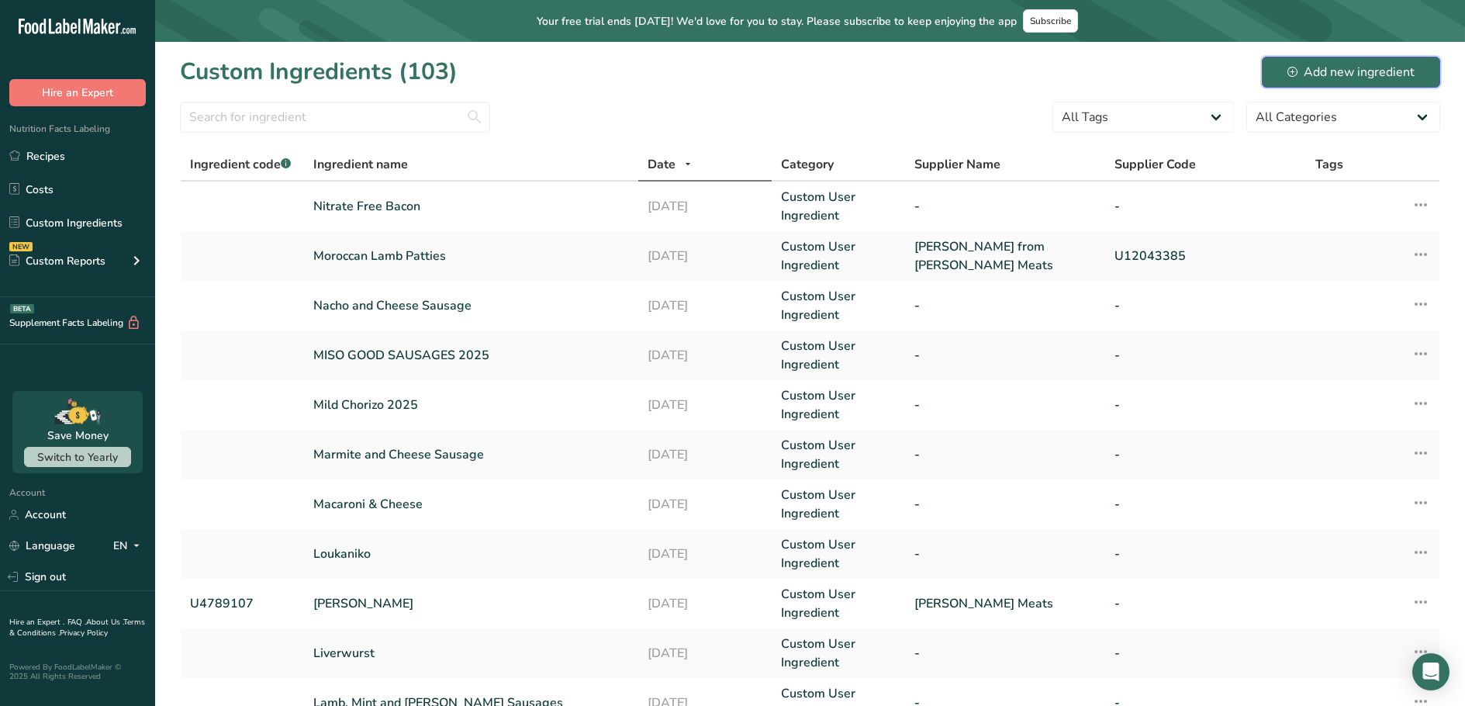
click at [1346, 78] on div "Add new ingredient" at bounding box center [1350, 72] width 127 height 19
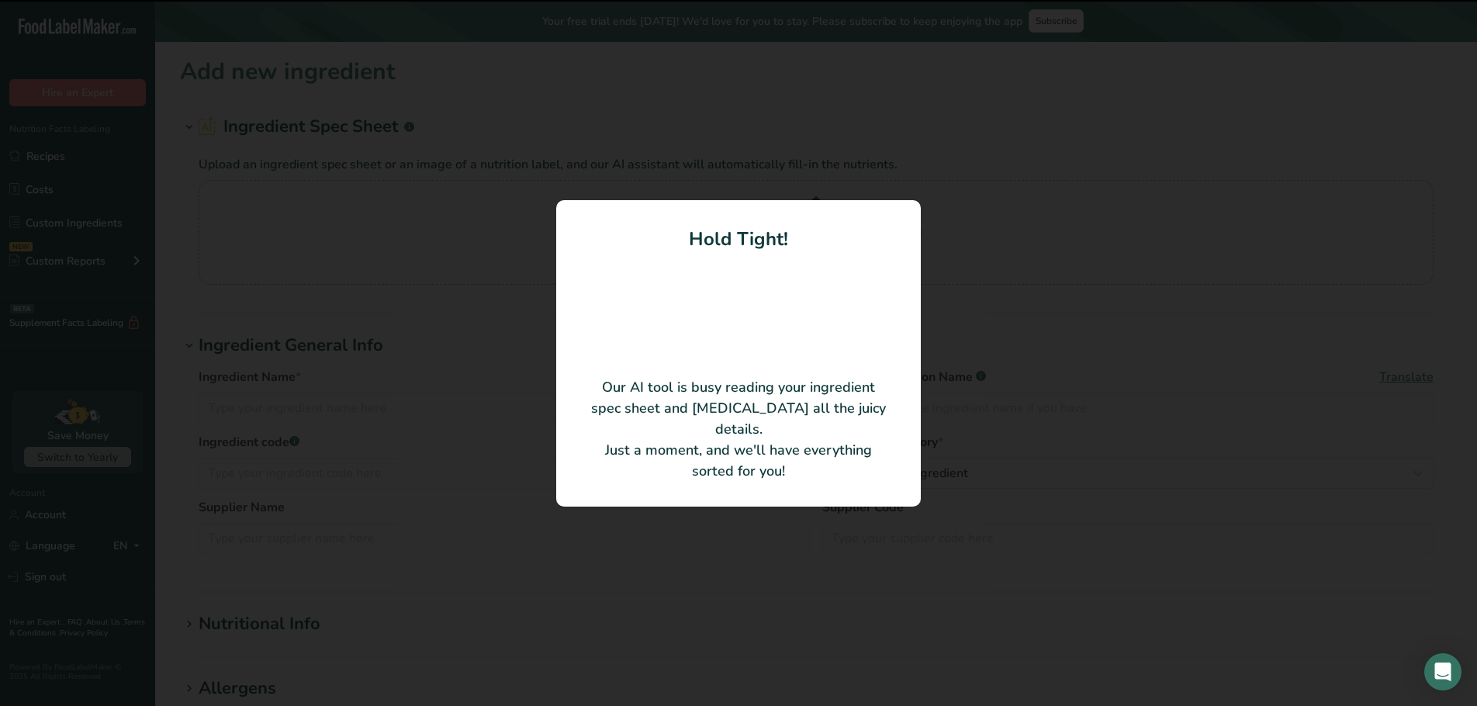
type input "Pork Lard"
type input "U6812612"
type input "[PERSON_NAME] Meats"
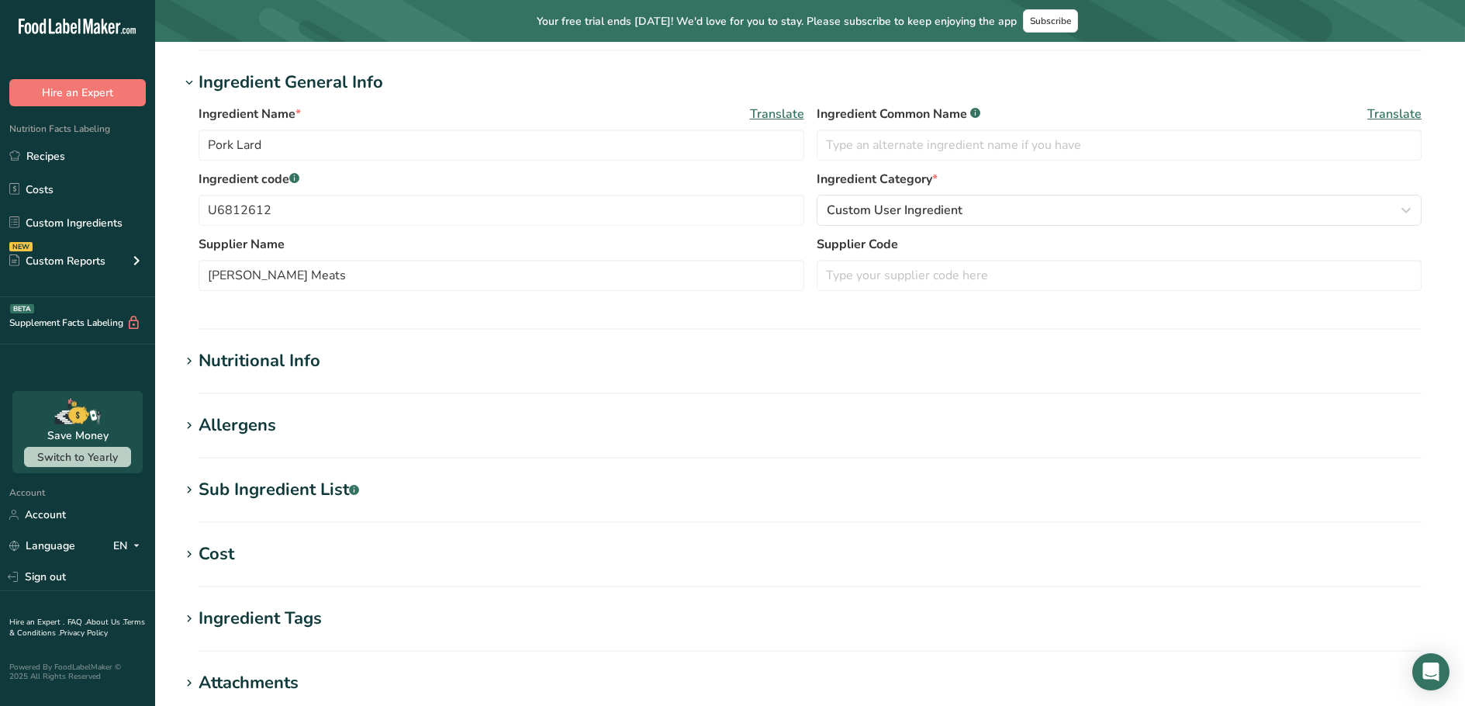
scroll to position [450, 0]
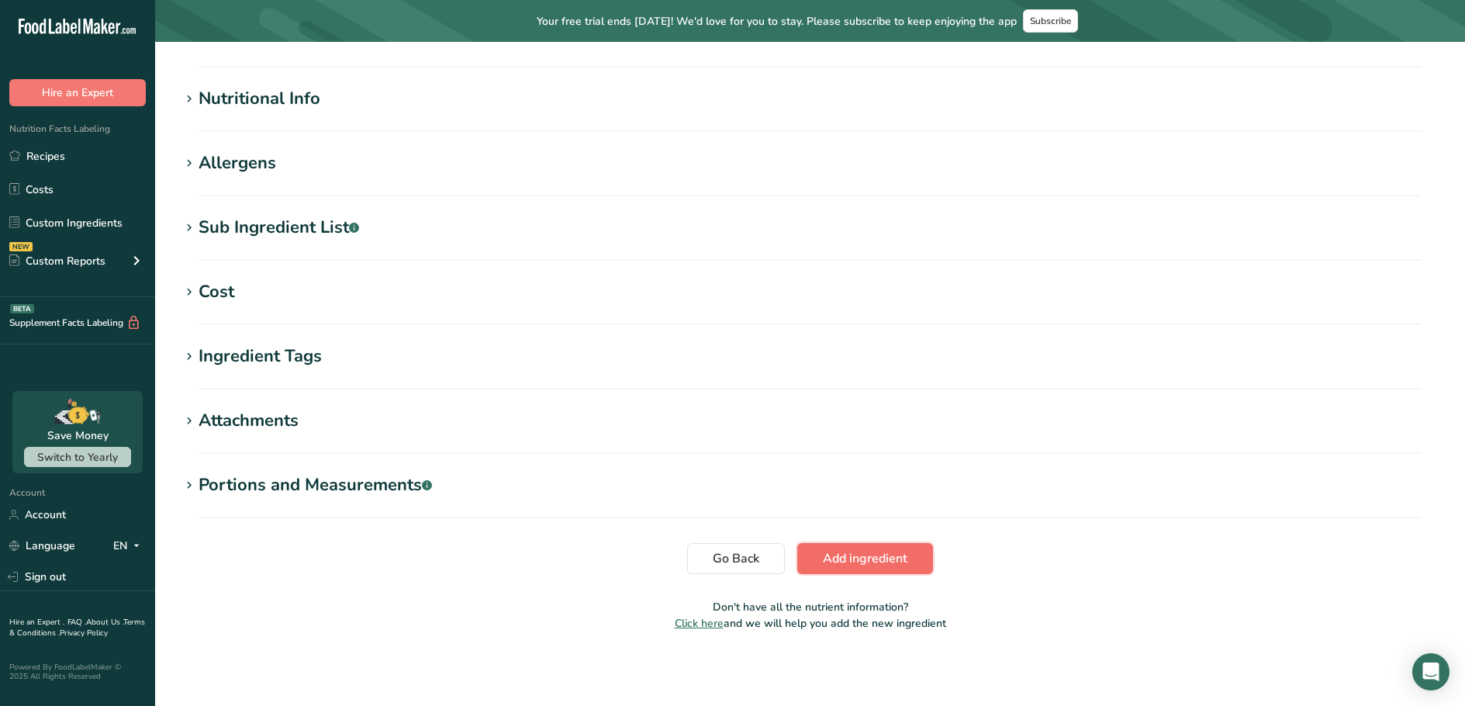
click at [862, 561] on span "Add ingredient" at bounding box center [865, 558] width 85 height 19
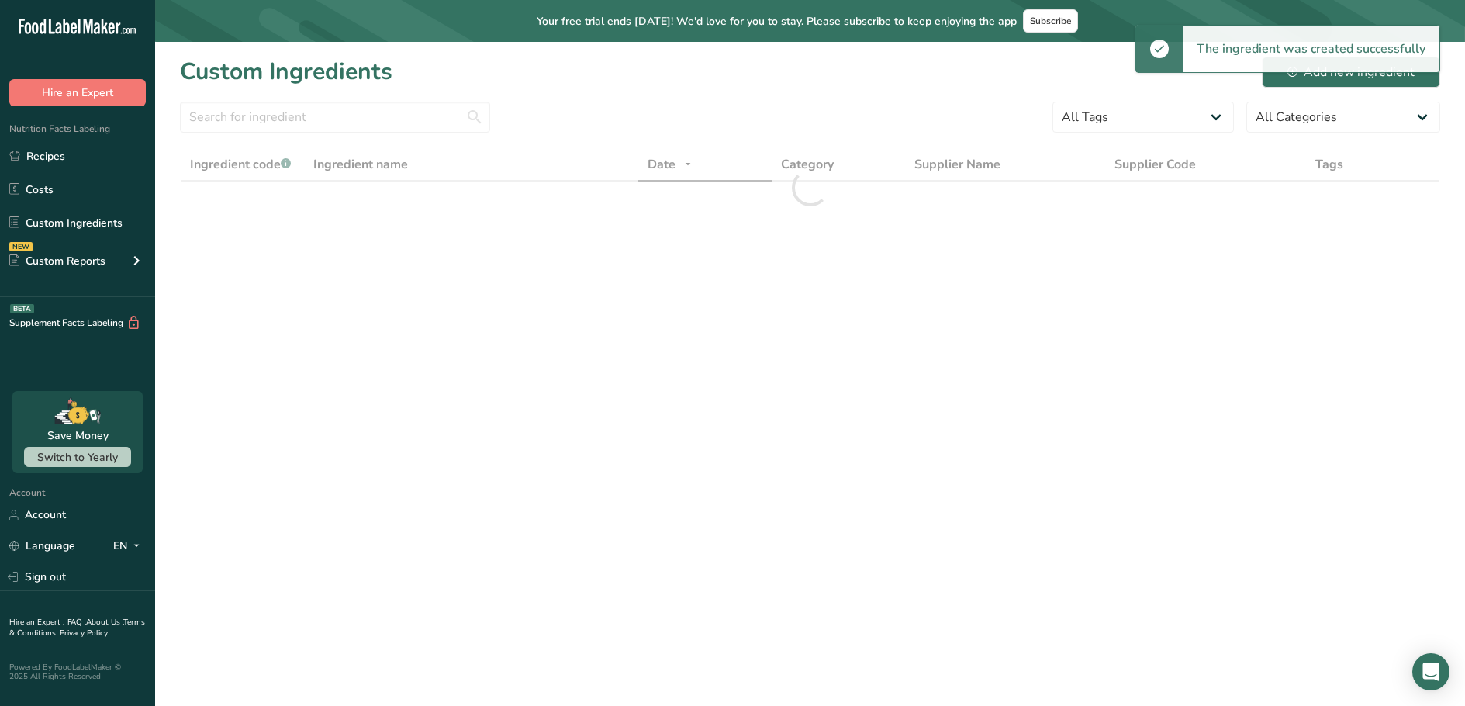
click at [1313, 67] on div "The ingredient was created successfully" at bounding box center [1311, 49] width 257 height 47
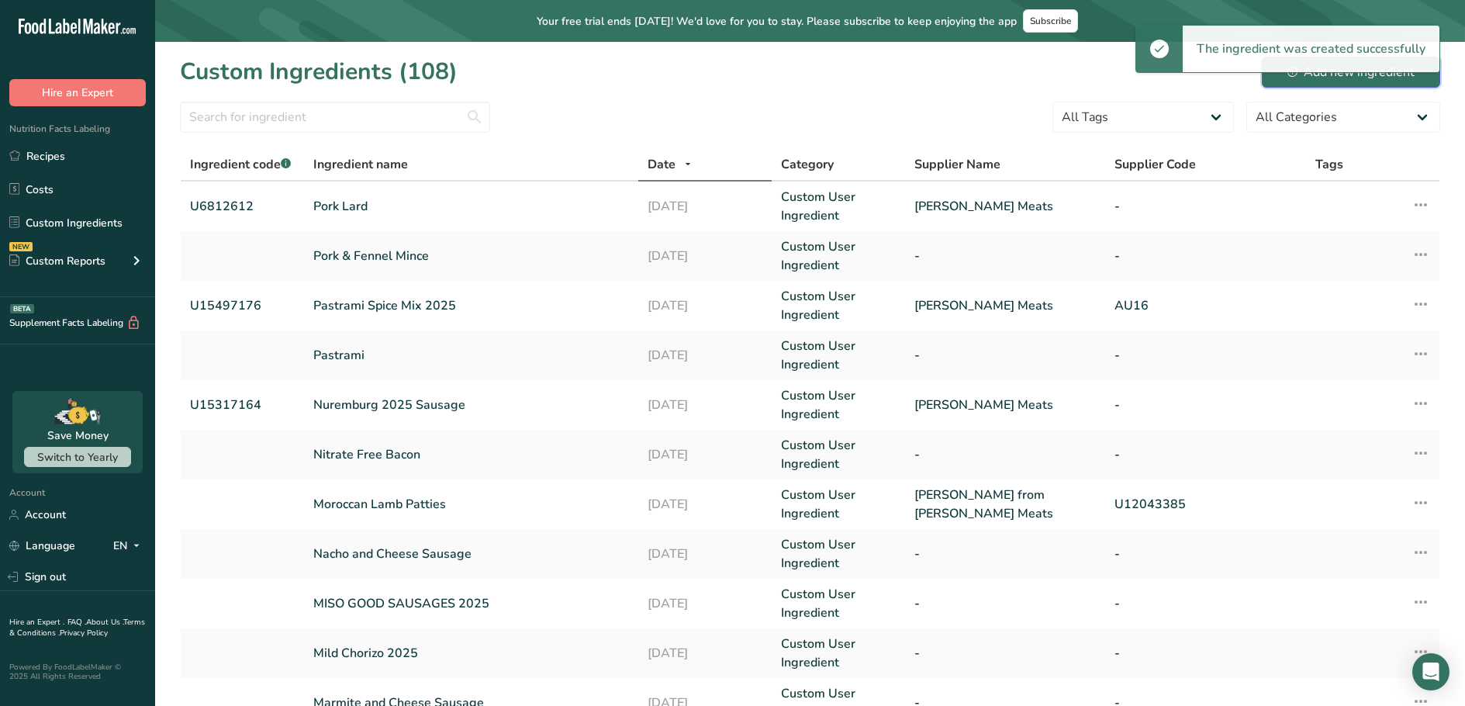
click at [1313, 74] on div "Add new ingredient" at bounding box center [1350, 72] width 127 height 19
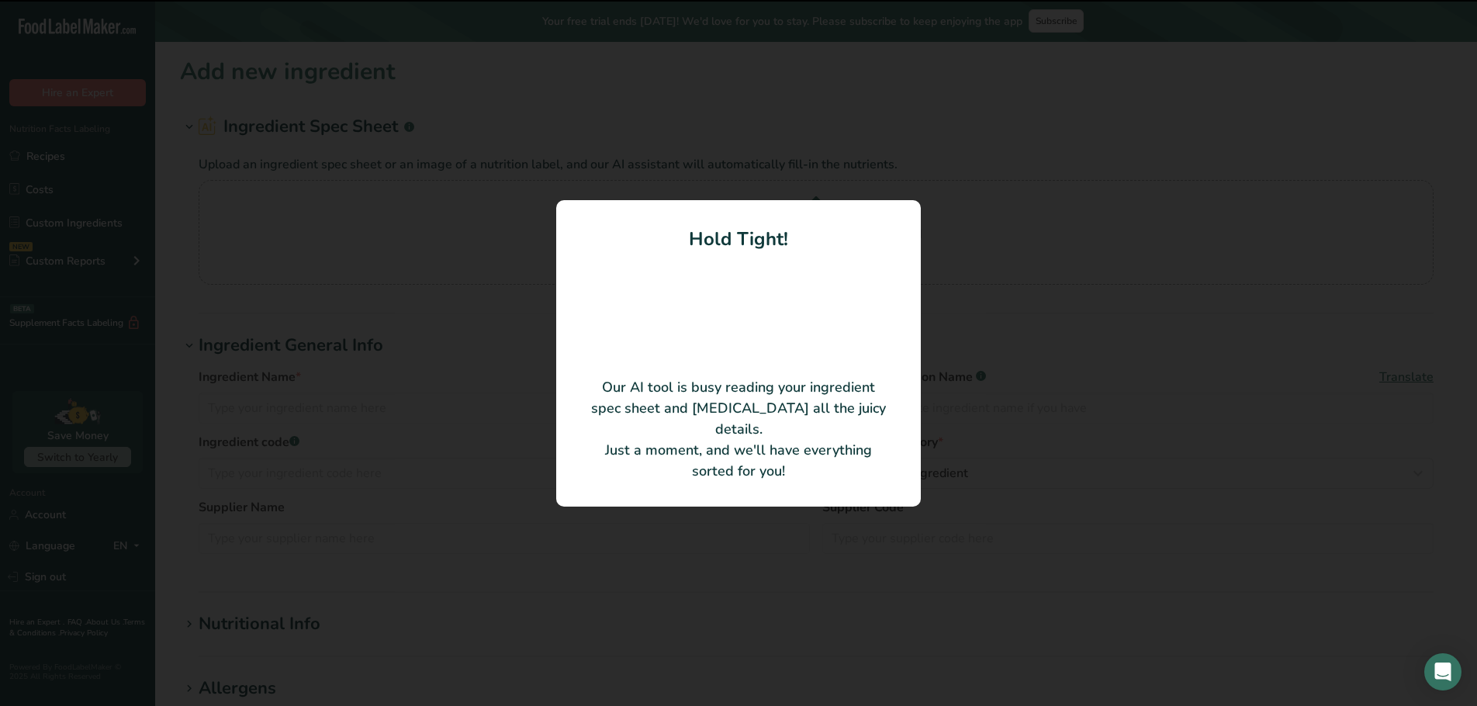
type input "Pork, Fennel and Sage Sausages"
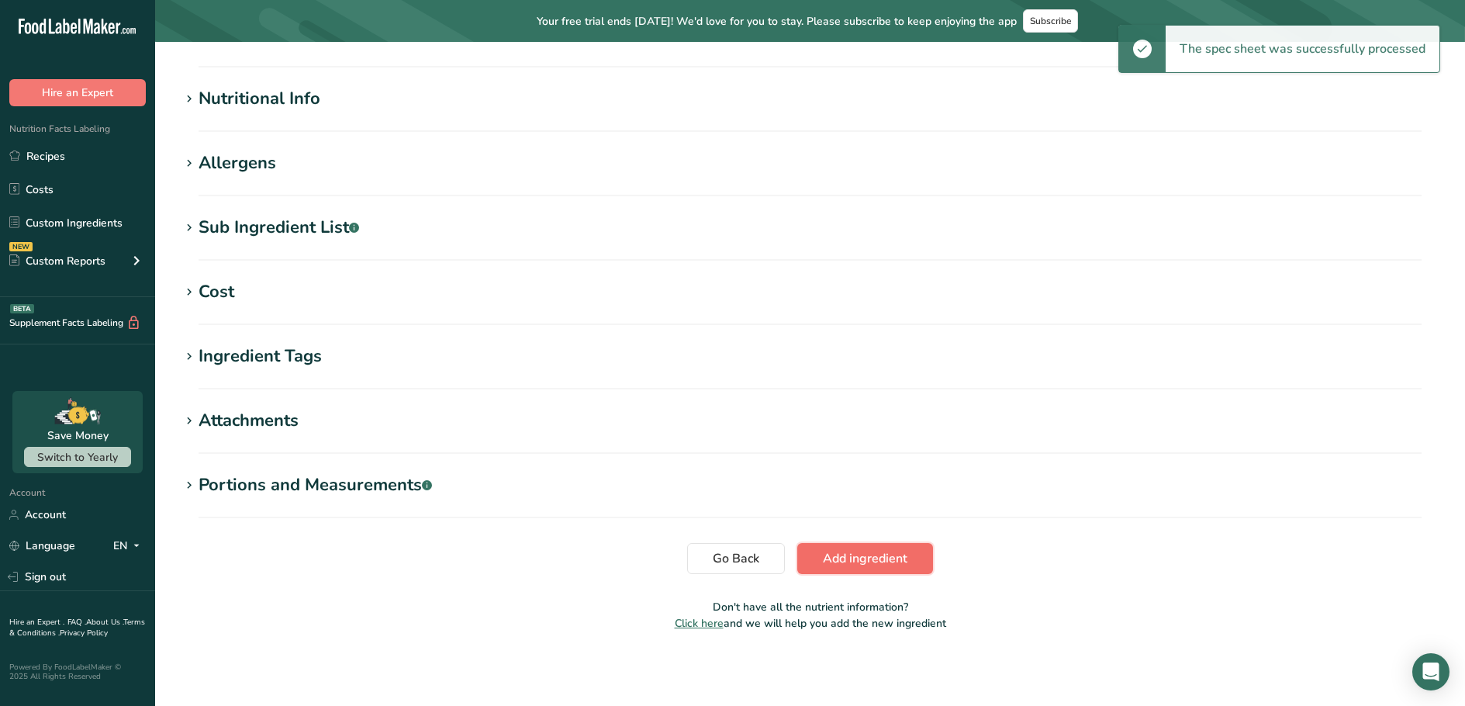
click at [890, 557] on span "Add ingredient" at bounding box center [865, 558] width 85 height 19
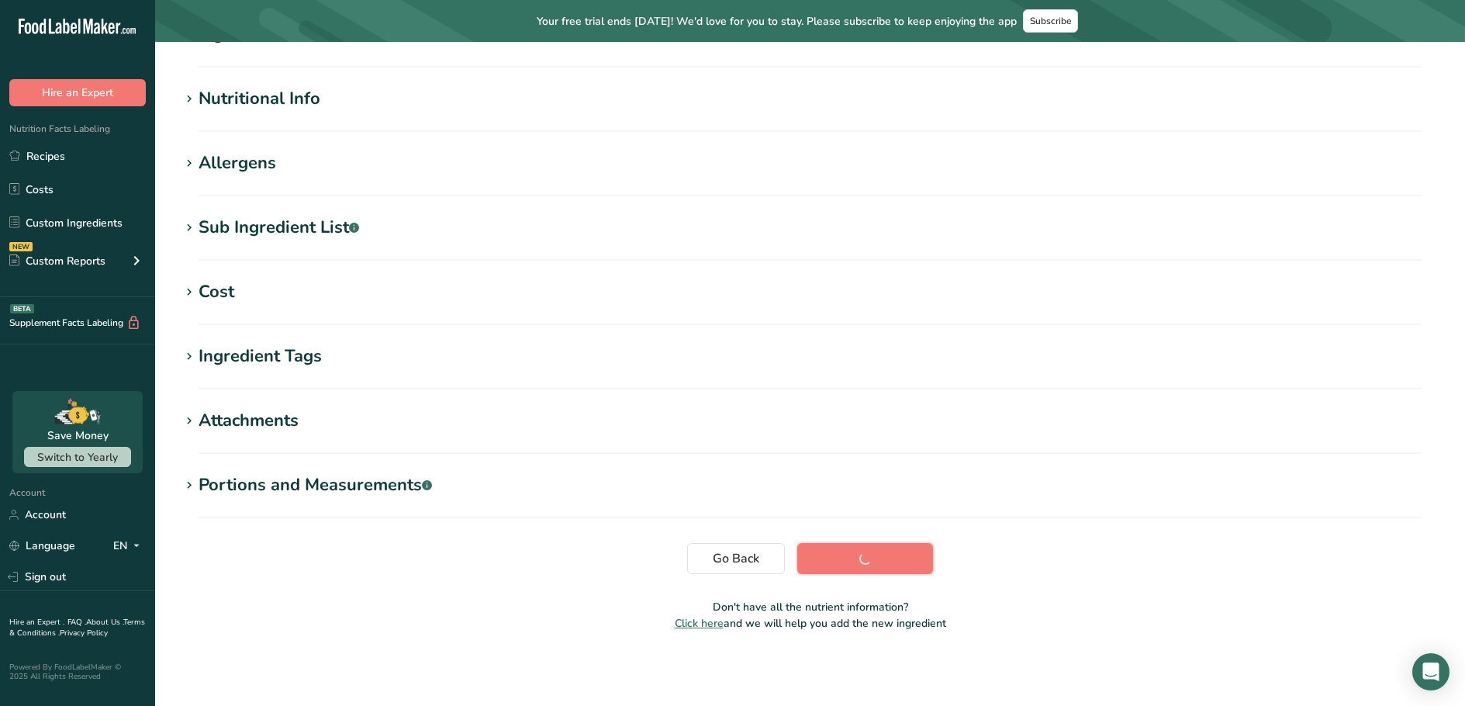
scroll to position [157, 0]
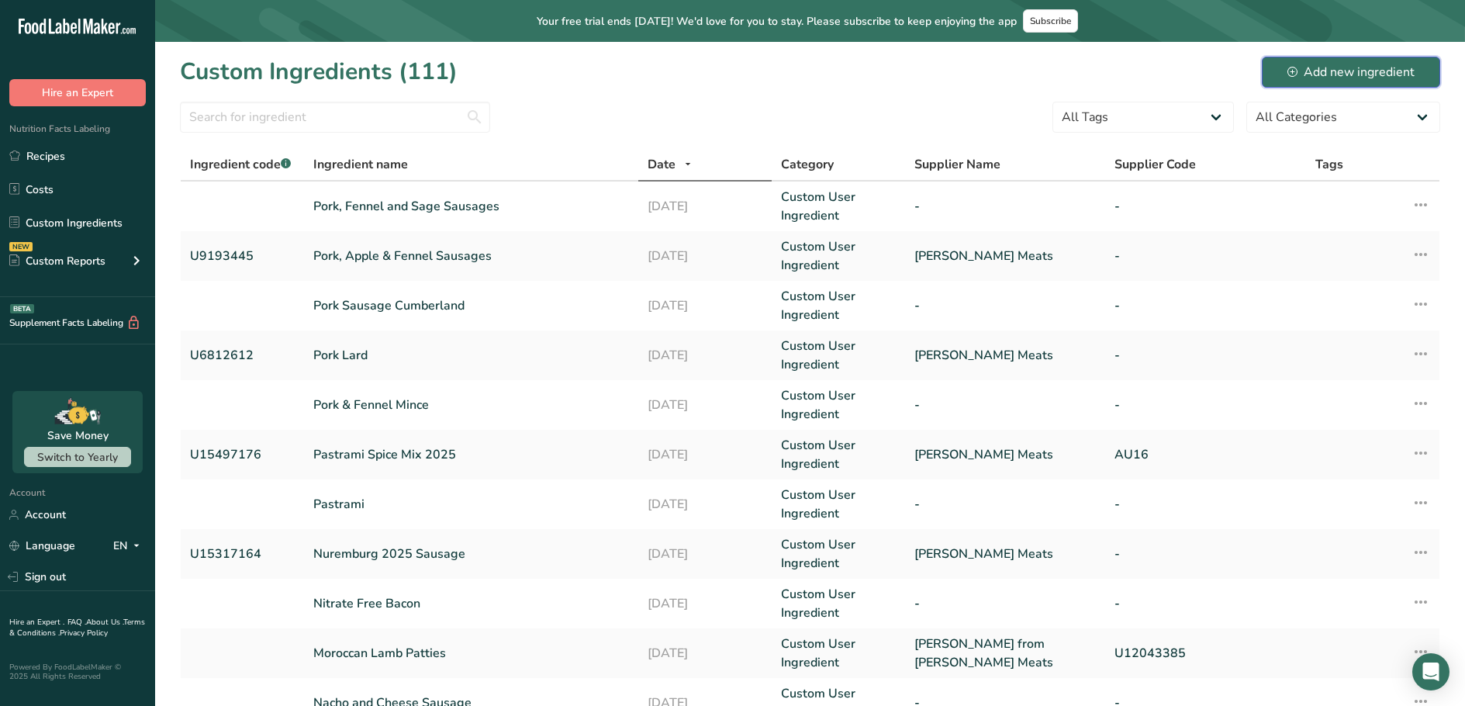
click at [1339, 72] on div "Add new ingredient" at bounding box center [1350, 72] width 127 height 19
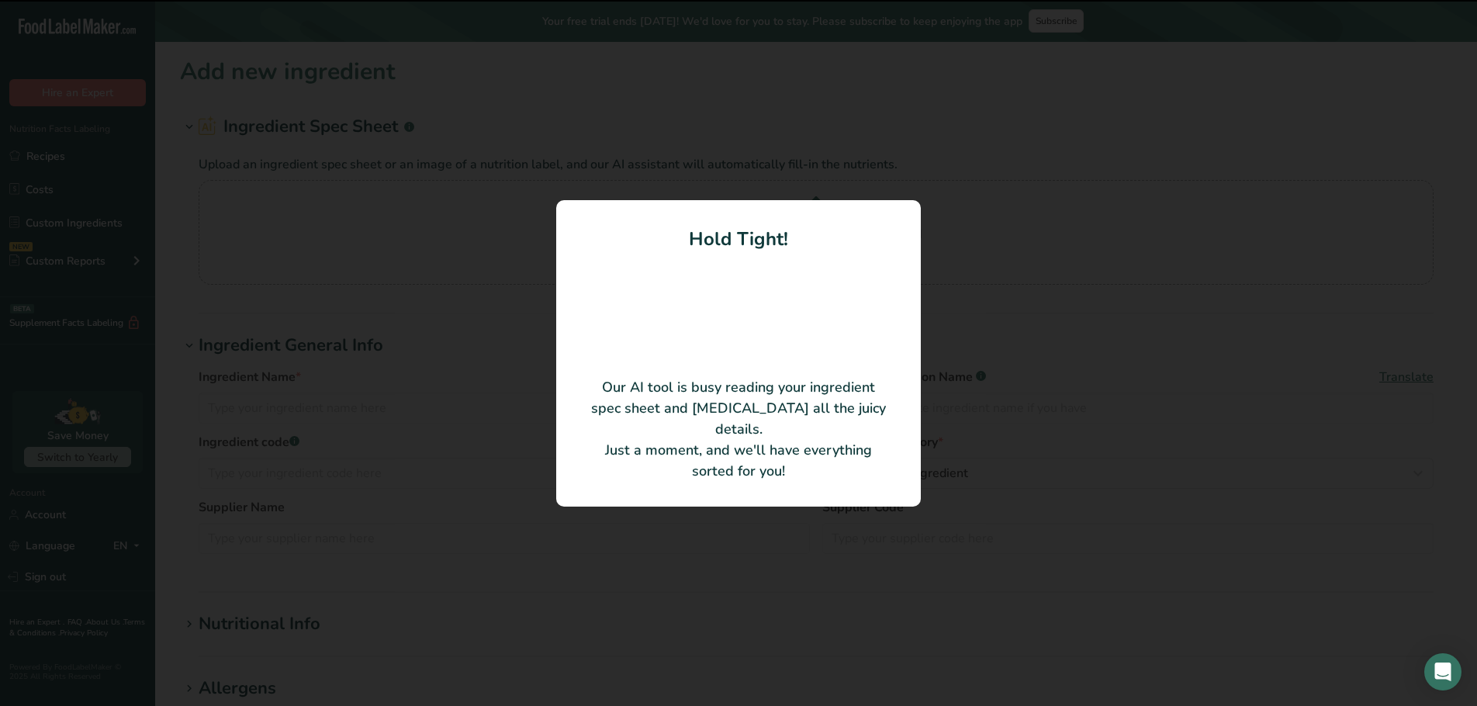
type input "PTM Ham Glaze"
type input "U13595072"
type input "[PERSON_NAME] Meats"
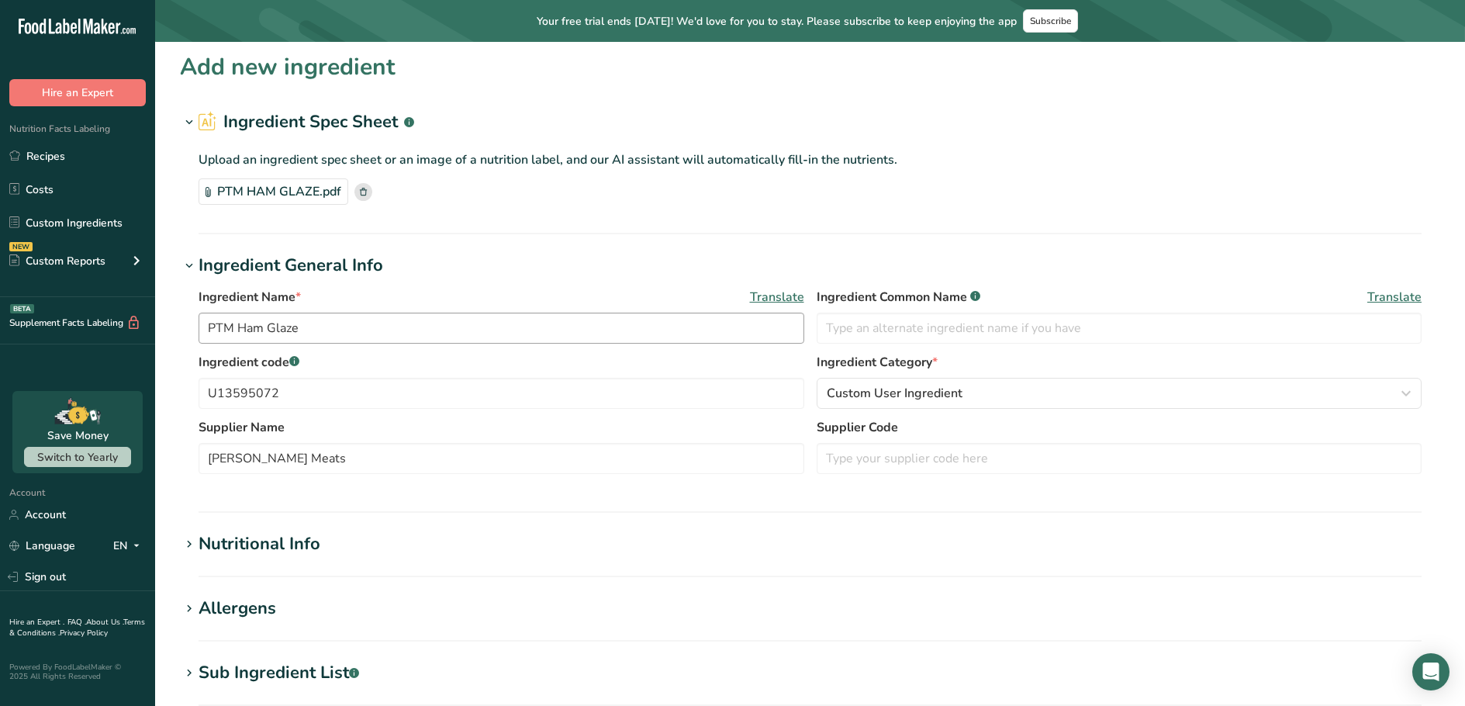
scroll to position [450, 0]
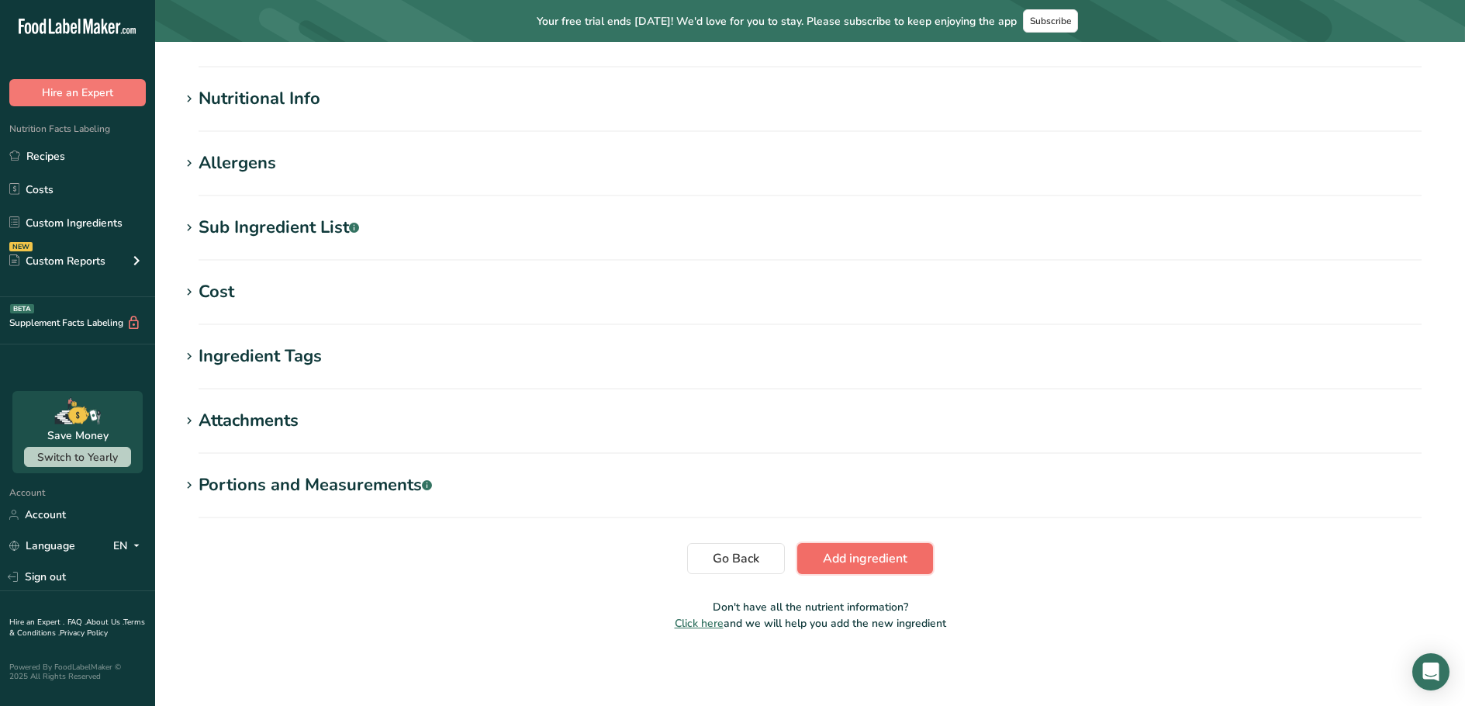
click at [832, 547] on button "Add ingredient" at bounding box center [865, 558] width 136 height 31
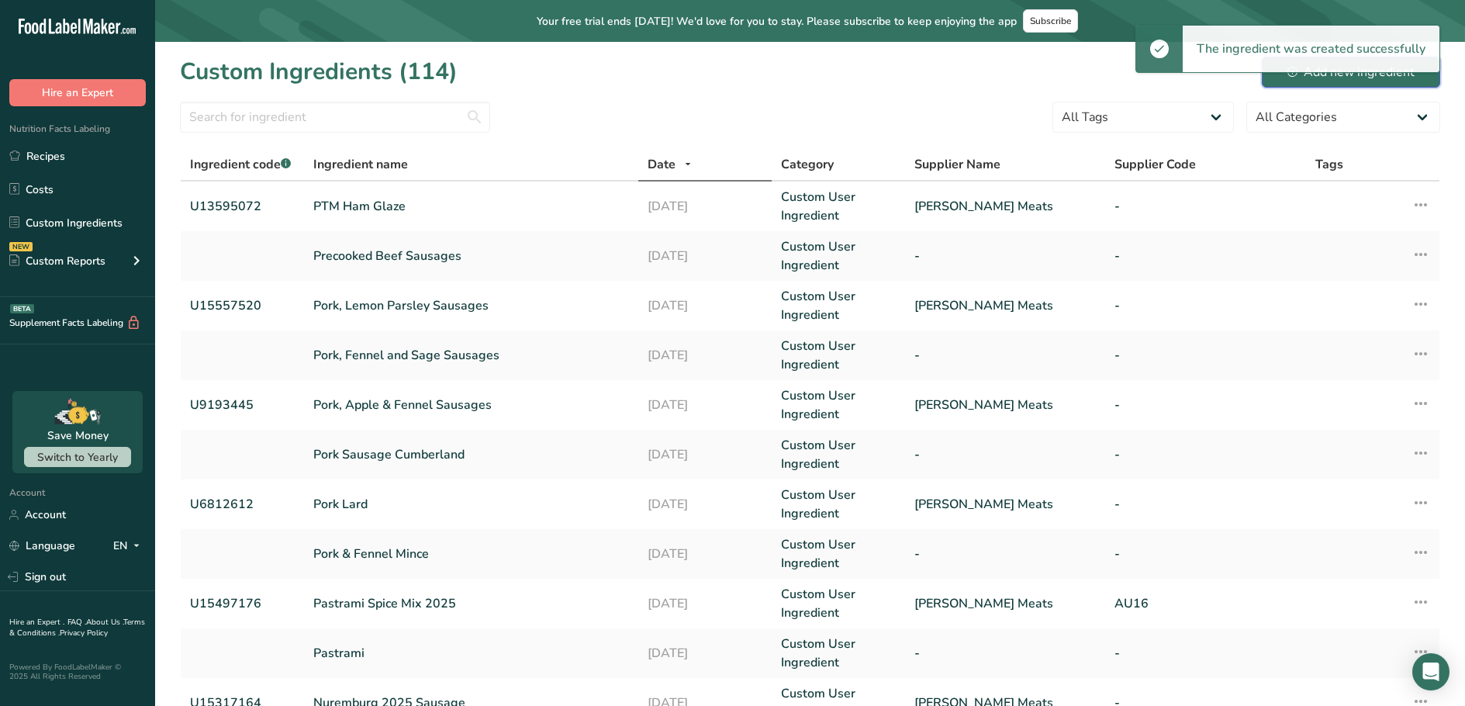
click at [1318, 81] on button "Add new ingredient" at bounding box center [1351, 72] width 178 height 31
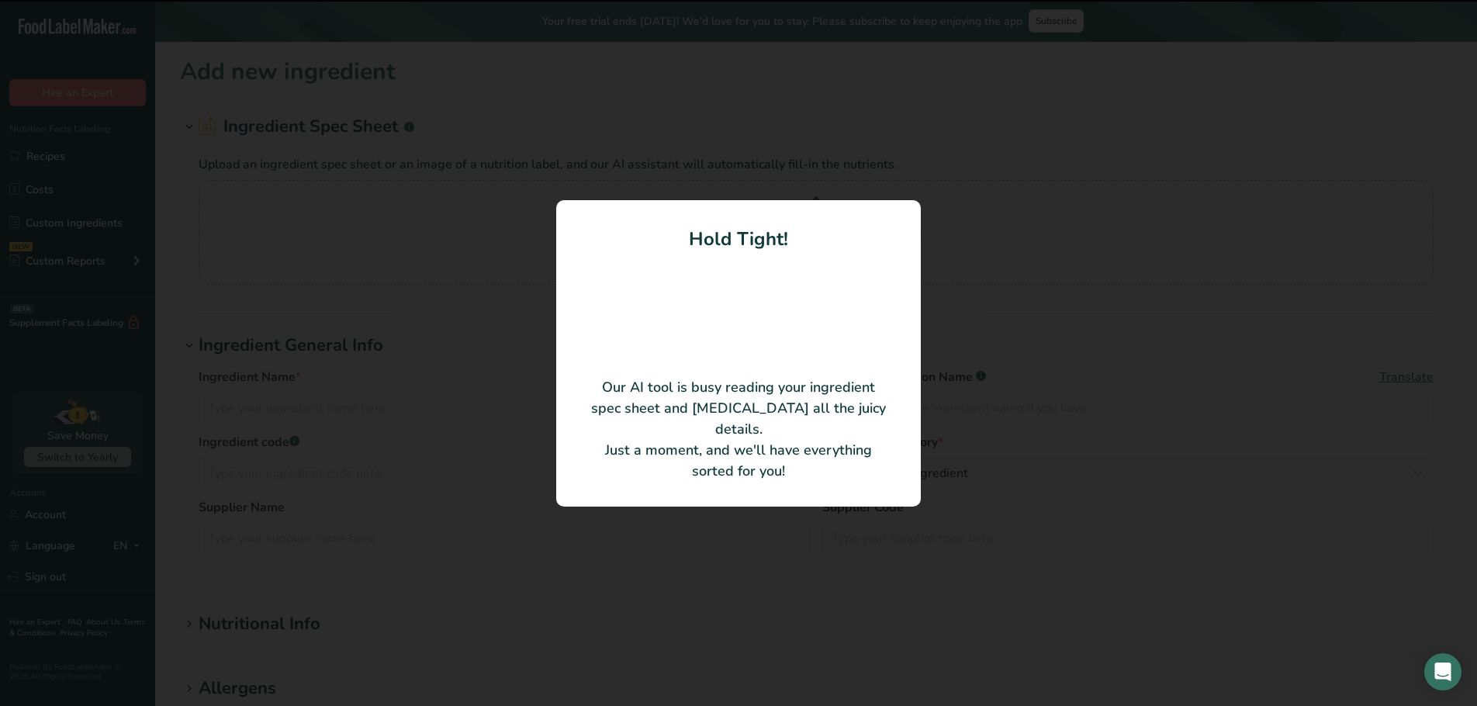
type input "Shoulder Bacon"
type input "U4789113"
type input "[PERSON_NAME] Meats"
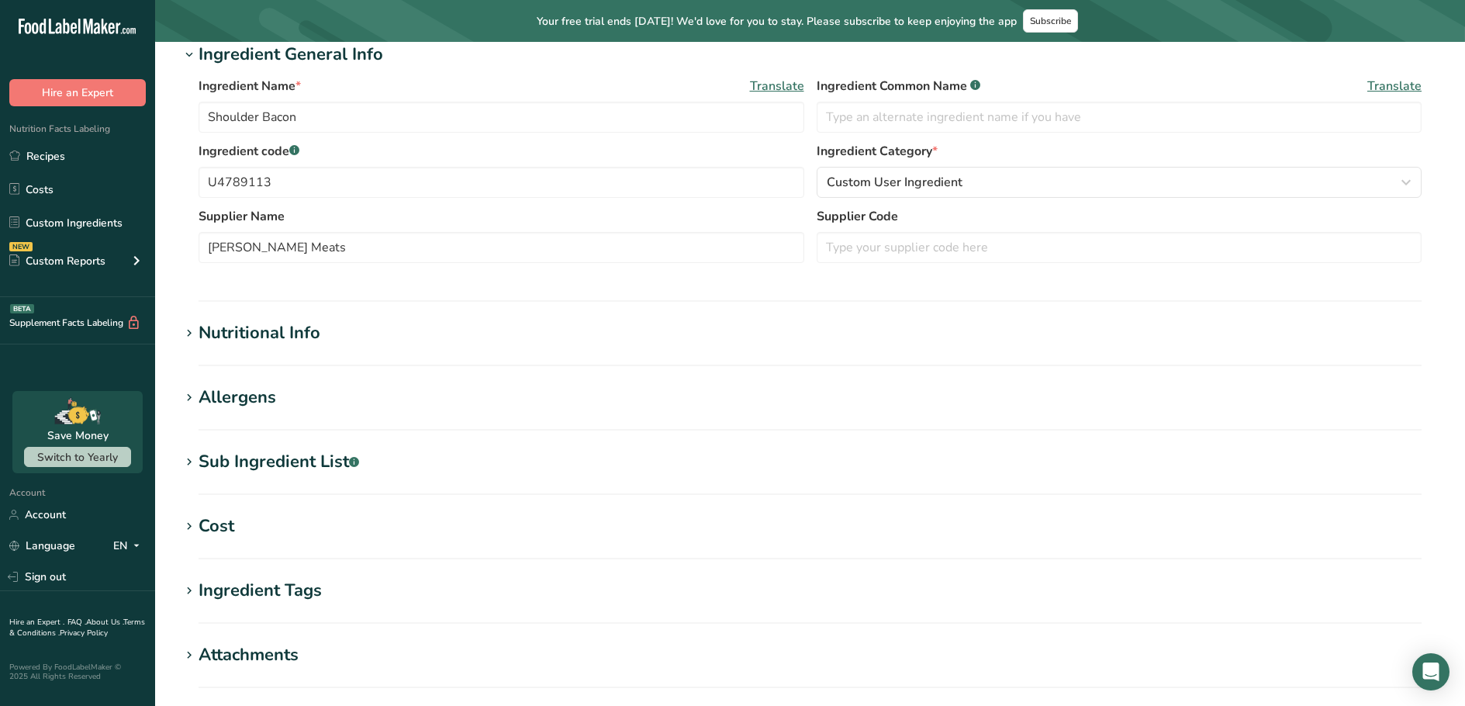
scroll to position [450, 0]
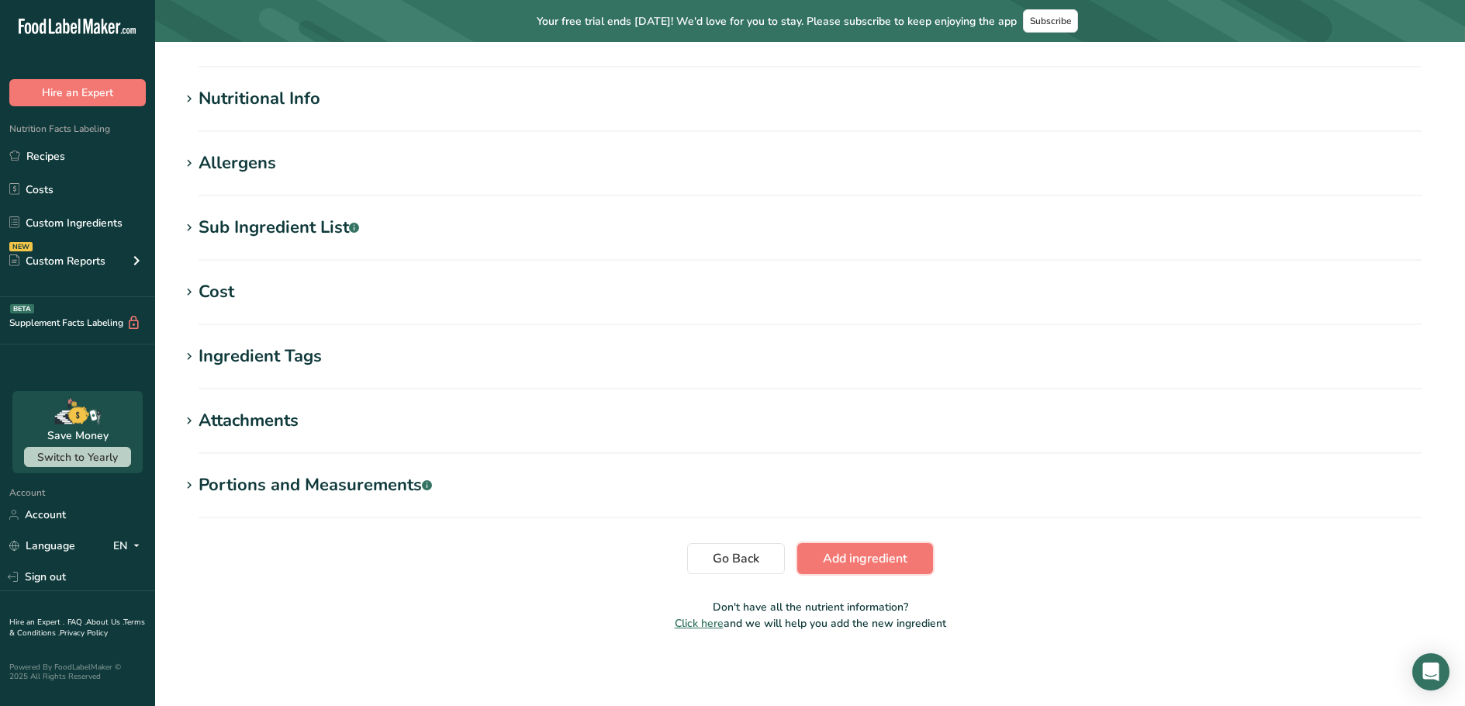
click at [869, 567] on span "Add ingredient" at bounding box center [865, 558] width 85 height 19
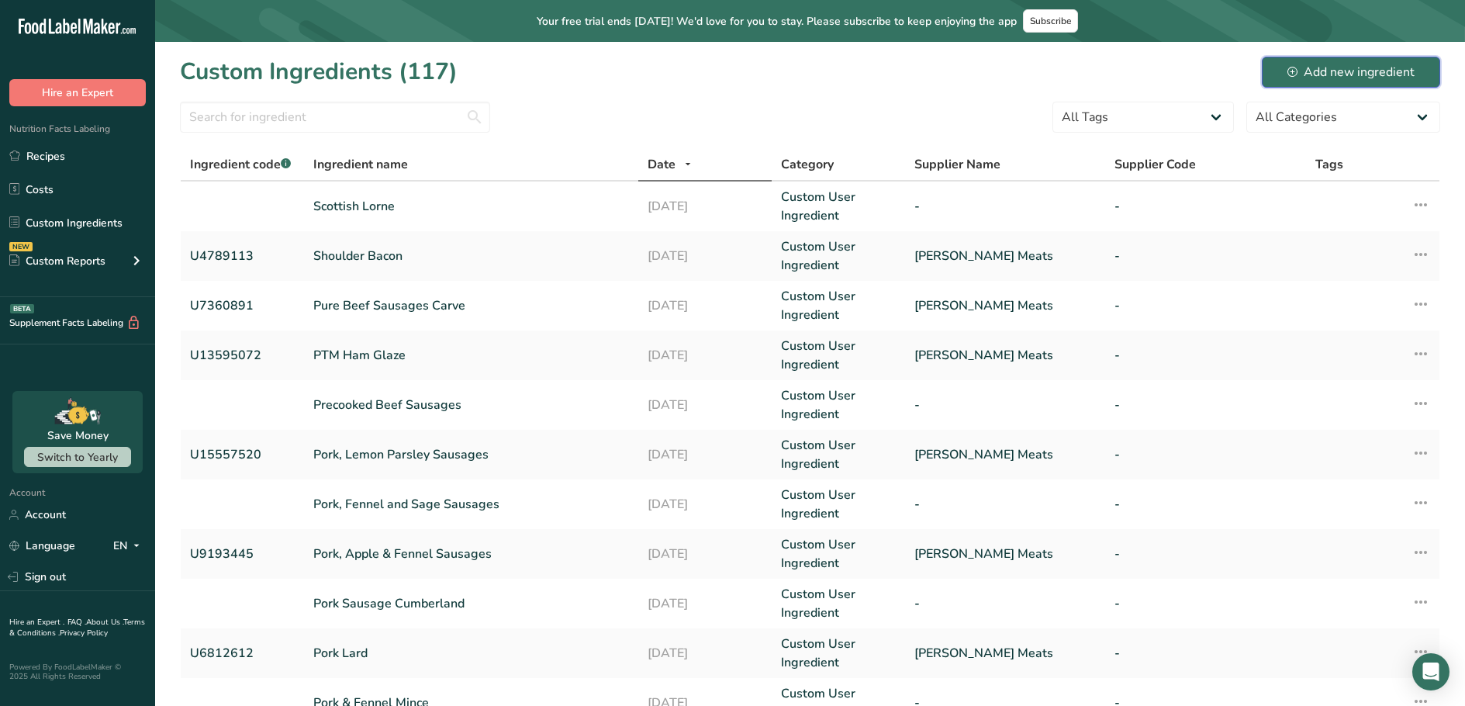
click at [1353, 67] on div "Add new ingredient" at bounding box center [1350, 72] width 127 height 19
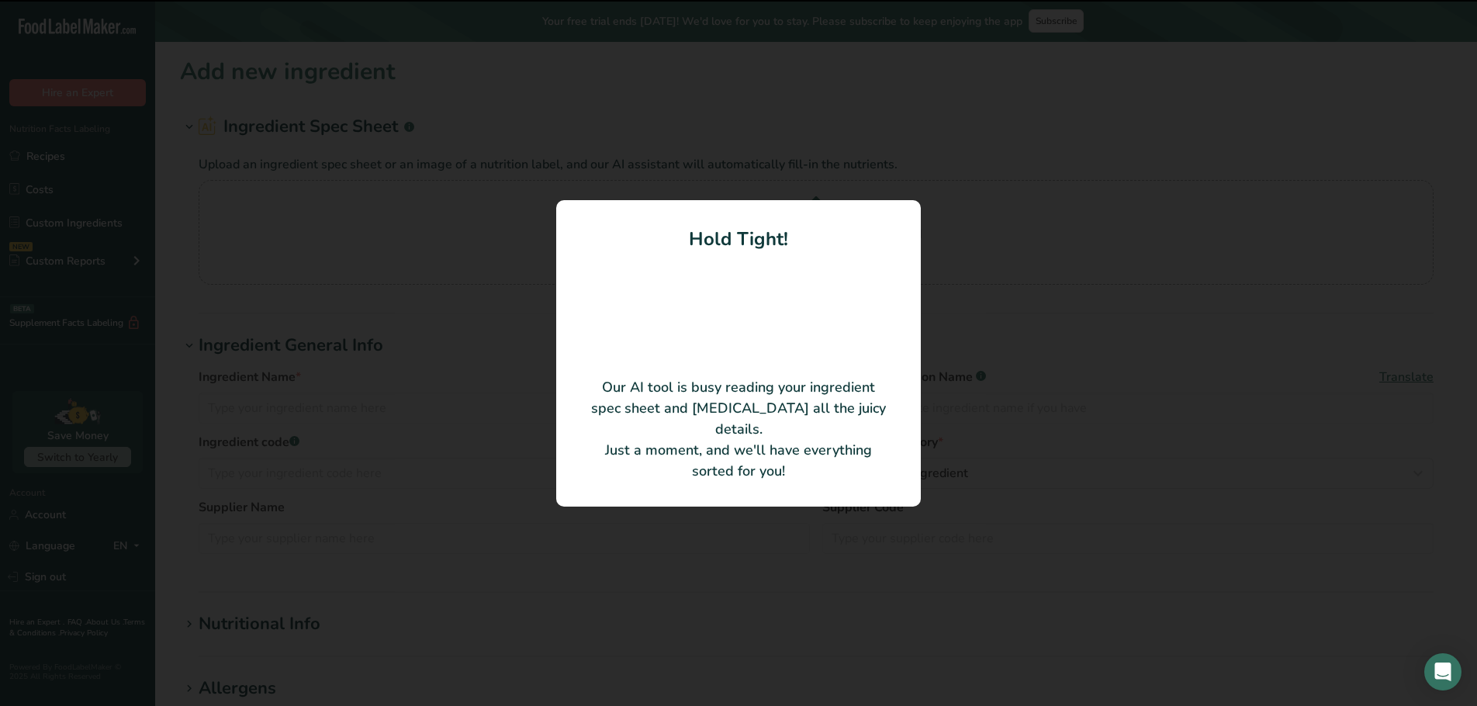
type input "South African Boerwors Sausages"
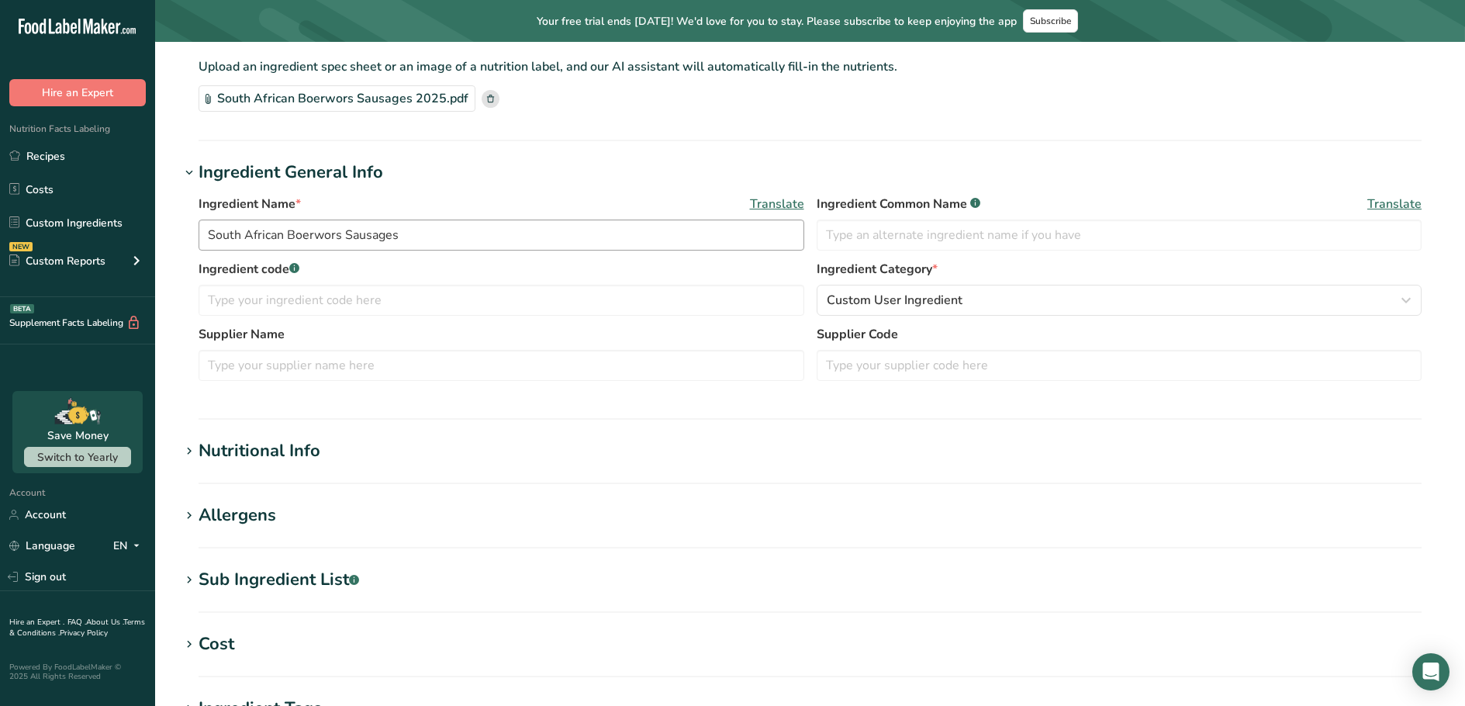
scroll to position [388, 0]
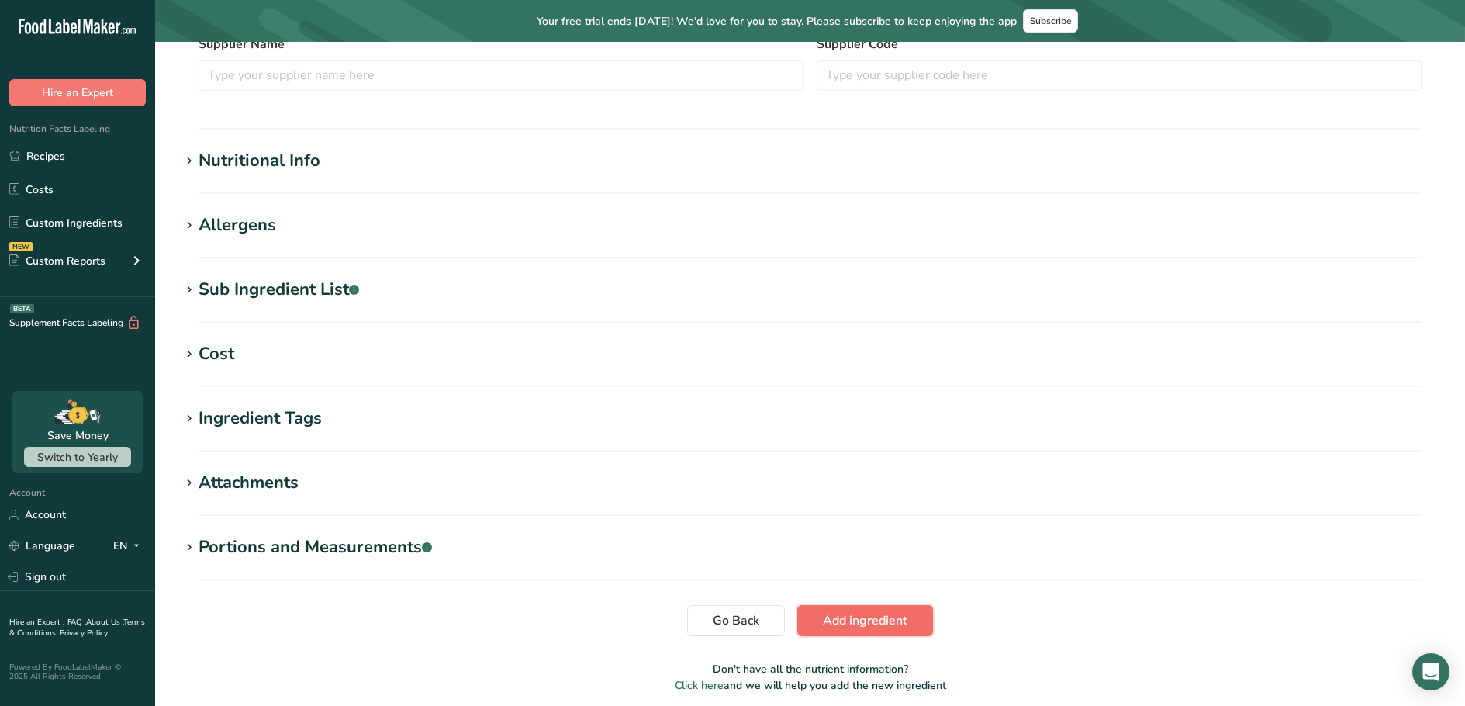
click at [819, 616] on button "Add ingredient" at bounding box center [865, 620] width 136 height 31
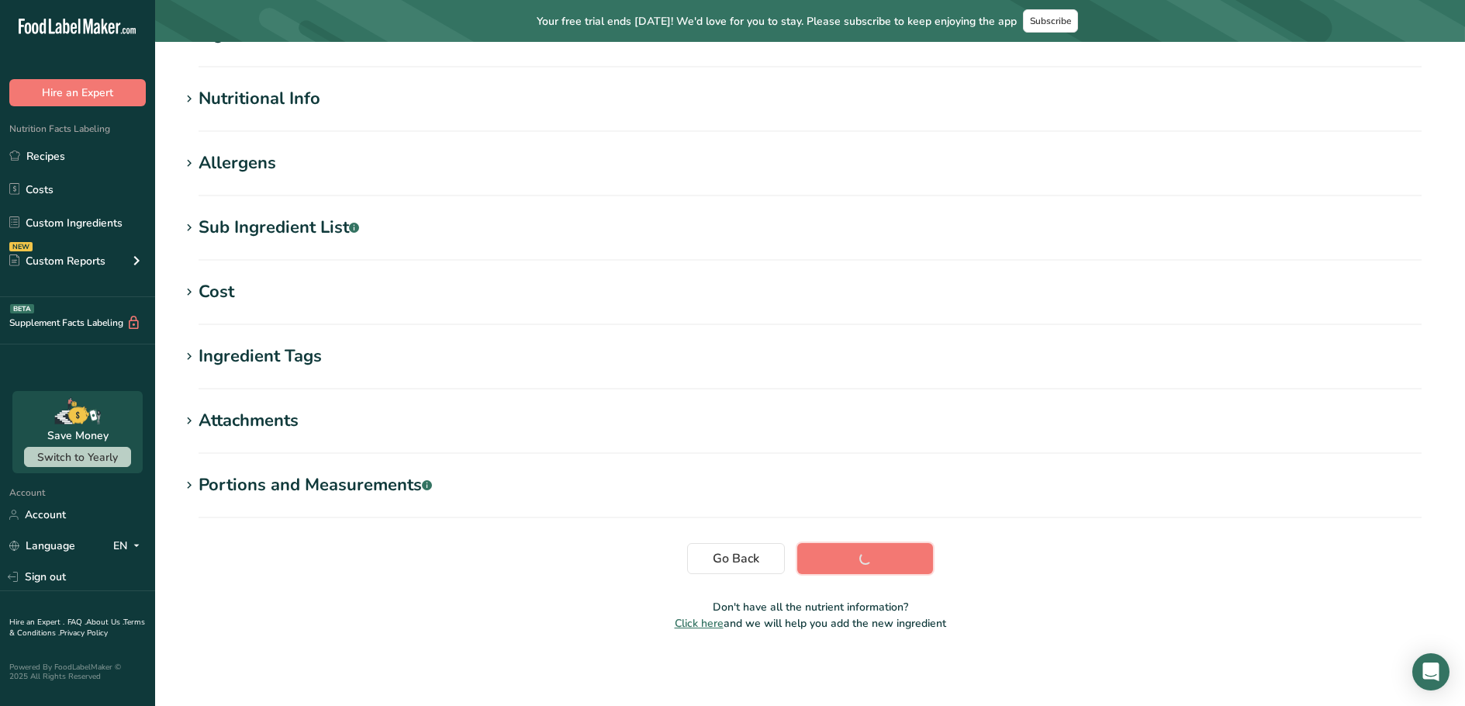
scroll to position [157, 0]
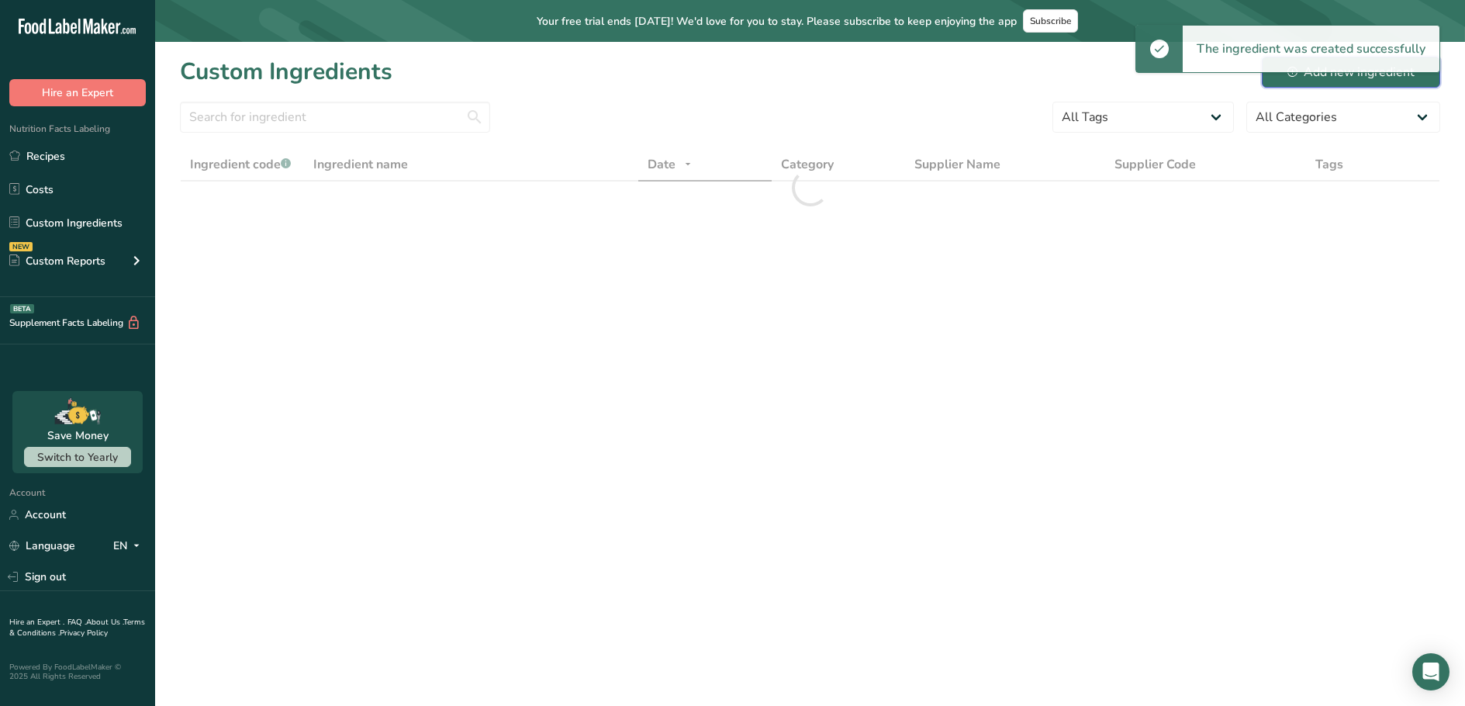
click at [1361, 85] on button "Add new ingredient" at bounding box center [1351, 72] width 178 height 31
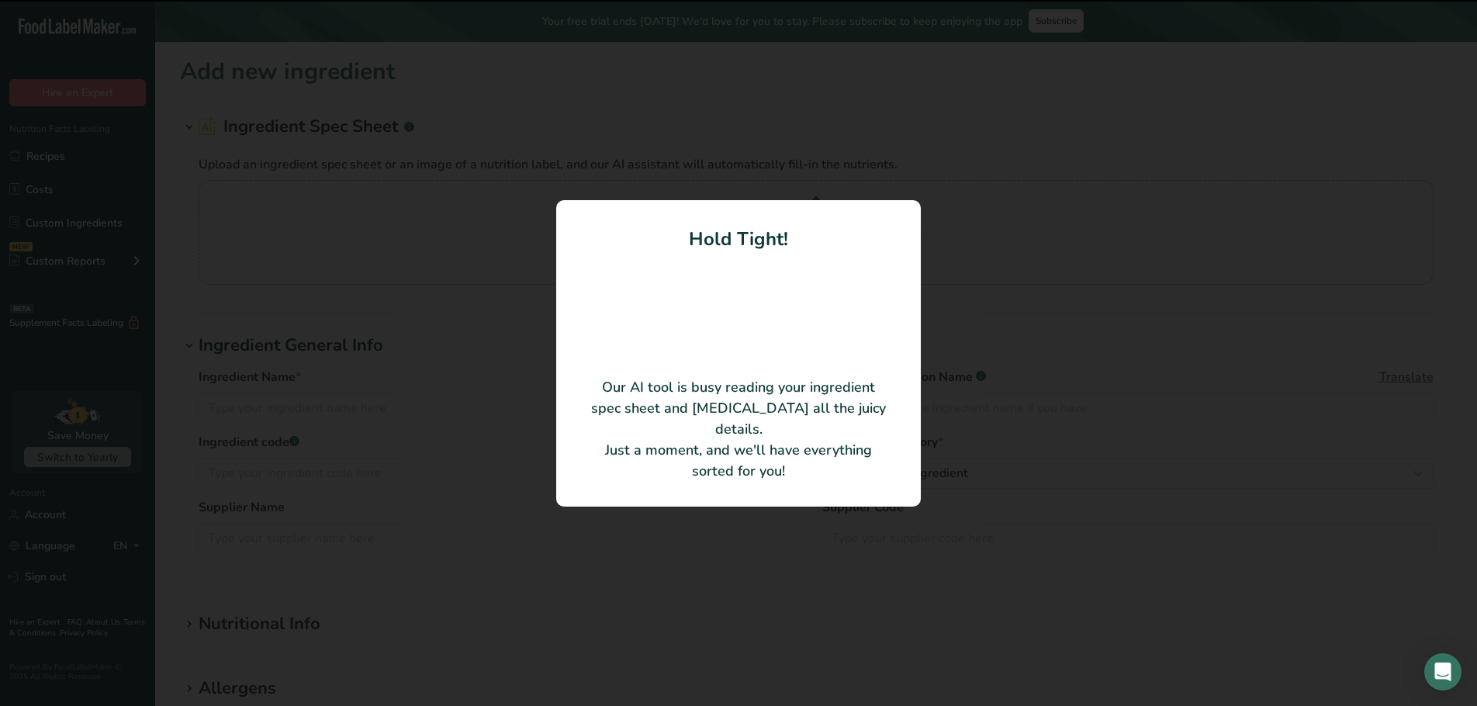
type input "The French Onion"
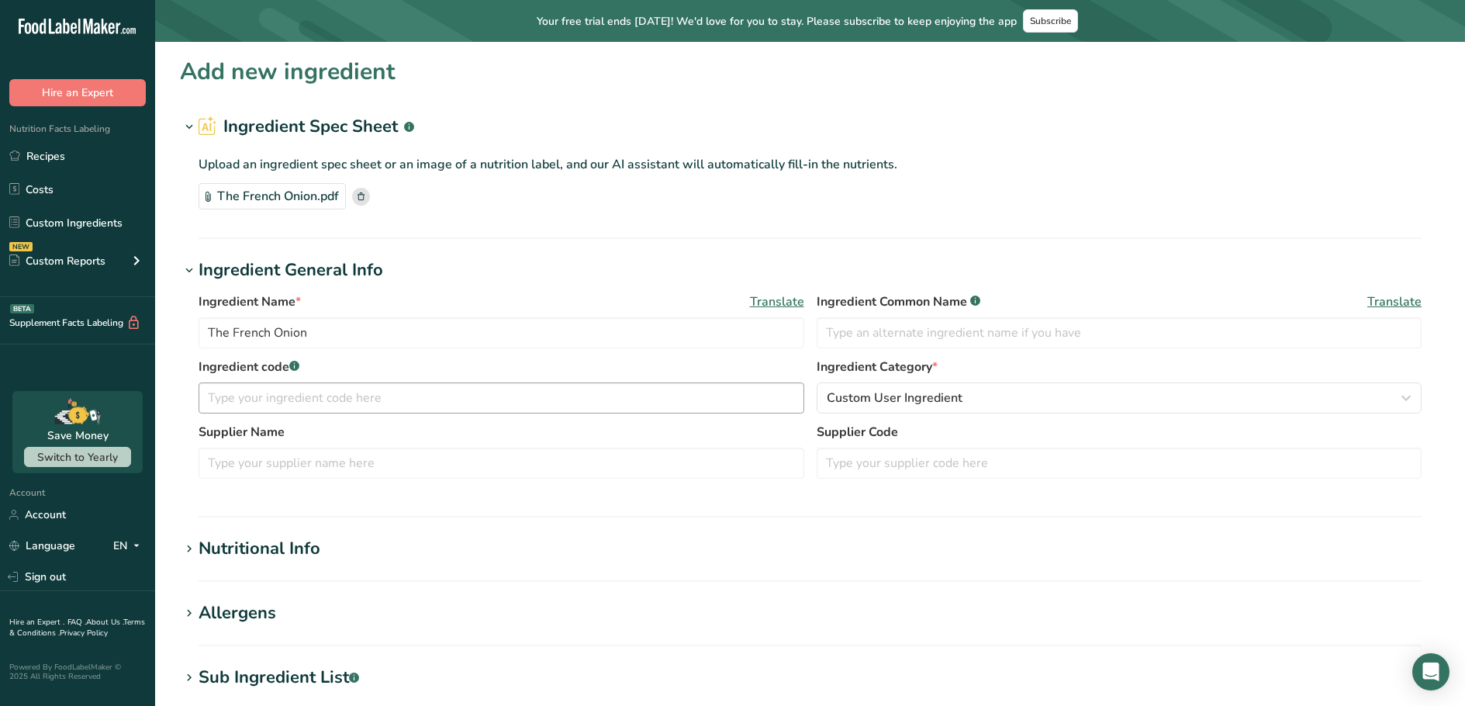
scroll to position [388, 0]
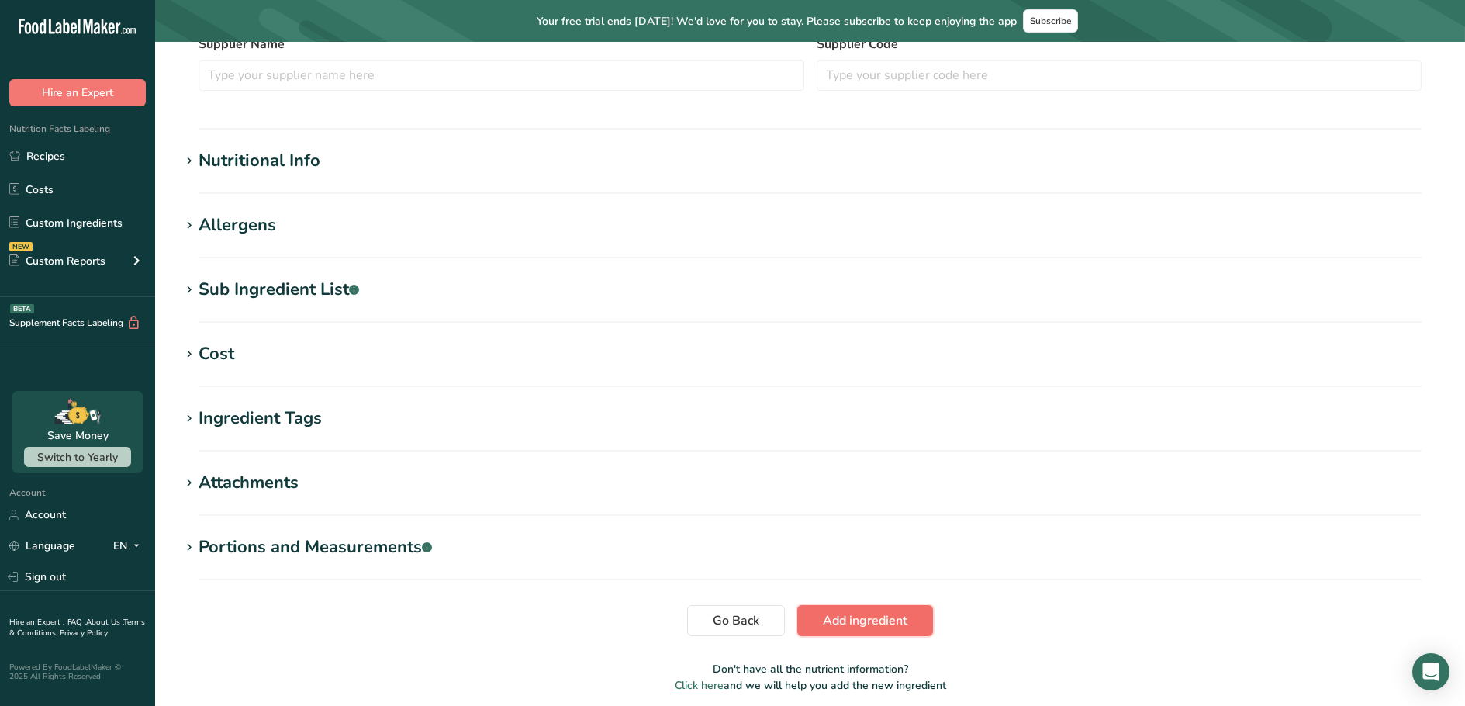
click at [846, 630] on button "Add ingredient" at bounding box center [865, 620] width 136 height 31
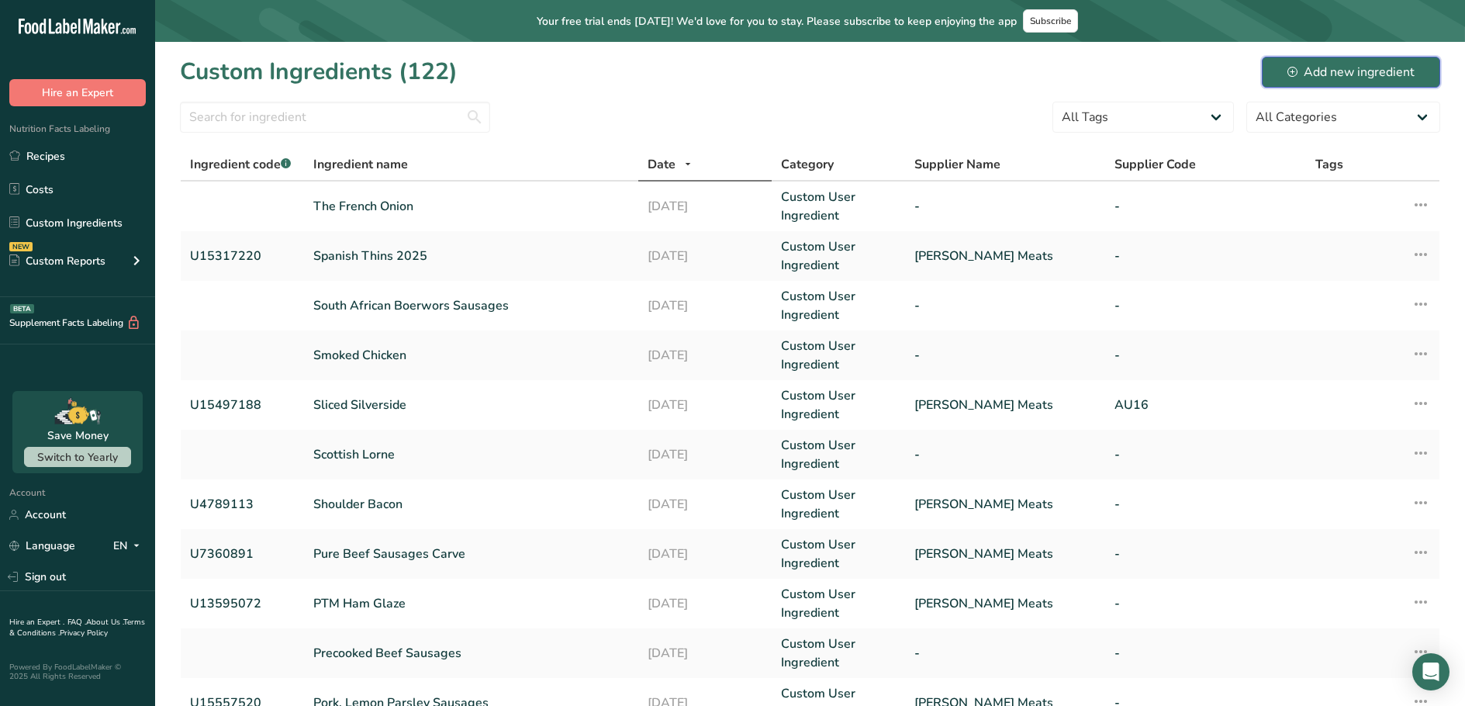
click at [1366, 65] on div "Add new ingredient" at bounding box center [1350, 72] width 127 height 19
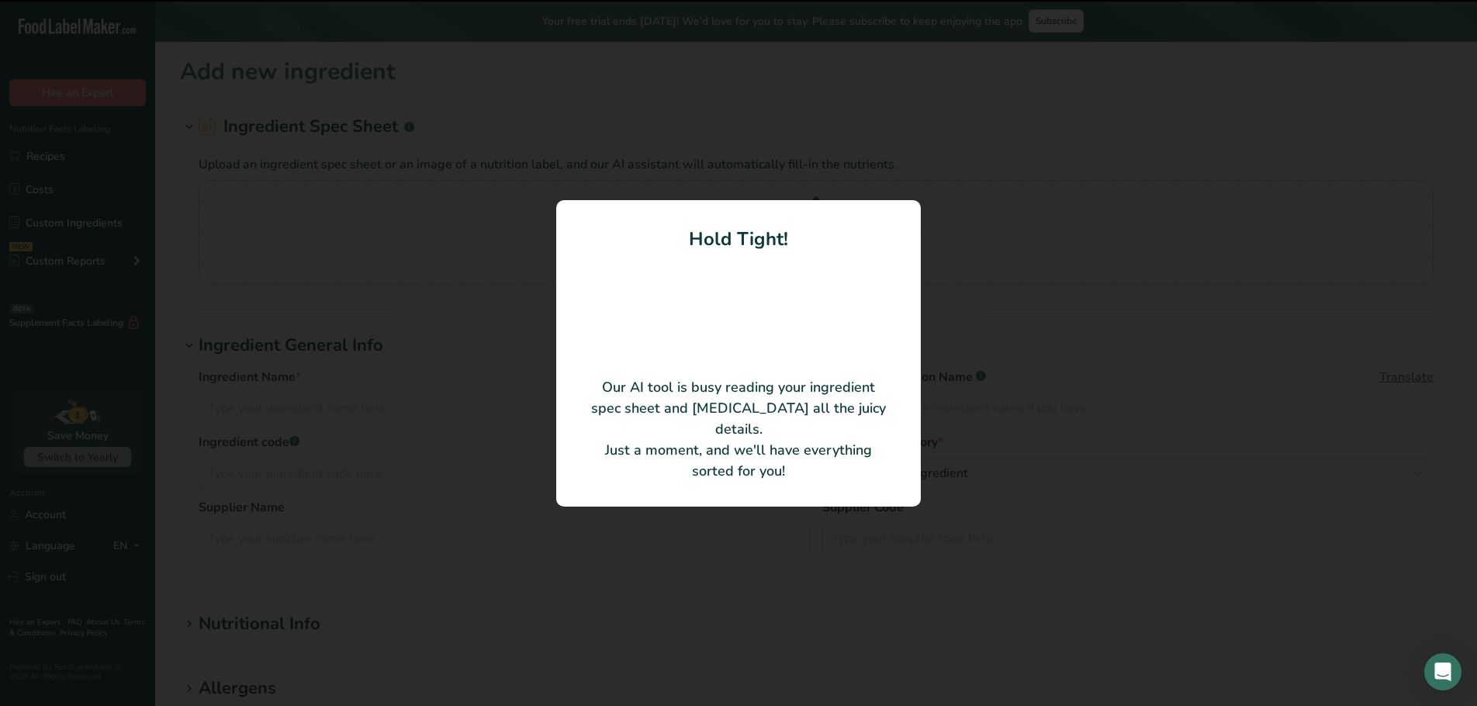
type input "Venison and Plum 2025"
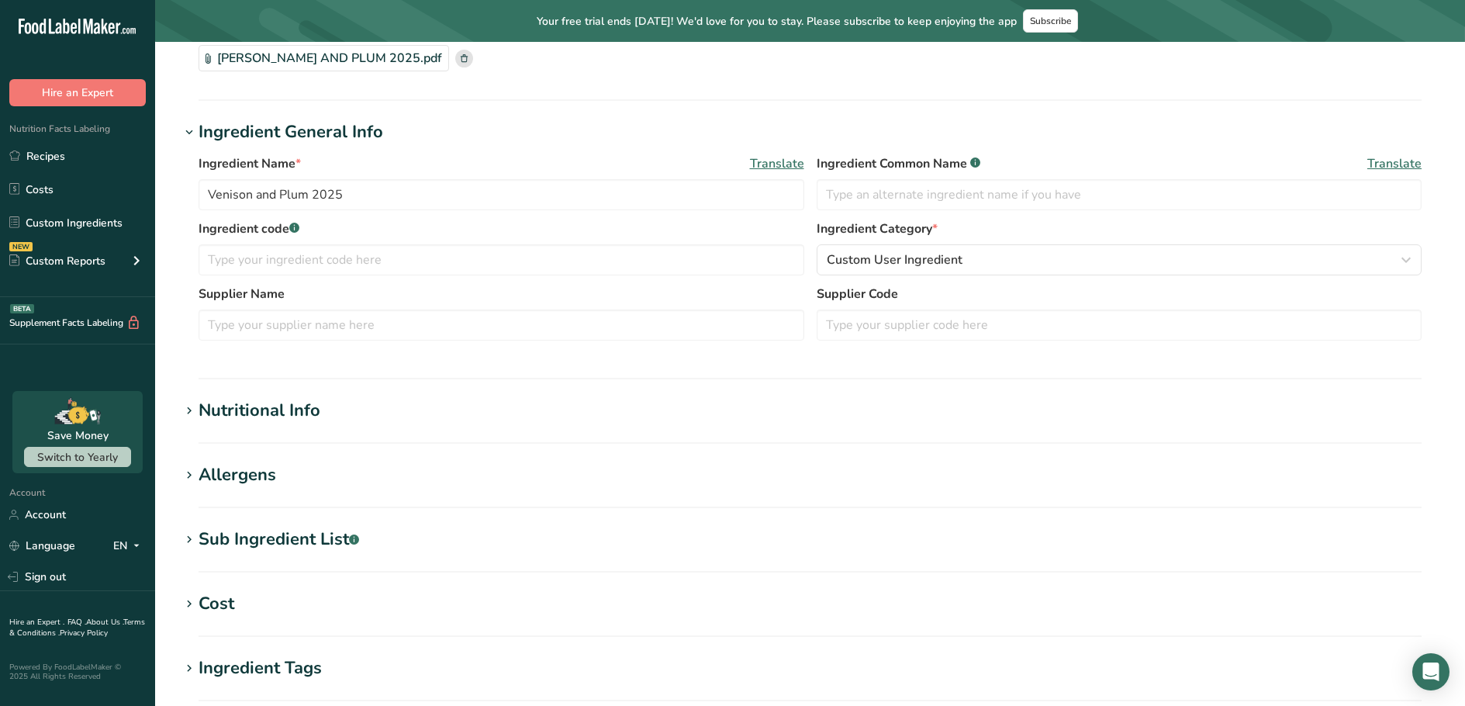
scroll to position [388, 0]
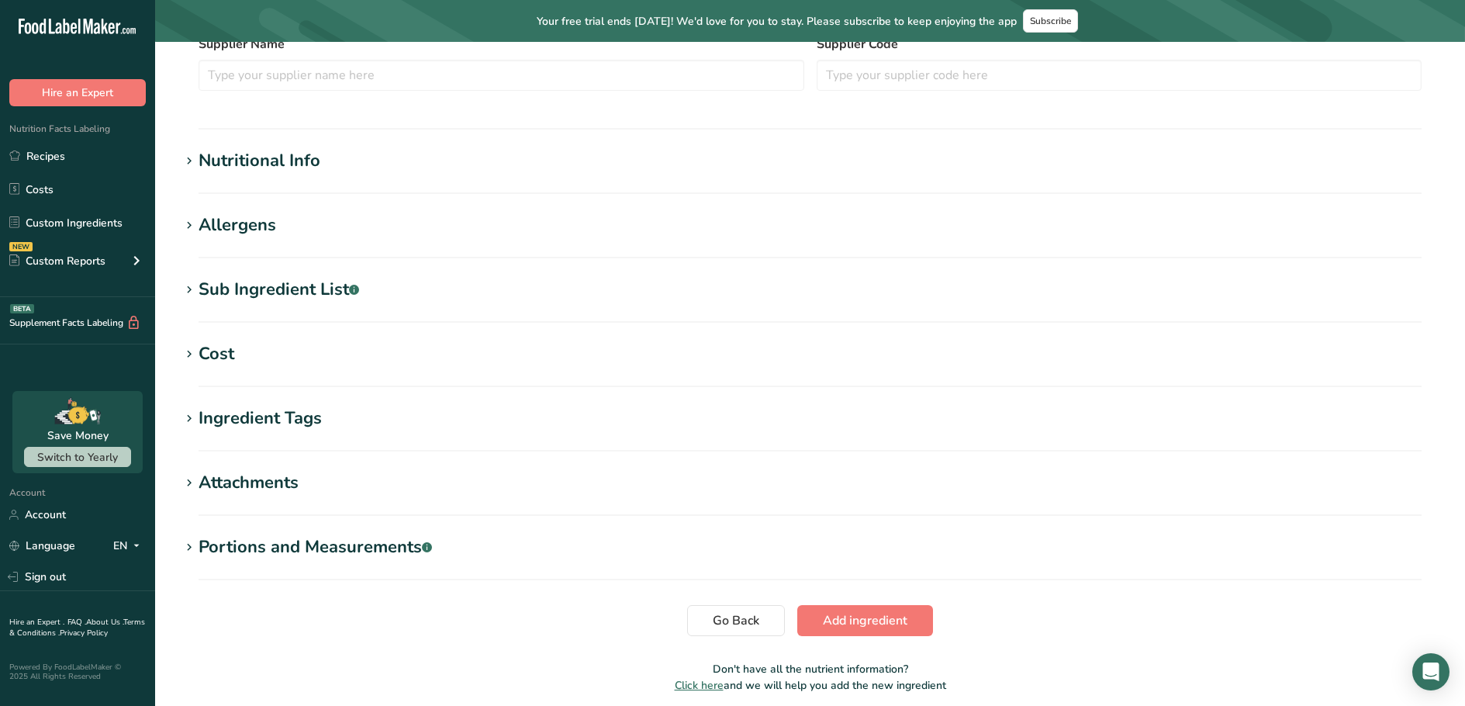
click at [904, 639] on section "Add new ingredient Ingredient Spec Sheet .a-a{fill:#347362;}.b-a{fill:#fff;} Up…" at bounding box center [810, 186] width 1310 height 1064
click at [890, 631] on button "Add ingredient" at bounding box center [865, 620] width 136 height 31
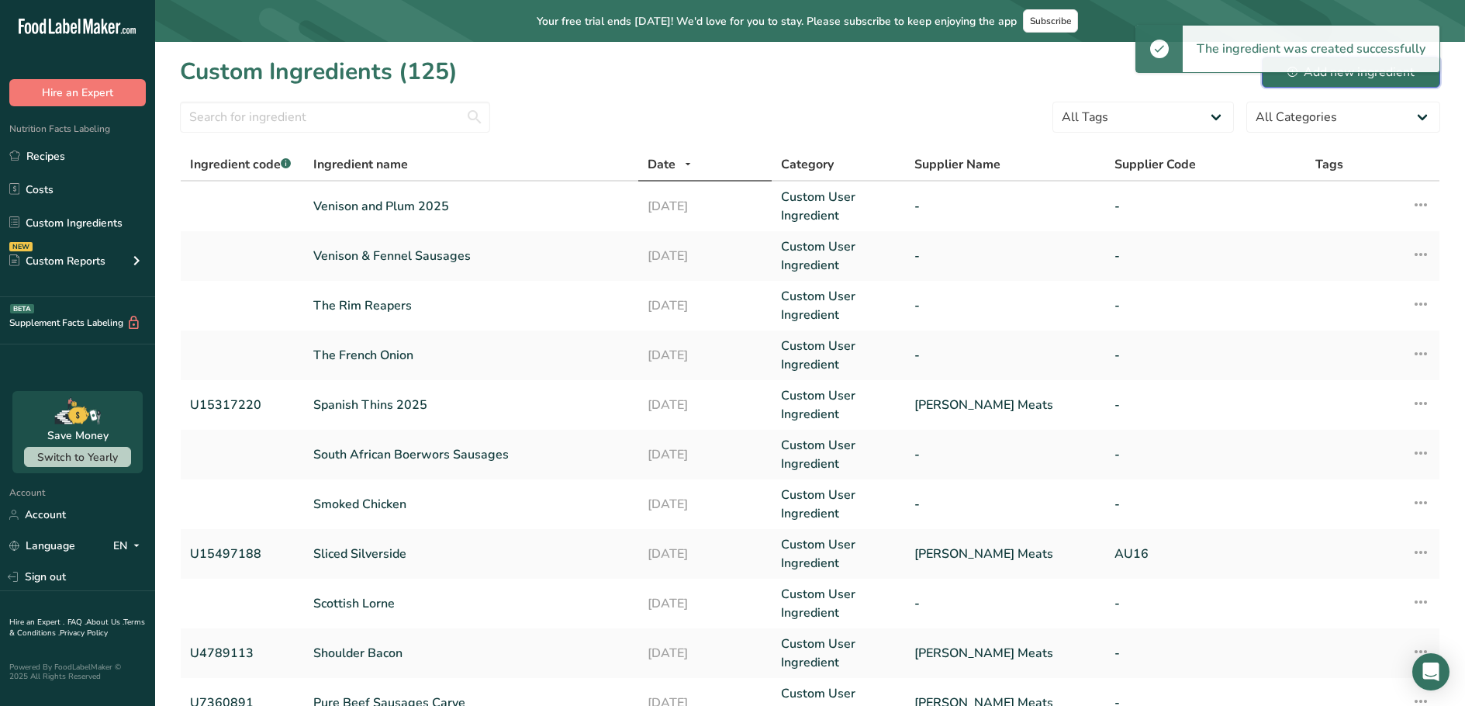
click at [1341, 81] on button "Add new ingredient" at bounding box center [1351, 72] width 178 height 31
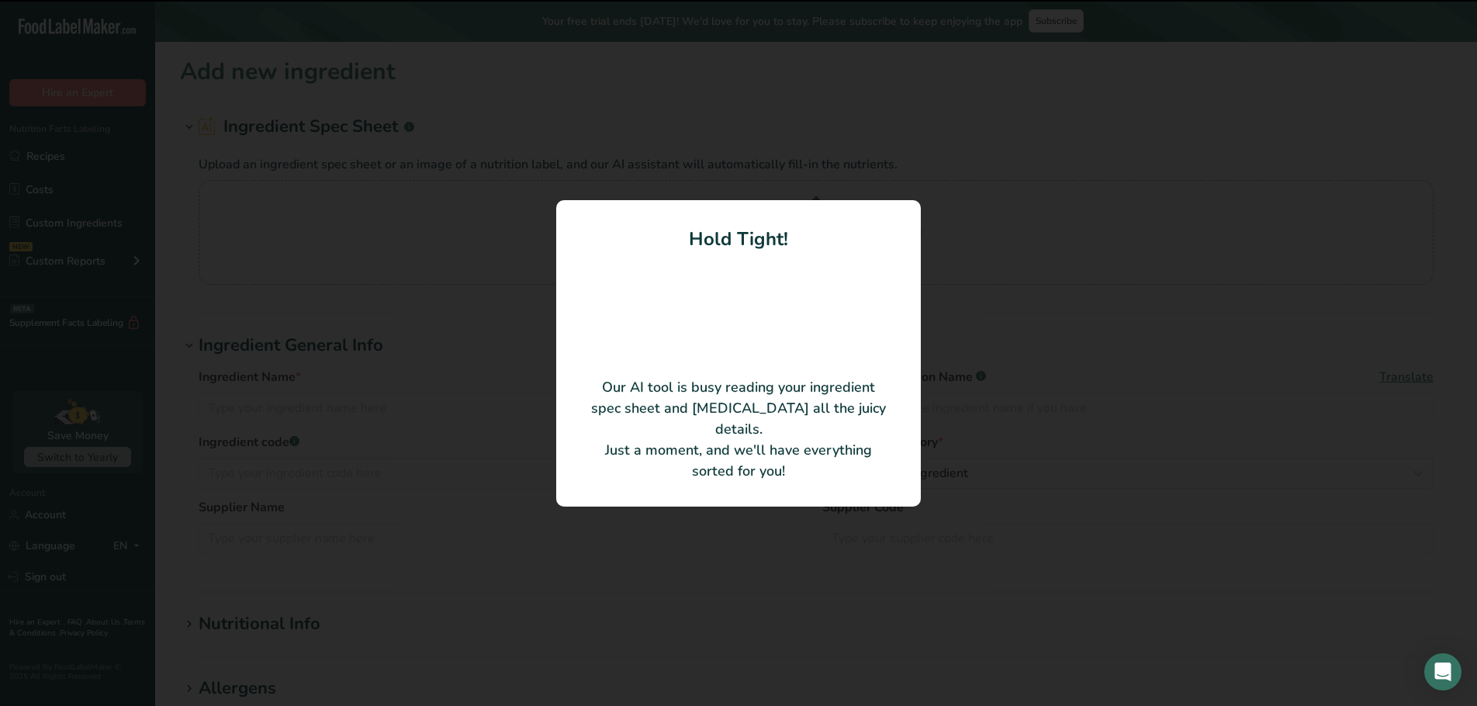
type input "White Pudding"
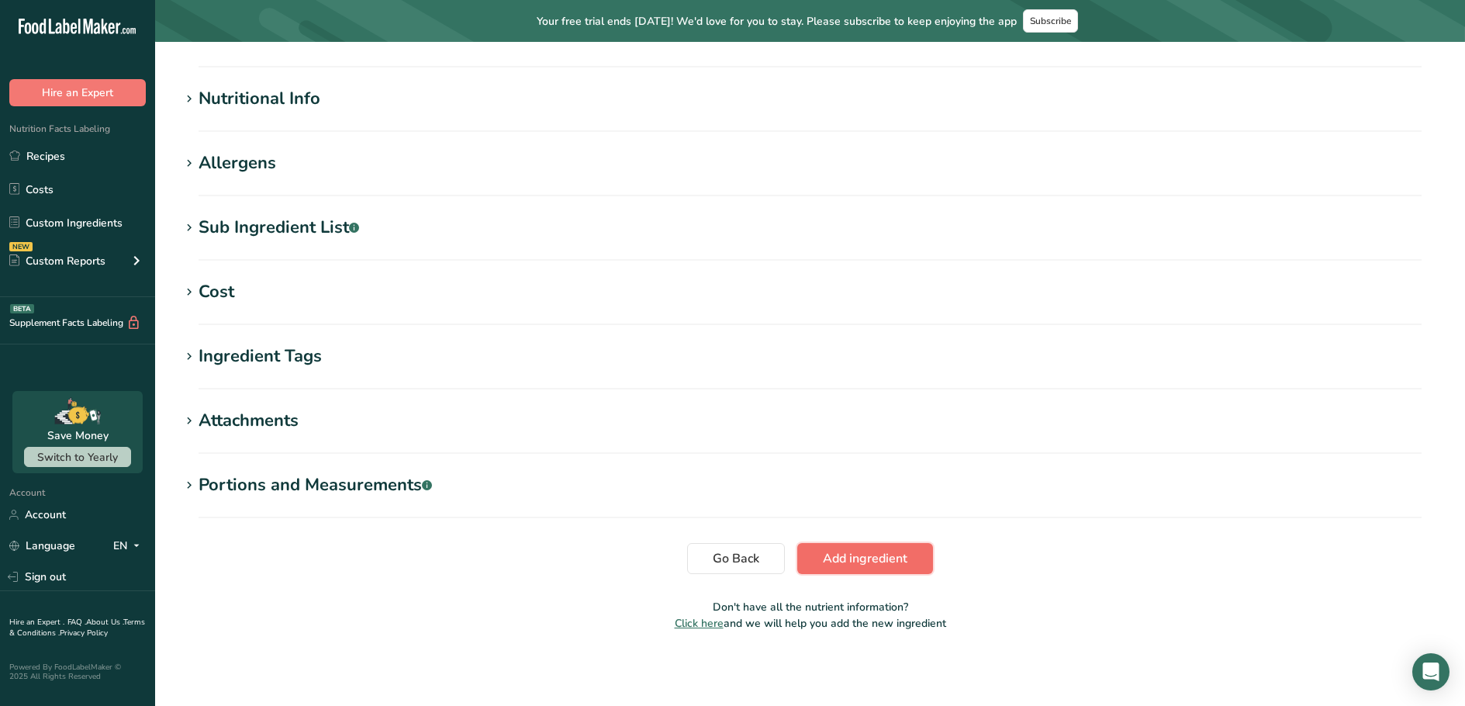
click at [866, 566] on span "Add ingredient" at bounding box center [865, 558] width 85 height 19
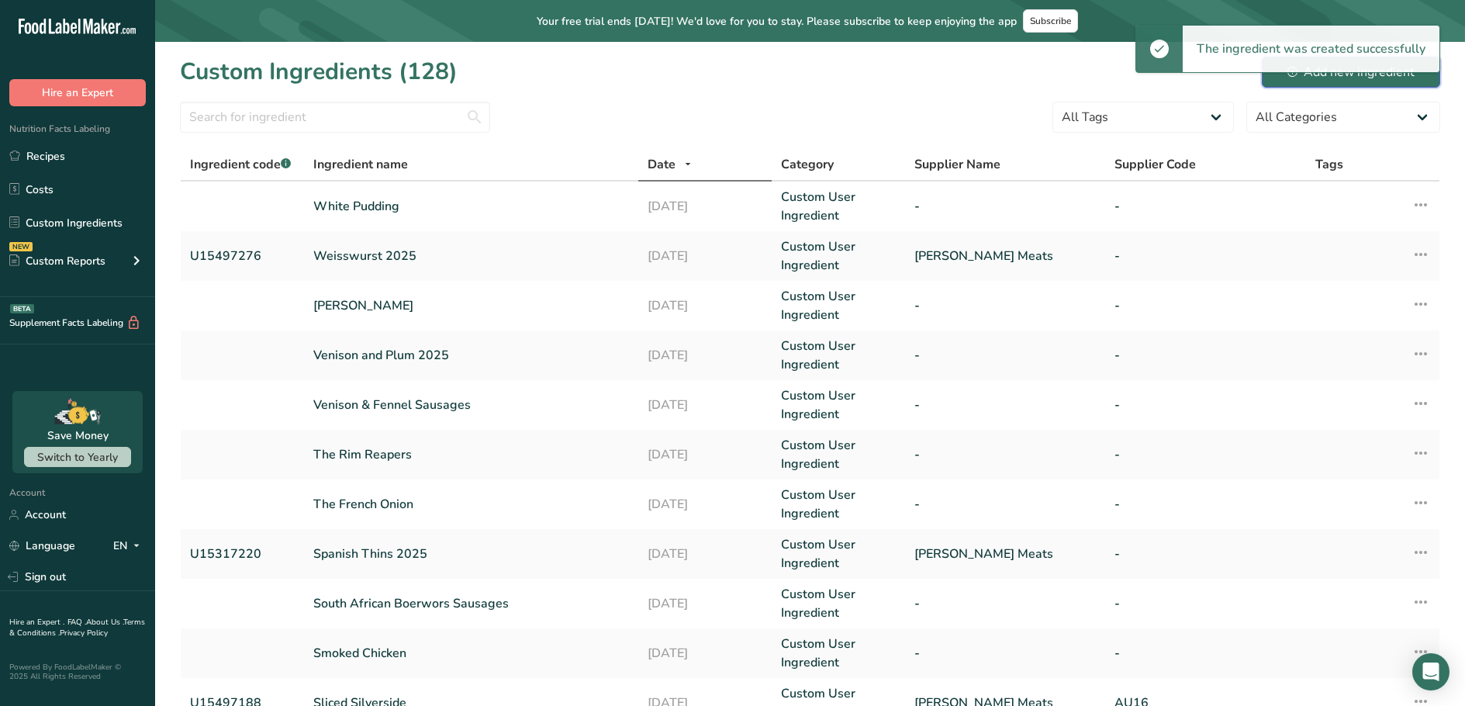
click at [1325, 83] on button "Add new ingredient" at bounding box center [1351, 72] width 178 height 31
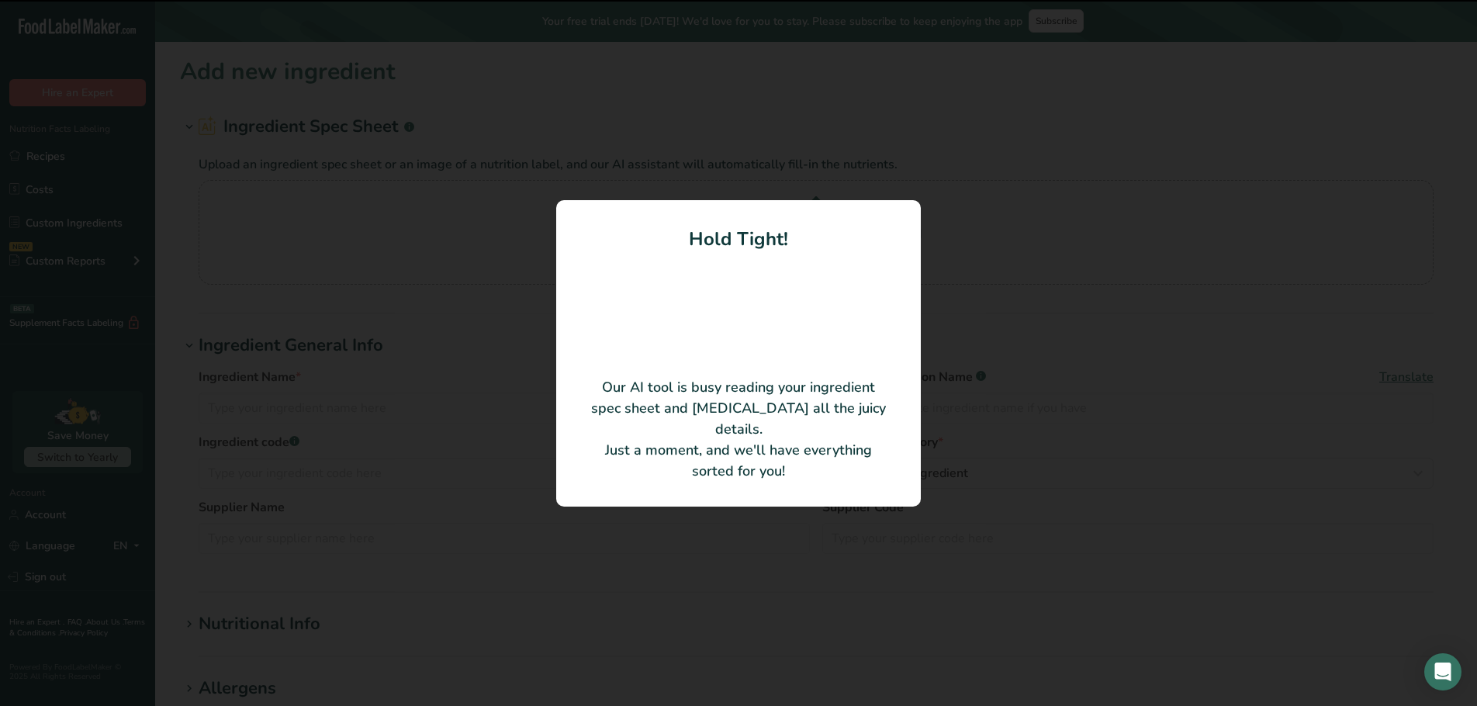
type input "Pork Jowls"
type input "U7334679"
type input "[PERSON_NAME] Meats"
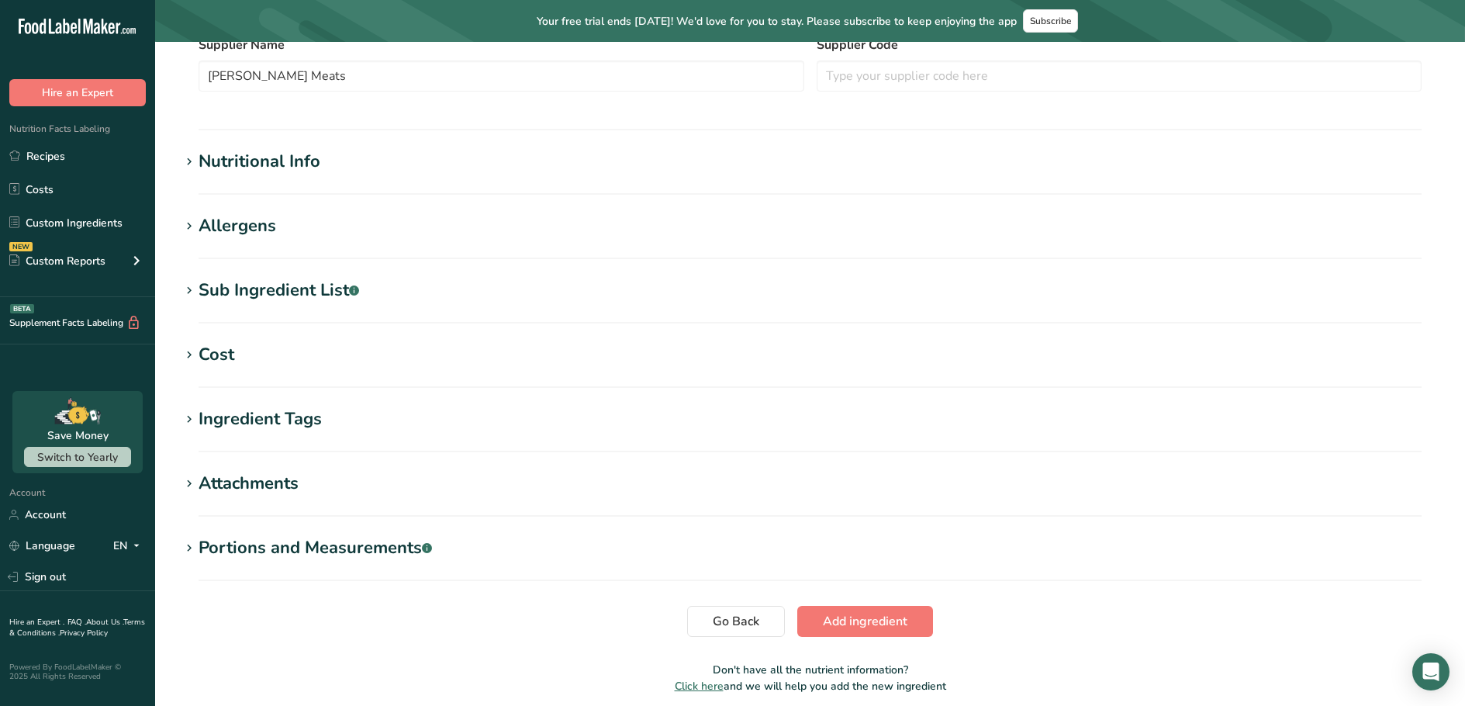
scroll to position [388, 0]
drag, startPoint x: 263, startPoint y: 290, endPoint x: 277, endPoint y: 305, distance: 20.3
click at [263, 290] on div "Sub Ingredient List .a-a{fill:#347362;}.b-a{fill:#fff;}" at bounding box center [279, 290] width 161 height 26
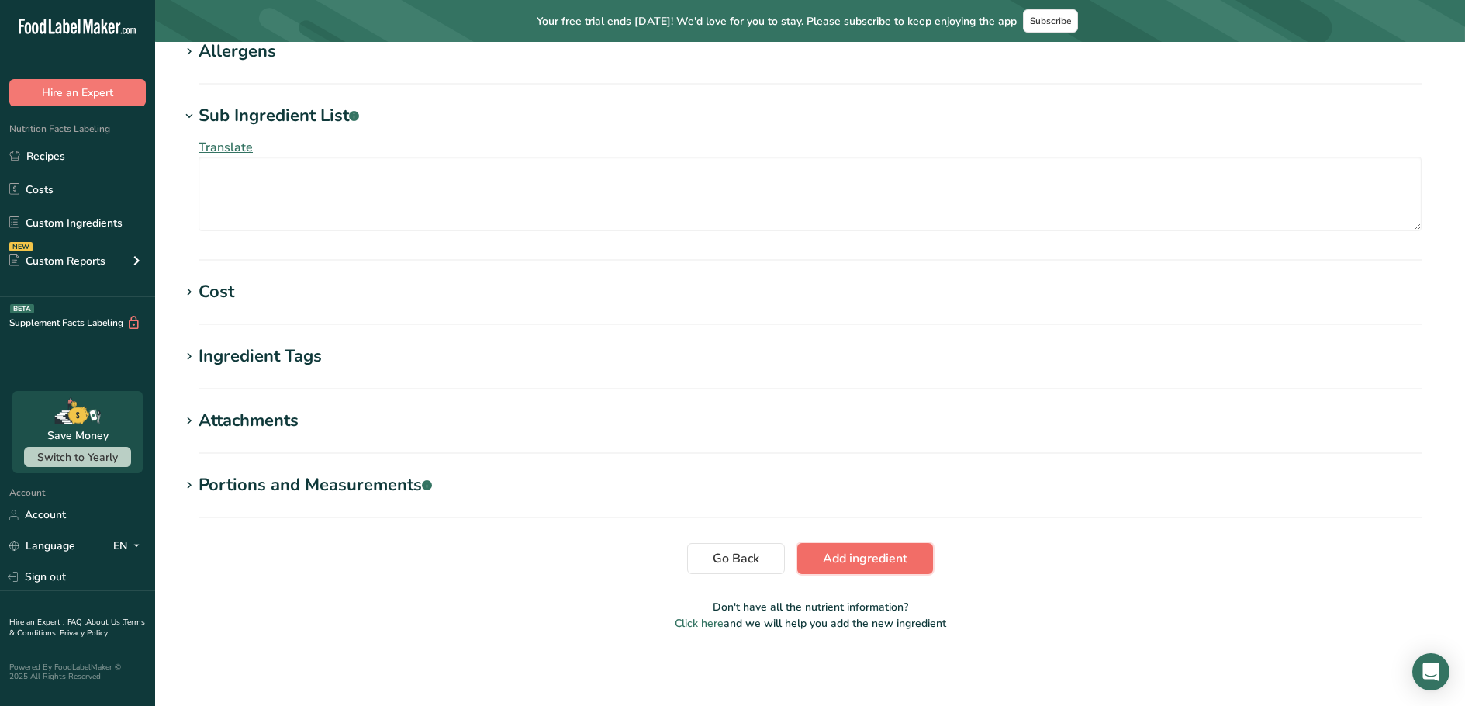
click at [875, 568] on button "Add ingredient" at bounding box center [865, 558] width 136 height 31
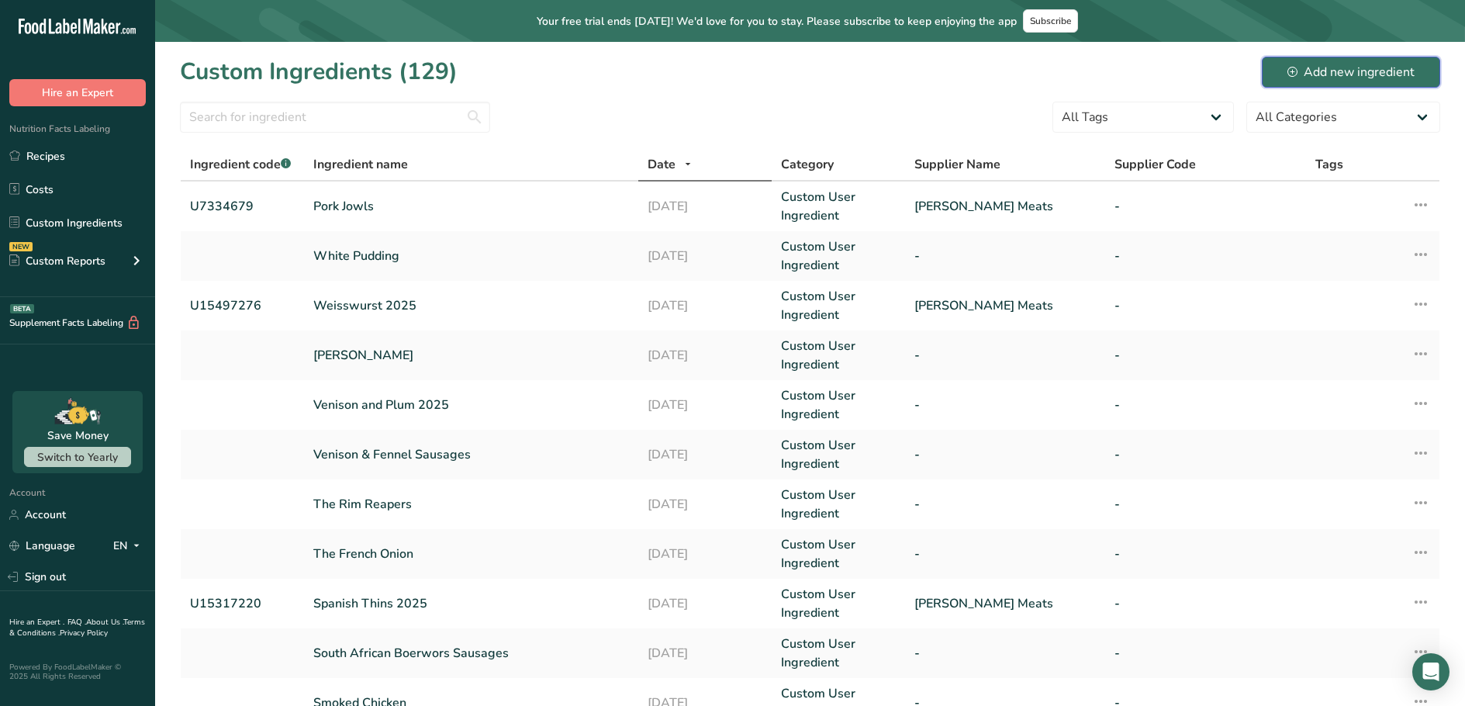
click at [1324, 67] on div "Add new ingredient" at bounding box center [1350, 72] width 127 height 19
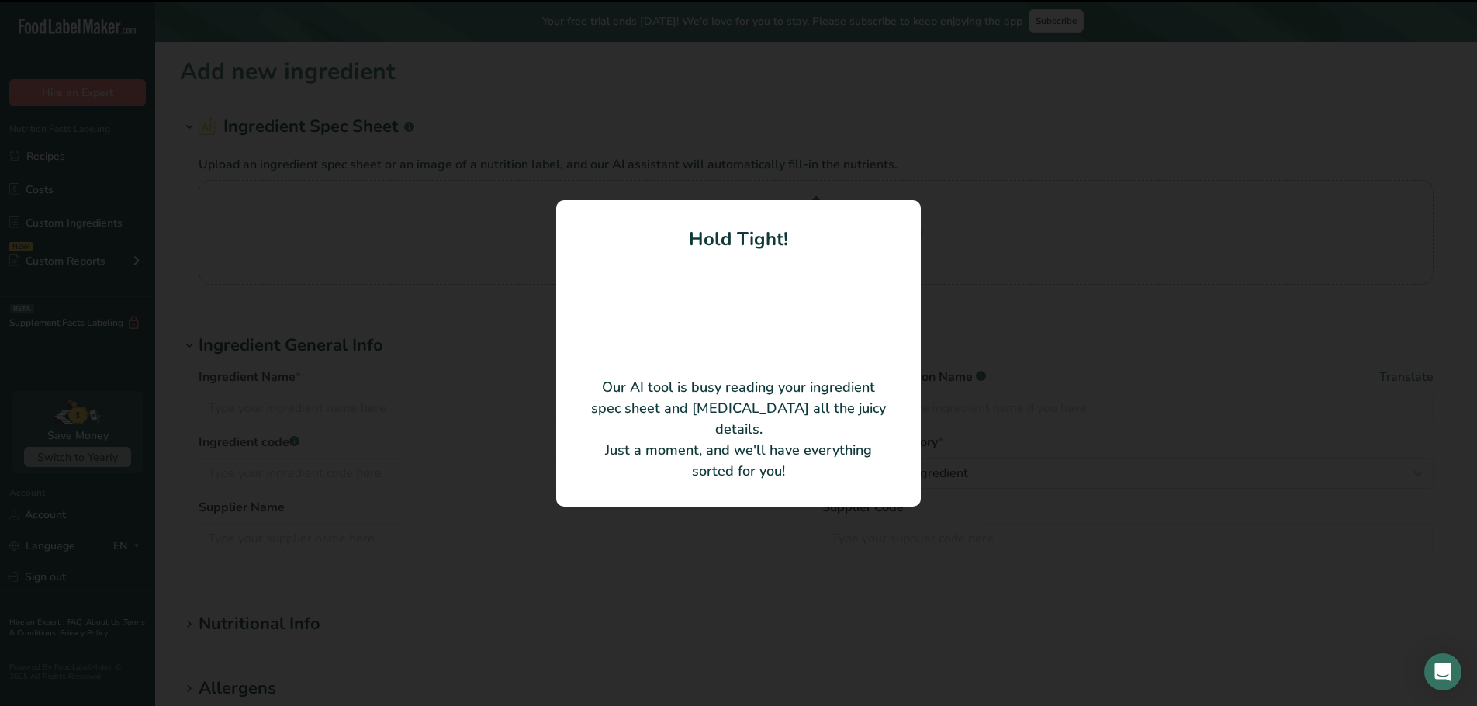
type input "Pork, shoulder roast, lean, raw"
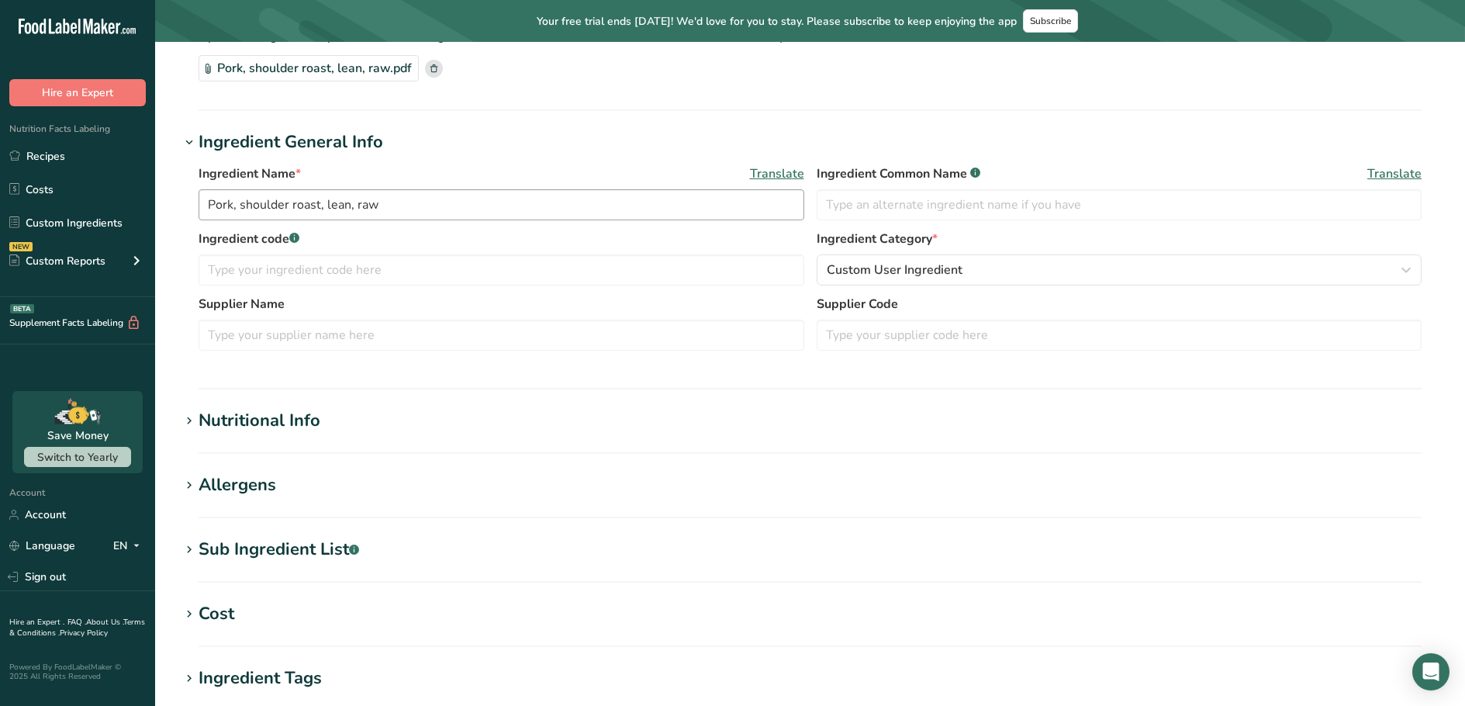
scroll to position [388, 0]
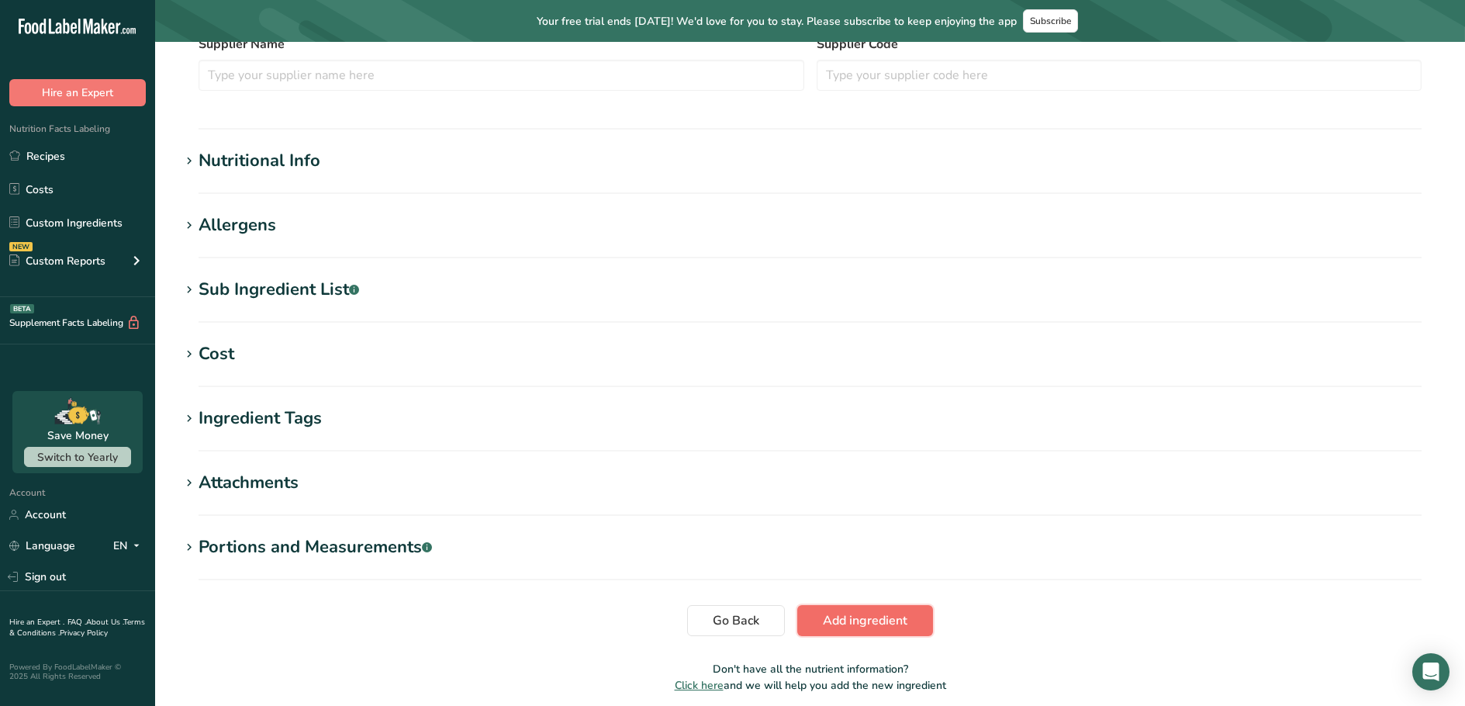
click at [860, 617] on span "Add ingredient" at bounding box center [865, 620] width 85 height 19
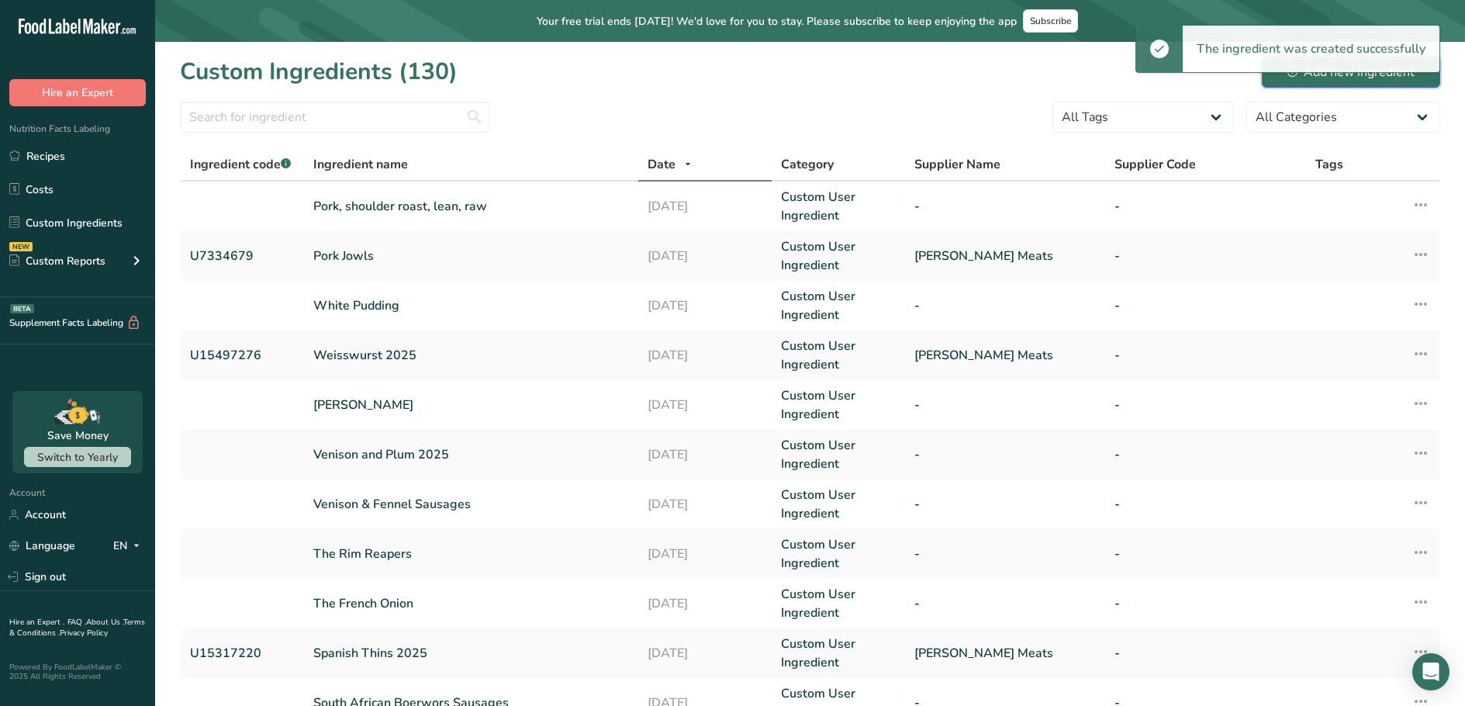
click at [1313, 78] on div "Add new ingredient" at bounding box center [1350, 72] width 127 height 19
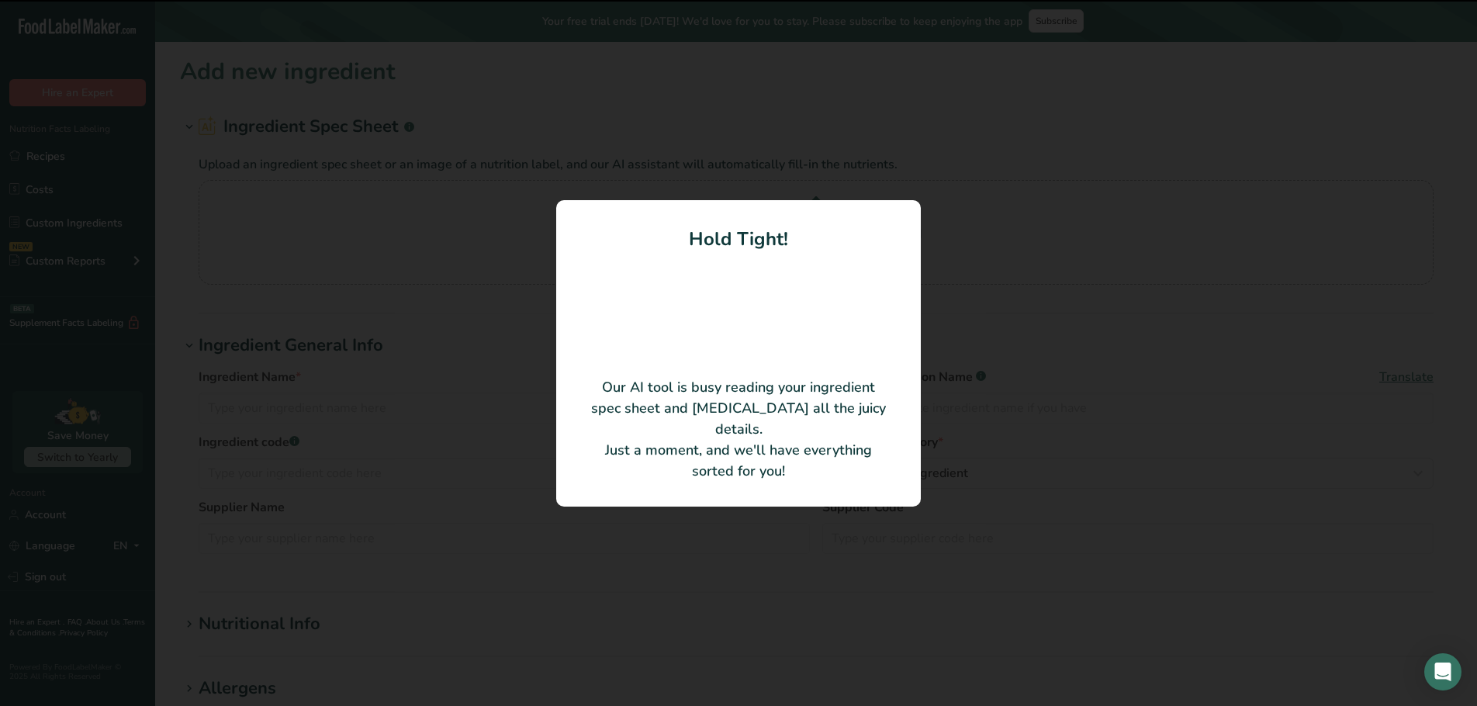
type input "Pork, loin medallion, lean, raw"
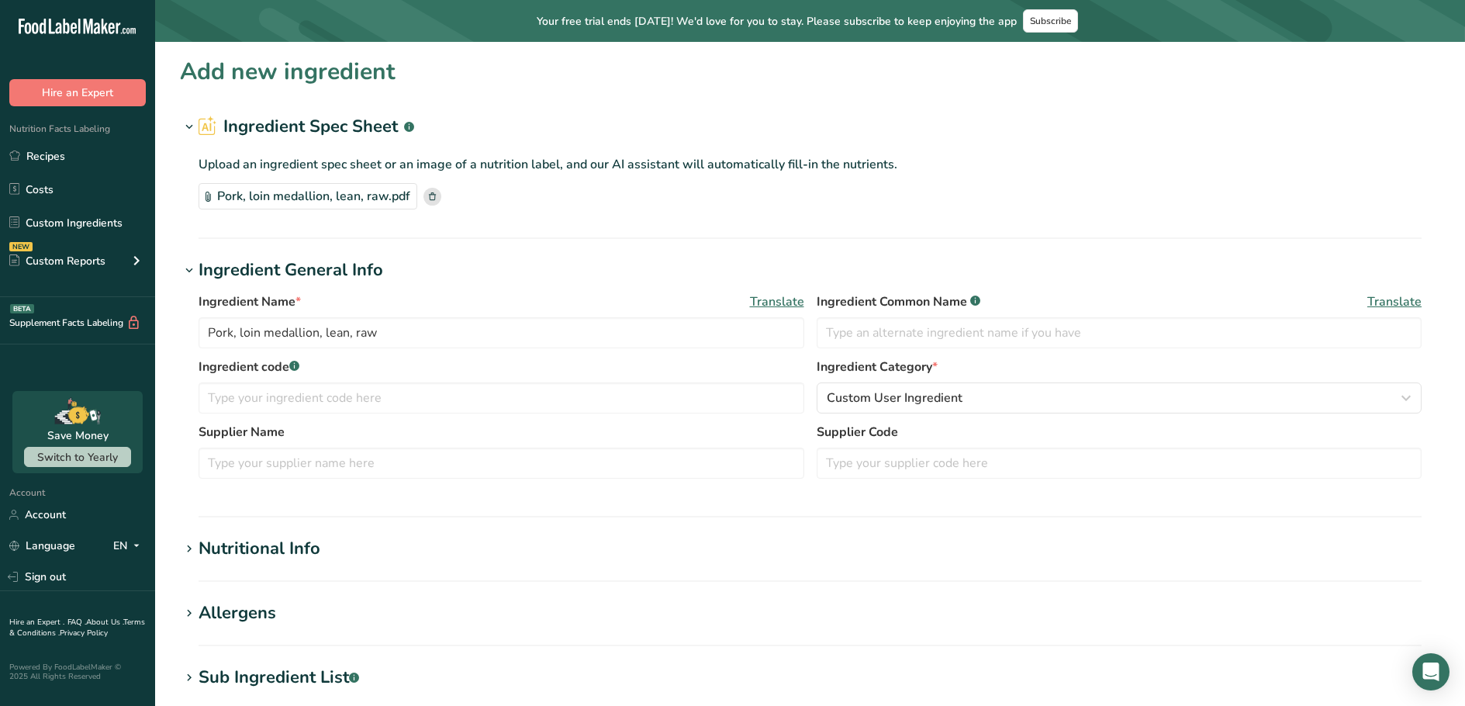
scroll to position [388, 0]
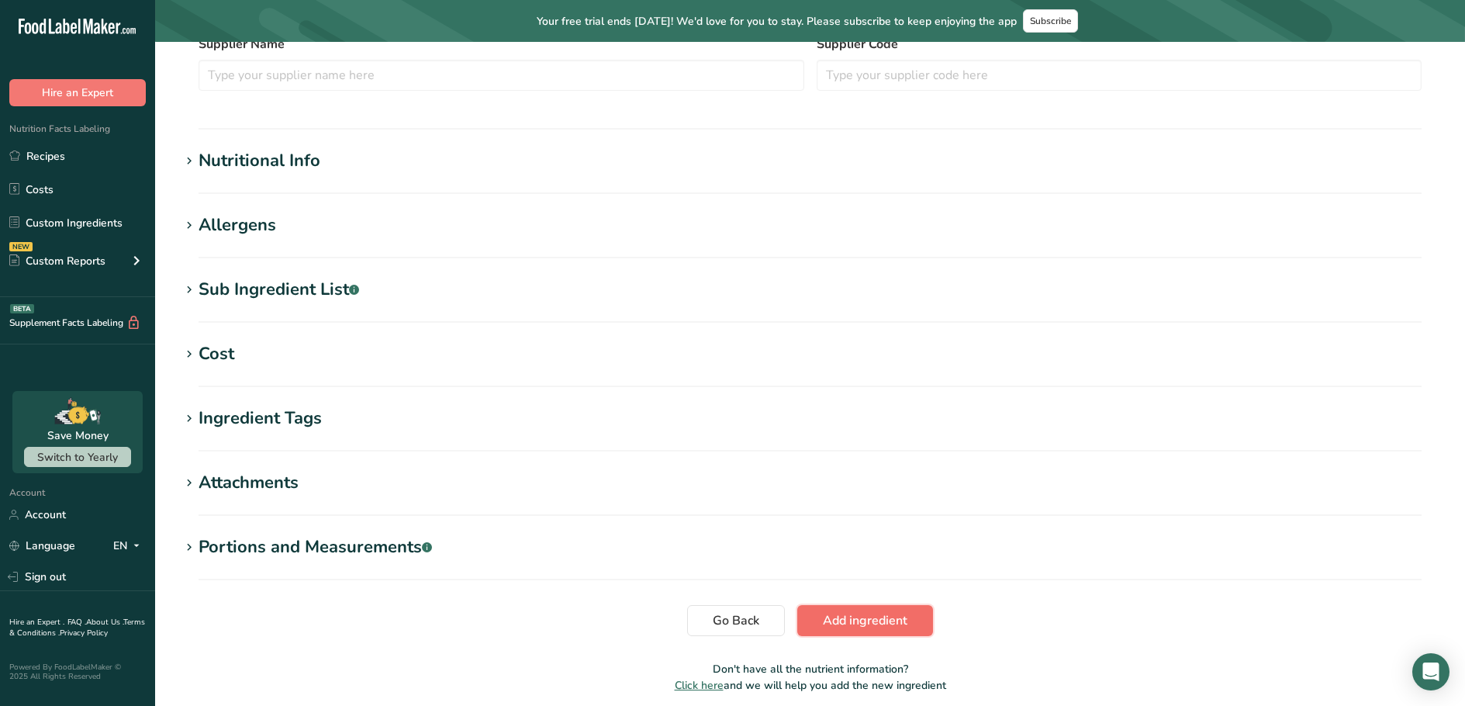
click at [844, 609] on button "Add ingredient" at bounding box center [865, 620] width 136 height 31
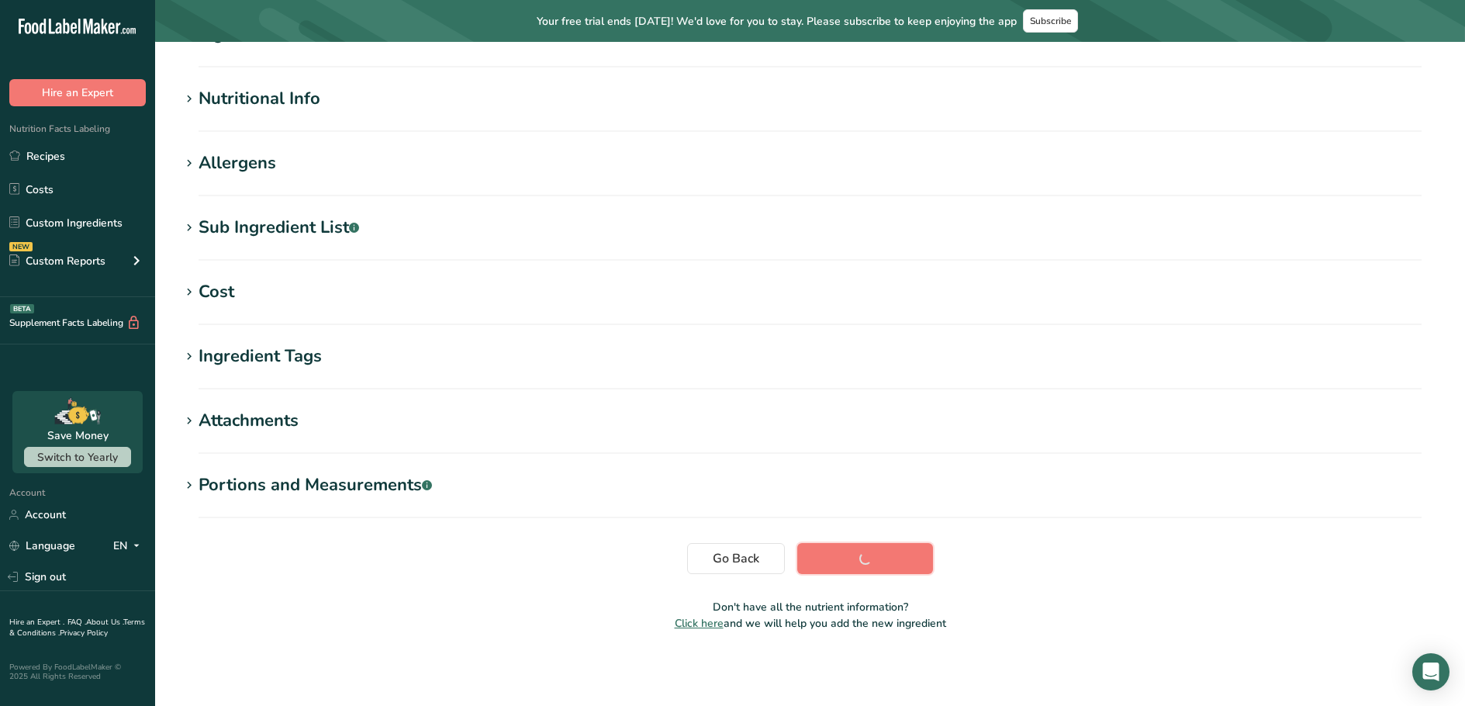
scroll to position [157, 0]
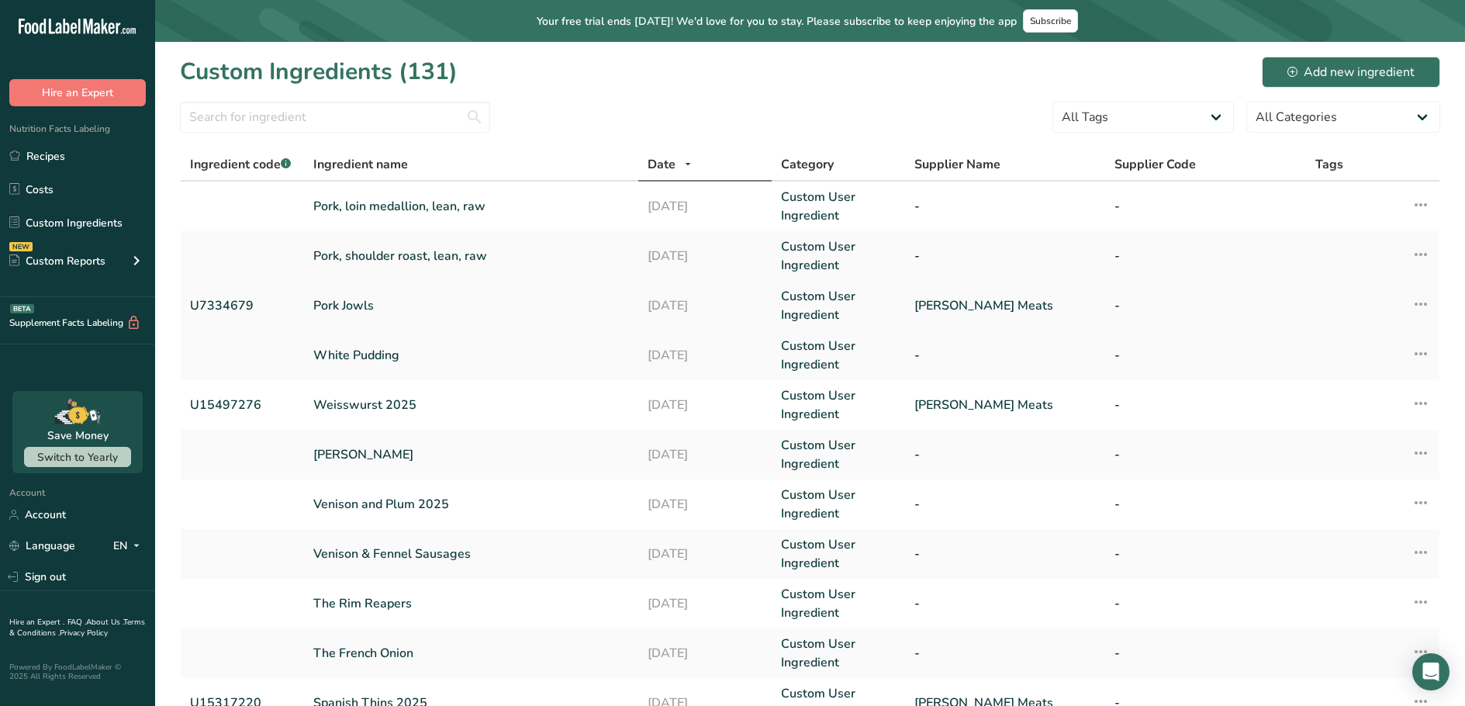
click at [362, 303] on link "Pork Jowls" at bounding box center [471, 305] width 316 height 19
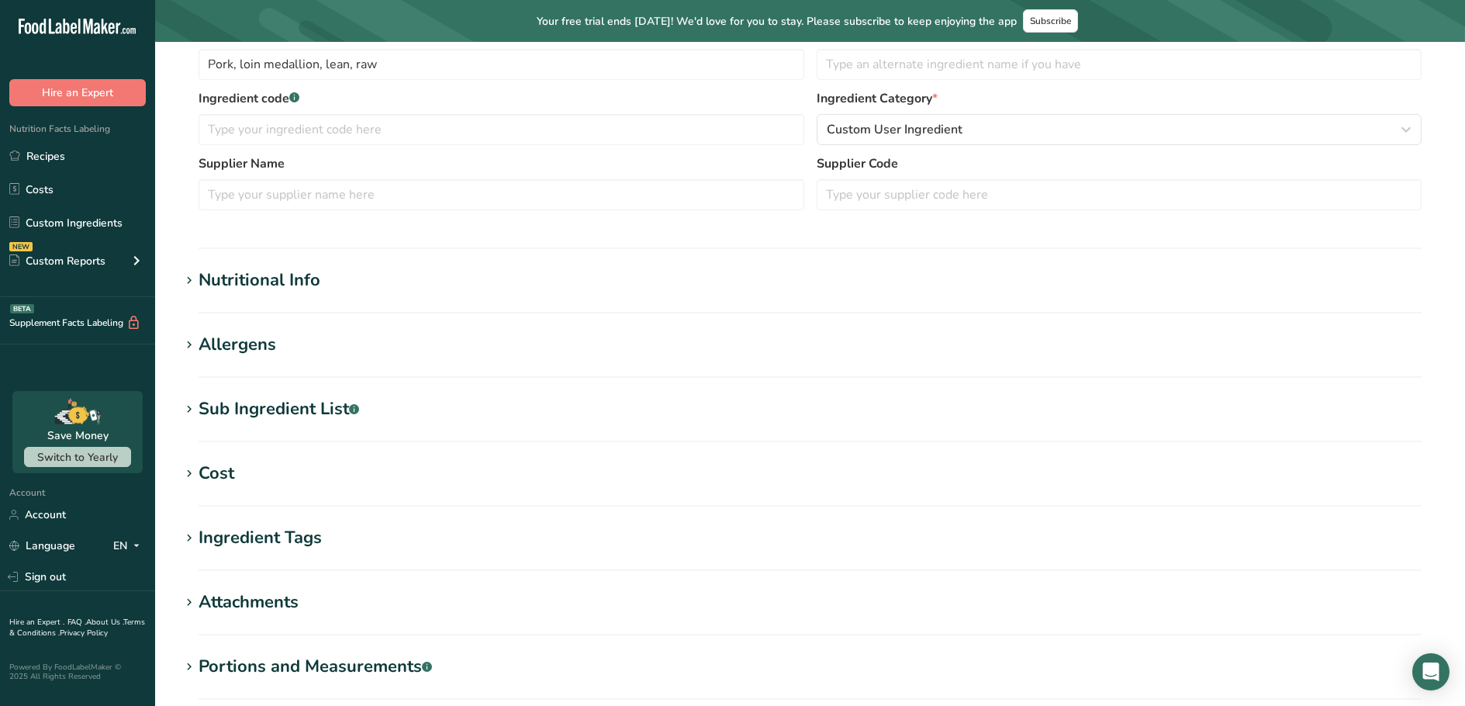
type input "Pork Jowls"
type input "U7334679"
type input "[PERSON_NAME] Meats"
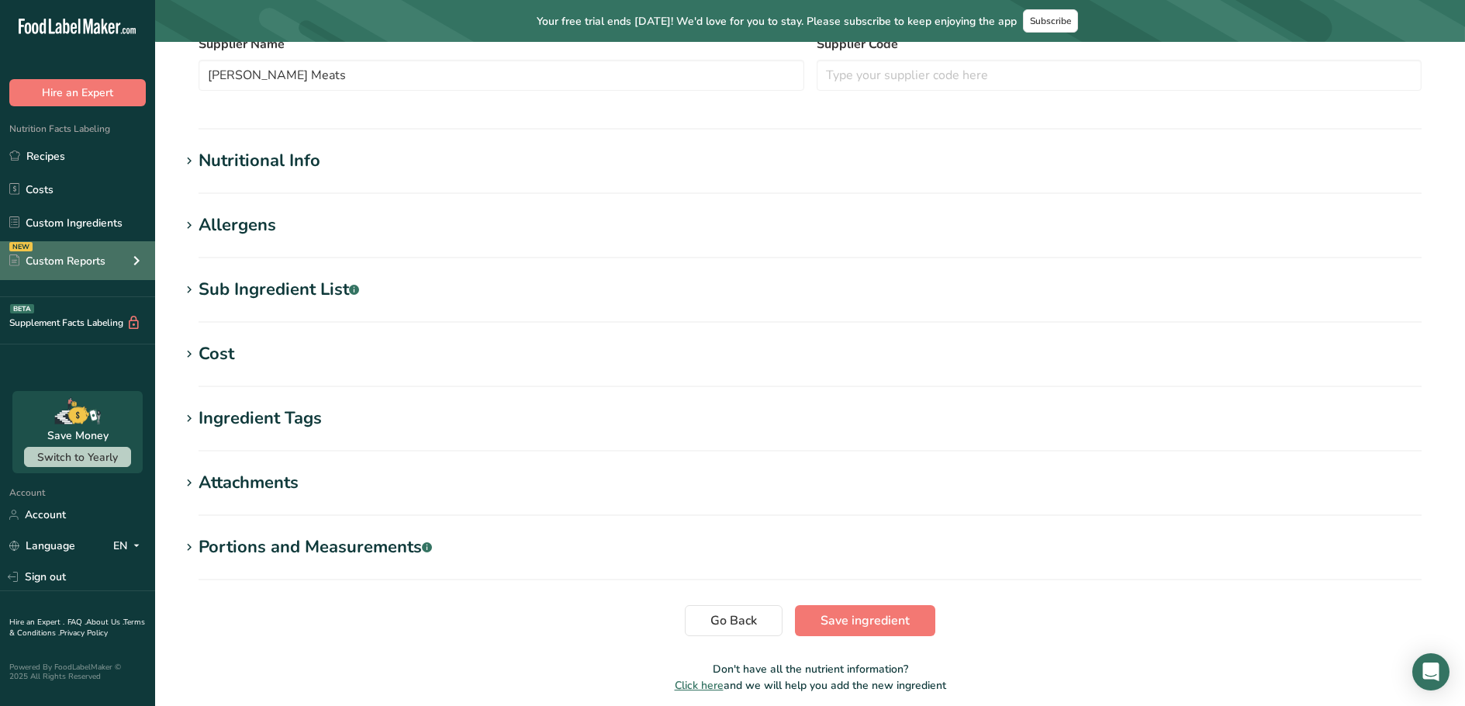
type input "654"
type KJ "2690"
type Fat "70"
type Fat "25"
type Fat "0"
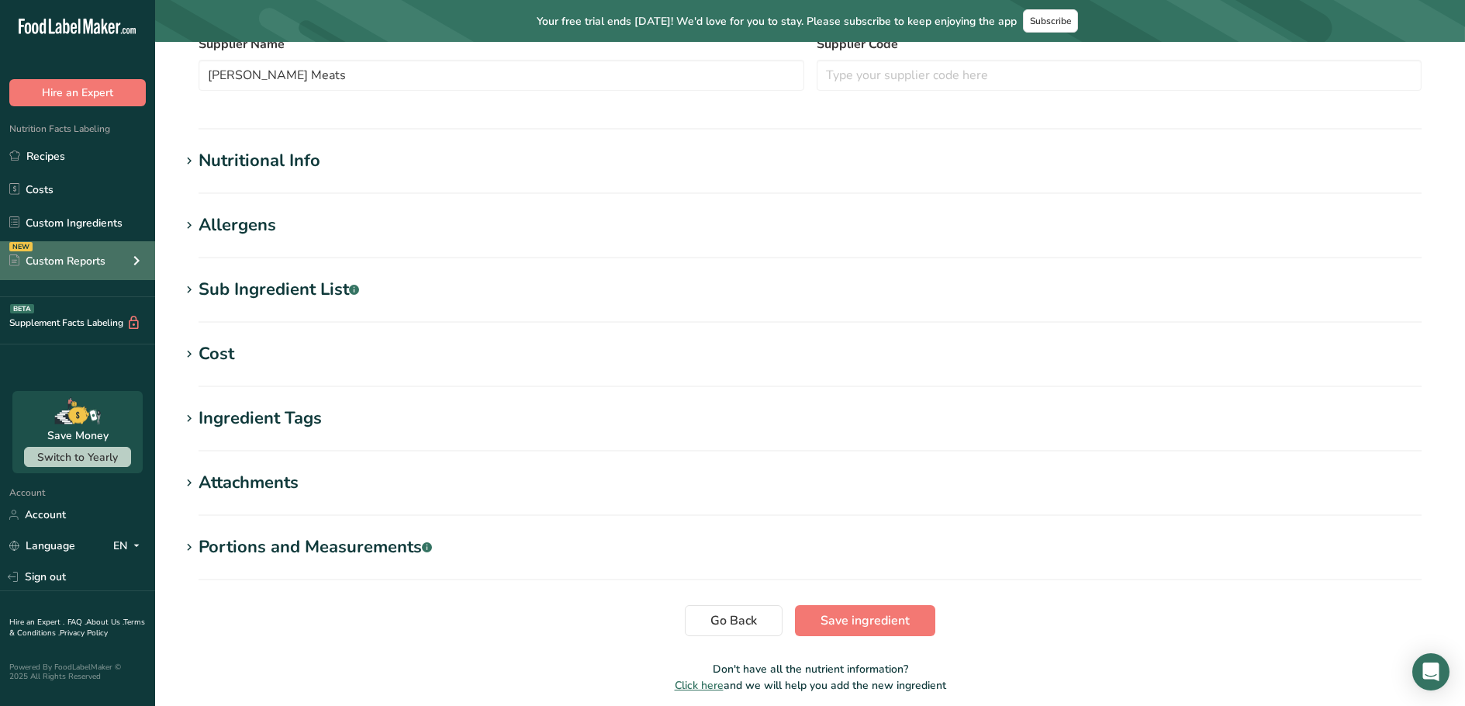
type input "0"
type input "25"
type Carbohydrates "0"
type Fiber "0"
type Sugars "0"
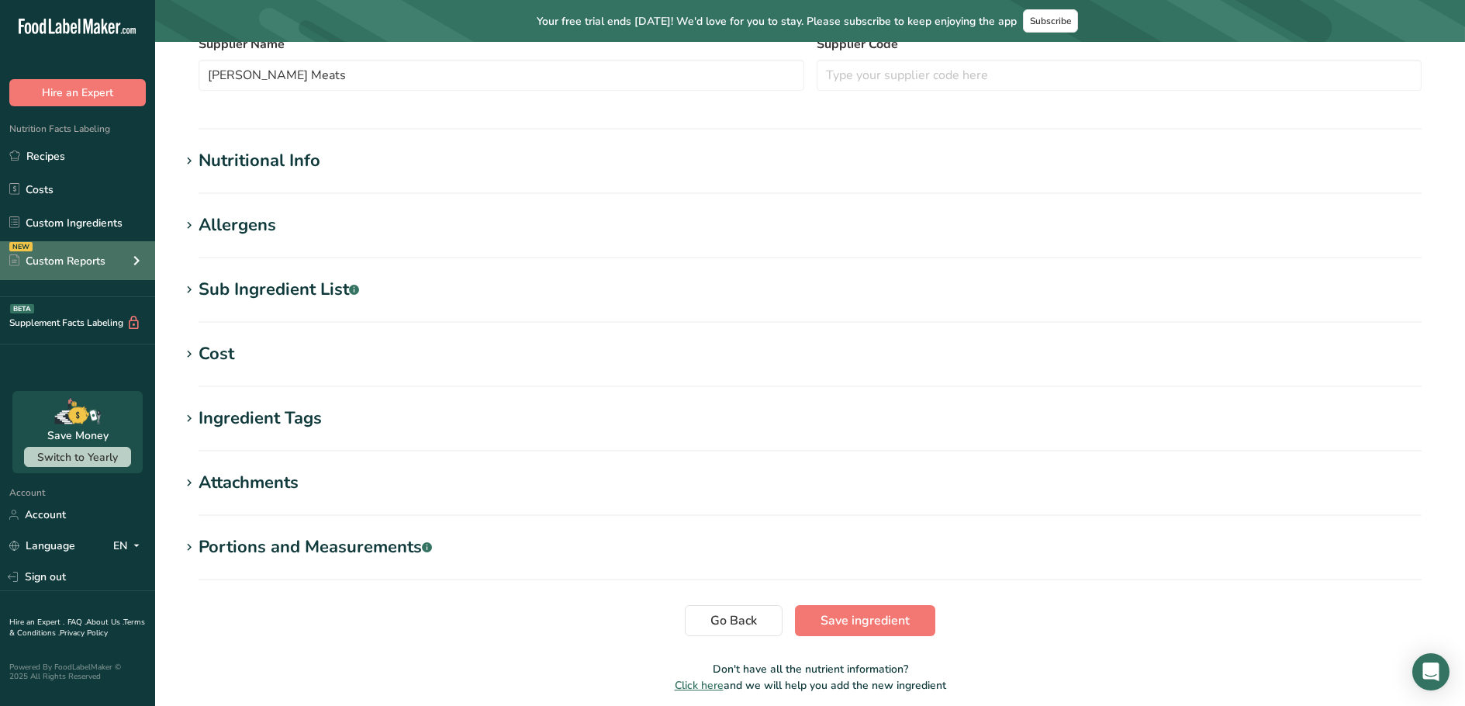
type Sugars "0"
type input "6"
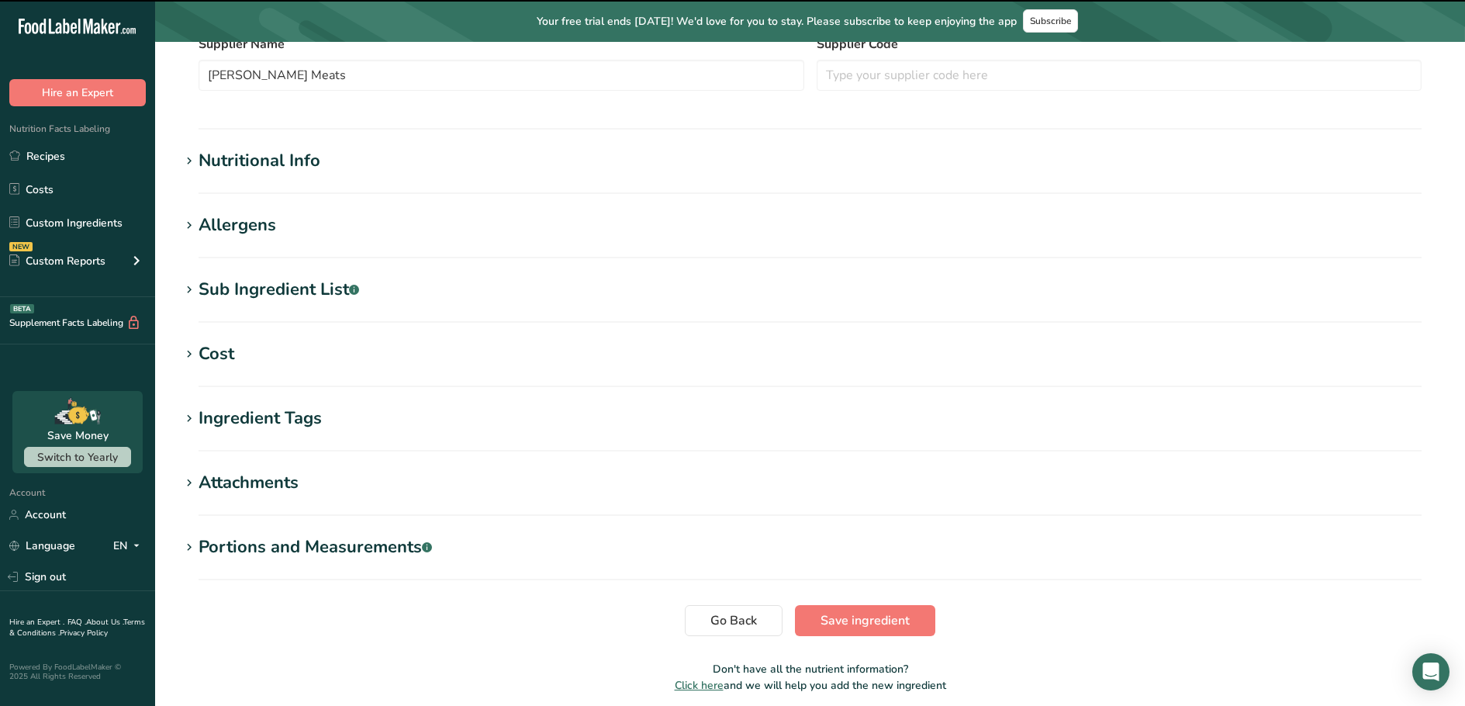
click at [249, 168] on div "Nutritional Info" at bounding box center [260, 161] width 122 height 26
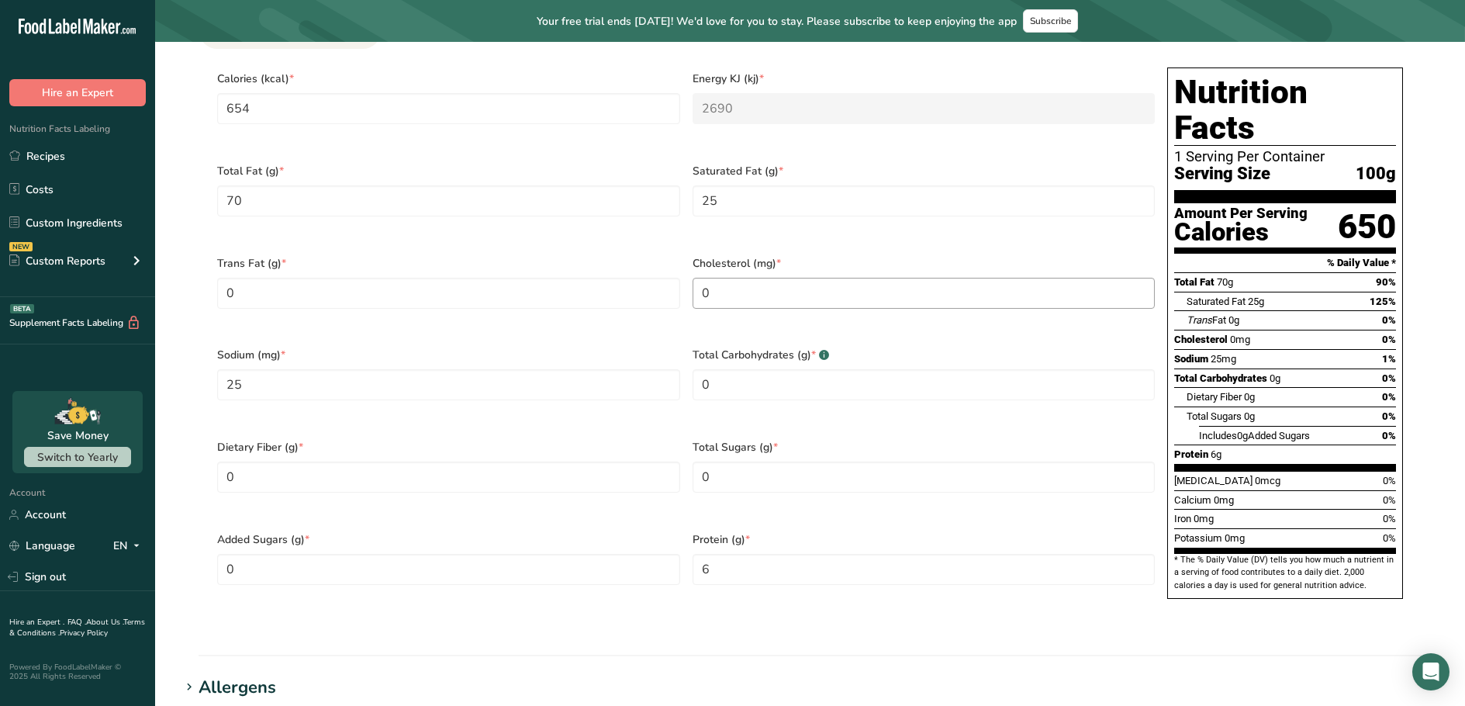
scroll to position [613, 0]
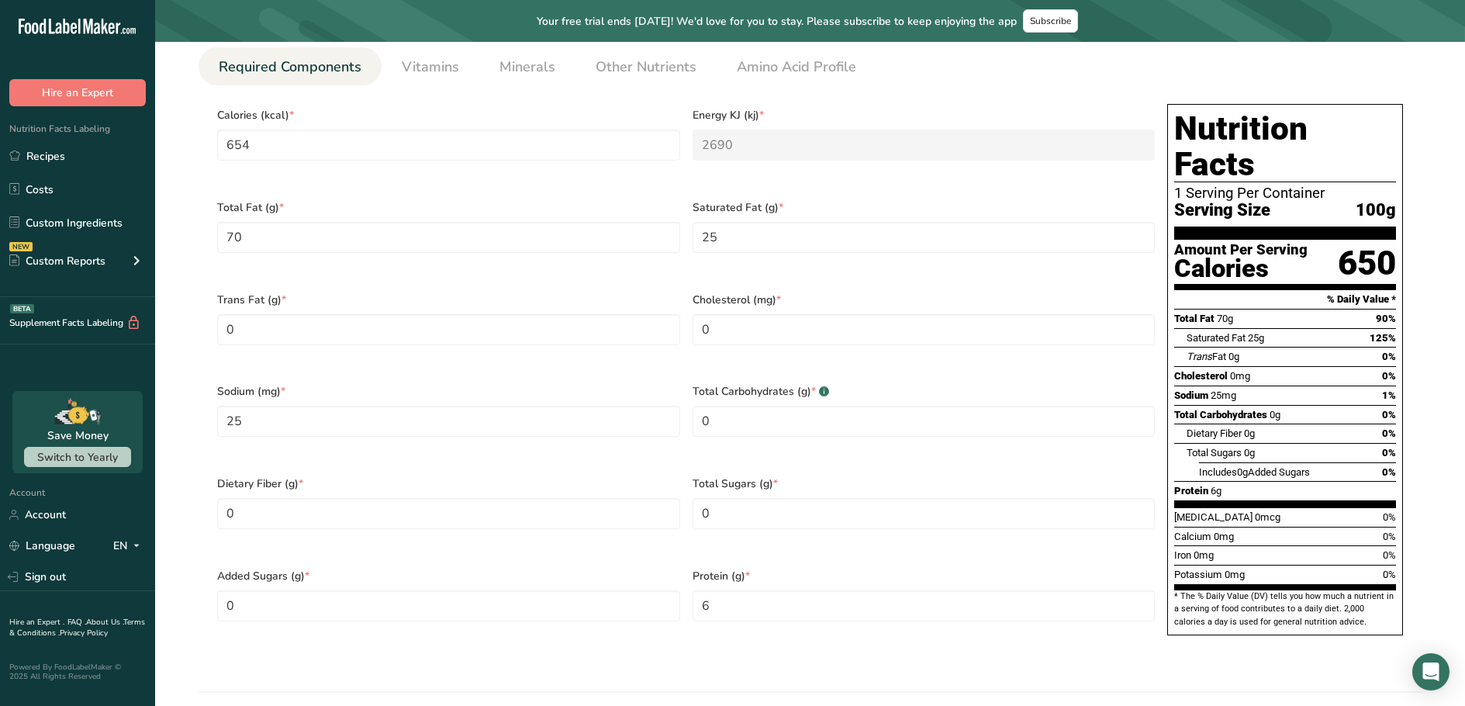
click at [1240, 290] on section "% Daily Value *" at bounding box center [1285, 299] width 222 height 19
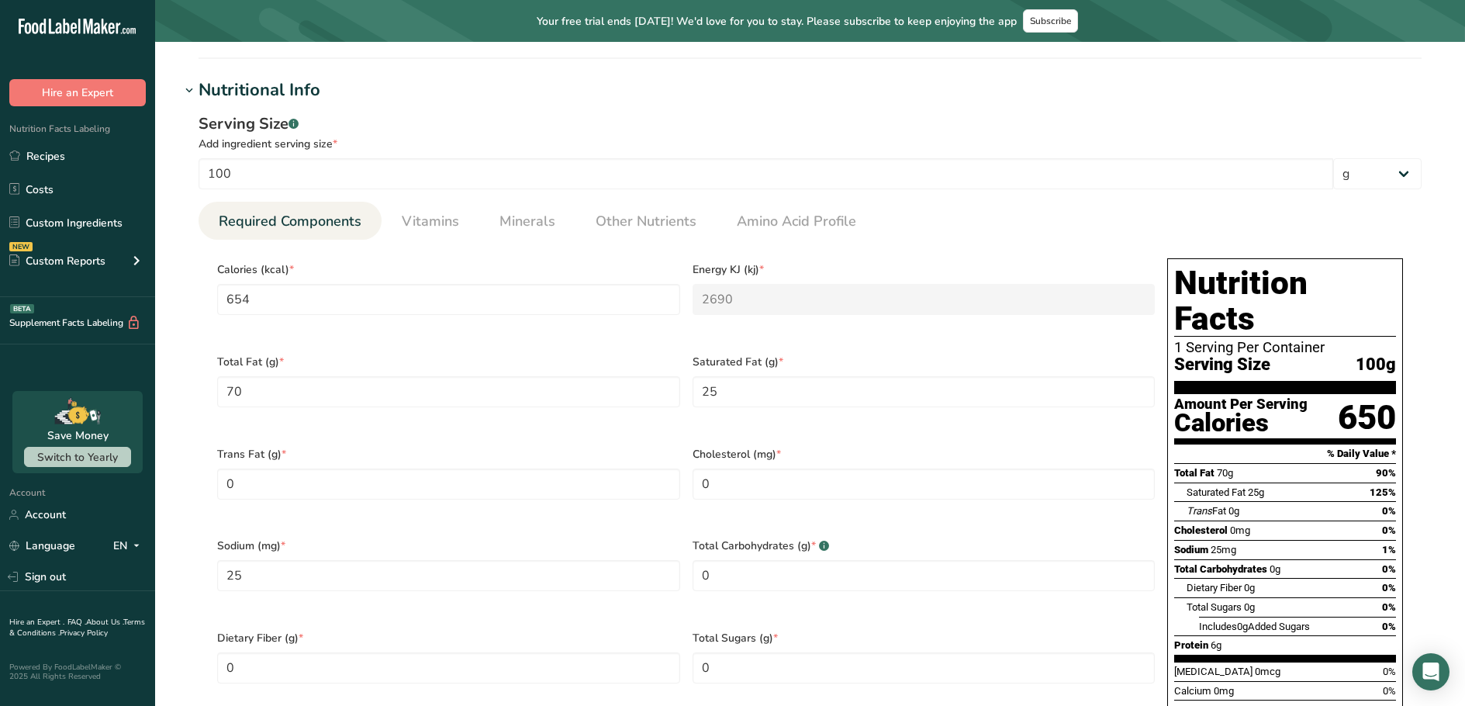
scroll to position [465, 0]
